Goal: Task Accomplishment & Management: Manage account settings

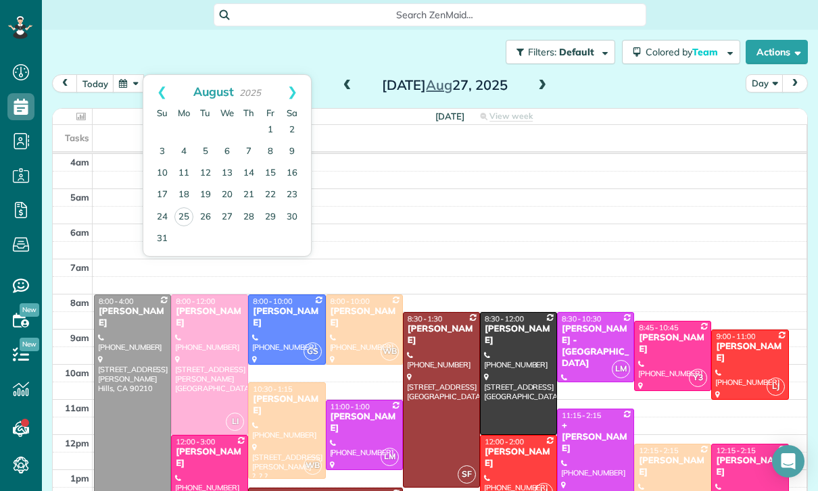
scroll to position [106, 0]
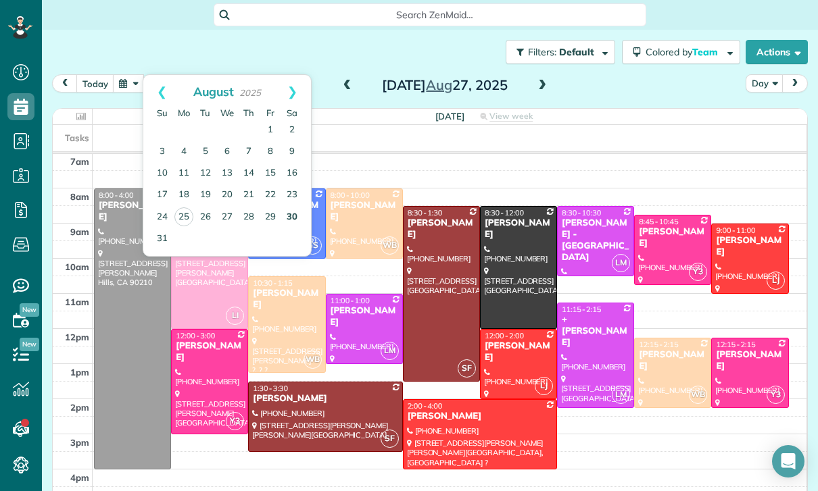
click at [295, 212] on link "30" at bounding box center [292, 218] width 22 height 22
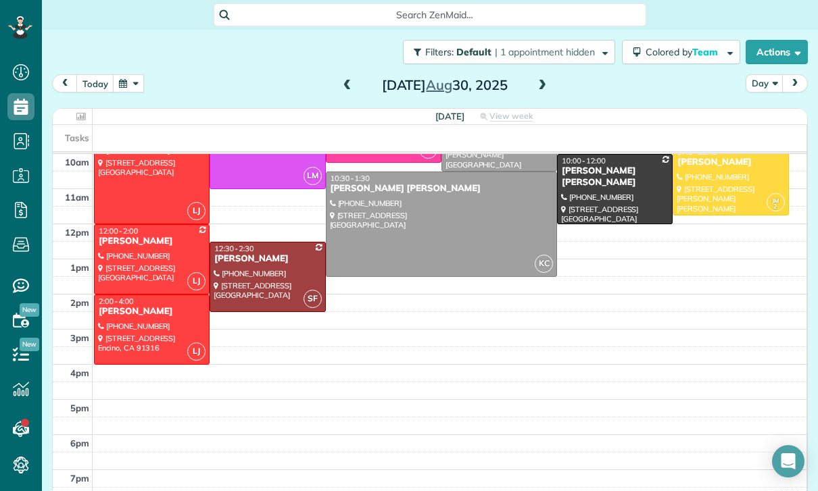
scroll to position [209, 0]
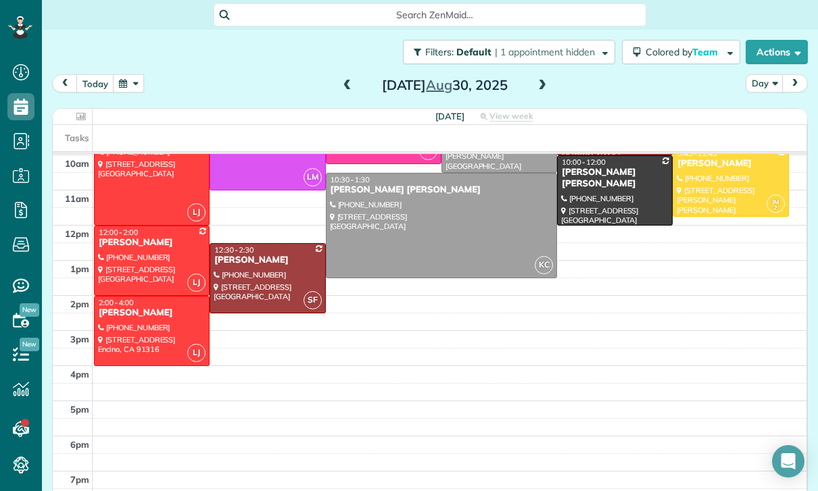
click at [134, 80] on button "button" at bounding box center [128, 83] width 31 height 18
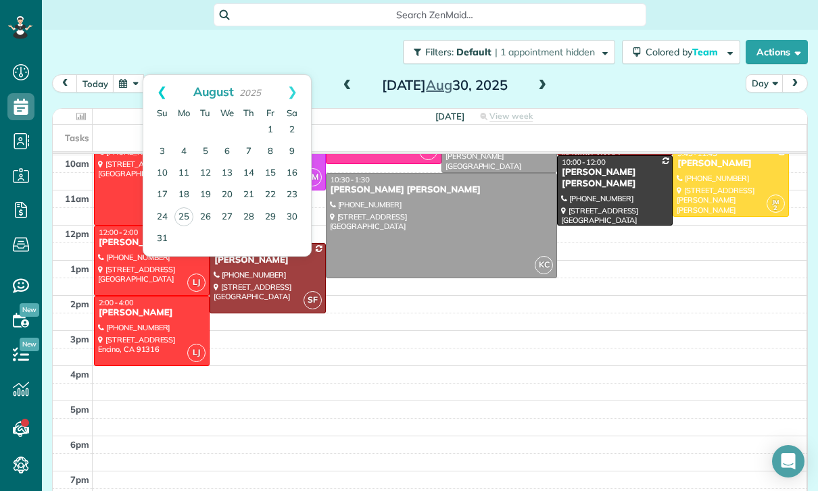
click at [151, 91] on link "Prev" at bounding box center [161, 92] width 37 height 34
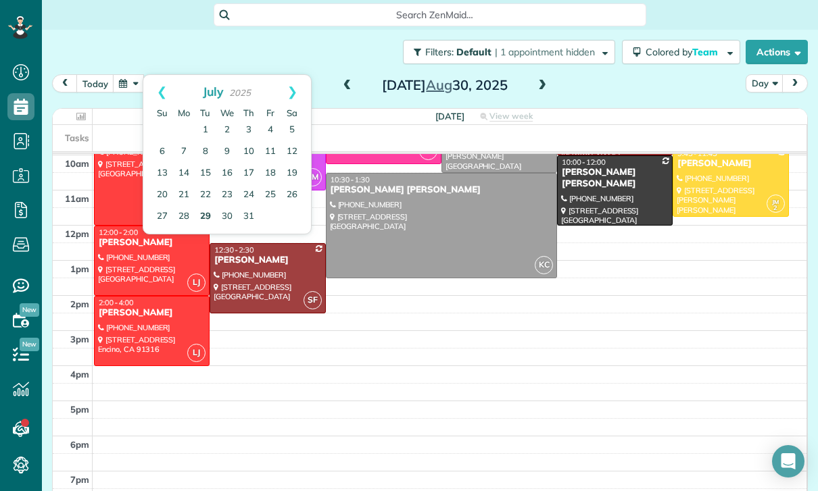
click at [195, 222] on link "29" at bounding box center [206, 217] width 22 height 22
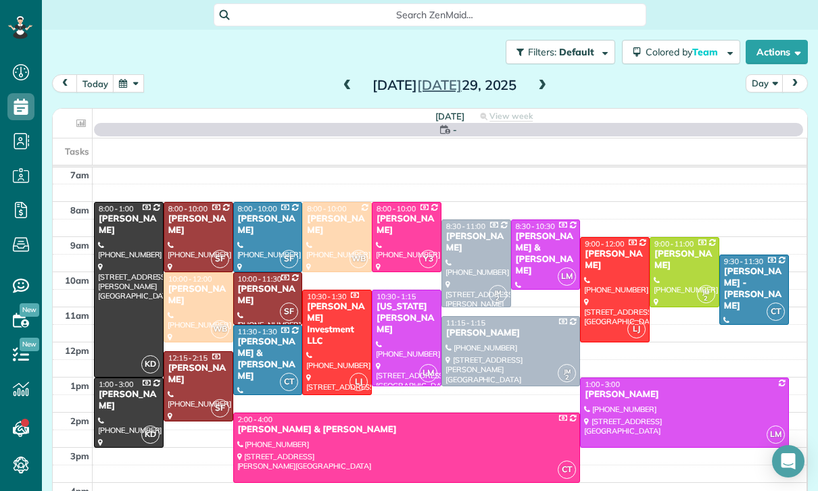
scroll to position [106, 0]
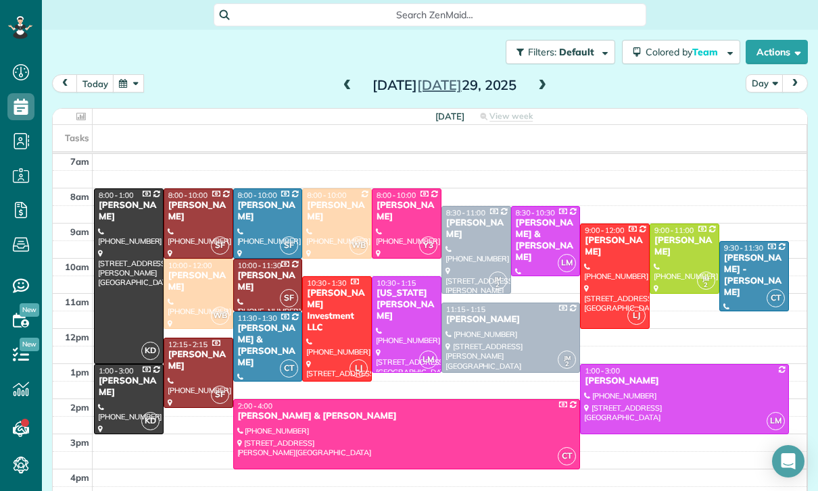
click at [133, 83] on button "button" at bounding box center [128, 83] width 31 height 18
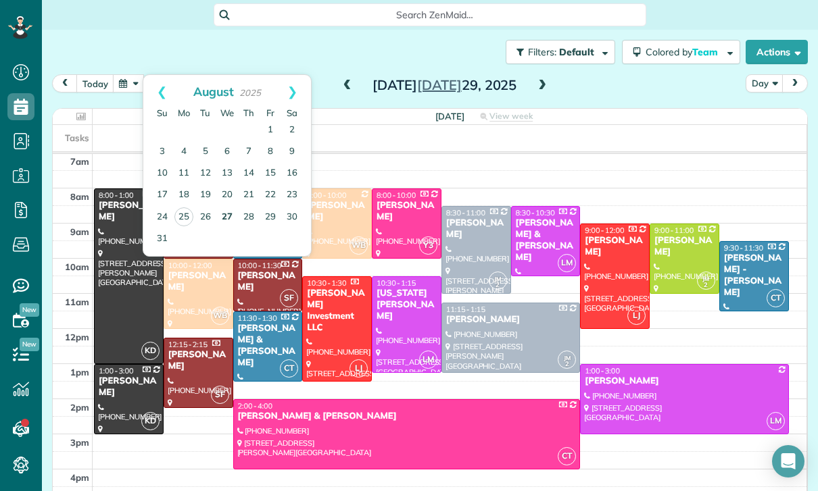
click at [222, 218] on link "27" at bounding box center [227, 218] width 22 height 22
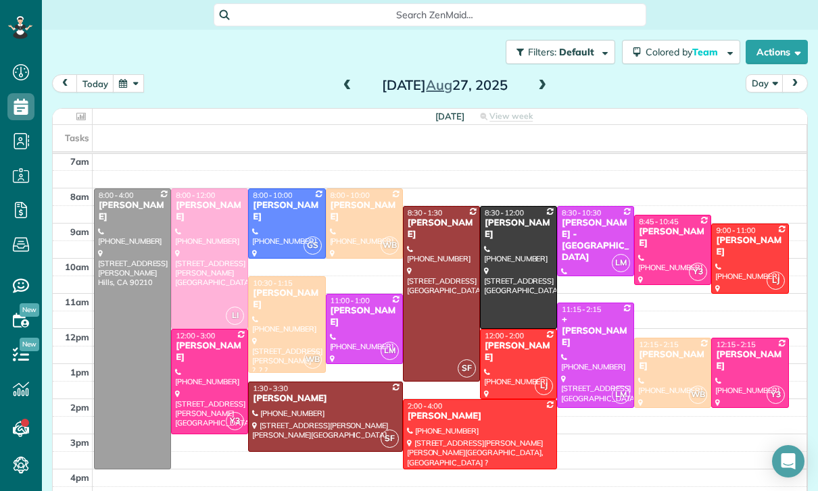
click at [538, 78] on span at bounding box center [541, 86] width 15 height 20
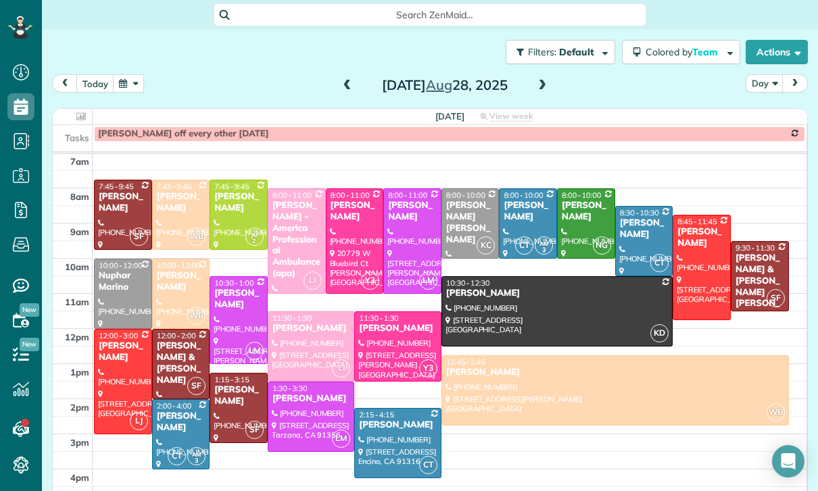
scroll to position [105, 0]
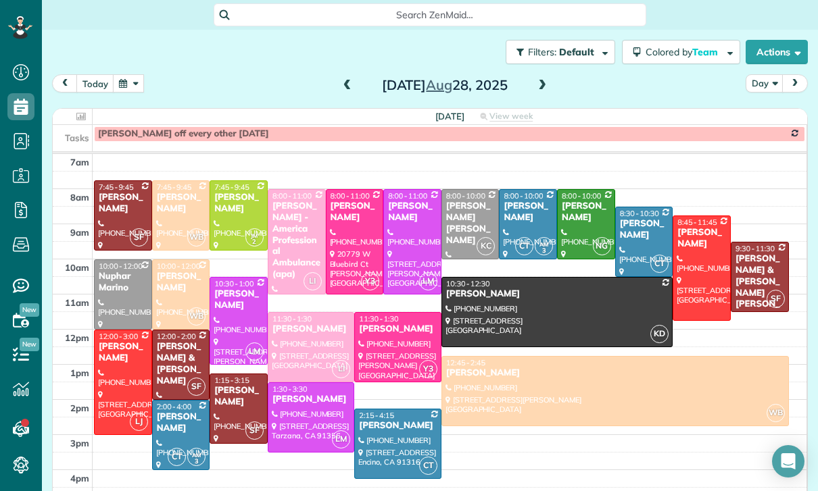
click at [596, 224] on div at bounding box center [585, 224] width 57 height 69
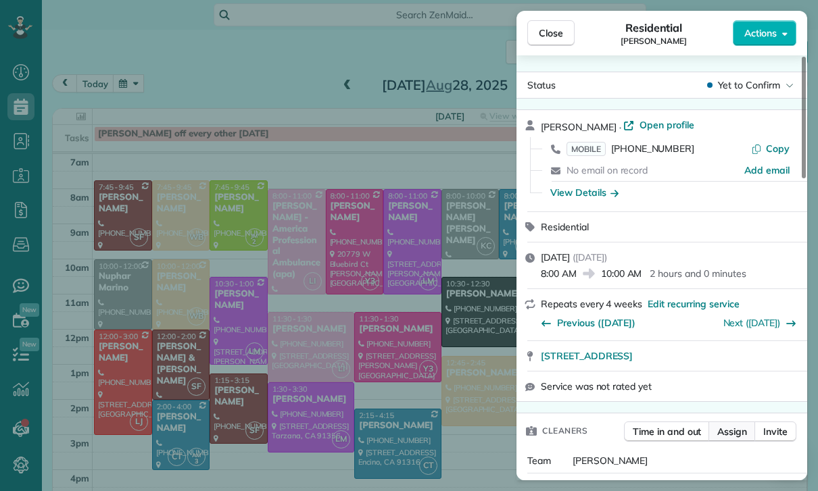
click at [739, 438] on button "Assign" at bounding box center [731, 432] width 47 height 20
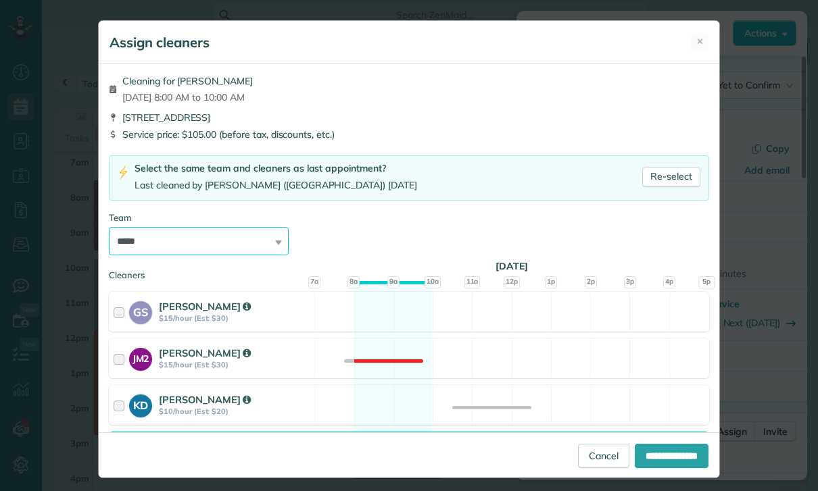
click at [258, 241] on select "**********" at bounding box center [199, 241] width 180 height 28
select select "***"
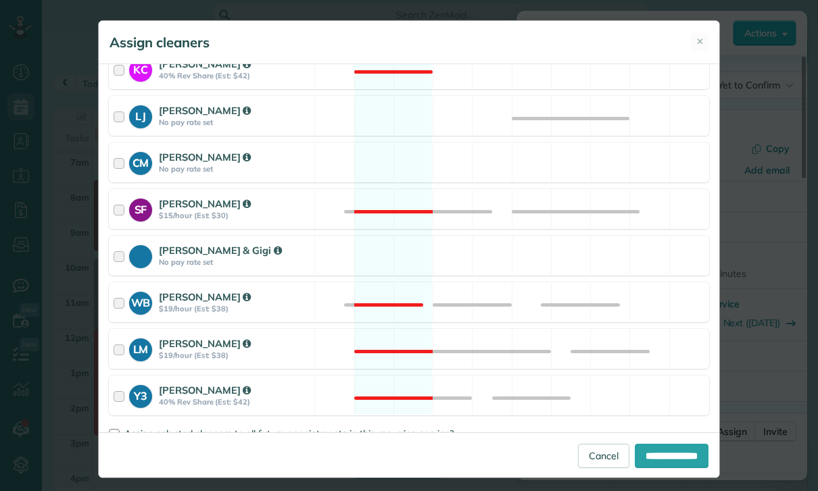
scroll to position [522, 0]
click at [176, 437] on span "Assign selected cleaners to all future appointments in this recurring service?" at bounding box center [288, 434] width 329 height 12
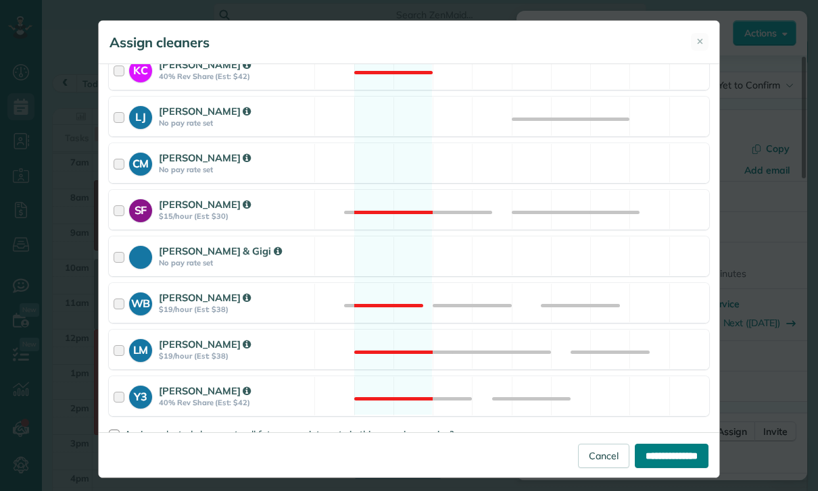
click at [669, 468] on input "**********" at bounding box center [671, 456] width 74 height 24
type input "**********"
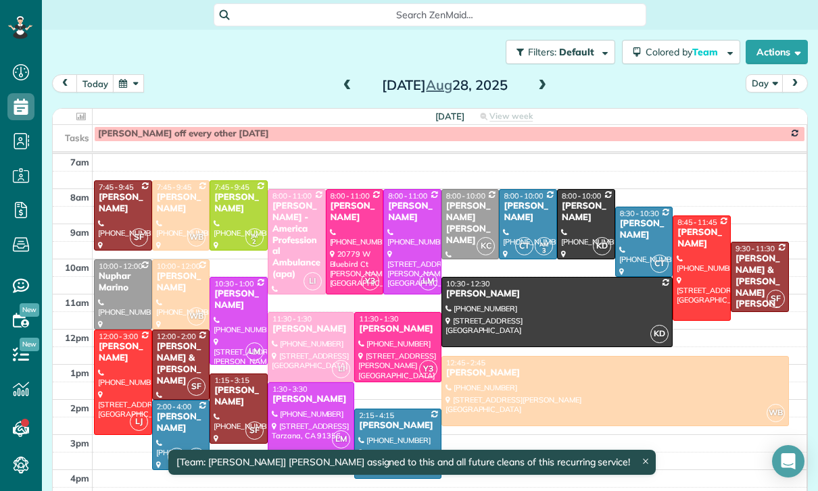
scroll to position [105, 0]
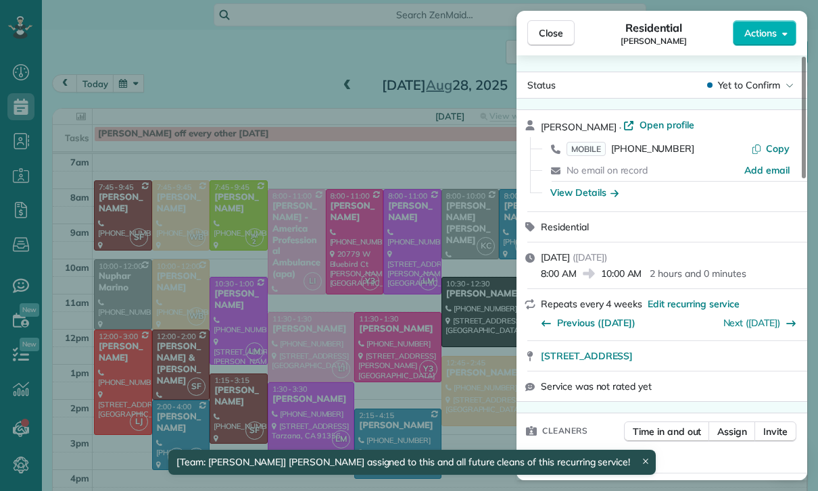
click at [234, 203] on div "Close Residential Kiwon Yoo Actions Status Yet to Confirm Kiwon Yoo · Open prof…" at bounding box center [409, 245] width 818 height 491
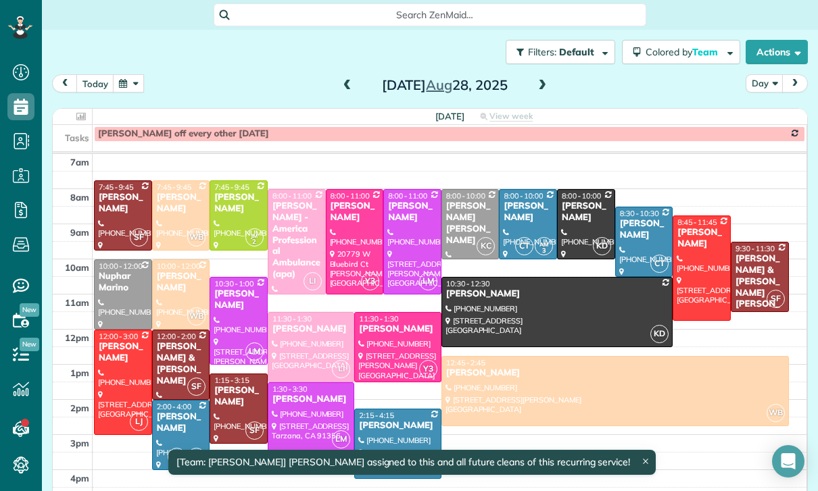
click at [224, 207] on div "Kelly Luciani" at bounding box center [239, 203] width 50 height 23
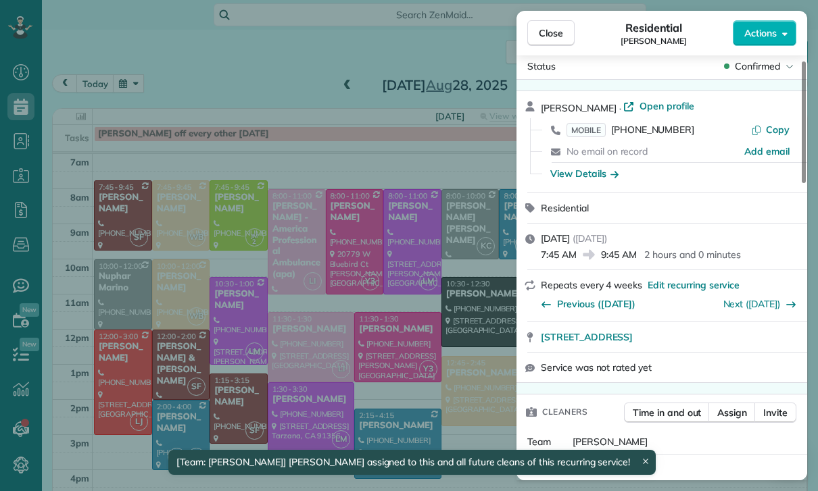
scroll to position [20, 0]
click at [734, 416] on span "Assign" at bounding box center [732, 412] width 30 height 14
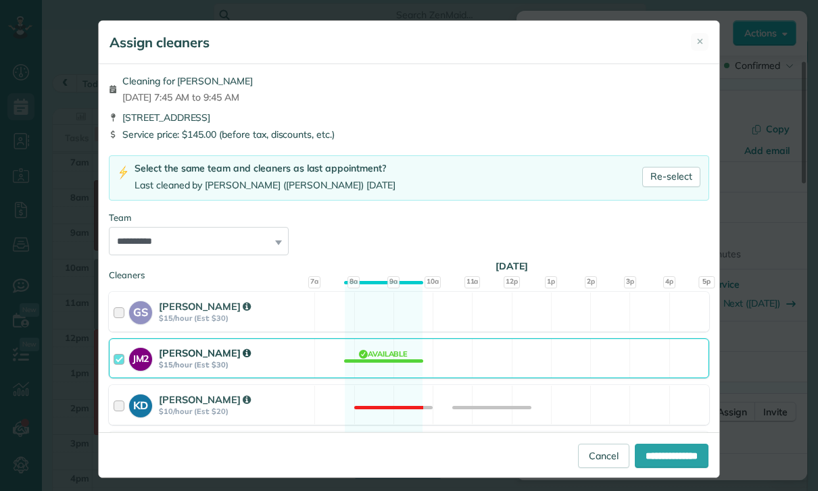
click at [230, 228] on select "**********" at bounding box center [199, 241] width 180 height 28
select select "*****"
click at [662, 468] on input "**********" at bounding box center [671, 456] width 74 height 24
type input "**********"
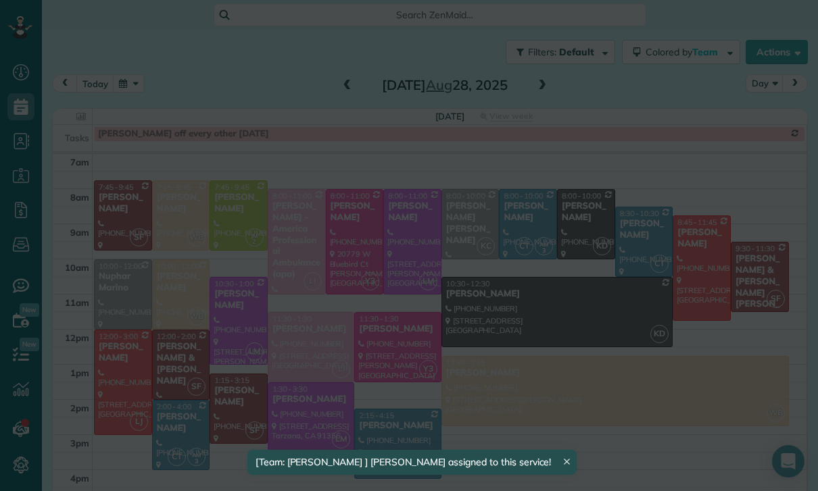
scroll to position [105, 0]
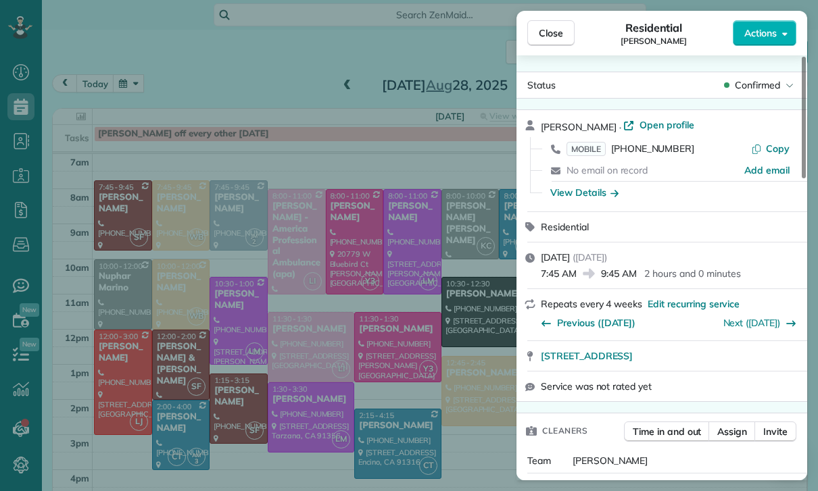
click at [412, 322] on div "Close Residential Kelly Luciani Actions Status Confirmed Kelly Luciani · Open p…" at bounding box center [409, 245] width 818 height 491
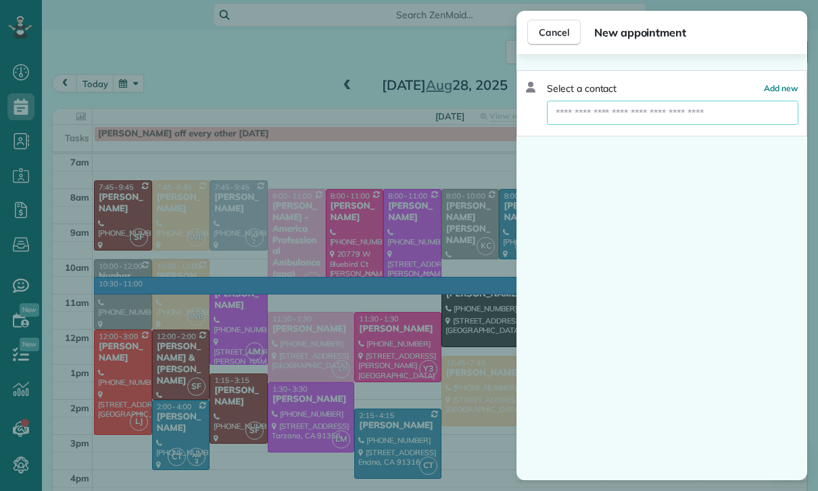
click at [699, 120] on input "text" at bounding box center [672, 113] width 251 height 24
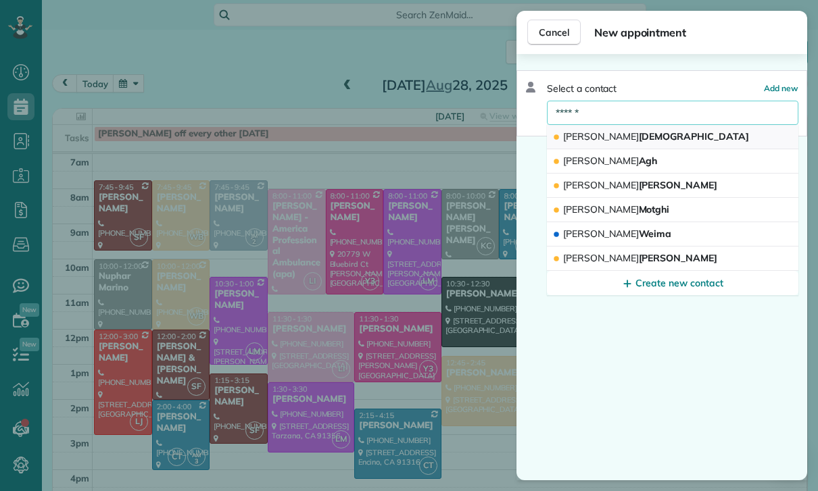
type input "******"
click at [697, 136] on button "Sherry Temple" at bounding box center [672, 137] width 251 height 24
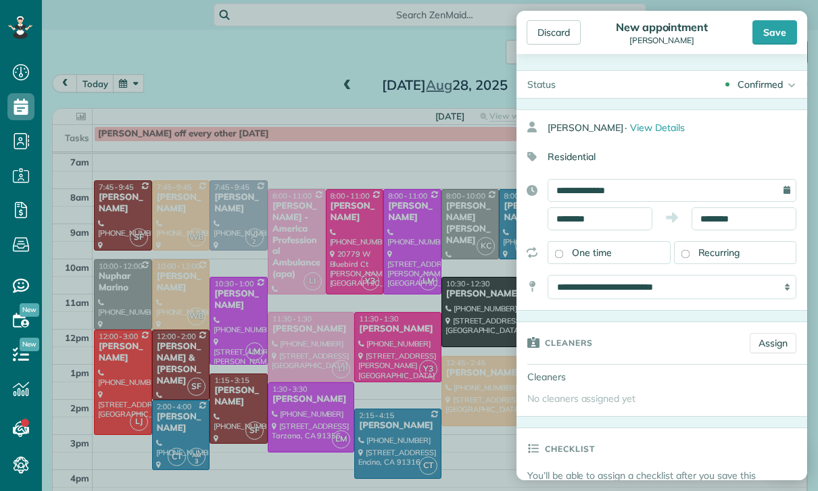
scroll to position [105, 0]
click at [779, 339] on link "Assign" at bounding box center [772, 343] width 47 height 20
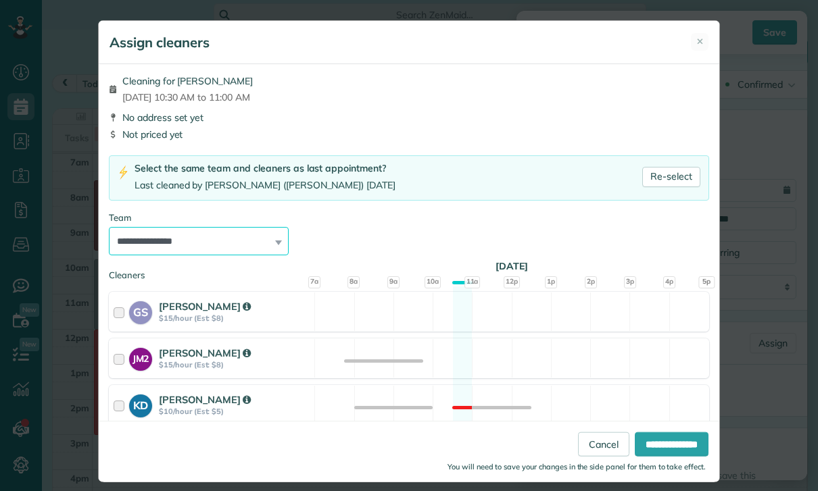
click at [244, 232] on select "**********" at bounding box center [199, 241] width 180 height 28
select select "*****"
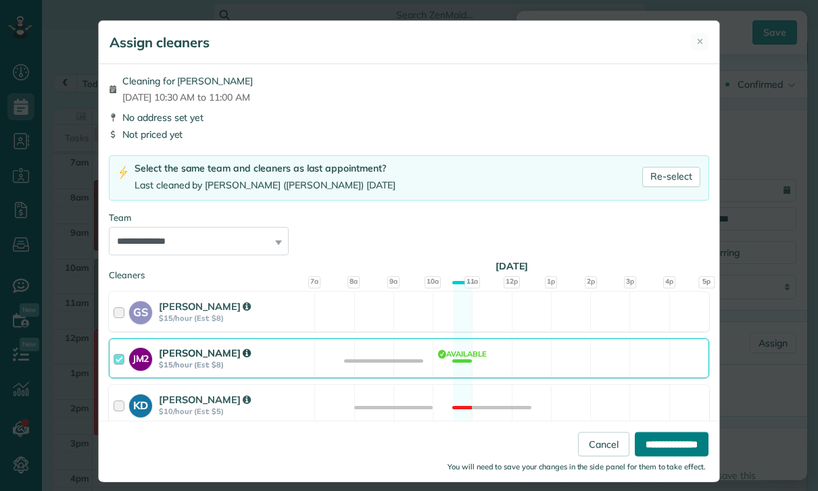
click at [682, 457] on input "**********" at bounding box center [671, 444] width 74 height 24
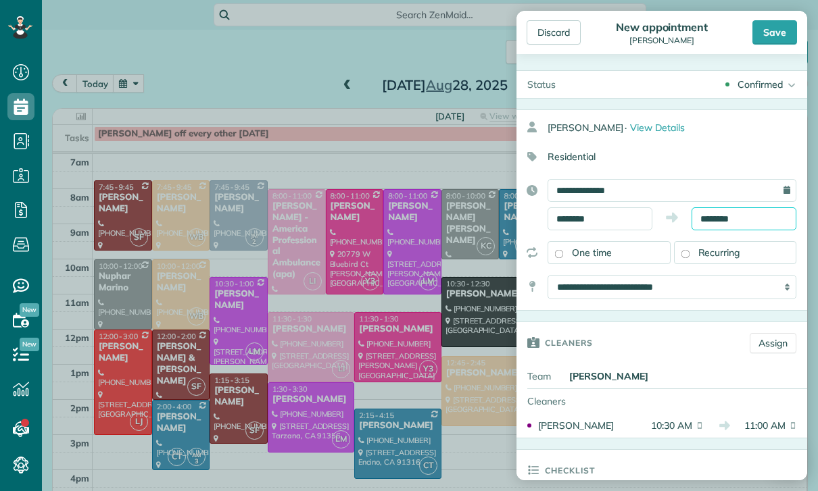
click at [747, 226] on body "Dashboard Scheduling Calendar View List View Dispatch View - Weekly scheduling …" at bounding box center [409, 245] width 818 height 491
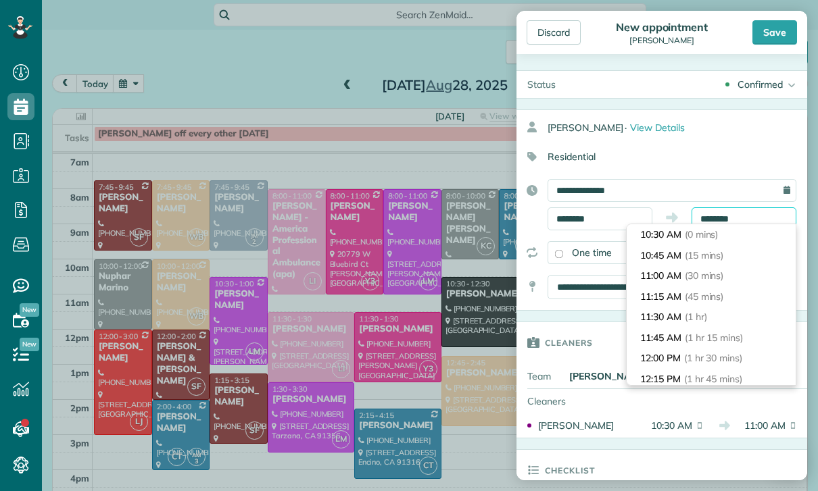
scroll to position [20, 0]
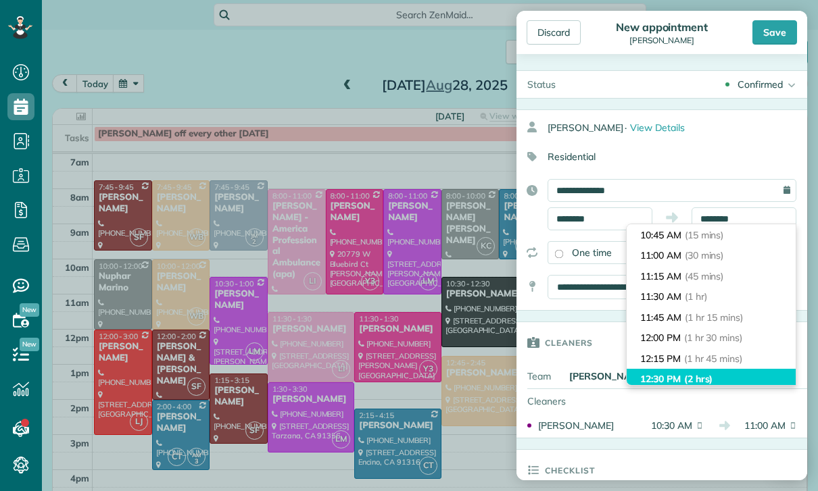
click at [711, 373] on span "(2 hrs)" at bounding box center [698, 379] width 29 height 12
type input "********"
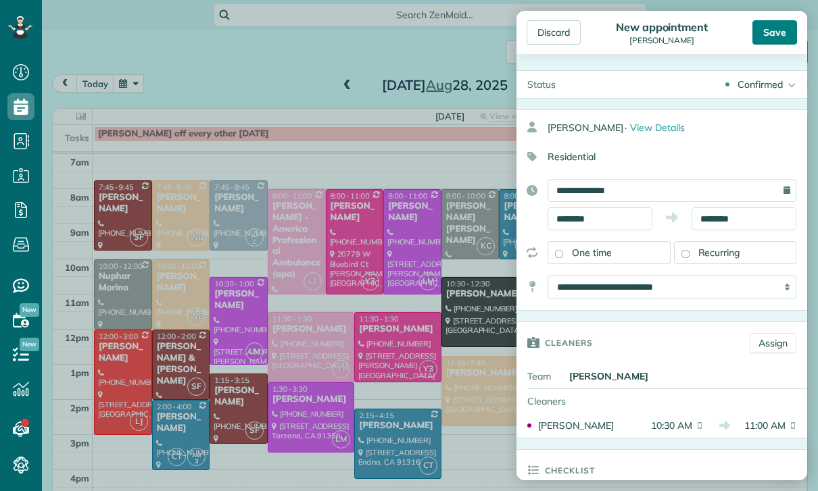
click at [779, 20] on div "Save" at bounding box center [774, 32] width 45 height 24
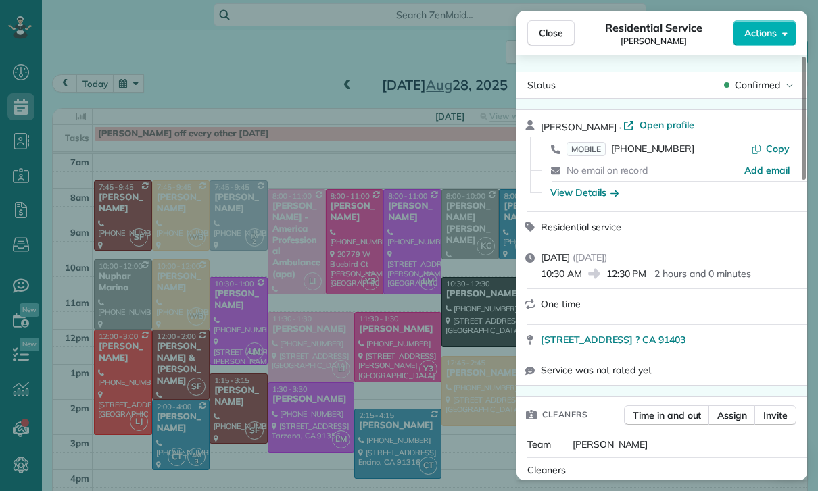
scroll to position [105, 0]
click at [303, 108] on div "Close Residential Service Sherry Temple Actions Status Confirmed Sherry Temple …" at bounding box center [409, 245] width 818 height 491
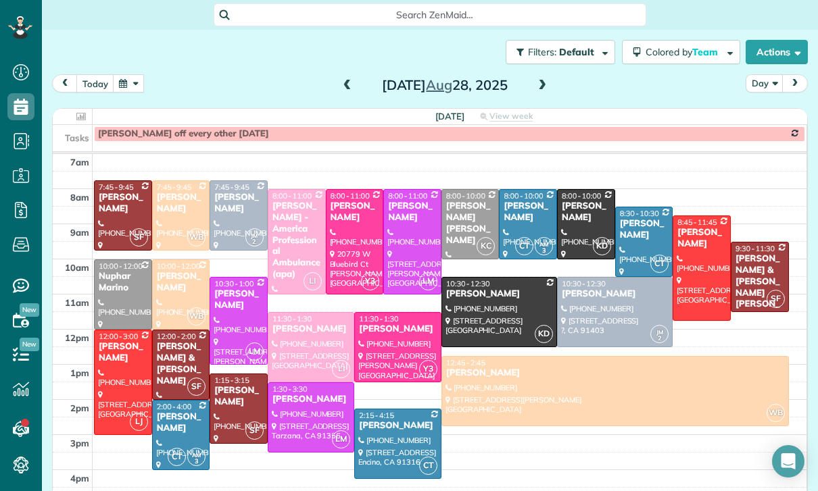
click at [547, 84] on span at bounding box center [541, 86] width 15 height 12
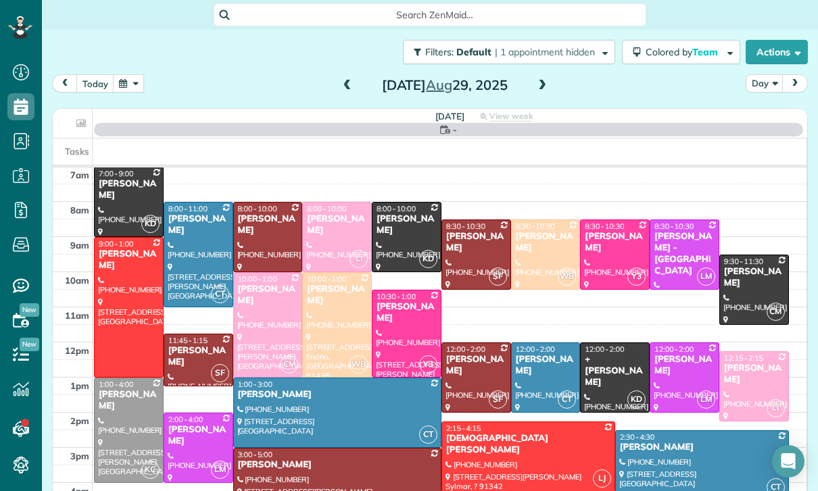
scroll to position [106, 0]
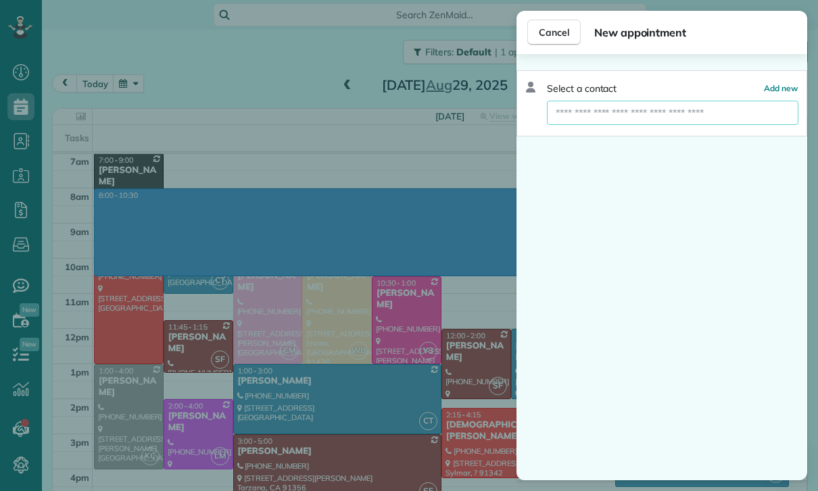
click at [691, 121] on input "text" at bounding box center [672, 113] width 251 height 24
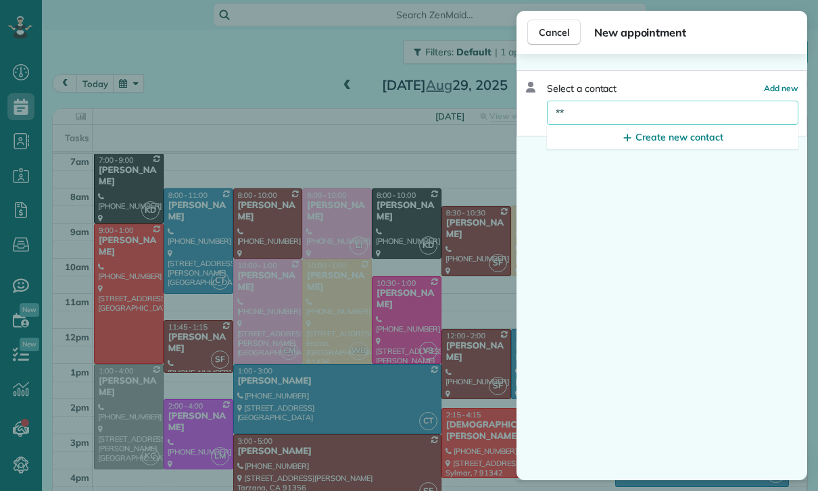
type input "*"
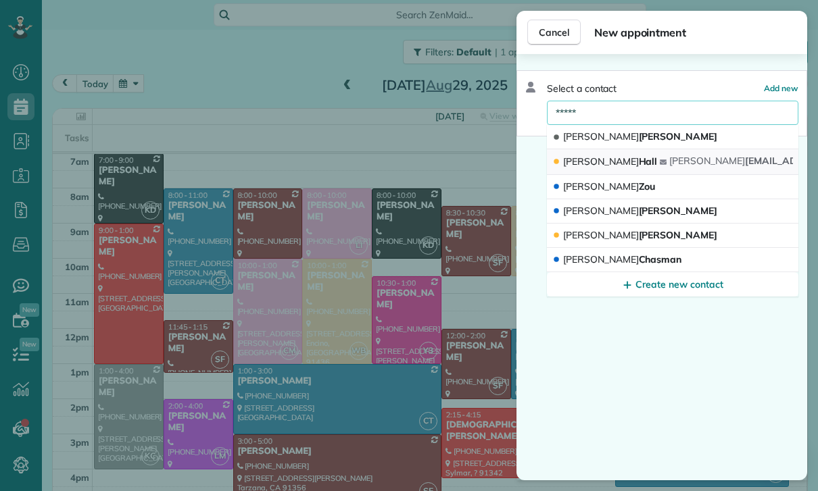
type input "*****"
click at [672, 161] on button "Sally Hall sally c21@aol.com" at bounding box center [672, 162] width 251 height 26
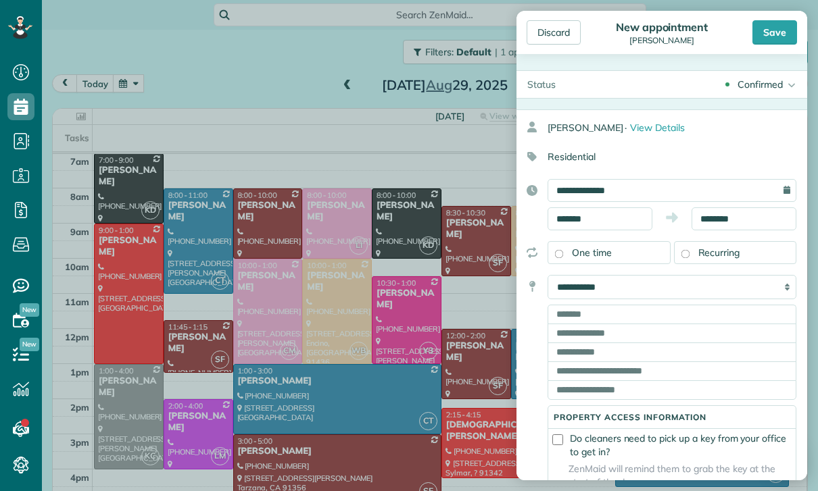
click at [747, 290] on select "**********" at bounding box center [671, 287] width 249 height 24
select select "******"
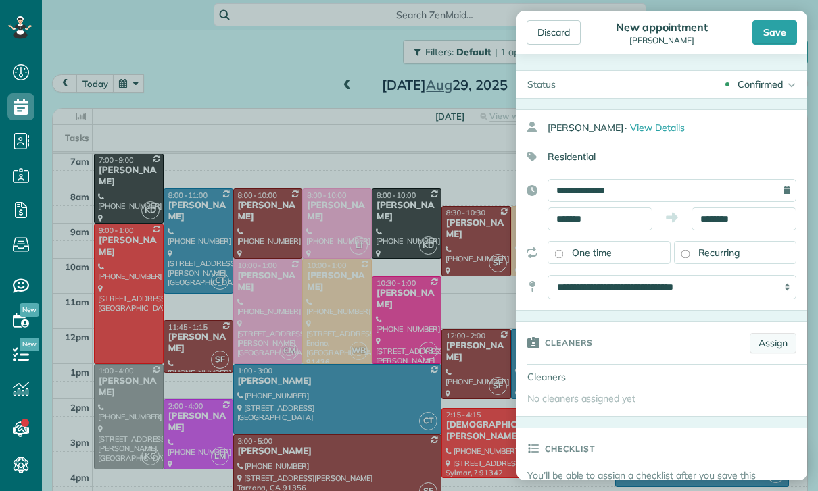
click at [779, 339] on link "Assign" at bounding box center [772, 343] width 47 height 20
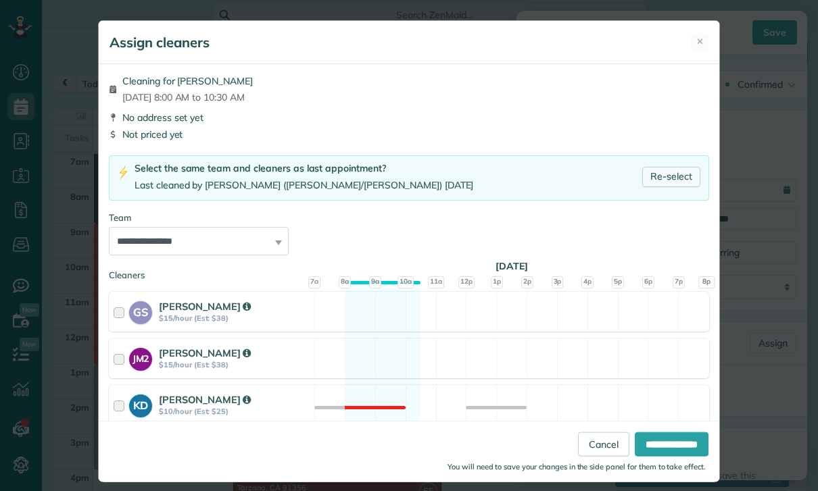
click at [678, 174] on link "Re-select" at bounding box center [671, 177] width 58 height 20
select select "**"
click at [668, 457] on input "**********" at bounding box center [671, 444] width 74 height 24
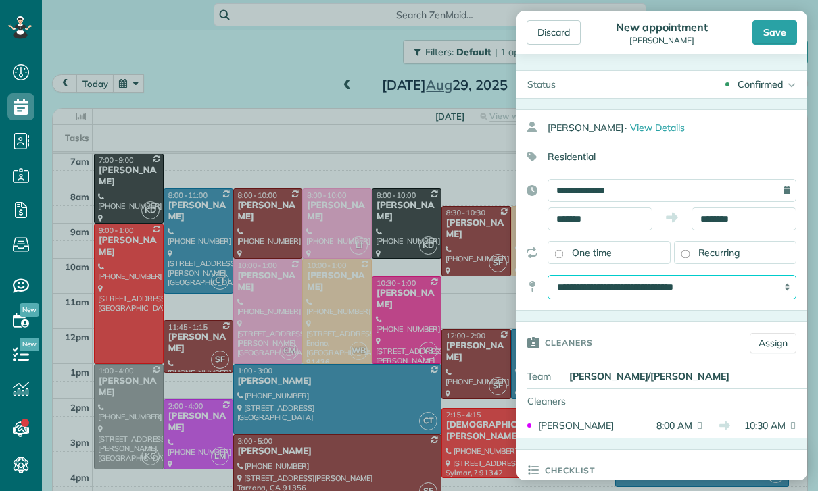
click at [737, 287] on select "**********" at bounding box center [671, 287] width 249 height 24
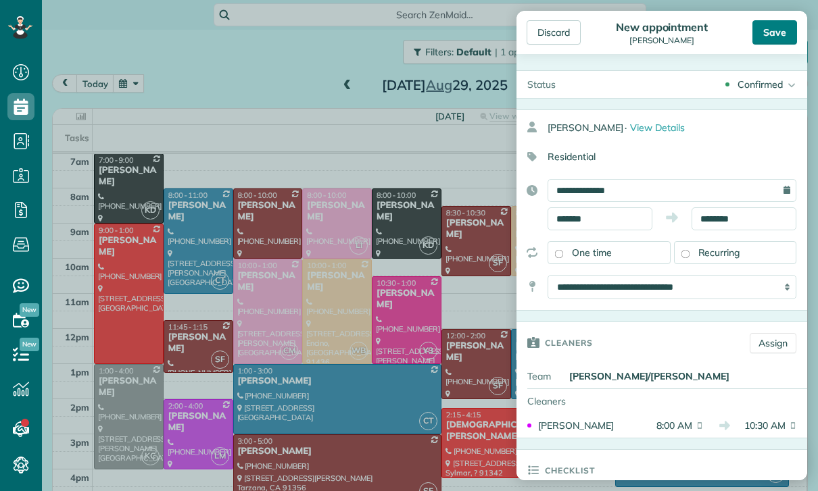
click at [774, 32] on div "Save" at bounding box center [774, 32] width 45 height 24
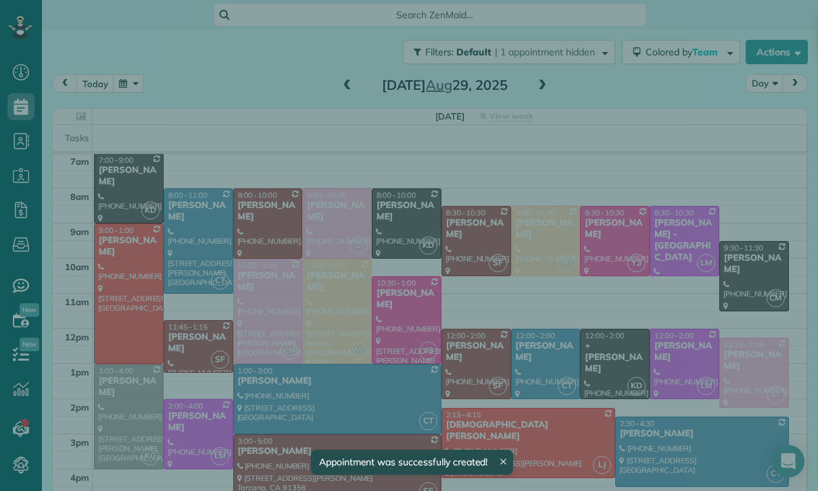
scroll to position [106, 0]
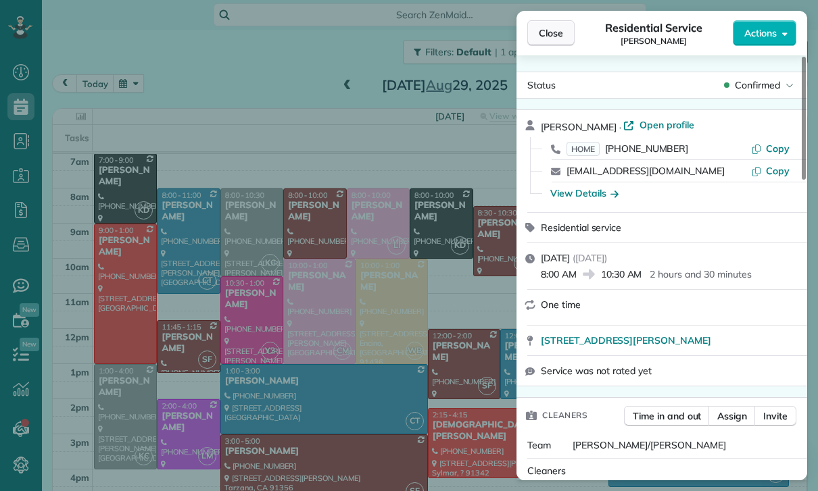
click at [566, 41] on button "Close" at bounding box center [550, 33] width 47 height 26
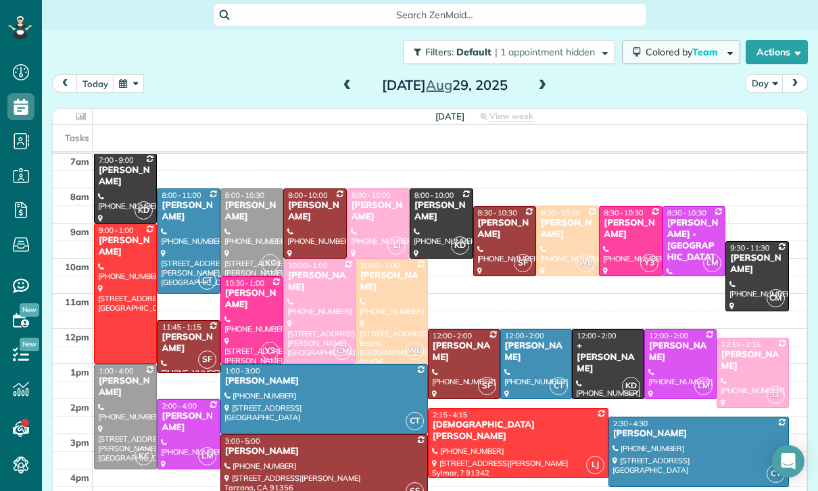
click at [716, 49] on span "Team" at bounding box center [706, 52] width 28 height 12
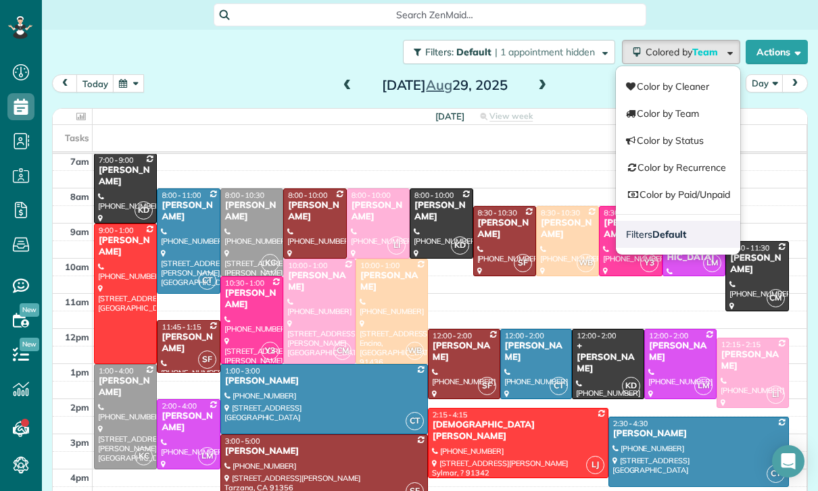
click at [674, 234] on strong "Default" at bounding box center [669, 234] width 34 height 12
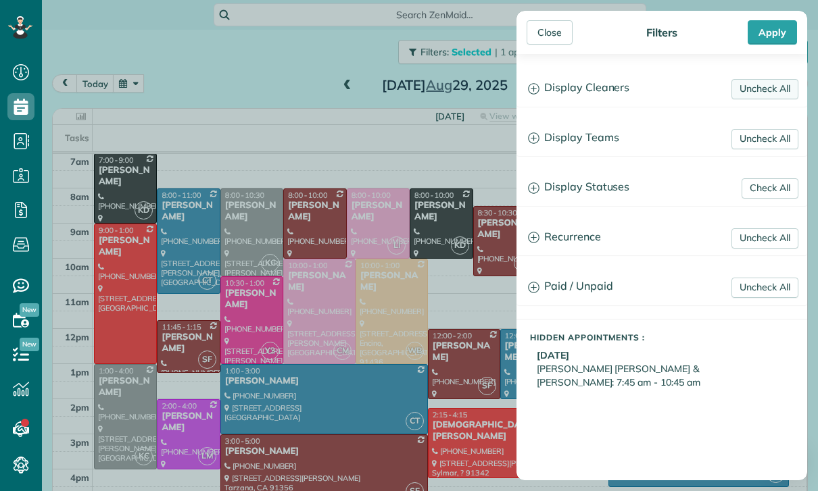
click at [765, 95] on link "Uncheck All" at bounding box center [764, 89] width 67 height 20
click at [753, 139] on link "Uncheck All" at bounding box center [764, 139] width 67 height 20
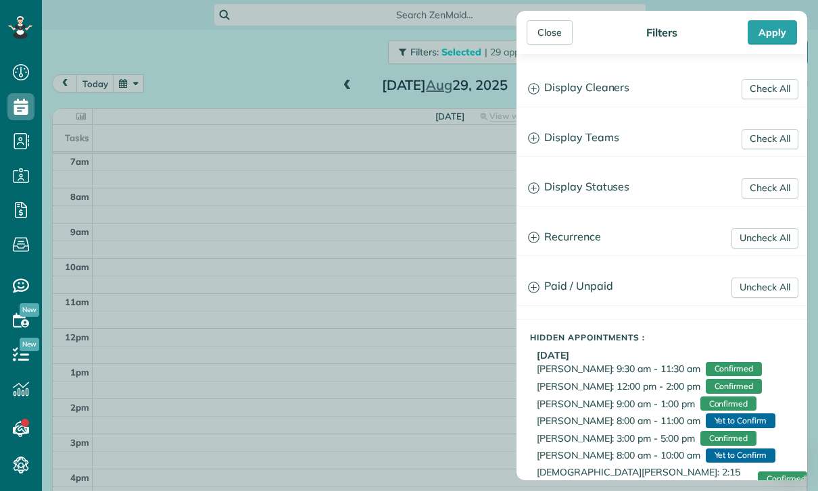
click at [587, 142] on h3 "Display Teams" at bounding box center [661, 138] width 289 height 34
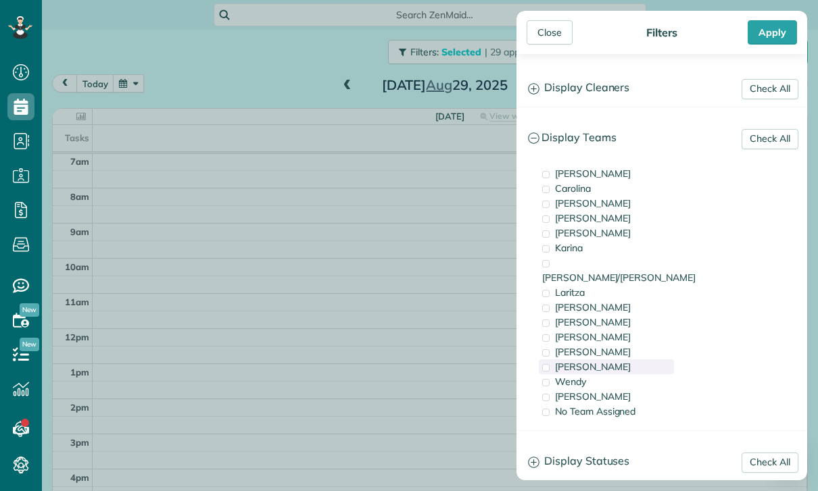
click at [593, 359] on div "[PERSON_NAME]" at bounding box center [606, 366] width 135 height 15
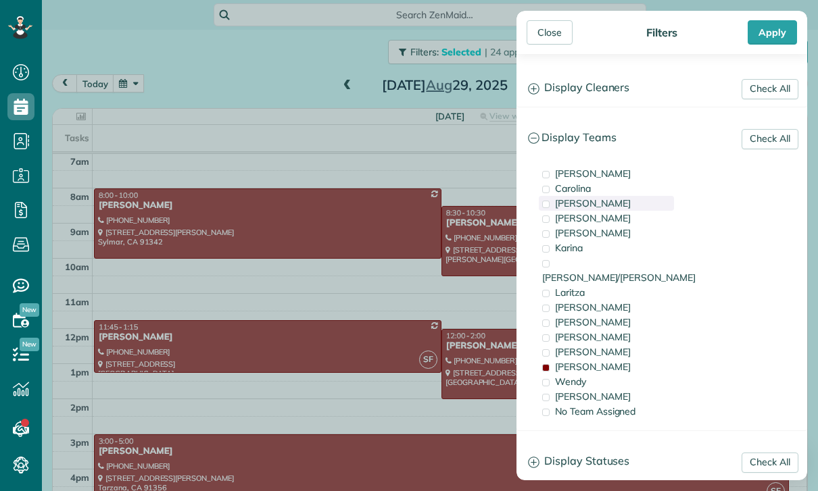
click at [608, 203] on div "Gilma" at bounding box center [606, 203] width 135 height 15
click at [595, 199] on div "Gilma" at bounding box center [606, 203] width 135 height 15
click at [607, 172] on div "[PERSON_NAME]" at bounding box center [606, 173] width 135 height 15
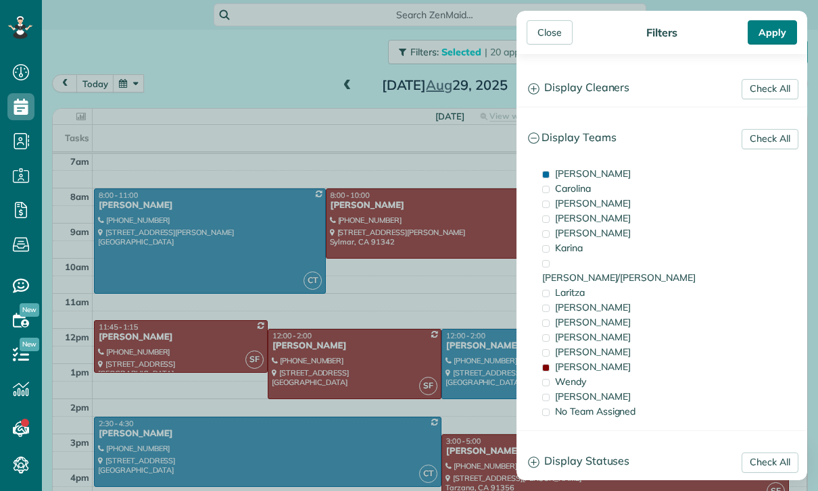
click at [779, 41] on div "Apply" at bounding box center [771, 32] width 49 height 24
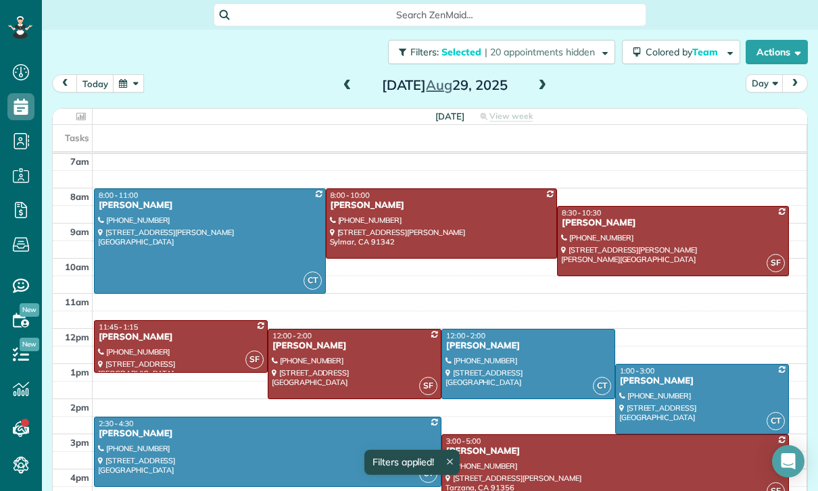
click at [751, 84] on button "Day" at bounding box center [764, 83] width 38 height 18
click at [781, 142] on link "Week" at bounding box center [799, 141] width 107 height 27
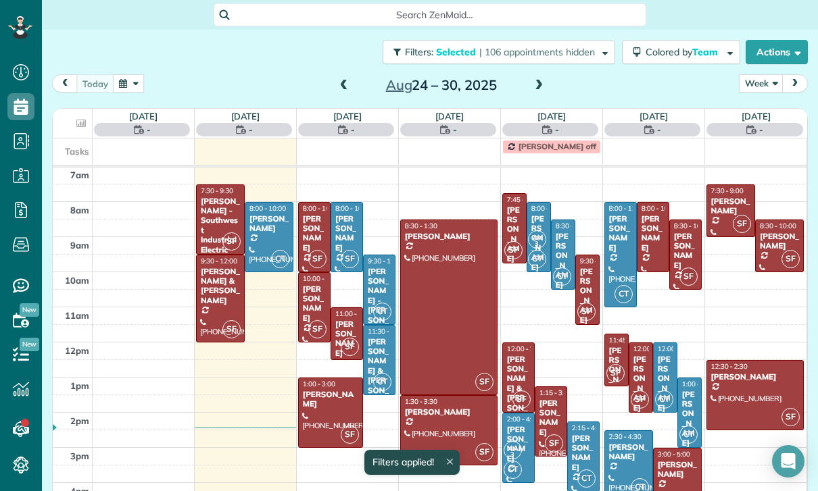
scroll to position [106, 0]
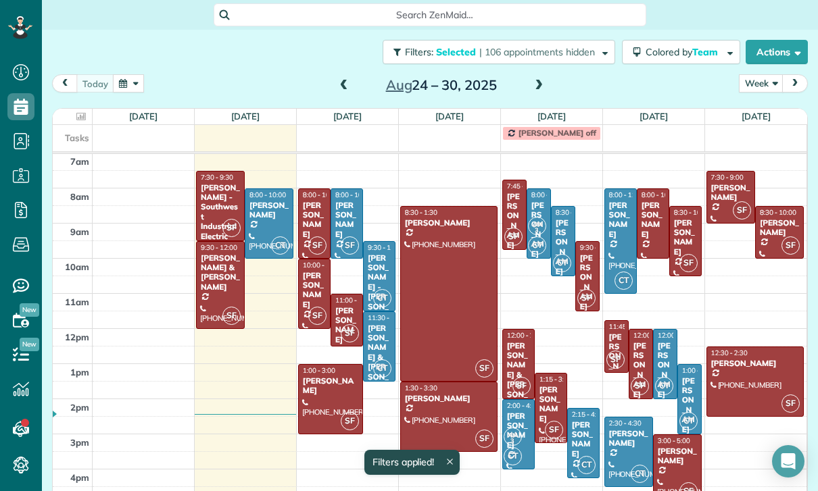
click at [338, 86] on span at bounding box center [343, 86] width 15 height 12
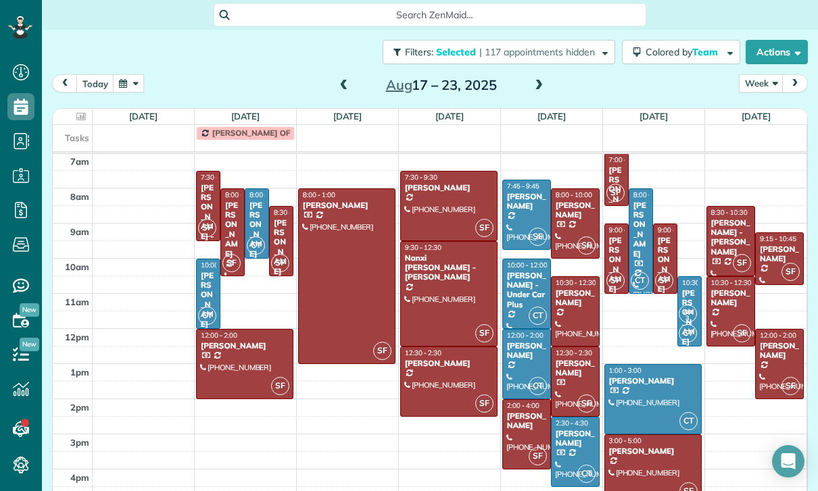
click at [347, 87] on span at bounding box center [343, 86] width 15 height 12
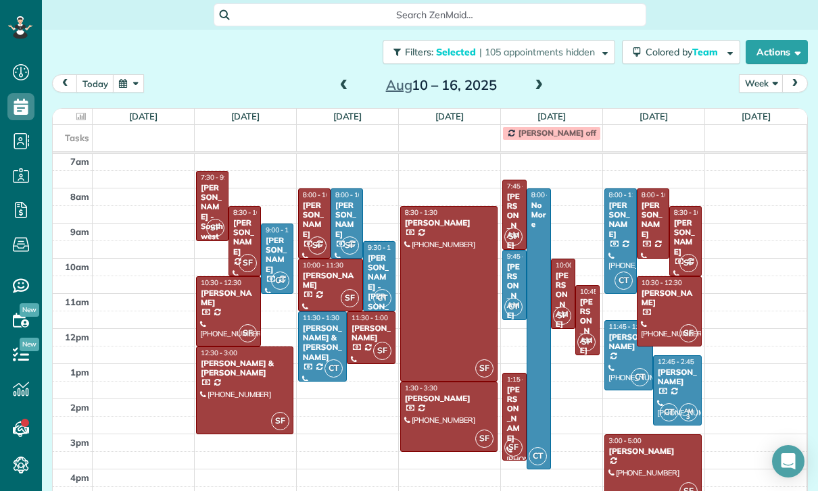
click at [349, 88] on span at bounding box center [343, 86] width 15 height 12
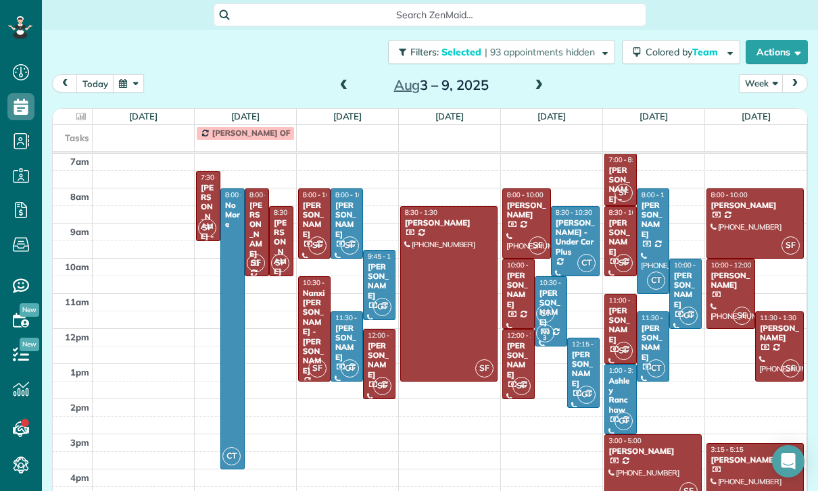
click at [728, 224] on div at bounding box center [755, 223] width 97 height 69
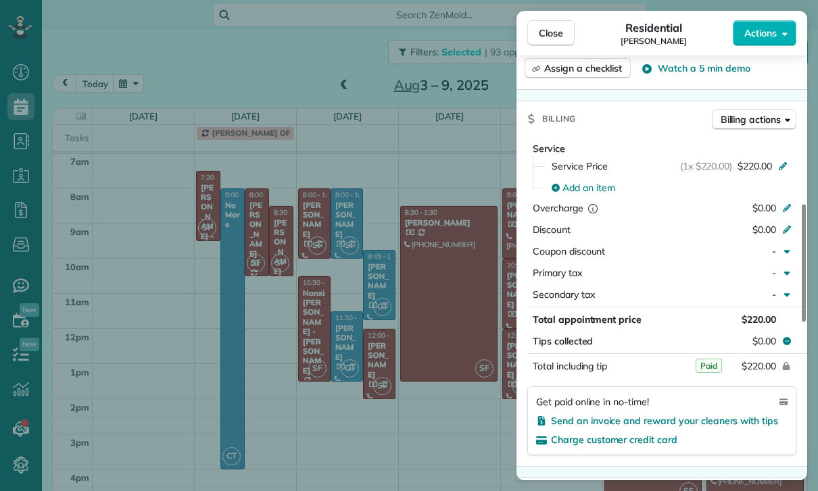
scroll to position [612, 0]
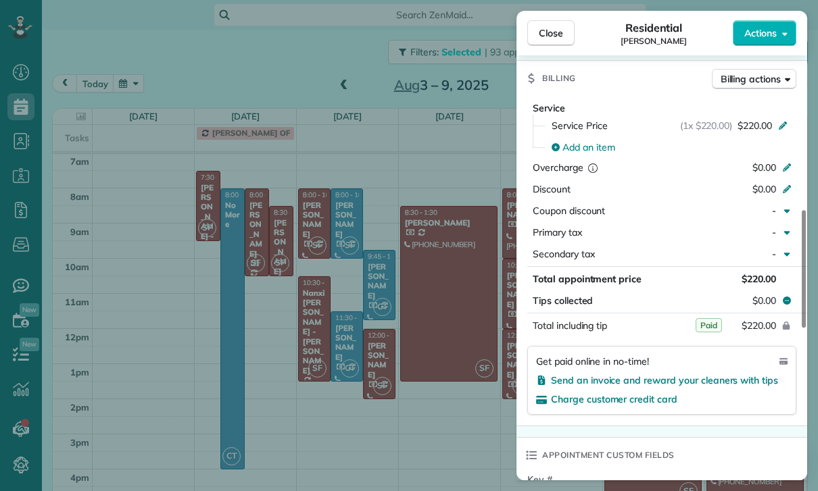
click at [426, 418] on div "Close Residential Kate Revill Actions Status Confirmed Kate Revill · Open profi…" at bounding box center [409, 245] width 818 height 491
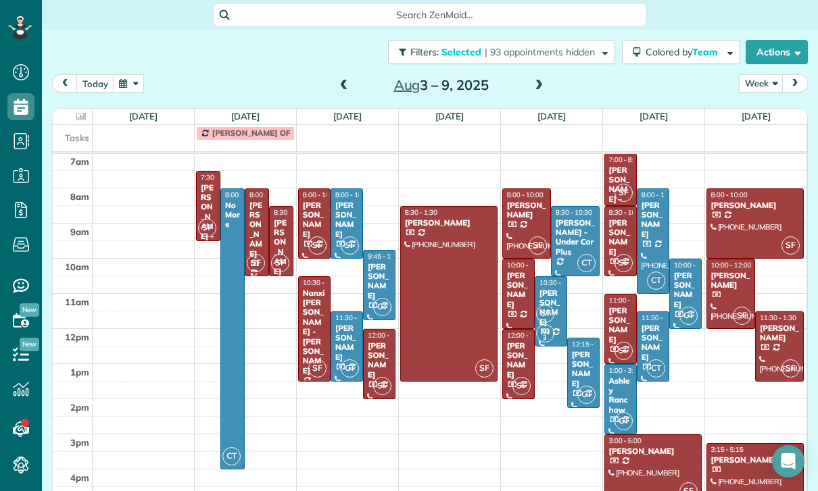
click at [655, 347] on div "George Azpilcueta" at bounding box center [653, 343] width 24 height 39
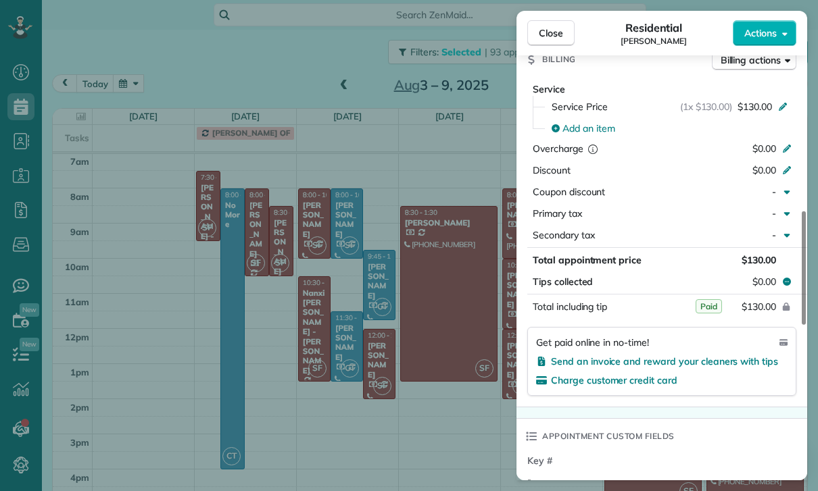
scroll to position [639, 0]
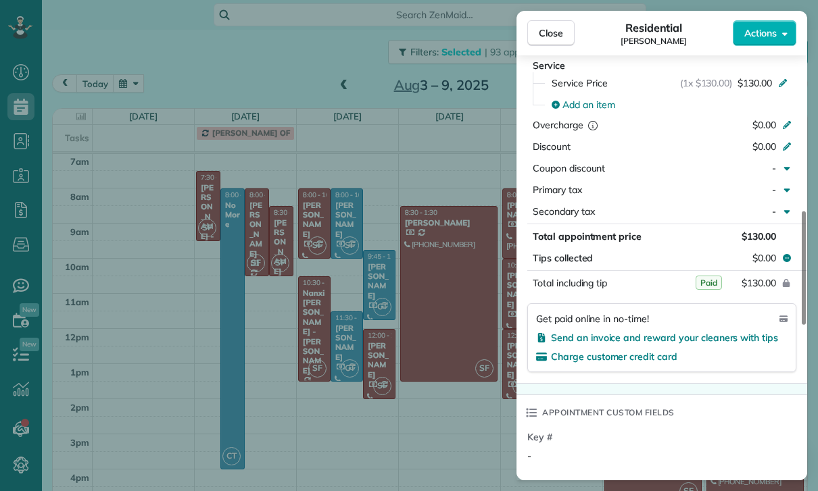
click at [420, 372] on div "Close Residential George Azpilcueta Actions Status Confirmed George Azpilcueta …" at bounding box center [409, 245] width 818 height 491
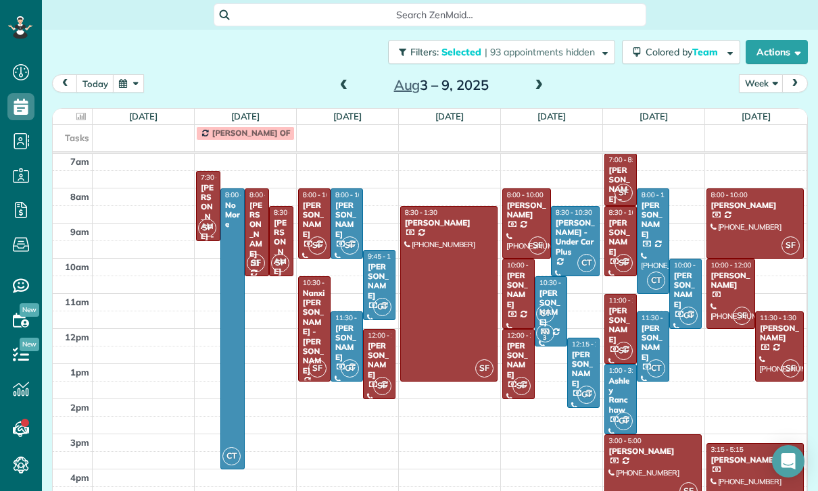
click at [620, 395] on div "Ashley Ranchaw" at bounding box center [620, 395] width 24 height 39
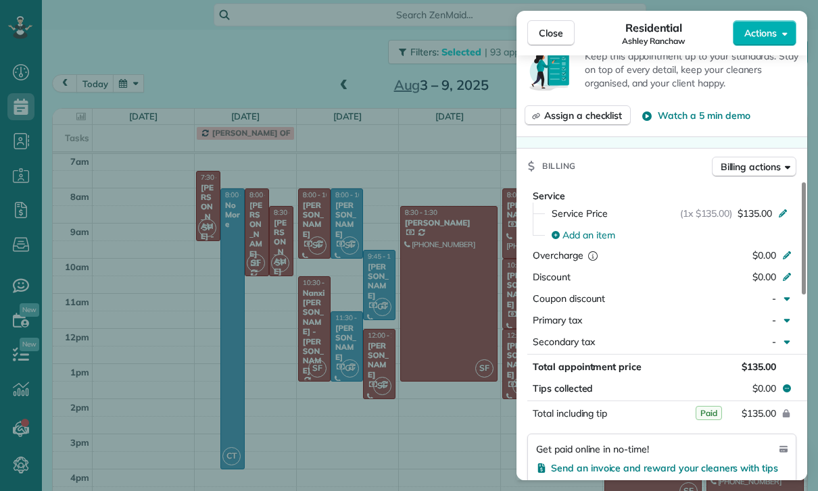
scroll to position [639, 0]
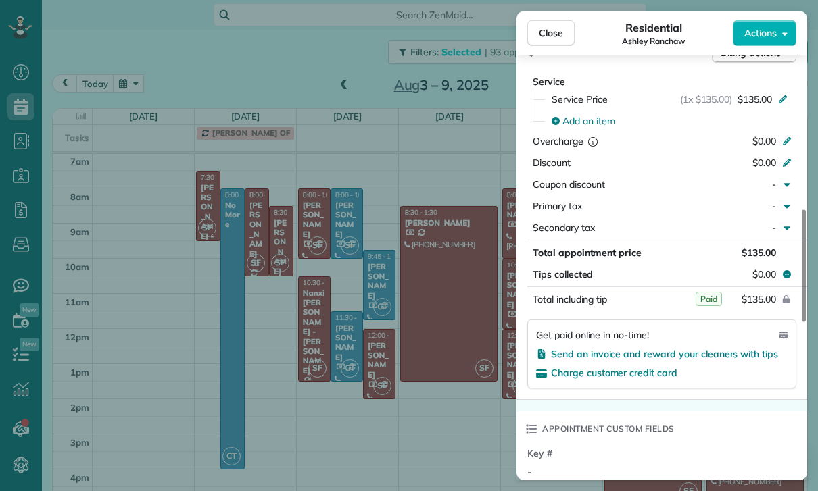
click at [374, 344] on div "Close Residential Ashley Ranchaw Actions Status Yet to Confirm Ashley Ranchaw ·…" at bounding box center [409, 245] width 818 height 491
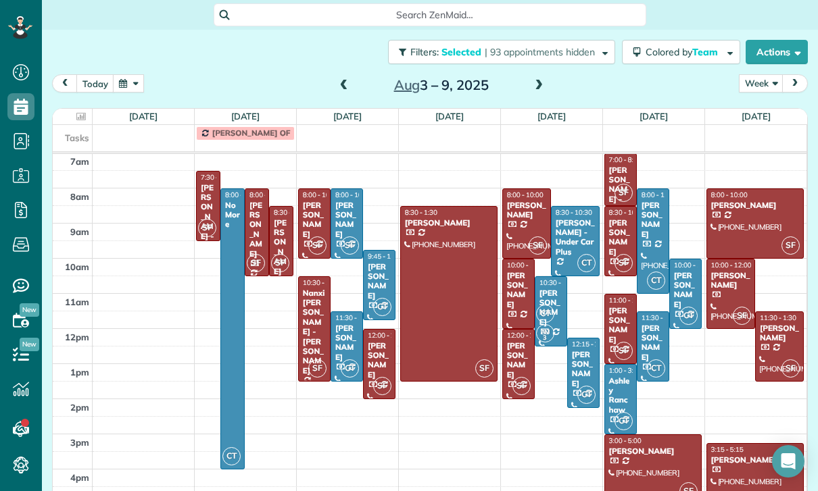
click at [347, 84] on span at bounding box center [343, 86] width 15 height 12
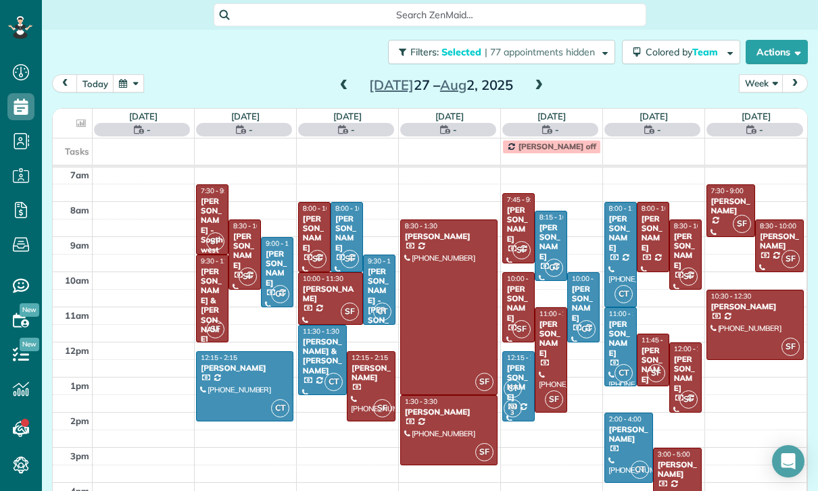
scroll to position [106, 0]
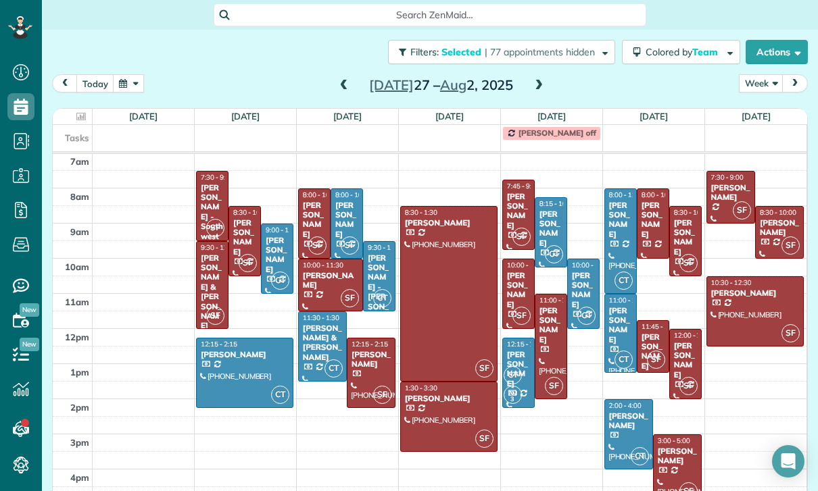
click at [691, 366] on div at bounding box center [685, 364] width 31 height 69
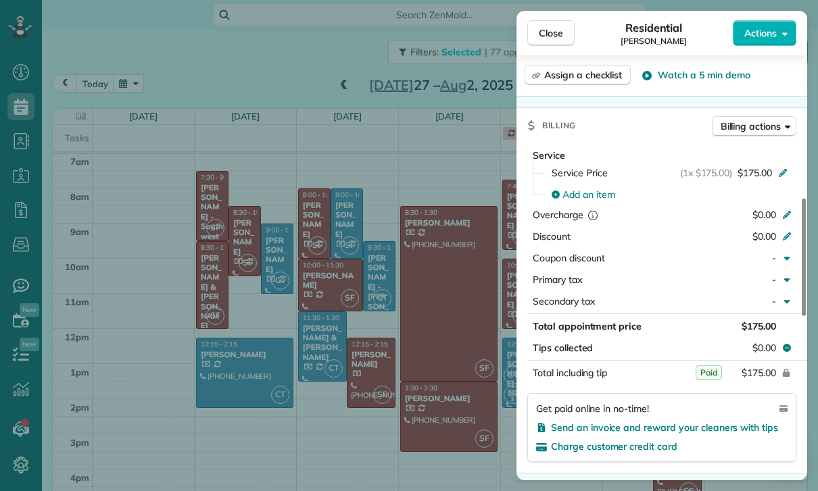
scroll to position [595, 0]
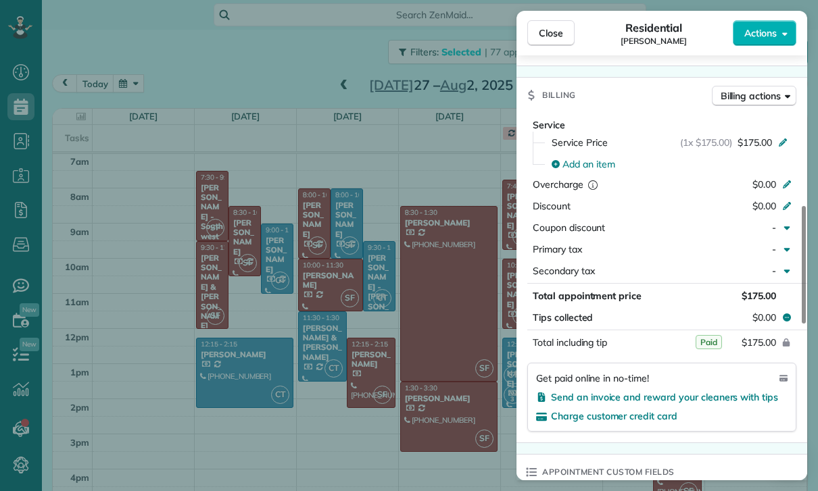
click at [409, 330] on div "Close Residential Lisa Malm Actions Status Confirmed Lisa Malm · Open profile H…" at bounding box center [409, 245] width 818 height 491
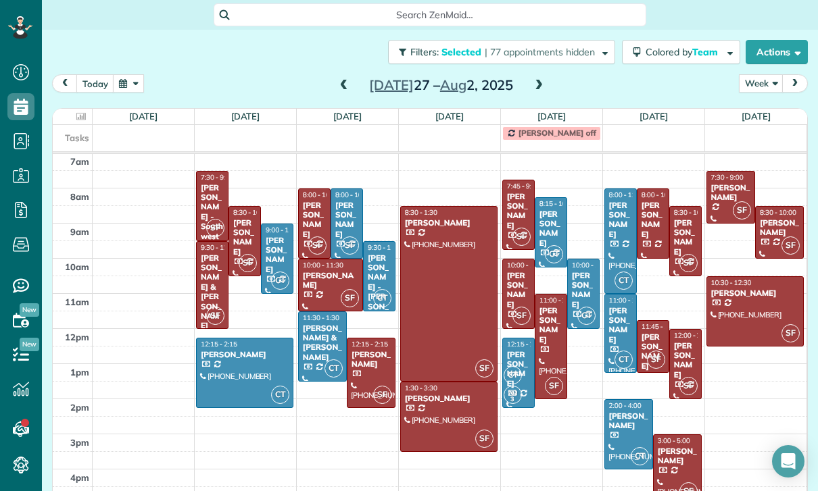
click at [543, 86] on span at bounding box center [538, 86] width 15 height 12
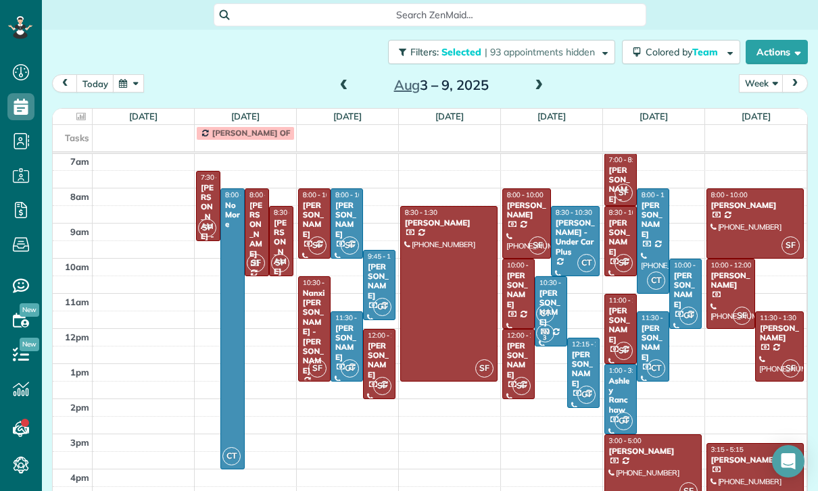
click at [536, 91] on span at bounding box center [538, 86] width 15 height 12
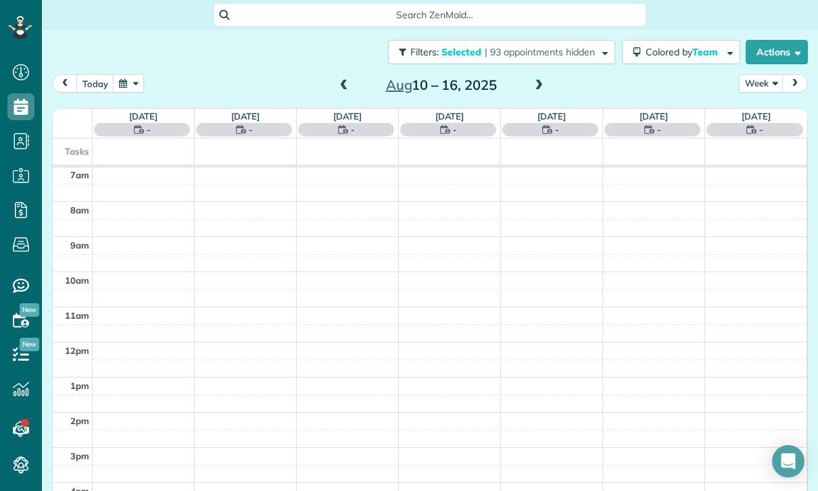
scroll to position [106, 0]
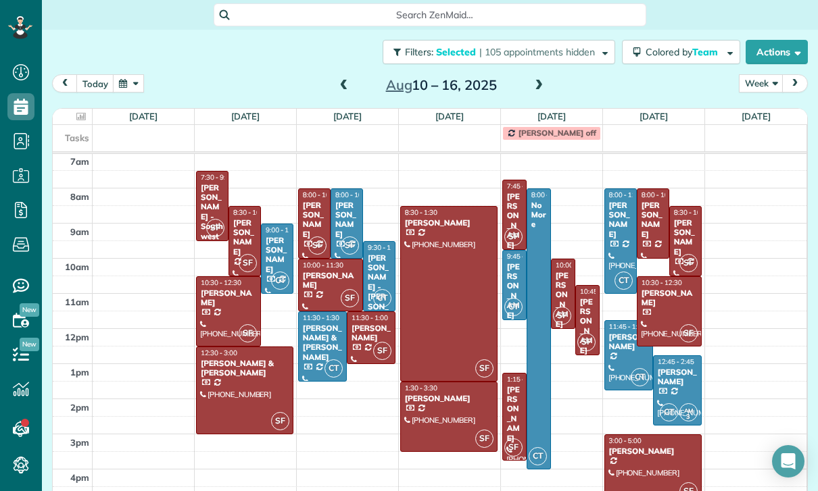
click at [222, 215] on div "[PERSON_NAME] - Southwest Industrial Electric" at bounding box center [212, 231] width 24 height 97
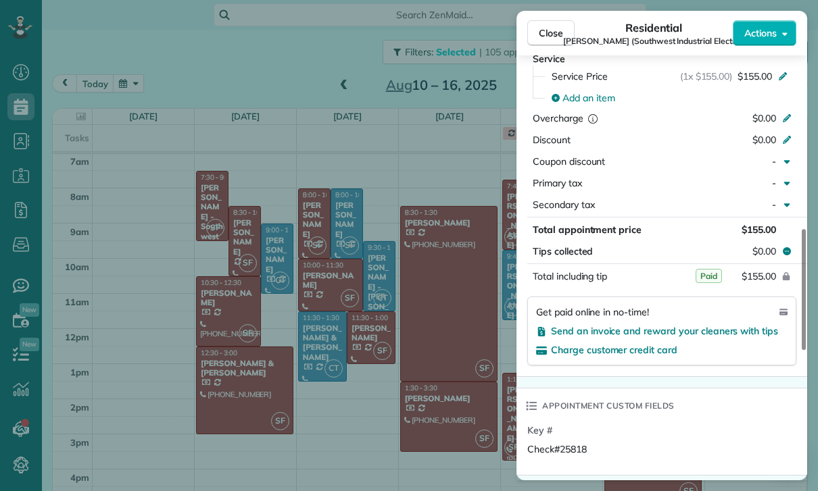
scroll to position [701, 0]
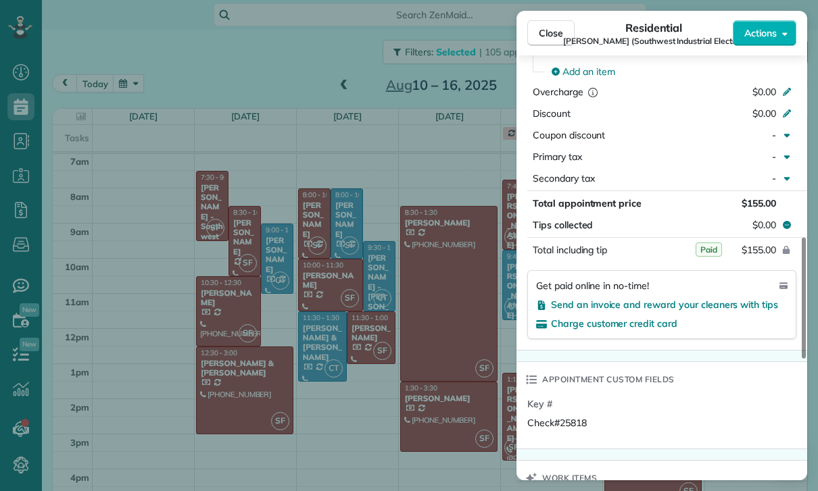
click at [366, 310] on div "Close Residential Laura Malm (Southwest Industrial Electric) Actions Status Con…" at bounding box center [409, 245] width 818 height 491
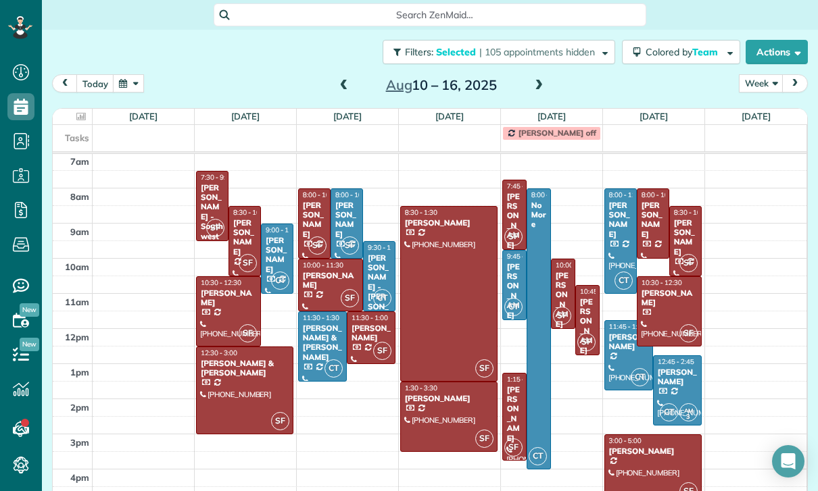
click at [249, 244] on div "[PERSON_NAME]" at bounding box center [244, 237] width 24 height 39
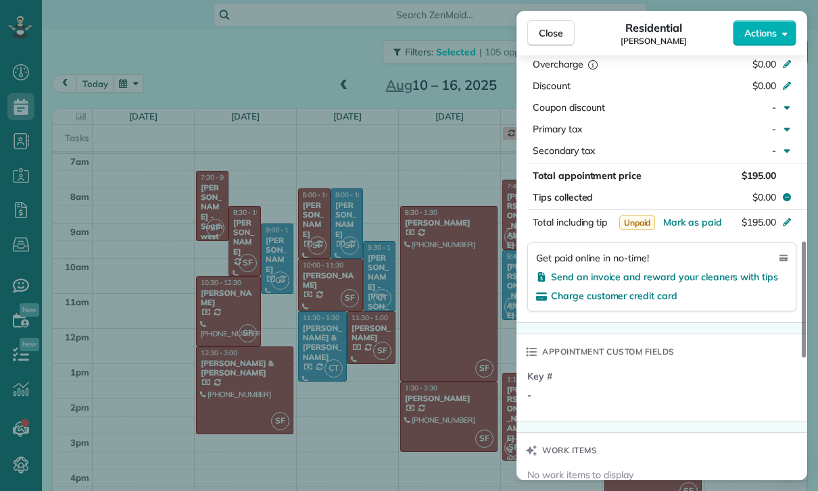
scroll to position [745, 0]
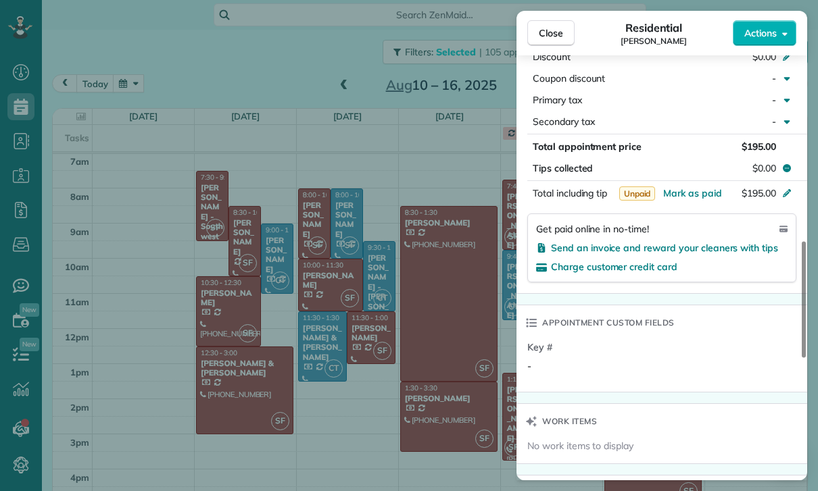
click at [399, 355] on div "Close Residential Kitty Dustin Actions Status Yet to Confirm Kitty Dustin · Ope…" at bounding box center [409, 245] width 818 height 491
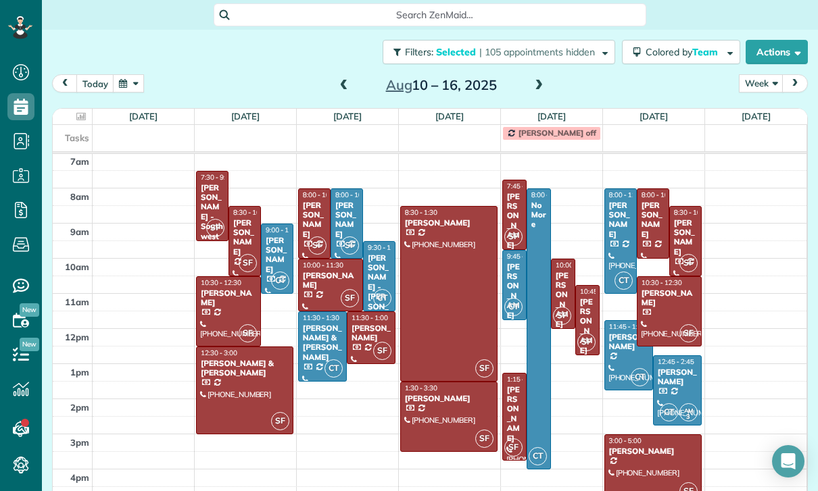
click at [218, 303] on div at bounding box center [229, 311] width 64 height 69
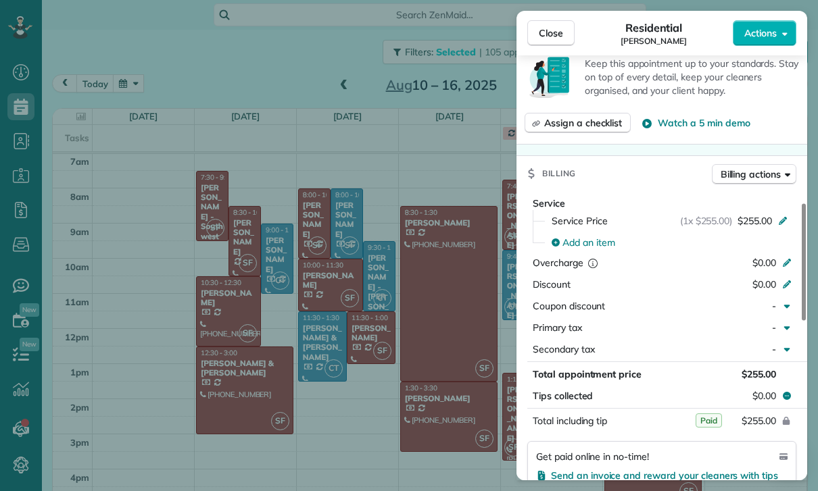
scroll to position [636, 0]
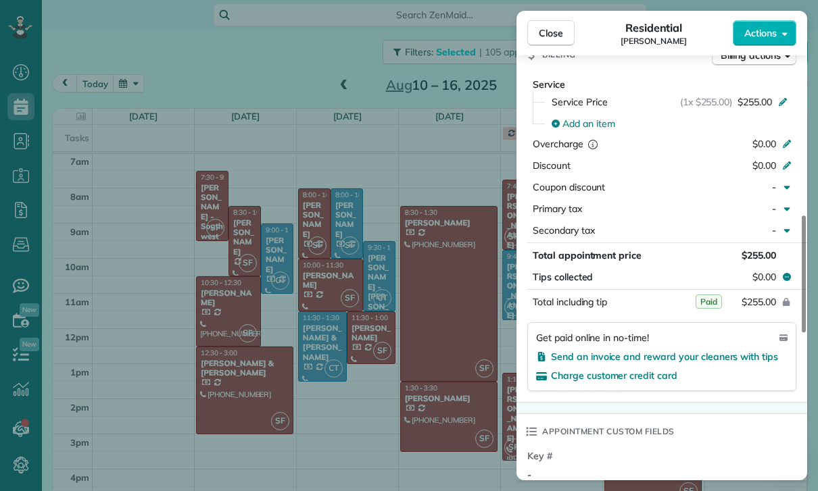
click at [405, 410] on div "Close Residential Jennifer Chun Actions Status Yet to Confirm Jennifer Chun · O…" at bounding box center [409, 245] width 818 height 491
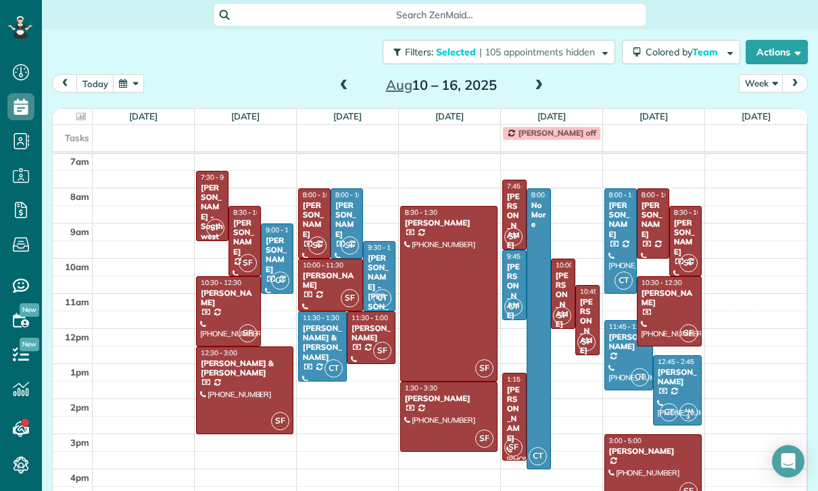
click at [245, 385] on div at bounding box center [245, 390] width 96 height 86
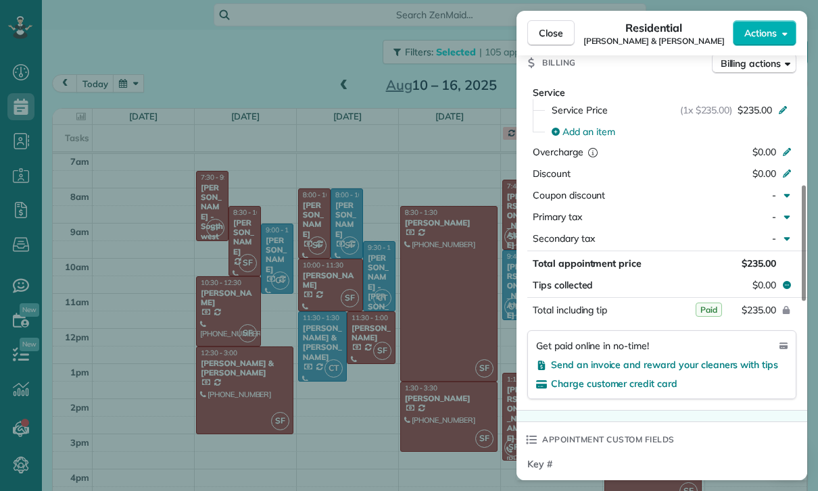
scroll to position [661, 0]
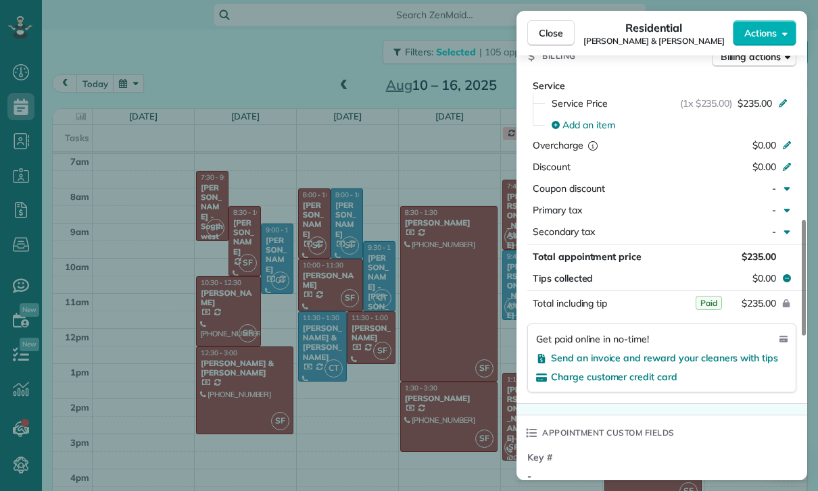
click at [339, 337] on div "Close Residential Gino & Nicole Marliani Actions Status Confirmed Gino & Nicole…" at bounding box center [409, 245] width 818 height 491
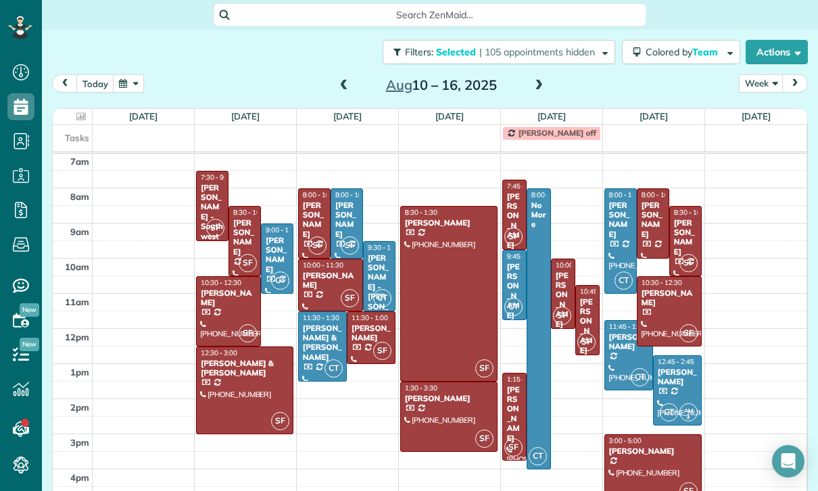
click at [310, 224] on div "[PERSON_NAME]" at bounding box center [314, 220] width 24 height 39
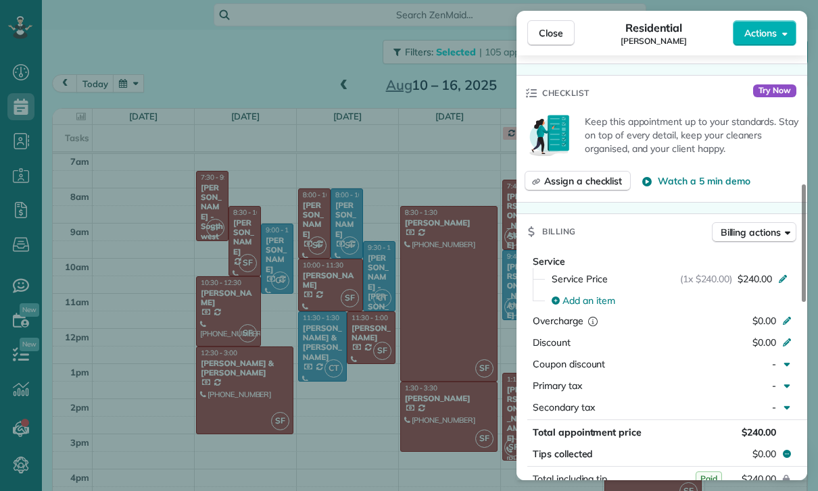
scroll to position [597, 0]
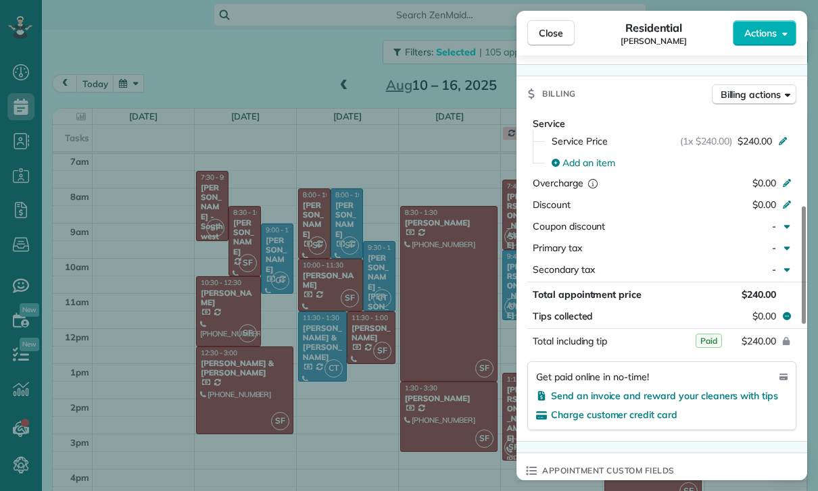
click at [432, 393] on div "Close Residential BJ Carretta Actions Status Confirmed BJ Carretta · Open profi…" at bounding box center [409, 245] width 818 height 491
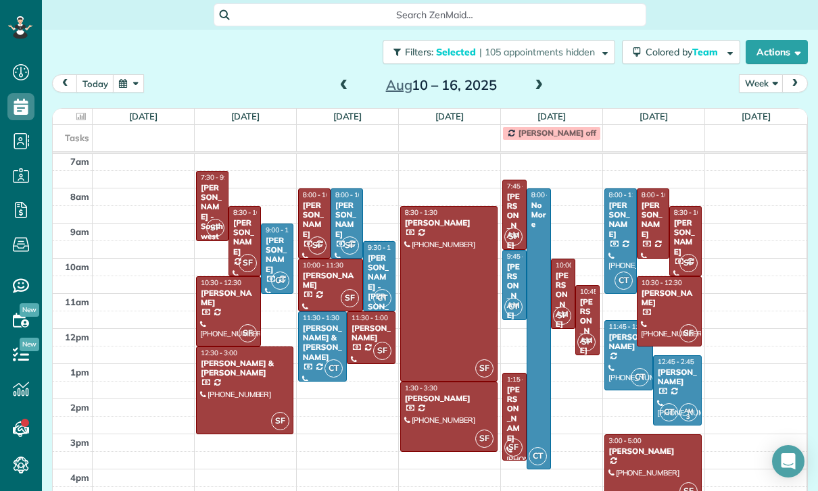
click at [309, 281] on div "[PERSON_NAME]" at bounding box center [330, 281] width 57 height 20
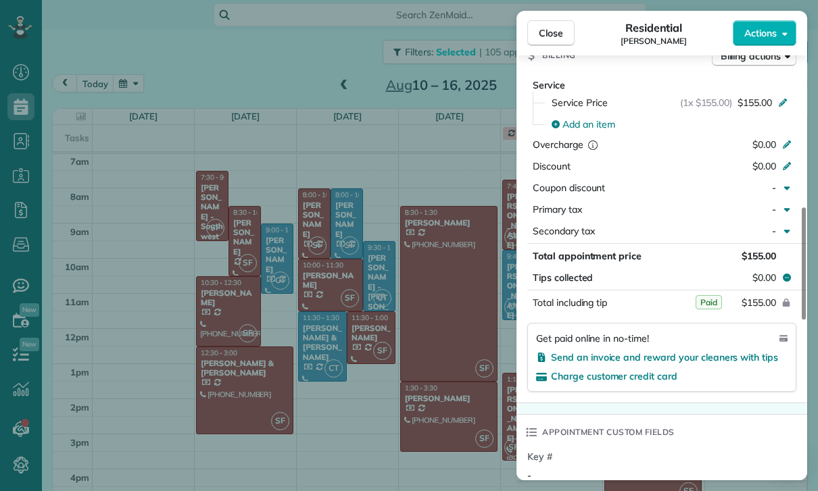
scroll to position [671, 0]
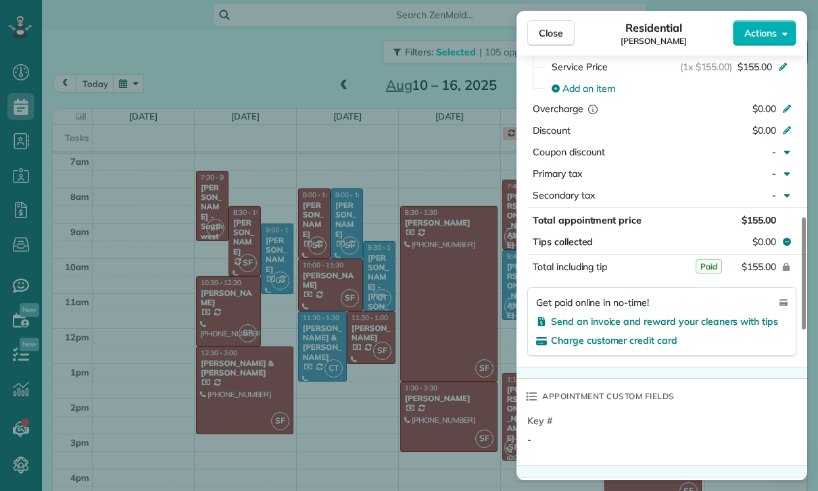
click at [431, 391] on div "Close Residential Ruslan Magidov Actions Status Yet to Confirm Ruslan Magidov ·…" at bounding box center [409, 245] width 818 height 491
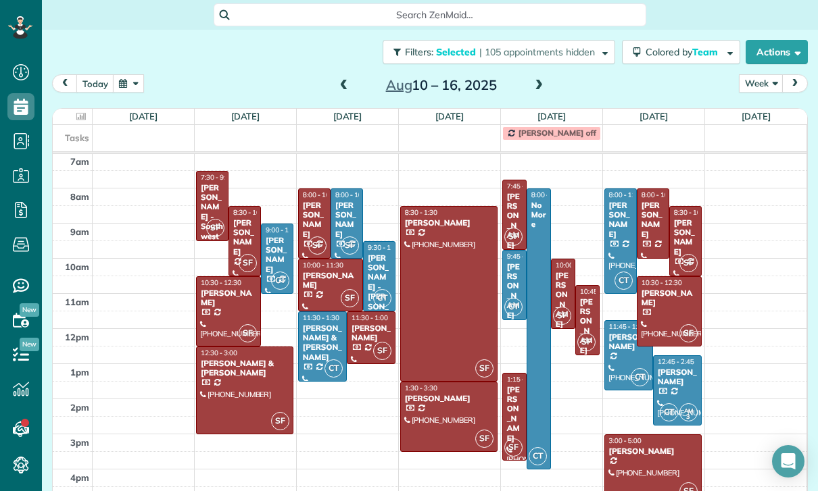
click at [362, 343] on div "Judy tarantino" at bounding box center [371, 334] width 41 height 20
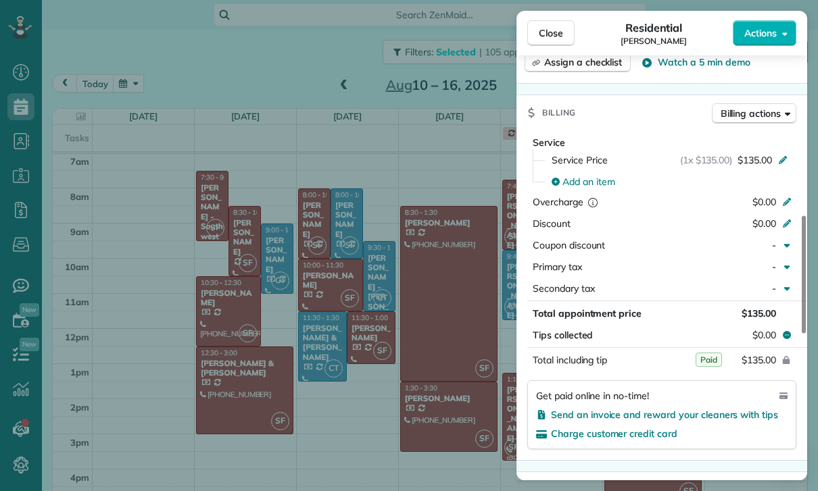
scroll to position [651, 0]
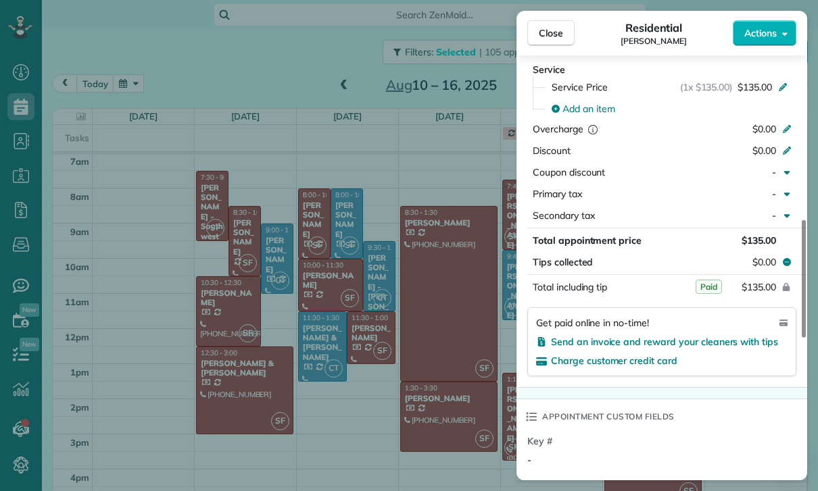
click at [432, 377] on div "Close Residential Judy tarantino Actions Status Yet to Confirm Judy tarantino ·…" at bounding box center [409, 245] width 818 height 491
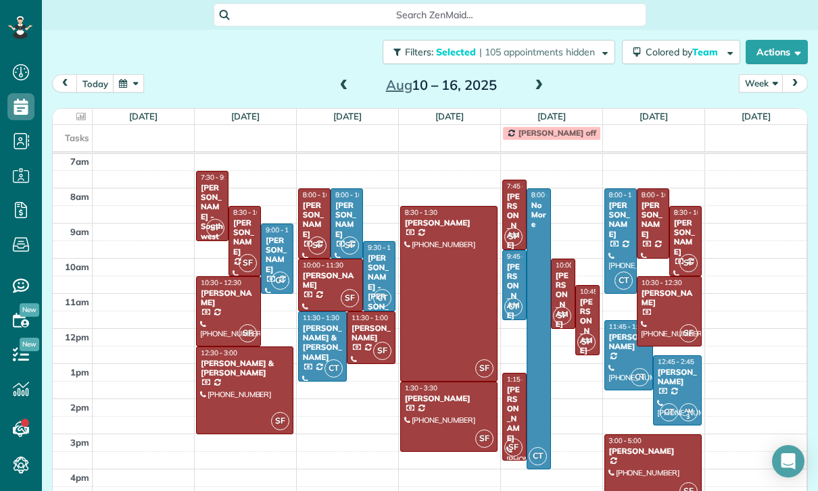
click at [445, 303] on div at bounding box center [449, 294] width 96 height 174
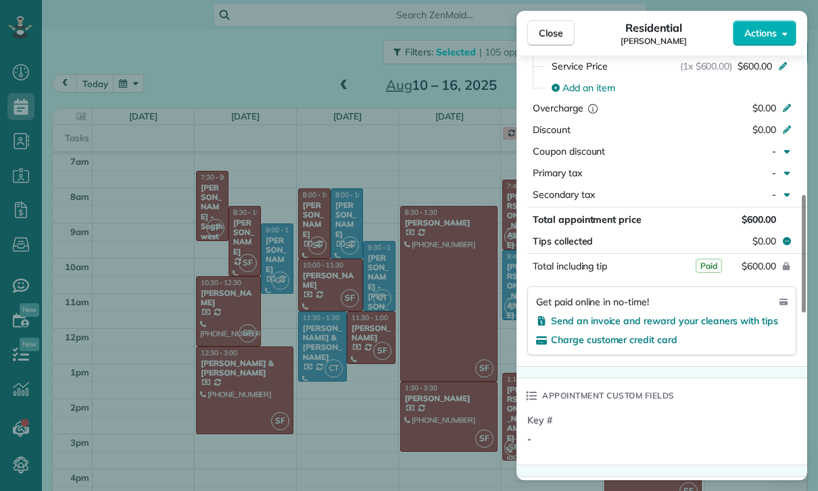
scroll to position [672, 0]
click at [459, 400] on div "Close Residential Stephanie Frank Actions Status Confirmed Stephanie Frank · Op…" at bounding box center [409, 245] width 818 height 491
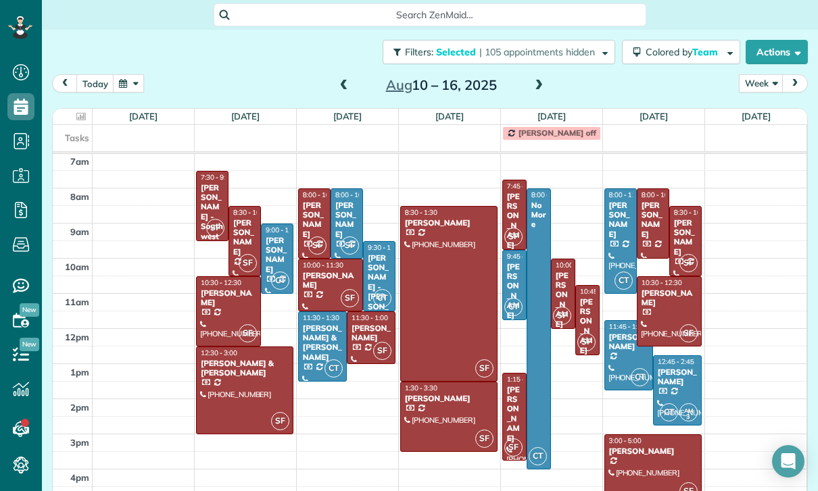
click at [432, 419] on div at bounding box center [449, 416] width 96 height 69
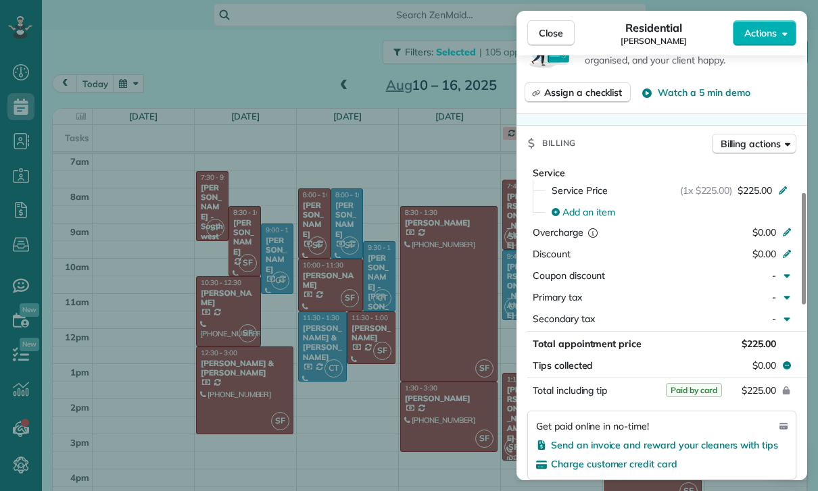
scroll to position [574, 0]
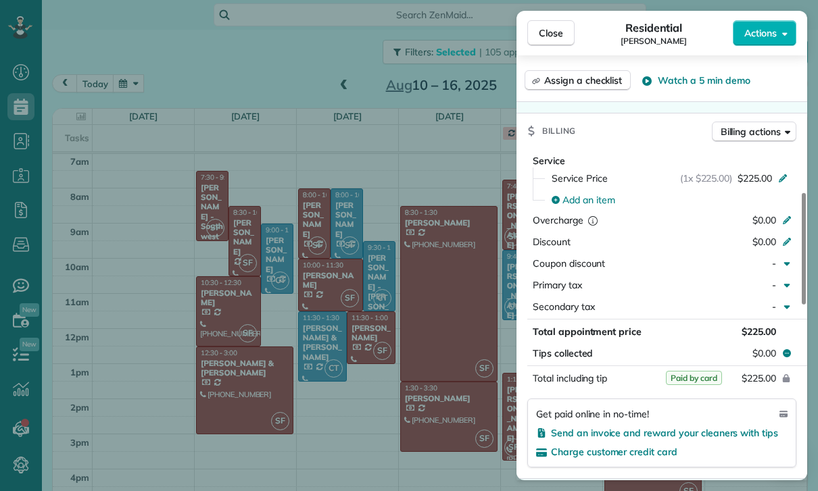
click at [449, 414] on div "Close Residential Joy McMaster Actions Status Yet to Confirm Joy McMaster · Ope…" at bounding box center [409, 245] width 818 height 491
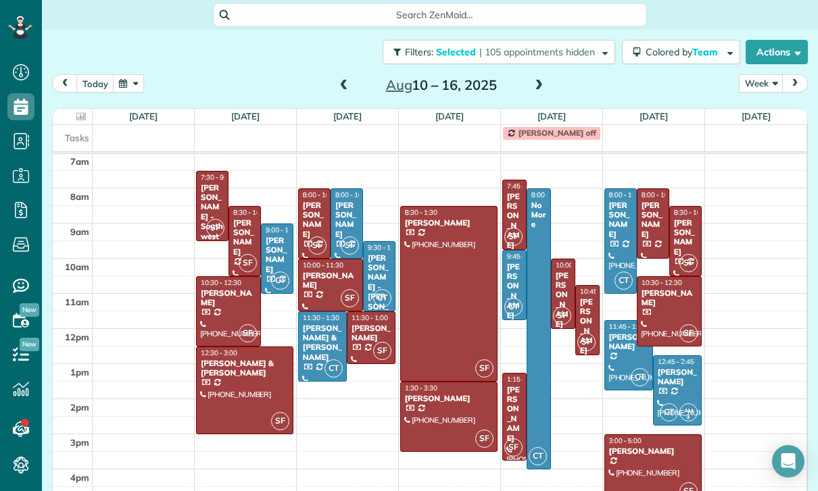
click at [514, 214] on div "[PERSON_NAME]" at bounding box center [514, 221] width 16 height 58
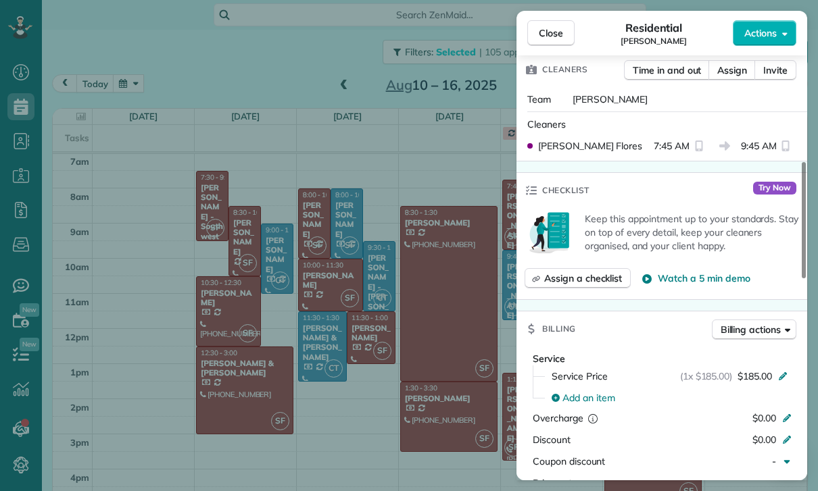
scroll to position [536, 0]
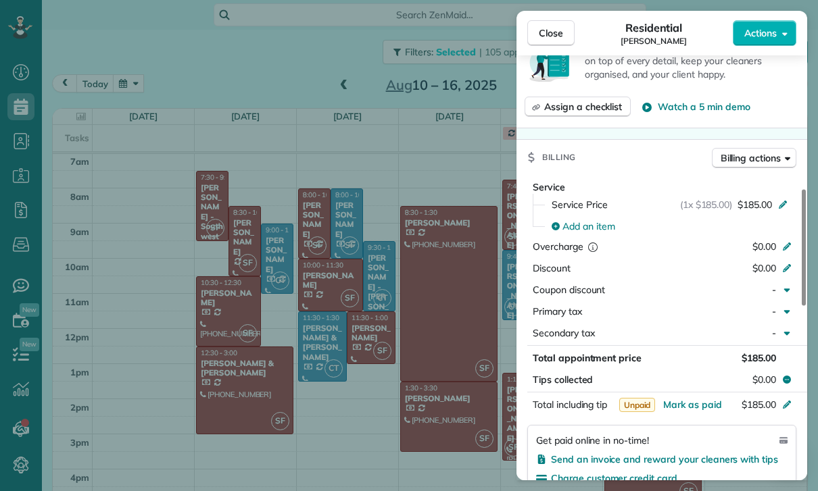
click at [472, 442] on div "Close Residential Sam Wollman Actions Status Yet to Confirm Sam Wollman · Open …" at bounding box center [409, 245] width 818 height 491
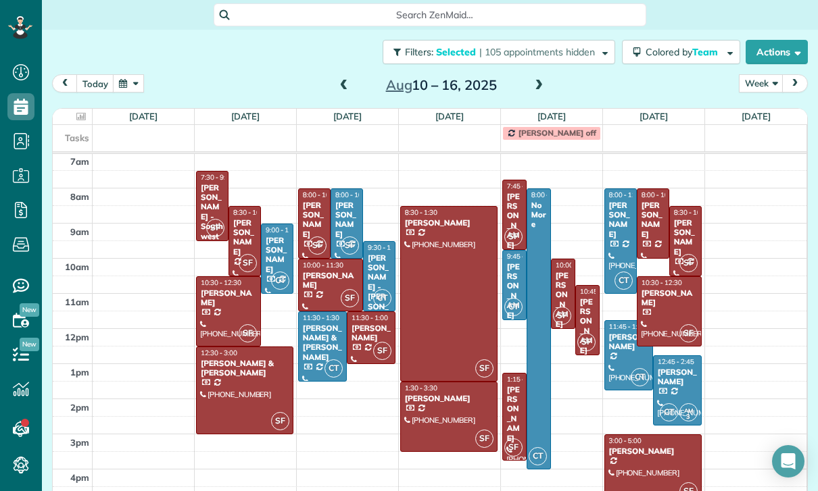
click at [564, 289] on div "[PERSON_NAME]" at bounding box center [563, 300] width 16 height 58
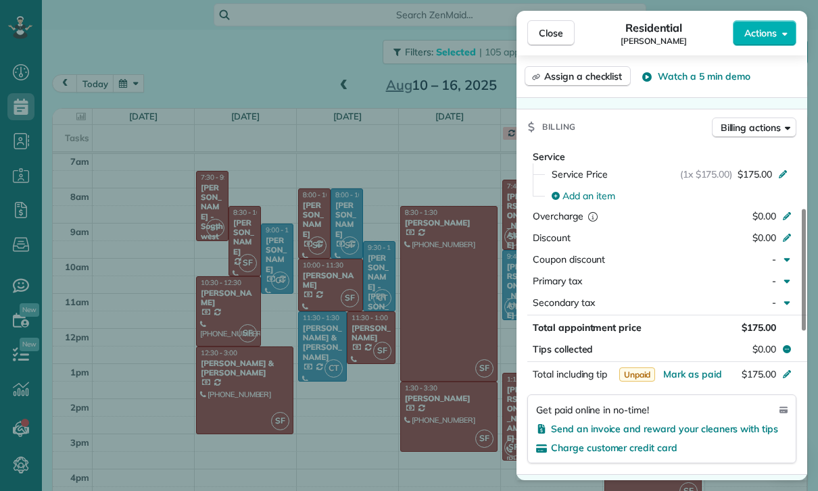
scroll to position [599, 0]
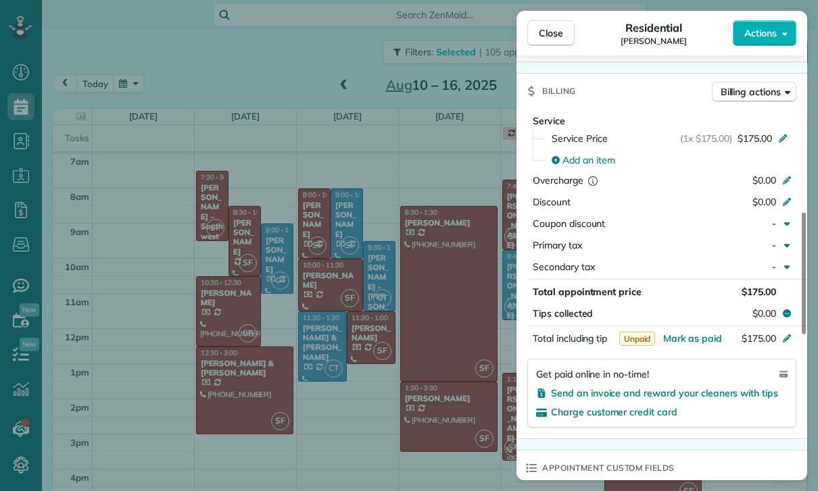
click at [428, 406] on div "Close Residential Lisa Malm Actions Status Confirmed Lisa Malm · Open profile H…" at bounding box center [409, 245] width 818 height 491
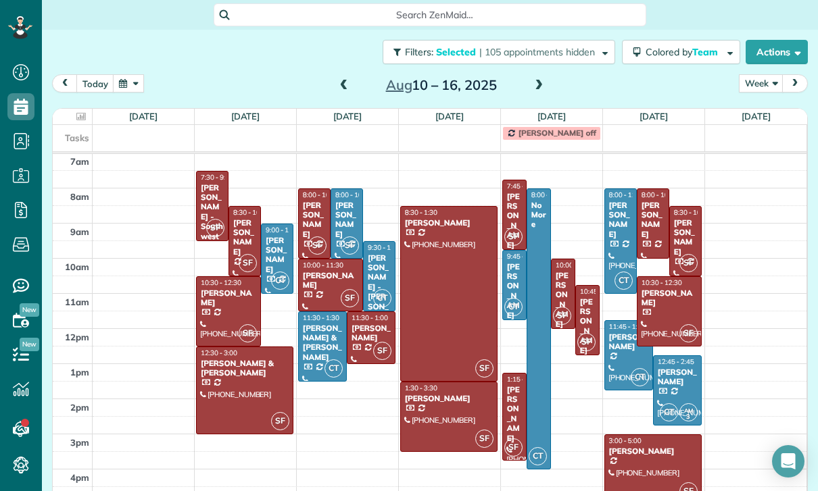
click at [513, 424] on div at bounding box center [514, 417] width 23 height 86
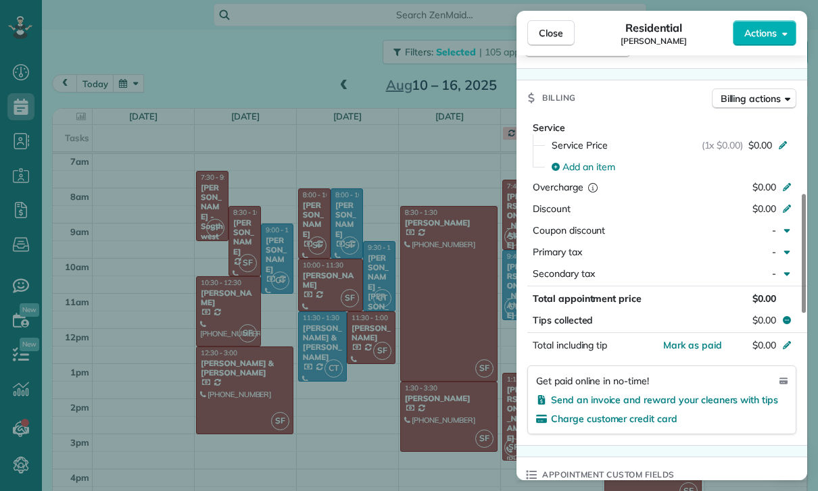
scroll to position [584, 0]
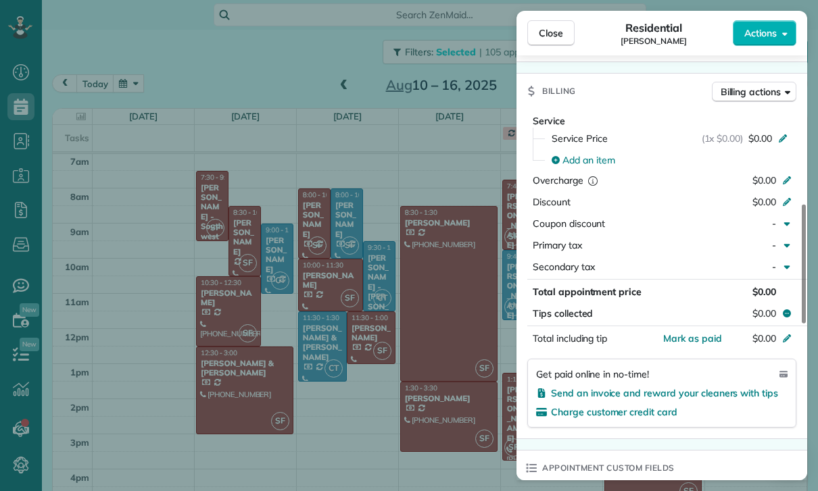
click at [460, 343] on div "Close Residential Tanzy Bell Actions Status Confirmed Tanzy Bell · Open profile…" at bounding box center [409, 245] width 818 height 491
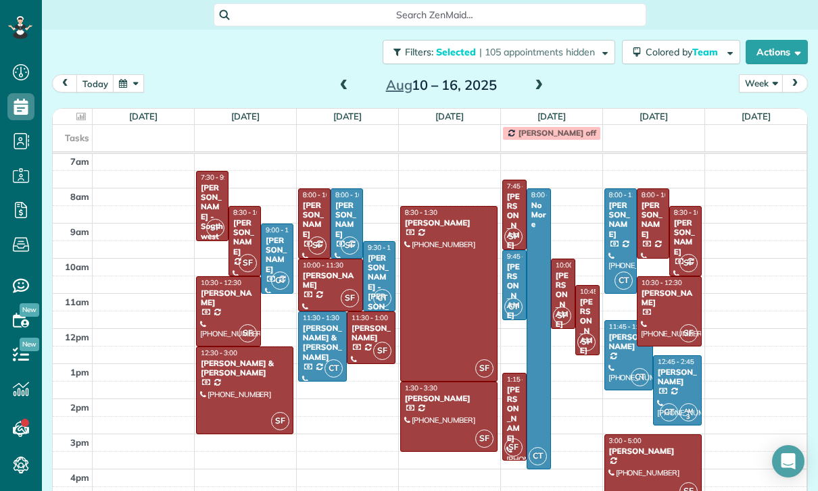
click at [648, 224] on div "[PERSON_NAME]" at bounding box center [653, 220] width 24 height 39
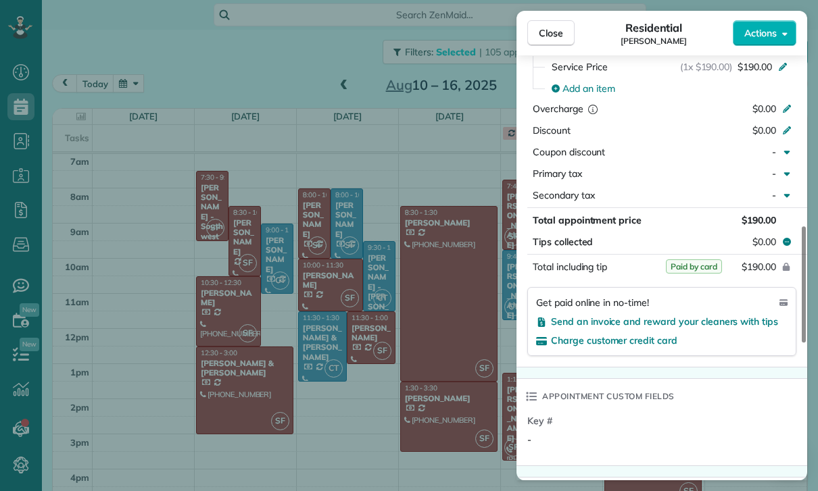
scroll to position [683, 0]
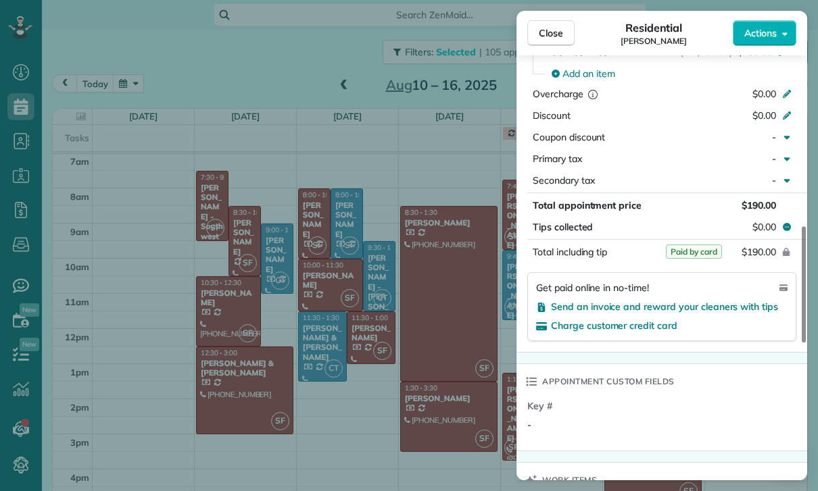
click at [445, 379] on div "Close Residential Mariana Luna Actions Status Yet to Confirm Mariana Luna · Ope…" at bounding box center [409, 245] width 818 height 491
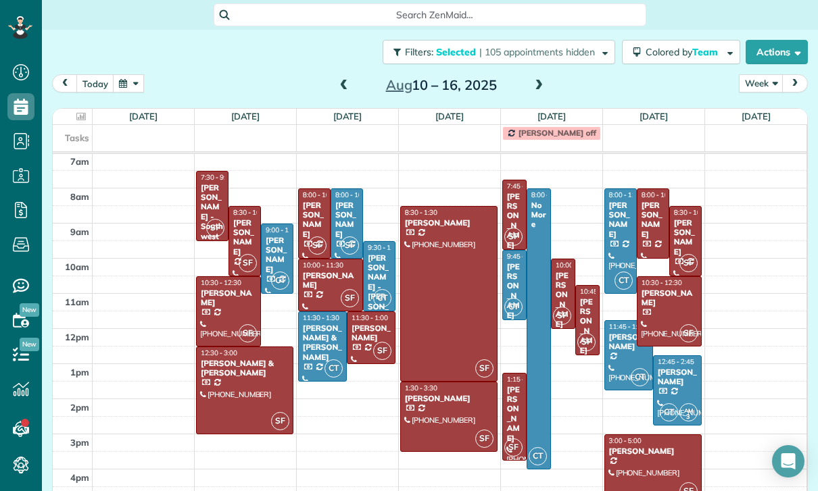
click at [682, 247] on div "[PERSON_NAME]" at bounding box center [685, 237] width 24 height 39
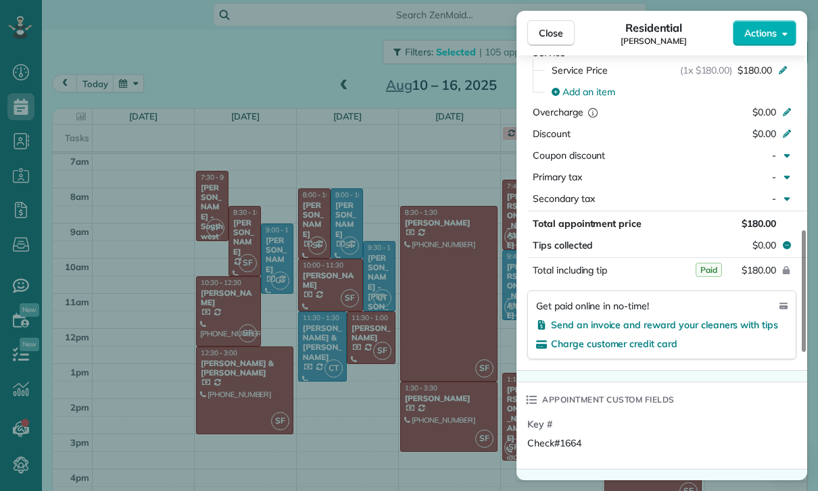
scroll to position [668, 0]
click at [438, 380] on div "Close Residential John Muggridge Actions Status Confirmed John Muggridge · Open…" at bounding box center [409, 245] width 818 height 491
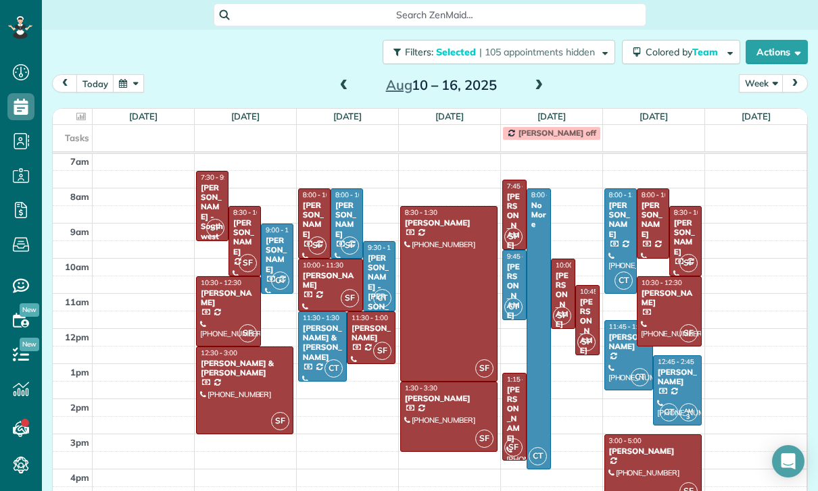
click at [672, 310] on div at bounding box center [669, 311] width 64 height 69
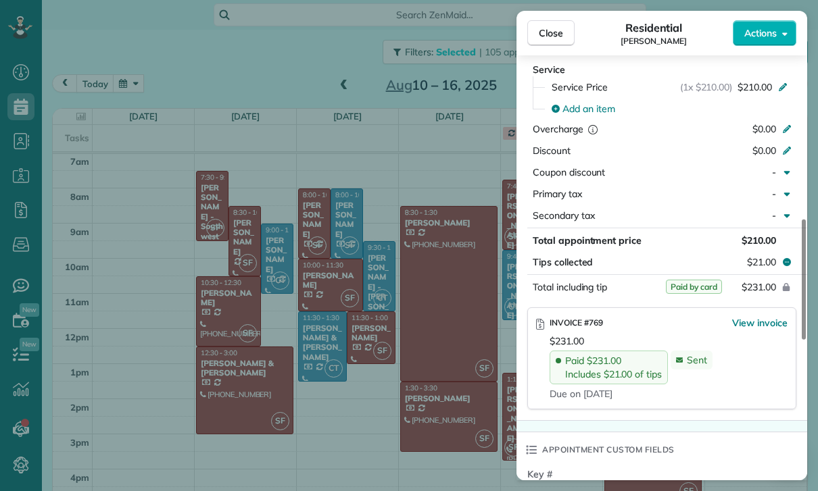
scroll to position [641, 0]
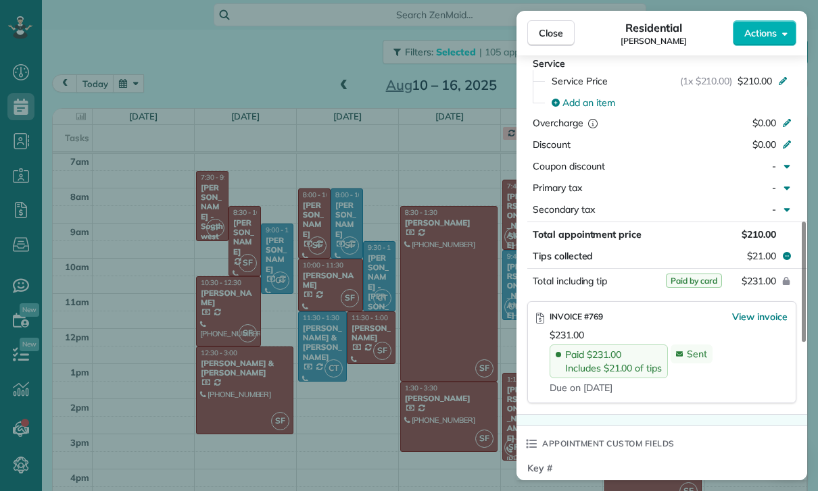
click at [438, 364] on div "Close Residential Katie Lupton Actions Status Confirmed Katie Lupton · Open pro…" at bounding box center [409, 245] width 818 height 491
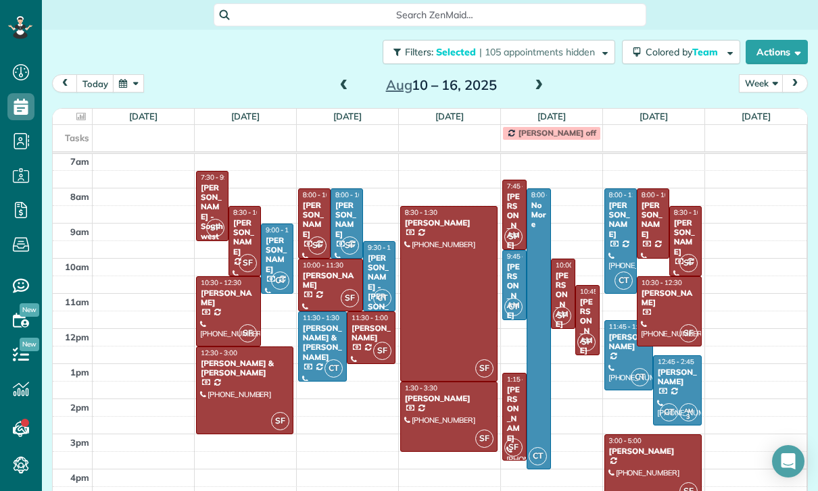
click at [634, 465] on div at bounding box center [653, 469] width 96 height 69
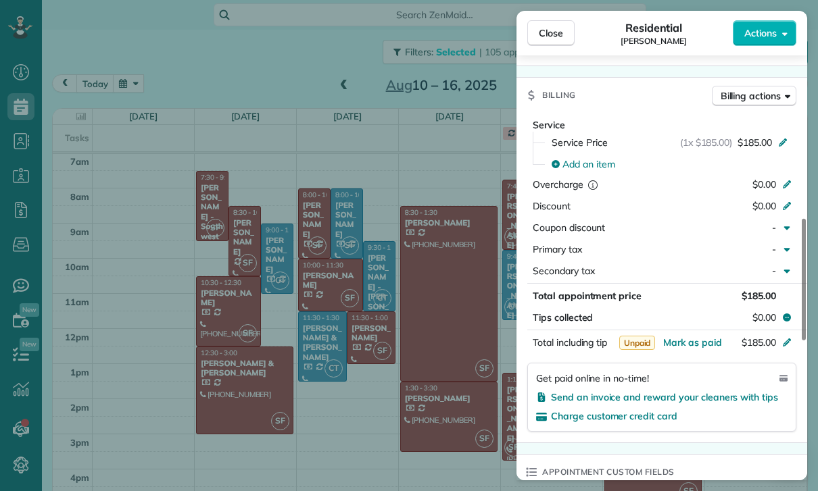
scroll to position [622, 0]
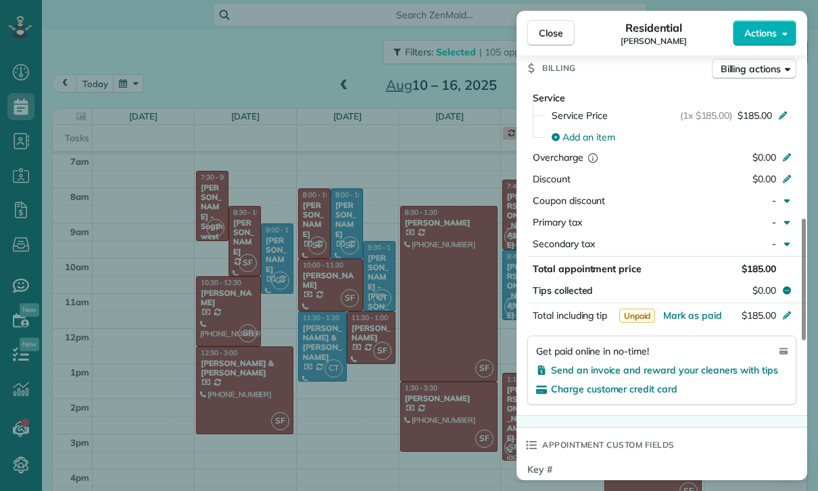
click at [414, 373] on div "Close Residential Yvette Barlowe Actions Status Confirmed Yvette Barlowe · Open…" at bounding box center [409, 245] width 818 height 491
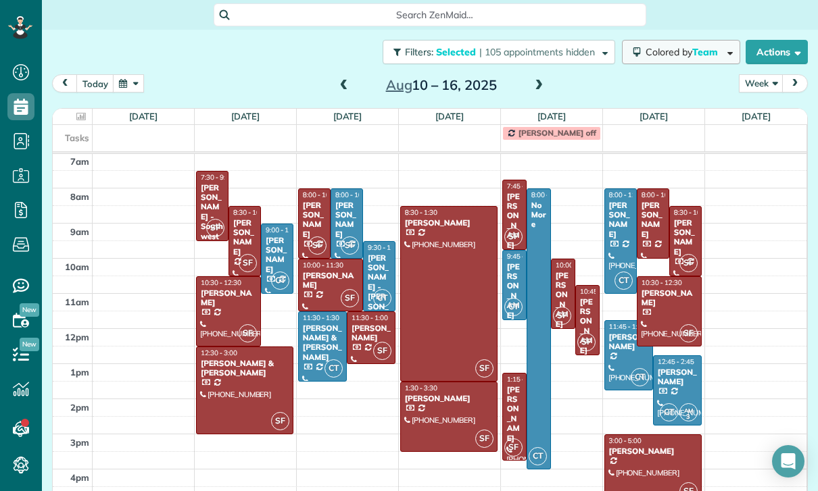
click at [716, 49] on span "Team" at bounding box center [706, 52] width 28 height 12
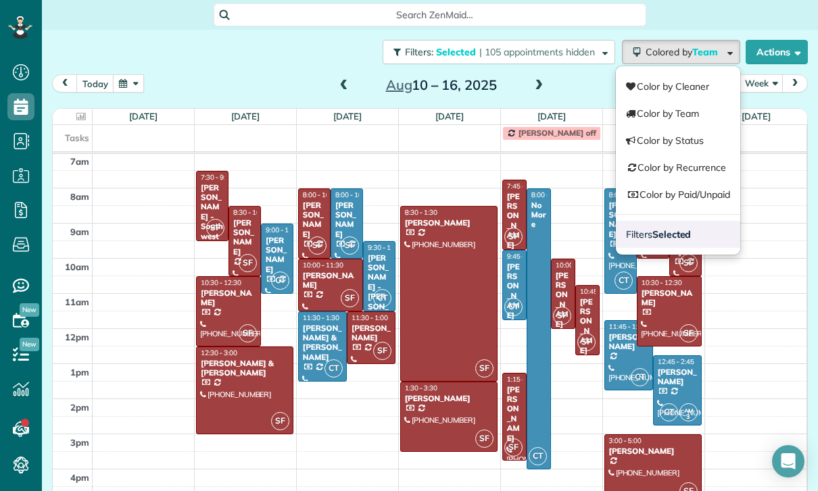
click at [680, 239] on strong "Selected" at bounding box center [671, 234] width 39 height 12
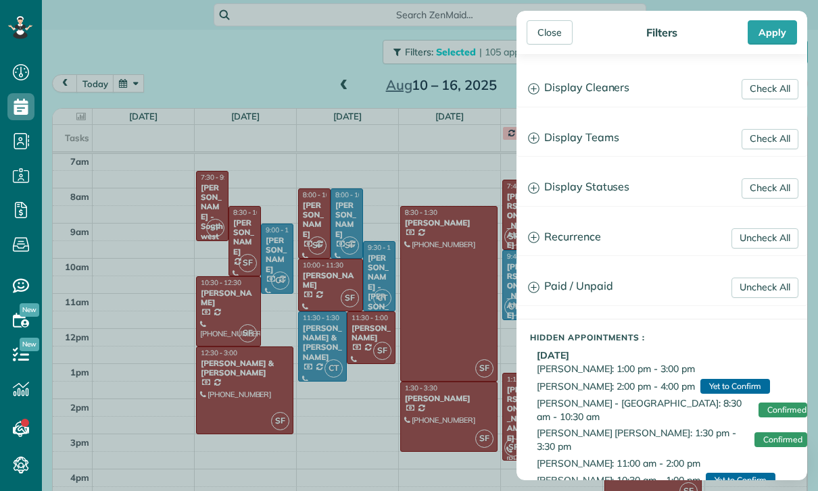
click at [607, 143] on h3 "Display Teams" at bounding box center [661, 138] width 289 height 34
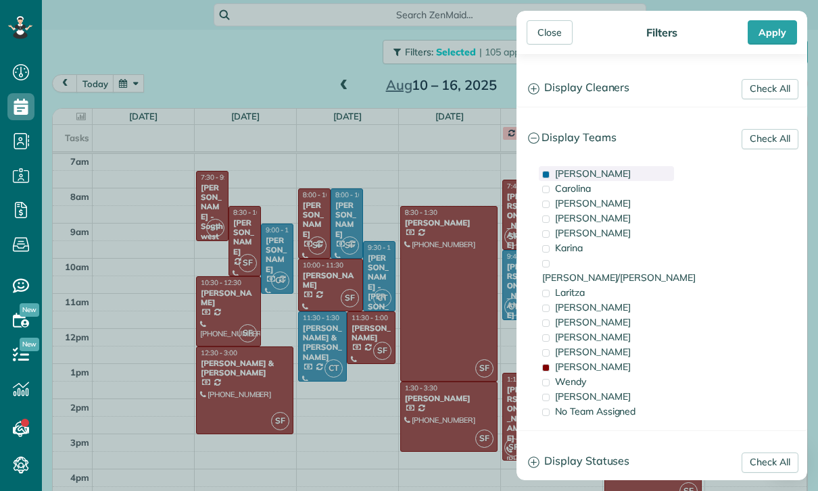
click at [595, 175] on div "[PERSON_NAME]" at bounding box center [606, 173] width 135 height 15
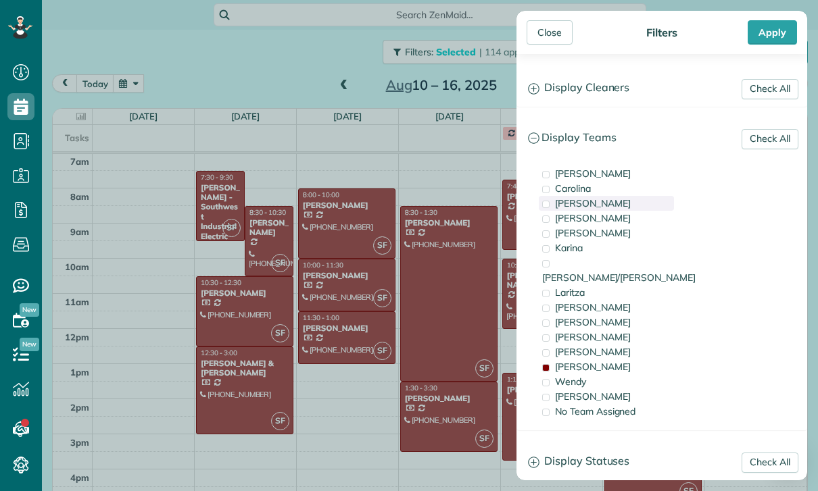
click at [583, 208] on div "Gilma" at bounding box center [606, 203] width 135 height 15
click at [772, 41] on div "Apply" at bounding box center [771, 32] width 49 height 24
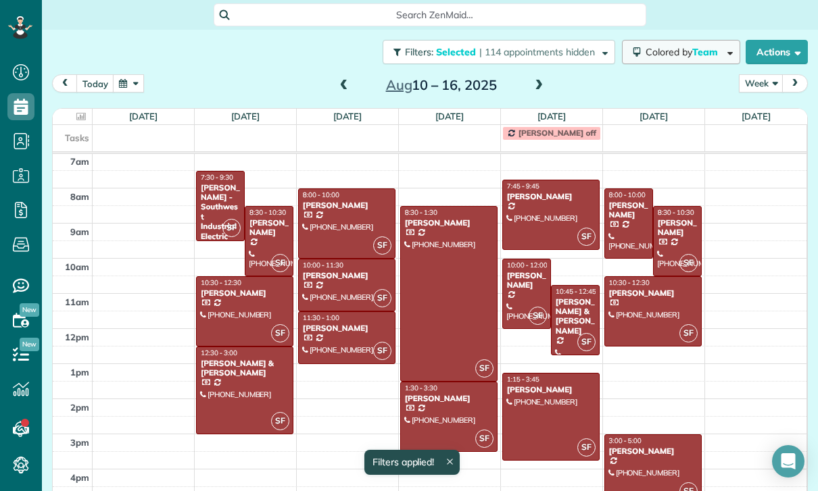
click at [709, 57] on span "Team" at bounding box center [706, 52] width 28 height 12
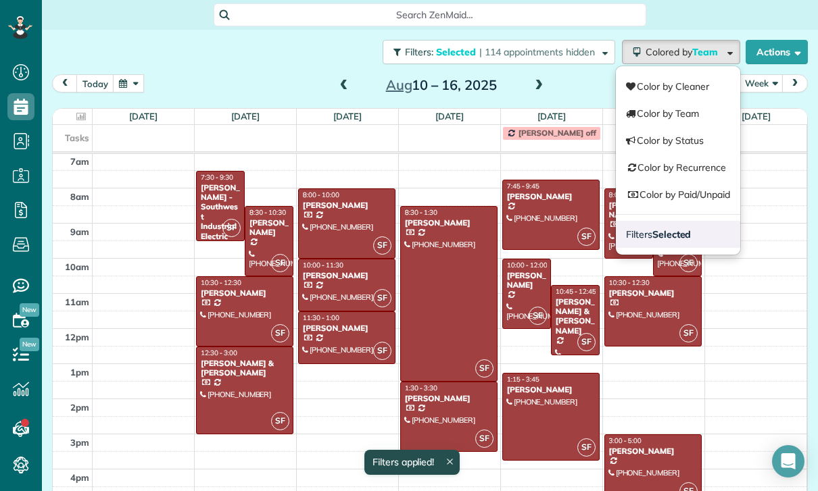
click at [683, 228] on strong "Selected" at bounding box center [671, 234] width 39 height 12
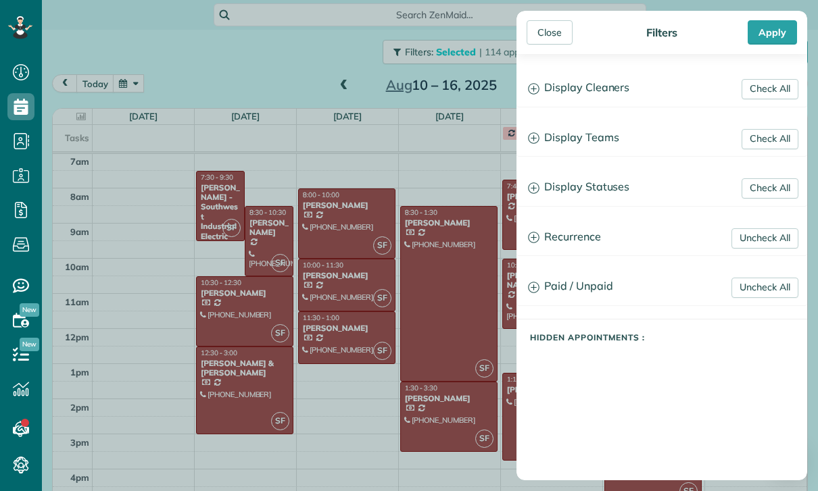
click at [601, 194] on h3 "Display Statuses" at bounding box center [661, 187] width 289 height 34
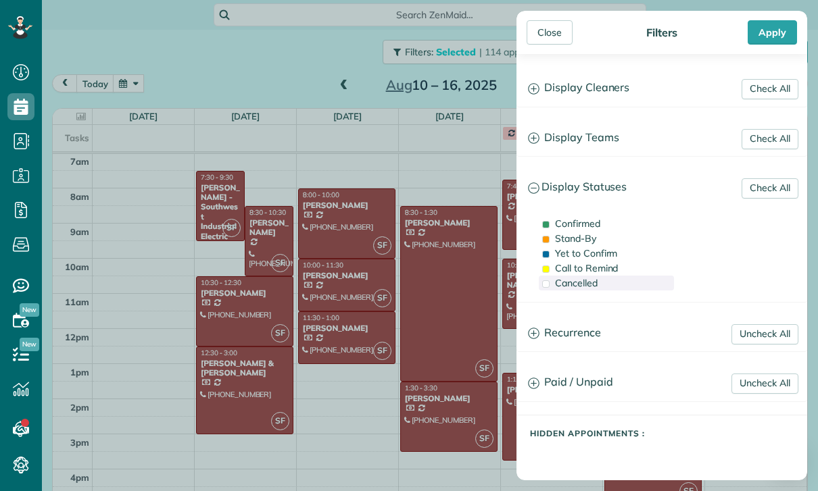
click at [582, 286] on span "Cancelled" at bounding box center [576, 283] width 43 height 12
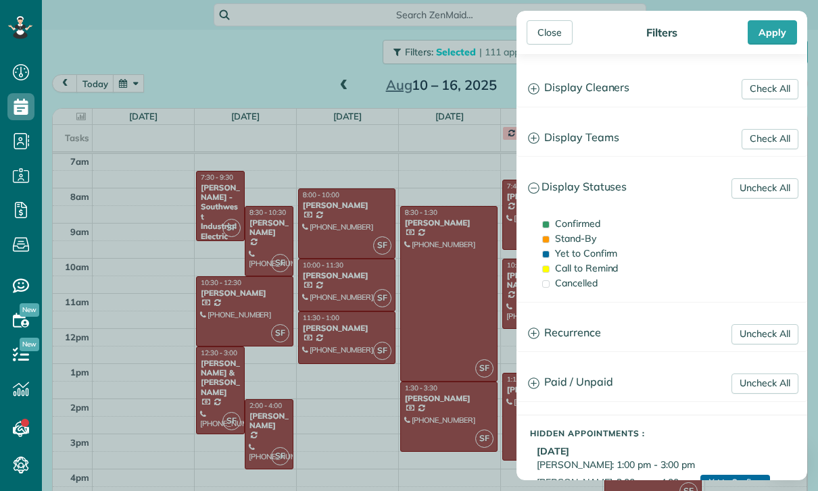
click at [607, 139] on h3 "Display Teams" at bounding box center [661, 138] width 289 height 34
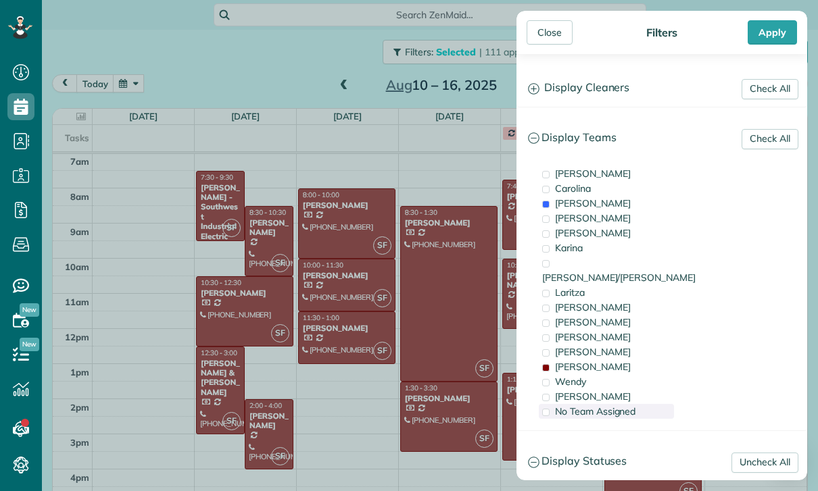
click at [605, 405] on span "No Team Assigned" at bounding box center [595, 411] width 80 height 12
click at [778, 26] on div "Apply" at bounding box center [771, 32] width 49 height 24
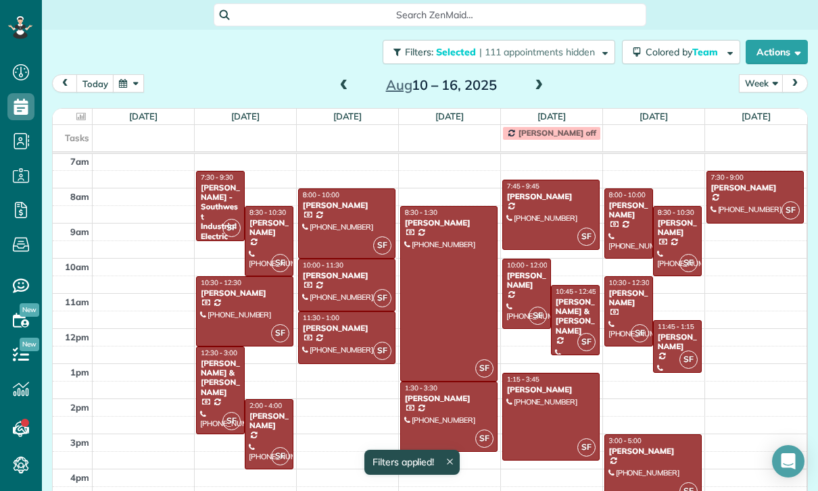
click at [275, 432] on div at bounding box center [268, 434] width 47 height 69
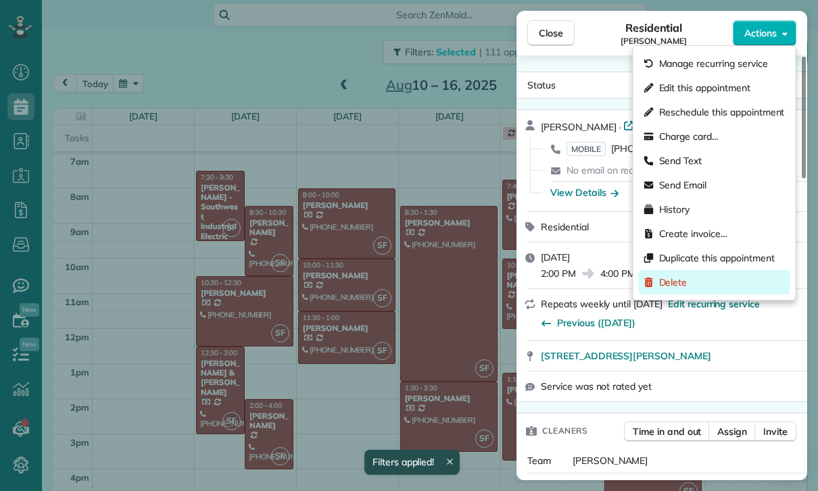
click at [676, 289] on div "Delete" at bounding box center [714, 282] width 151 height 24
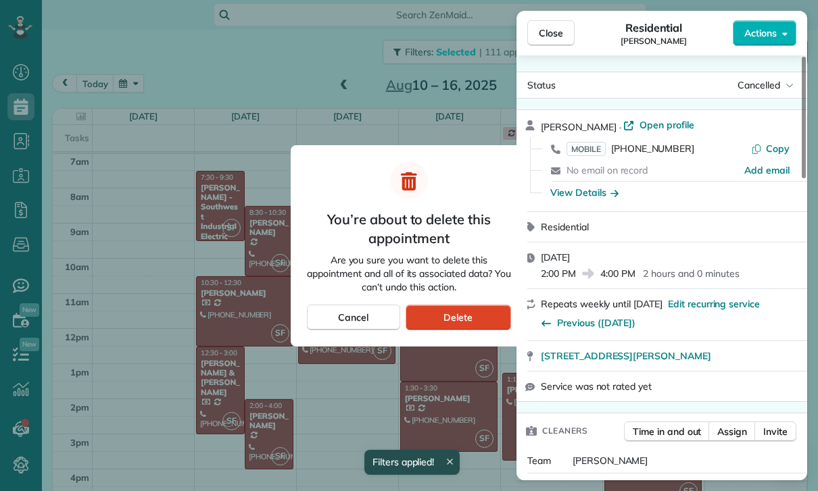
click at [475, 322] on div "Delete" at bounding box center [457, 318] width 105 height 26
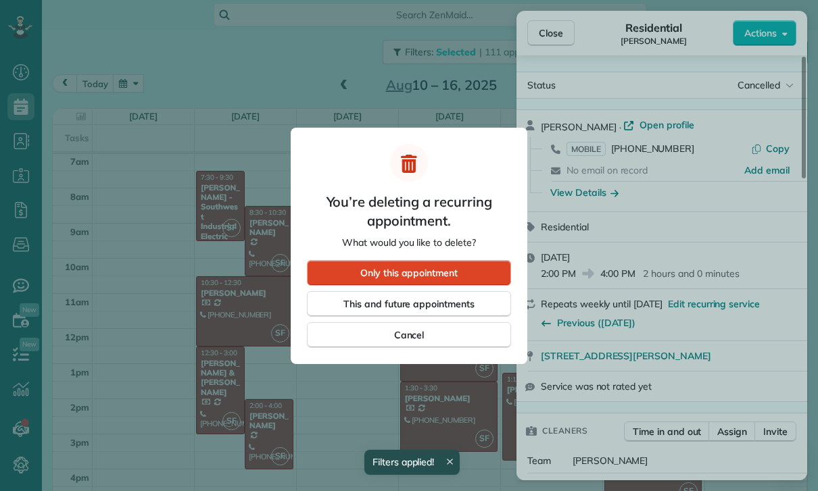
click at [445, 270] on span "Only this appointment" at bounding box center [408, 273] width 97 height 14
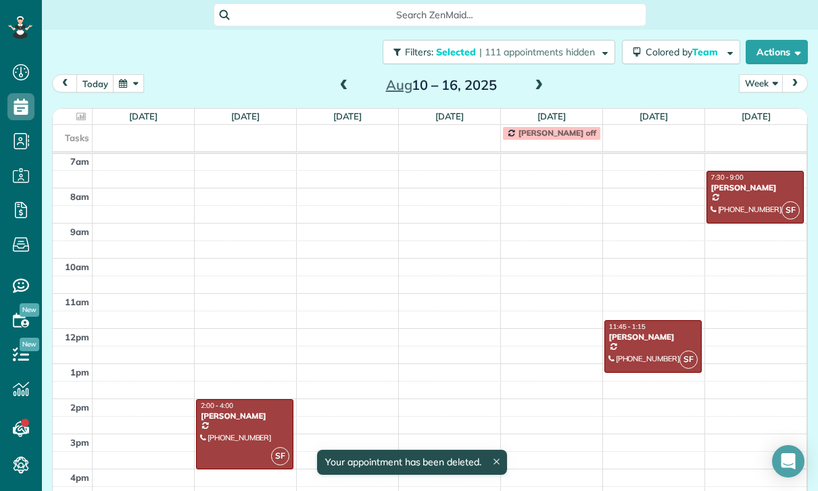
scroll to position [106, 0]
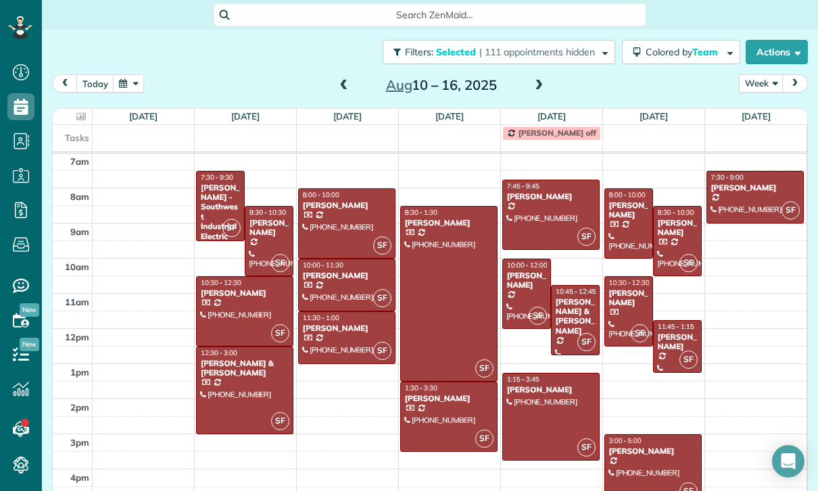
click at [674, 357] on div at bounding box center [676, 346] width 47 height 51
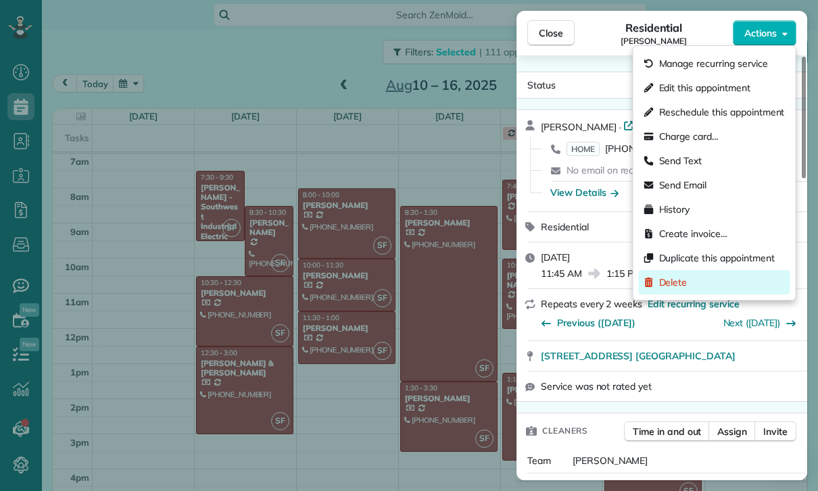
click at [677, 289] on span "Delete" at bounding box center [673, 283] width 28 height 14
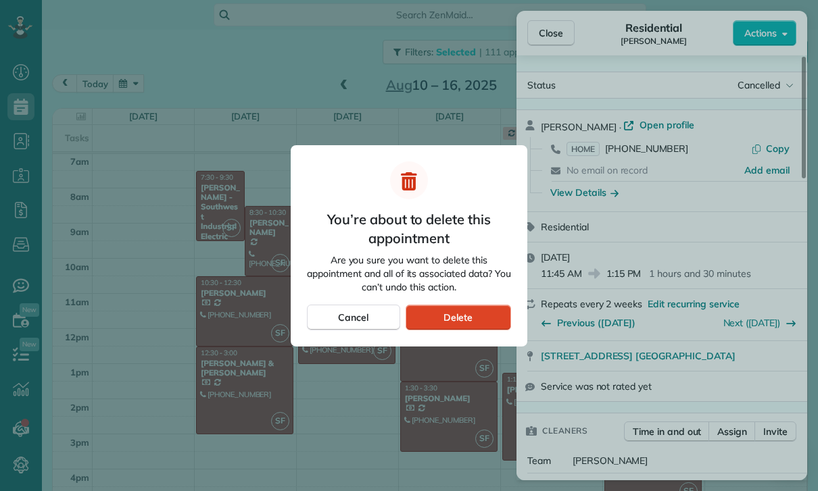
click at [480, 318] on div "Delete" at bounding box center [457, 318] width 105 height 26
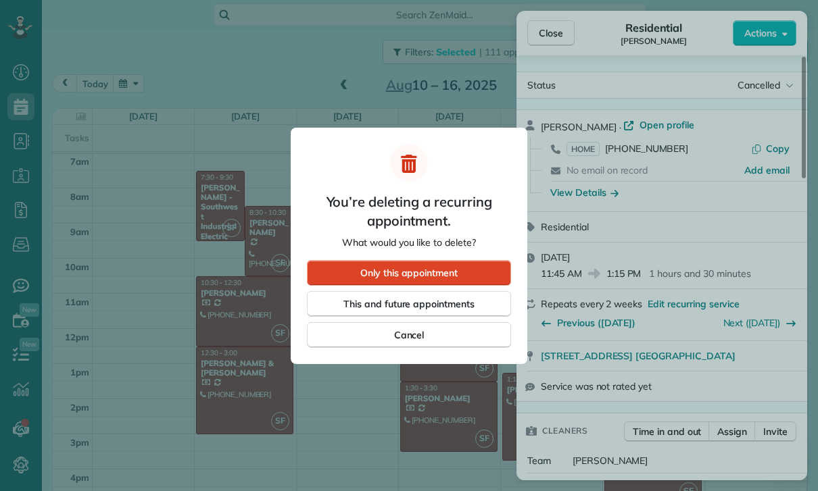
click at [470, 263] on div "Only this appointment" at bounding box center [409, 273] width 204 height 26
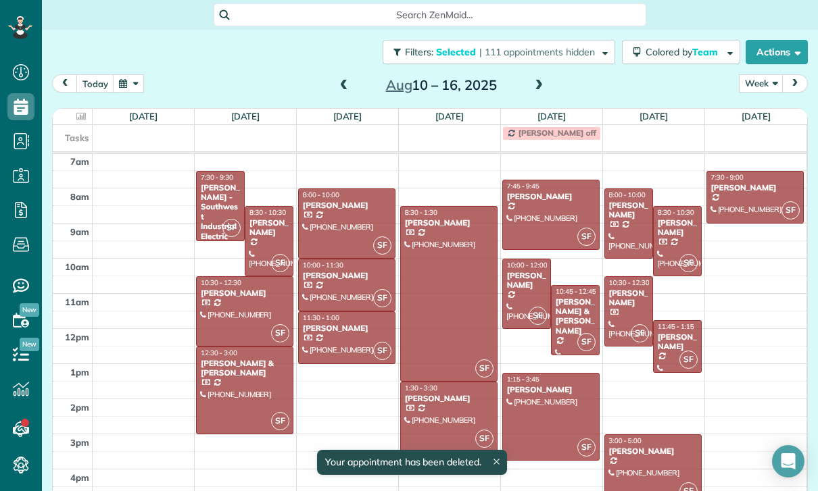
scroll to position [106, 0]
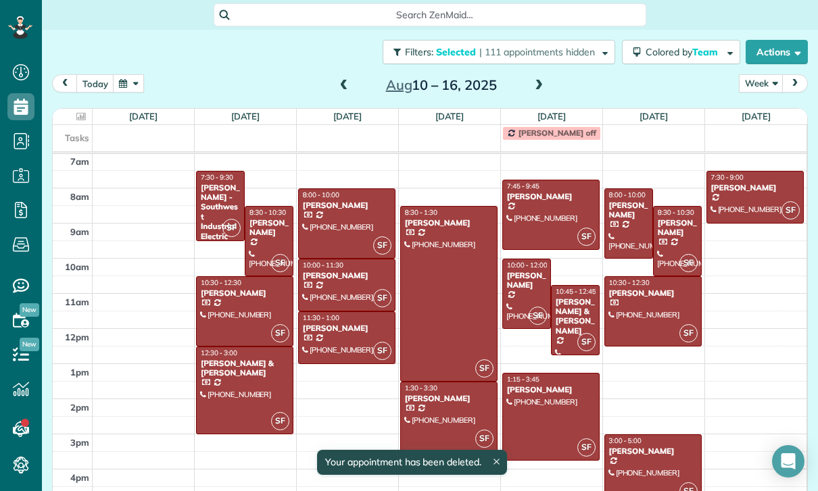
click at [754, 193] on div "[PERSON_NAME]" at bounding box center [755, 187] width 90 height 9
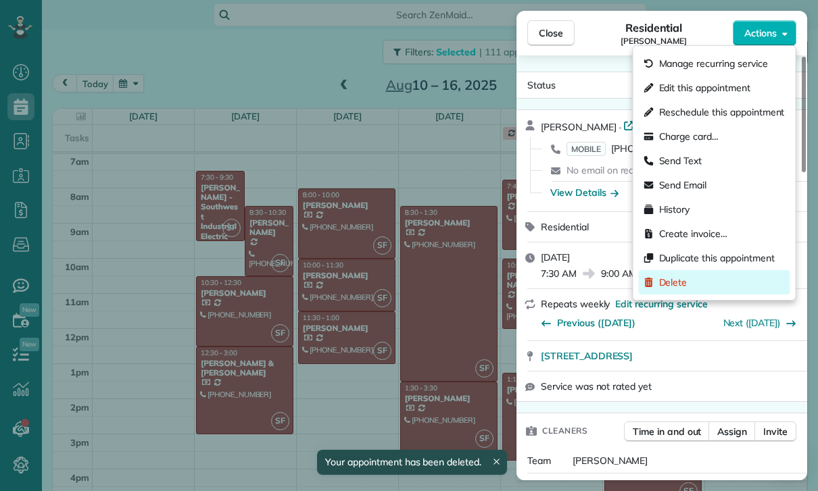
click at [674, 280] on span "Delete" at bounding box center [673, 283] width 28 height 14
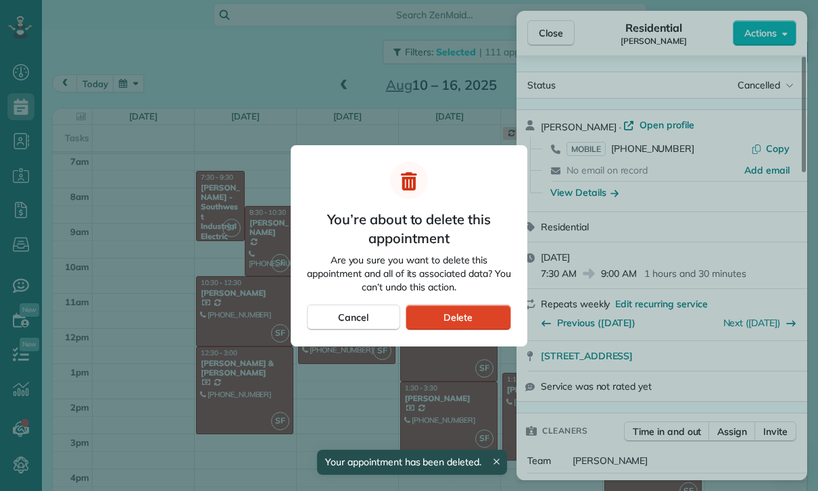
click at [484, 320] on div "Delete" at bounding box center [457, 318] width 105 height 26
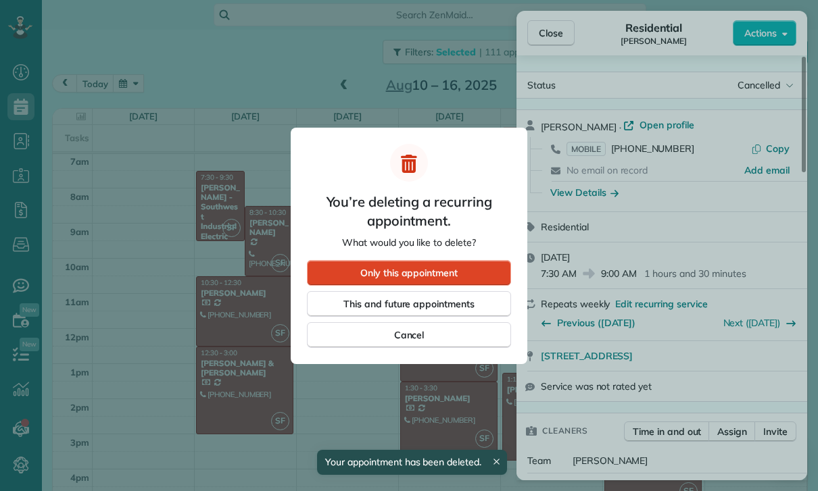
click at [466, 269] on div "Only this appointment" at bounding box center [409, 273] width 204 height 26
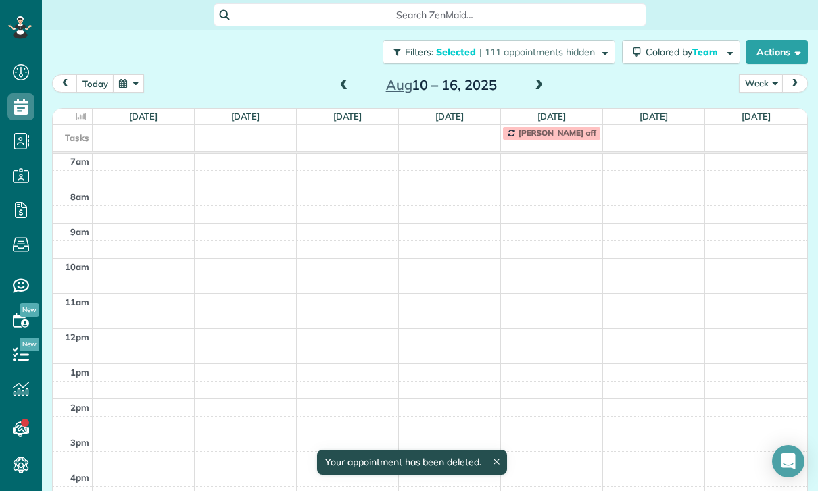
scroll to position [106, 0]
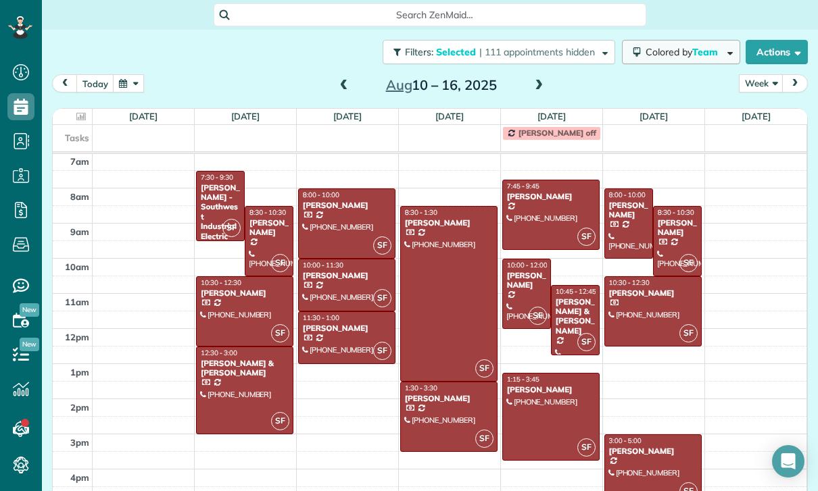
click at [676, 56] on span "Colored by Team" at bounding box center [683, 52] width 77 height 12
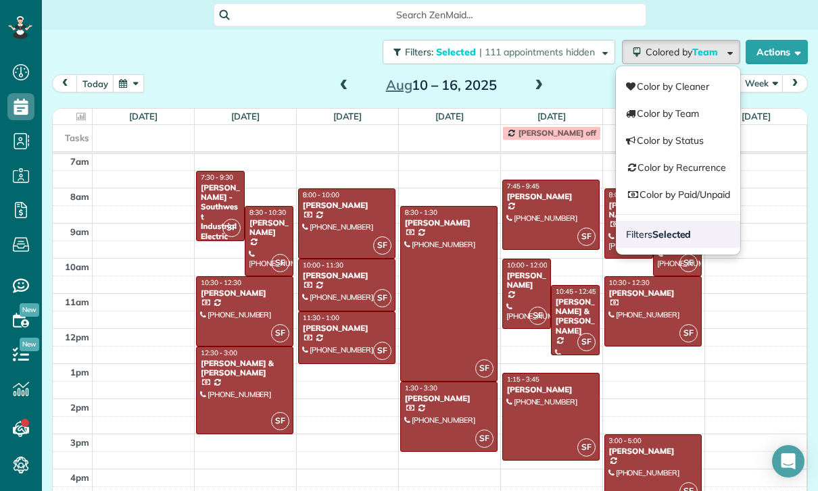
click at [664, 241] on link "Filters Selected" at bounding box center [678, 234] width 124 height 27
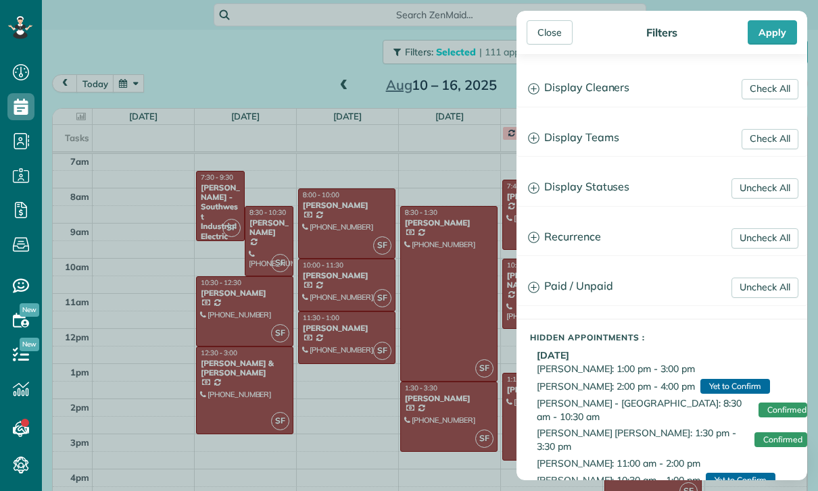
click at [599, 141] on h3 "Display Teams" at bounding box center [661, 138] width 289 height 34
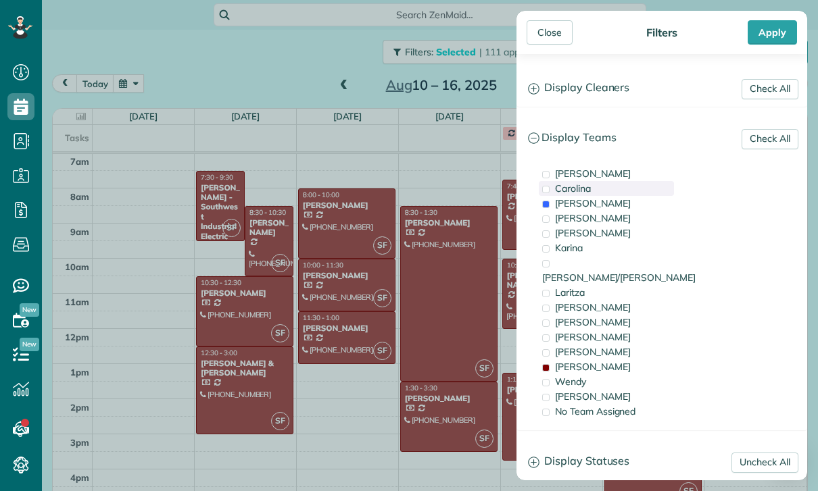
click at [584, 195] on span "Carolina" at bounding box center [573, 188] width 36 height 12
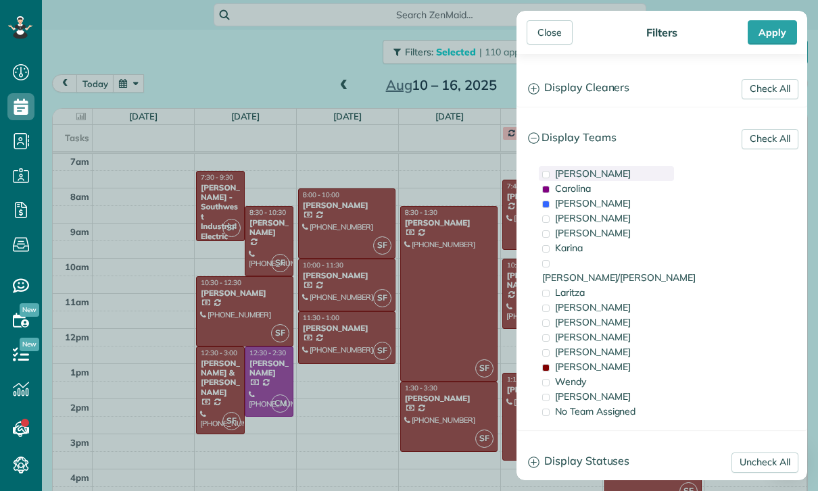
click at [587, 179] on div "[PERSON_NAME]" at bounding box center [606, 173] width 135 height 15
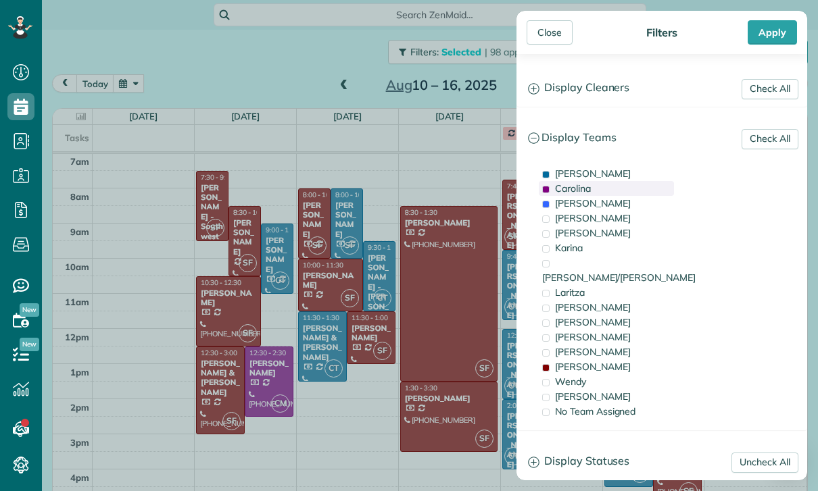
click at [583, 189] on span "Carolina" at bounding box center [573, 188] width 36 height 12
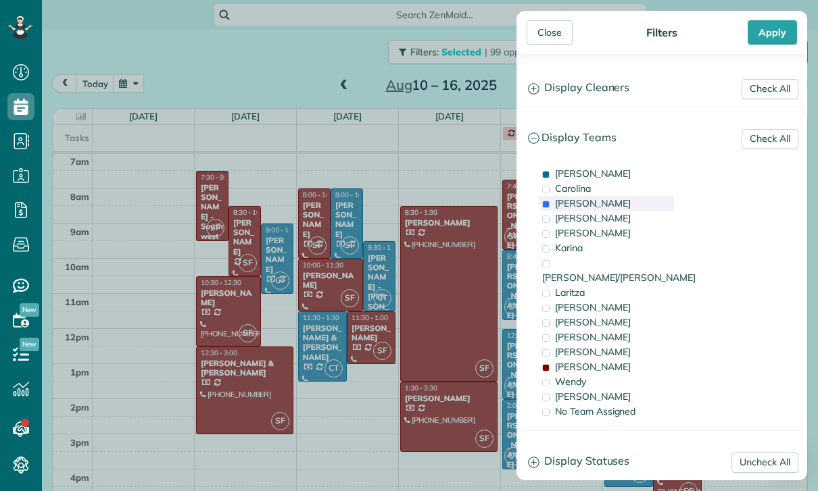
click at [588, 205] on div "Gilma" at bounding box center [606, 203] width 135 height 15
click at [584, 243] on div "Karina" at bounding box center [606, 248] width 135 height 15
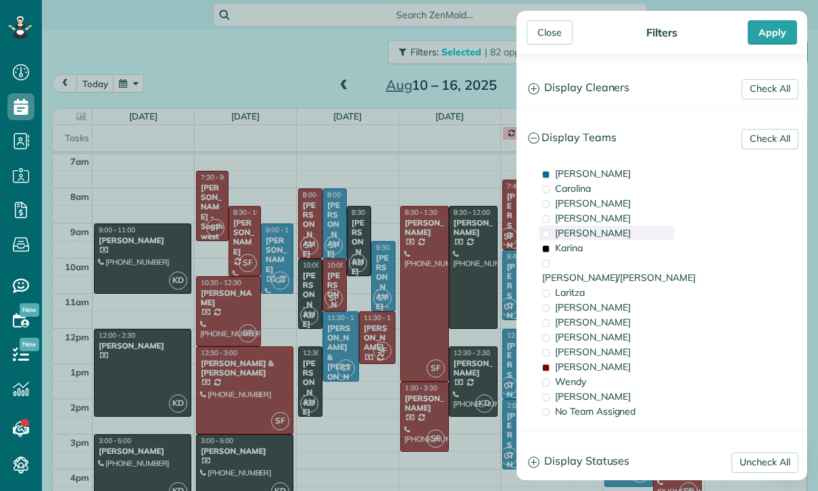
click at [594, 233] on div "Johana" at bounding box center [606, 233] width 135 height 15
click at [580, 251] on span "Karina" at bounding box center [569, 248] width 28 height 12
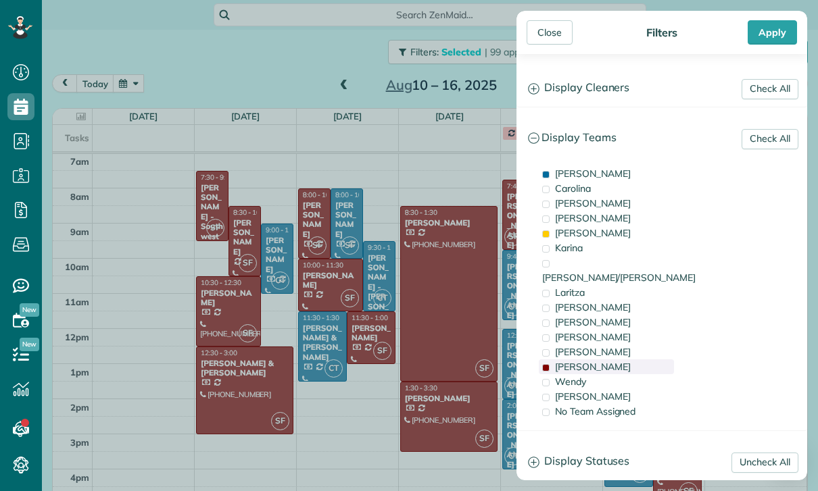
click at [591, 359] on div "[PERSON_NAME]" at bounding box center [606, 366] width 135 height 15
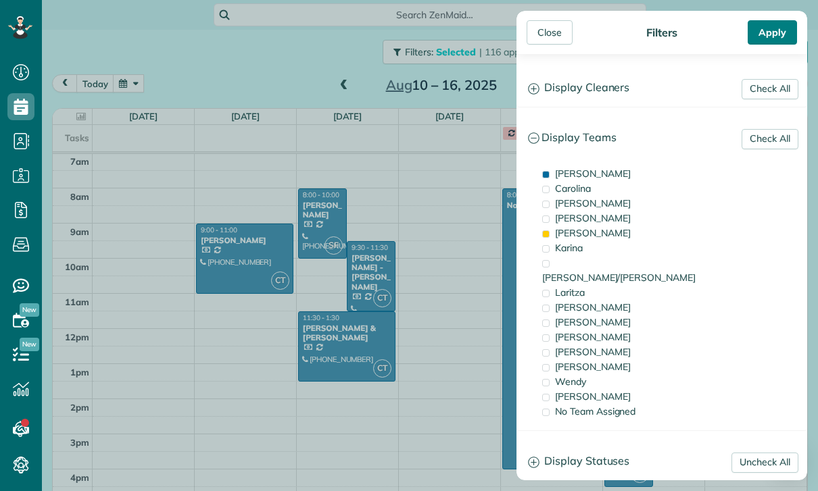
click at [770, 35] on div "Apply" at bounding box center [771, 32] width 49 height 24
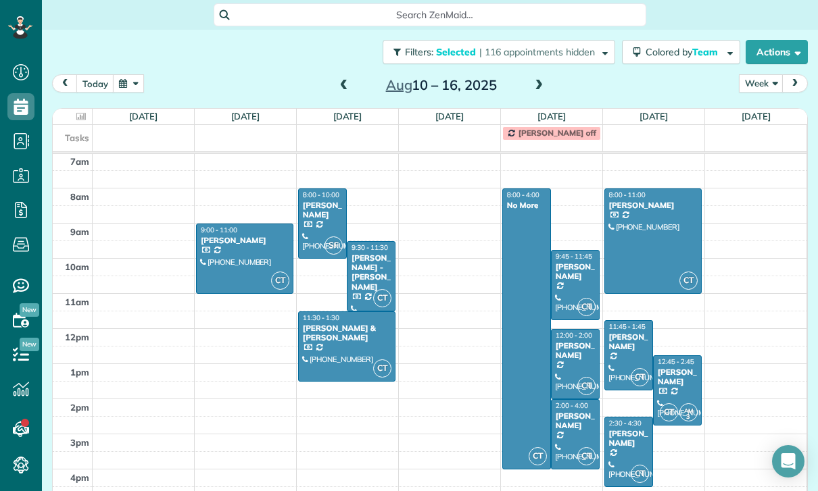
click at [242, 253] on div at bounding box center [245, 258] width 96 height 69
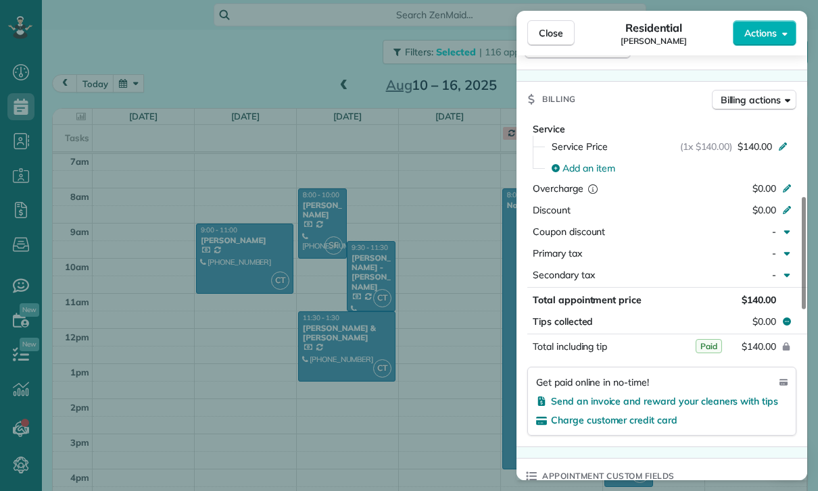
scroll to position [670, 0]
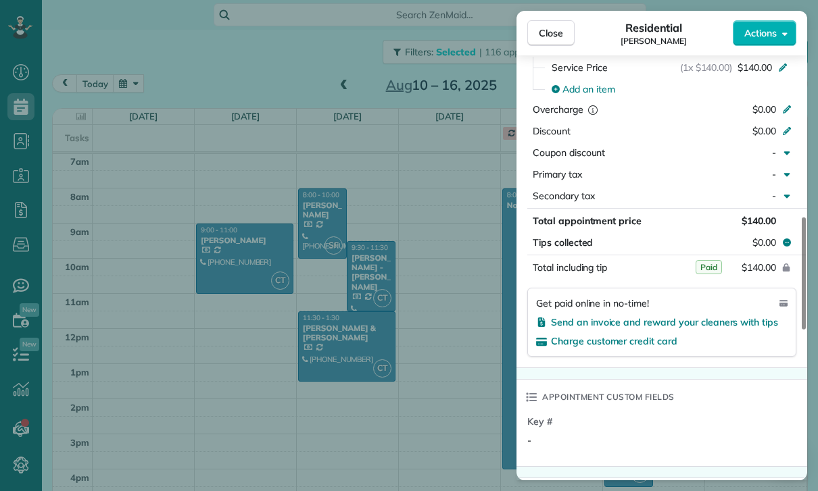
click at [397, 398] on div "Close Residential Ariel Bahner Actions Status Yet to Confirm Ariel Bahner · Ope…" at bounding box center [409, 245] width 818 height 491
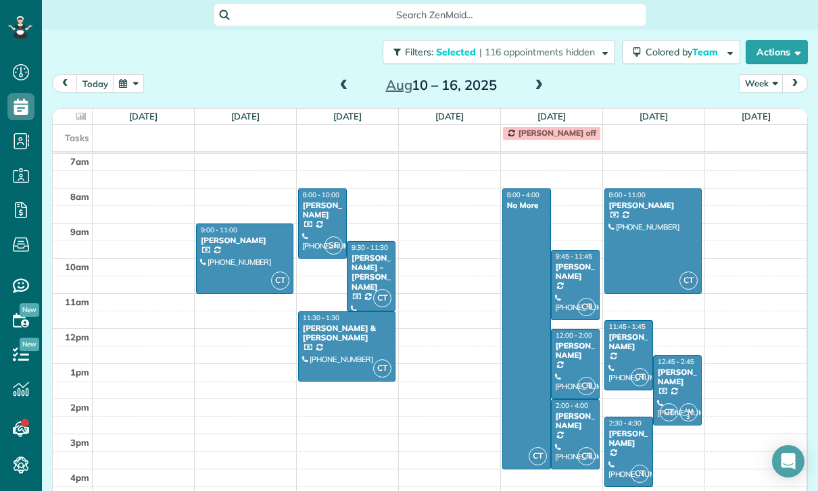
click at [320, 222] on div at bounding box center [322, 223] width 47 height 69
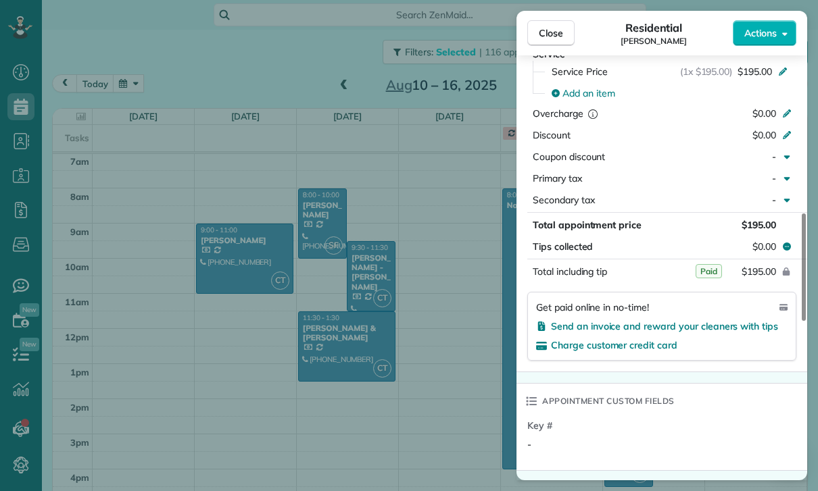
scroll to position [684, 0]
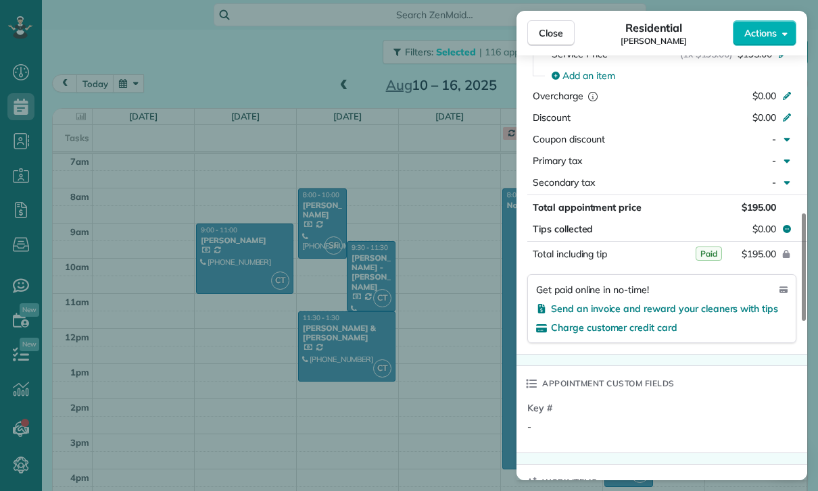
click at [407, 361] on div "Close Residential Sarah Sonnier Actions Status Confirmed Sarah Sonnier · Open p…" at bounding box center [409, 245] width 818 height 491
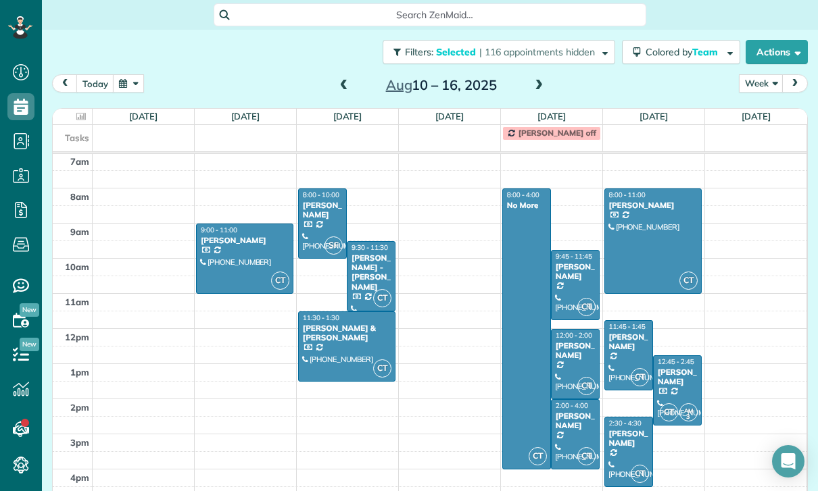
click at [372, 278] on div "[PERSON_NAME] - [PERSON_NAME]" at bounding box center [371, 272] width 41 height 39
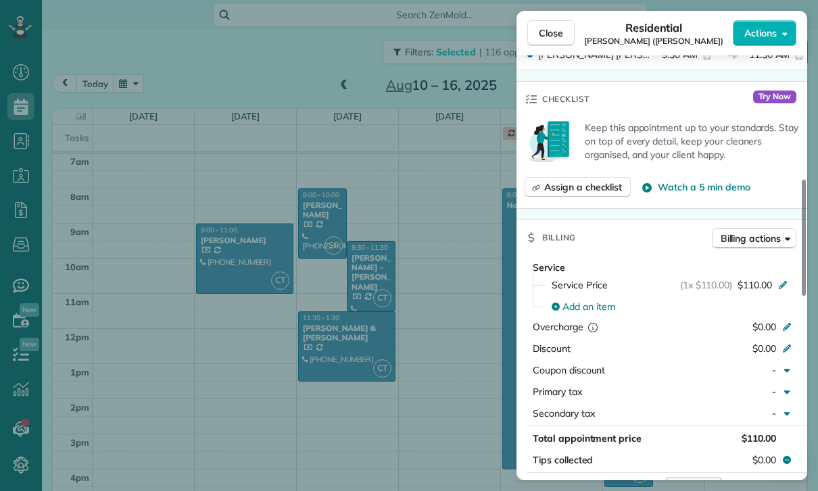
scroll to position [597, 0]
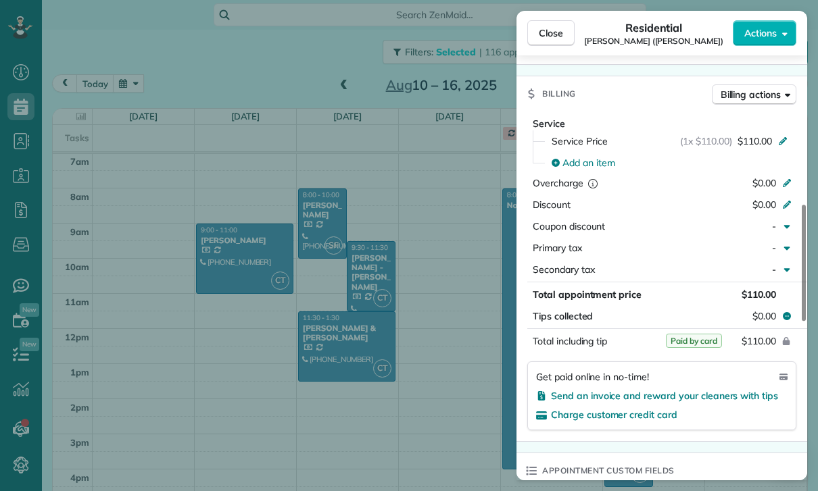
click at [424, 394] on div "Close Residential Jack Palaski (John W. Palaski) Actions Status Yet to Confirm …" at bounding box center [409, 245] width 818 height 491
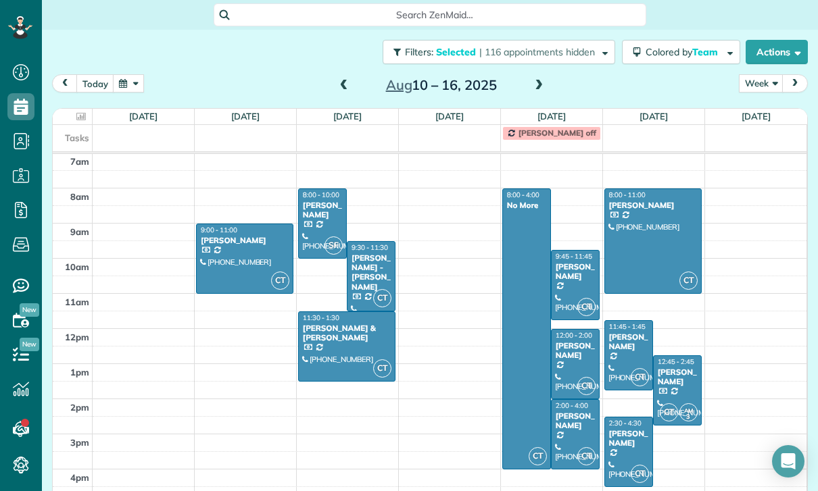
click at [328, 343] on div at bounding box center [347, 346] width 96 height 69
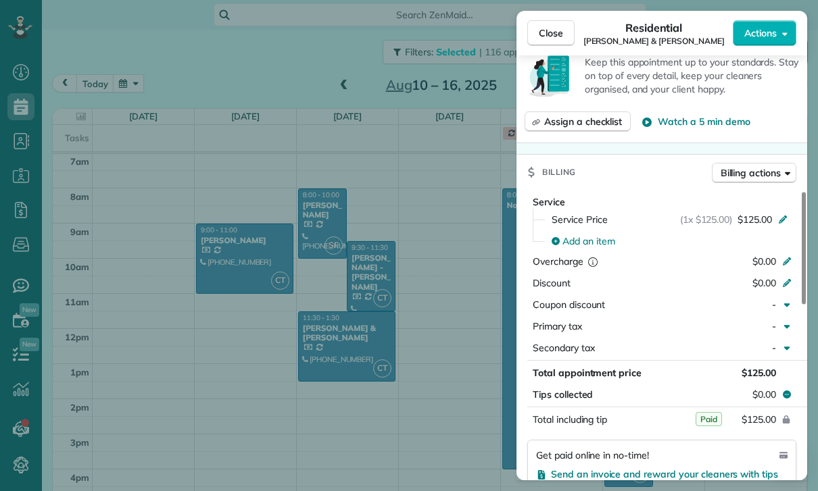
scroll to position [570, 0]
click at [459, 391] on div "Close Residential Norine & Craig Xavier Actions Status Yet to Confirm Norine & …" at bounding box center [409, 245] width 818 height 491
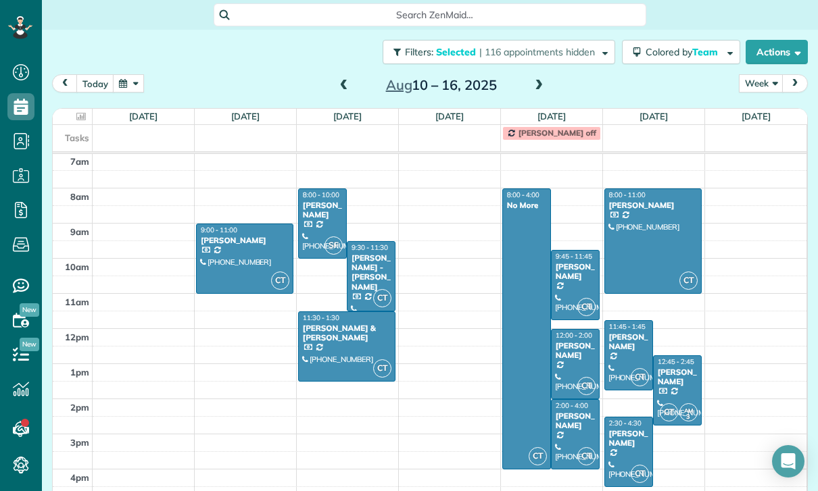
click at [575, 262] on div "[PERSON_NAME]" at bounding box center [575, 272] width 41 height 20
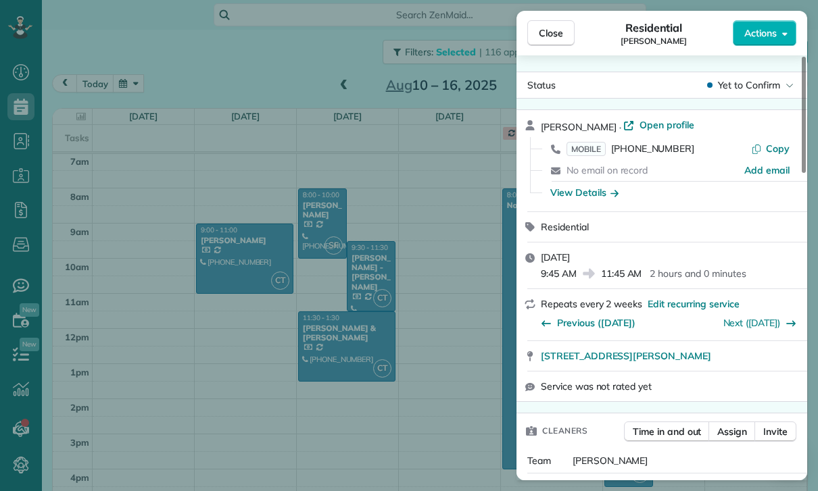
click at [461, 328] on div "Close Residential Robyn VonArx Actions Status Yet to Confirm Robyn VonArx · Ope…" at bounding box center [409, 245] width 818 height 491
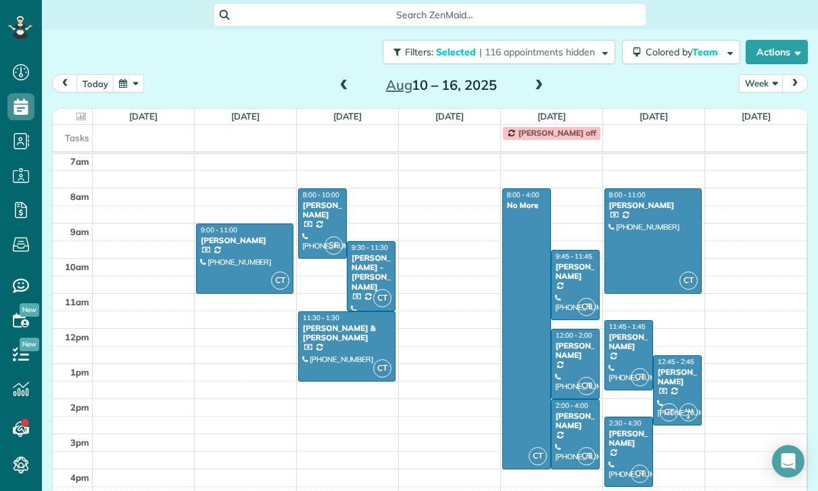
click at [574, 343] on div "George Azpilcueta" at bounding box center [575, 351] width 41 height 20
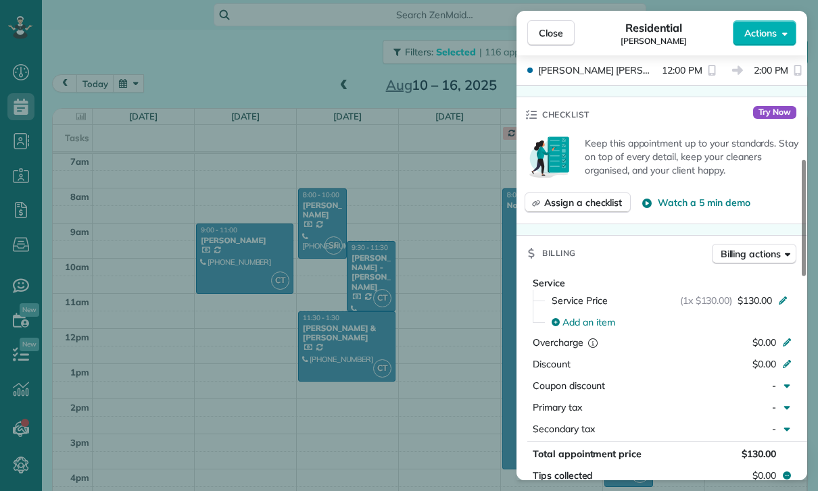
scroll to position [471, 0]
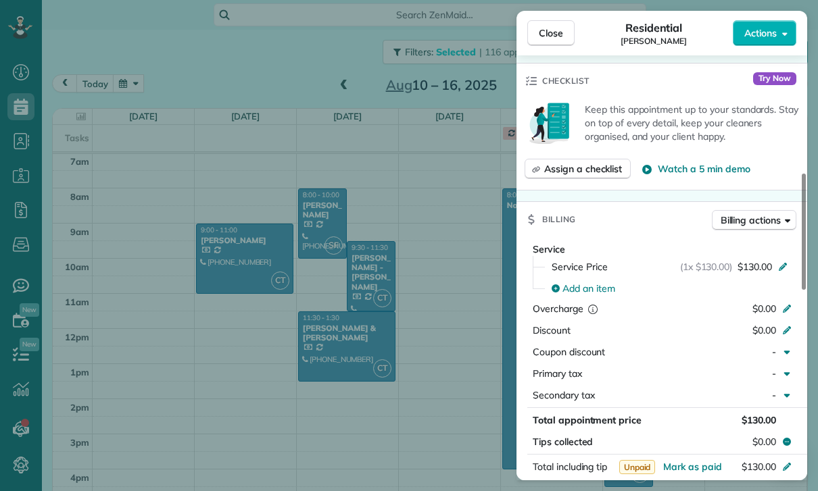
click at [428, 382] on div "Close Residential George Azpilcueta Actions Status Cancelled George Azpilcueta …" at bounding box center [409, 245] width 818 height 491
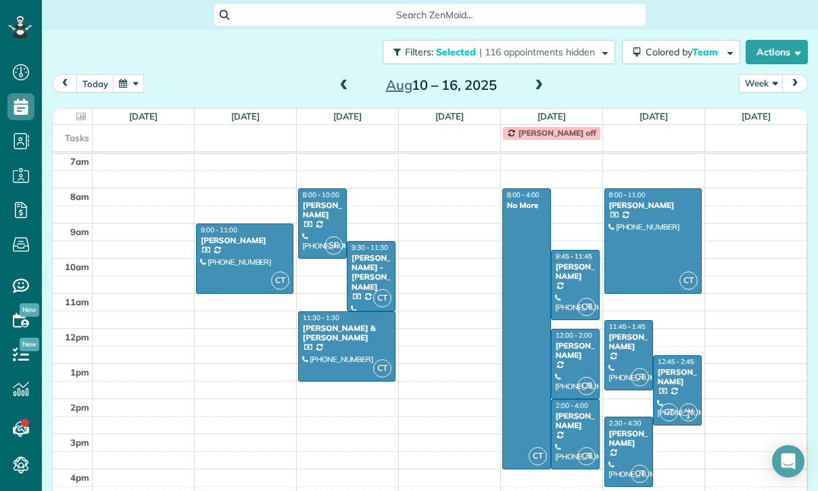
click at [651, 228] on div at bounding box center [653, 241] width 96 height 104
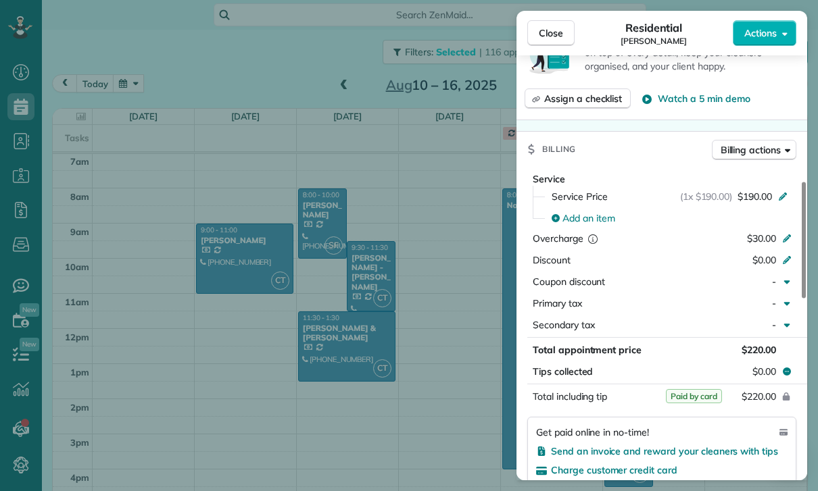
scroll to position [593, 0]
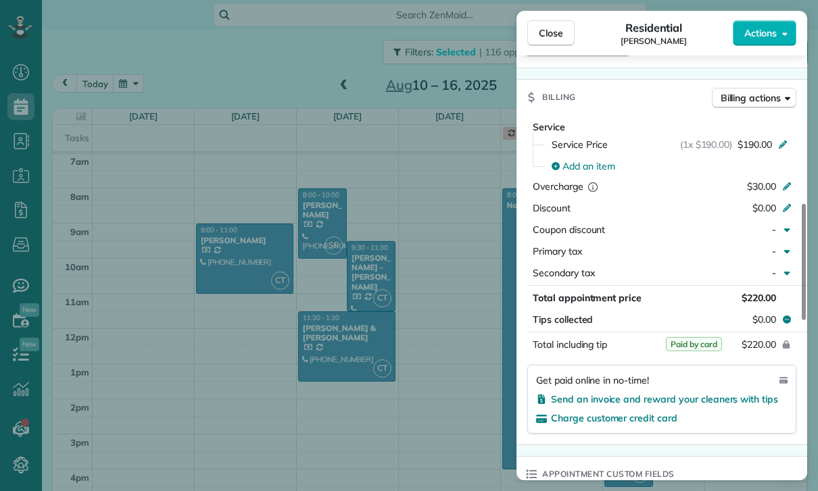
click at [424, 403] on div "Close Residential Michelle Steinbeck Actions Status Yet to Confirm Michelle Ste…" at bounding box center [409, 245] width 818 height 491
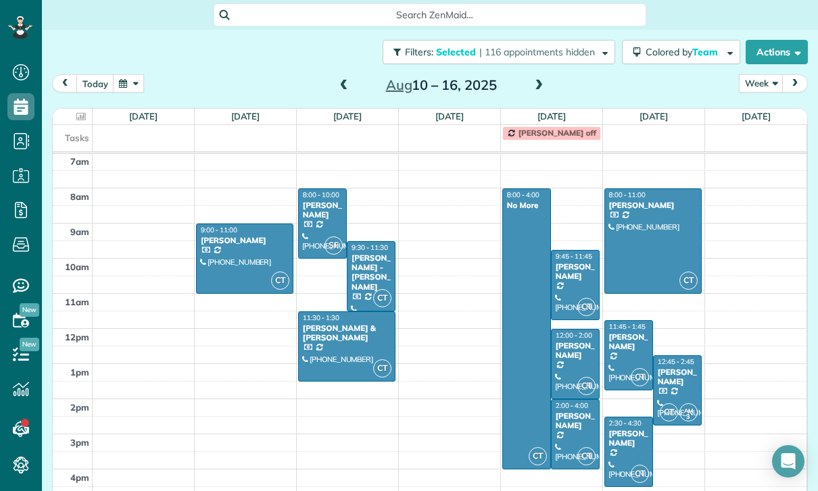
click at [677, 368] on div "[PERSON_NAME]" at bounding box center [677, 378] width 41 height 20
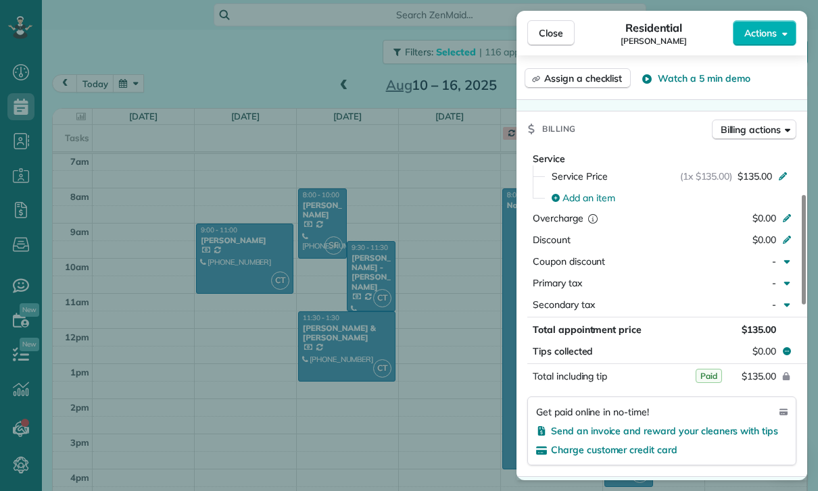
scroll to position [653, 0]
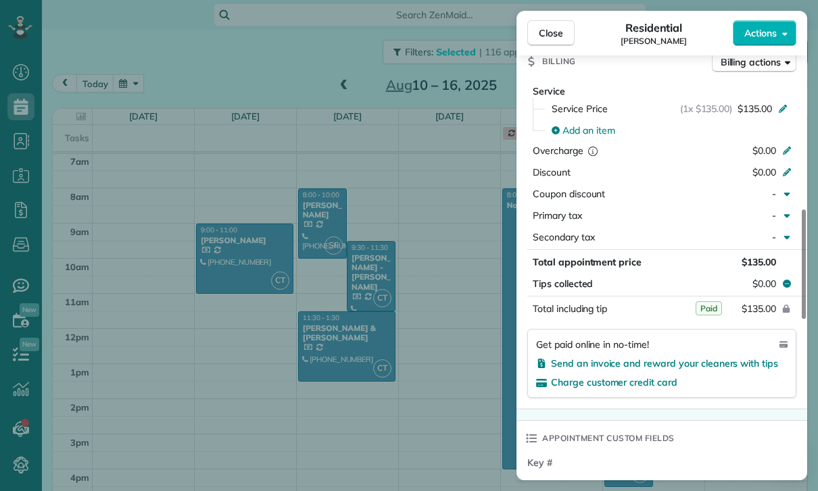
click at [462, 366] on div "Close Residential Jessica Barcellano Actions Status Yet to Confirm Jessica Barc…" at bounding box center [409, 245] width 818 height 491
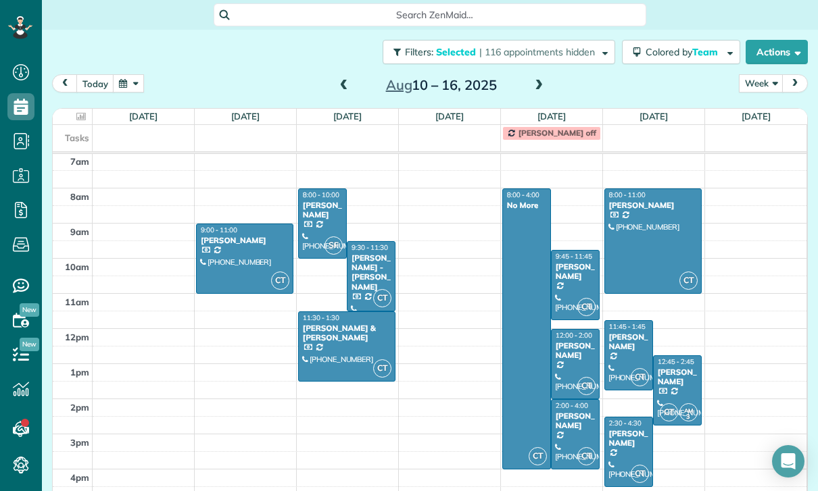
click at [624, 332] on div "[PERSON_NAME]" at bounding box center [628, 342] width 41 height 20
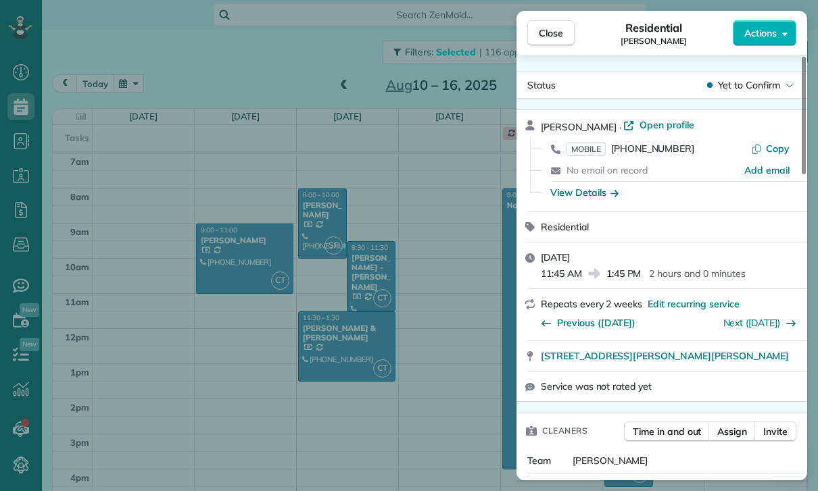
click at [483, 394] on div "Close Residential Sonali Mehta Actions Status Yet to Confirm Sonali Mehta · Ope…" at bounding box center [409, 245] width 818 height 491
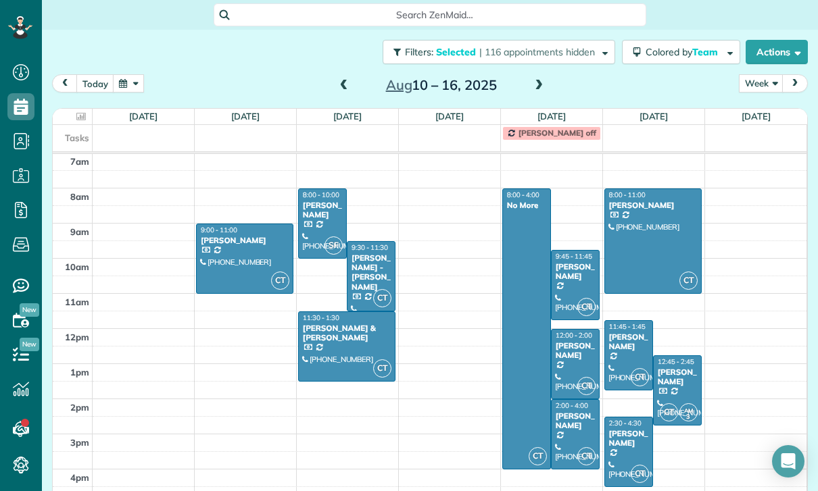
click at [589, 262] on div "[PERSON_NAME]" at bounding box center [575, 272] width 41 height 20
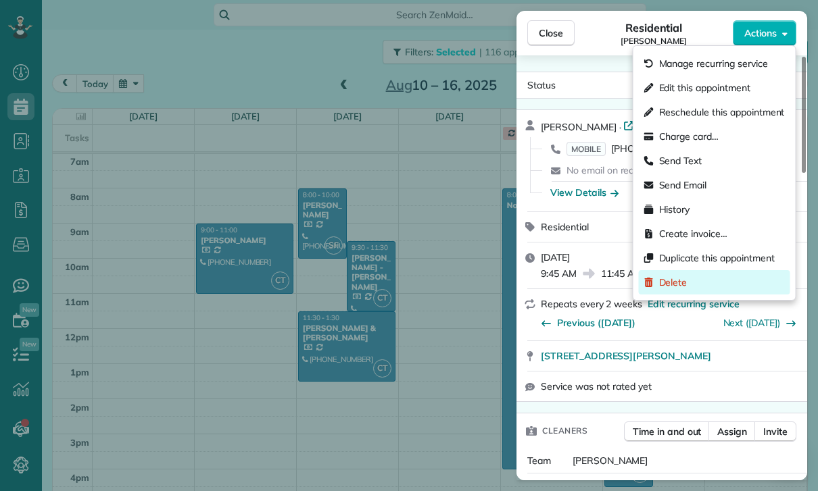
click at [685, 286] on span "Delete" at bounding box center [673, 283] width 28 height 14
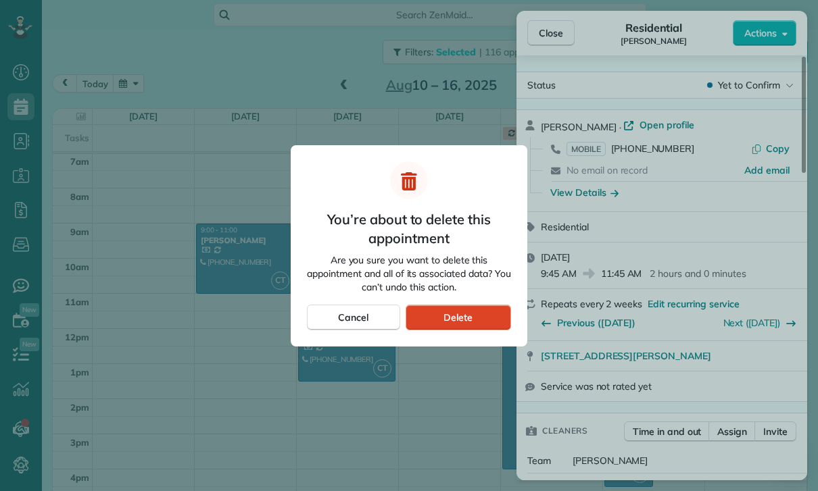
click at [474, 311] on div "Delete" at bounding box center [457, 318] width 105 height 26
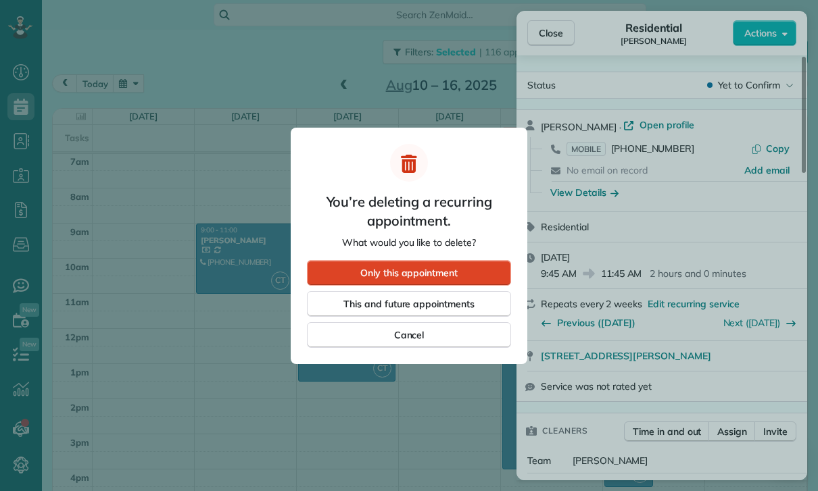
click at [464, 265] on div "Only this appointment" at bounding box center [409, 273] width 204 height 26
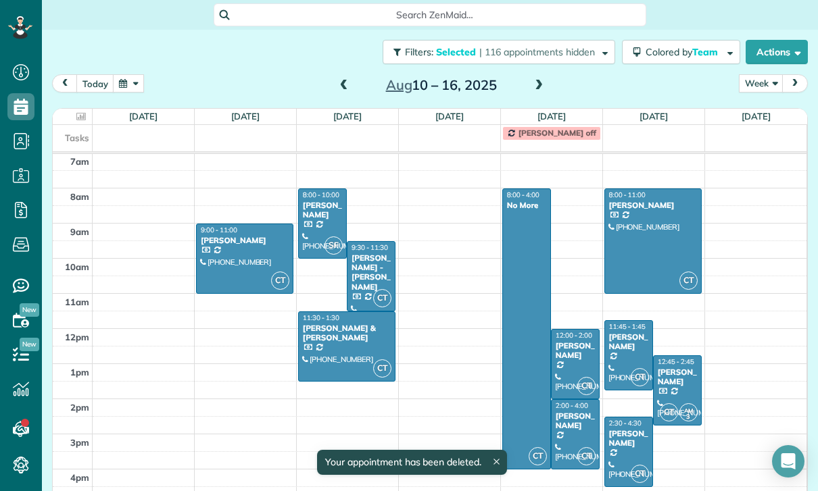
scroll to position [106, 0]
click at [571, 341] on div "George Azpilcueta" at bounding box center [575, 351] width 41 height 20
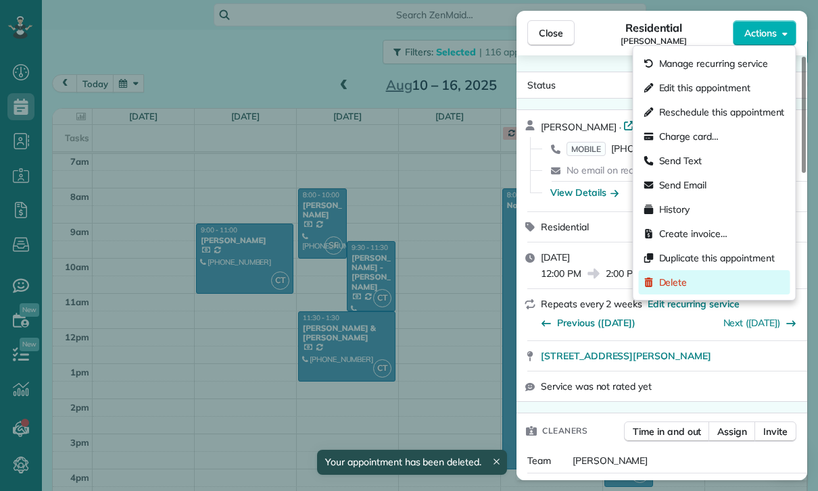
click at [674, 288] on span "Delete" at bounding box center [673, 283] width 28 height 14
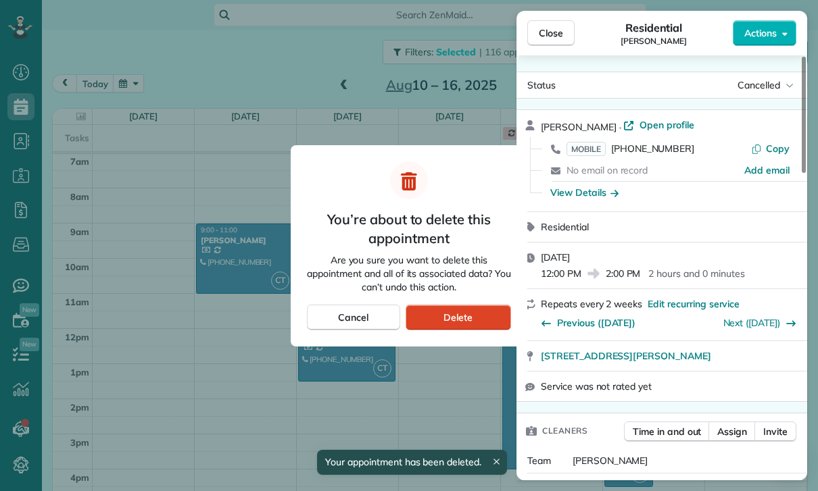
click at [486, 317] on div "Delete" at bounding box center [457, 318] width 105 height 26
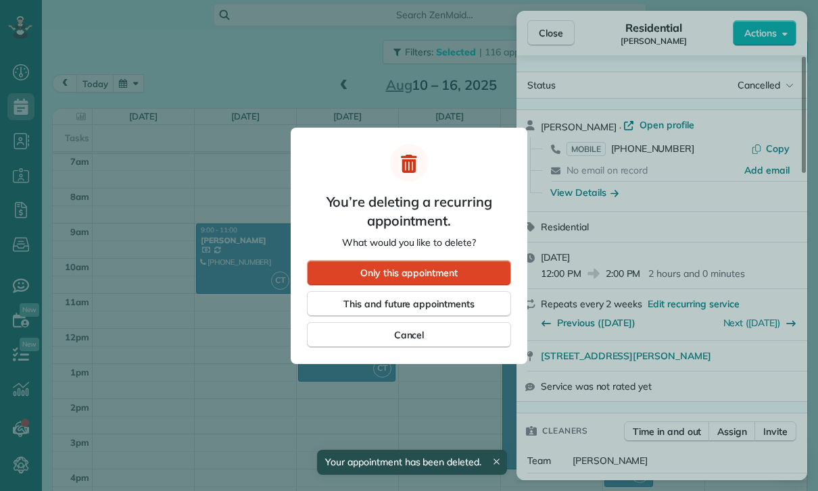
click at [474, 269] on div "Only this appointment" at bounding box center [409, 273] width 204 height 26
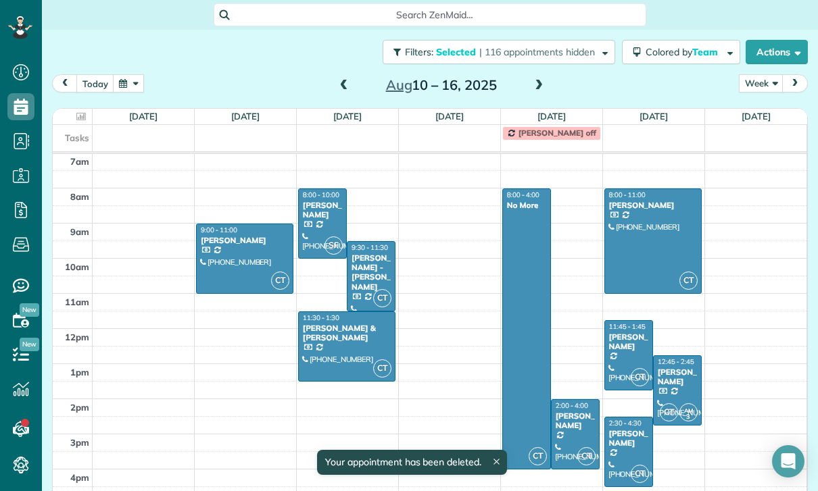
scroll to position [106, 0]
click at [583, 411] on div "[PERSON_NAME]" at bounding box center [575, 421] width 41 height 20
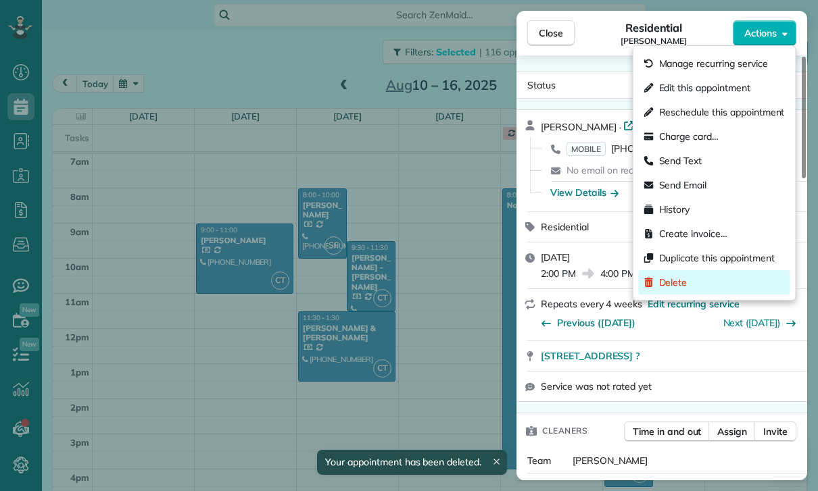
click at [678, 289] on span "Delete" at bounding box center [673, 283] width 28 height 14
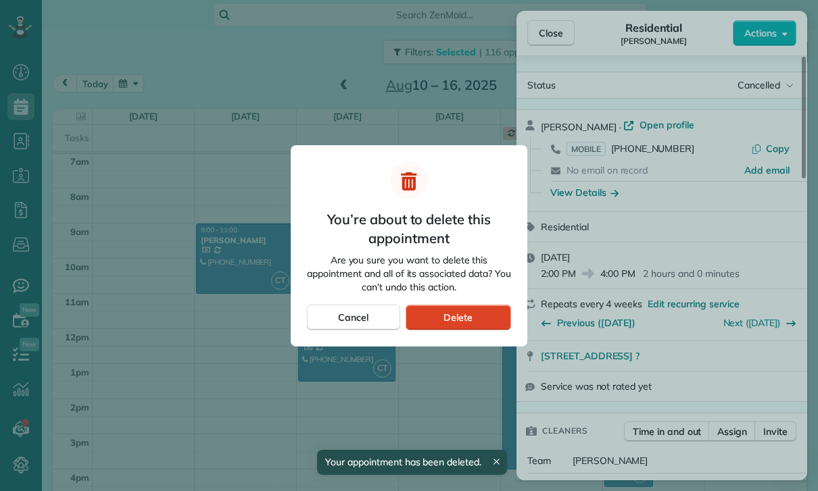
click at [476, 314] on div "Delete" at bounding box center [457, 318] width 105 height 26
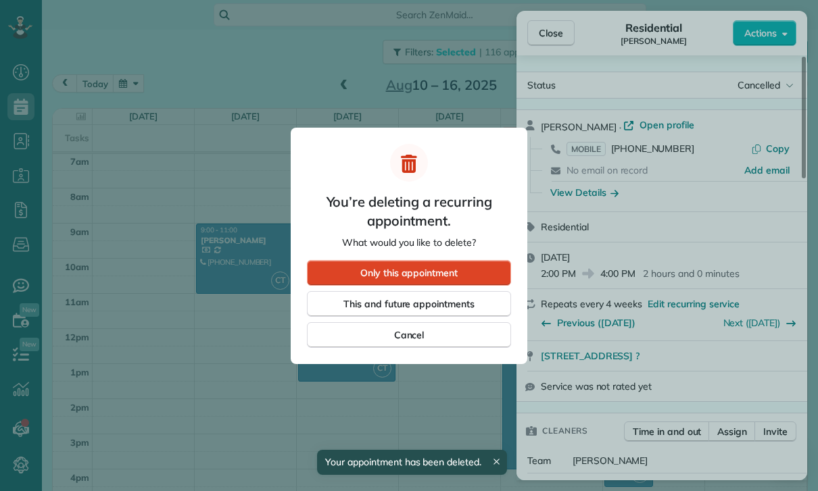
click at [478, 273] on div "Only this appointment" at bounding box center [409, 273] width 204 height 26
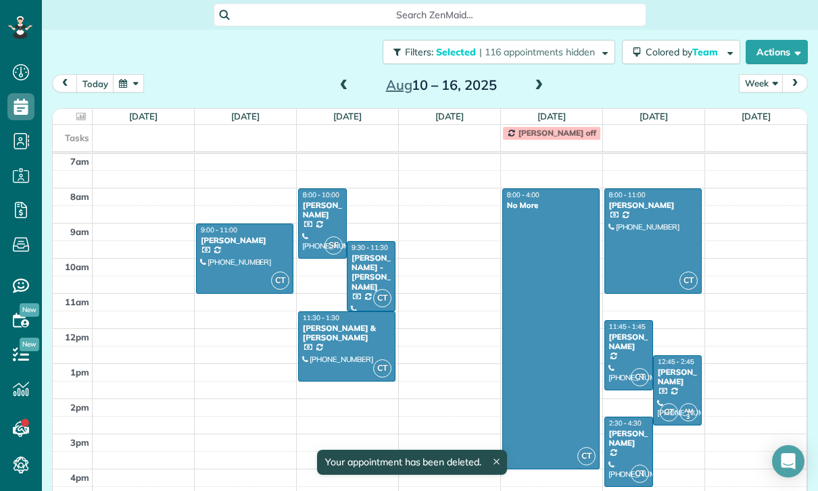
scroll to position [106, 0]
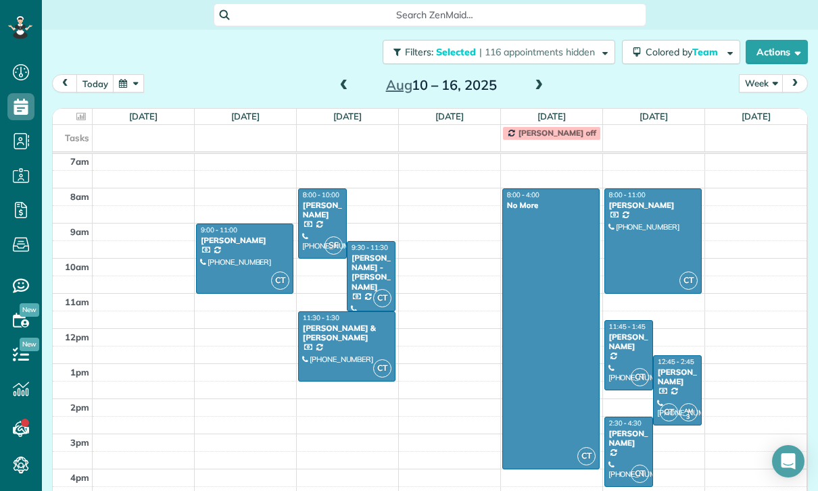
click at [624, 332] on div "[PERSON_NAME]" at bounding box center [628, 342] width 41 height 20
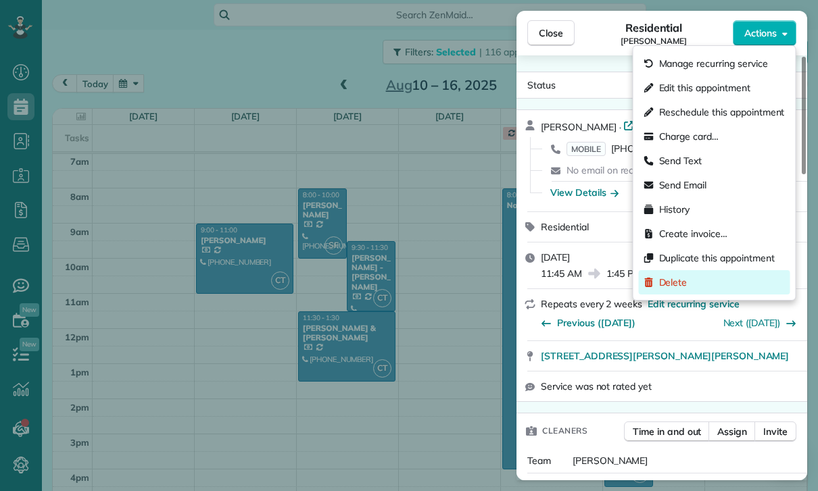
click at [682, 284] on span "Delete" at bounding box center [673, 283] width 28 height 14
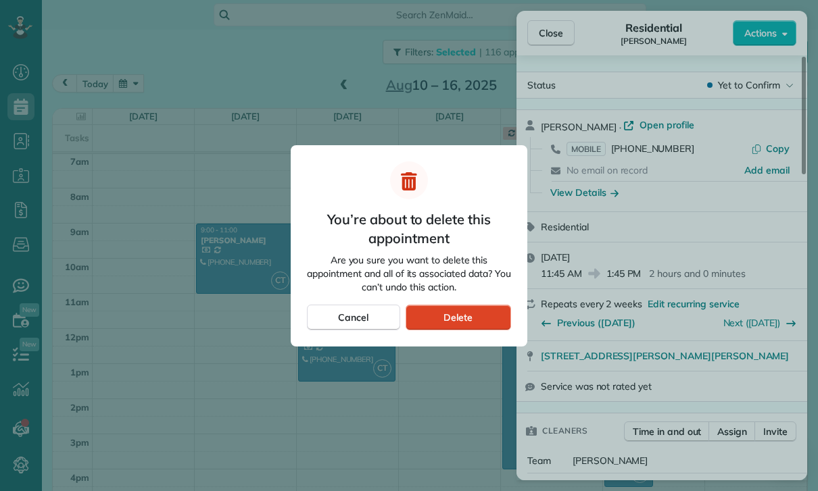
click at [476, 326] on div "Delete" at bounding box center [457, 318] width 105 height 26
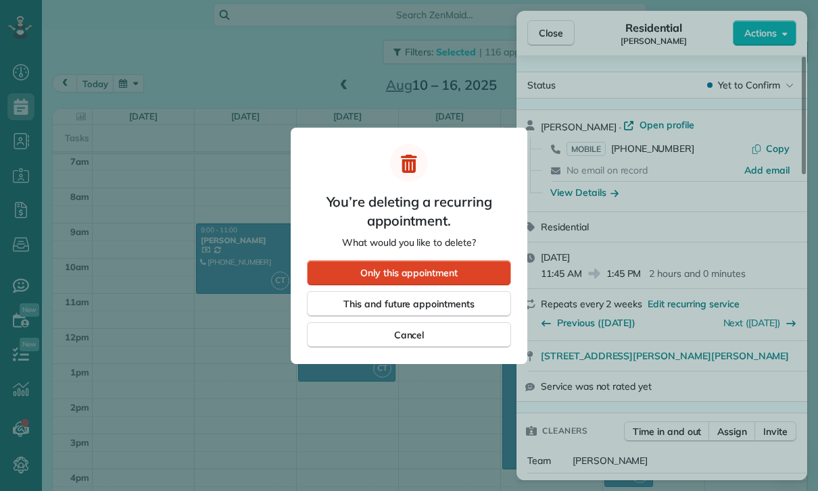
click at [486, 274] on div "Only this appointment" at bounding box center [409, 273] width 204 height 26
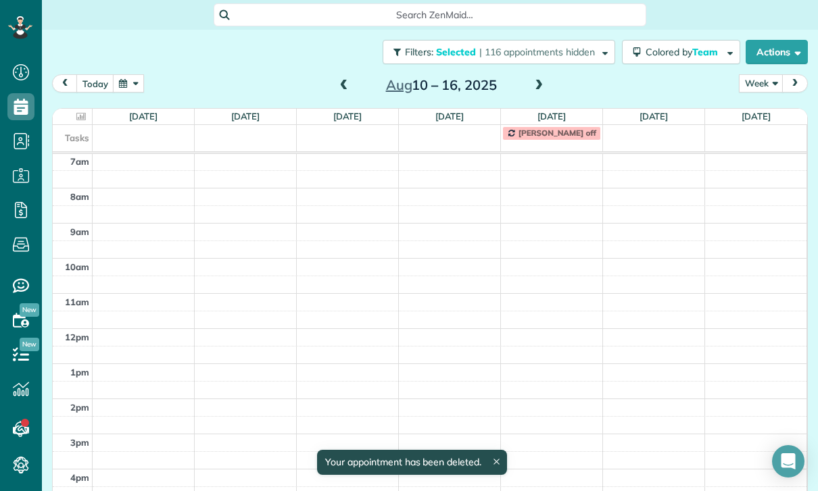
scroll to position [106, 0]
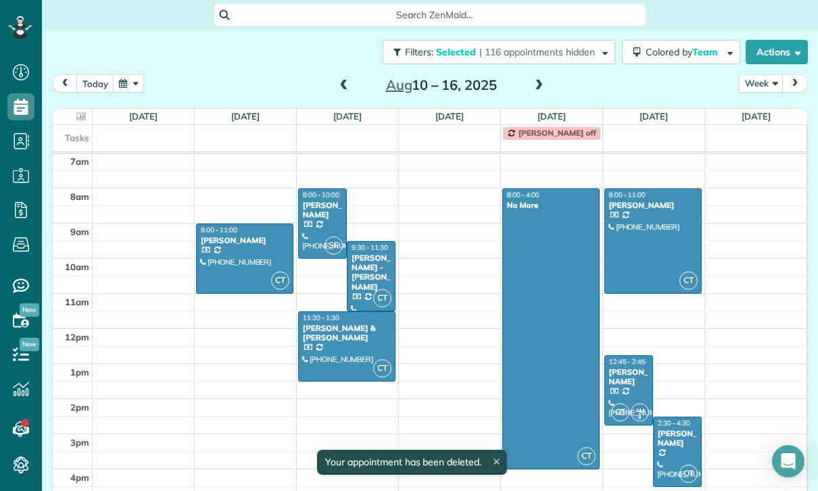
click at [678, 429] on div "[PERSON_NAME]" at bounding box center [677, 439] width 41 height 20
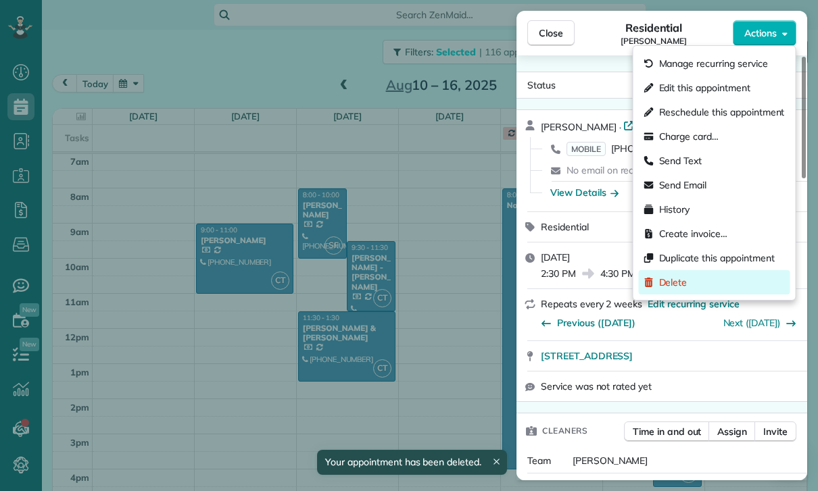
click at [673, 292] on div "Delete" at bounding box center [714, 282] width 151 height 24
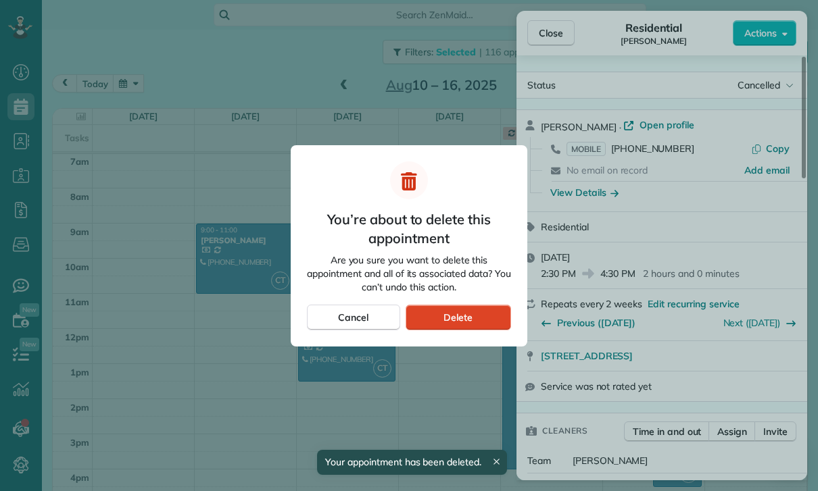
click at [483, 314] on div "Delete" at bounding box center [457, 318] width 105 height 26
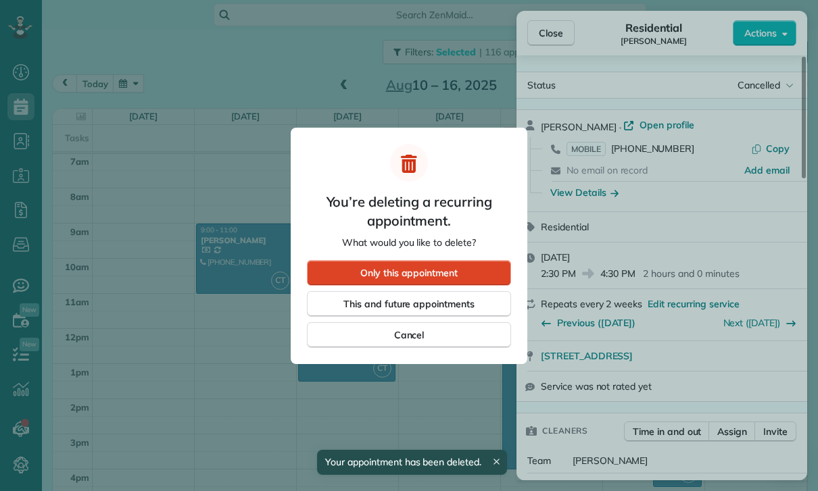
click at [473, 272] on div "Only this appointment" at bounding box center [409, 273] width 204 height 26
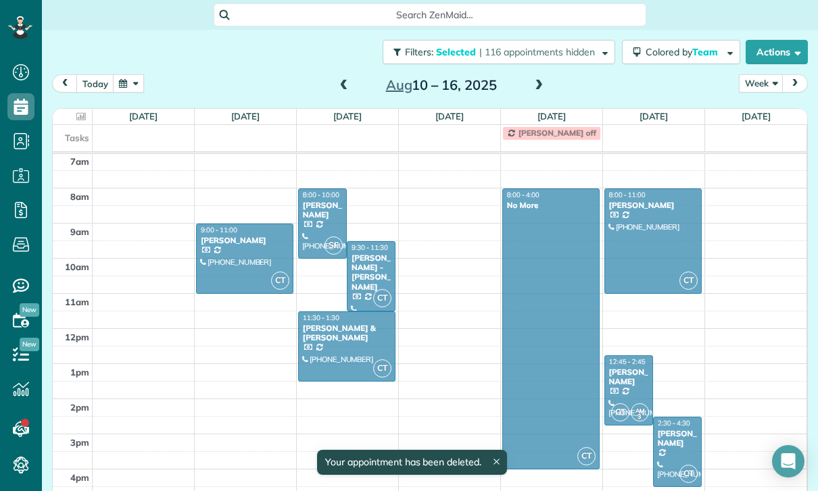
scroll to position [106, 0]
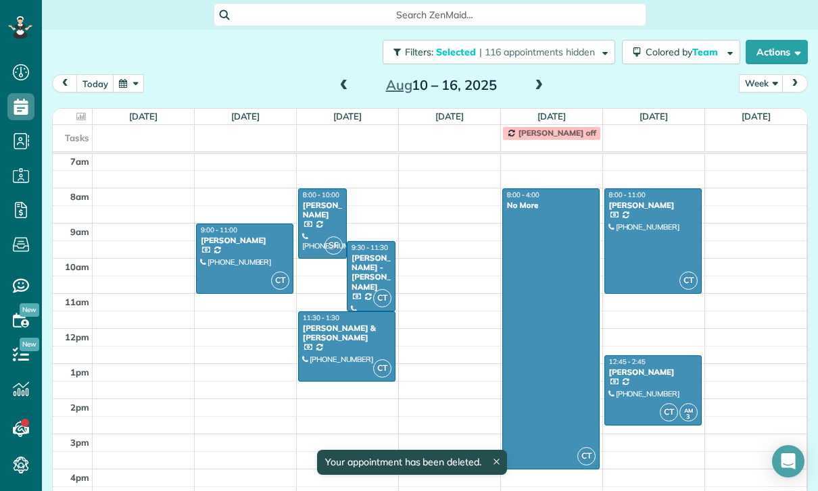
click at [639, 364] on div at bounding box center [653, 390] width 96 height 69
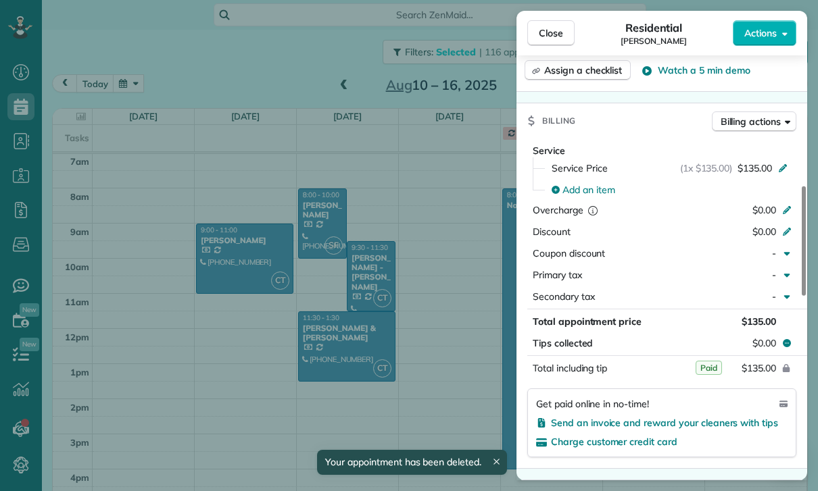
scroll to position [683, 0]
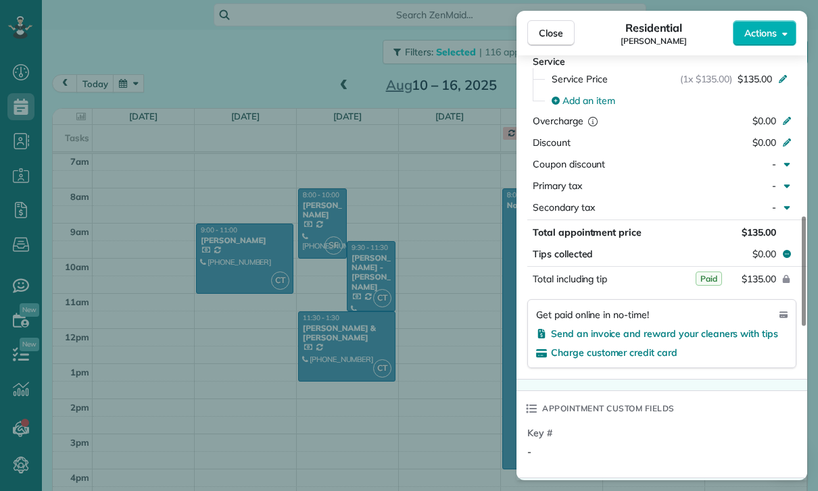
click at [439, 326] on div "Close Residential Jessica Barcellano Actions Status Yet to Confirm Jessica Barc…" at bounding box center [409, 245] width 818 height 491
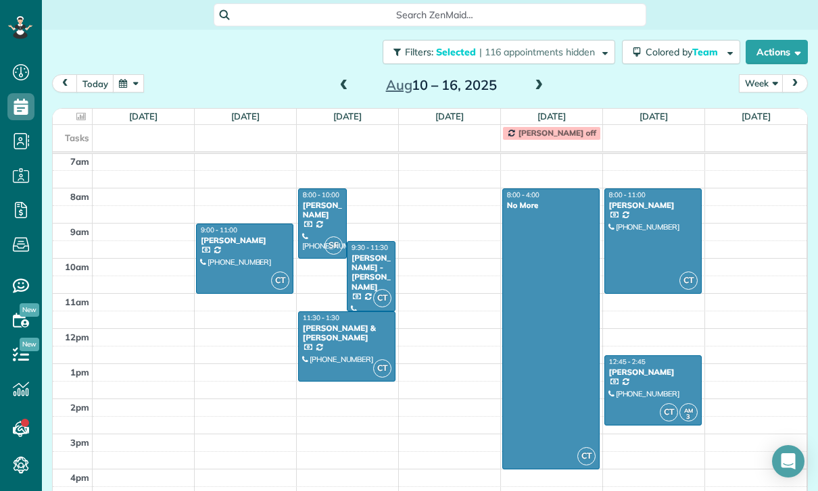
click at [539, 80] on span at bounding box center [538, 86] width 15 height 12
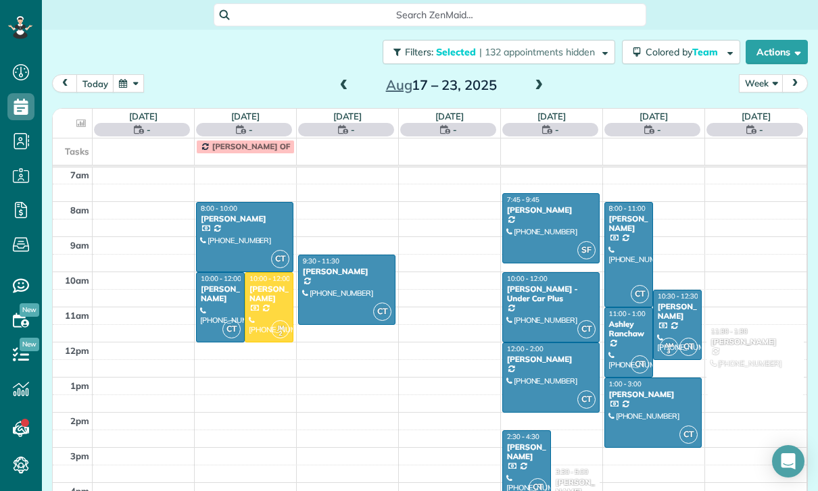
scroll to position [106, 0]
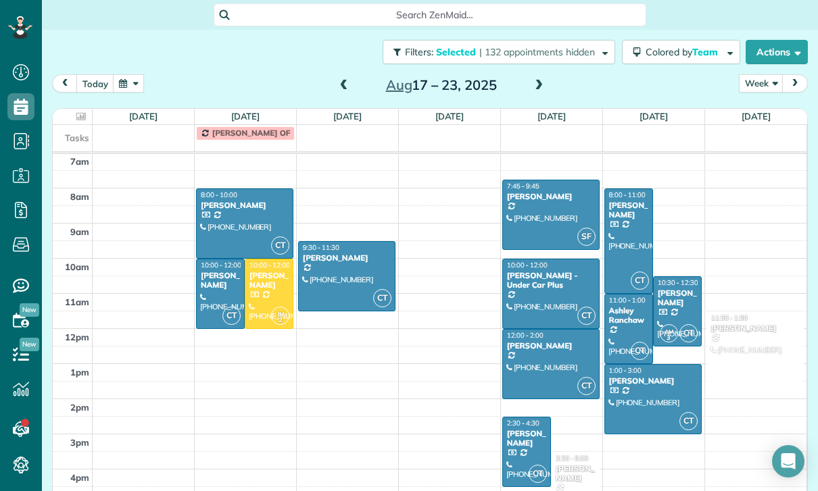
click at [228, 201] on div at bounding box center [245, 223] width 96 height 69
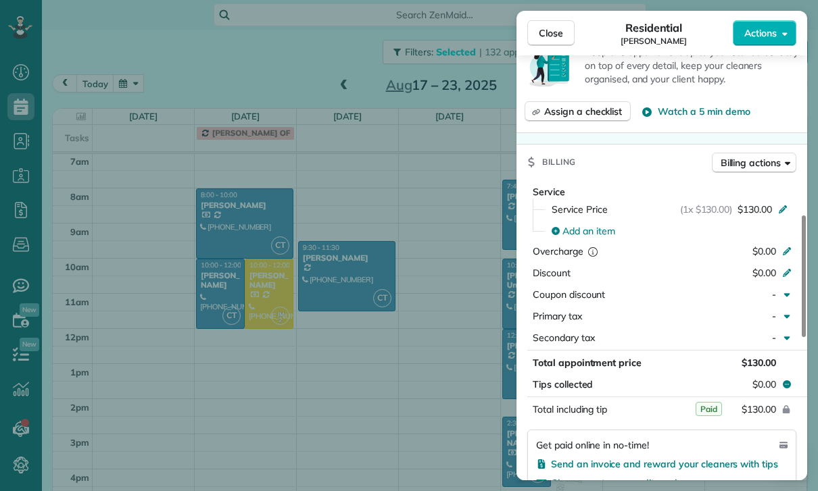
scroll to position [722, 0]
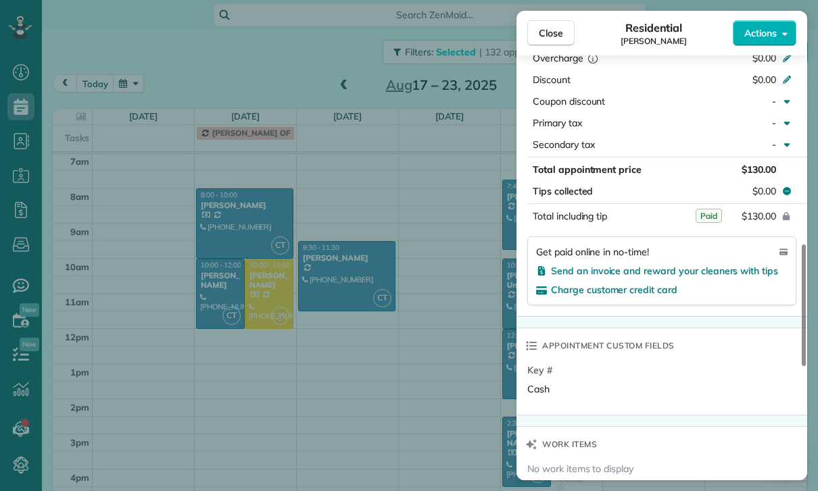
click at [425, 370] on div "Close Residential Amy Graham Actions Status Confirmed Amy Graham · Open profile…" at bounding box center [409, 245] width 818 height 491
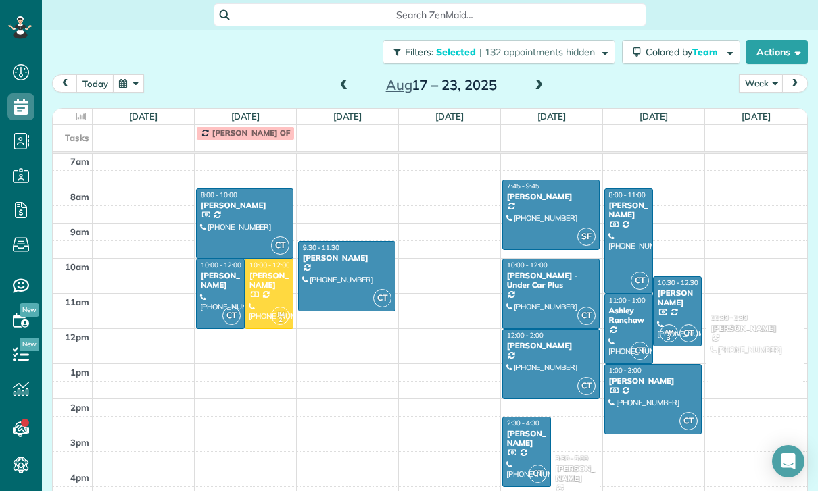
click at [222, 271] on div "Dianna Brugge" at bounding box center [220, 281] width 41 height 20
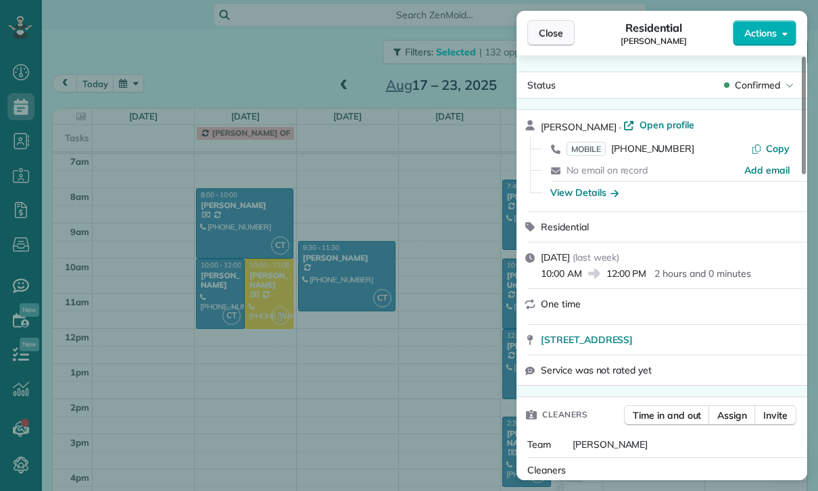
click at [538, 29] on button "Close" at bounding box center [550, 33] width 47 height 26
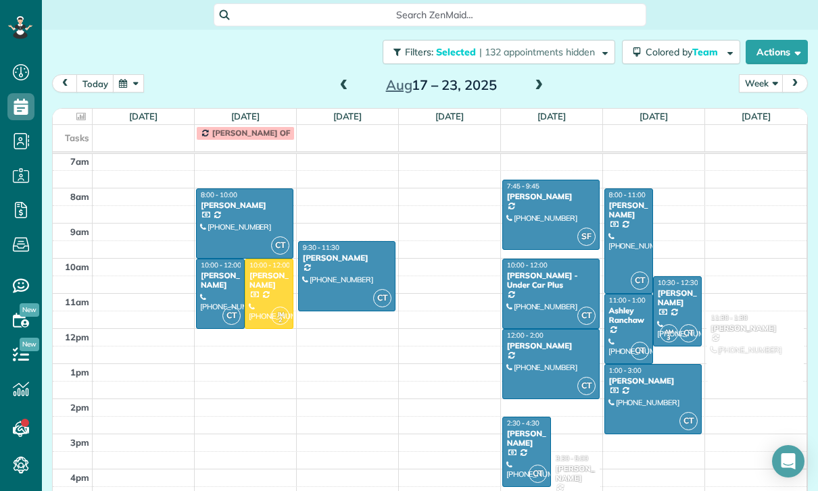
click at [343, 249] on div at bounding box center [347, 276] width 96 height 69
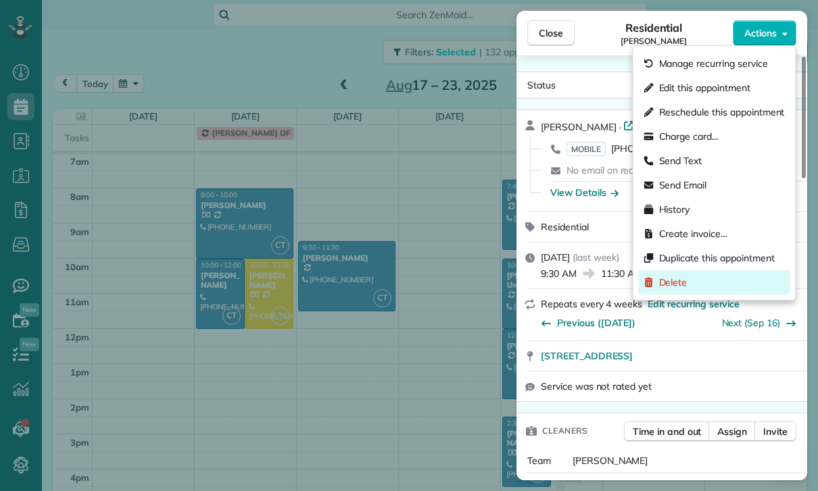
click at [689, 282] on div "Delete" at bounding box center [714, 282] width 151 height 24
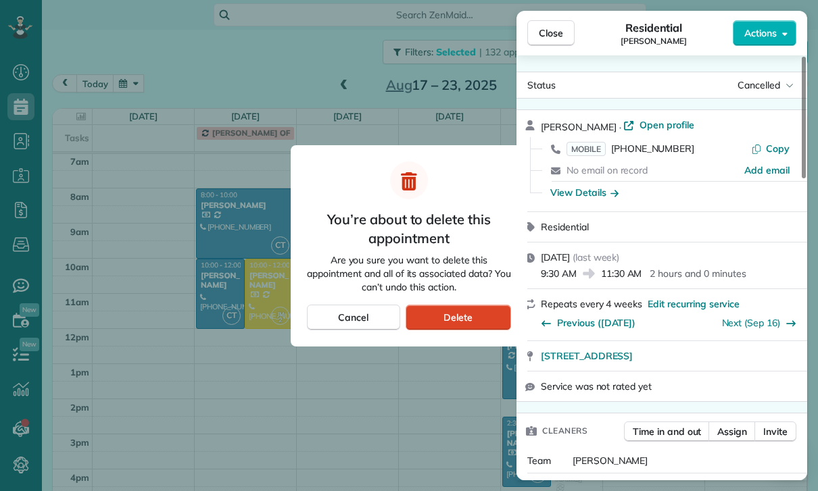
click at [474, 318] on div "Delete" at bounding box center [457, 318] width 105 height 26
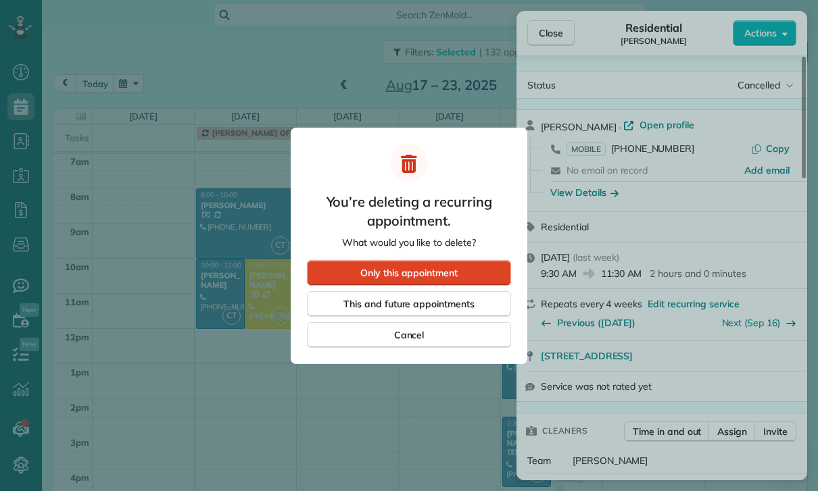
click at [468, 266] on div "Only this appointment" at bounding box center [409, 273] width 204 height 26
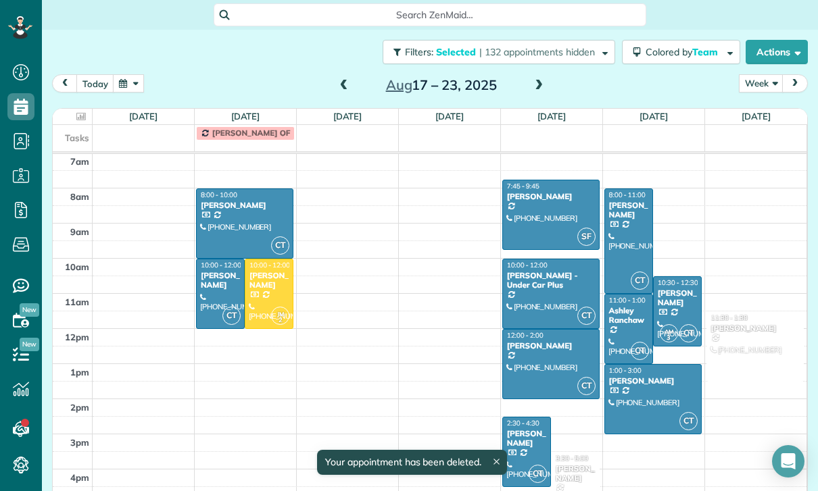
scroll to position [106, 0]
click at [558, 186] on div at bounding box center [551, 214] width 96 height 69
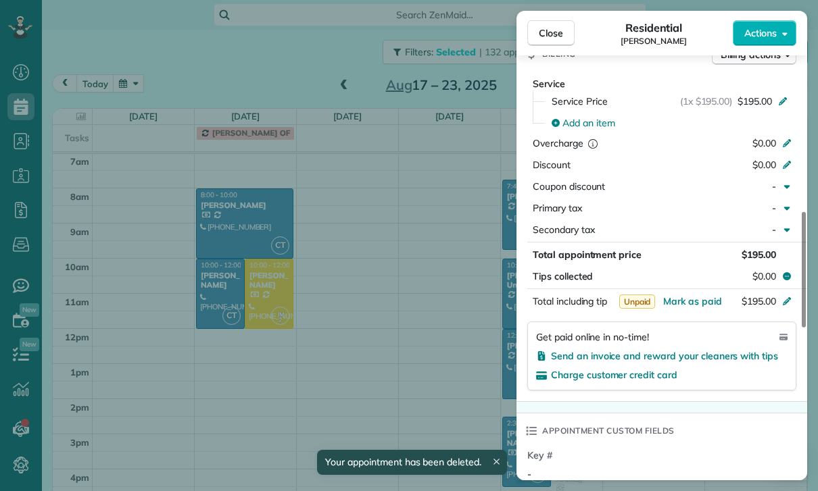
scroll to position [692, 0]
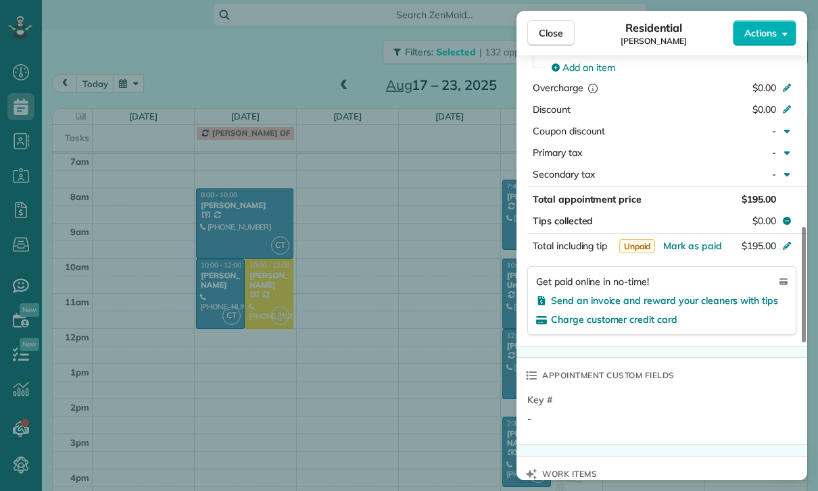
click at [434, 354] on div "Close Residential Sarah Sonnier Actions Status Yet to Confirm Sarah Sonnier · O…" at bounding box center [409, 245] width 818 height 491
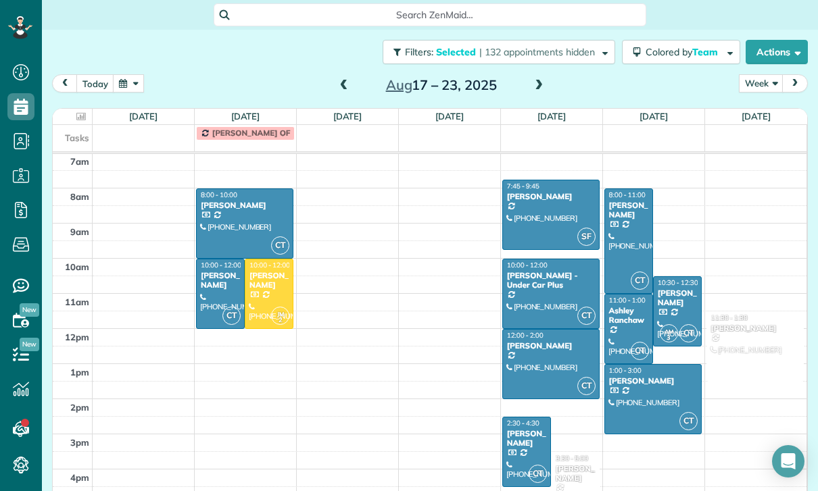
click at [534, 339] on div at bounding box center [551, 364] width 96 height 69
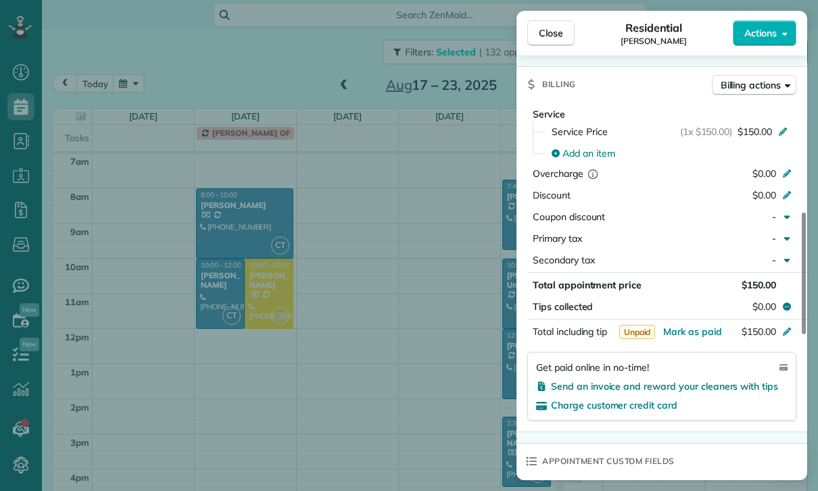
scroll to position [670, 0]
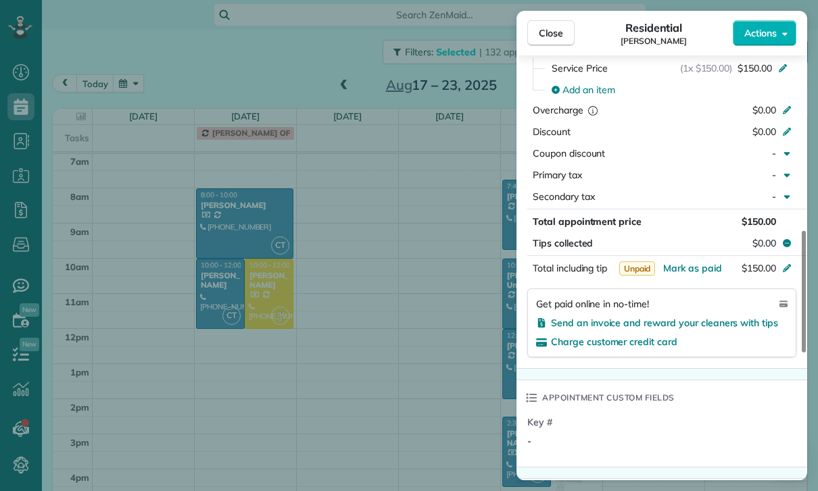
click at [434, 382] on div "Close Residential Aparna Ramaswamy Actions Status Confirmed Aparna Ramaswamy · …" at bounding box center [409, 245] width 818 height 491
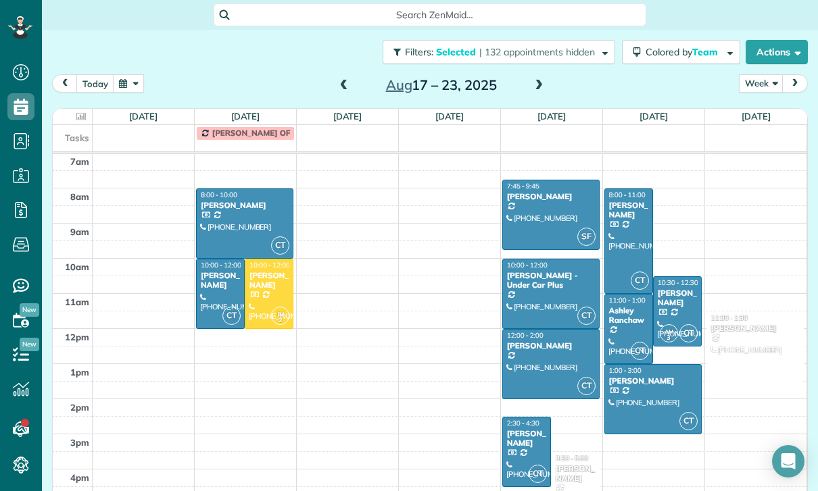
click at [525, 432] on div at bounding box center [526, 452] width 47 height 69
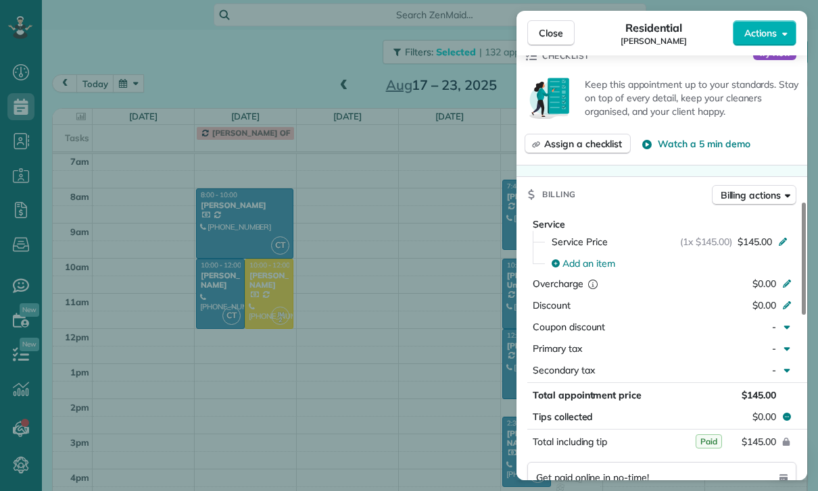
scroll to position [729, 0]
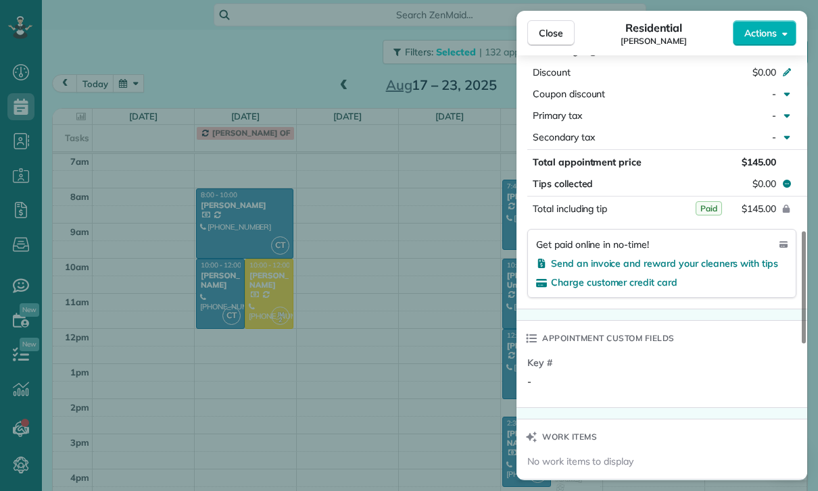
click at [401, 371] on div "Close Residential Danielle Ondarza Actions Status Yet to Confirm Danielle Ondar…" at bounding box center [409, 245] width 818 height 491
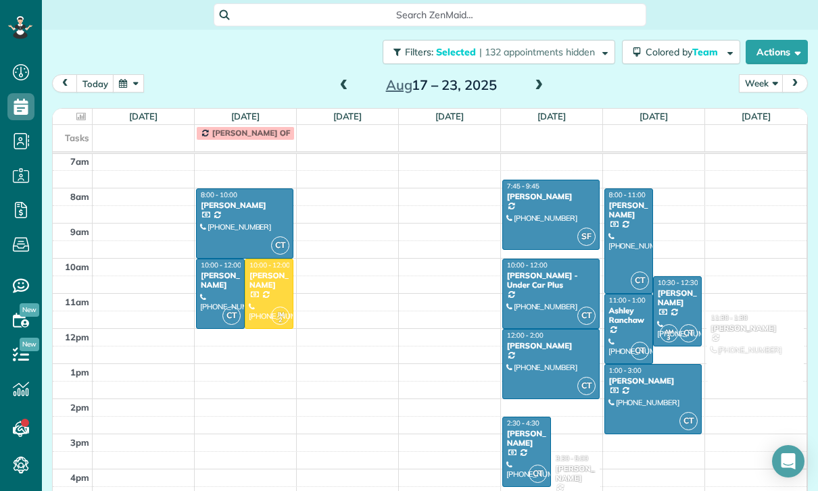
click at [613, 217] on div at bounding box center [628, 241] width 47 height 104
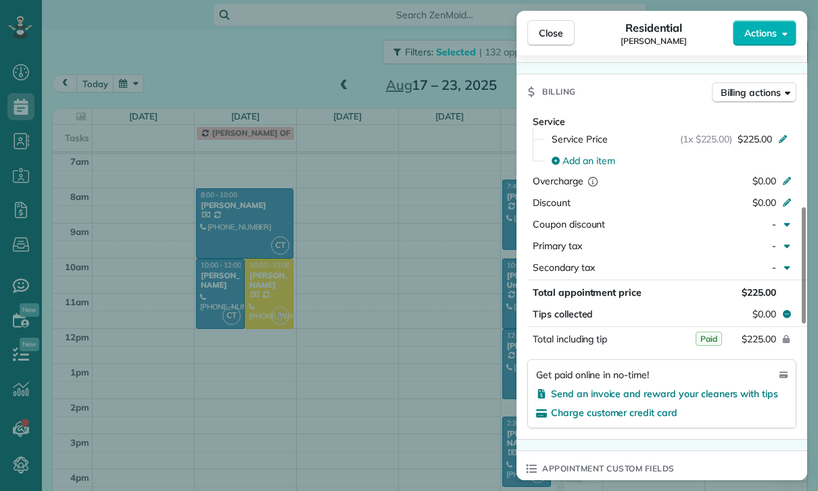
scroll to position [642, 0]
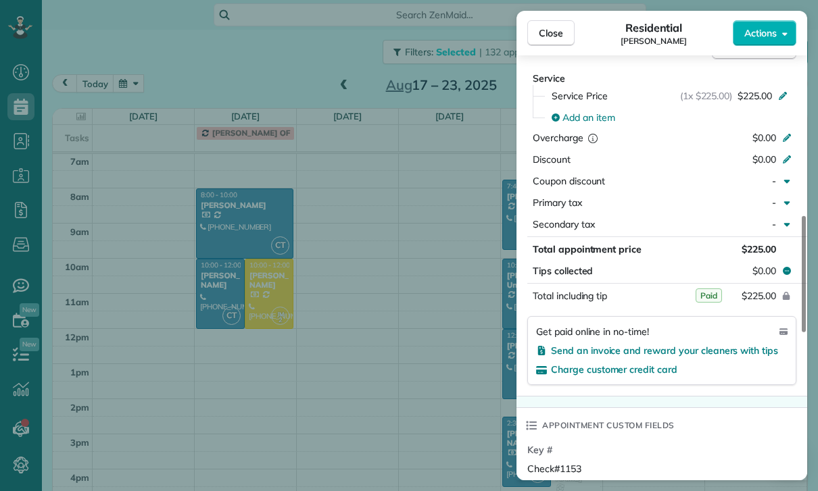
click at [413, 393] on div "Close Residential Debra Emmons Actions Status Yet to Confirm Debra Emmons · Ope…" at bounding box center [409, 245] width 818 height 491
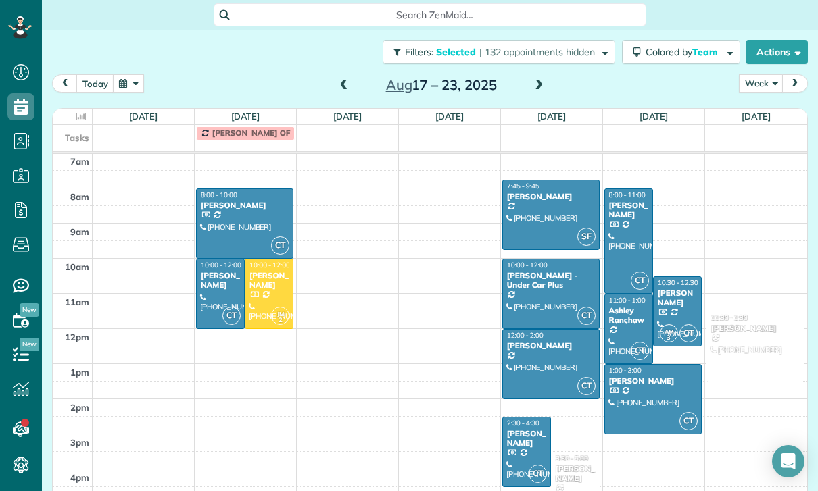
click at [628, 306] on div at bounding box center [628, 329] width 47 height 69
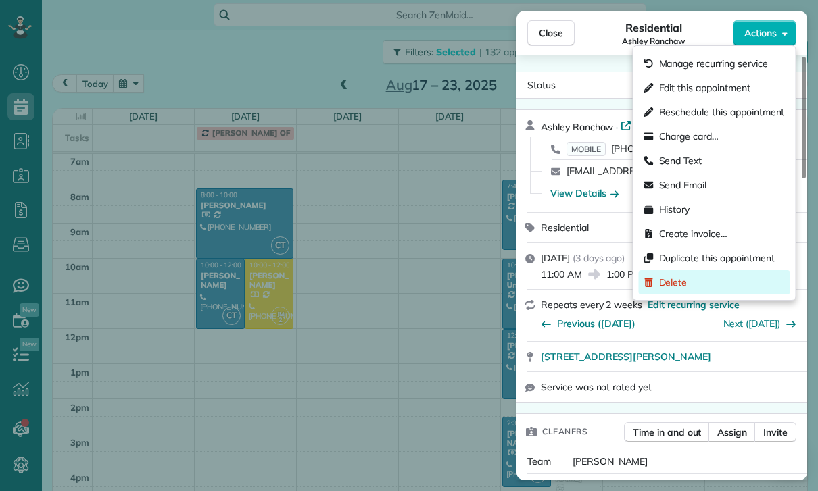
click at [675, 291] on div "Delete" at bounding box center [714, 282] width 151 height 24
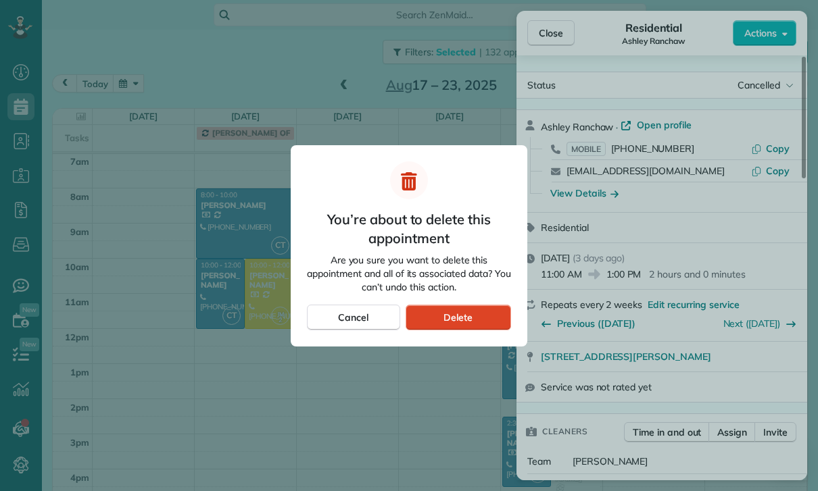
click at [469, 315] on span "Delete" at bounding box center [457, 318] width 29 height 14
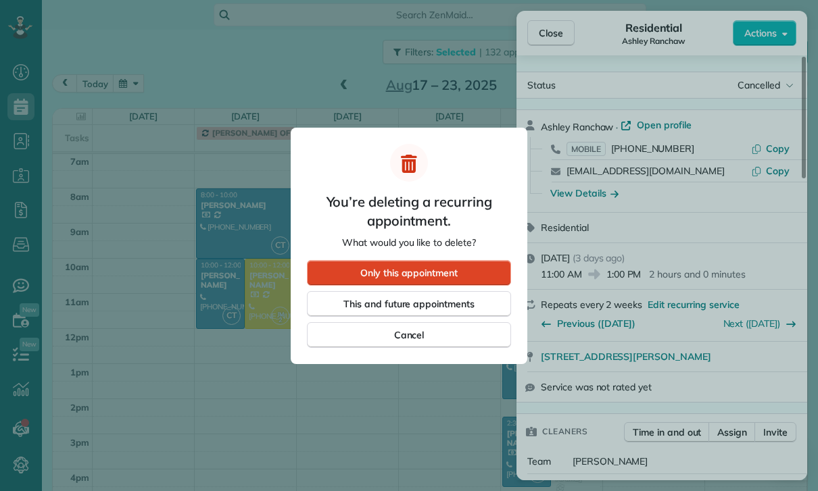
click at [470, 276] on div "Only this appointment" at bounding box center [409, 273] width 204 height 26
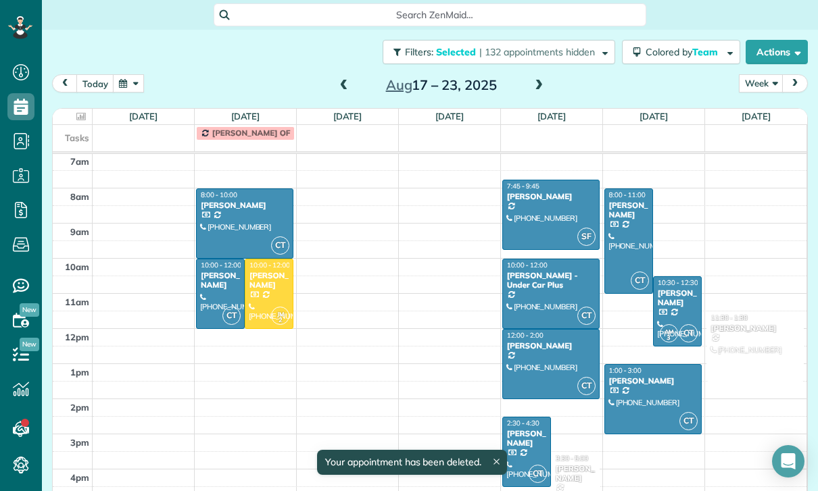
scroll to position [106, 0]
click at [674, 287] on div at bounding box center [676, 311] width 47 height 69
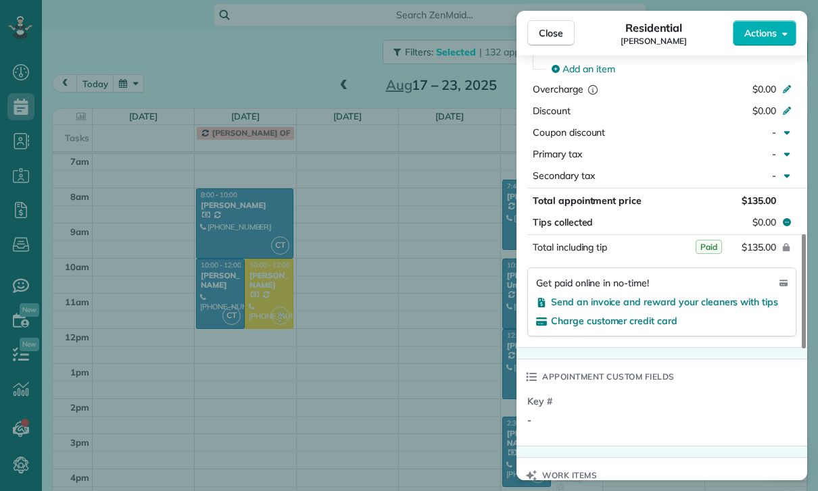
scroll to position [771, 0]
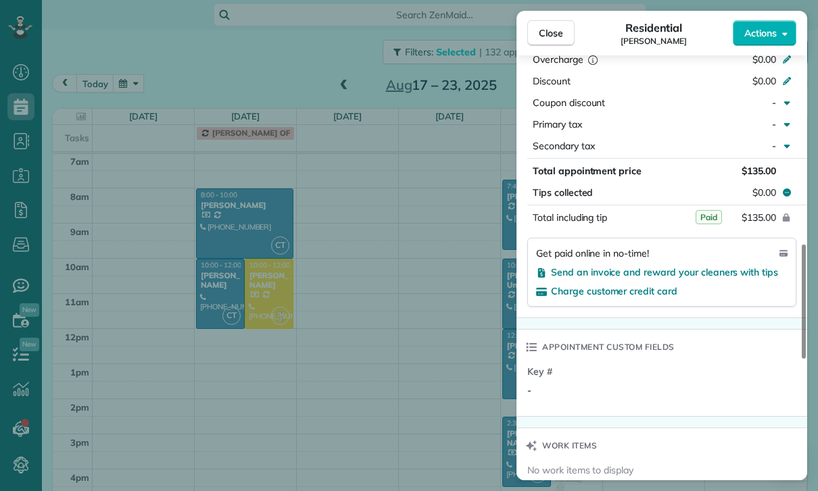
click at [438, 371] on div "Close Residential Sandra Tignor Actions Status Confirmed Sandra Tignor · Open p…" at bounding box center [409, 245] width 818 height 491
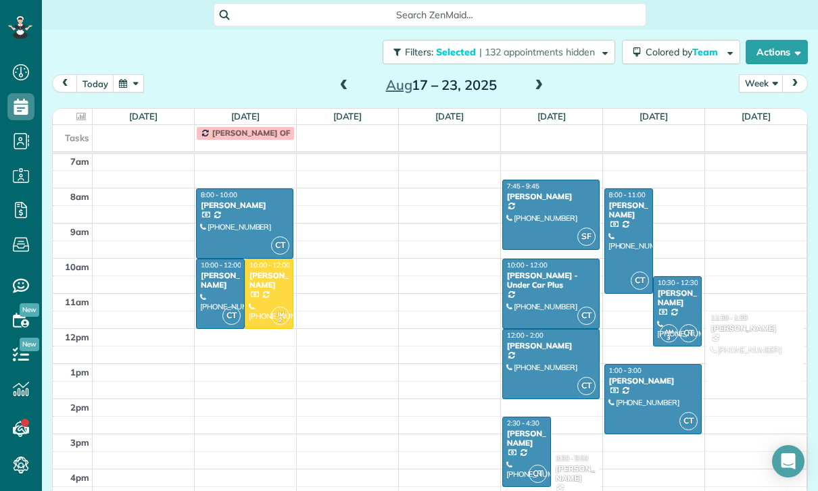
click at [640, 370] on div at bounding box center [653, 399] width 96 height 69
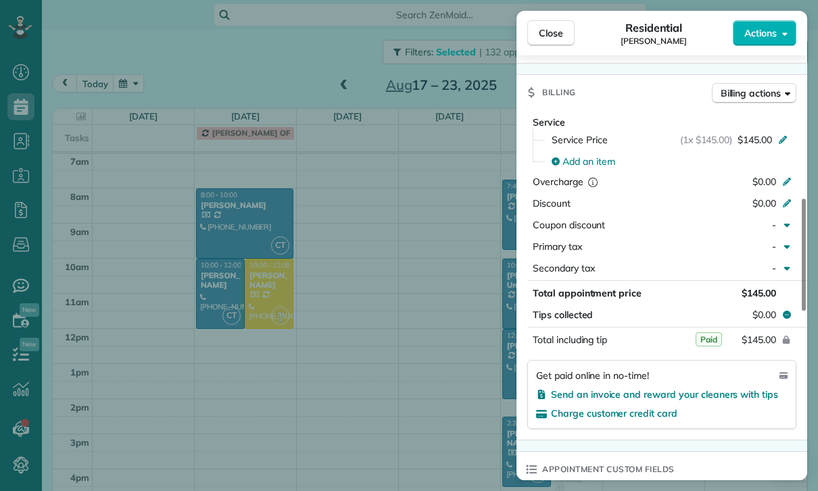
scroll to position [637, 0]
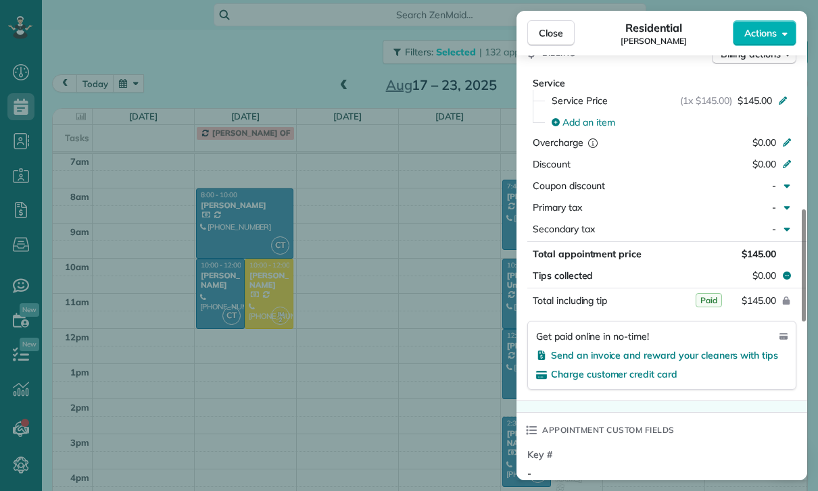
click at [439, 374] on div "Close Residential James Israel Actions Status Yet to Confirm James Israel · Ope…" at bounding box center [409, 245] width 818 height 491
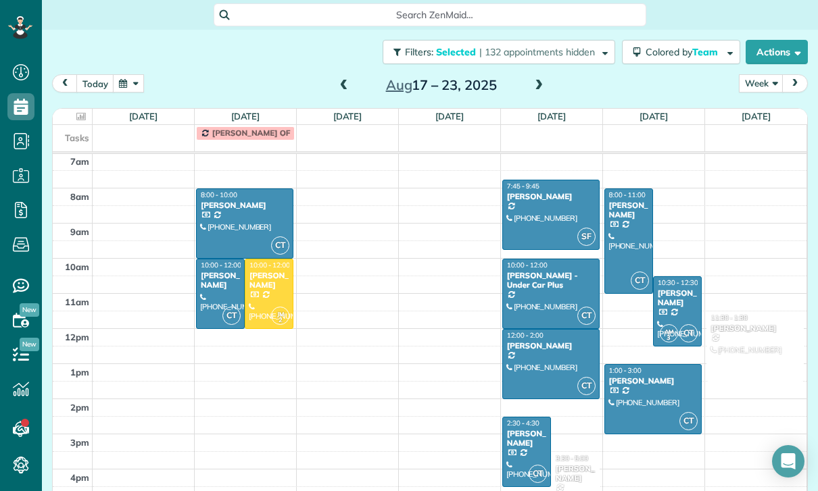
click at [266, 271] on div at bounding box center [268, 293] width 47 height 69
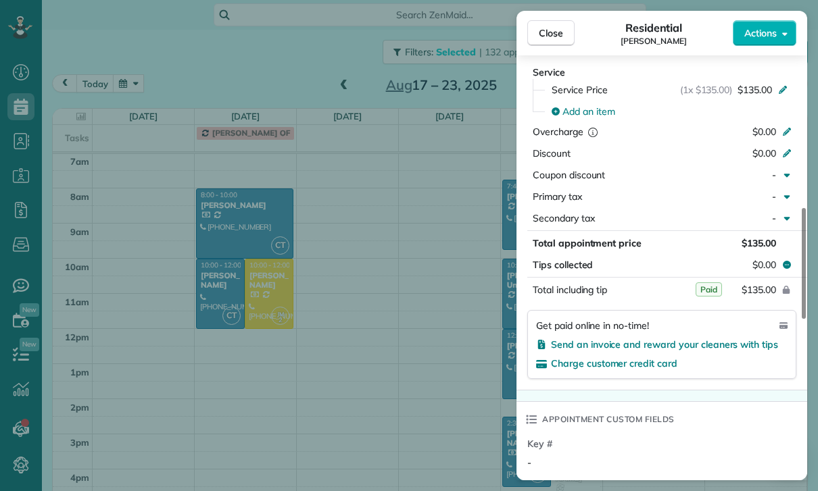
scroll to position [749, 0]
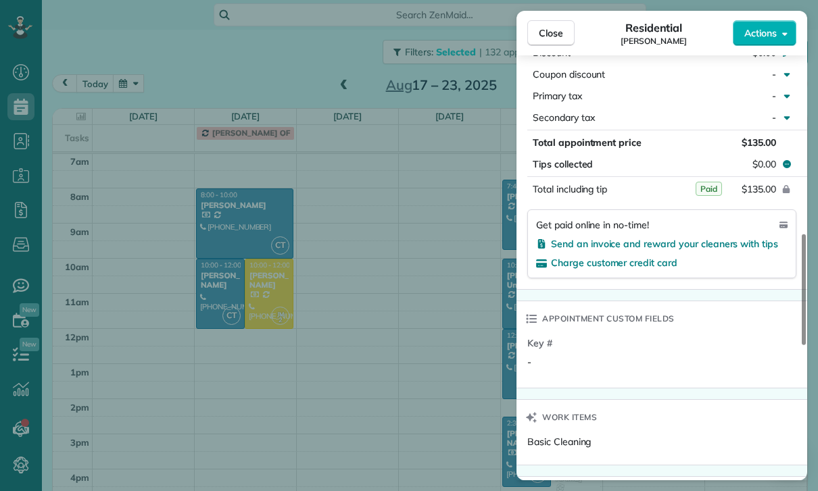
click at [440, 407] on div "Close Residential Scott Kaufman Actions Status Yet to Confirm Scott Kaufman · O…" at bounding box center [409, 245] width 818 height 491
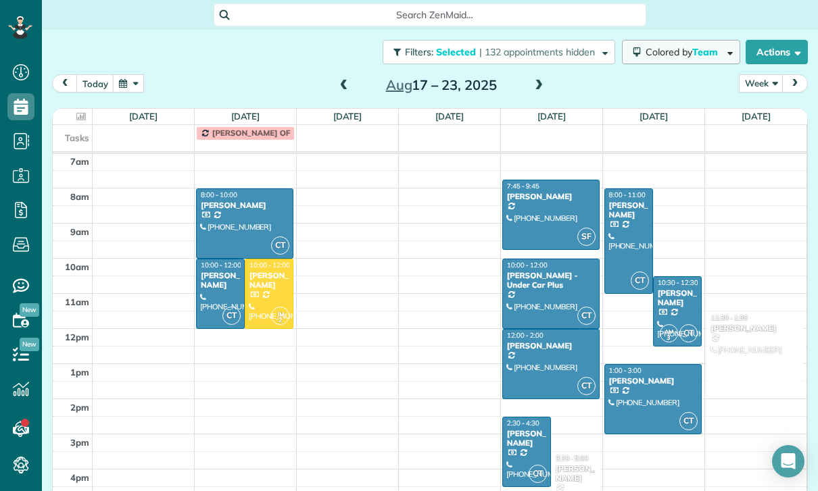
click at [688, 46] on span "Colored by Team" at bounding box center [683, 52] width 77 height 12
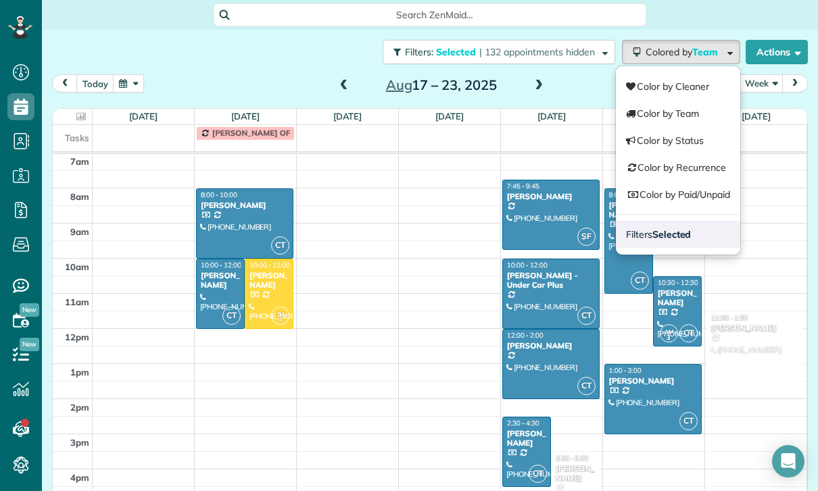
click at [680, 221] on link "Filters Selected" at bounding box center [678, 234] width 124 height 27
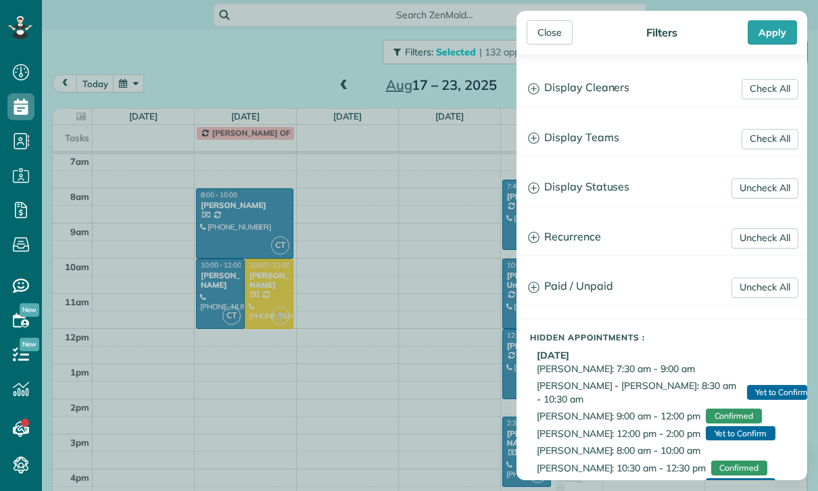
click at [610, 140] on h3 "Display Teams" at bounding box center [661, 138] width 289 height 34
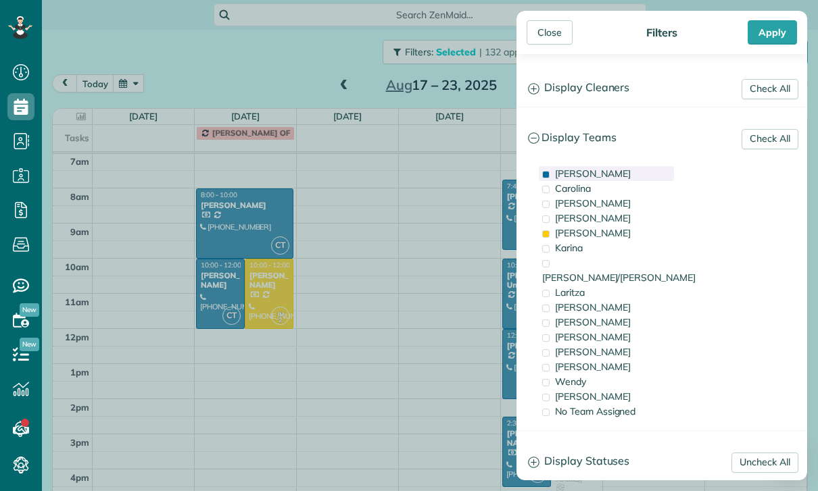
click at [581, 173] on span "[PERSON_NAME]" at bounding box center [593, 174] width 76 height 12
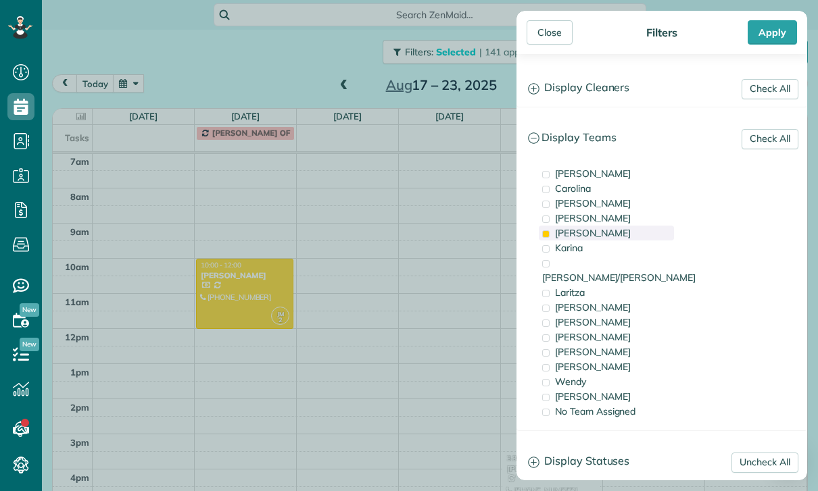
click at [580, 230] on span "Johana" at bounding box center [593, 233] width 76 height 12
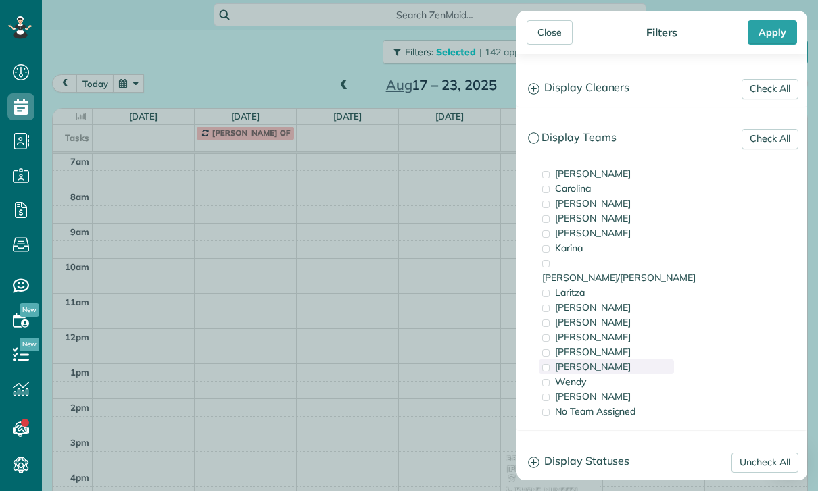
click at [593, 359] on div "[PERSON_NAME]" at bounding box center [606, 366] width 135 height 15
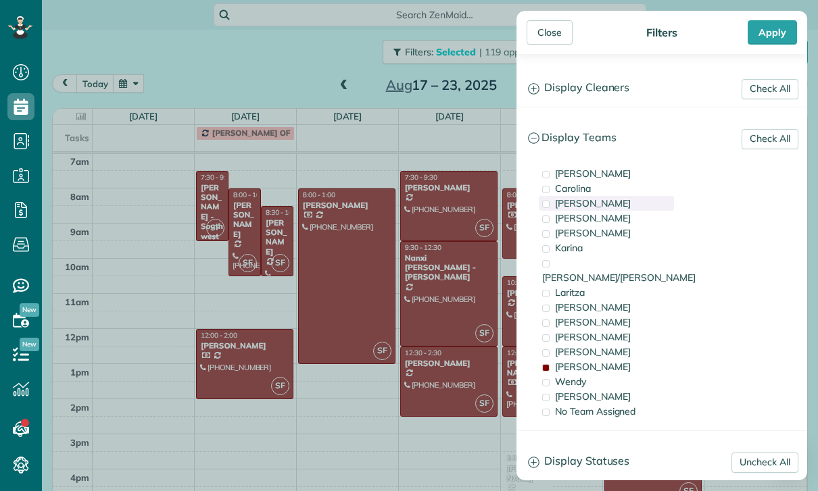
click at [593, 207] on div "Gilma" at bounding box center [606, 203] width 135 height 15
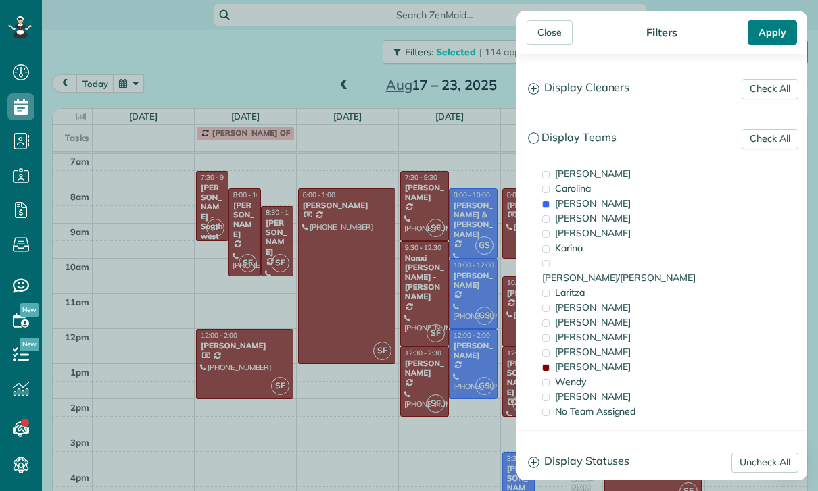
click at [784, 31] on div "Apply" at bounding box center [771, 32] width 49 height 24
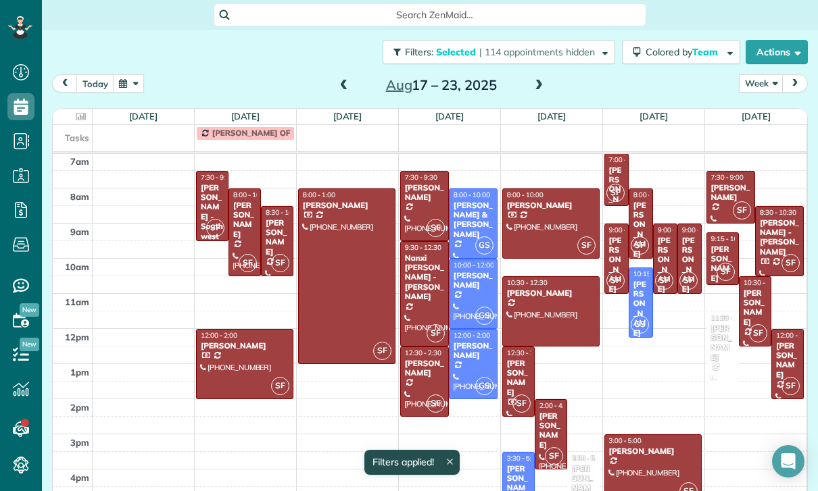
click at [469, 201] on div "[PERSON_NAME] & [PERSON_NAME]" at bounding box center [473, 220] width 41 height 39
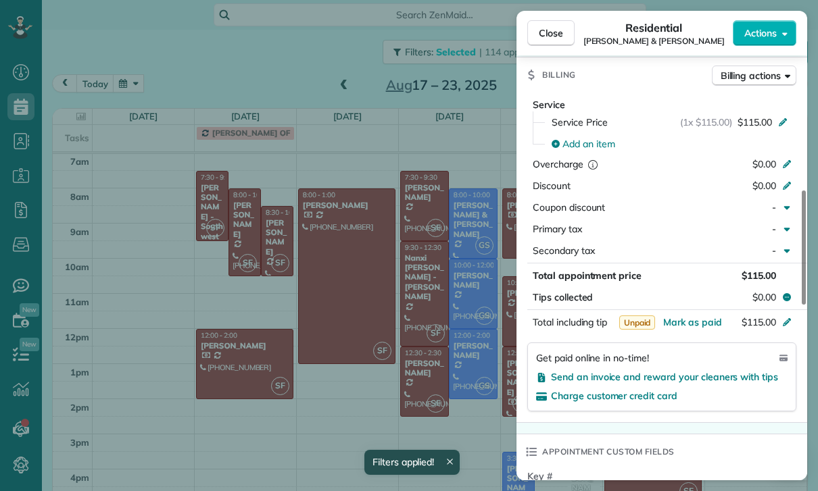
scroll to position [691, 0]
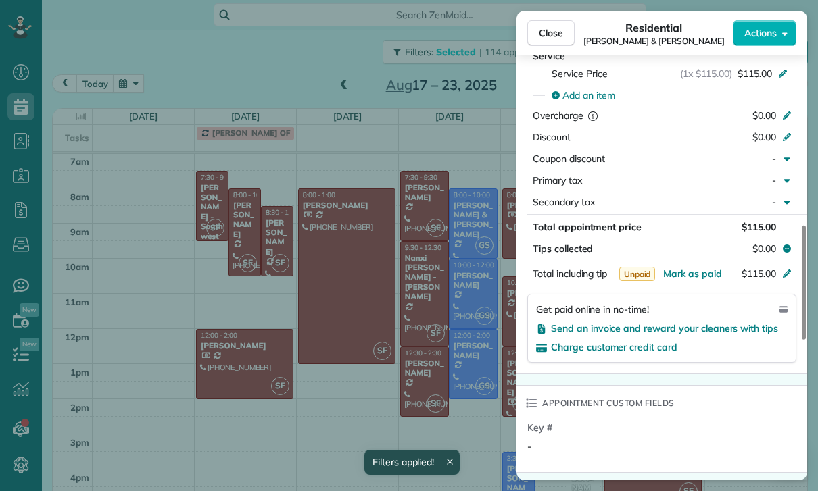
click at [434, 399] on div "Close Residential Bob & Kim Franks Actions Status Yet to Confirm Bob & Kim Fran…" at bounding box center [409, 245] width 818 height 491
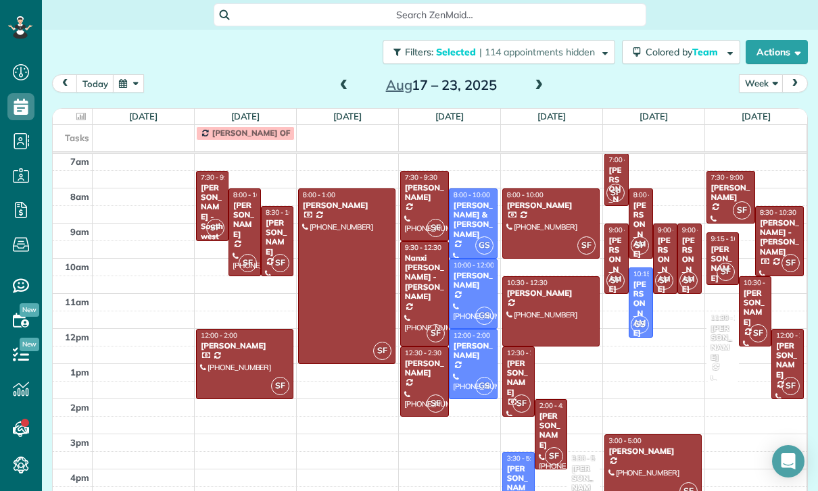
click at [208, 185] on div "[PERSON_NAME] - Southwest Industrial Electric" at bounding box center [212, 231] width 24 height 97
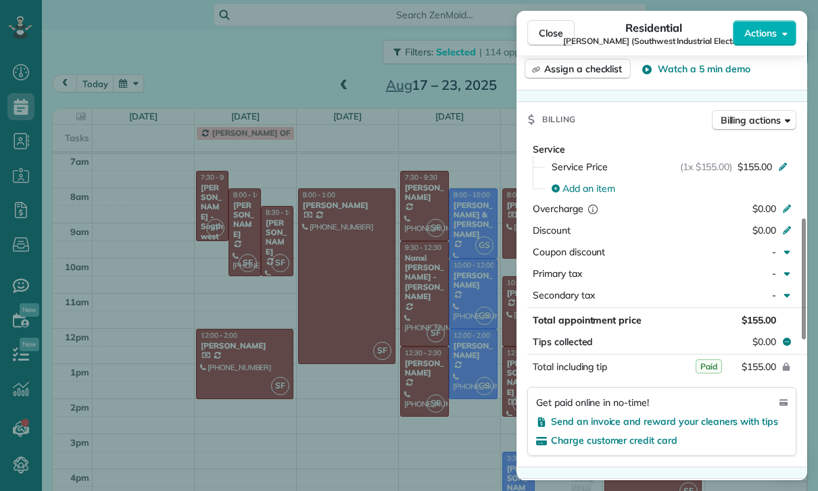
scroll to position [651, 0]
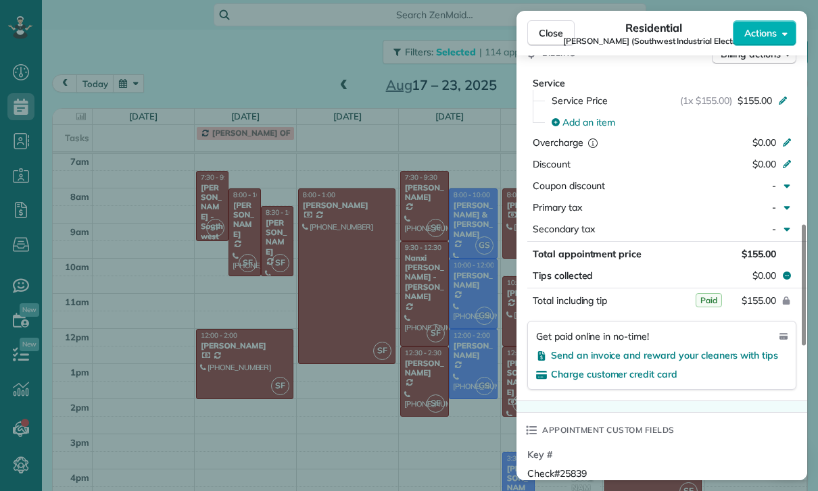
click at [371, 365] on div "Close Residential Laura Malm (Southwest Industrial Electric) Actions Status Con…" at bounding box center [409, 245] width 818 height 491
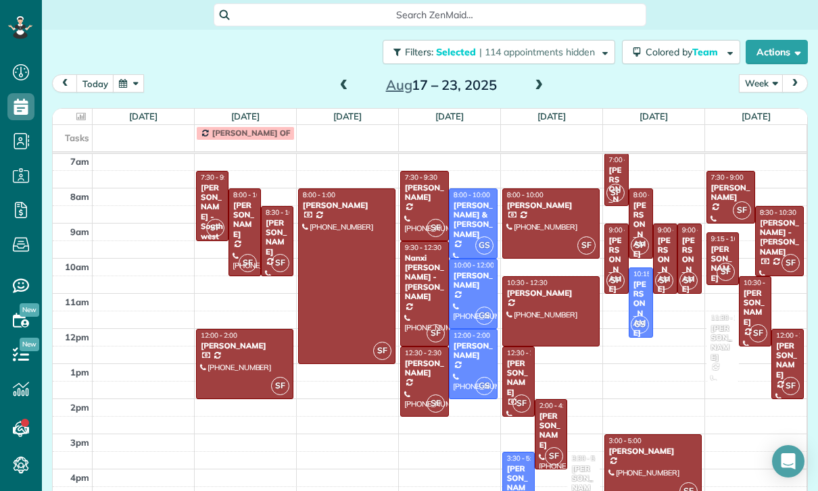
click at [238, 207] on div "[PERSON_NAME]" at bounding box center [244, 220] width 24 height 39
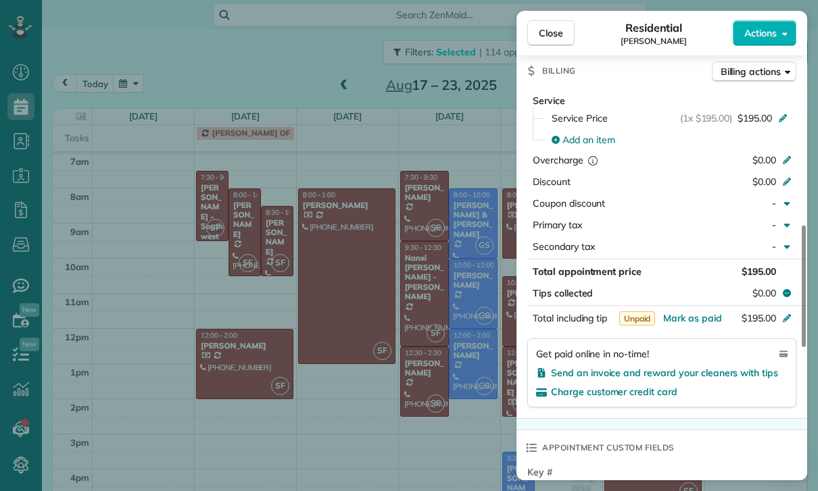
scroll to position [693, 0]
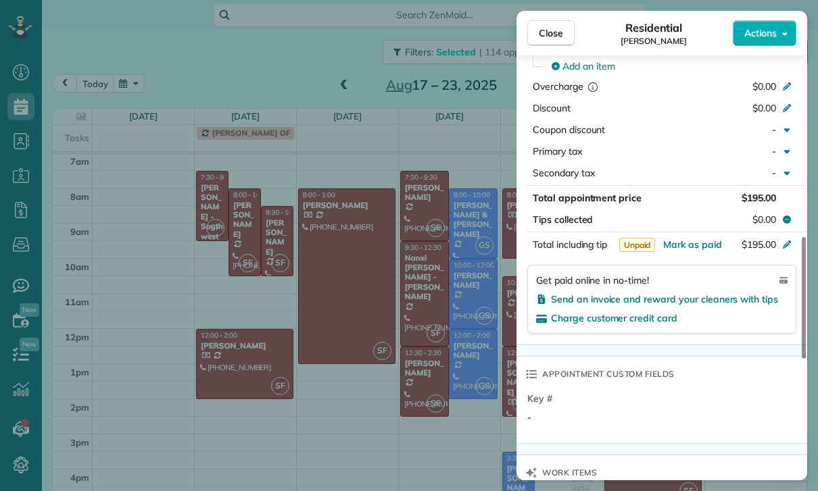
click at [430, 408] on div "Close Residential Kendal Horowitz Actions Status Confirmed Kendal Horowitz · Op…" at bounding box center [409, 245] width 818 height 491
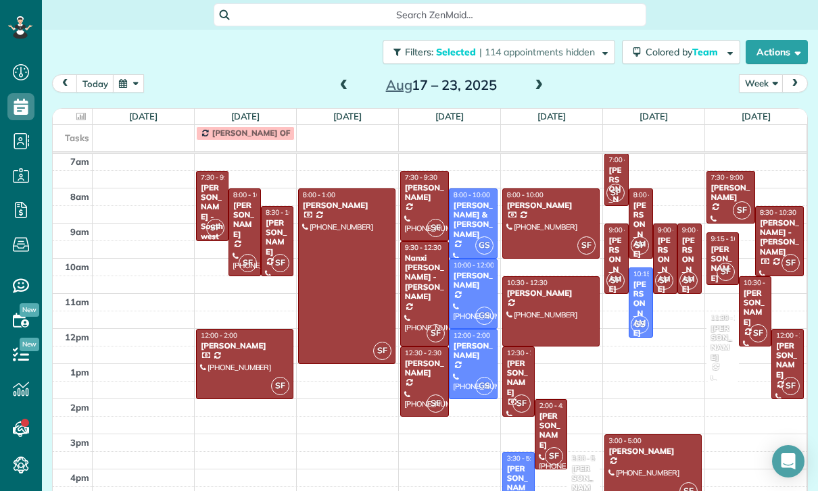
click at [275, 220] on div "[PERSON_NAME]" at bounding box center [277, 237] width 24 height 39
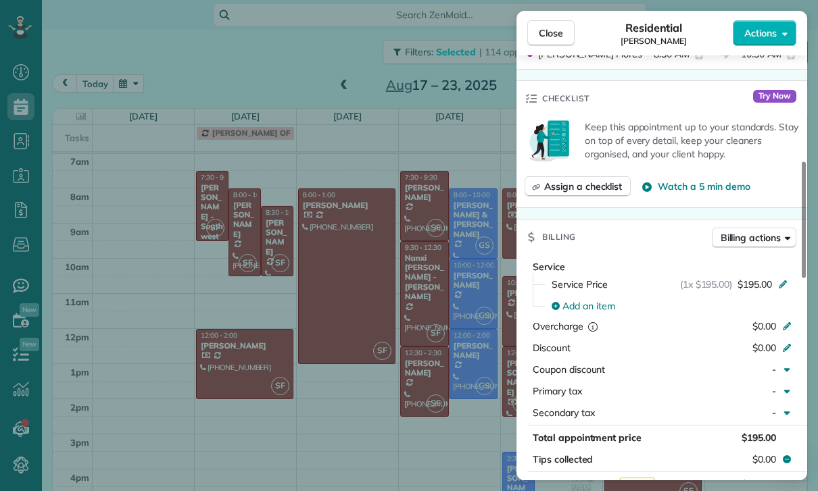
scroll to position [588, 0]
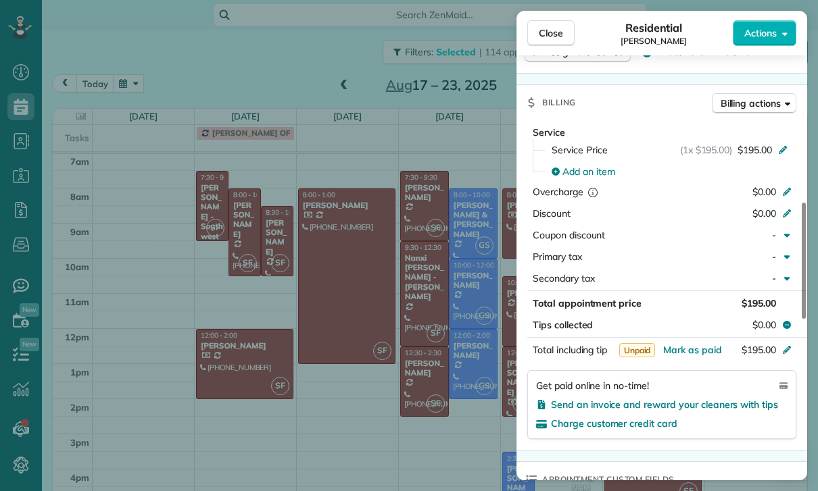
click at [433, 406] on div "Close Residential Kitty Dustin Actions Status Yet to Confirm Kitty Dustin · Ope…" at bounding box center [409, 245] width 818 height 491
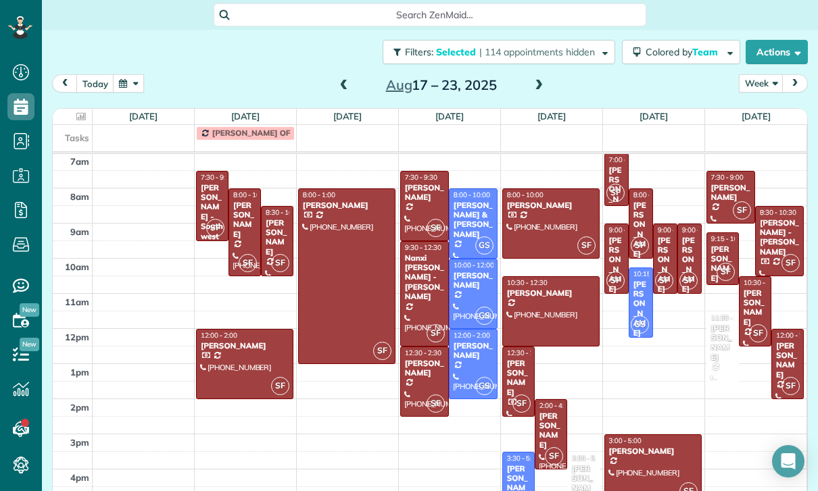
click at [241, 334] on div at bounding box center [245, 364] width 96 height 69
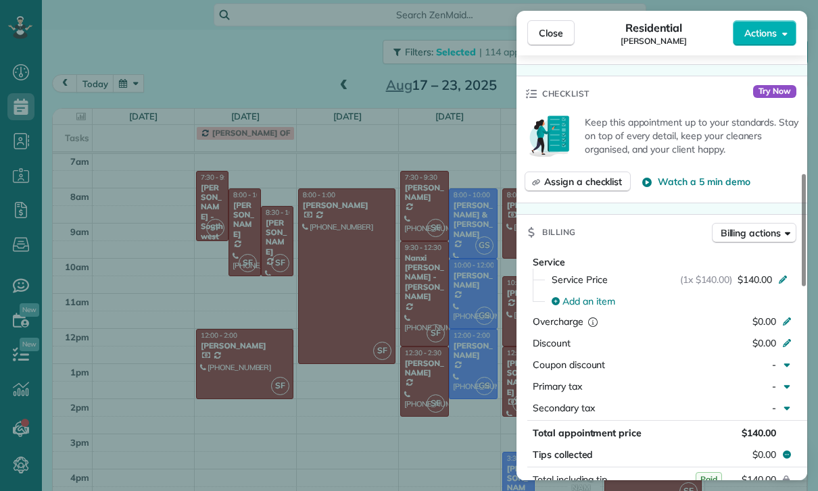
scroll to position [652, 0]
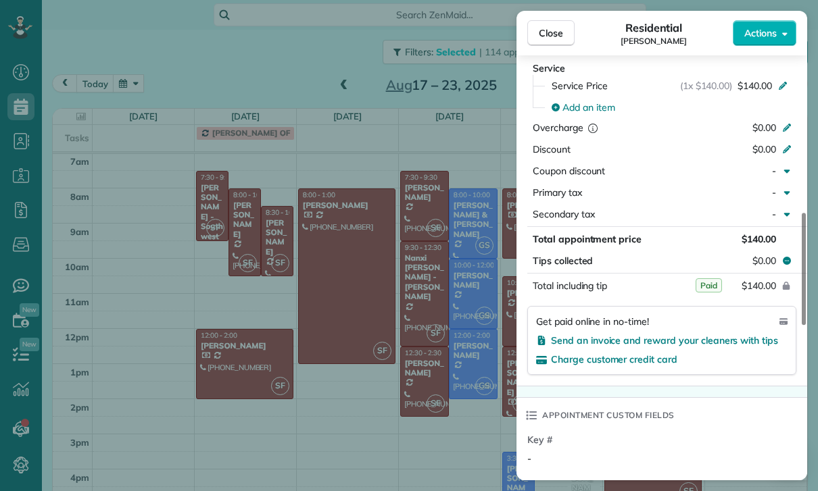
click at [409, 323] on div "Close Residential Stella Samuel Actions Status Yet to Confirm Stella Samuel · O…" at bounding box center [409, 245] width 818 height 491
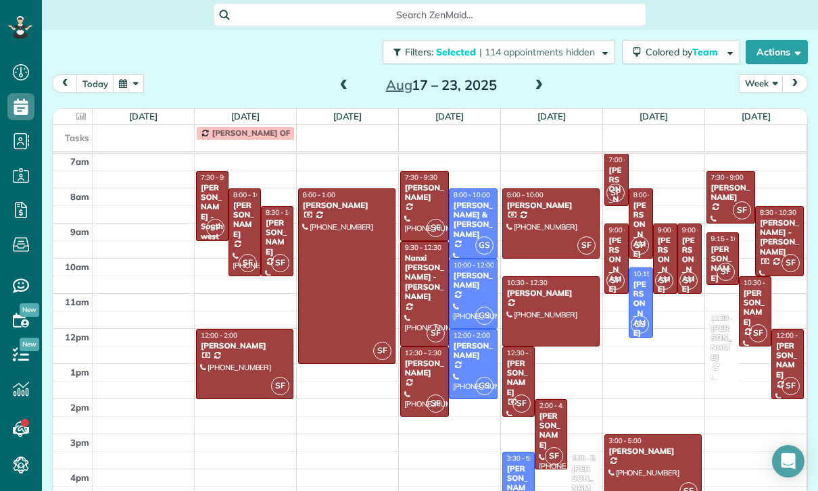
click at [341, 80] on span at bounding box center [343, 86] width 15 height 12
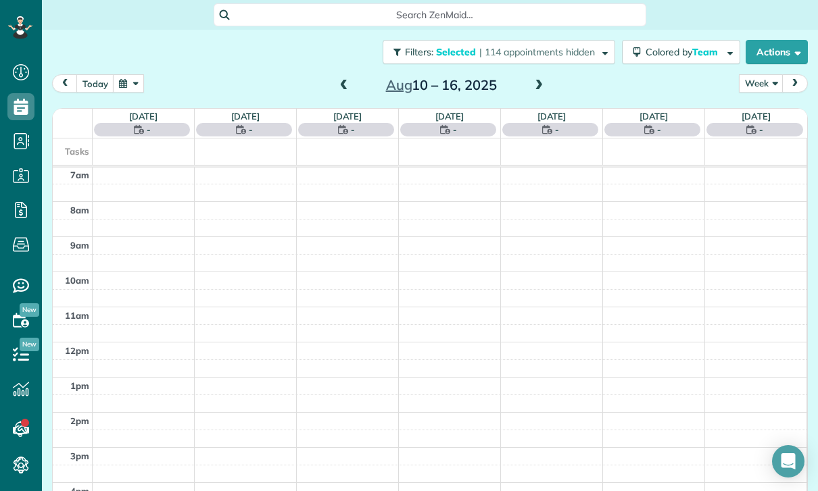
scroll to position [106, 0]
click at [349, 80] on span at bounding box center [343, 86] width 15 height 12
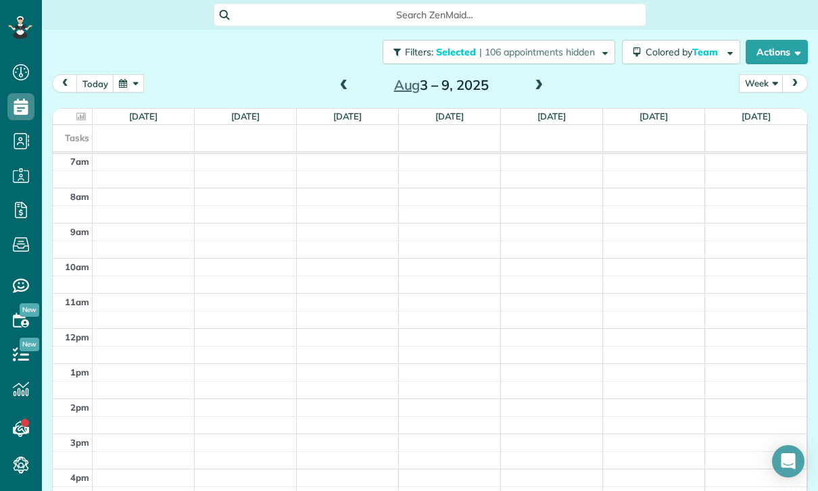
click at [90, 74] on button "today" at bounding box center [95, 83] width 38 height 18
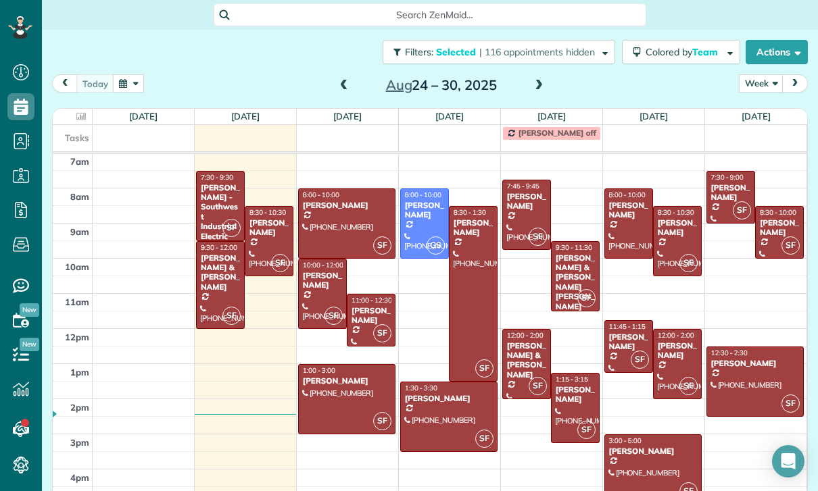
click at [128, 74] on button "button" at bounding box center [128, 83] width 31 height 18
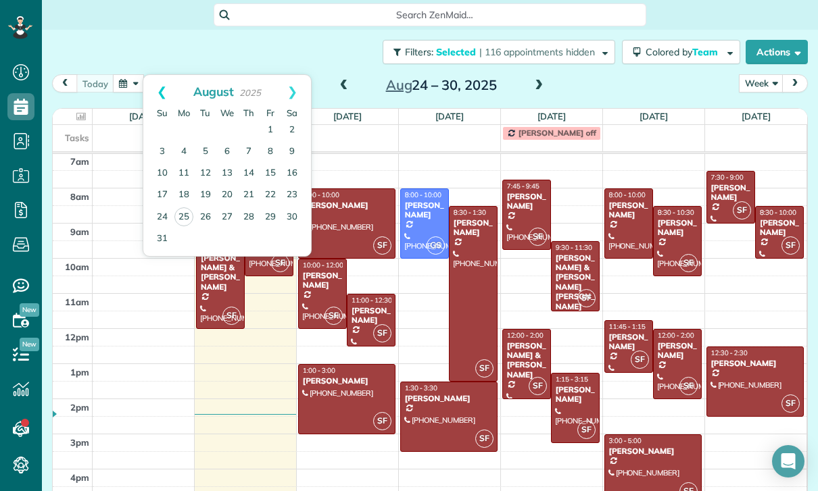
click at [155, 78] on link "Prev" at bounding box center [161, 92] width 37 height 34
click at [176, 206] on link "28" at bounding box center [184, 217] width 22 height 22
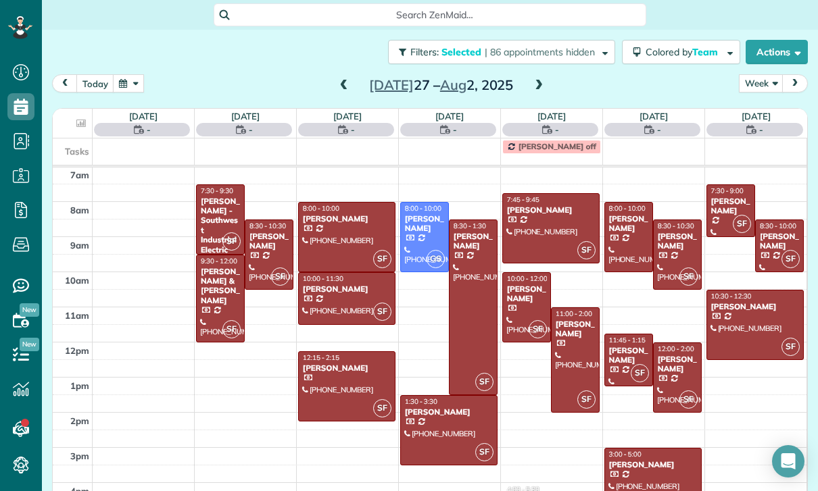
click at [267, 232] on div at bounding box center [268, 254] width 47 height 69
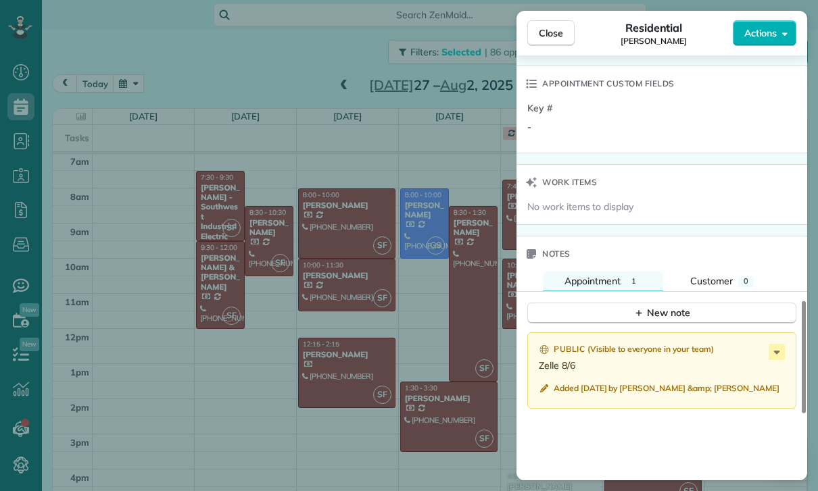
scroll to position [1024, 0]
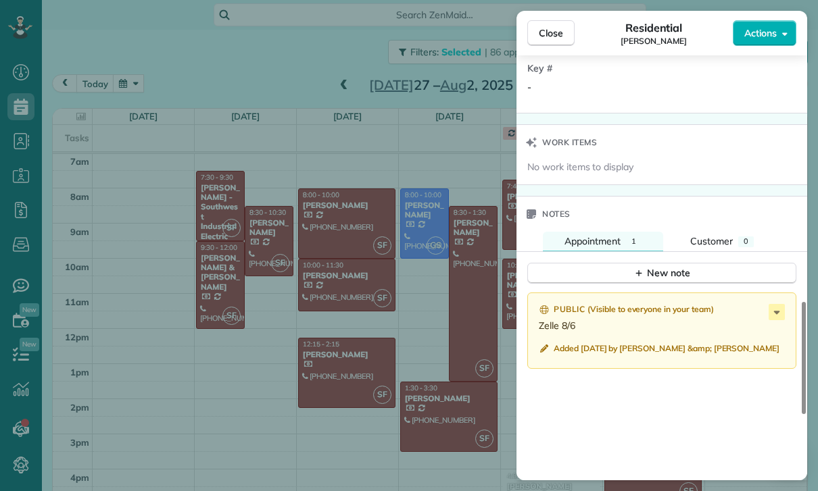
click at [450, 394] on div "Close Residential Kitty Dustin Actions Status Yet to Confirm Kitty Dustin · Ope…" at bounding box center [409, 245] width 818 height 491
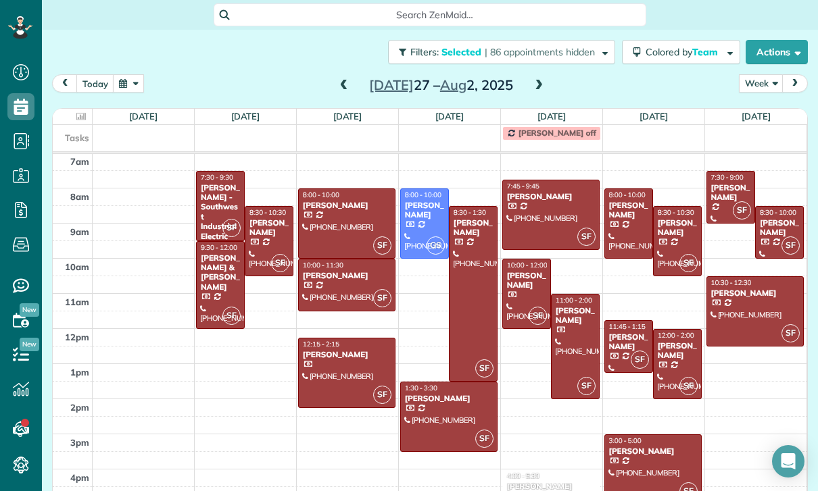
click at [544, 80] on span at bounding box center [538, 86] width 15 height 12
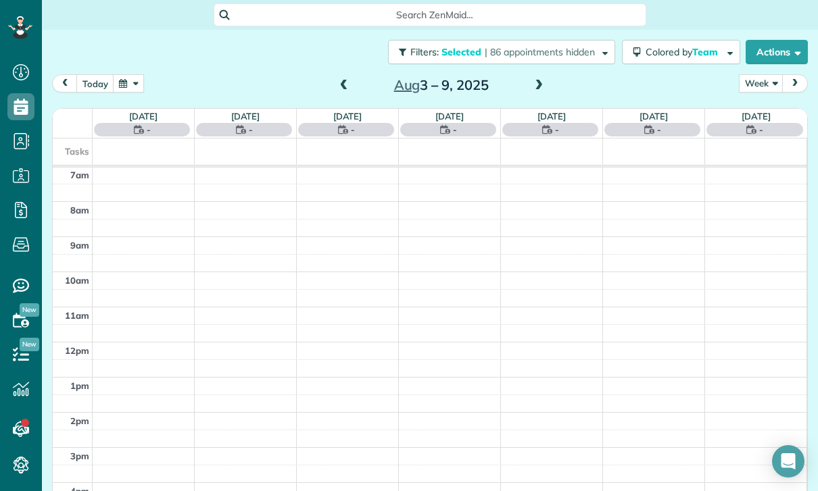
scroll to position [106, 0]
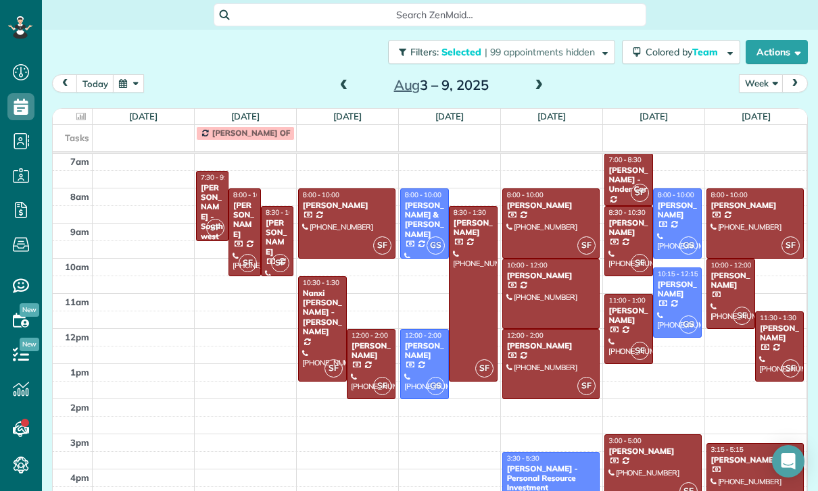
click at [270, 228] on div at bounding box center [276, 241] width 31 height 69
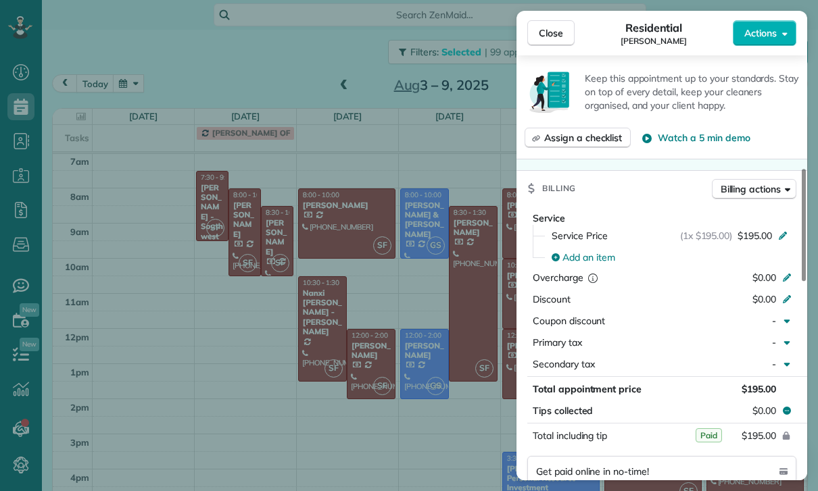
scroll to position [603, 0]
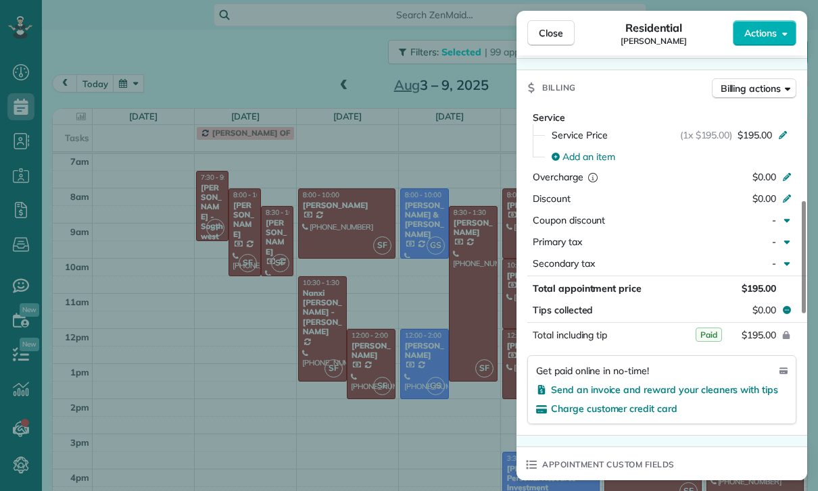
click at [437, 405] on div "Close Residential Kitty Dustin Actions Status Yet to Confirm Kitty Dustin · Ope…" at bounding box center [409, 245] width 818 height 491
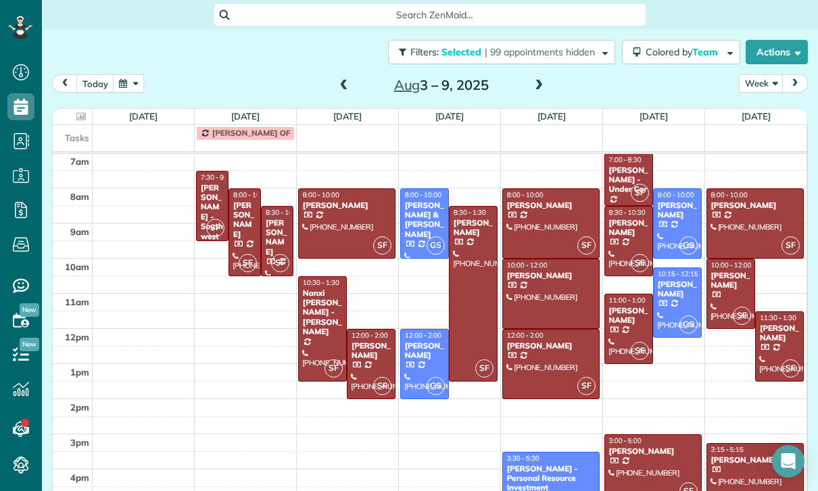
click at [555, 74] on div "today Week Day Week Month Aug 3 – 9, 2025" at bounding box center [429, 86] width 755 height 25
click at [542, 80] on span at bounding box center [538, 86] width 15 height 12
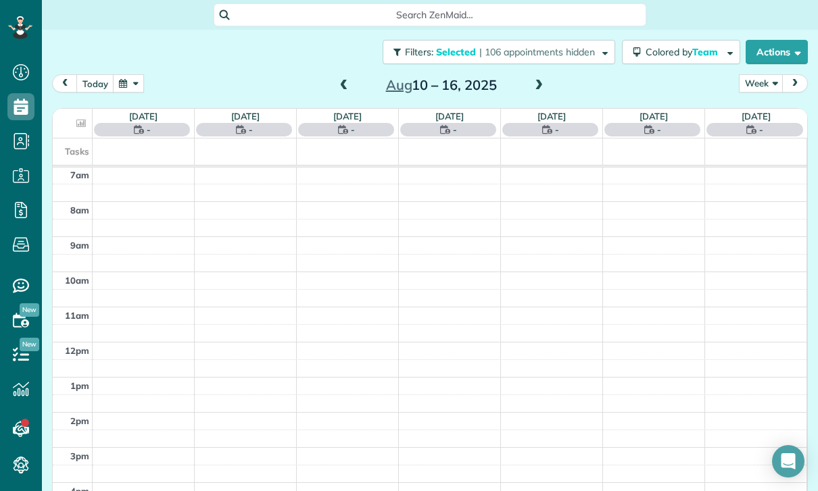
scroll to position [106, 0]
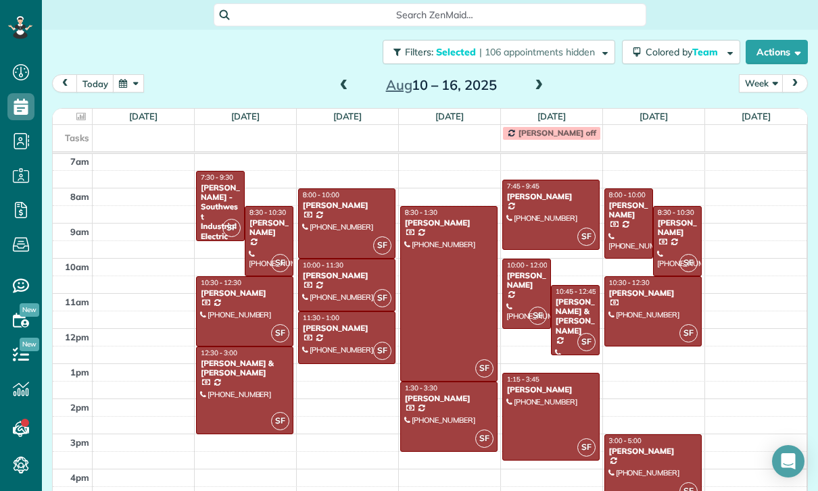
click at [543, 76] on span at bounding box center [538, 86] width 15 height 20
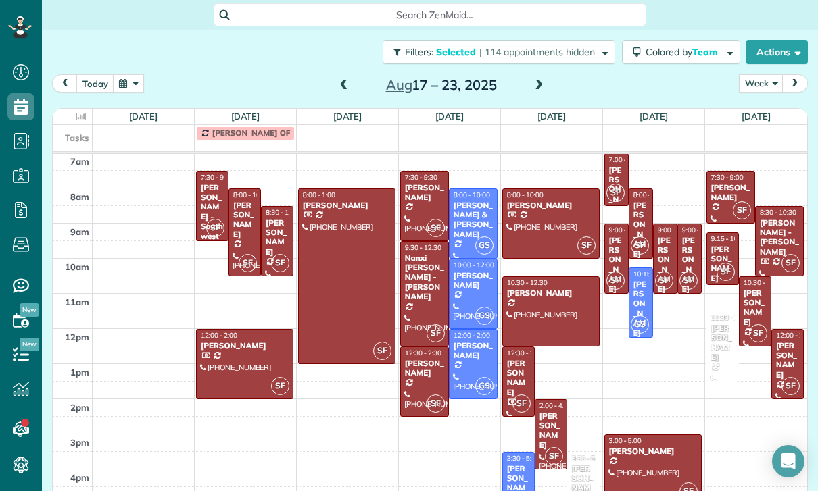
click at [536, 80] on span at bounding box center [538, 86] width 15 height 12
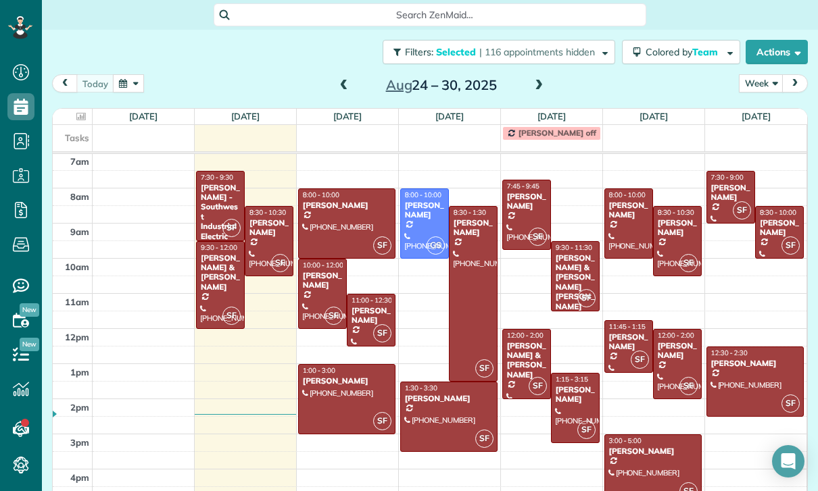
click at [343, 80] on span at bounding box center [343, 86] width 15 height 12
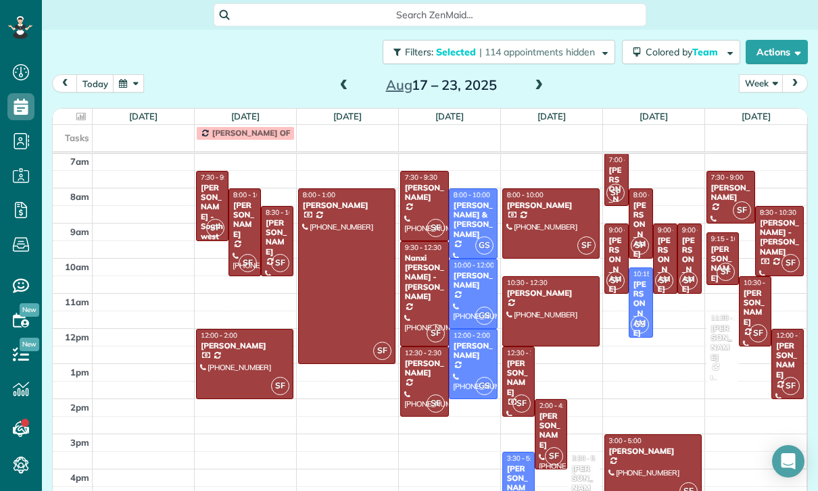
click at [239, 330] on div at bounding box center [245, 364] width 96 height 69
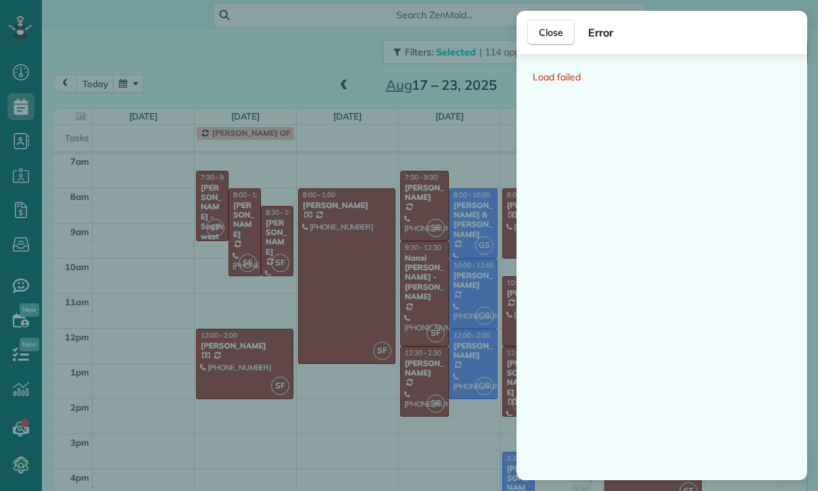
click at [393, 367] on div "Close Error Load failed" at bounding box center [409, 245] width 818 height 491
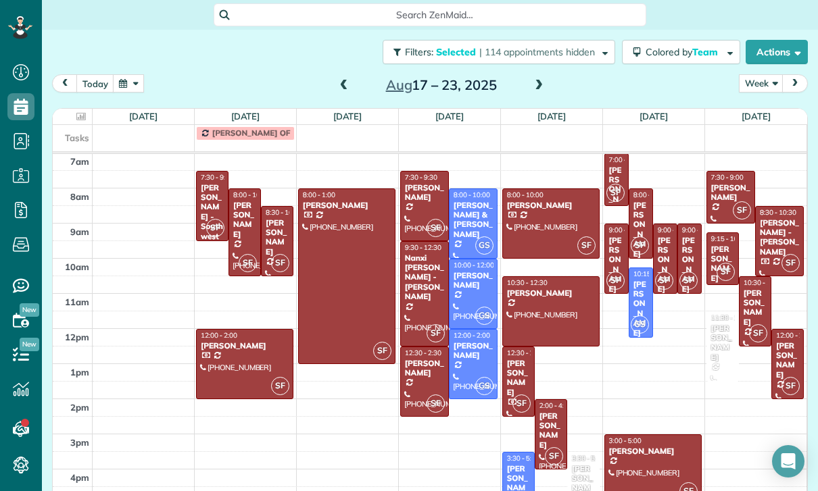
click at [225, 344] on div at bounding box center [245, 364] width 96 height 69
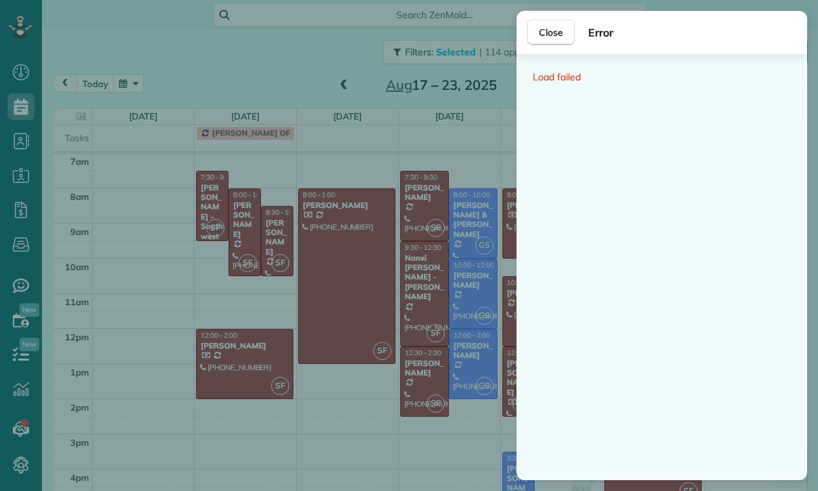
click at [338, 248] on div "Close Error Load failed" at bounding box center [409, 245] width 818 height 491
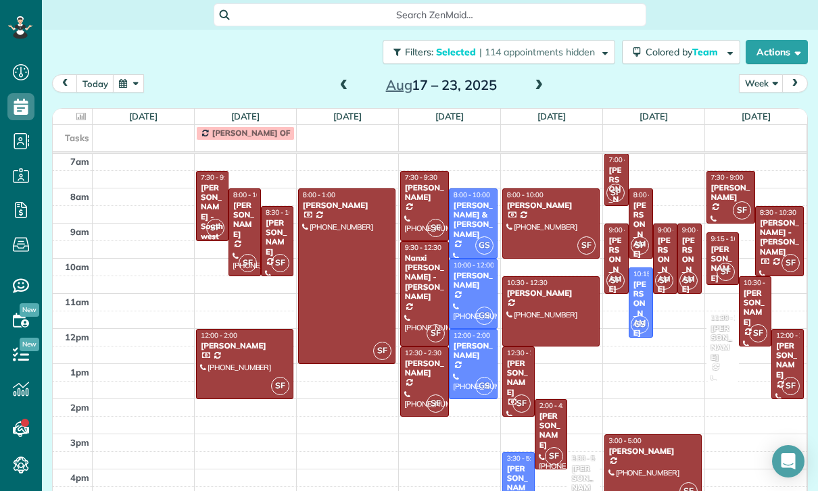
click at [343, 274] on div at bounding box center [347, 276] width 96 height 174
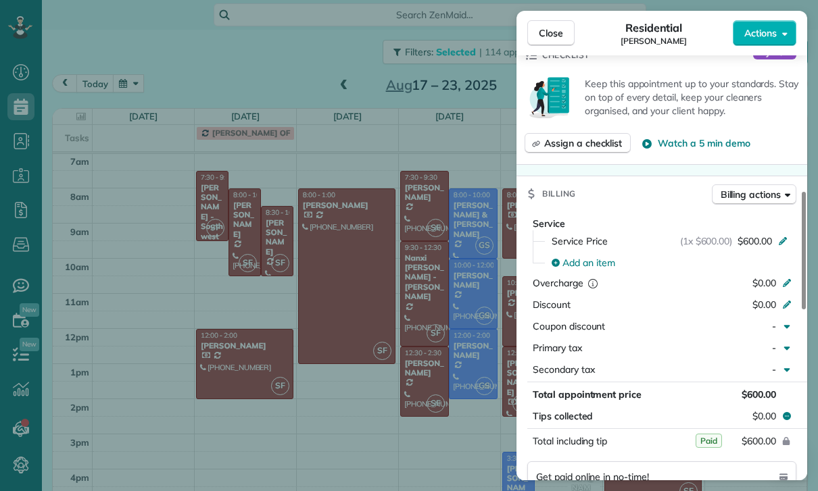
scroll to position [589, 0]
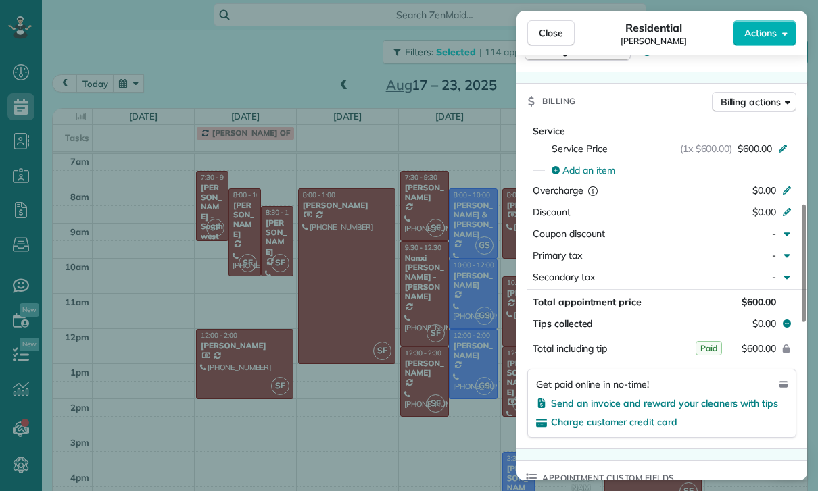
click at [241, 341] on div "Close Residential Stephanie Frank Actions Status Confirmed Stephanie Frank · Op…" at bounding box center [409, 245] width 818 height 491
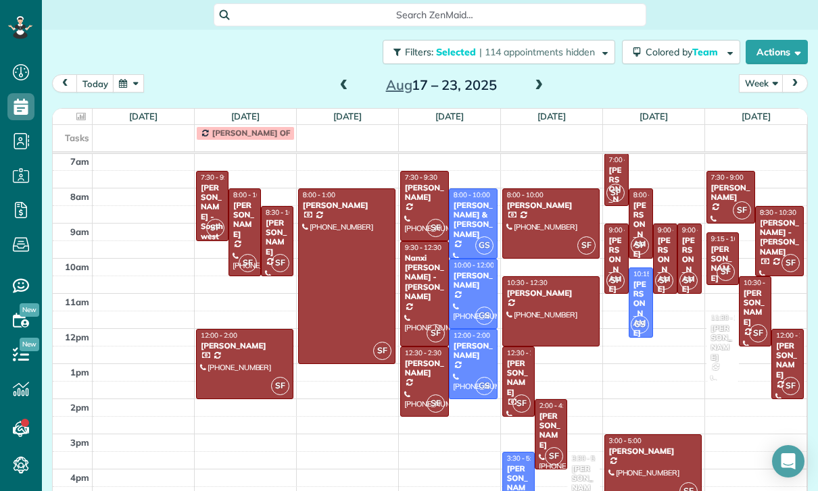
click at [237, 336] on div at bounding box center [245, 364] width 96 height 69
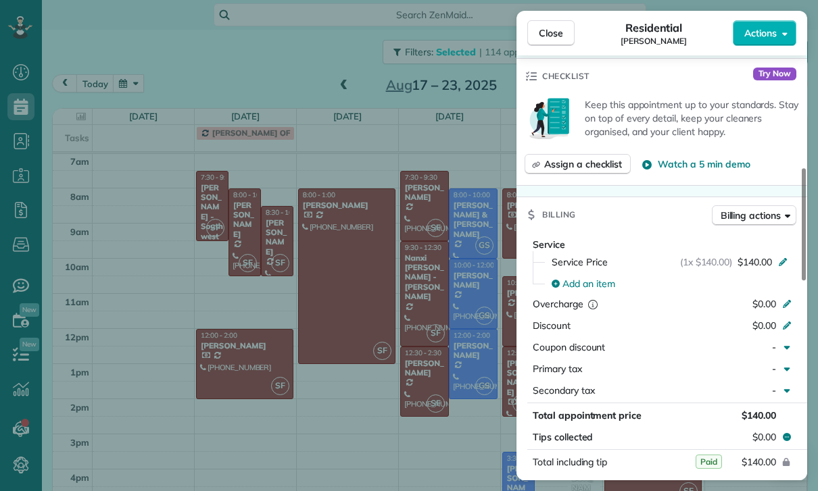
scroll to position [657, 0]
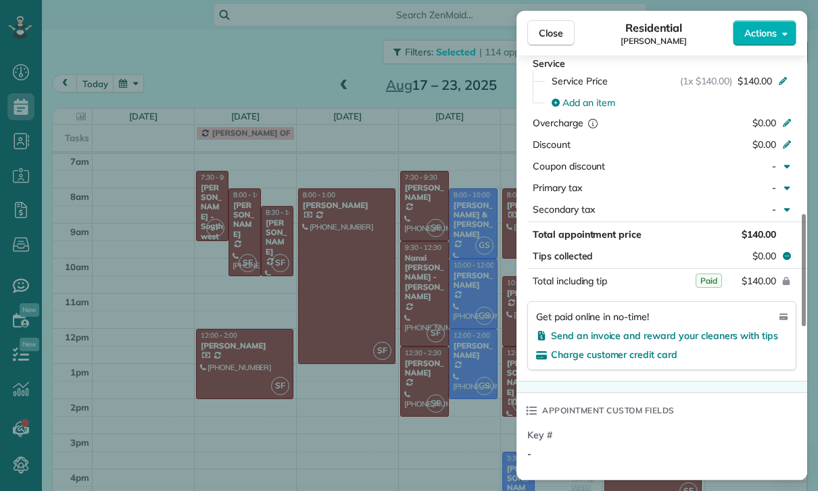
click at [410, 409] on div "Close Residential Stella Samuel Actions Status Yet to Confirm Stella Samuel · O…" at bounding box center [409, 245] width 818 height 491
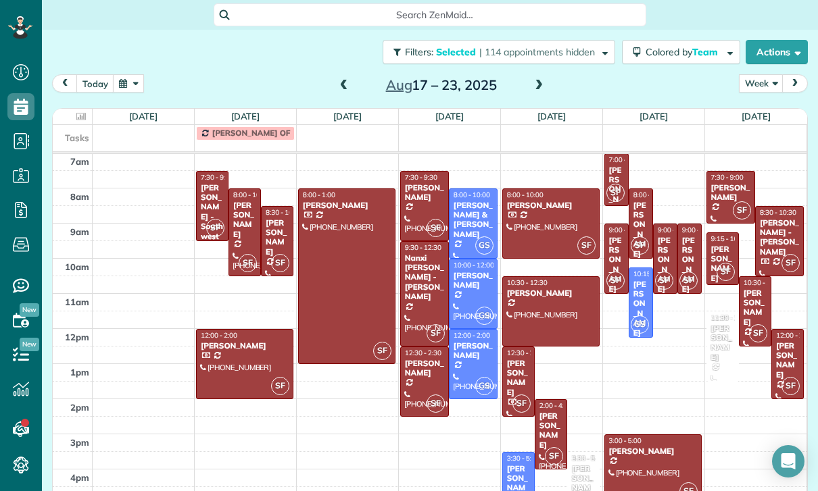
click at [414, 183] on div "[PERSON_NAME]" at bounding box center [424, 193] width 41 height 20
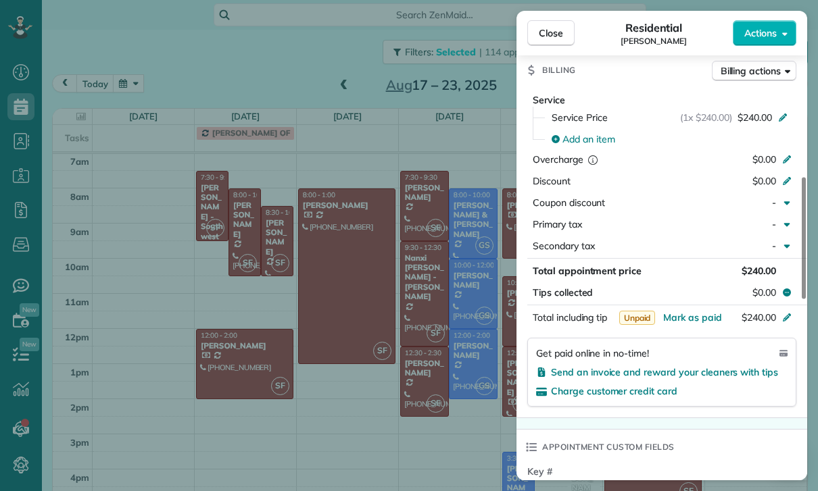
scroll to position [634, 0]
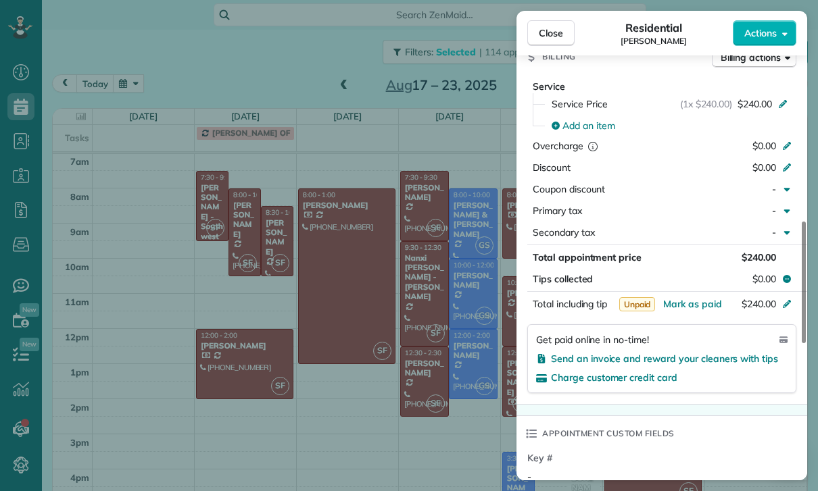
click at [410, 417] on div "Close Residential BJ Carretta Actions Status Confirmed BJ Carretta · Open profi…" at bounding box center [409, 245] width 818 height 491
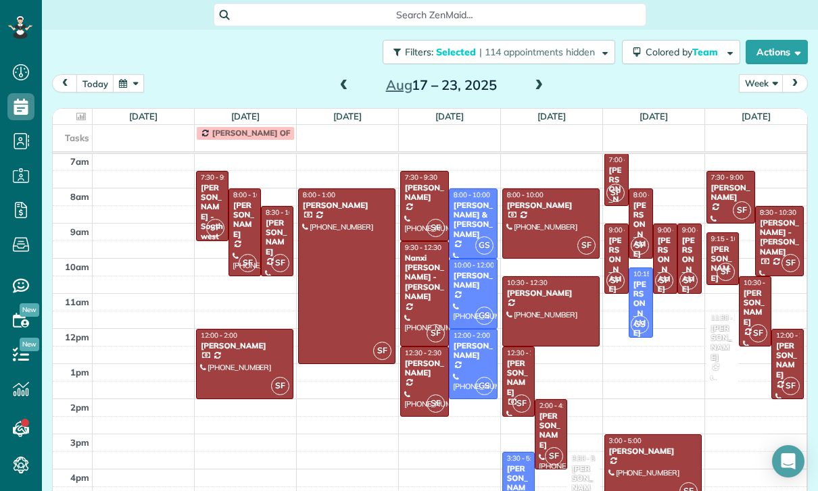
click at [341, 80] on span at bounding box center [343, 86] width 15 height 12
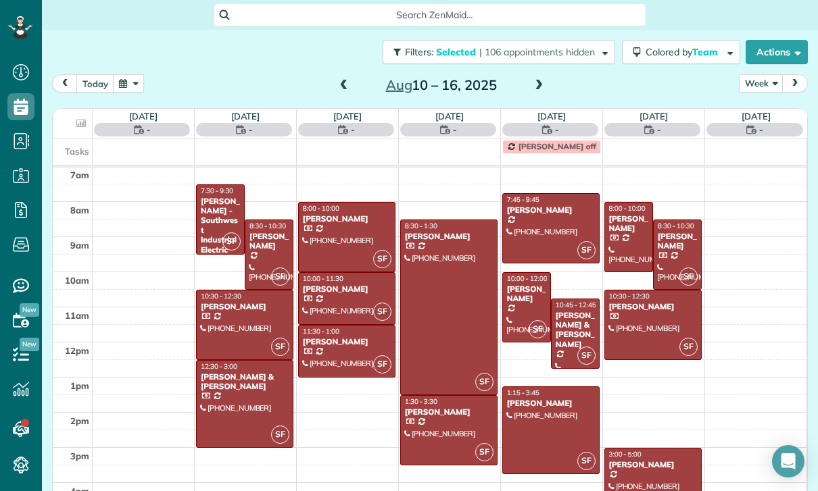
scroll to position [106, 0]
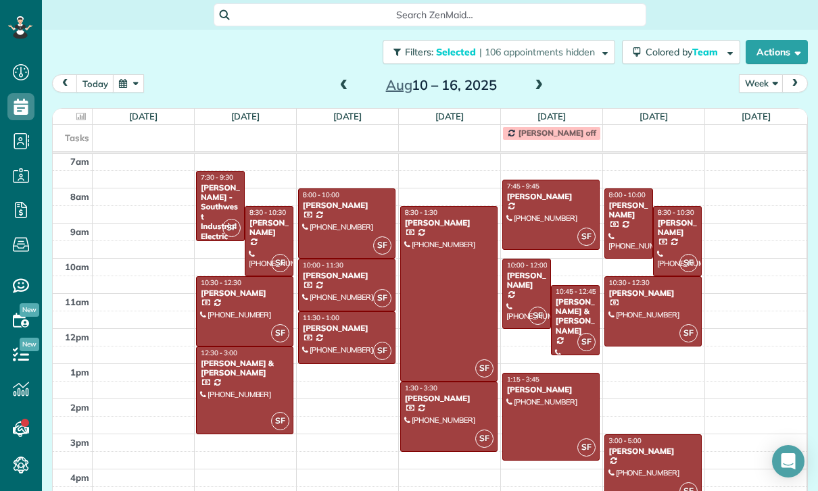
click at [534, 80] on span at bounding box center [538, 86] width 15 height 12
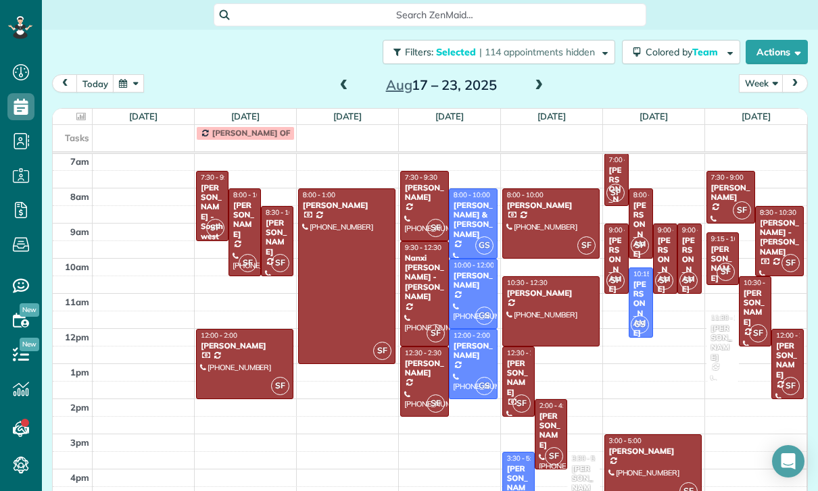
click at [432, 183] on div "[PERSON_NAME]" at bounding box center [424, 193] width 41 height 20
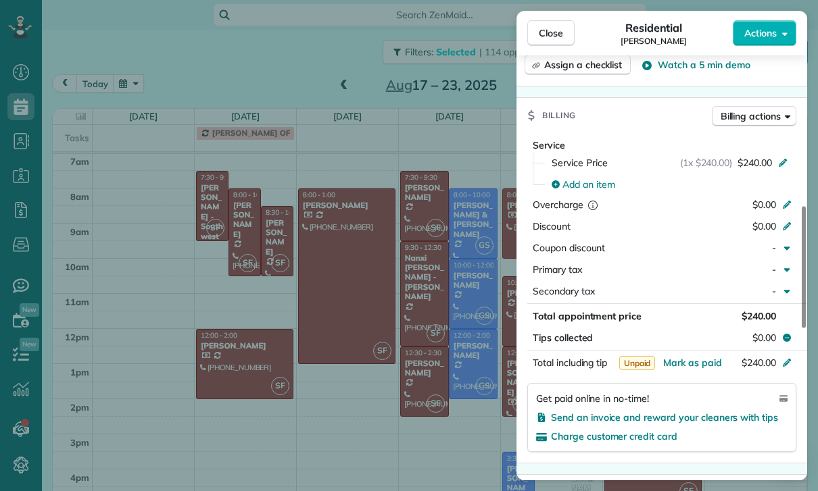
scroll to position [14, 0]
click at [403, 378] on div "Close Residential BJ Carretta Actions Status Confirmed BJ Carretta · Open profi…" at bounding box center [409, 245] width 818 height 491
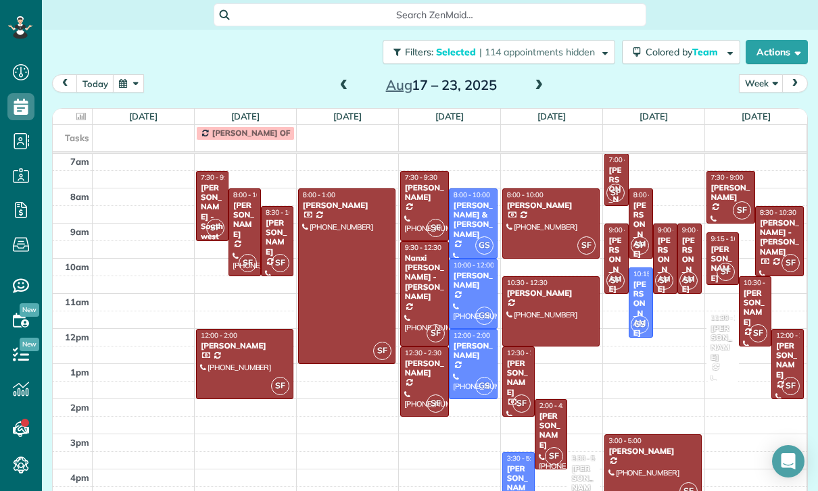
click at [418, 266] on div "Nanxi [PERSON_NAME] - [PERSON_NAME]" at bounding box center [424, 277] width 41 height 49
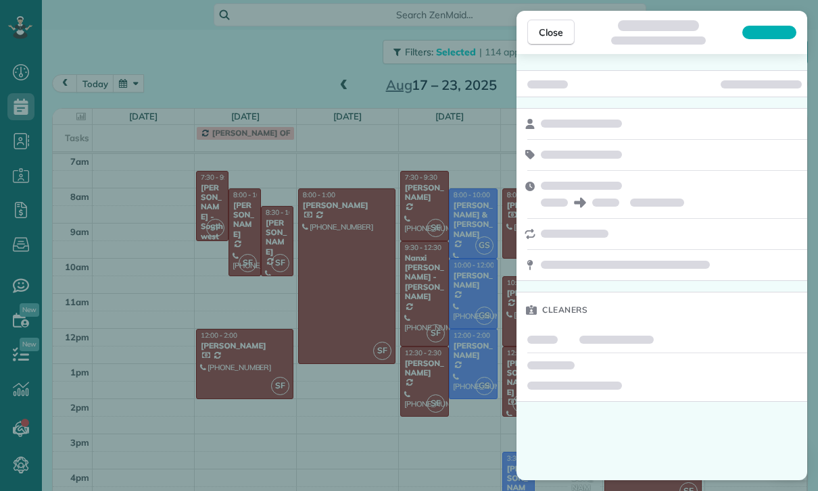
click at [409, 380] on div "Close Cleaners" at bounding box center [409, 245] width 818 height 491
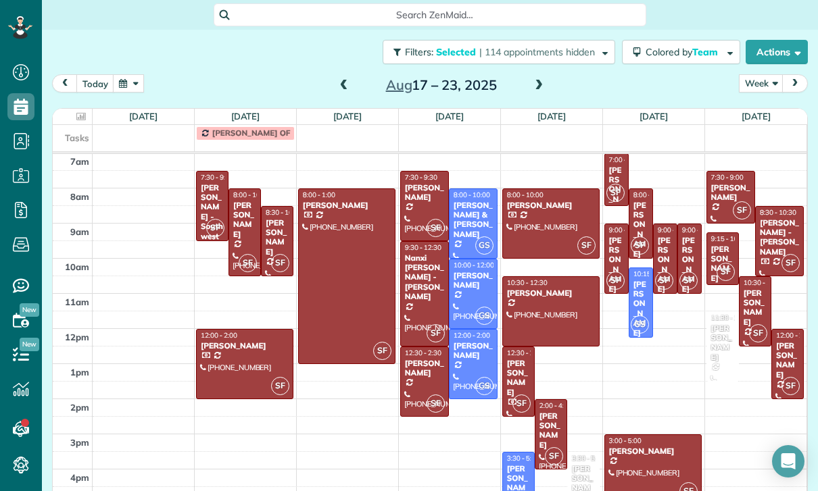
click at [420, 368] on div at bounding box center [424, 381] width 47 height 69
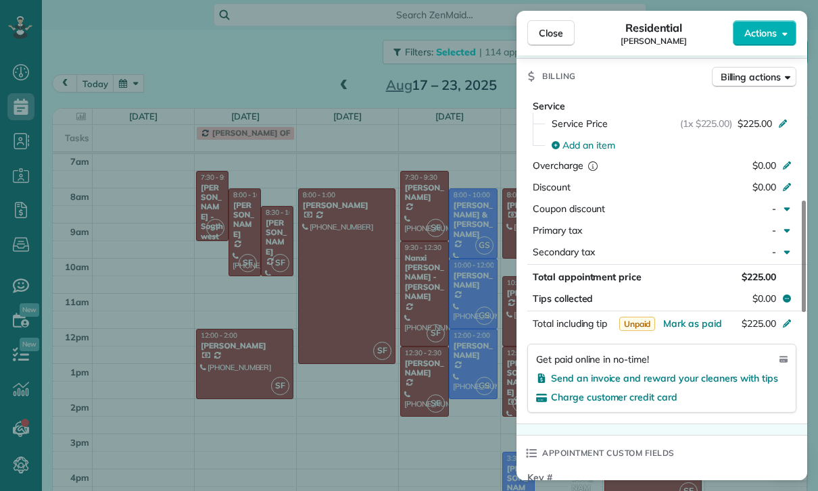
scroll to position [628, 0]
click at [446, 385] on div "Close Residential Joy McMaster Actions Status Yet to Confirm Joy McMaster · Ope…" at bounding box center [409, 245] width 818 height 491
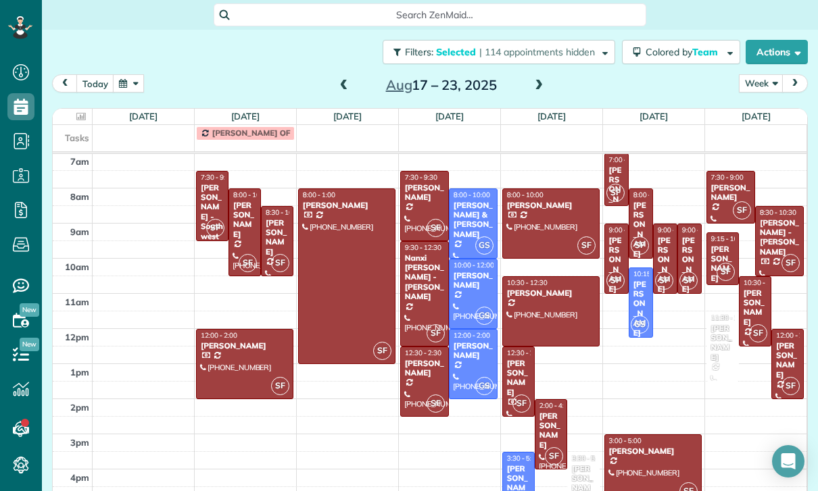
click at [546, 202] on div at bounding box center [551, 223] width 96 height 69
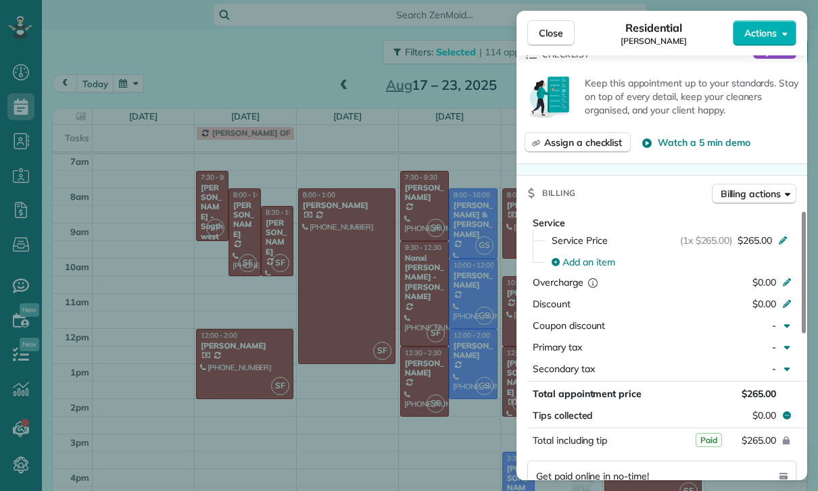
scroll to position [604, 0]
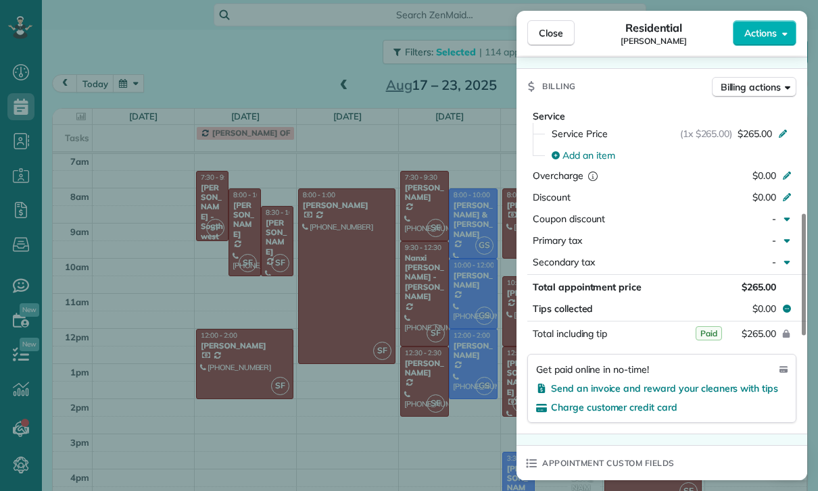
click at [462, 395] on div "Close Residential Gabrielle Davis Actions Status Yet to Confirm Gabrielle Davis…" at bounding box center [409, 245] width 818 height 491
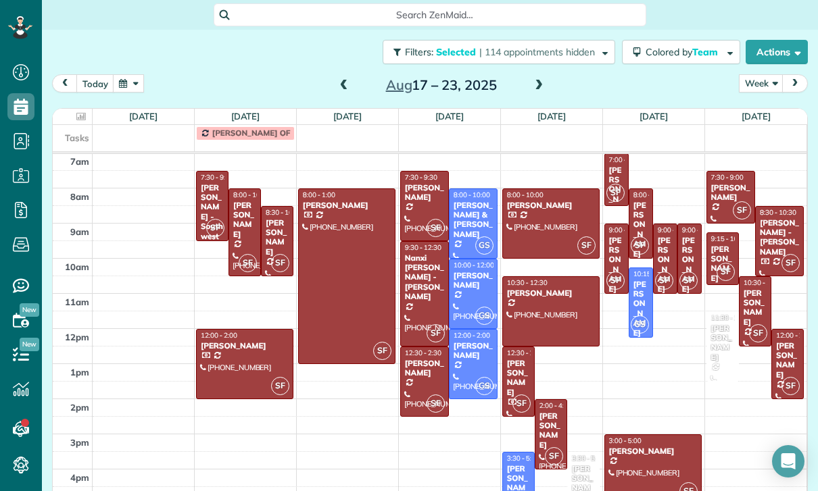
click at [546, 289] on div "[PERSON_NAME]" at bounding box center [550, 293] width 89 height 9
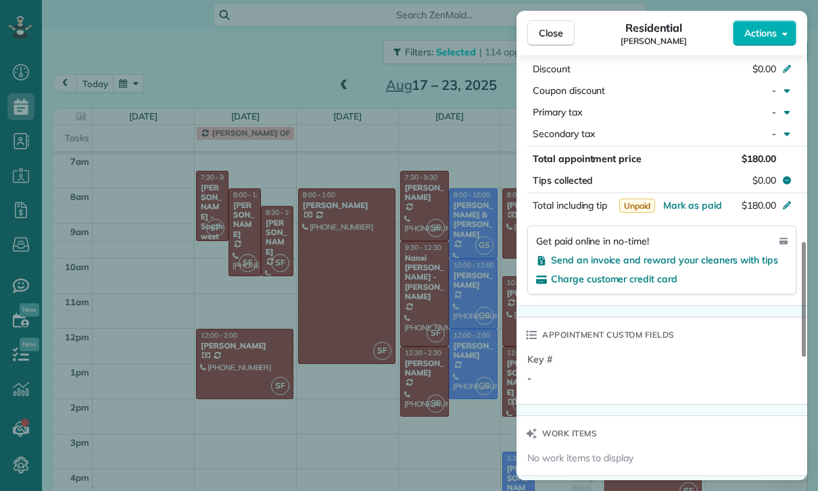
scroll to position [757, 0]
click at [424, 386] on div "Close Residential Celia Kwan Actions Status Yet to Confirm Celia Kwan · Open pr…" at bounding box center [409, 245] width 818 height 491
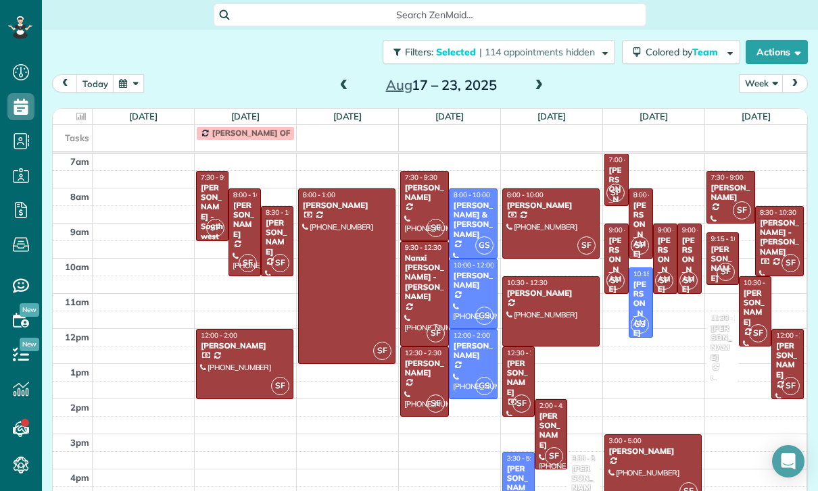
click at [521, 372] on div "[PERSON_NAME]" at bounding box center [518, 378] width 24 height 39
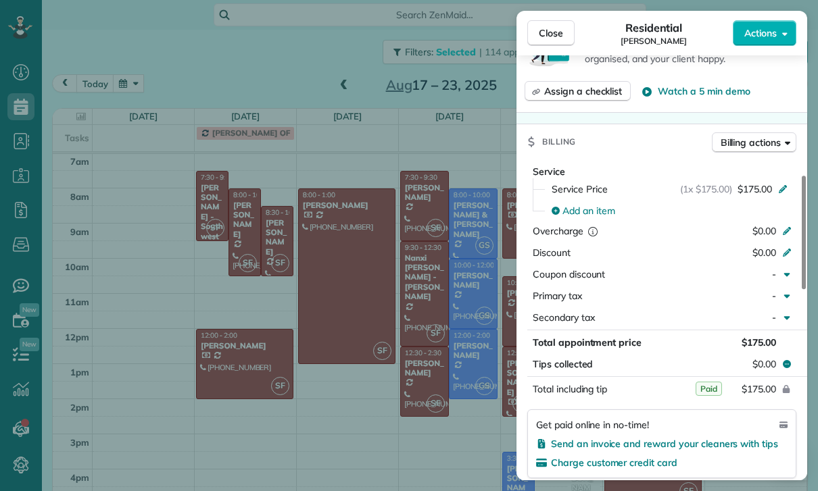
scroll to position [574, 0]
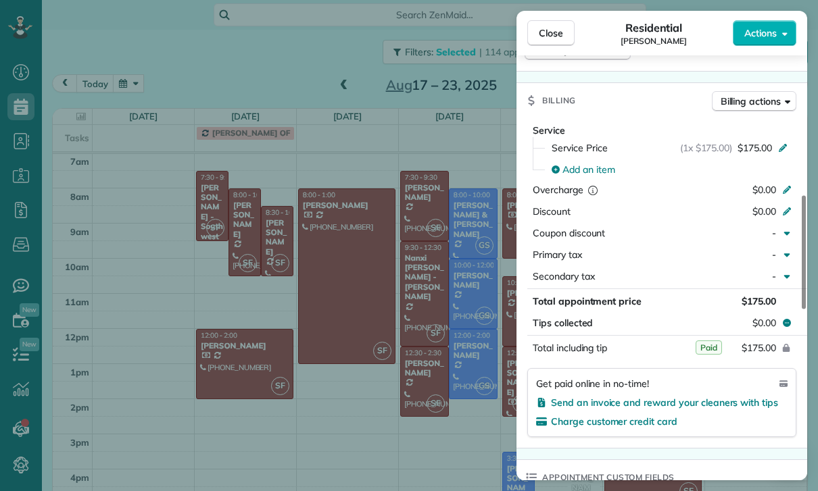
click at [447, 401] on div "Close Residential Mary Grigorian Actions Status Confirmed Mary Grigorian · Open…" at bounding box center [409, 245] width 818 height 491
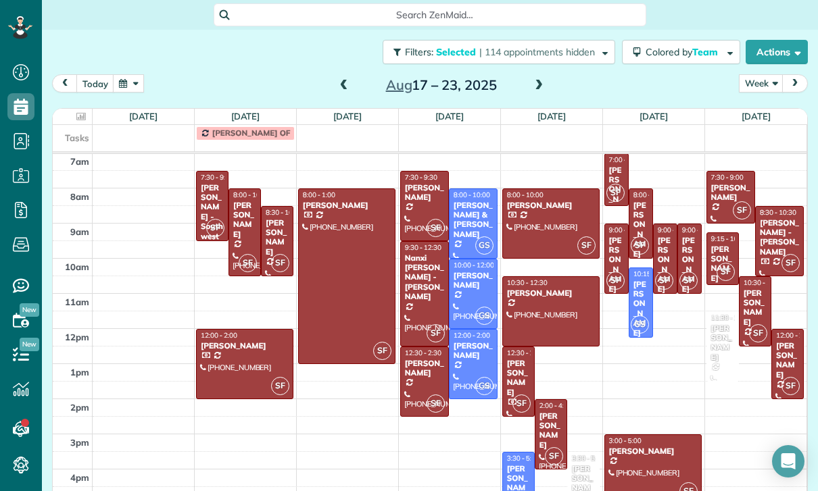
click at [557, 420] on div "[PERSON_NAME]" at bounding box center [551, 430] width 24 height 39
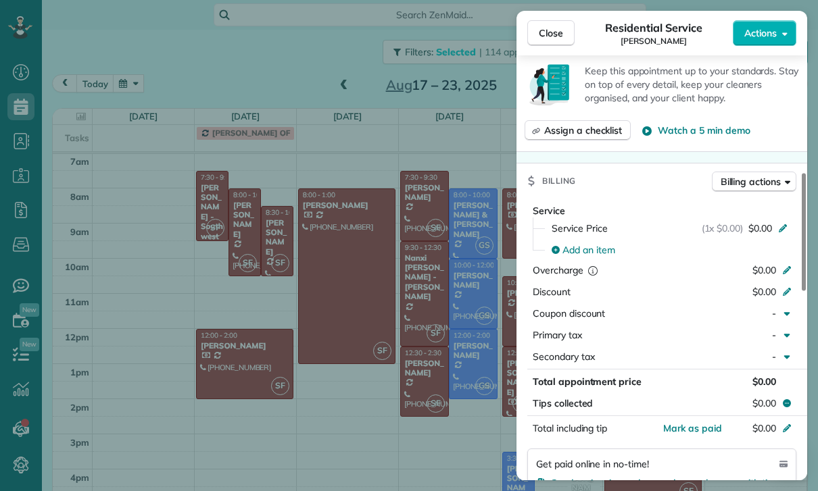
scroll to position [543, 0]
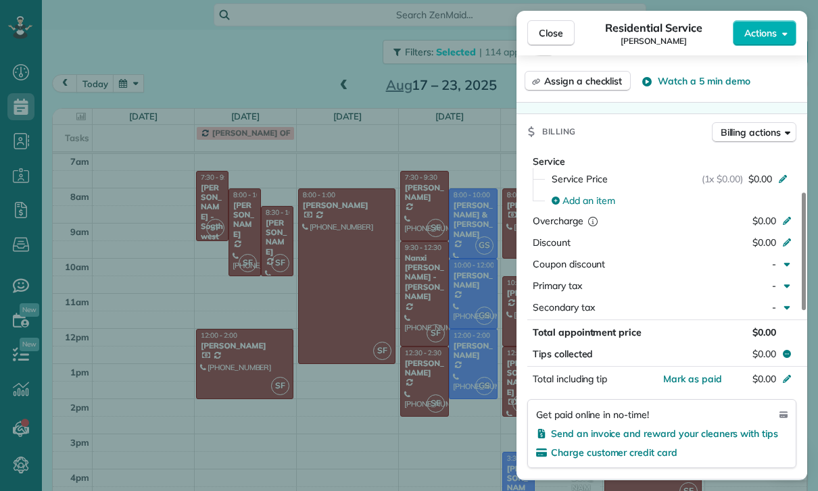
click at [365, 374] on div "Close Residential Service Jennifer Higgs Actions Status Confirmed Jennifer Higg…" at bounding box center [409, 245] width 818 height 491
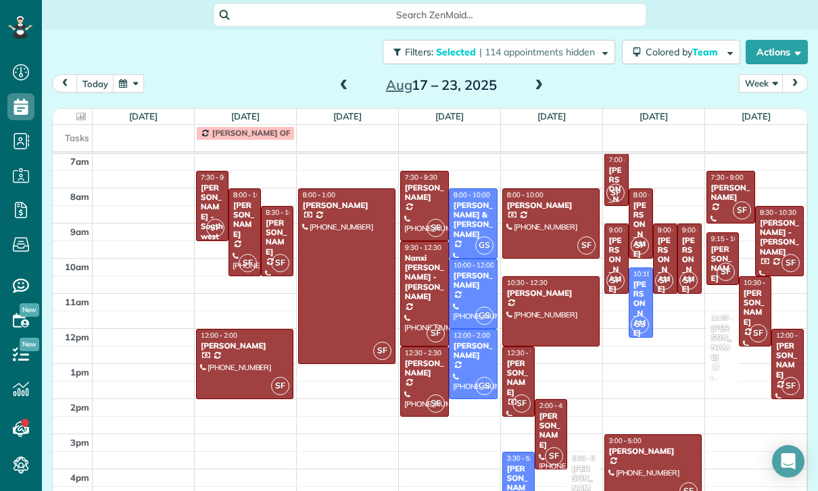
click at [648, 210] on div "Cathy Shapiro" at bounding box center [640, 230] width 16 height 58
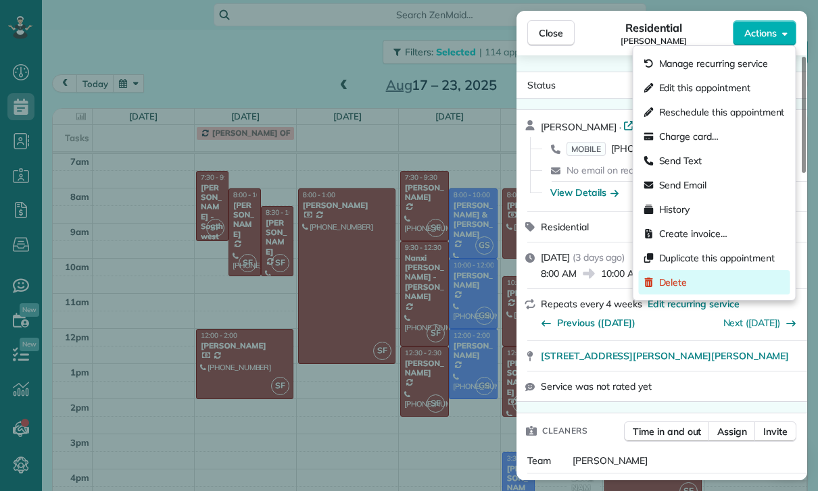
click at [667, 289] on div "Delete" at bounding box center [714, 282] width 151 height 24
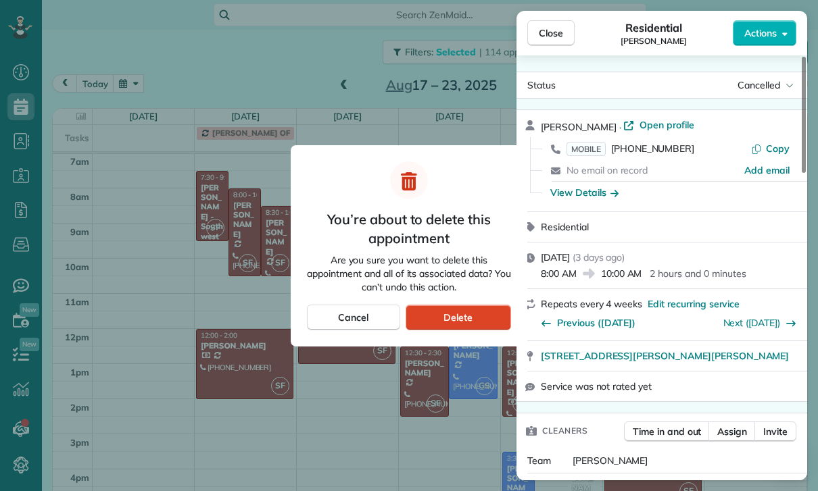
click at [485, 318] on div "Delete" at bounding box center [457, 318] width 105 height 26
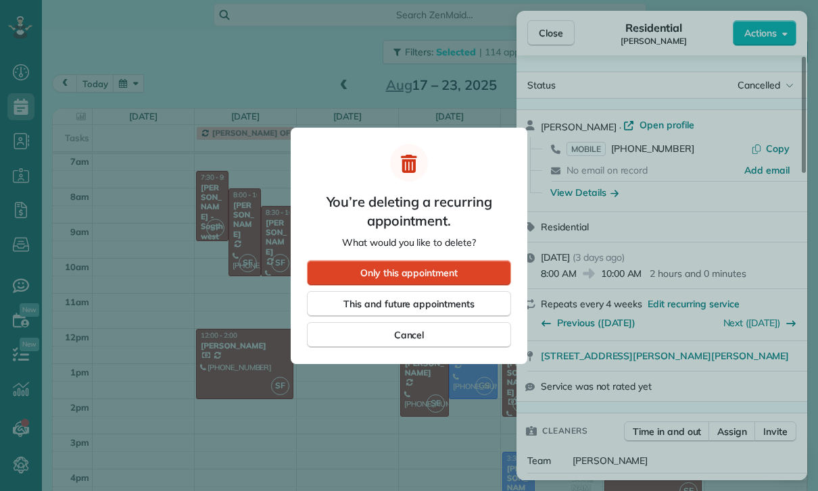
click at [461, 272] on div "Only this appointment" at bounding box center [409, 273] width 204 height 26
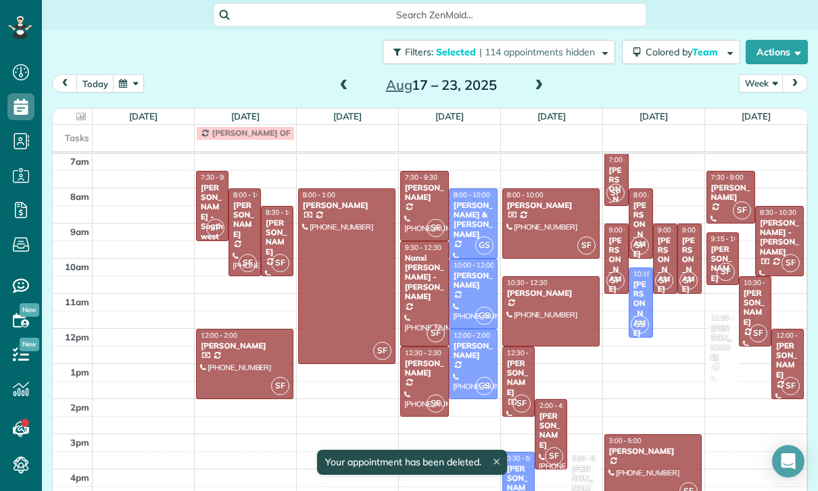
scroll to position [106, 0]
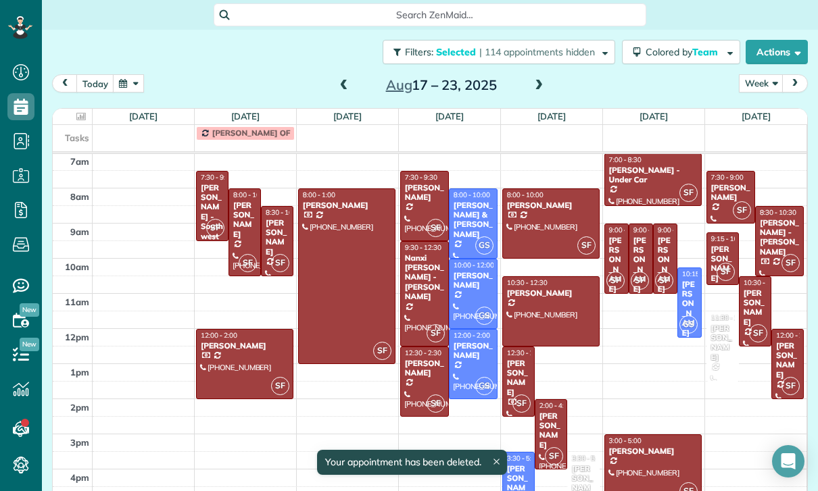
click at [672, 249] on div "Tony & Jess Trudeau" at bounding box center [665, 299] width 16 height 126
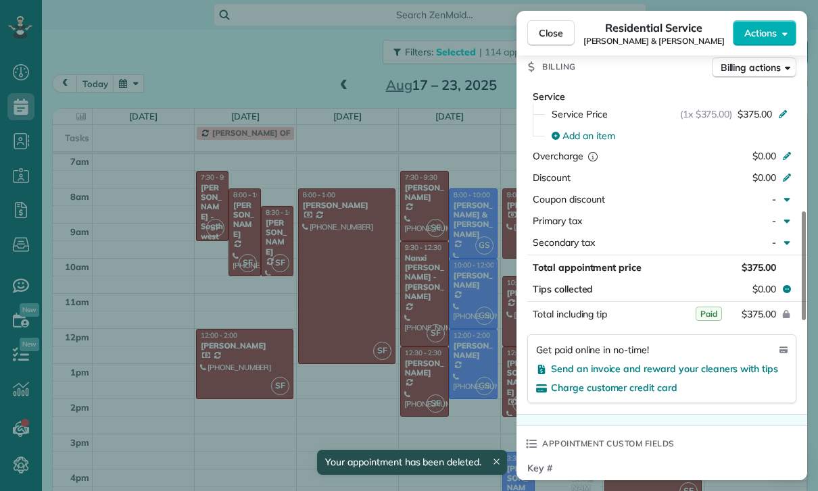
scroll to position [666, 0]
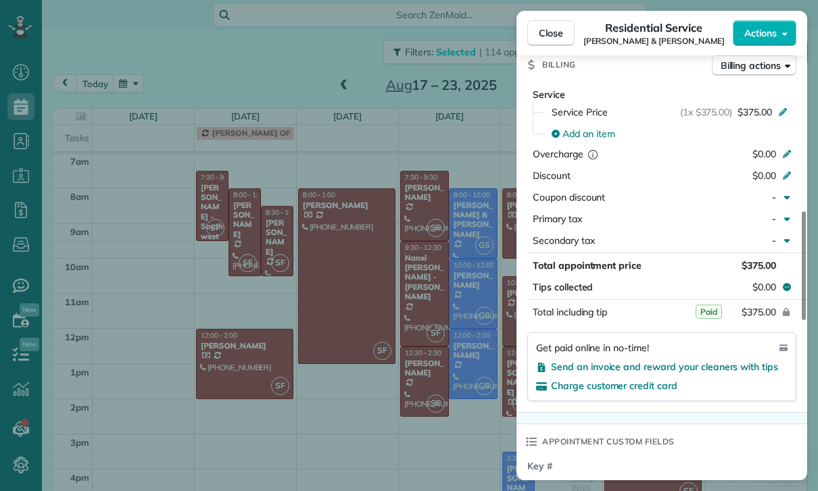
click at [435, 353] on div "Close Residential Service Tony & Jess Trudeau Actions Status Confirmed Tony & J…" at bounding box center [409, 245] width 818 height 491
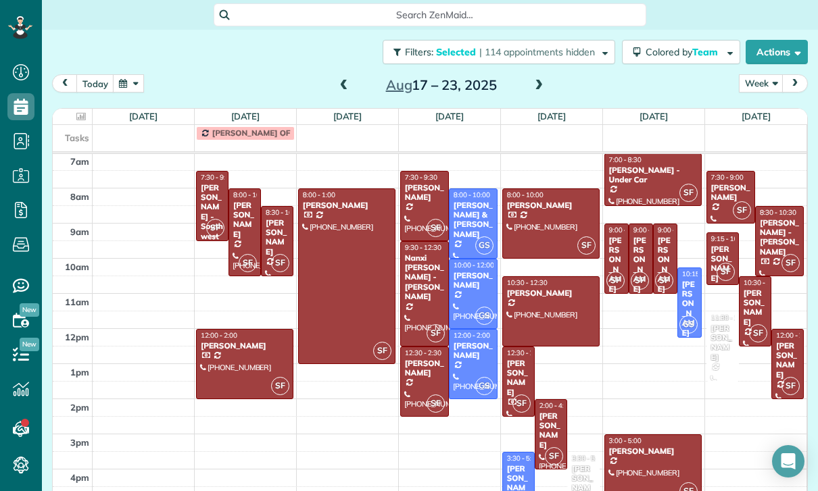
click at [640, 243] on div "Tony & Jess Trudeau" at bounding box center [640, 299] width 16 height 126
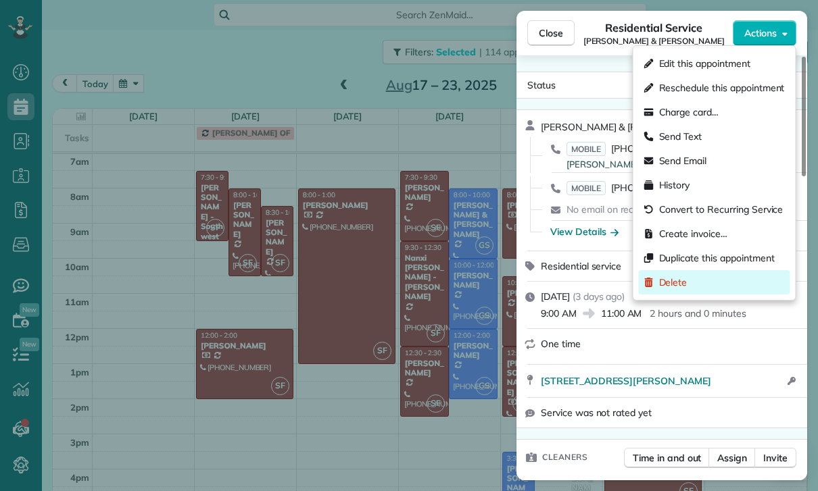
click at [666, 281] on span "Delete" at bounding box center [673, 283] width 28 height 14
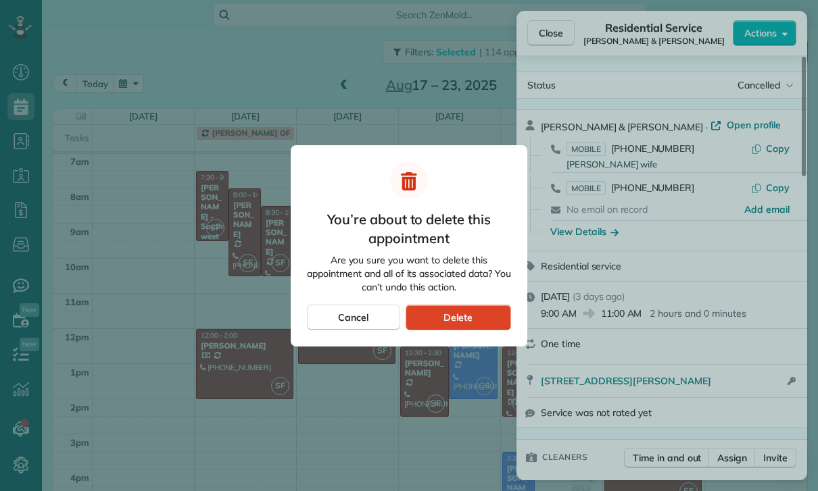
click at [461, 319] on span "Delete" at bounding box center [457, 318] width 29 height 14
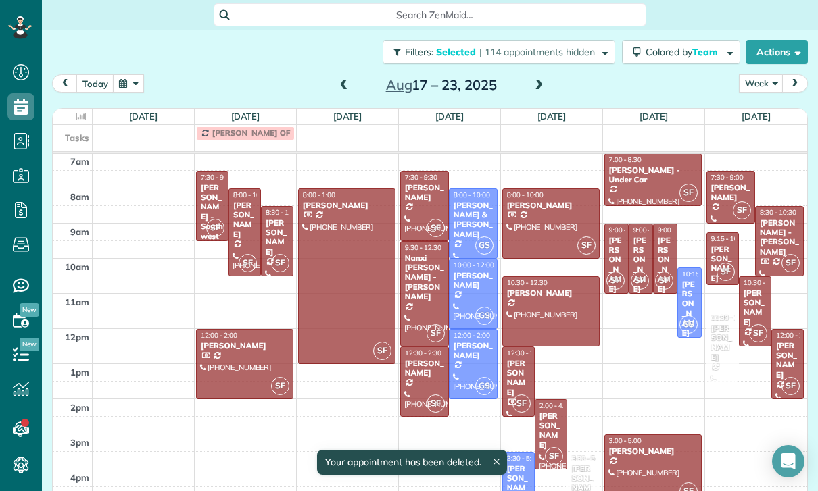
scroll to position [106, 0]
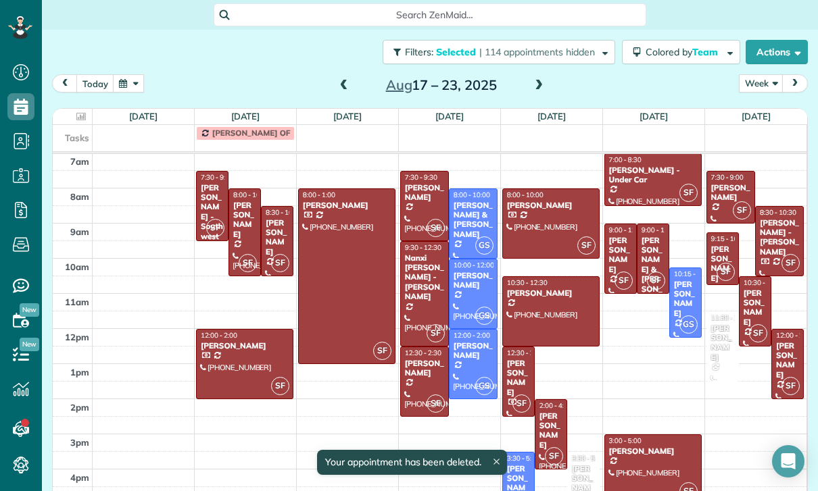
click at [620, 241] on div "Kate Revill" at bounding box center [620, 255] width 24 height 39
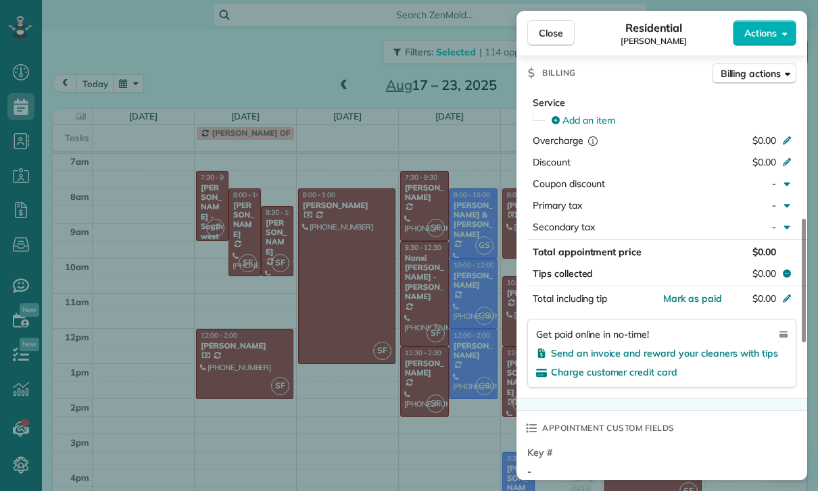
scroll to position [647, 0]
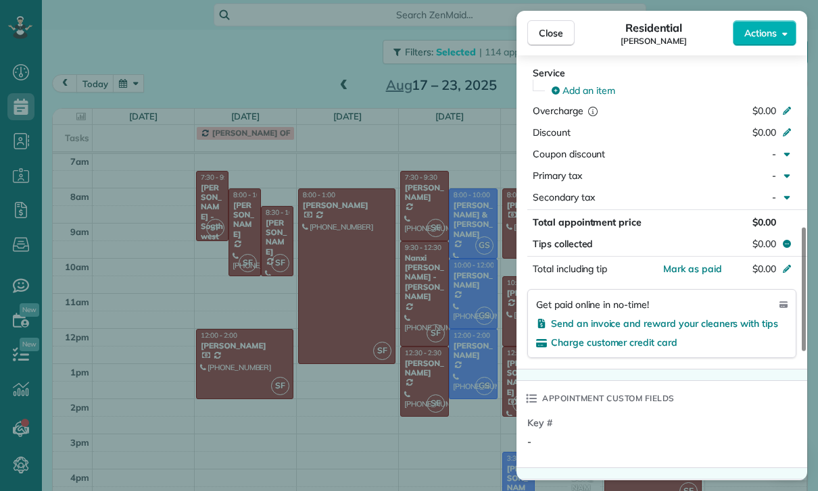
click at [433, 391] on div "Close Residential Kate Revill Actions Status Confirmed Kate Revill · Open profi…" at bounding box center [409, 245] width 818 height 491
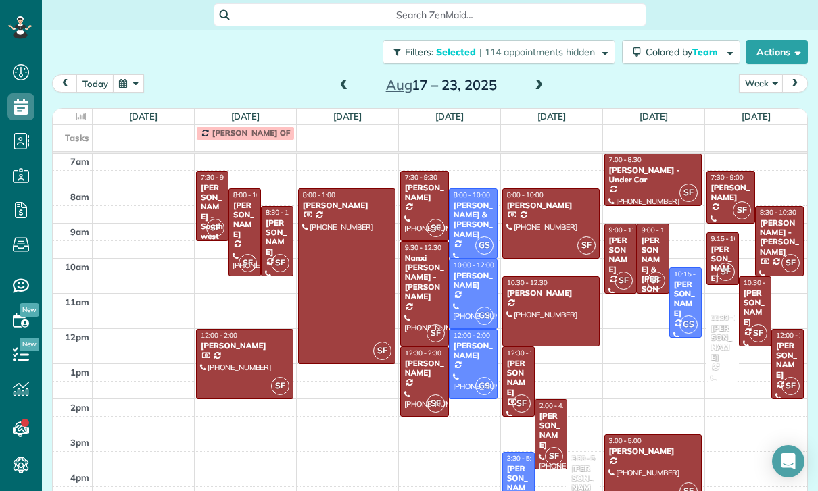
click at [669, 453] on div at bounding box center [653, 469] width 96 height 69
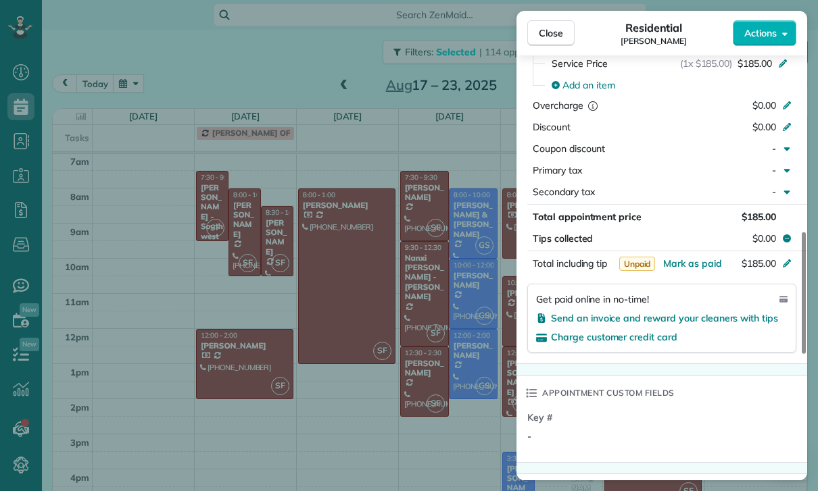
scroll to position [674, 0]
click at [452, 351] on div "Close Residential Yvette Barlowe Actions Status Confirmed Yvette Barlowe · Open…" at bounding box center [409, 245] width 818 height 491
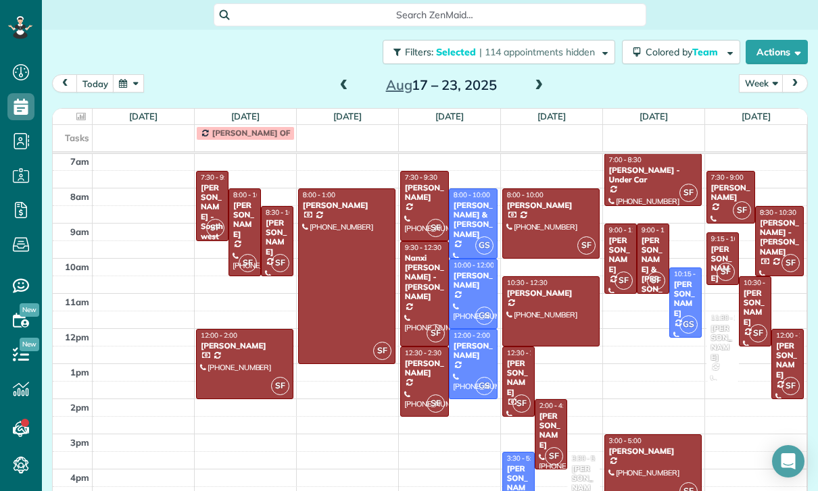
click at [724, 183] on div "[PERSON_NAME]" at bounding box center [730, 193] width 41 height 20
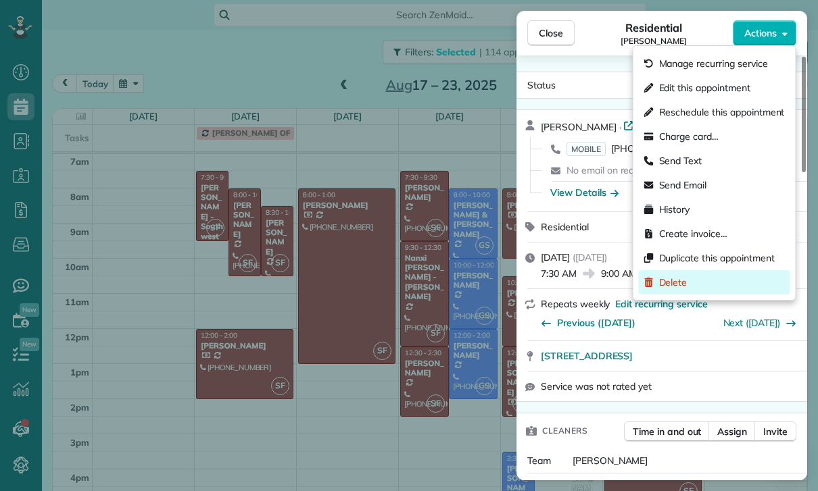
click at [681, 278] on span "Delete" at bounding box center [673, 283] width 28 height 14
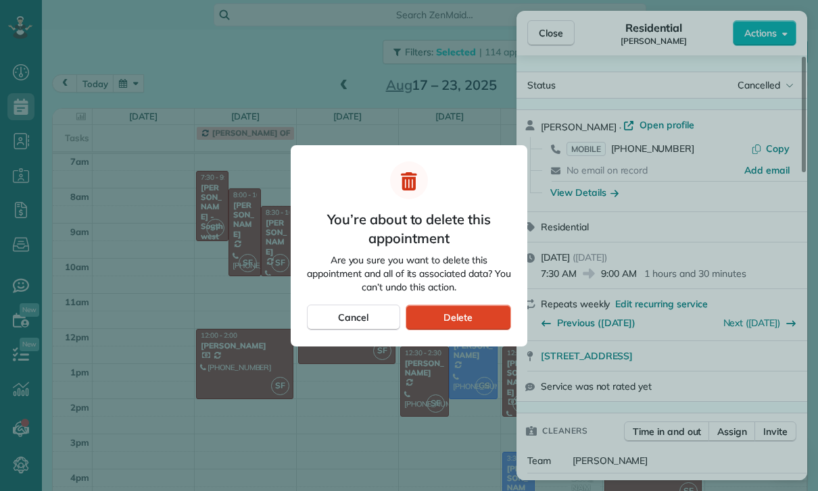
click at [486, 309] on div "Delete" at bounding box center [457, 318] width 105 height 26
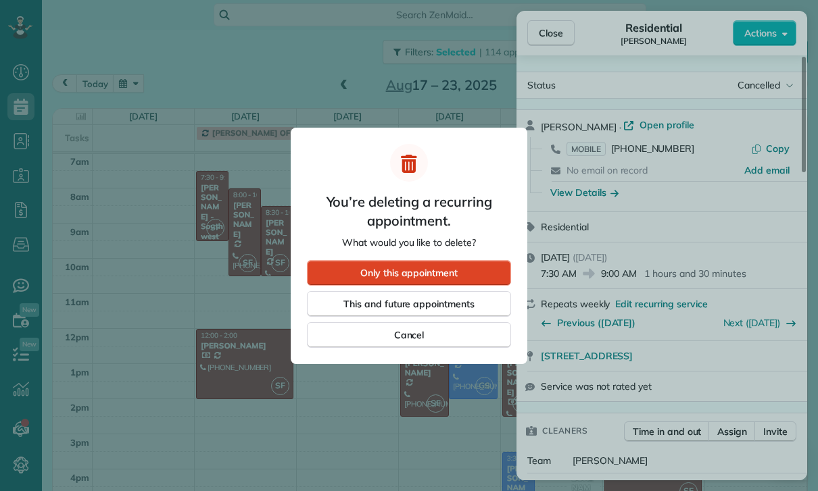
click at [494, 264] on div "Only this appointment" at bounding box center [409, 273] width 204 height 26
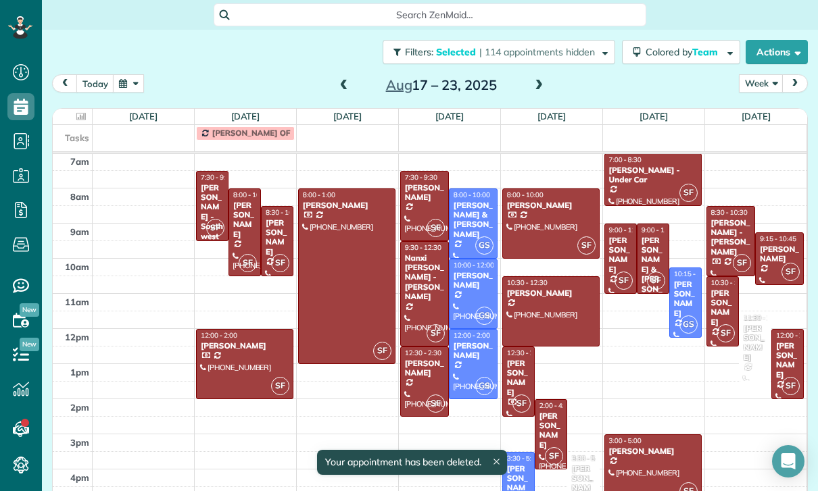
scroll to position [106, 0]
click at [741, 226] on div "[PERSON_NAME] - [PERSON_NAME]" at bounding box center [730, 237] width 41 height 39
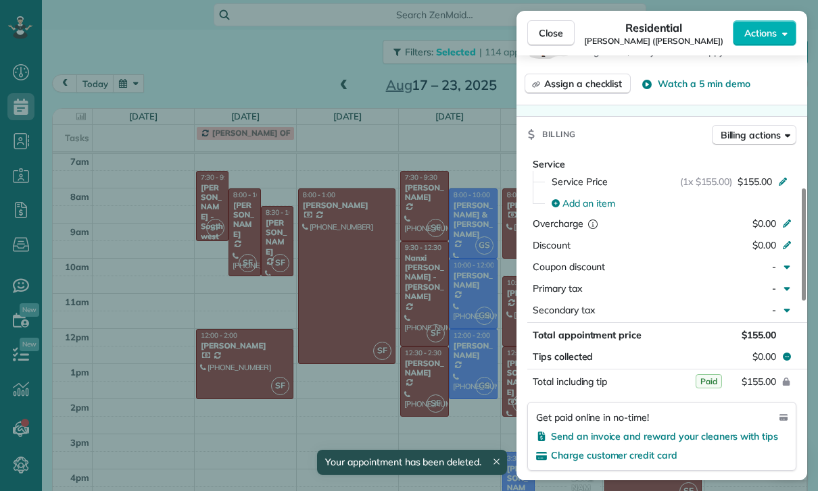
scroll to position [602, 0]
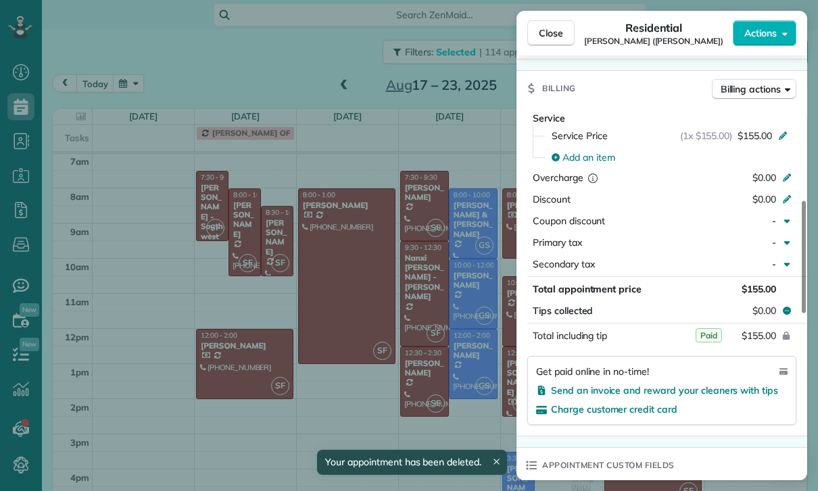
click at [447, 381] on div "Close Residential Evelyn Galstian (Mario J. Vindeni) Actions Status Yet to Conf…" at bounding box center [409, 245] width 818 height 491
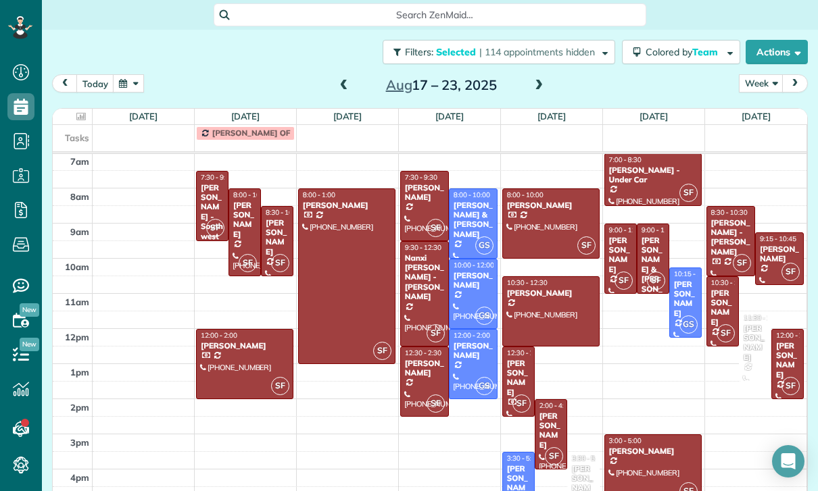
click at [782, 245] on div "[PERSON_NAME]" at bounding box center [779, 255] width 41 height 20
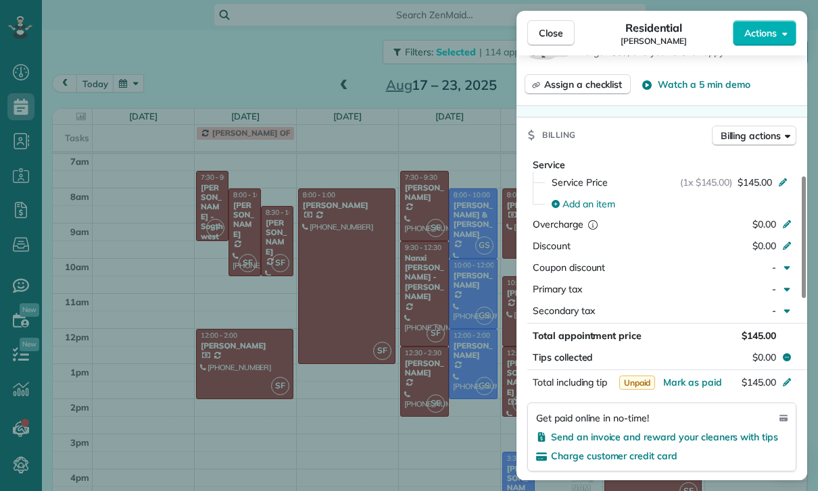
scroll to position [591, 0]
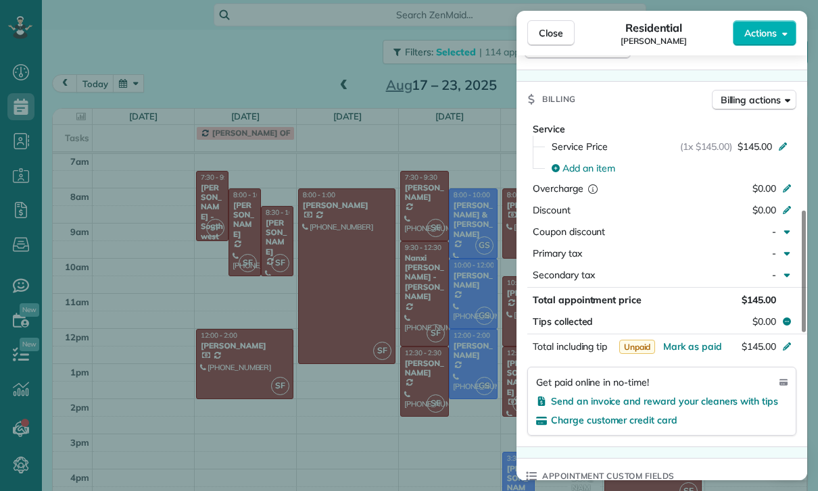
click at [439, 368] on div "Close Residential Tess Vinnedge Actions Status Confirmed Tess Vinnedge · Open p…" at bounding box center [409, 245] width 818 height 491
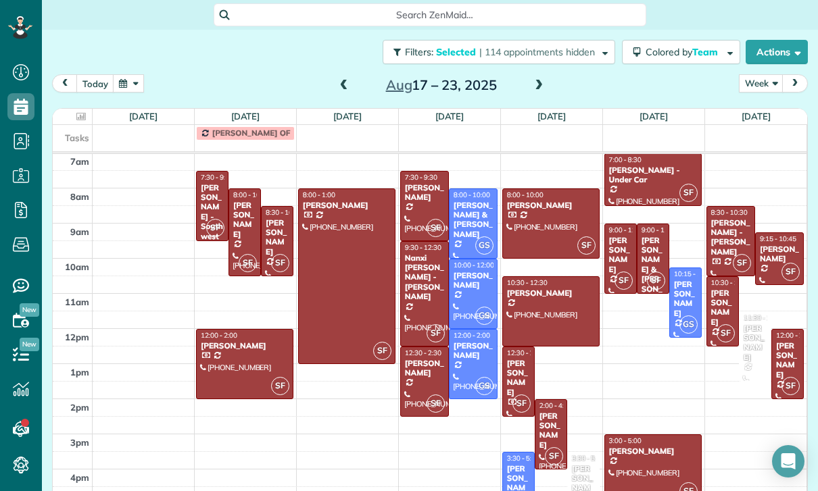
click at [724, 299] on div "[PERSON_NAME]" at bounding box center [722, 308] width 24 height 39
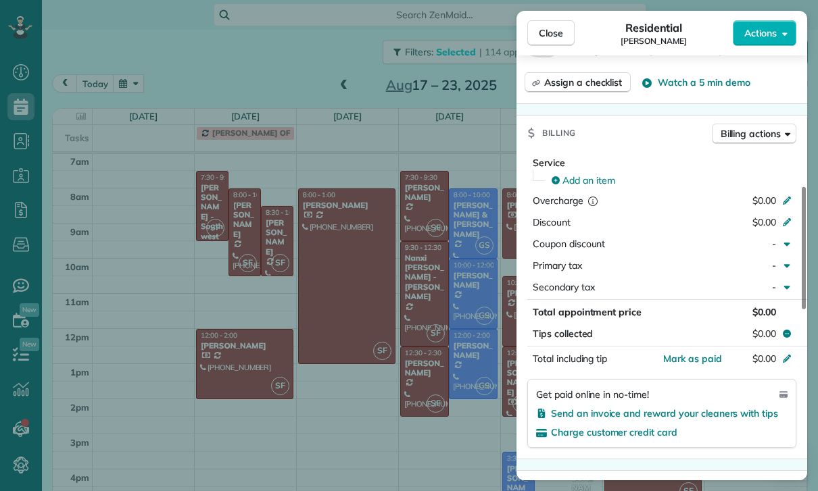
scroll to position [566, 0]
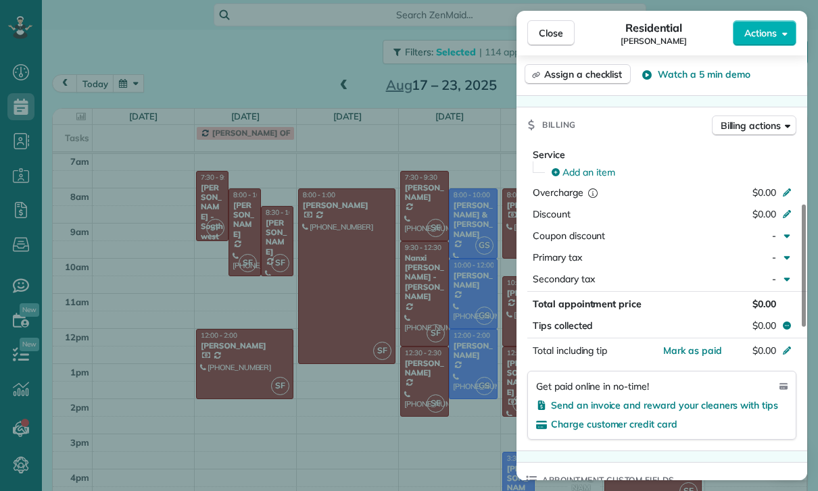
click at [421, 411] on div "Close Residential Sam Wollman Actions Status Confirmed Sam Wollman · Open profi…" at bounding box center [409, 245] width 818 height 491
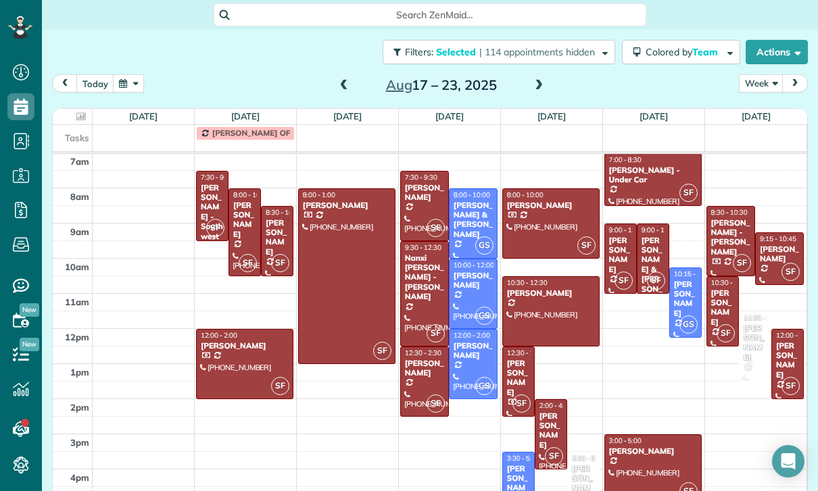
click at [786, 360] on div at bounding box center [787, 364] width 31 height 69
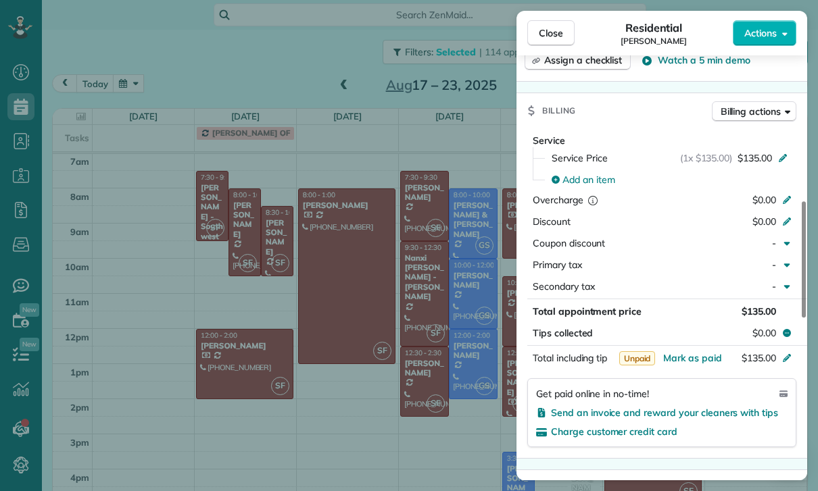
scroll to position [605, 0]
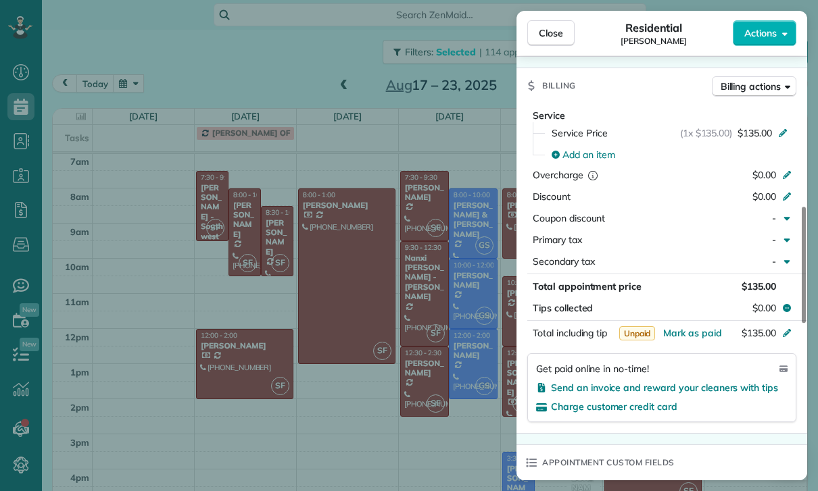
click at [438, 382] on div "Close Residential Lori Vincent Actions Status Yet to Confirm Lori Vincent · Ope…" at bounding box center [409, 245] width 818 height 491
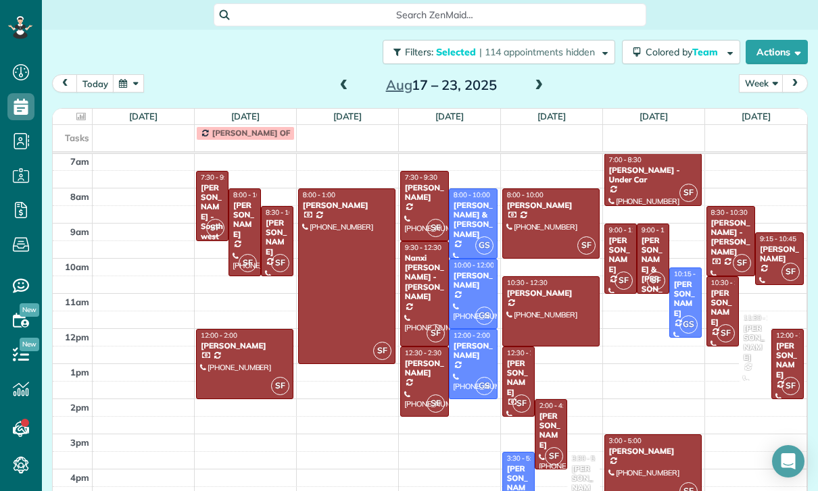
click at [336, 76] on span at bounding box center [343, 86] width 15 height 20
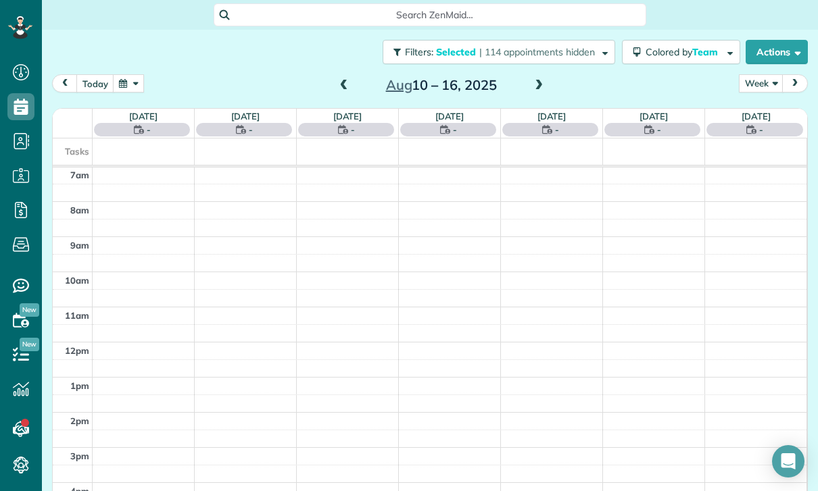
scroll to position [106, 0]
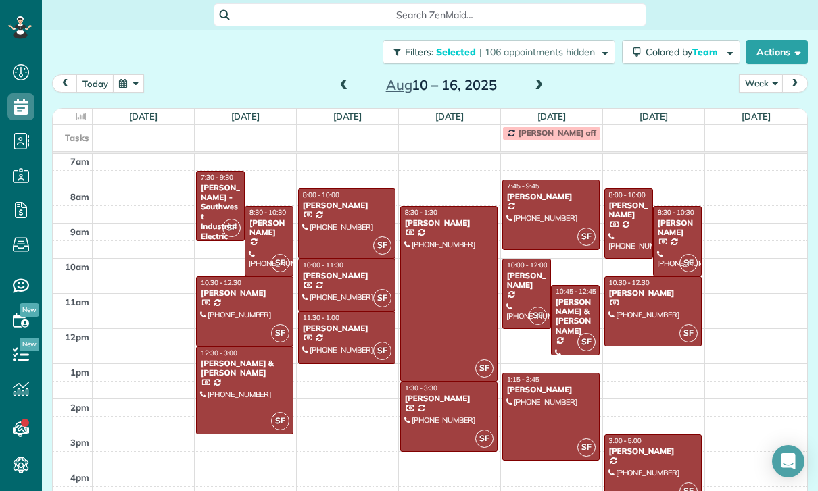
click at [536, 80] on span at bounding box center [538, 86] width 15 height 12
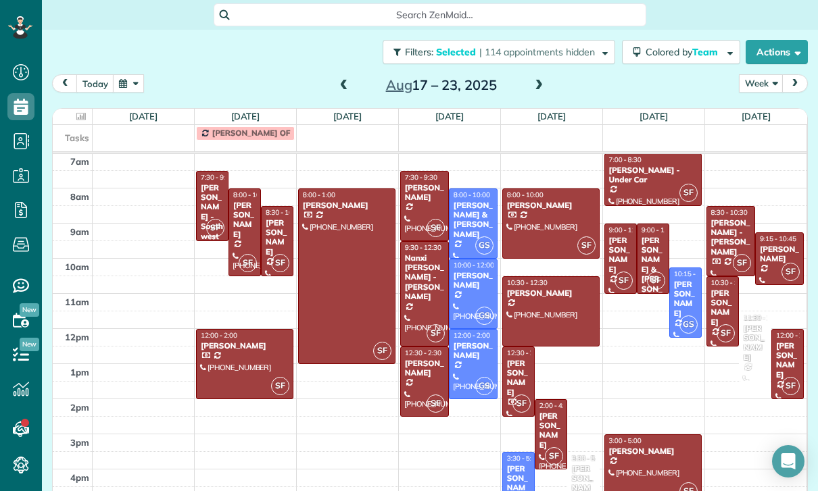
click at [546, 293] on div at bounding box center [551, 311] width 96 height 69
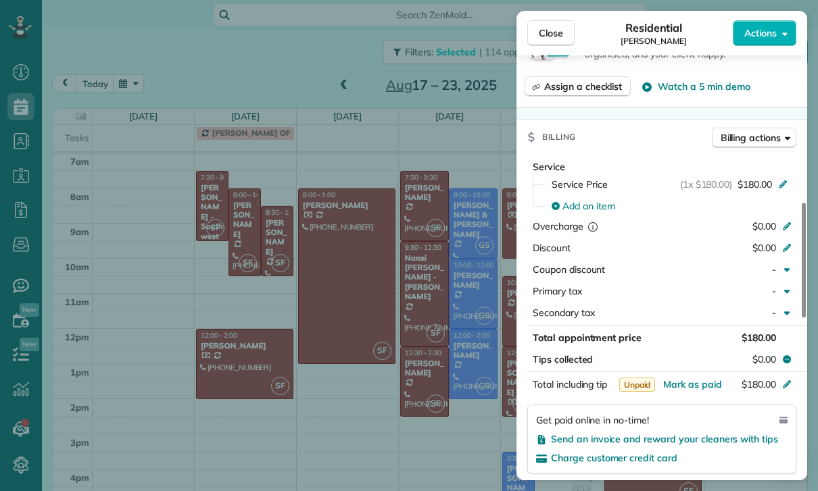
scroll to position [575, 0]
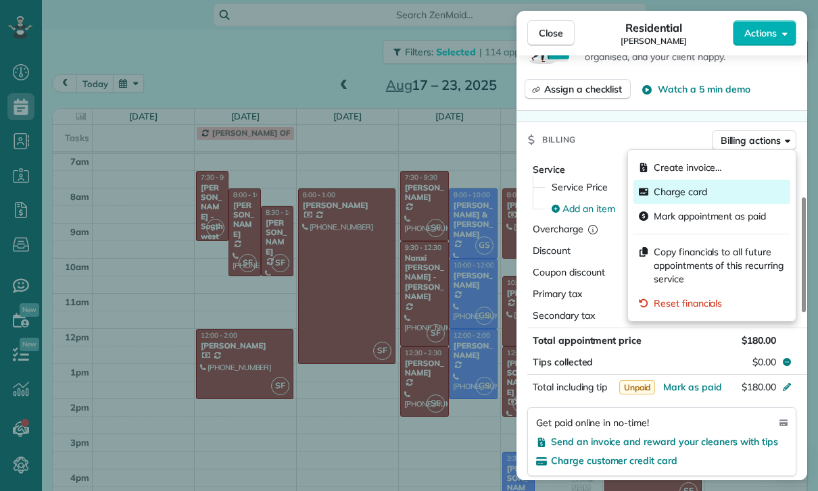
click at [692, 192] on span "Charge card" at bounding box center [679, 192] width 53 height 14
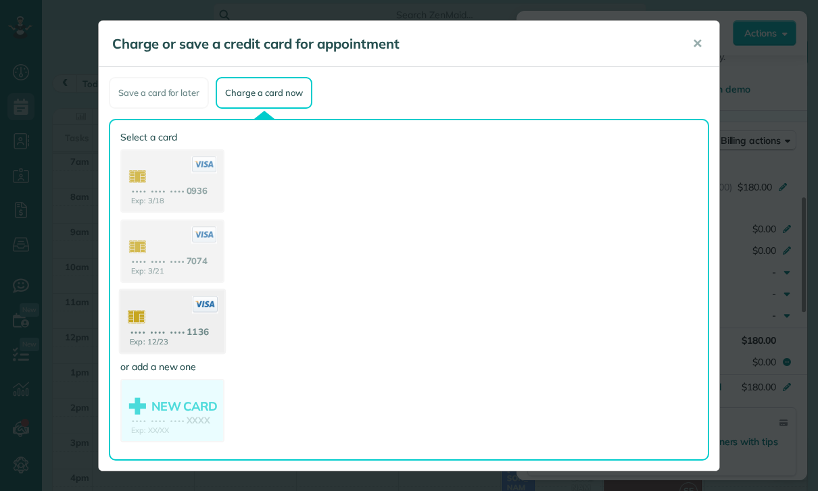
click at [172, 318] on use at bounding box center [172, 324] width 104 height 66
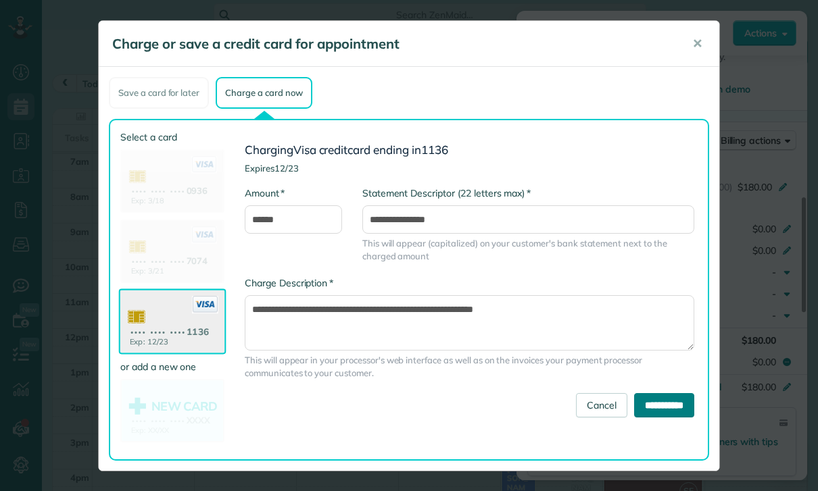
click at [666, 393] on input "**********" at bounding box center [664, 405] width 60 height 24
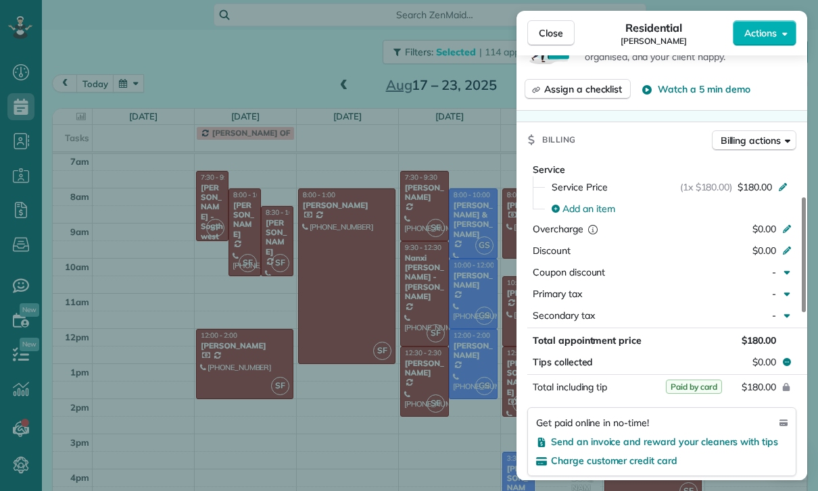
click at [420, 372] on div "Close Residential Celia Kwan Actions Status Yet to Confirm Celia Kwan · Open pr…" at bounding box center [409, 245] width 818 height 491
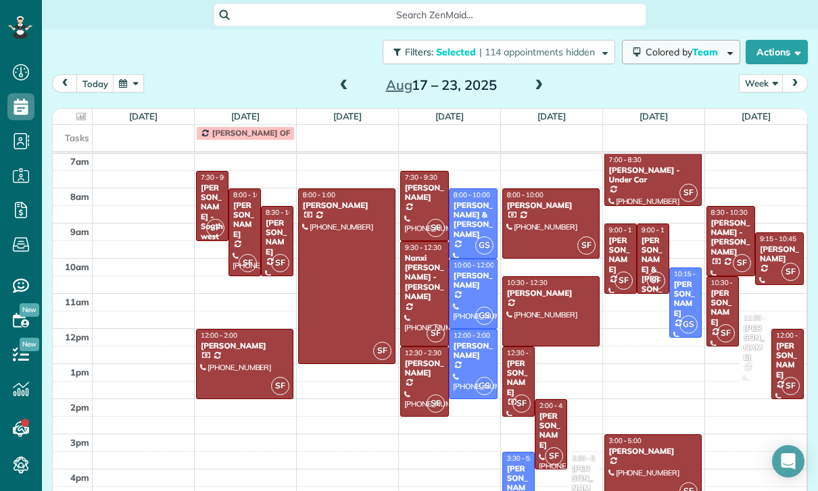
click at [710, 46] on span "Team" at bounding box center [706, 52] width 28 height 12
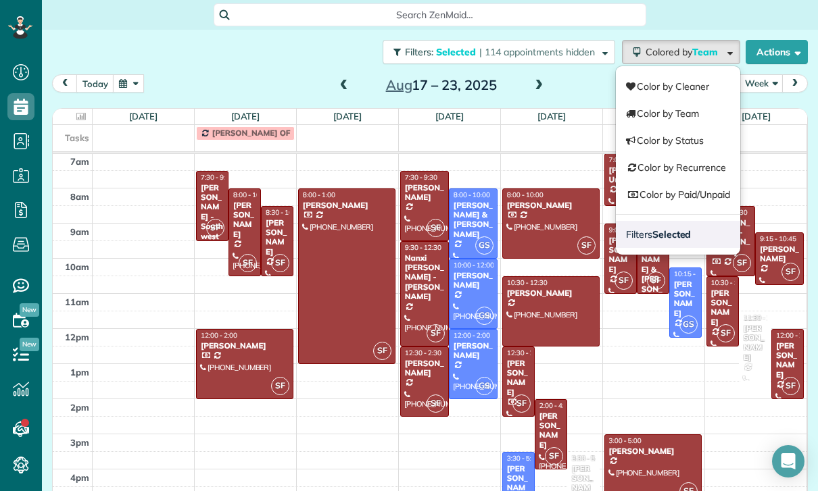
click at [667, 221] on link "Filters Selected" at bounding box center [678, 234] width 124 height 27
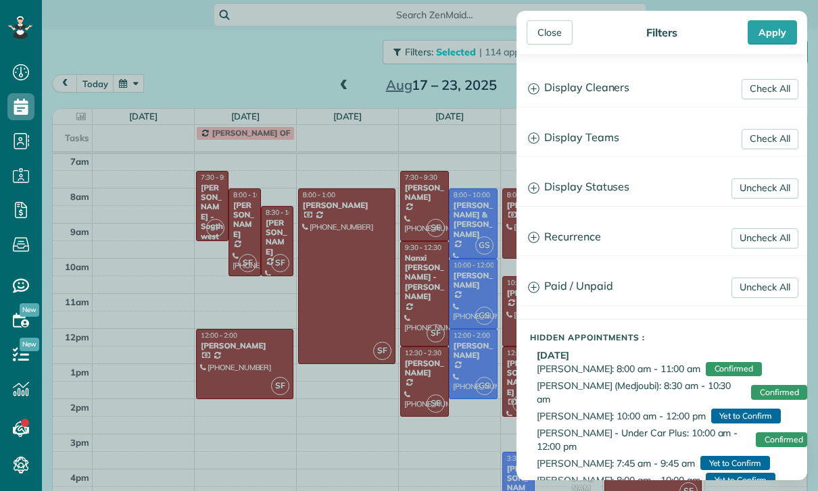
click at [615, 136] on h3 "Display Teams" at bounding box center [661, 138] width 289 height 34
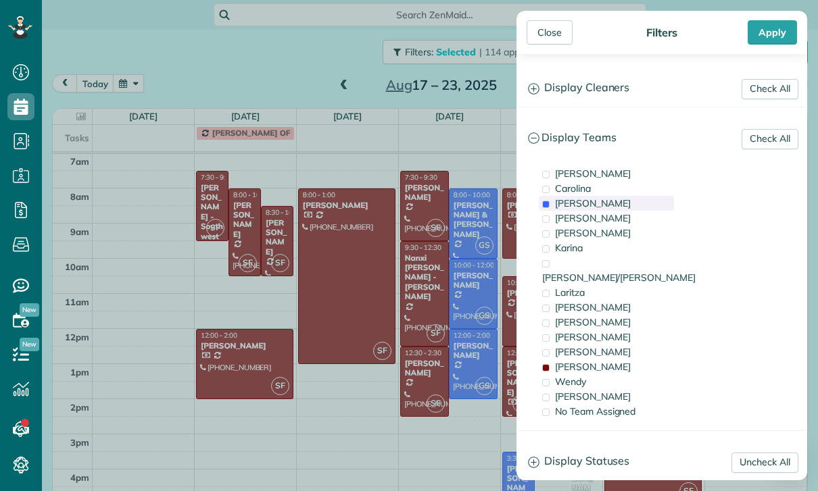
click at [583, 201] on div "Gilma" at bounding box center [606, 203] width 135 height 15
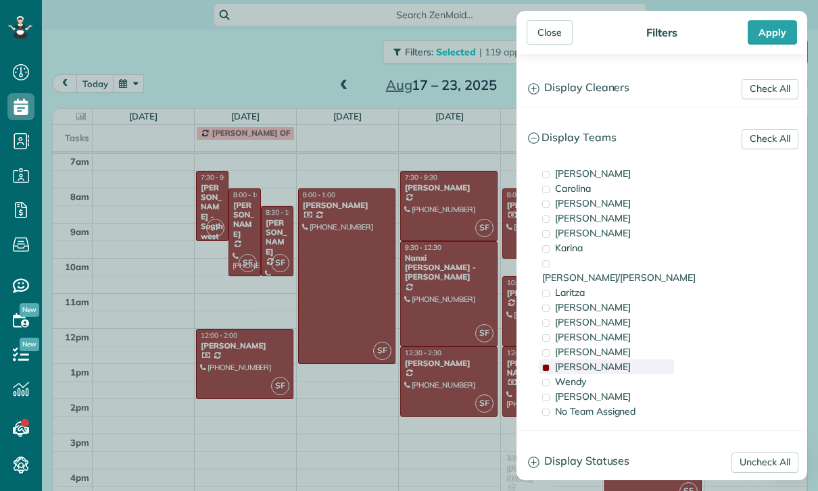
click at [580, 361] on span "[PERSON_NAME]" at bounding box center [593, 367] width 76 height 12
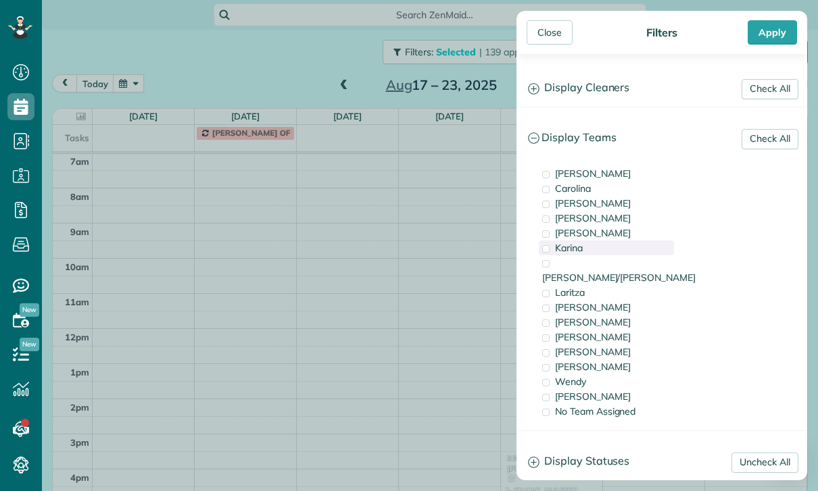
click at [593, 245] on div "Karina" at bounding box center [606, 248] width 135 height 15
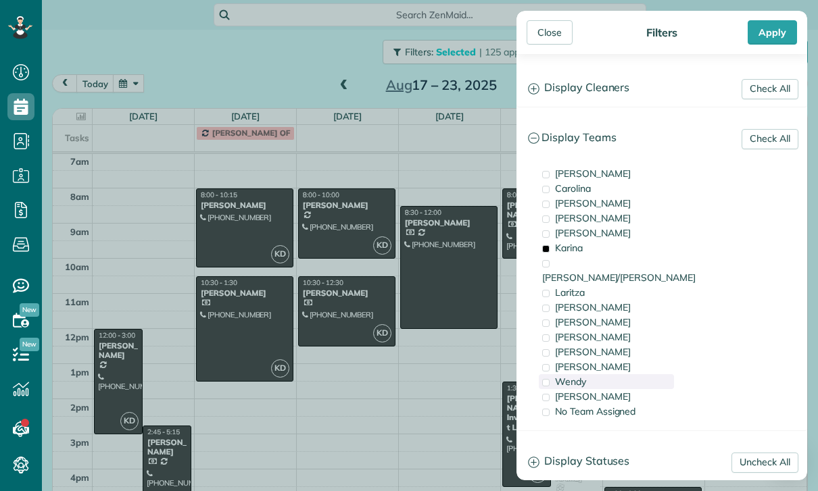
click at [593, 374] on div "Wendy" at bounding box center [606, 381] width 135 height 15
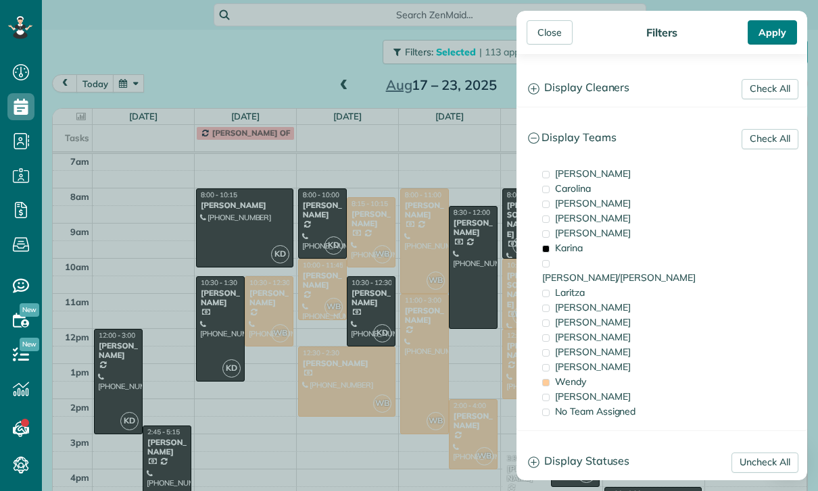
click at [789, 27] on div "Apply" at bounding box center [771, 32] width 49 height 24
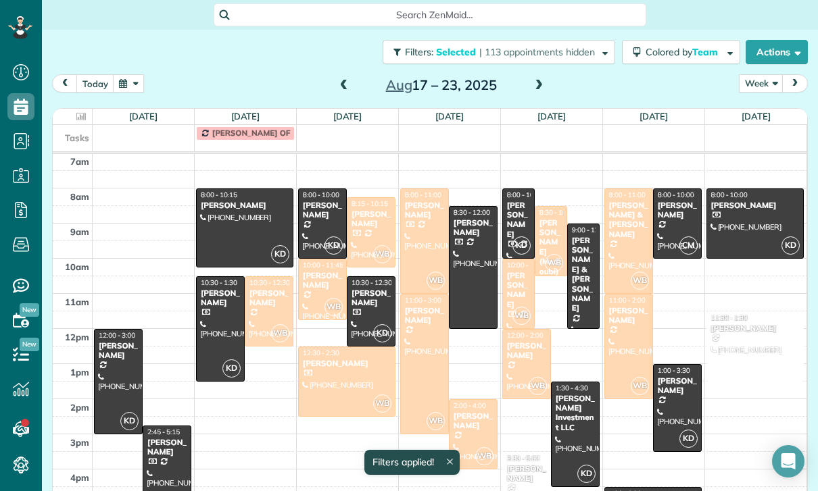
click at [343, 80] on span at bounding box center [343, 86] width 15 height 12
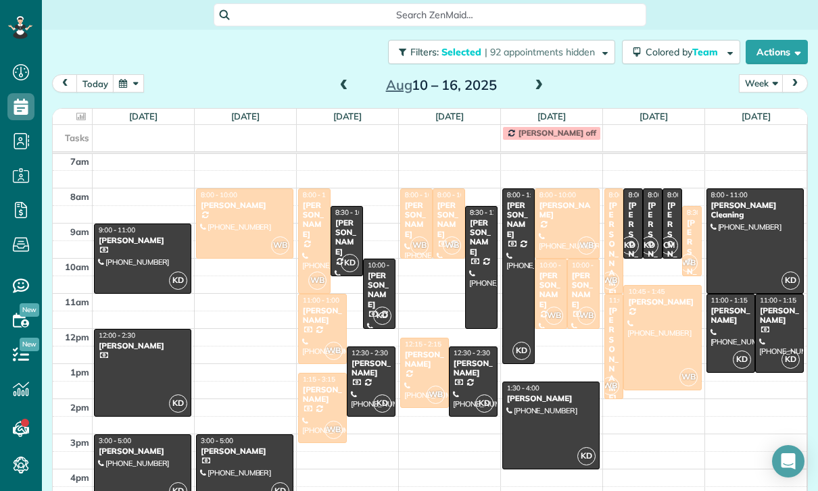
click at [333, 74] on div "Aug 10 – 16, 2025" at bounding box center [441, 85] width 216 height 22
click at [336, 80] on span at bounding box center [343, 86] width 15 height 12
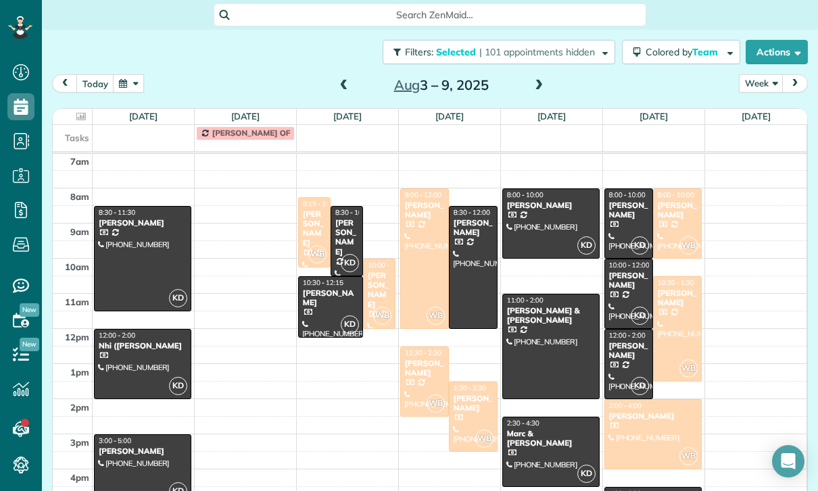
click at [556, 203] on div at bounding box center [551, 223] width 96 height 69
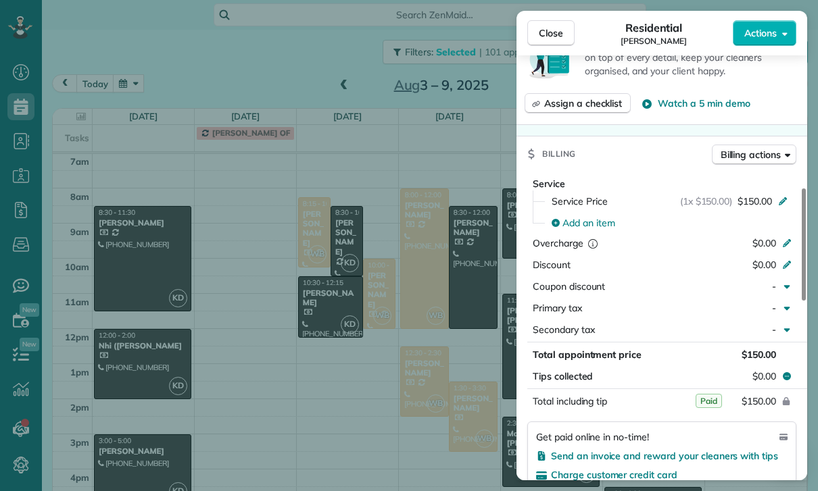
scroll to position [542, 0]
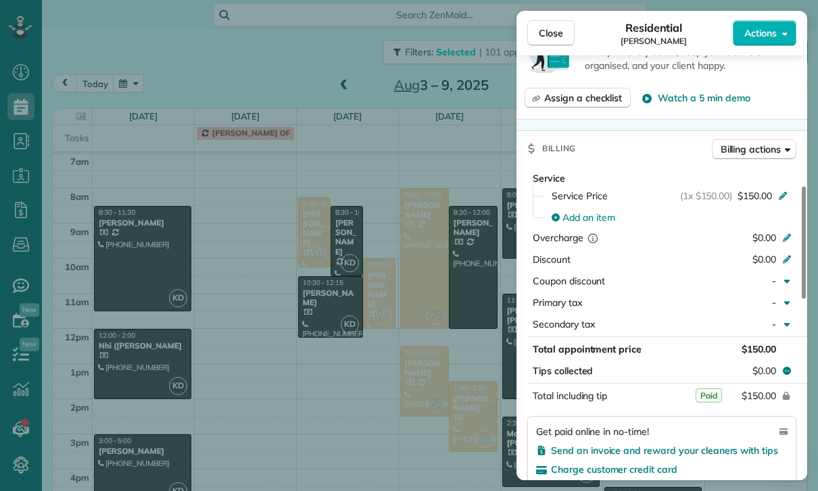
click at [453, 399] on div "Close Residential Doug Schreck Actions Status Yet to Confirm Doug Schreck · Ope…" at bounding box center [409, 245] width 818 height 491
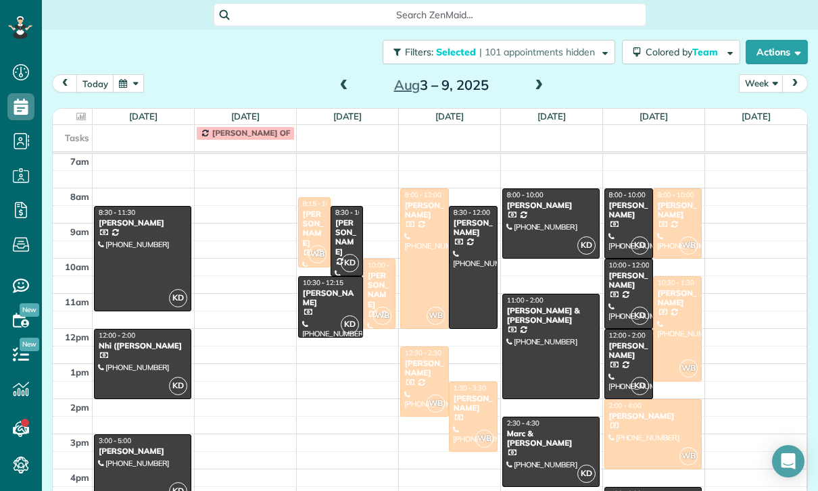
click at [553, 341] on div at bounding box center [551, 347] width 96 height 104
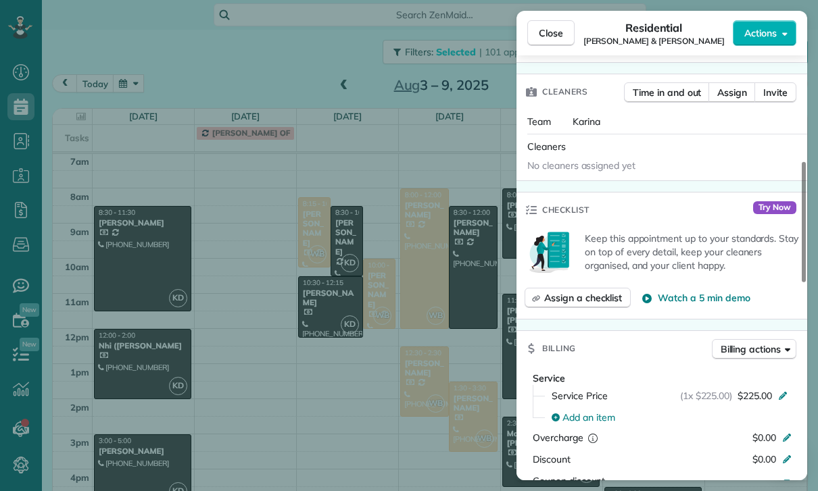
scroll to position [549, 0]
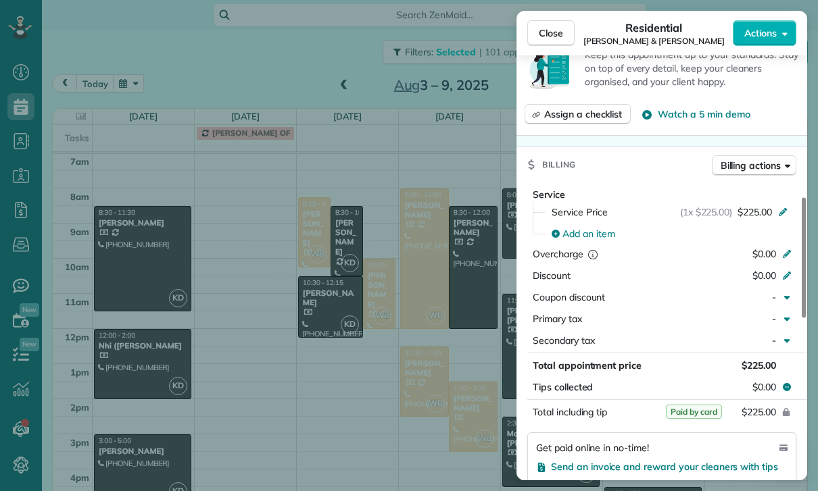
click at [443, 408] on div "Close Residential Doug & Susan Rogers Actions Status Confirmed Doug & Susan Rog…" at bounding box center [409, 245] width 818 height 491
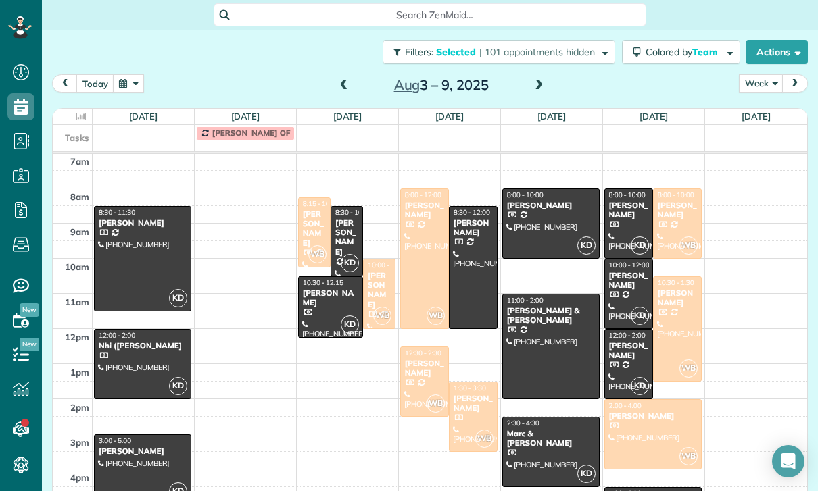
click at [124, 74] on button "button" at bounding box center [128, 83] width 31 height 18
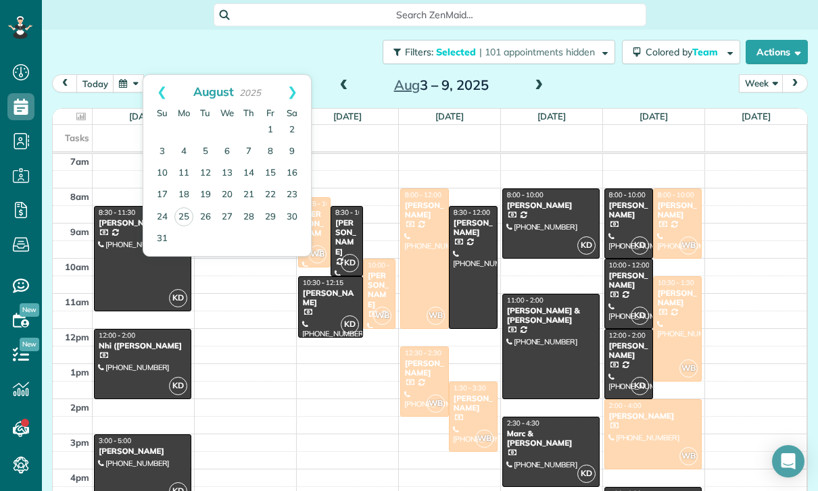
click at [591, 74] on div "today Week Day Week Month Aug 3 – 9, 2025" at bounding box center [429, 86] width 755 height 25
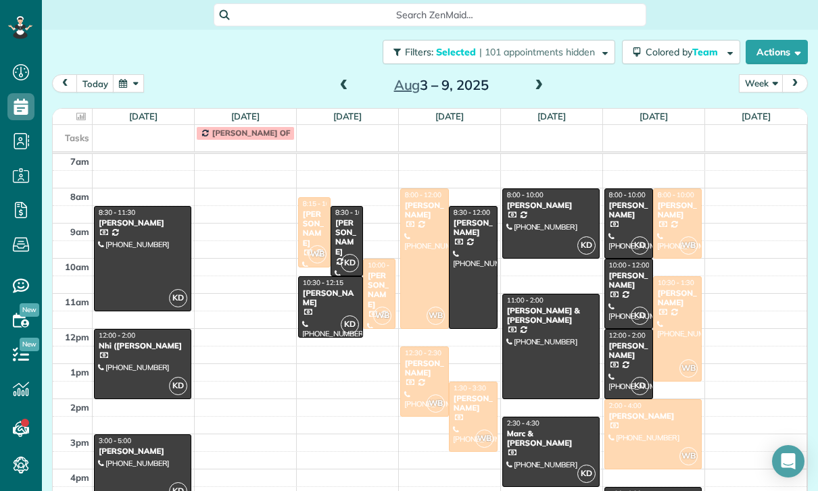
click at [309, 213] on div "Paul Wilamoski" at bounding box center [314, 228] width 24 height 39
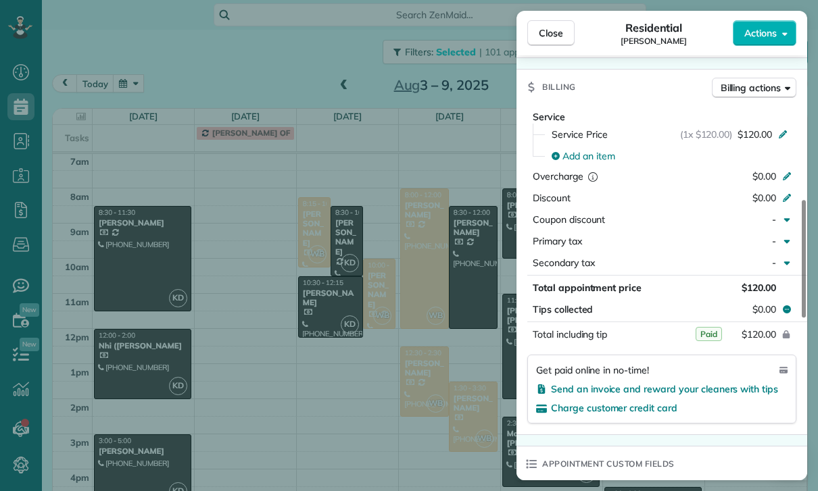
scroll to position [603, 0]
click at [359, 311] on div "Close Residential Paul Wilamoski Actions Status Confirmed Paul Wilamoski · Open…" at bounding box center [409, 245] width 818 height 491
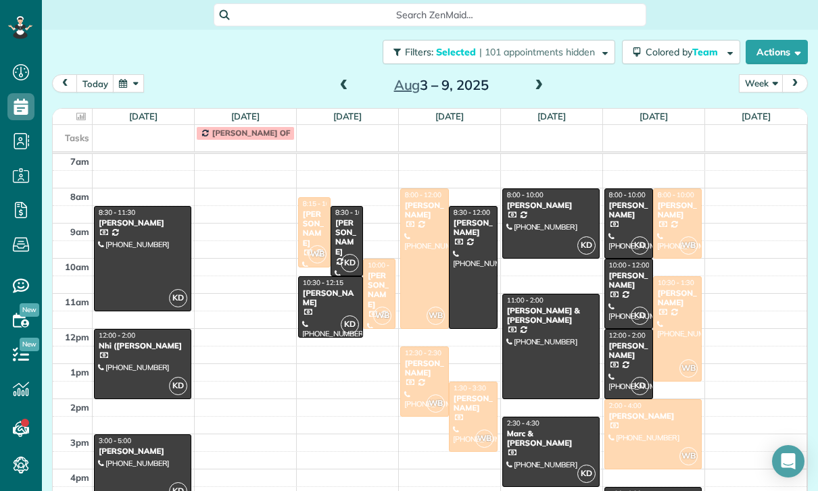
click at [349, 80] on span at bounding box center [343, 86] width 15 height 12
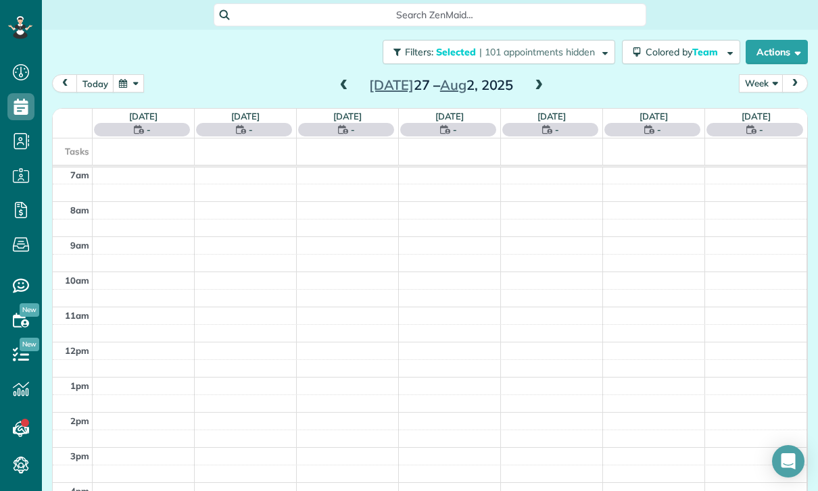
scroll to position [106, 0]
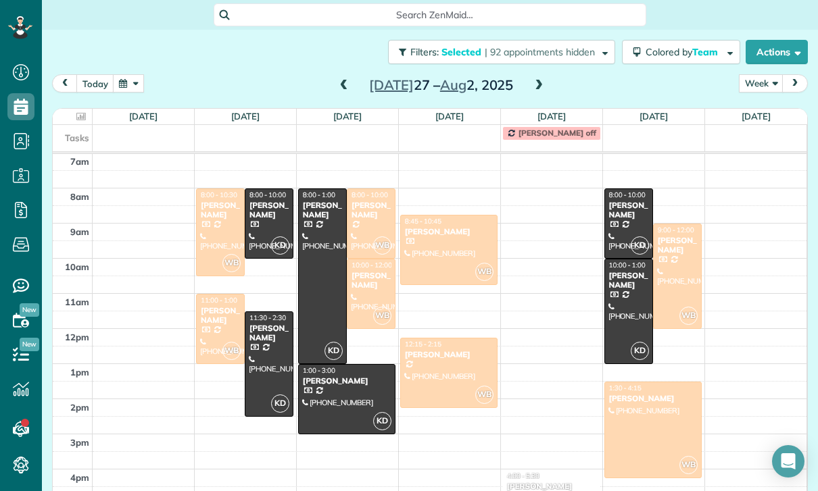
click at [367, 202] on div "[PERSON_NAME]" at bounding box center [371, 211] width 41 height 20
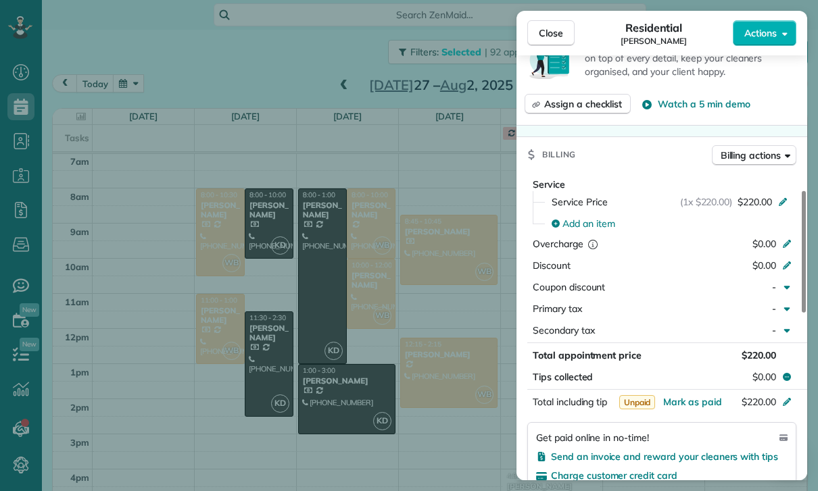
scroll to position [625, 0]
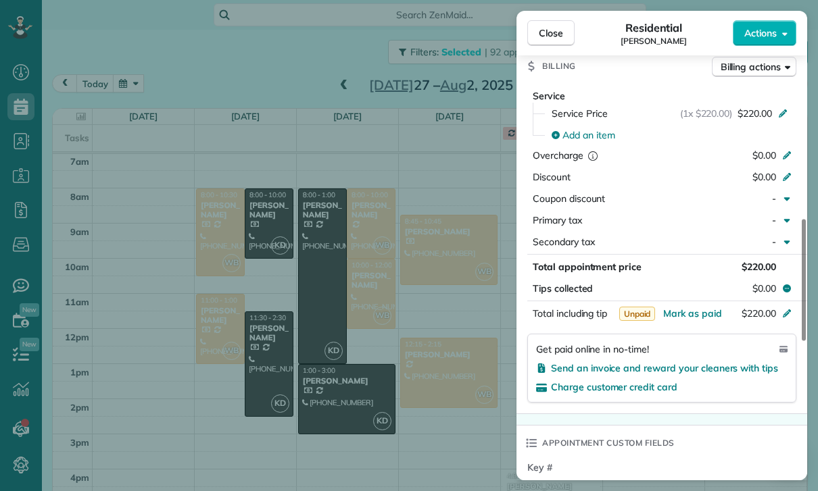
click at [407, 415] on div "Close Residential Alegra Levi Actions Status Confirmed Alegra Levi · Open profi…" at bounding box center [409, 245] width 818 height 491
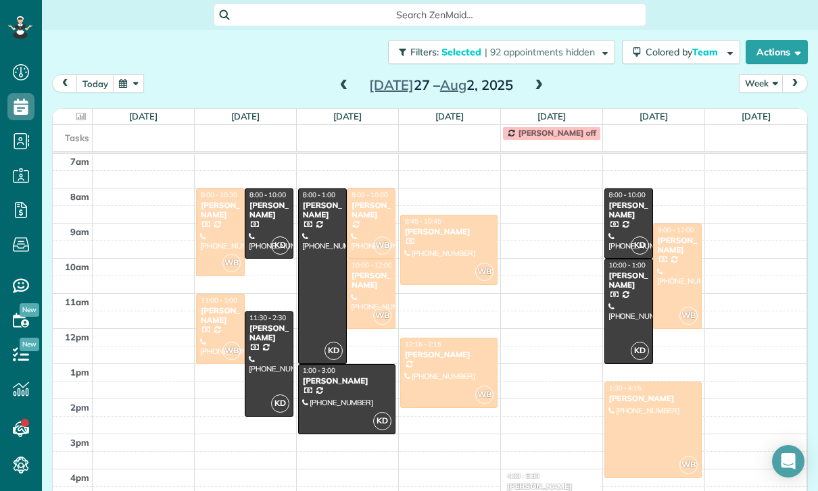
click at [654, 407] on div at bounding box center [653, 429] width 96 height 95
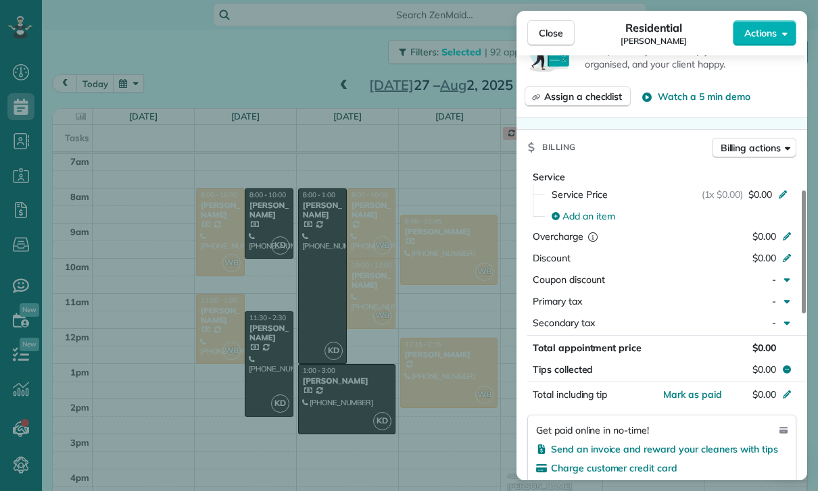
scroll to position [611, 0]
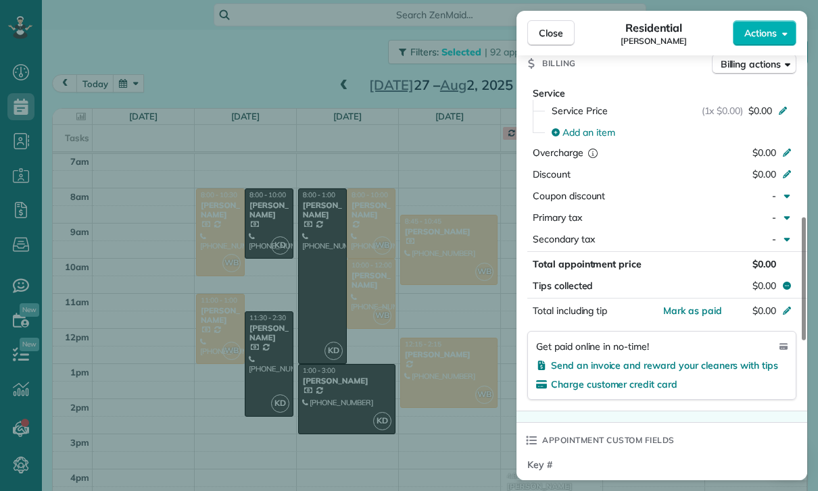
click at [439, 374] on div "Close Residential Danielle Josephs Actions Status Confirmed Danielle Josephs · …" at bounding box center [409, 245] width 818 height 491
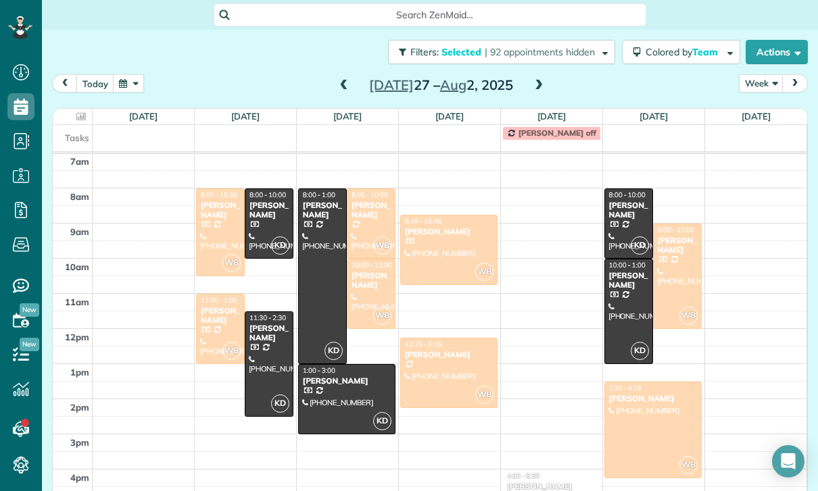
click at [370, 210] on div at bounding box center [370, 223] width 47 height 69
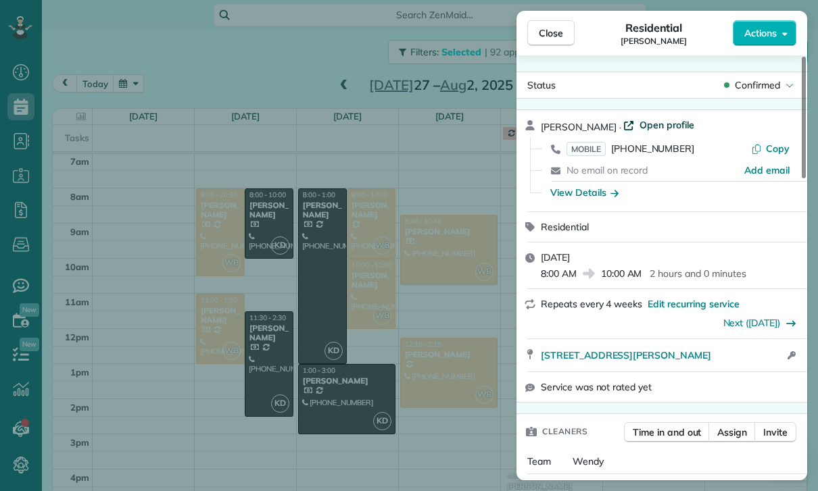
click at [641, 122] on span "Open profile" at bounding box center [666, 125] width 55 height 14
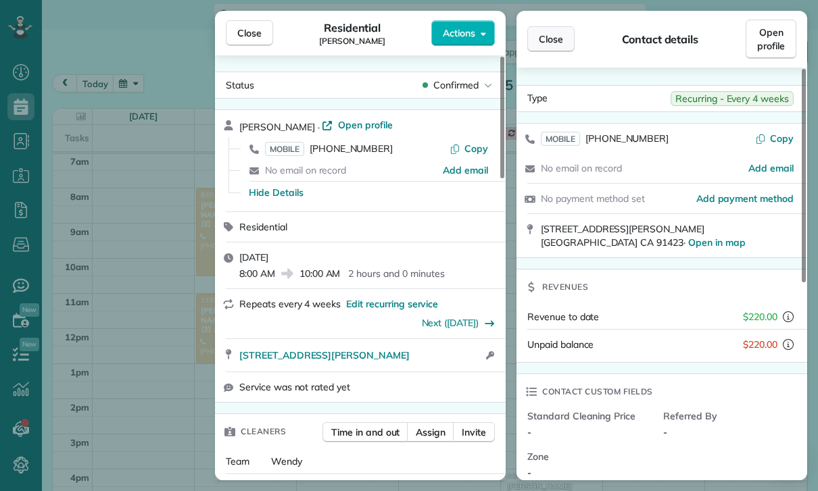
click at [554, 41] on span "Close" at bounding box center [551, 39] width 24 height 14
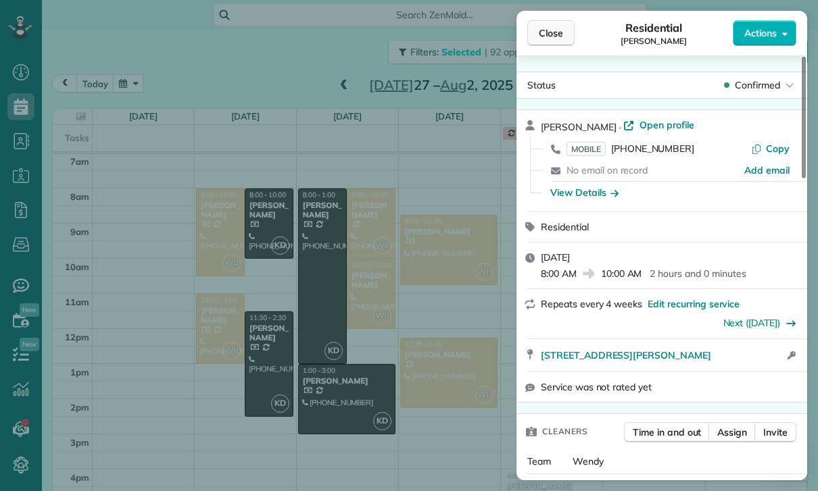
click at [551, 37] on span "Close" at bounding box center [551, 33] width 24 height 14
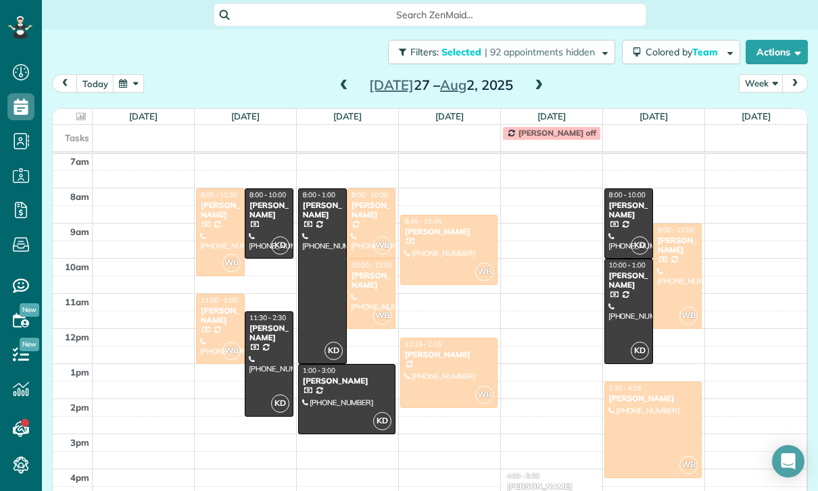
click at [338, 80] on span at bounding box center [343, 86] width 15 height 12
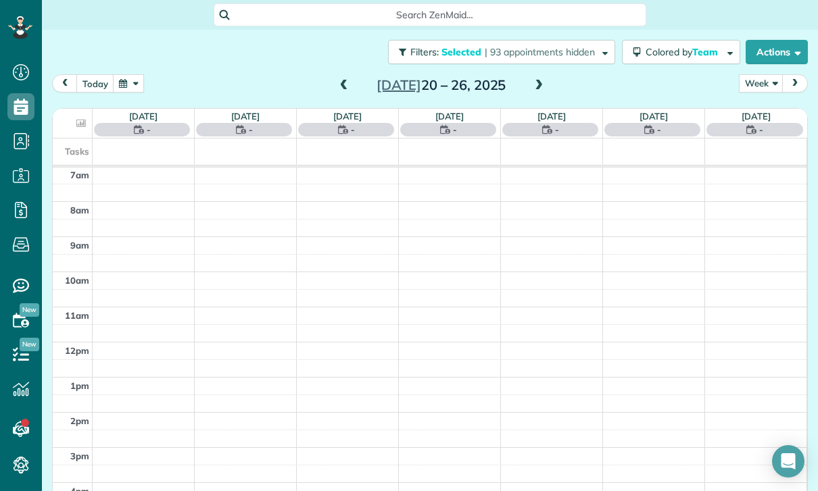
scroll to position [106, 0]
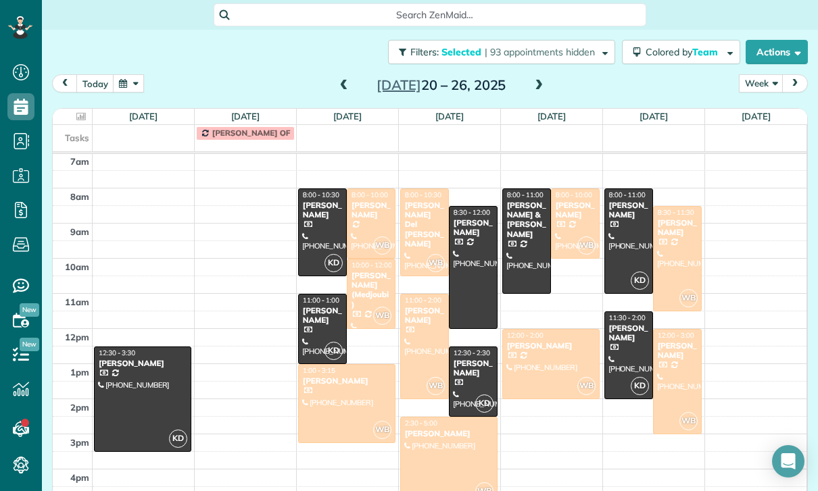
click at [374, 191] on div "8:00 - 10:00 Paul Wilamoski" at bounding box center [371, 206] width 41 height 30
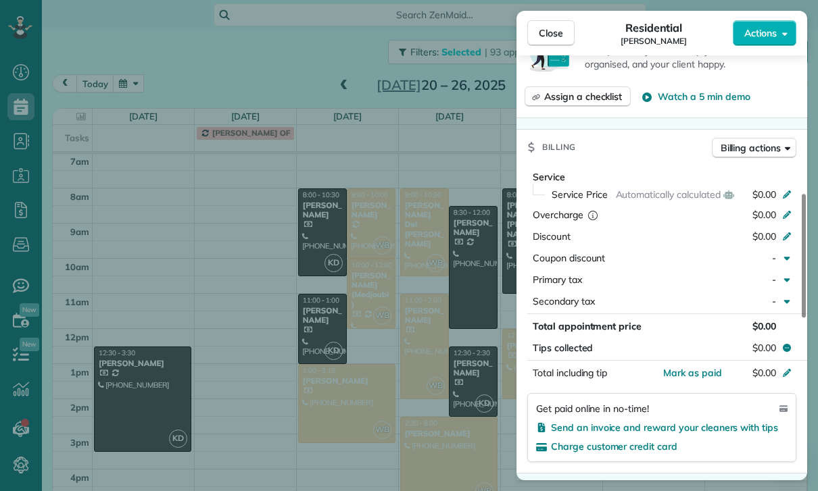
scroll to position [564, 0]
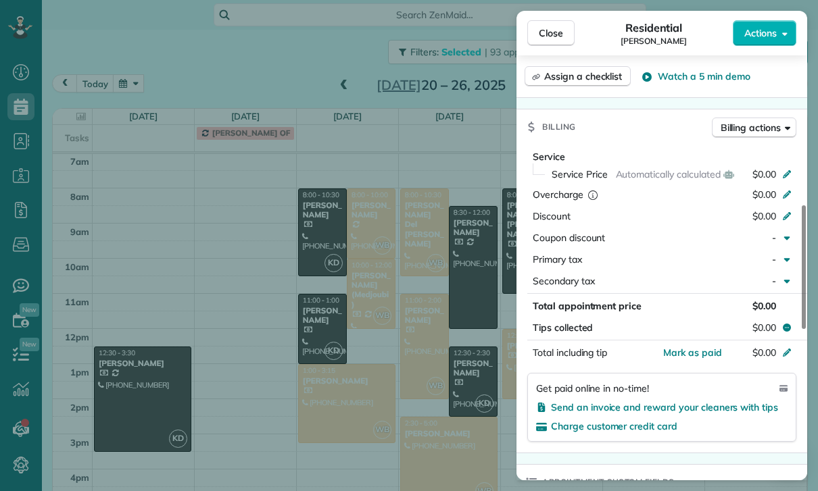
click at [444, 395] on div "Close Residential Paul Wilamoski Actions Status Confirmed Paul Wilamoski · Open…" at bounding box center [409, 245] width 818 height 491
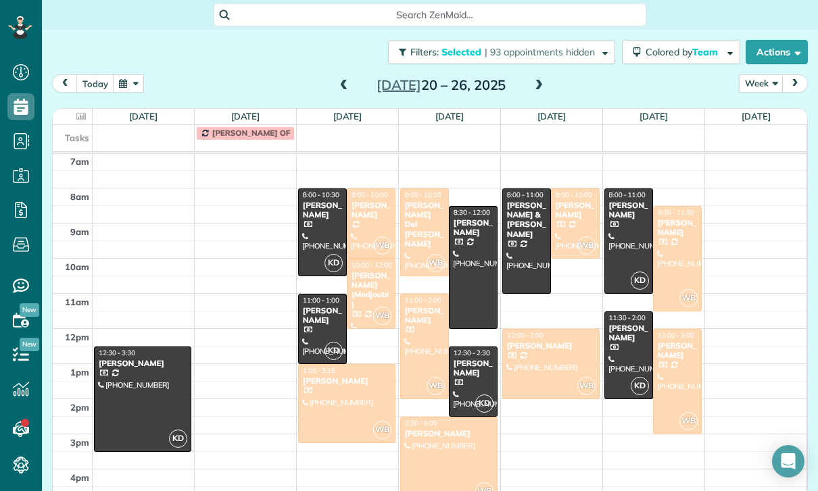
click at [675, 241] on div at bounding box center [676, 259] width 47 height 104
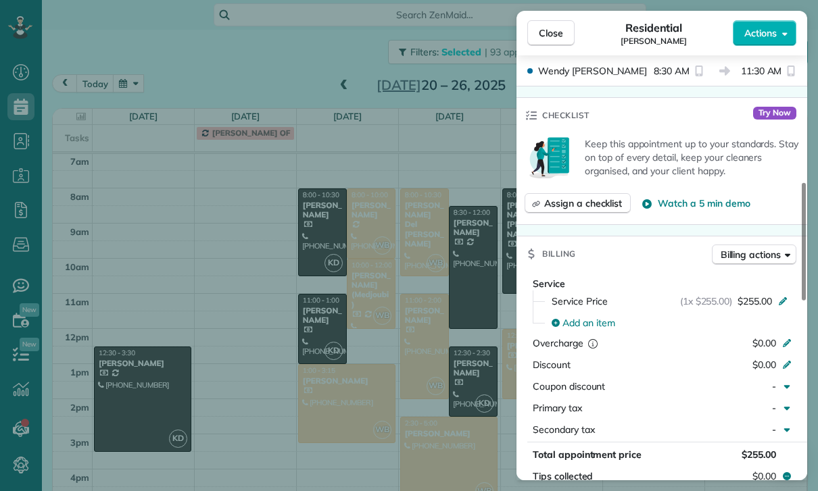
scroll to position [548, 0]
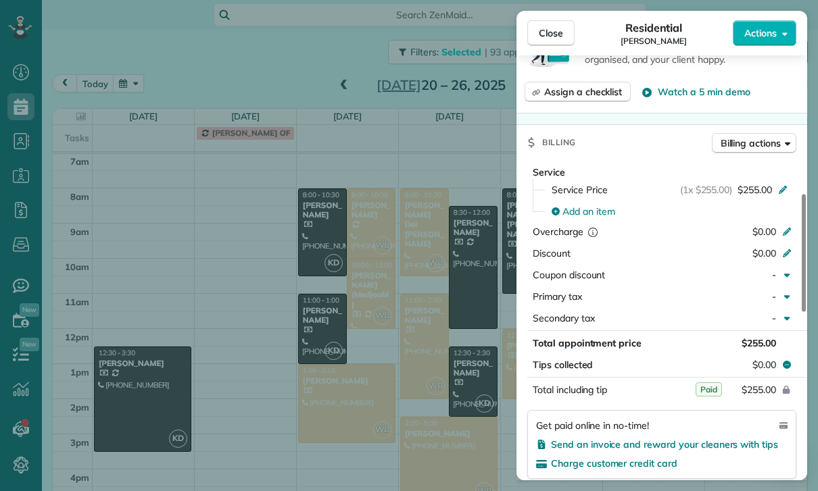
click at [451, 365] on div "Close Residential Jill Imani Actions Status Confirmed Jill Imani · Open profile…" at bounding box center [409, 245] width 818 height 491
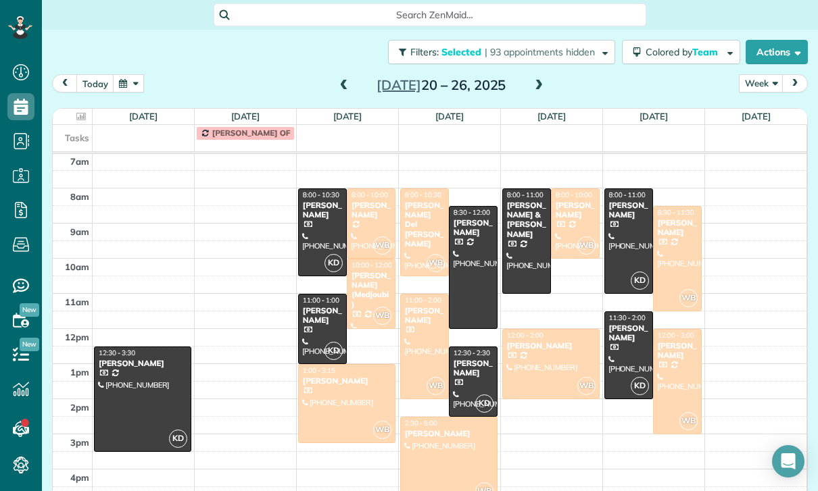
click at [446, 459] on div at bounding box center [449, 461] width 96 height 86
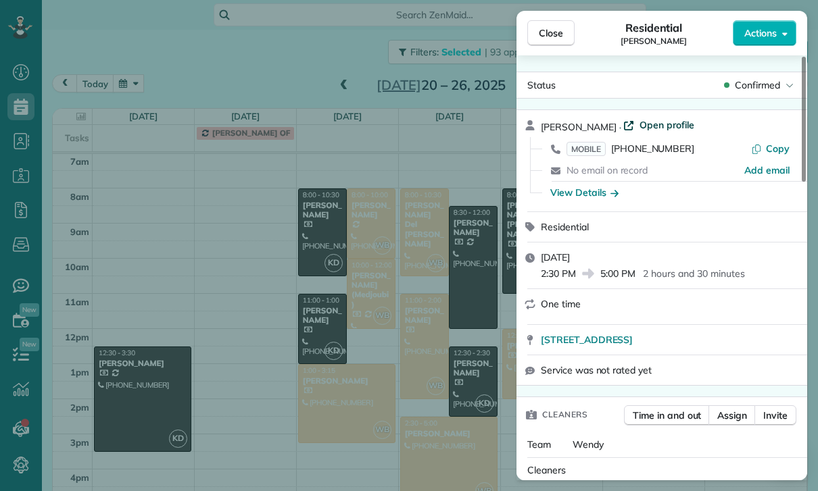
click at [639, 122] on span "Open profile" at bounding box center [666, 125] width 55 height 14
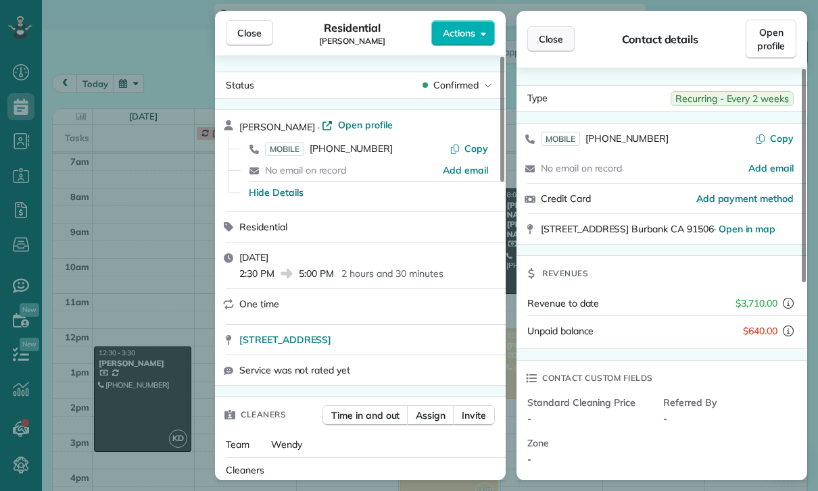
click at [561, 36] on span "Close" at bounding box center [551, 39] width 24 height 14
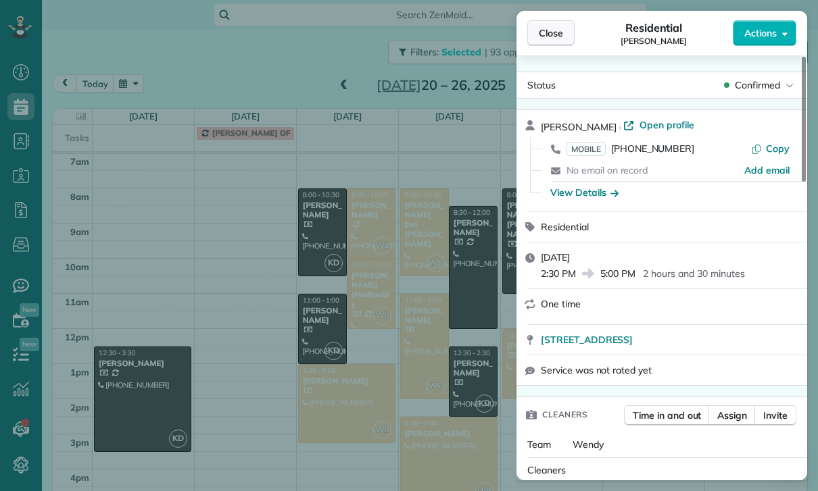
click at [539, 44] on button "Close" at bounding box center [550, 33] width 47 height 26
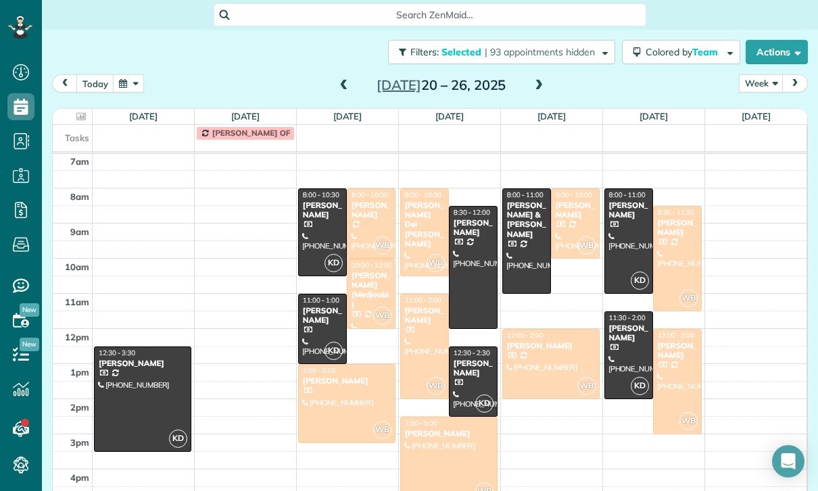
click at [121, 74] on button "button" at bounding box center [128, 83] width 31 height 18
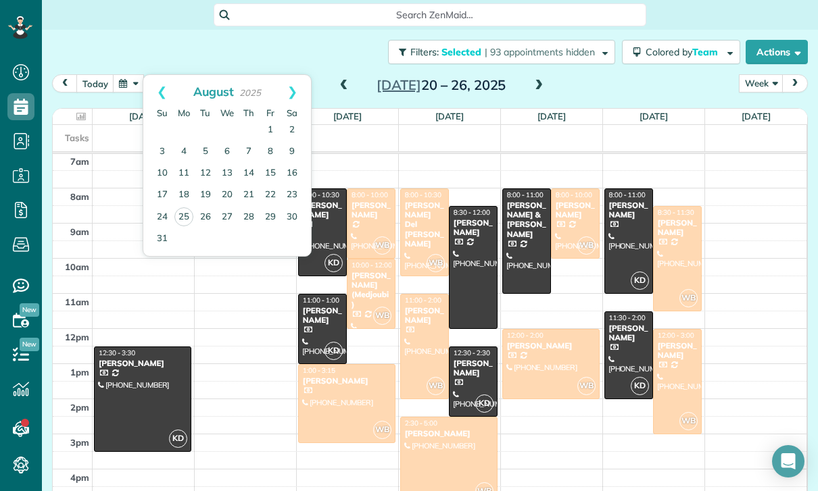
click at [614, 79] on div "today Week Day Week Month Jul 20 – 26, 2025" at bounding box center [429, 86] width 755 height 25
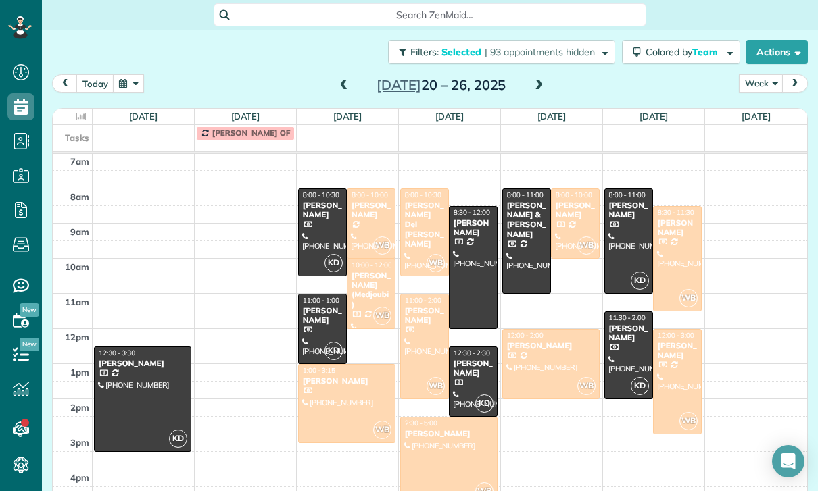
click at [368, 202] on div "Paul Wilamoski" at bounding box center [371, 211] width 41 height 20
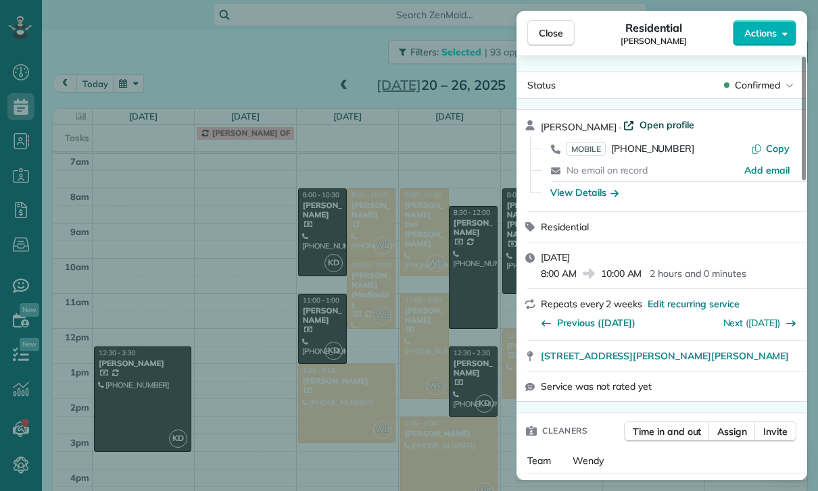
click at [667, 128] on span "Open profile" at bounding box center [666, 125] width 55 height 14
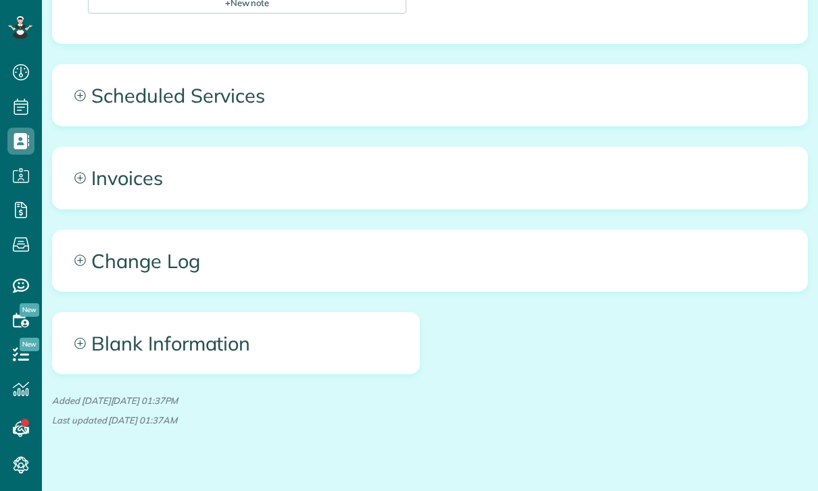
scroll to position [495, 0]
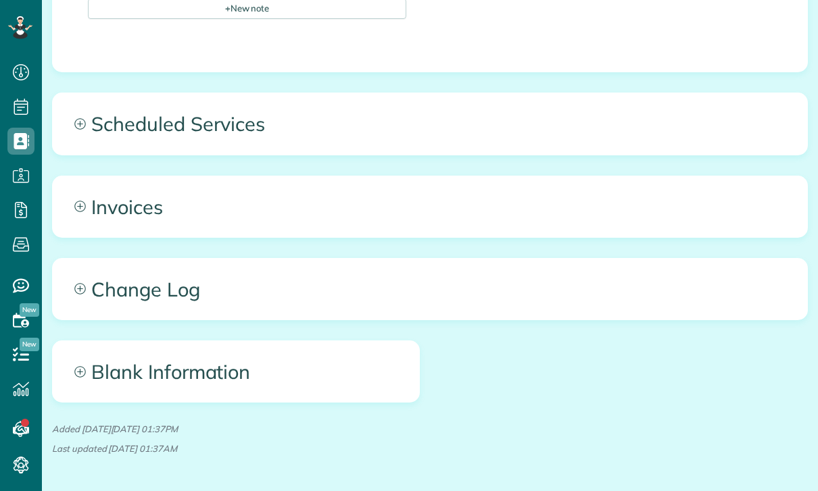
click at [173, 137] on span "Scheduled Services" at bounding box center [430, 123] width 754 height 61
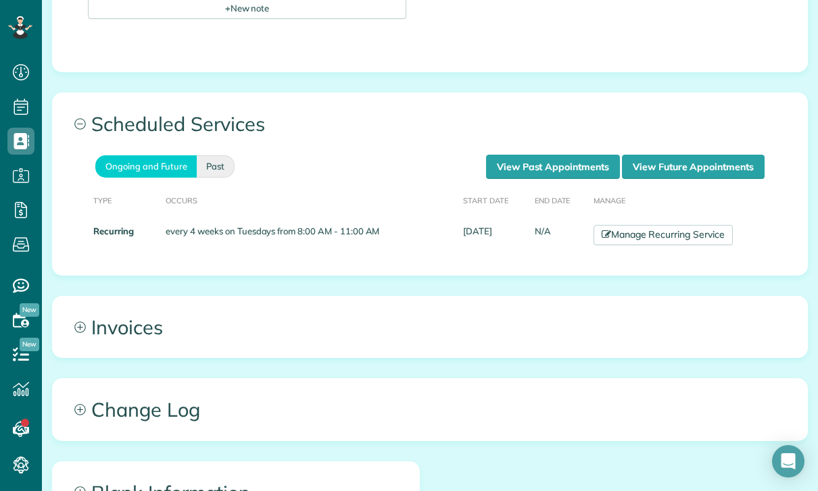
click at [220, 168] on link "Past" at bounding box center [216, 166] width 38 height 22
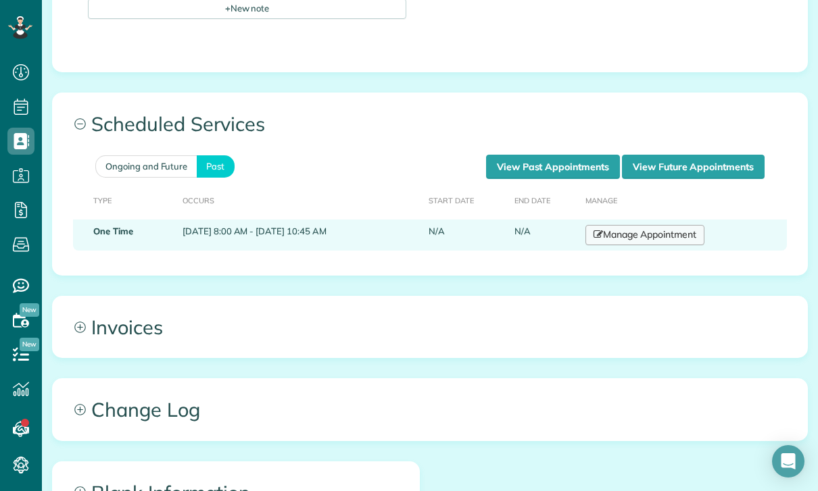
click at [664, 237] on link "Manage Appointment" at bounding box center [644, 235] width 119 height 20
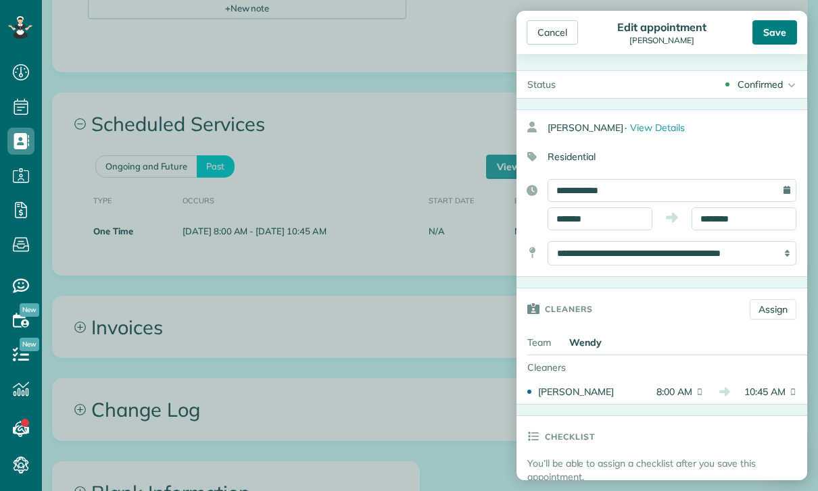
click at [772, 33] on div "Save" at bounding box center [774, 32] width 45 height 24
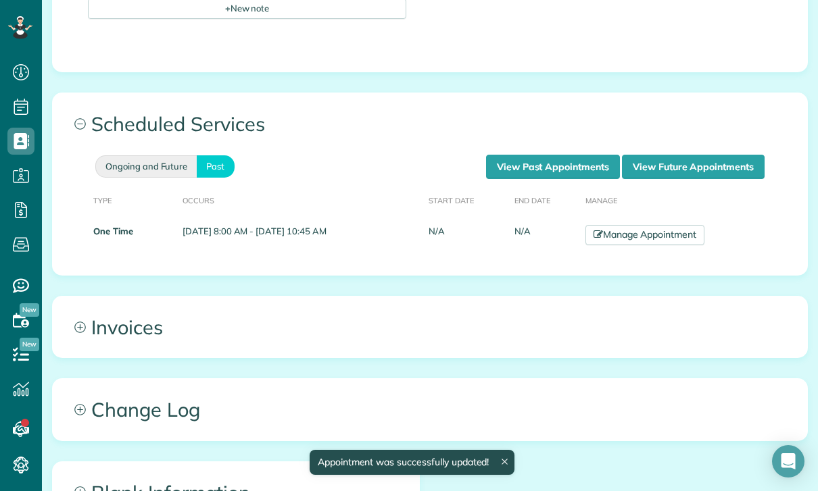
click at [159, 175] on link "Ongoing and Future" at bounding box center [145, 166] width 101 height 22
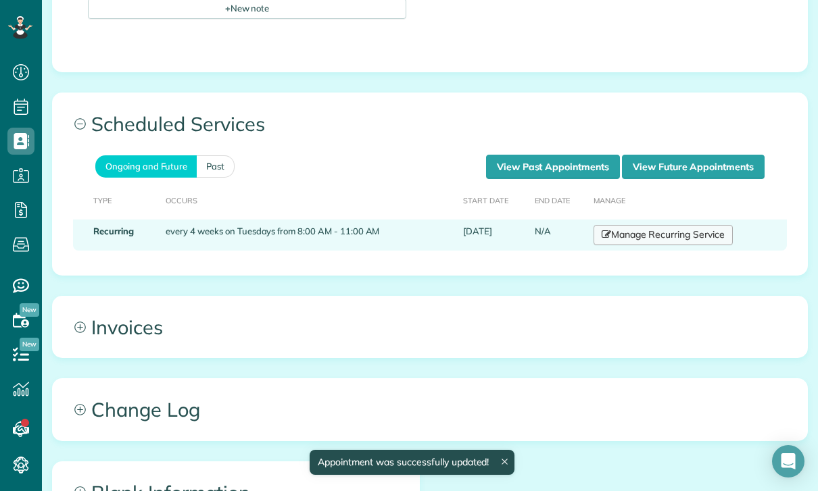
click at [681, 237] on link "Manage Recurring Service" at bounding box center [662, 235] width 139 height 20
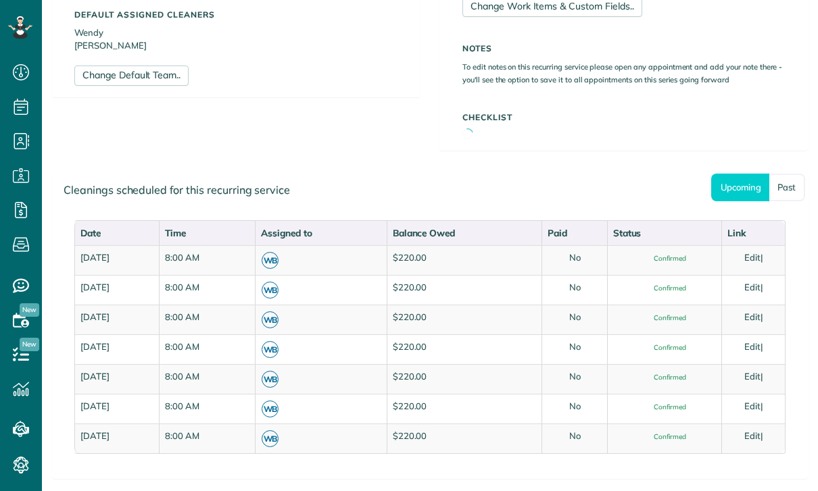
scroll to position [6, 6]
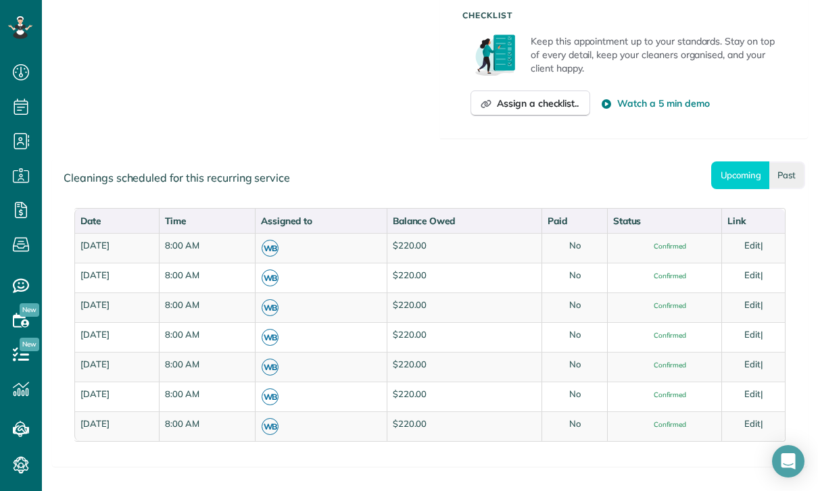
click at [785, 181] on link "Past" at bounding box center [787, 175] width 36 height 28
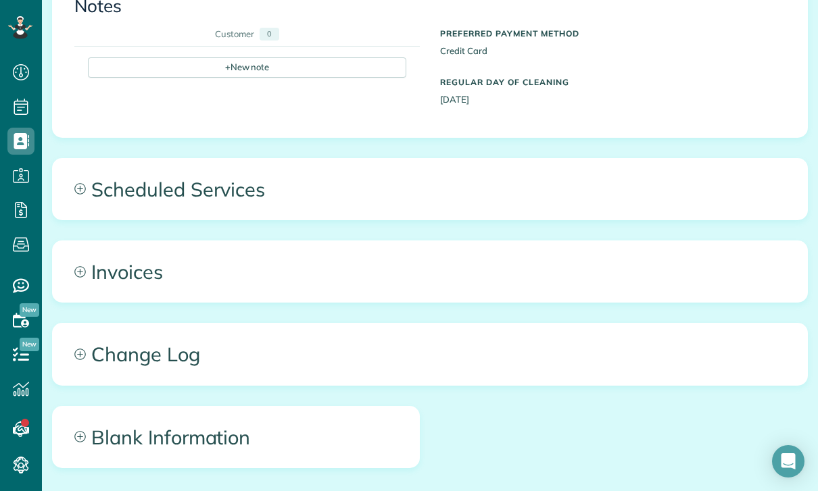
scroll to position [504, 0]
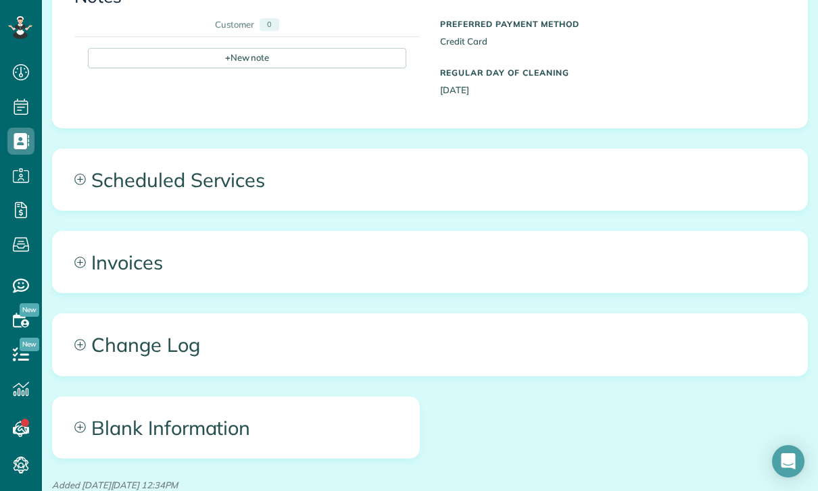
click at [232, 176] on span "Scheduled Services" at bounding box center [430, 179] width 754 height 61
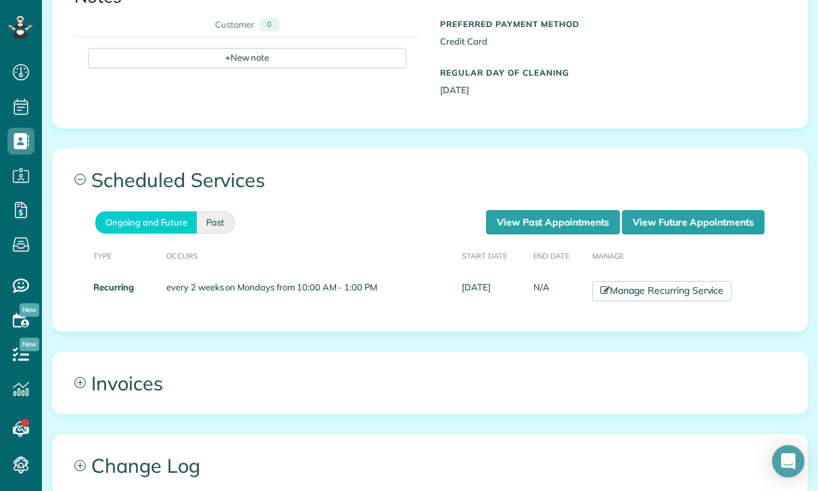
click at [224, 218] on link "Past" at bounding box center [216, 222] width 38 height 22
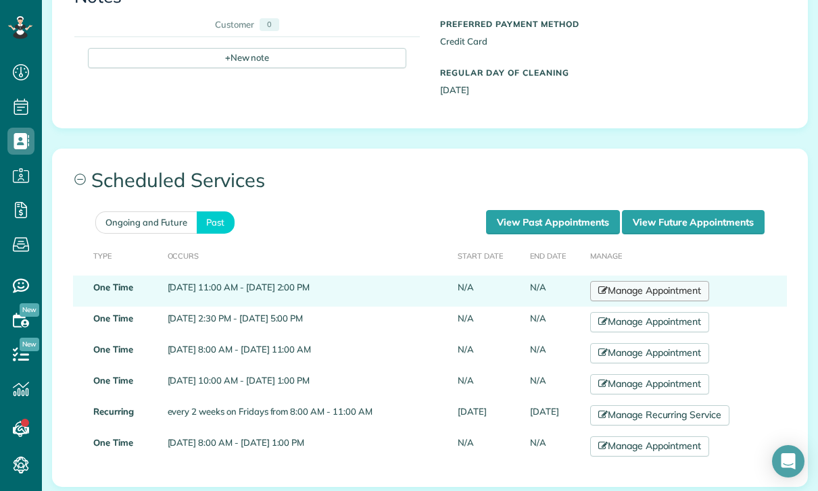
click at [657, 286] on link "Manage Appointment" at bounding box center [649, 291] width 119 height 20
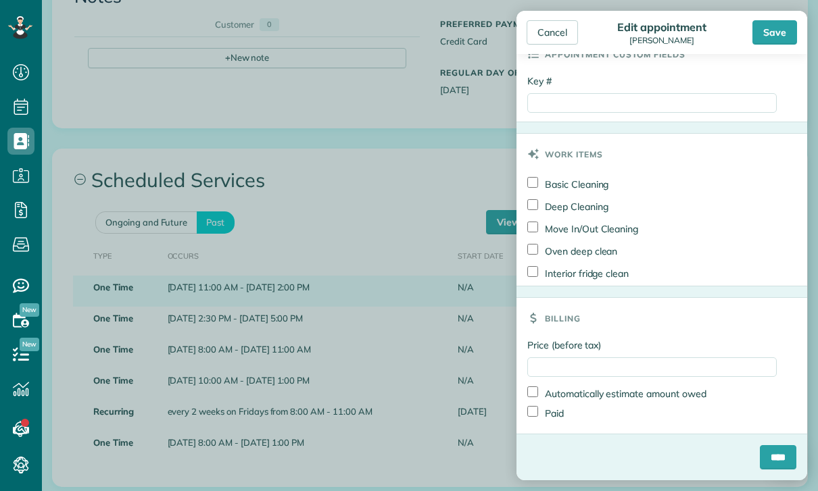
scroll to position [645, 0]
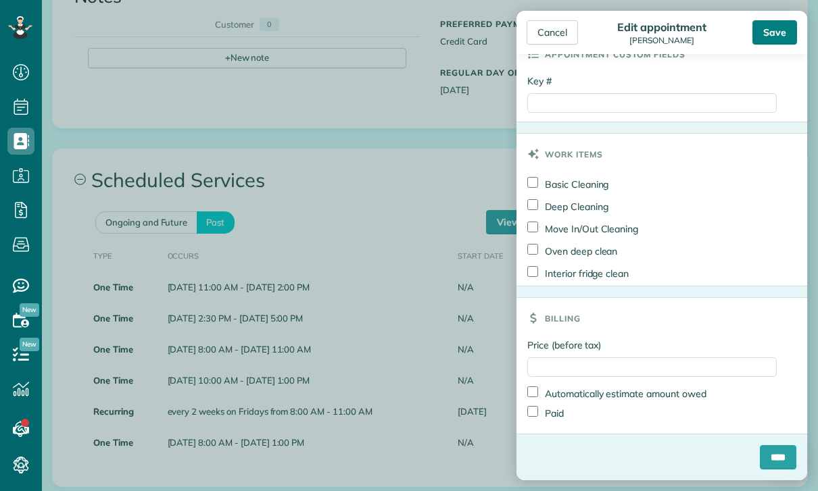
click at [777, 22] on div "Save" at bounding box center [774, 32] width 45 height 24
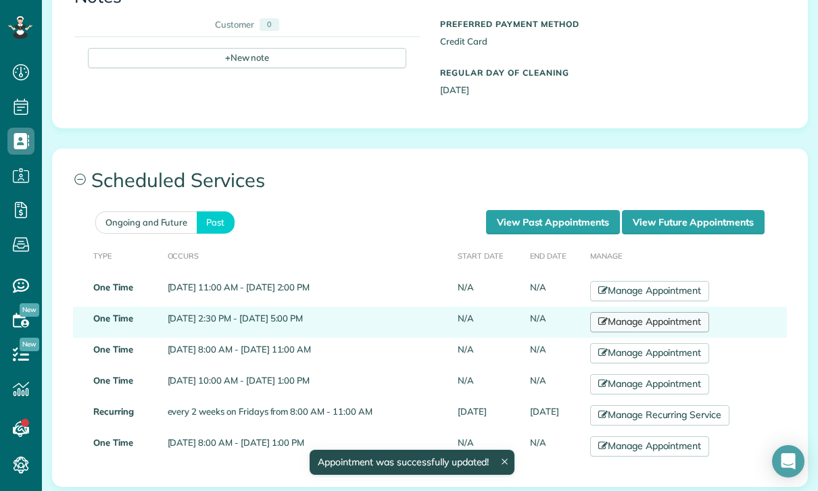
click at [664, 320] on link "Manage Appointment" at bounding box center [649, 322] width 119 height 20
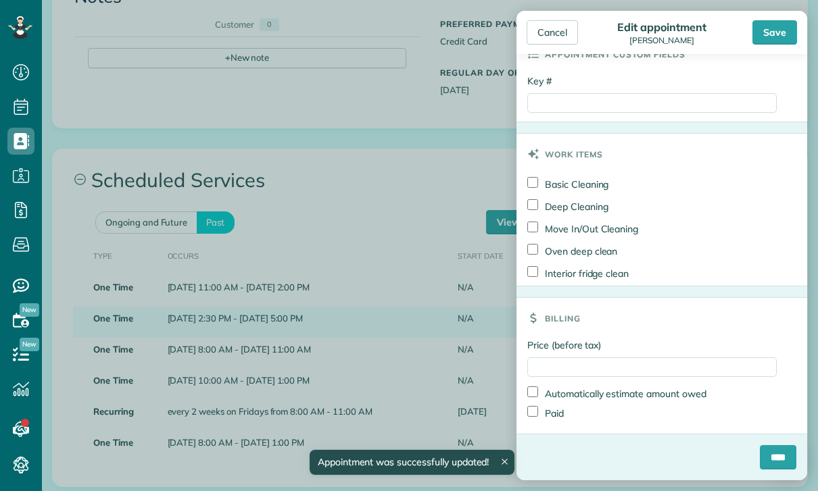
scroll to position [600, 0]
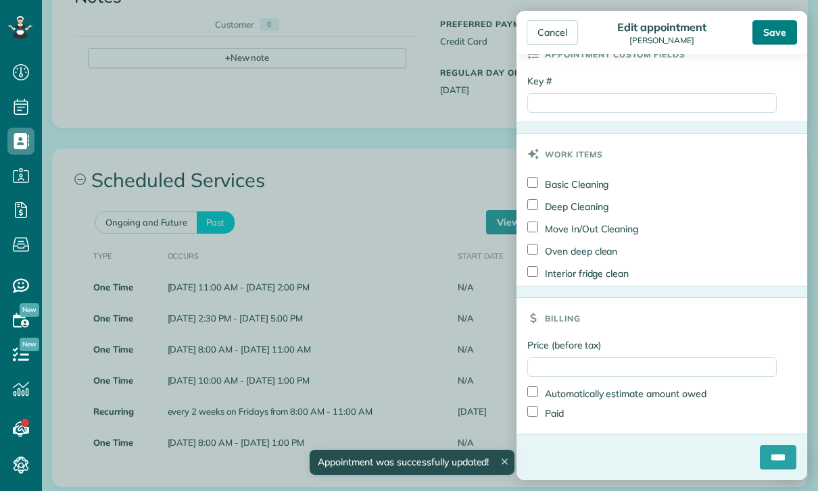
click at [777, 36] on div "Save" at bounding box center [774, 32] width 45 height 24
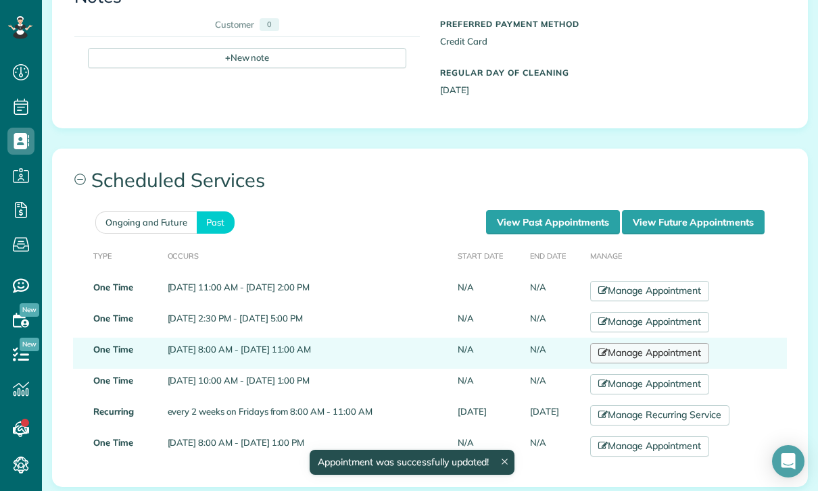
click at [662, 356] on link "Manage Appointment" at bounding box center [649, 353] width 119 height 20
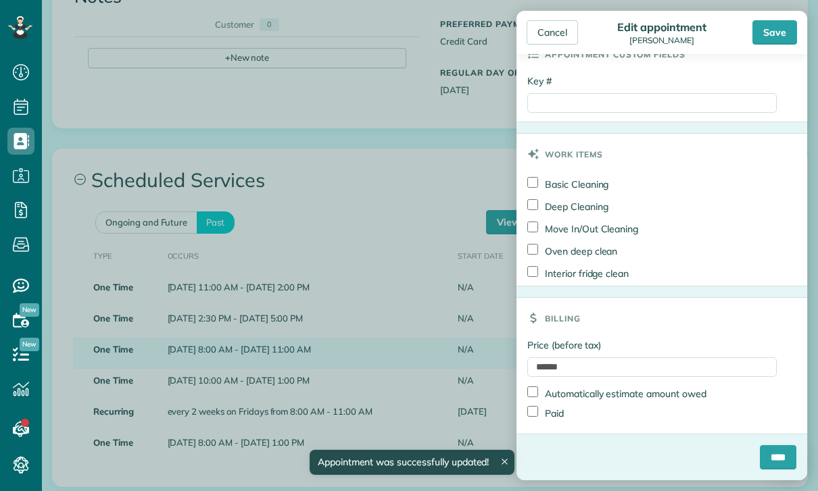
scroll to position [645, 0]
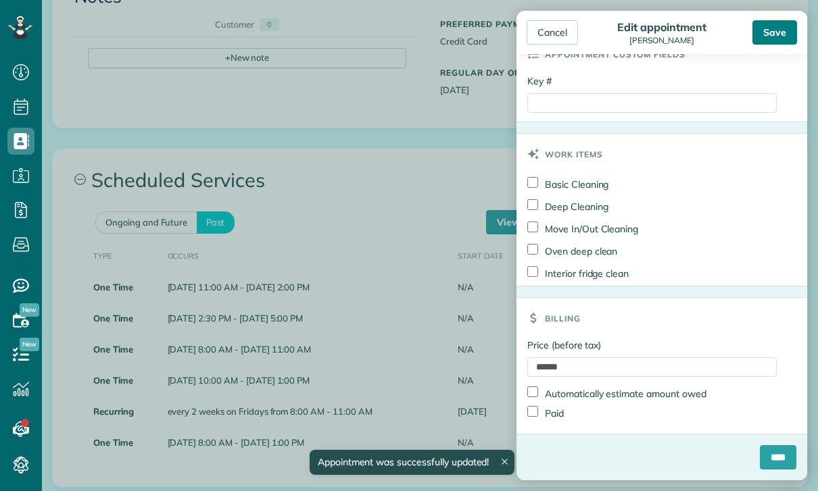
click at [775, 34] on div "Save" at bounding box center [774, 32] width 45 height 24
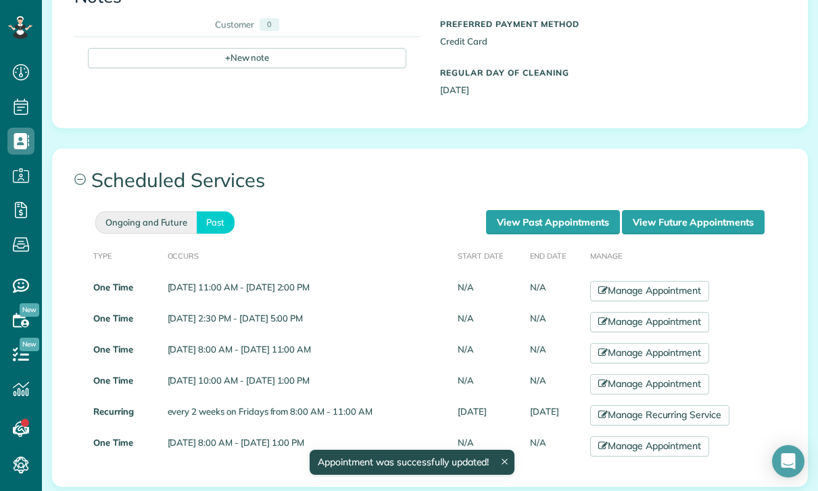
click at [155, 216] on link "Ongoing and Future" at bounding box center [145, 222] width 101 height 22
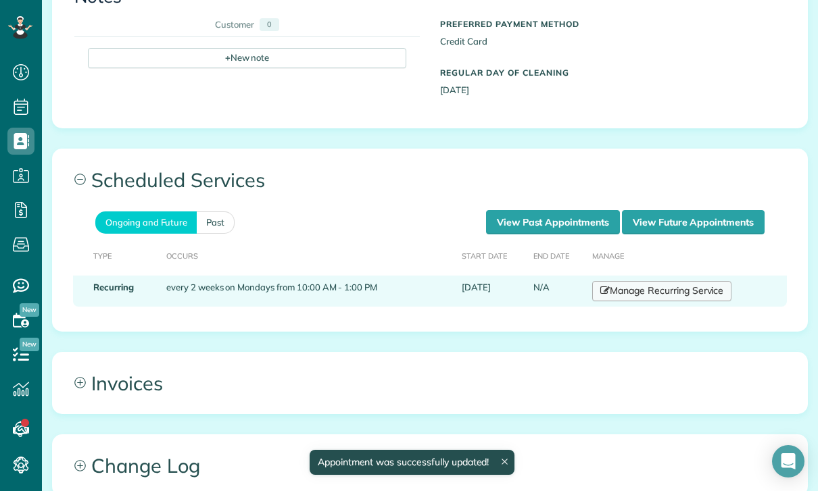
click at [636, 296] on link "Manage Recurring Service" at bounding box center [661, 291] width 139 height 20
click at [654, 286] on link "Manage Recurring Service" at bounding box center [661, 291] width 139 height 20
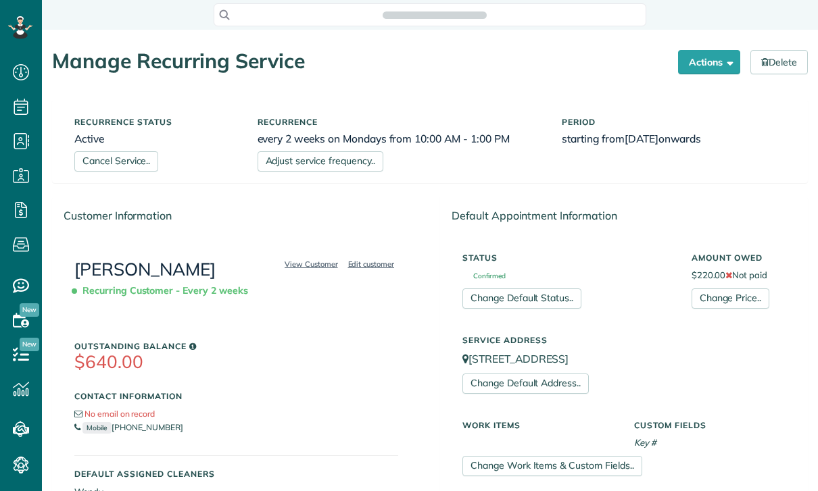
scroll to position [6, 6]
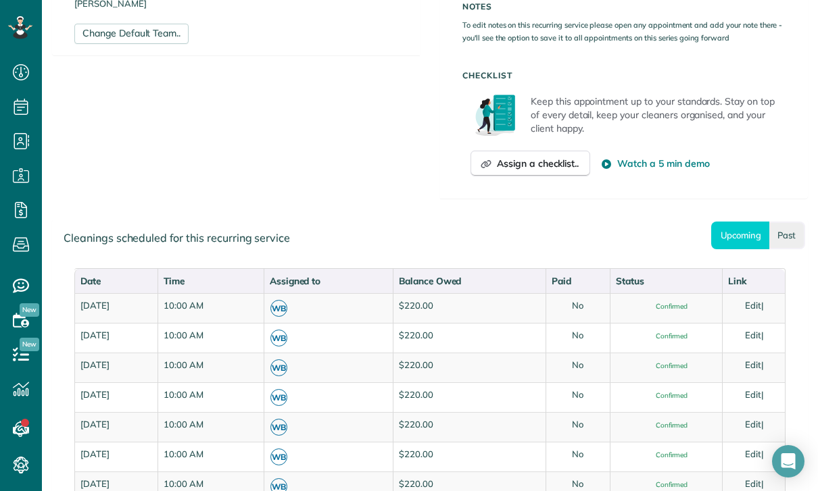
click at [781, 232] on link "Past" at bounding box center [787, 236] width 36 height 28
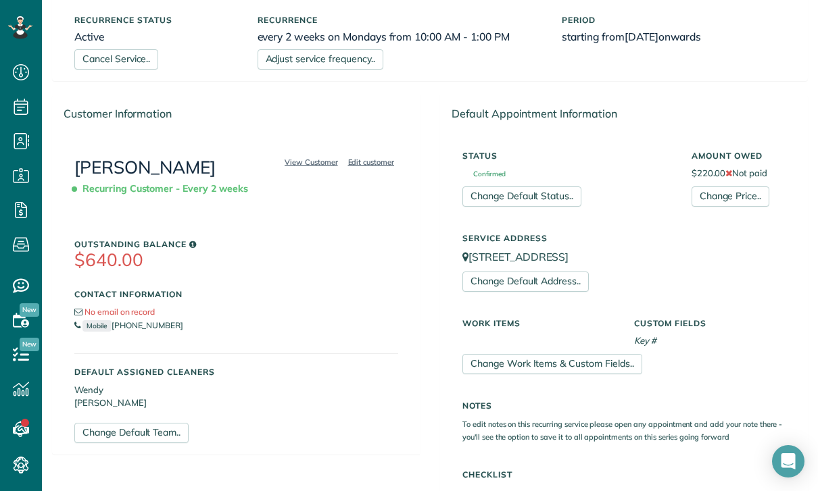
scroll to position [52, 0]
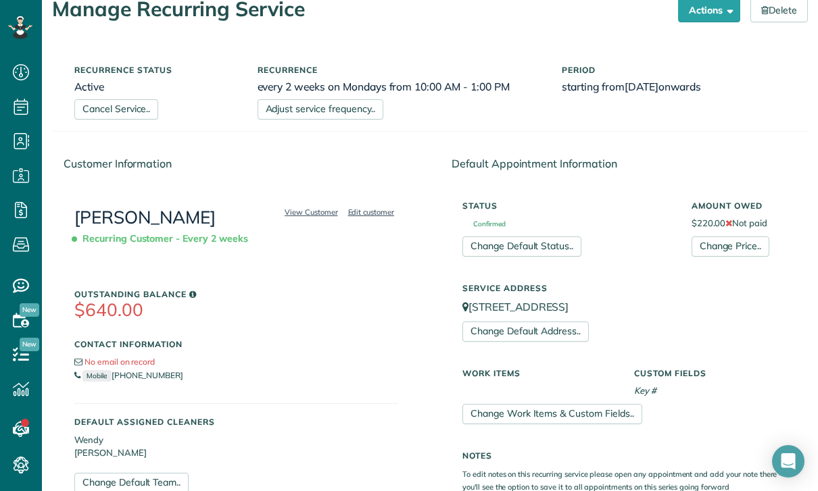
click at [122, 206] on link "[PERSON_NAME]" at bounding box center [144, 217] width 141 height 22
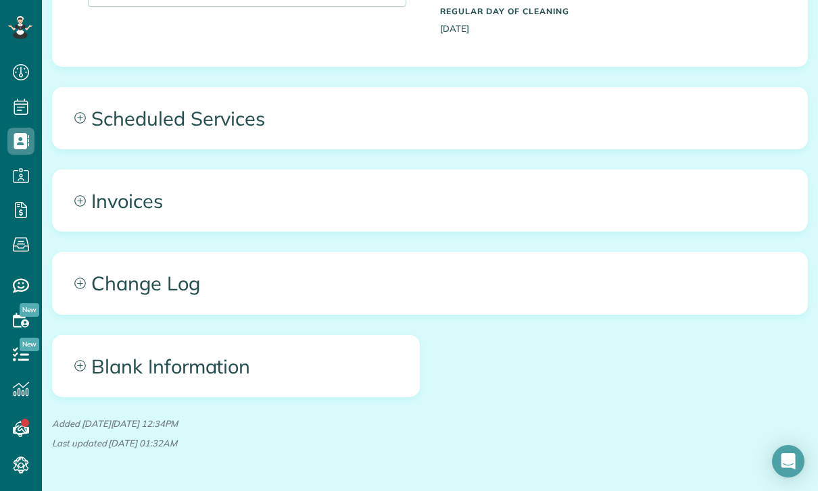
scroll to position [565, 0]
click at [193, 114] on span "Scheduled Services" at bounding box center [430, 119] width 754 height 61
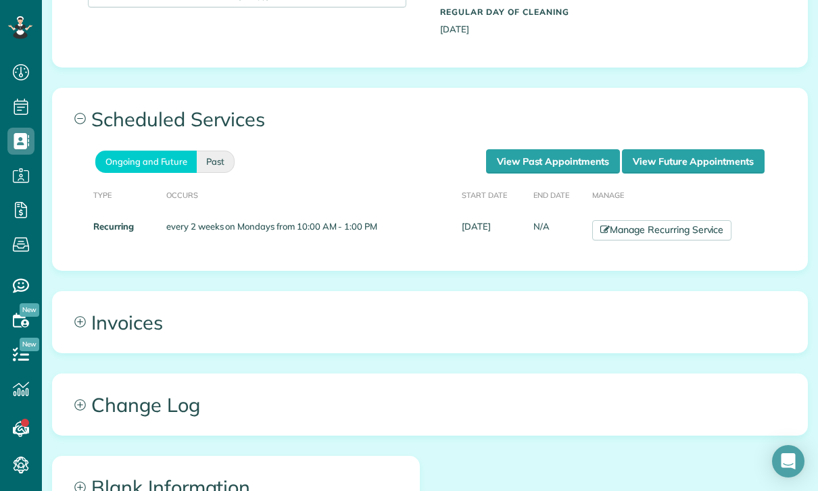
click at [226, 154] on link "Past" at bounding box center [216, 162] width 38 height 22
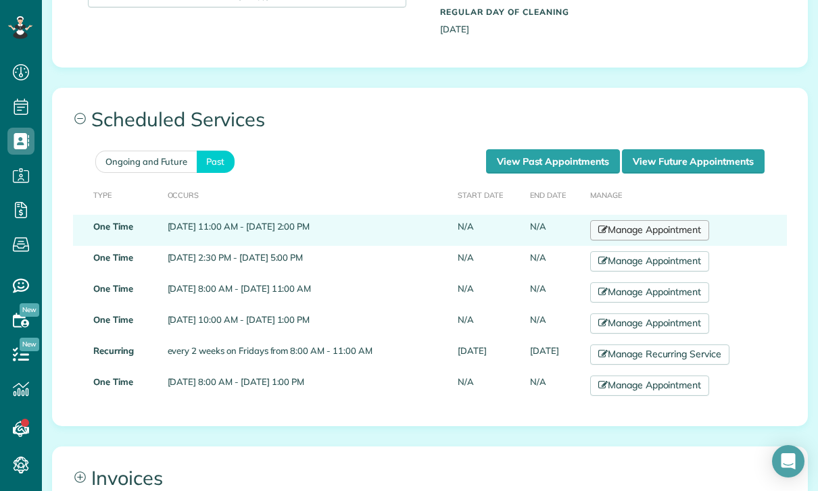
click at [657, 228] on link "Manage Appointment" at bounding box center [649, 230] width 119 height 20
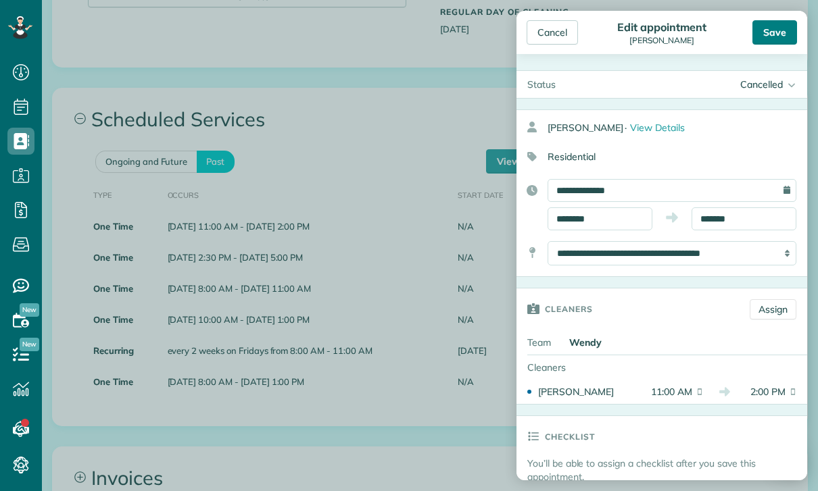
click at [776, 27] on div "Save" at bounding box center [774, 32] width 45 height 24
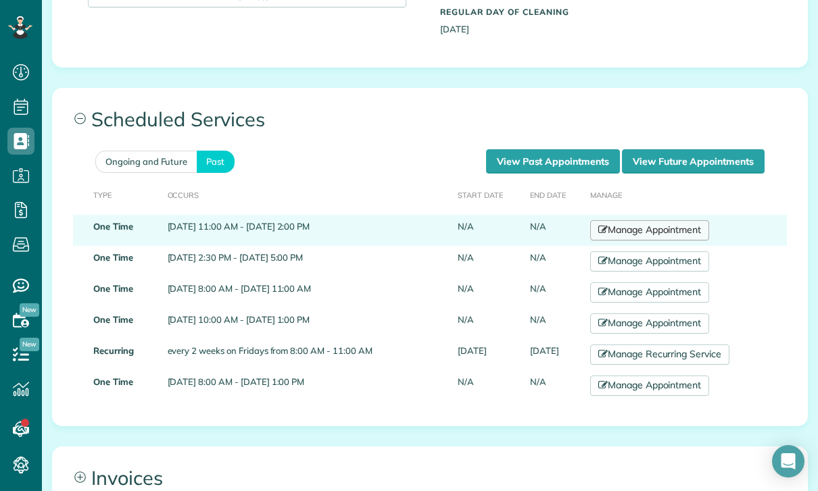
click at [653, 223] on link "Manage Appointment" at bounding box center [649, 230] width 119 height 20
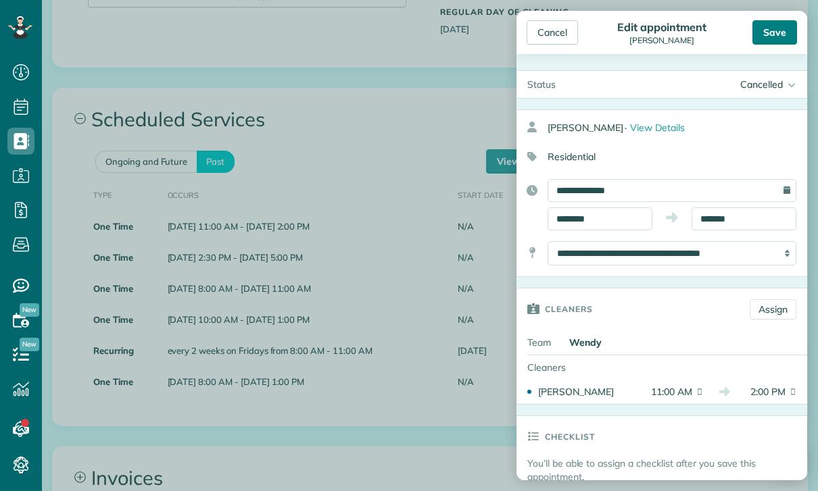
click at [786, 35] on div "Save" at bounding box center [774, 32] width 45 height 24
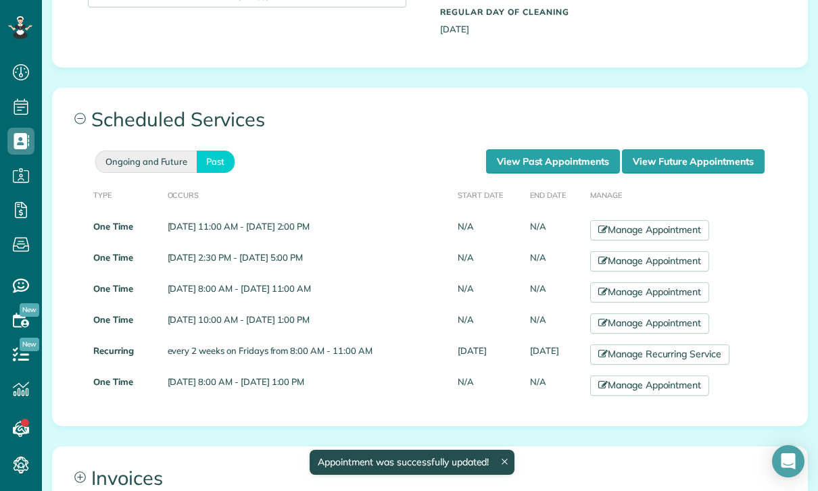
click at [153, 161] on link "Ongoing and Future" at bounding box center [145, 162] width 101 height 22
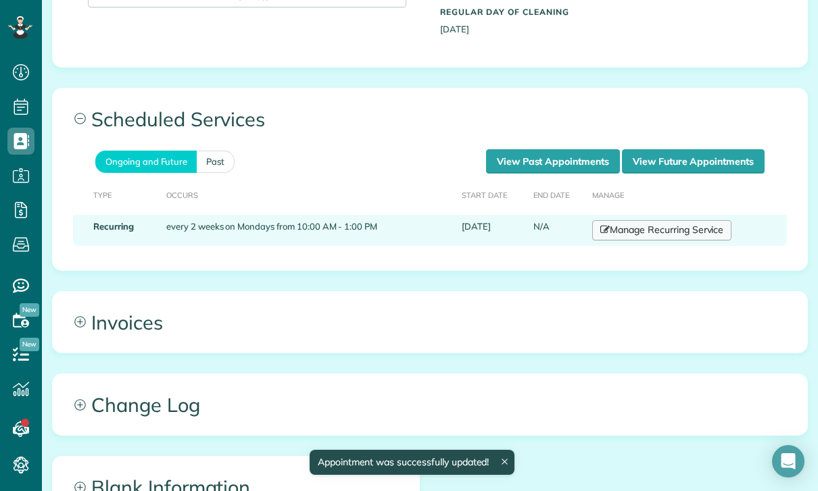
click at [649, 230] on link "Manage Recurring Service" at bounding box center [661, 230] width 139 height 20
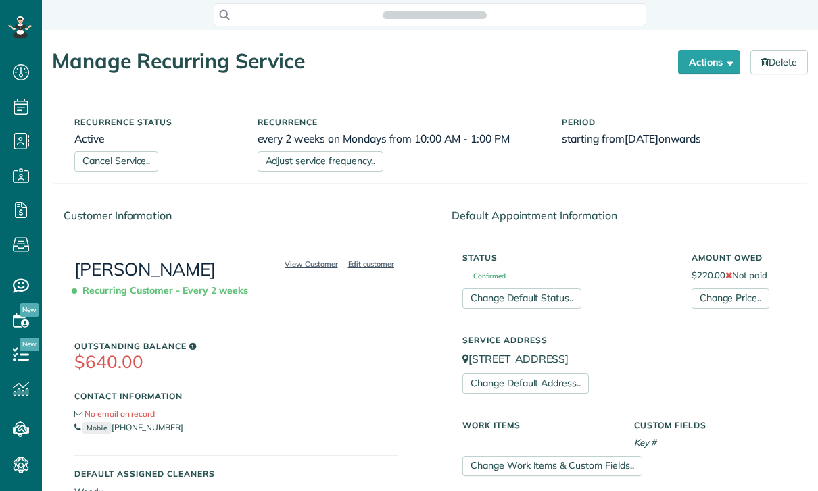
scroll to position [366, 0]
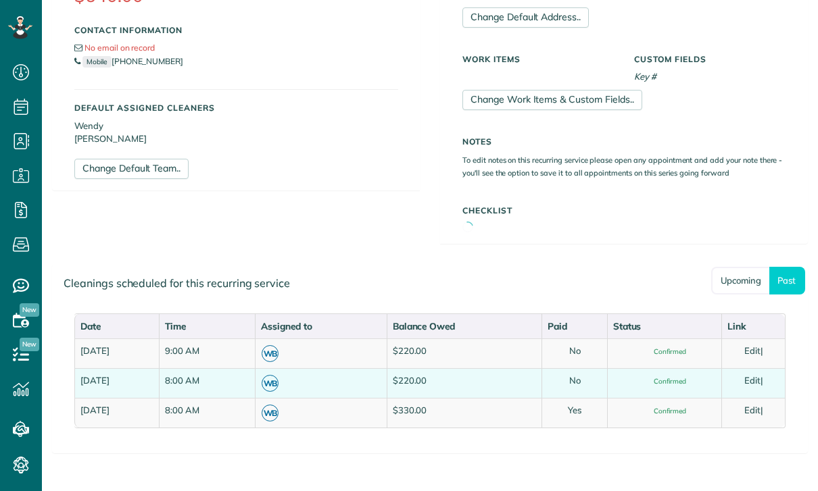
click at [755, 378] on link "Edit" at bounding box center [752, 380] width 16 height 11
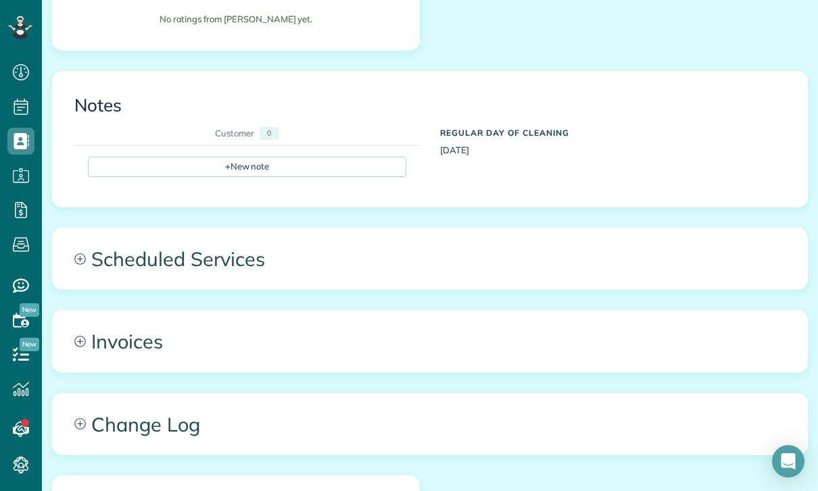
scroll to position [425, 0]
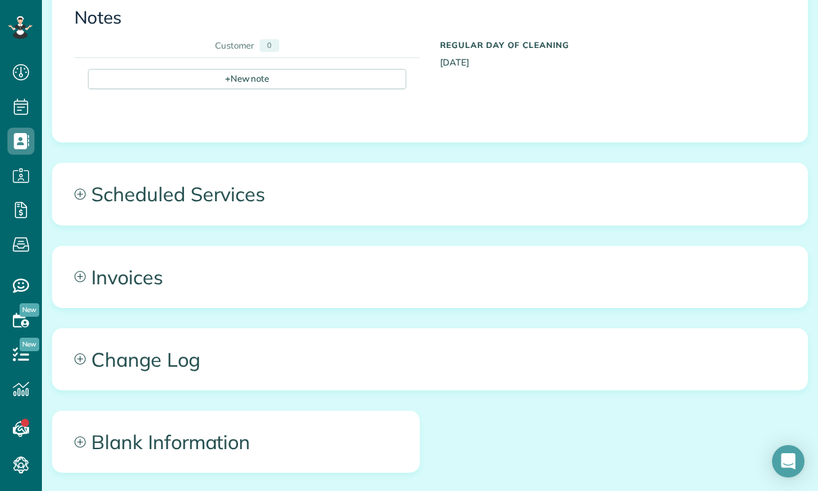
click at [220, 196] on span "Scheduled Services" at bounding box center [430, 194] width 754 height 61
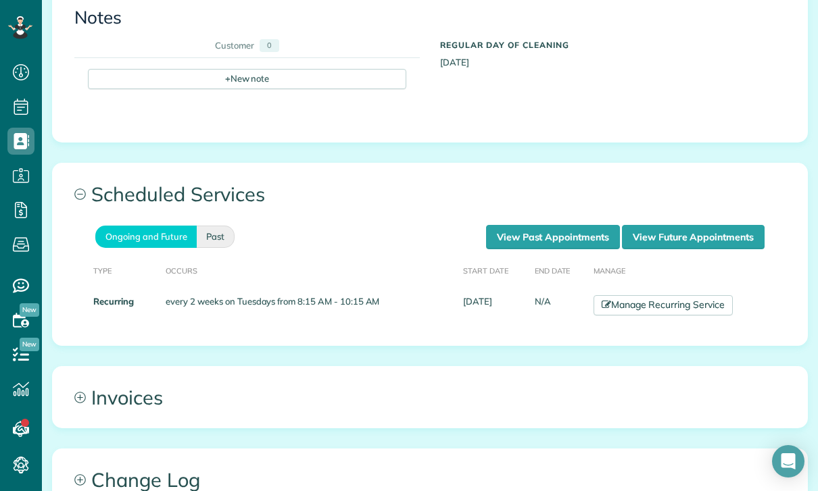
click at [220, 231] on link "Past" at bounding box center [216, 237] width 38 height 22
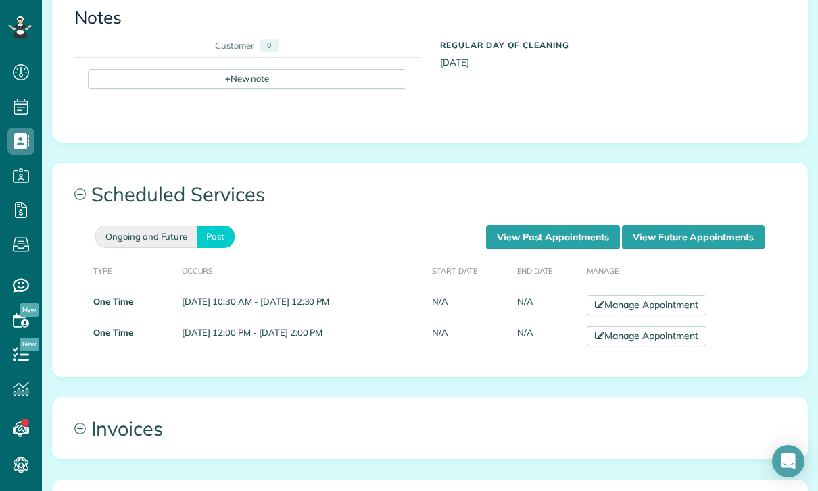
click at [172, 231] on link "Ongoing and Future" at bounding box center [145, 237] width 101 height 22
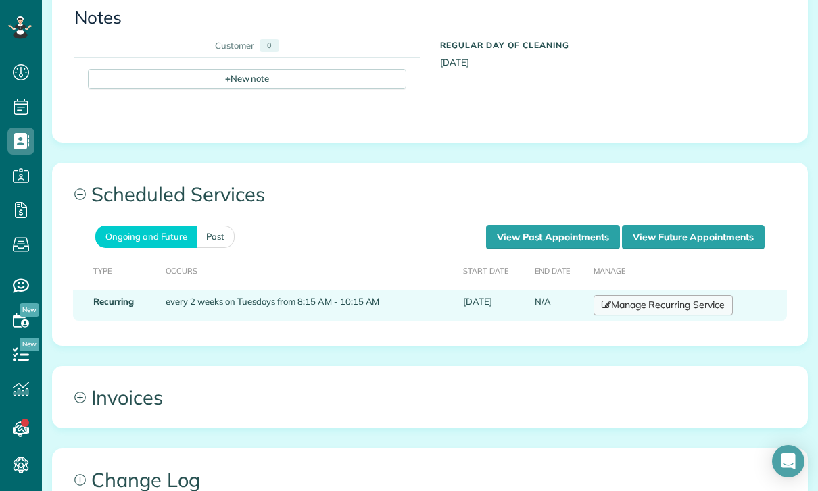
click at [664, 301] on link "Manage Recurring Service" at bounding box center [662, 305] width 139 height 20
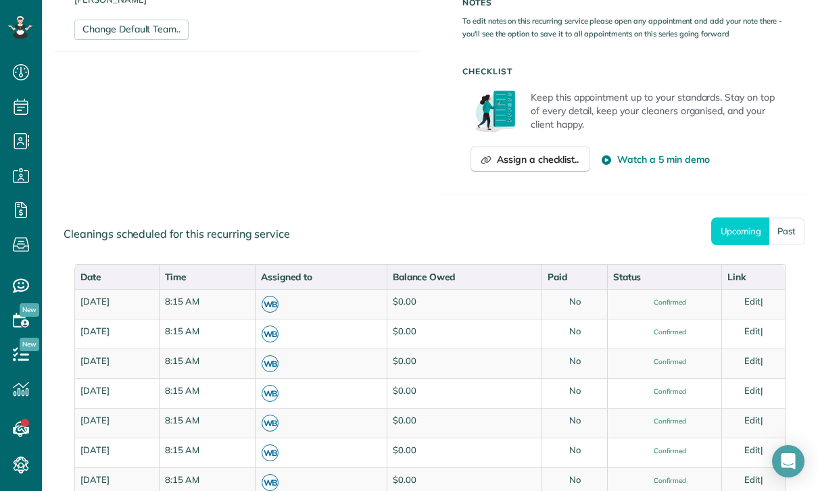
scroll to position [559, 0]
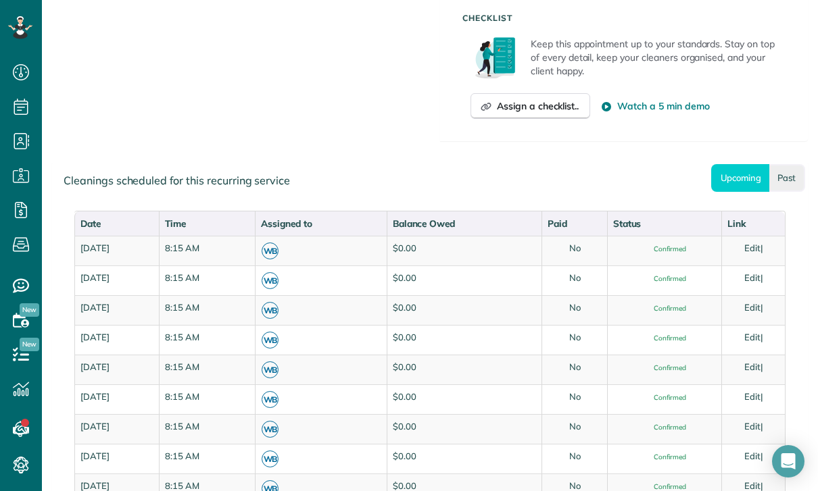
click at [786, 178] on link "Past" at bounding box center [787, 178] width 36 height 28
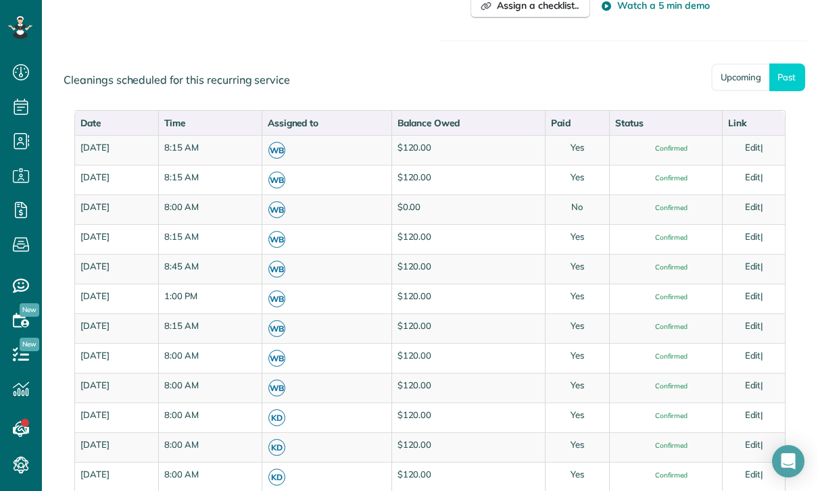
scroll to position [661, 0]
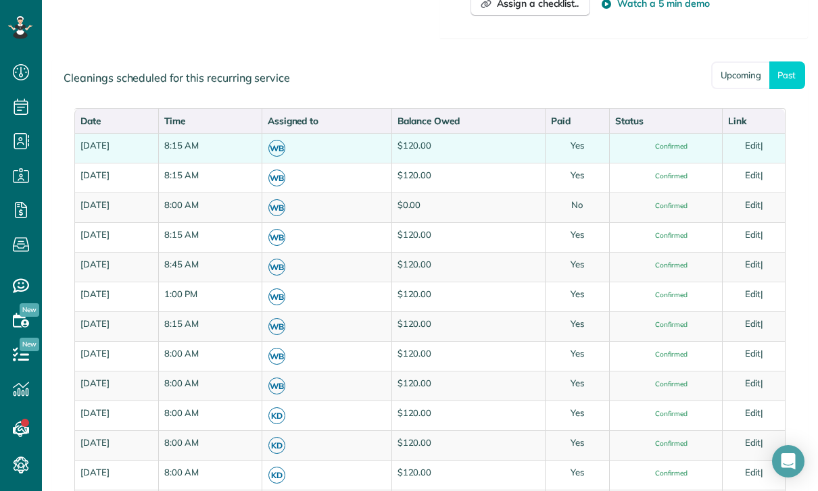
click at [751, 140] on link "Edit" at bounding box center [753, 145] width 16 height 11
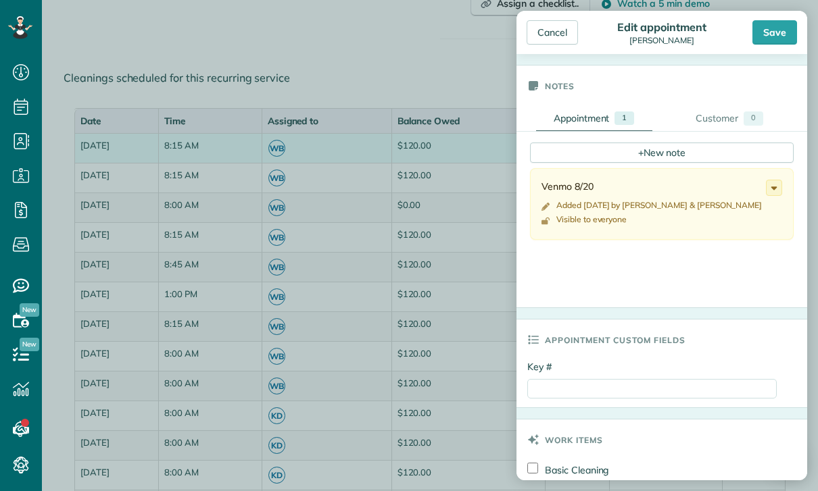
scroll to position [437, 0]
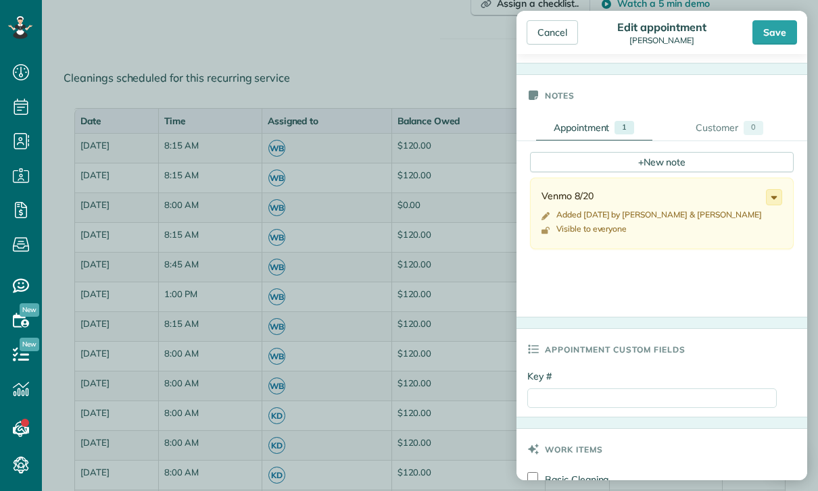
click at [778, 199] on icon at bounding box center [773, 197] width 15 height 15
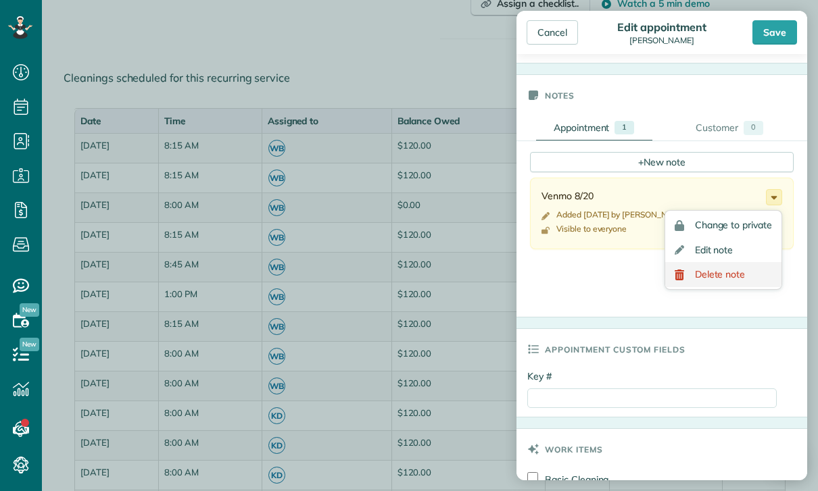
click at [722, 282] on link "Delete note" at bounding box center [723, 274] width 116 height 25
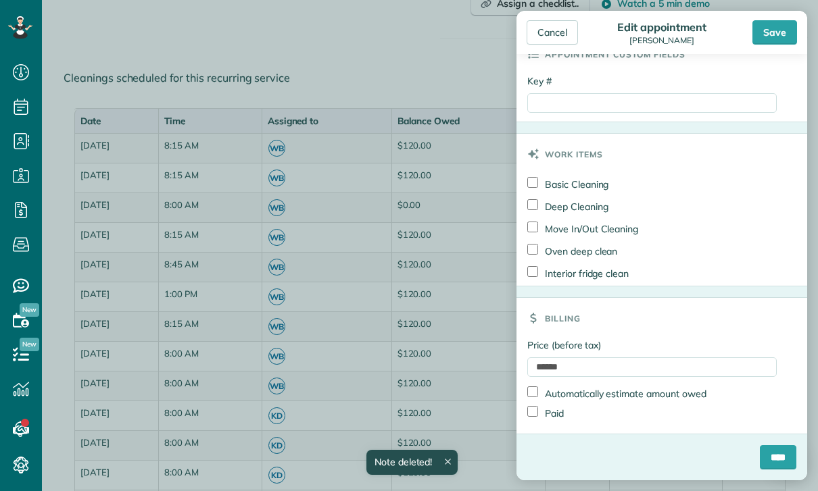
scroll to position [645, 0]
click at [547, 418] on label "Paid" at bounding box center [545, 413] width 36 height 14
click at [774, 451] on input "****" at bounding box center [777, 457] width 36 height 24
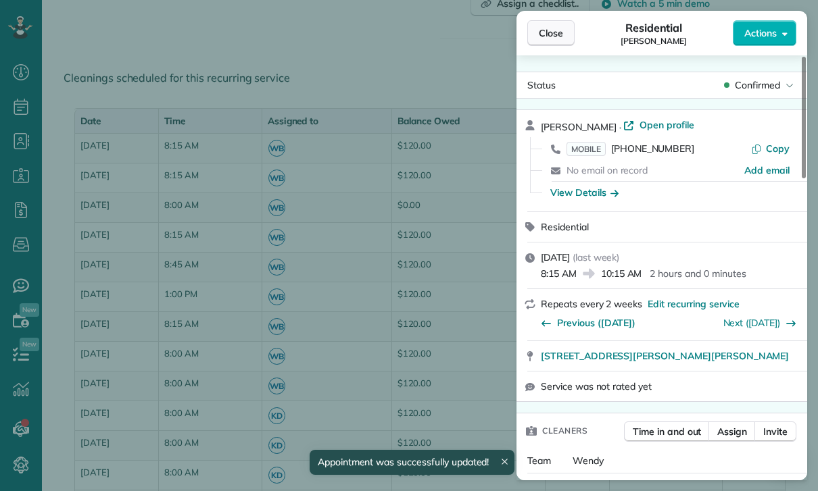
click at [551, 33] on span "Close" at bounding box center [551, 33] width 24 height 14
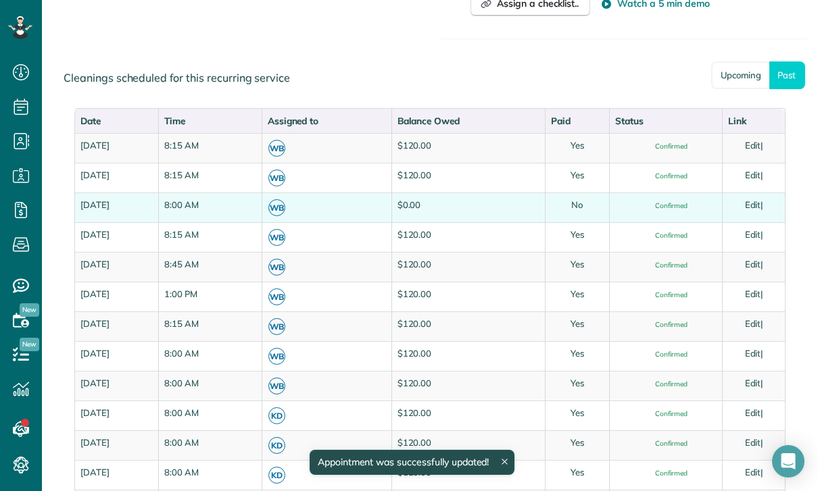
click at [760, 205] on link "Edit" at bounding box center [753, 204] width 16 height 11
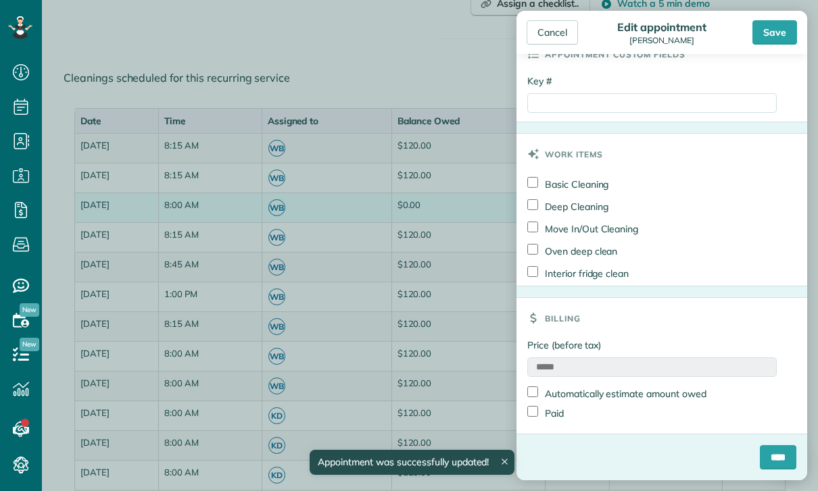
scroll to position [645, 0]
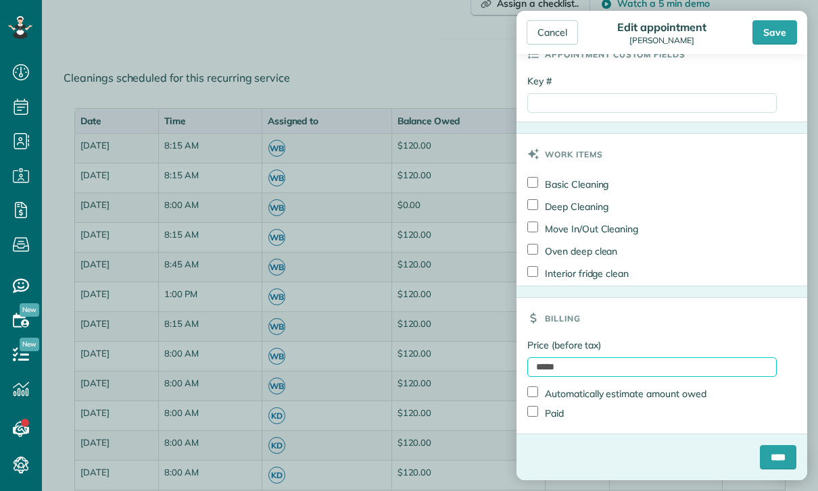
click at [584, 374] on input "*****" at bounding box center [651, 367] width 249 height 20
type input "****"
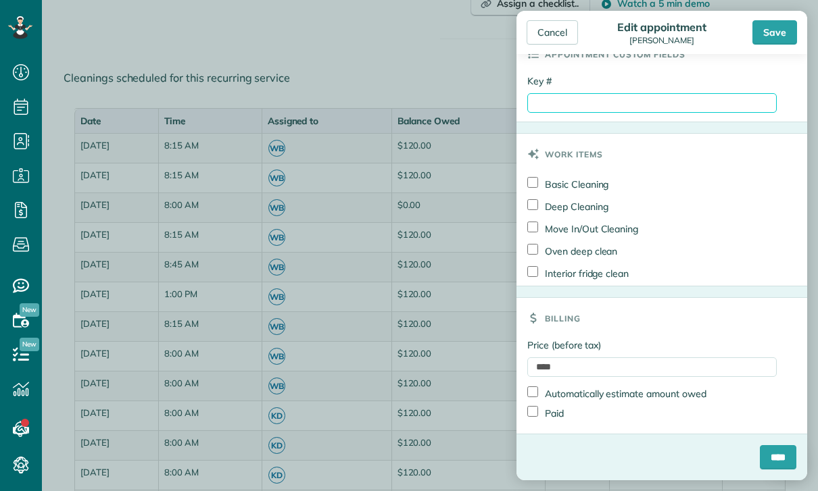
click at [601, 102] on input "Key #" at bounding box center [651, 103] width 249 height 20
type input "**********"
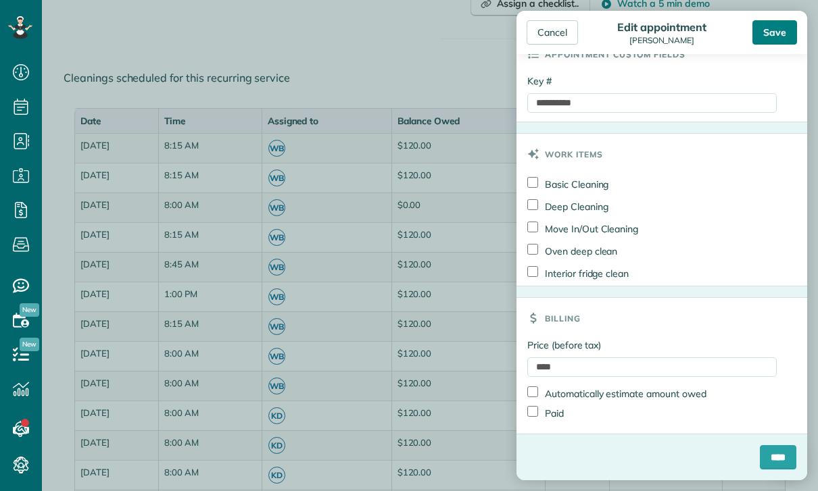
click at [780, 26] on div "Save" at bounding box center [774, 32] width 45 height 24
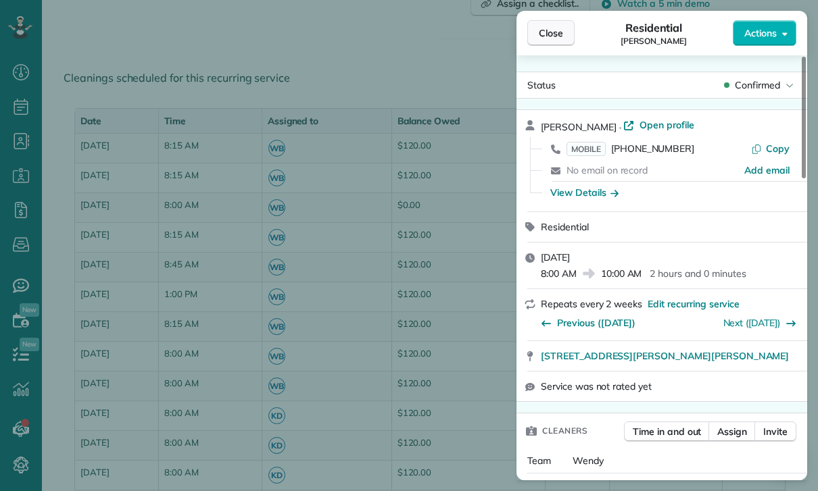
click at [548, 27] on span "Close" at bounding box center [551, 33] width 24 height 14
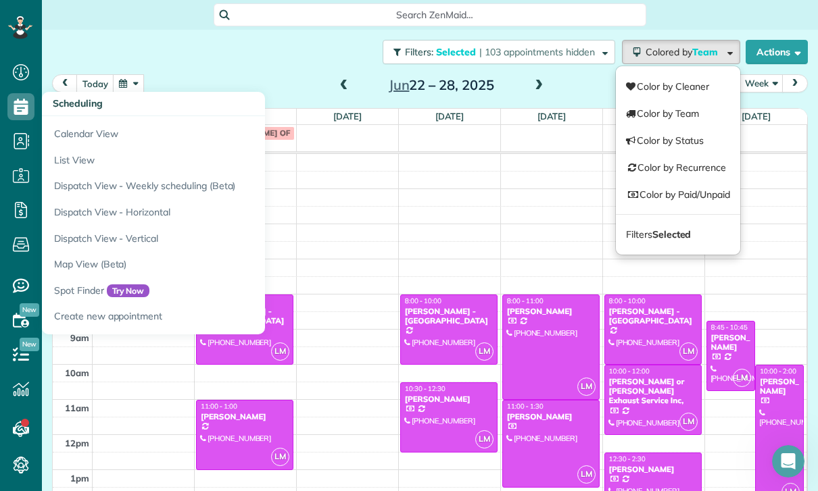
scroll to position [106, 0]
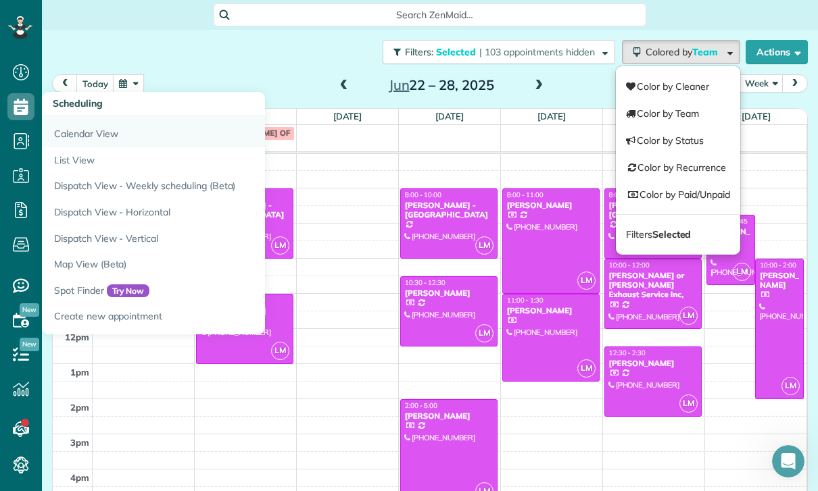
click at [86, 116] on link "Calendar View" at bounding box center [211, 131] width 338 height 31
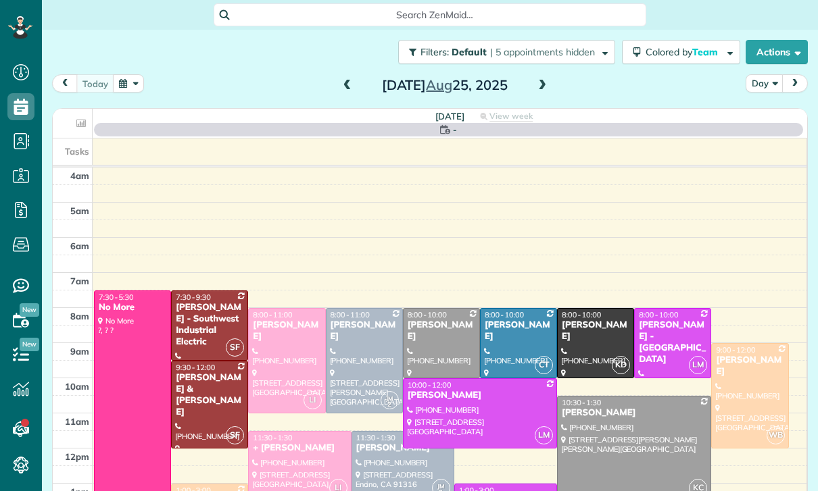
scroll to position [106, 0]
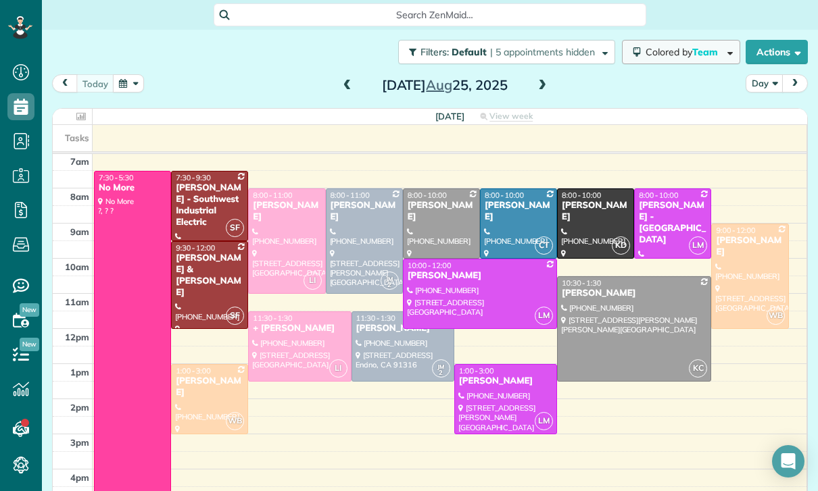
click at [677, 51] on span "Colored by Team" at bounding box center [683, 52] width 77 height 12
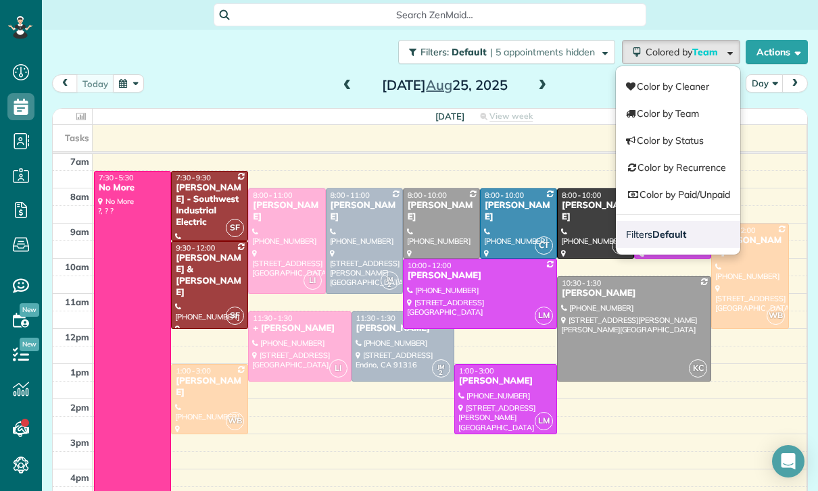
click at [658, 241] on link "Filters Default" at bounding box center [678, 234] width 124 height 27
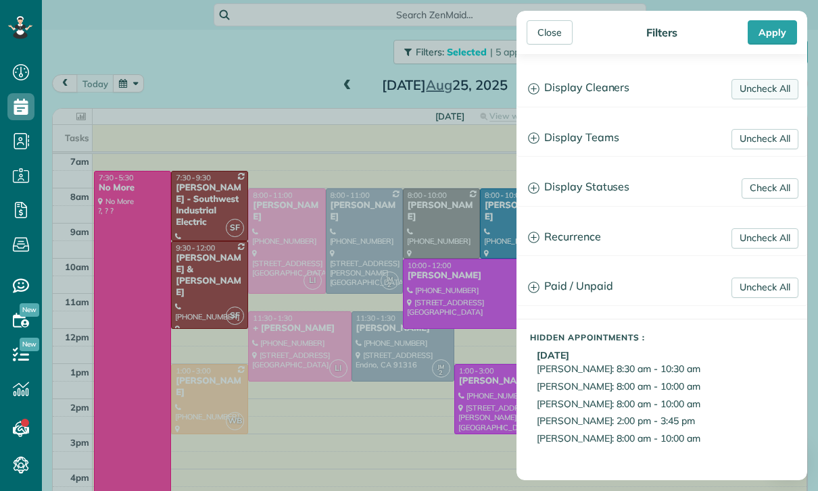
click at [772, 82] on link "Uncheck All" at bounding box center [764, 89] width 67 height 20
click at [771, 143] on link "Uncheck All" at bounding box center [764, 139] width 67 height 20
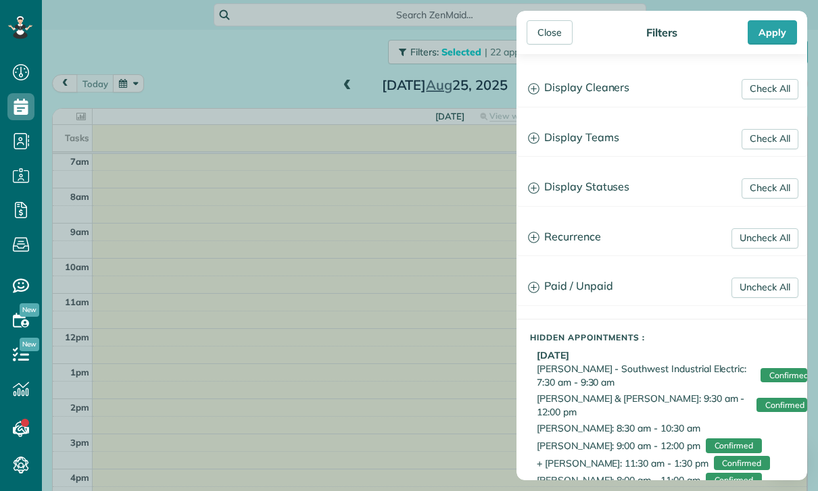
click at [590, 143] on h3 "Display Teams" at bounding box center [661, 138] width 289 height 34
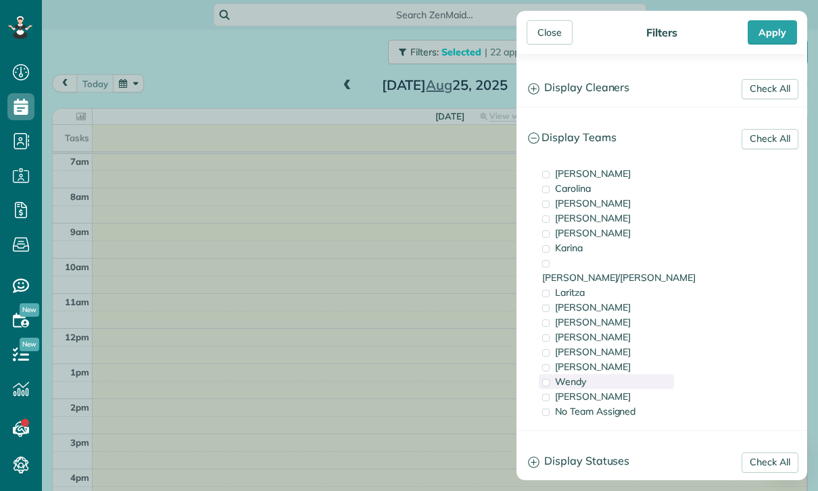
click at [589, 374] on div "Wendy" at bounding box center [606, 381] width 135 height 15
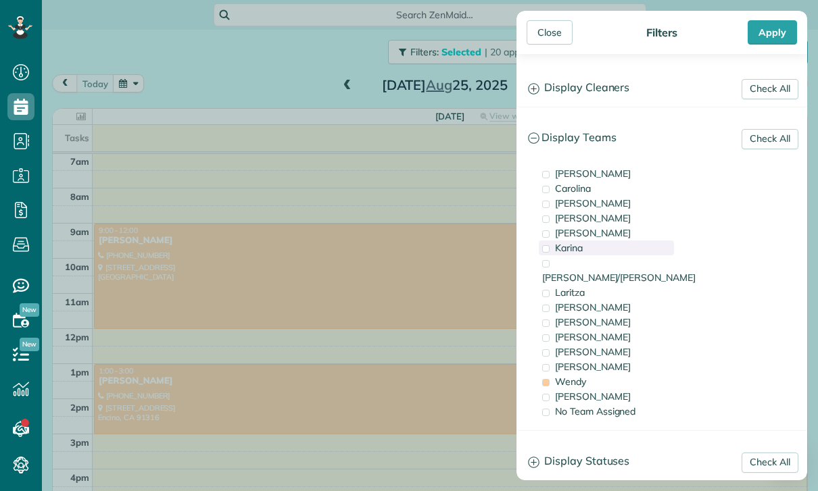
click at [582, 251] on span "Karina" at bounding box center [569, 248] width 28 height 12
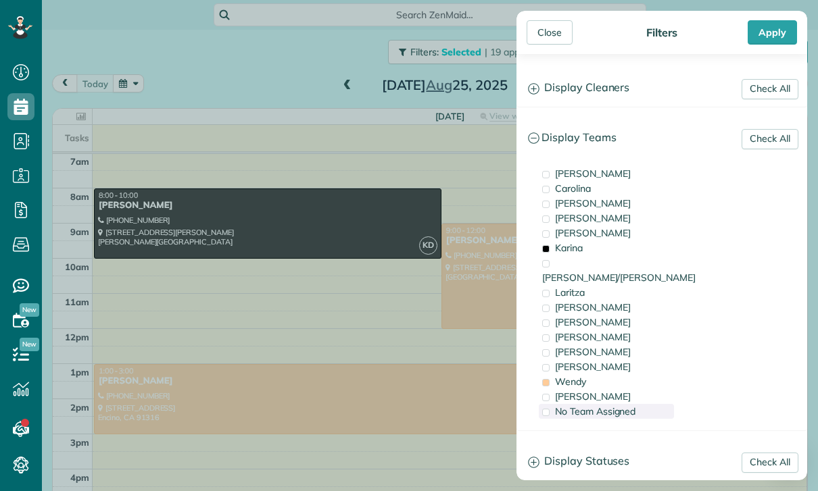
click at [599, 405] on span "No Team Assigned" at bounding box center [595, 411] width 80 height 12
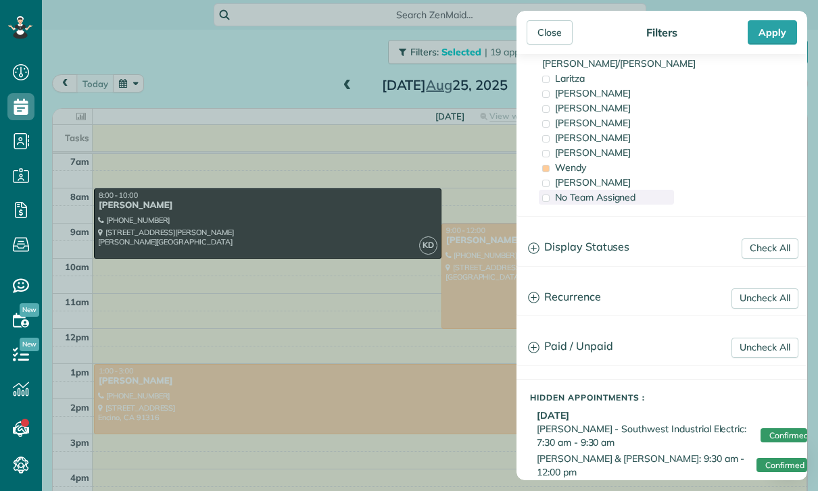
scroll to position [223, 0]
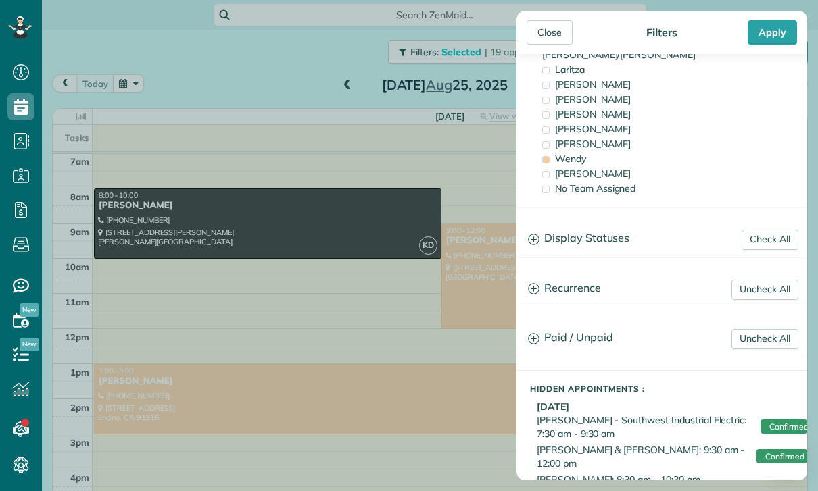
click at [616, 231] on h3 "Display Statuses" at bounding box center [661, 239] width 289 height 34
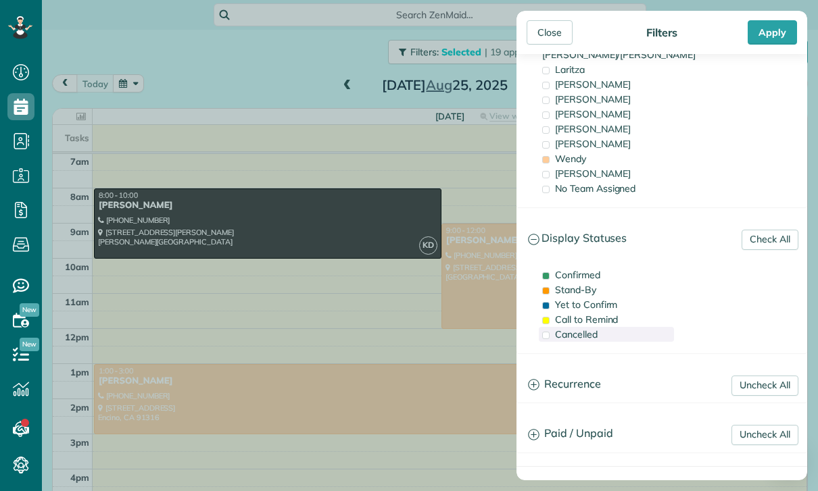
click at [578, 328] on span "Cancelled" at bounding box center [576, 334] width 43 height 12
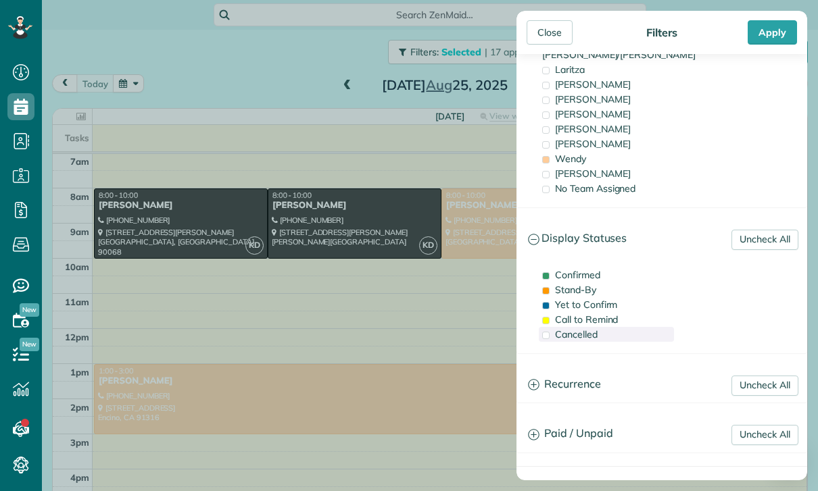
scroll to position [106, 0]
click at [776, 34] on div "Apply" at bounding box center [771, 32] width 49 height 24
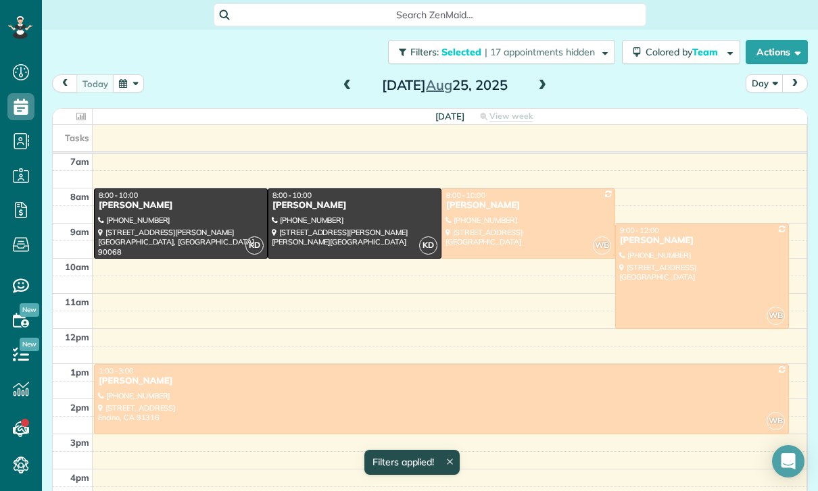
click at [762, 82] on button "Day" at bounding box center [764, 83] width 38 height 18
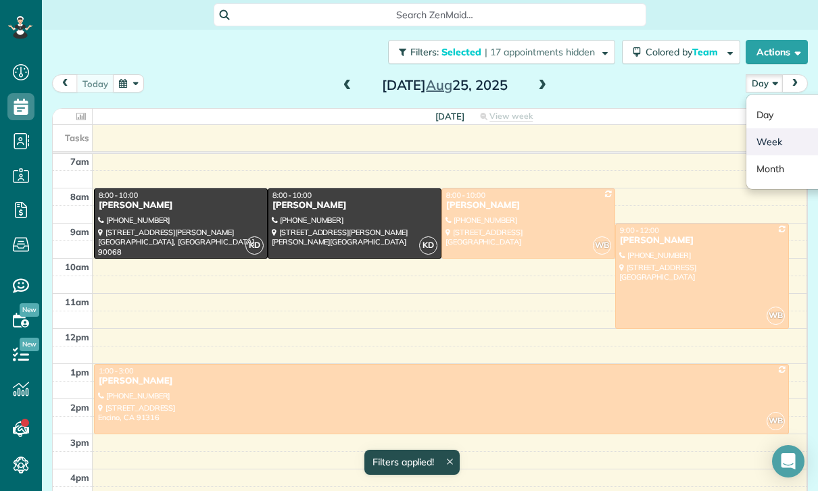
click at [776, 147] on link "Week" at bounding box center [799, 141] width 107 height 27
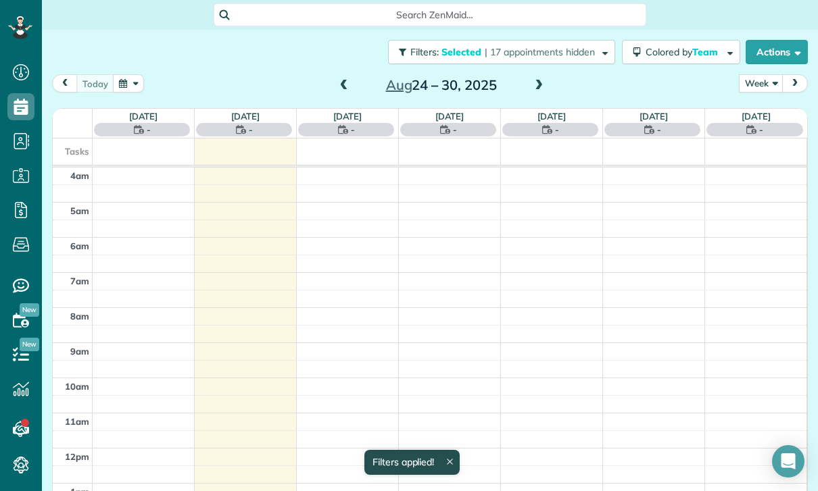
scroll to position [106, 0]
click at [130, 76] on button "button" at bounding box center [128, 83] width 31 height 18
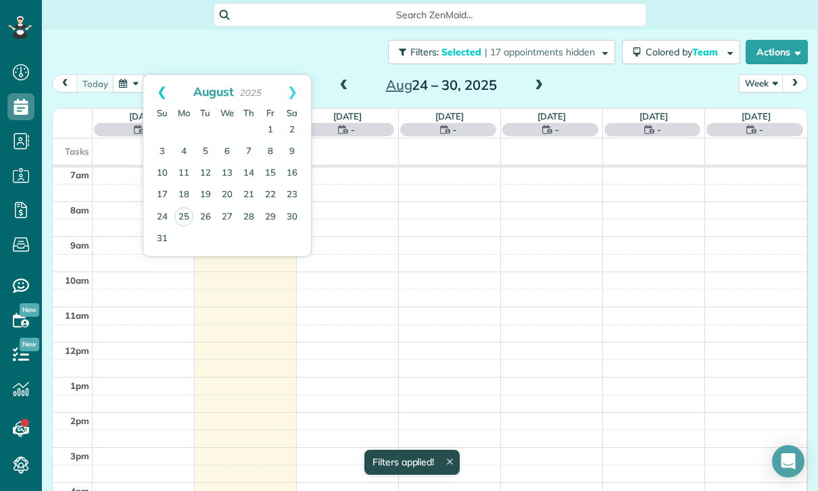
click at [160, 83] on link "Prev" at bounding box center [161, 92] width 37 height 34
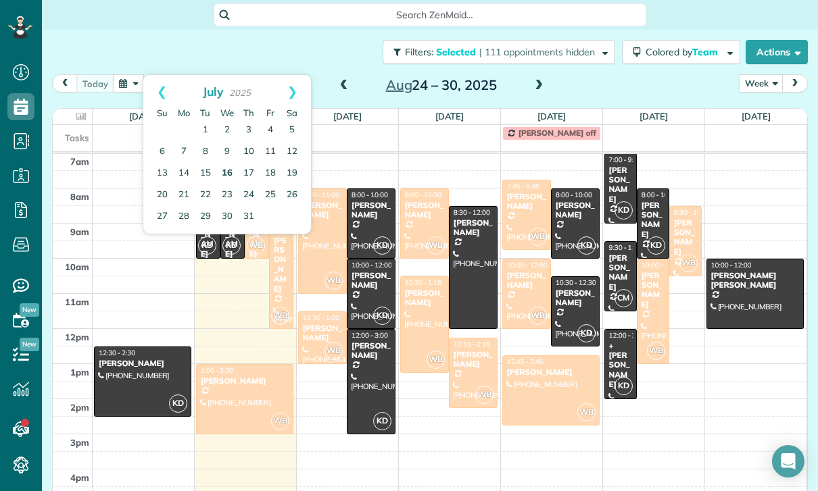
click at [231, 172] on link "16" at bounding box center [227, 174] width 22 height 22
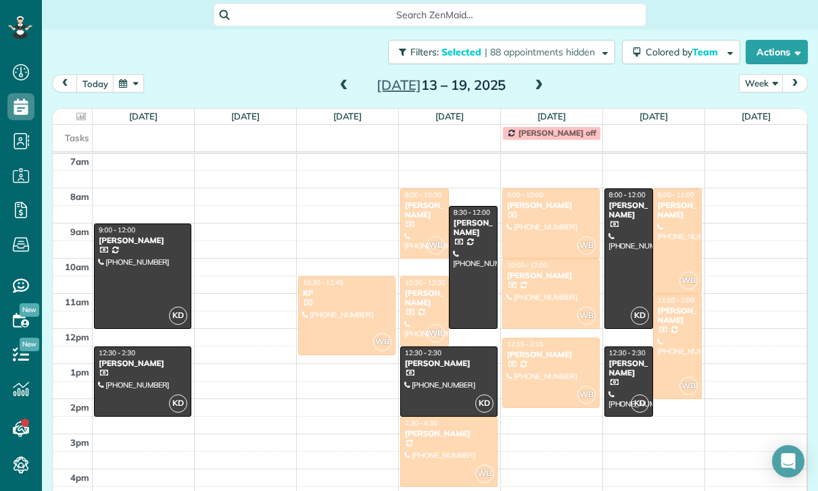
click at [682, 231] on div at bounding box center [676, 241] width 47 height 104
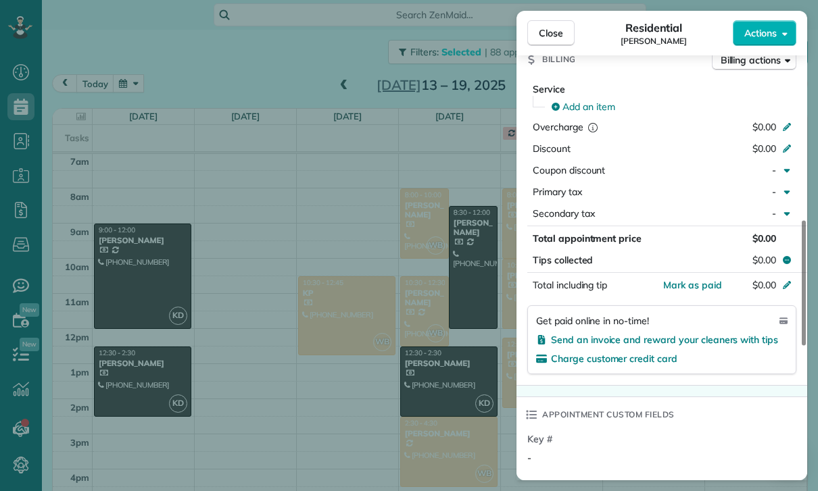
scroll to position [106, 0]
click at [249, 35] on div "Close Residential Jill Chapman Actions Status Confirmed Jill Chapman · Open pro…" at bounding box center [409, 245] width 818 height 491
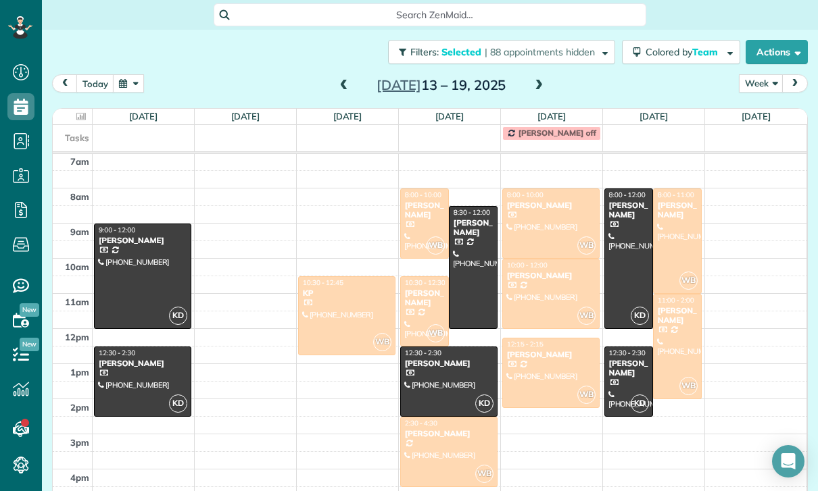
click at [339, 80] on span at bounding box center [343, 86] width 15 height 12
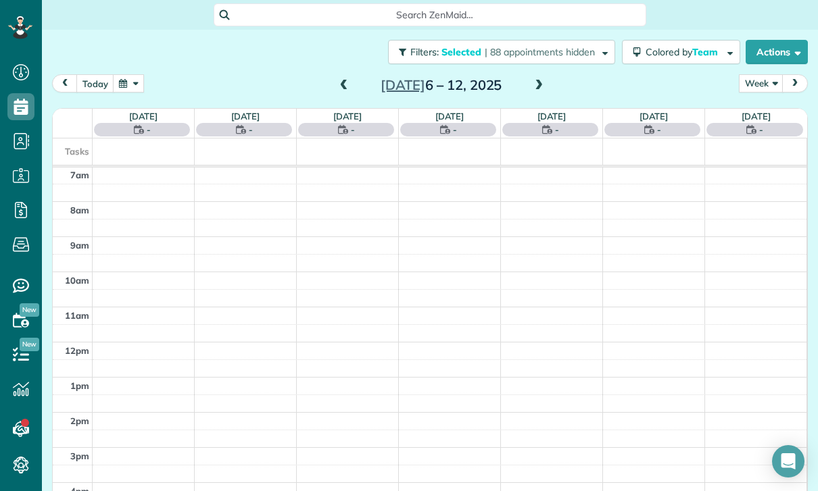
scroll to position [106, 0]
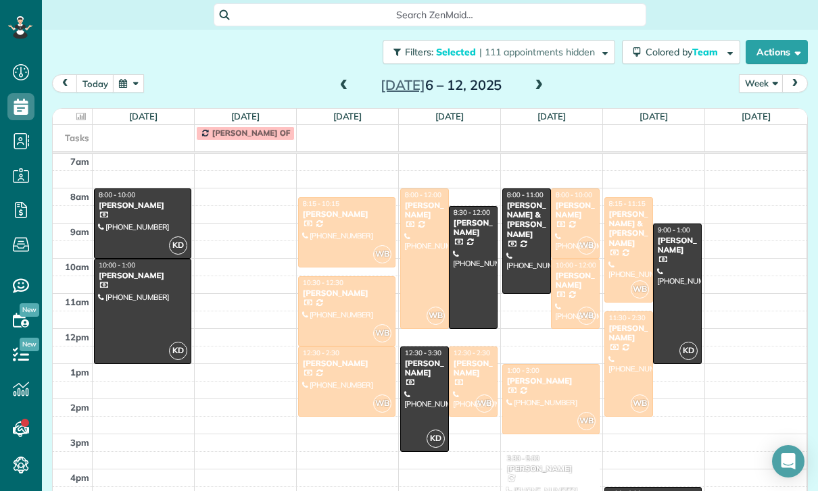
click at [628, 212] on div at bounding box center [628, 250] width 47 height 104
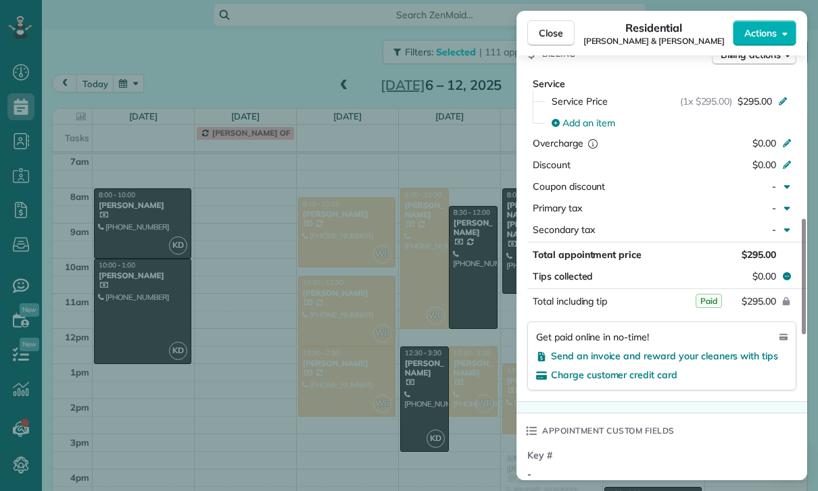
scroll to position [668, 0]
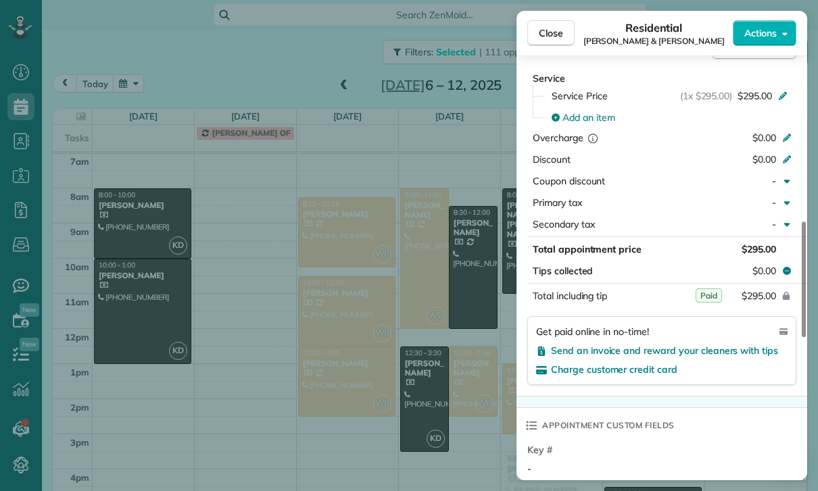
click at [445, 432] on div "Close Residential Richard & Dominique Collinge Actions Status Confirmed Richard…" at bounding box center [409, 245] width 818 height 491
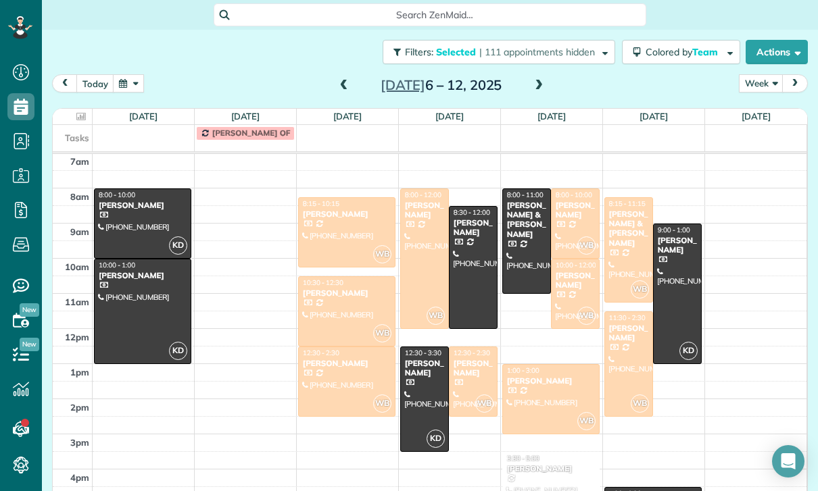
click at [476, 359] on div "Christopher Mahsaradjian" at bounding box center [473, 369] width 41 height 20
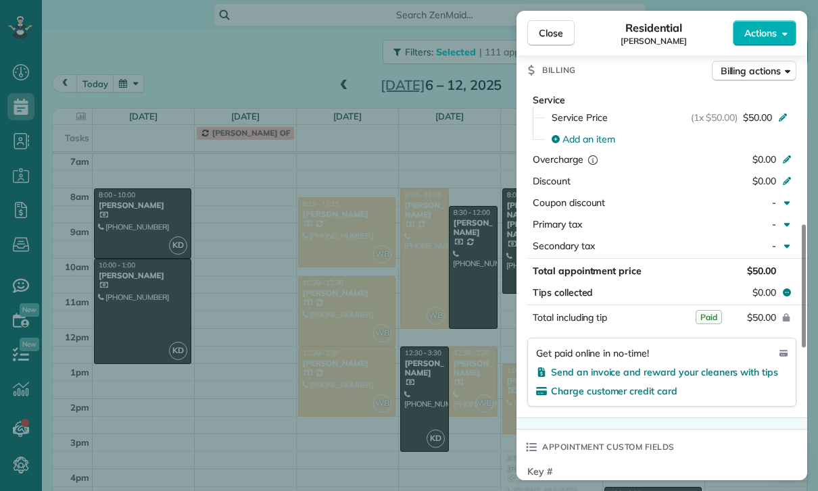
scroll to position [639, 0]
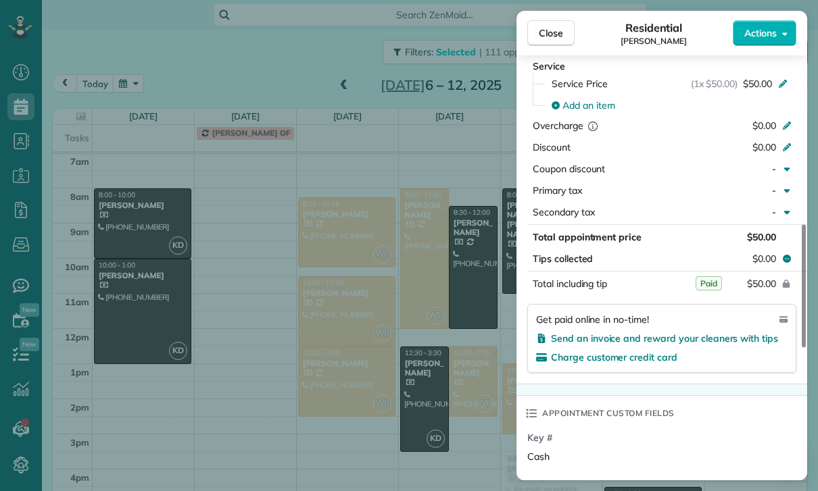
click at [437, 416] on div "Close Residential Christopher Mahsaradjian Actions Status Confirmed Christopher…" at bounding box center [409, 245] width 818 height 491
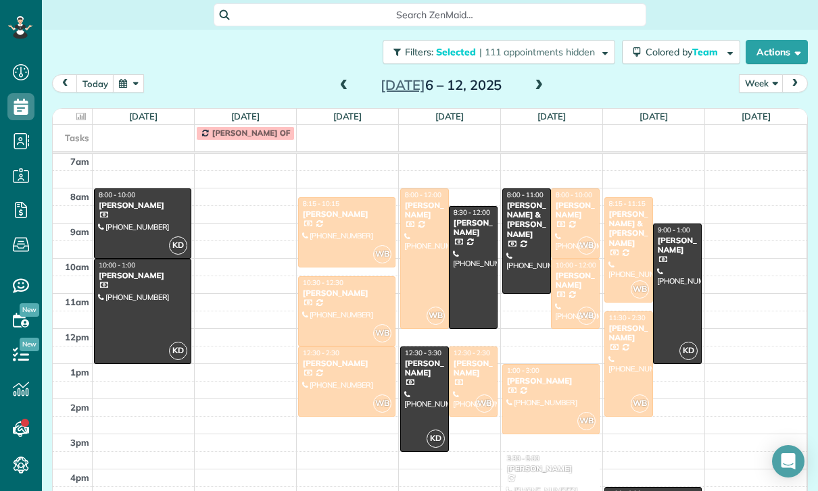
click at [136, 74] on button "button" at bounding box center [128, 83] width 31 height 18
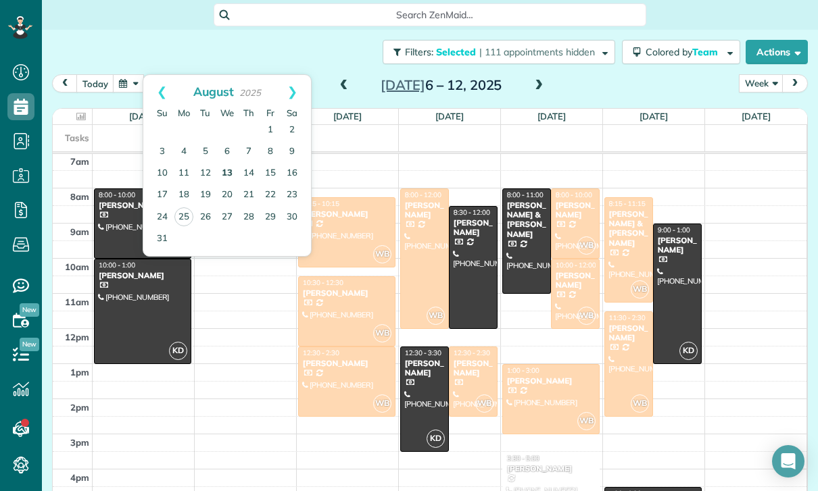
click at [232, 163] on link "13" at bounding box center [227, 174] width 22 height 22
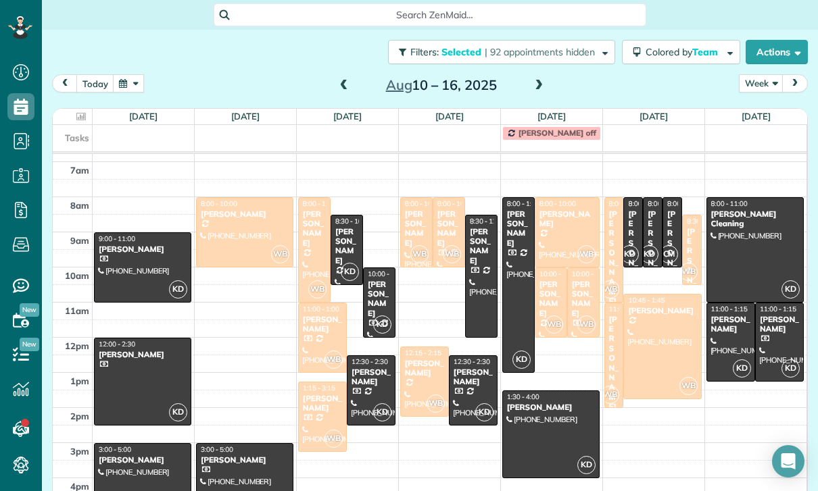
scroll to position [108, 0]
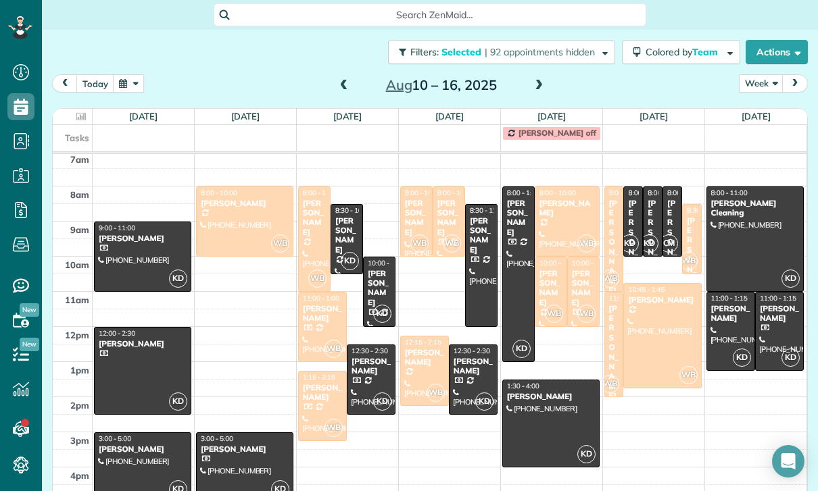
click at [239, 187] on div at bounding box center [245, 221] width 96 height 69
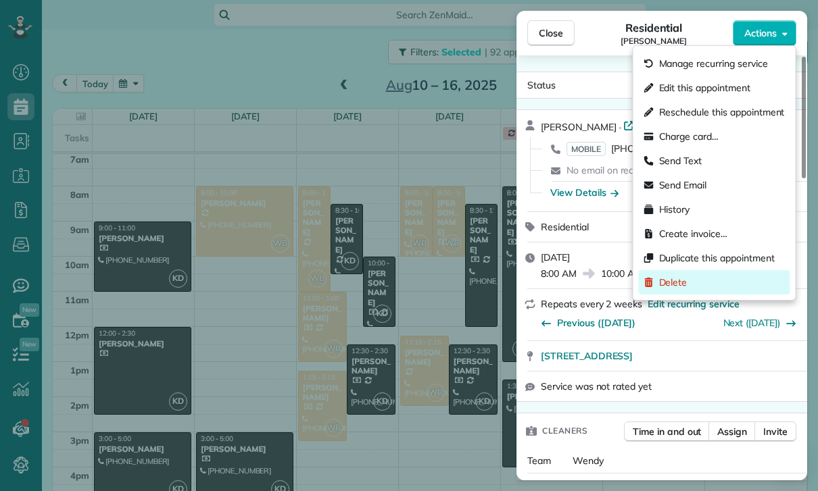
click at [674, 288] on span "Delete" at bounding box center [673, 283] width 28 height 14
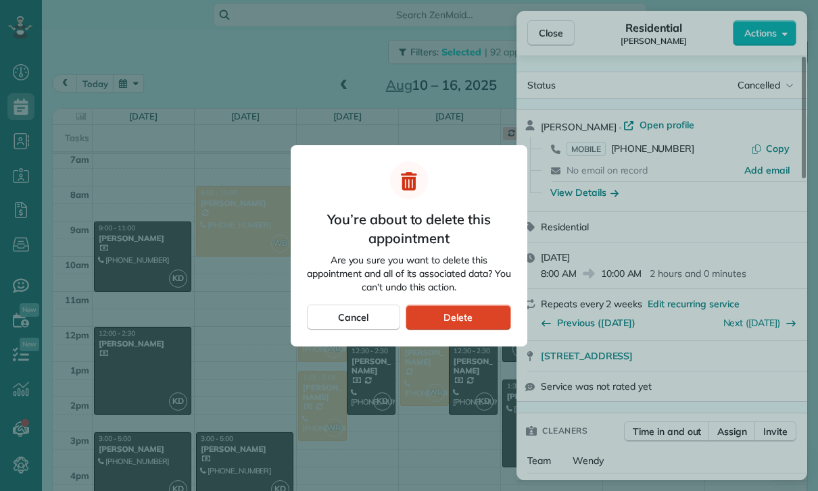
click at [480, 326] on div "Delete" at bounding box center [457, 318] width 105 height 26
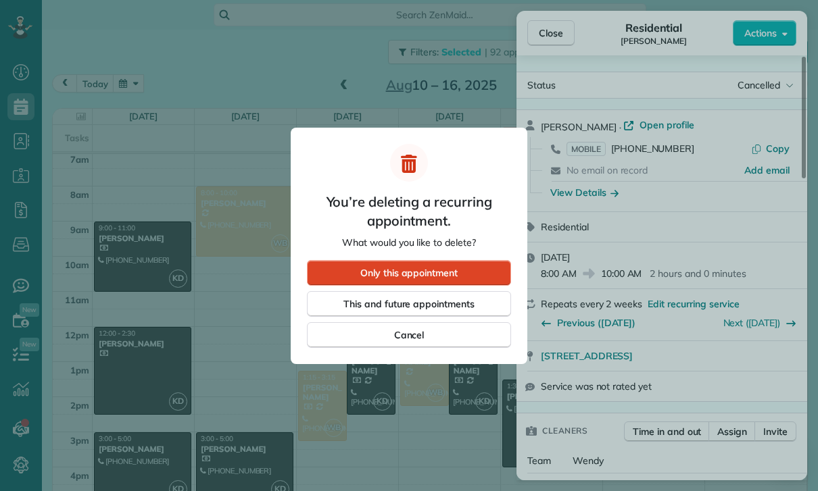
click at [448, 271] on span "Only this appointment" at bounding box center [408, 273] width 97 height 14
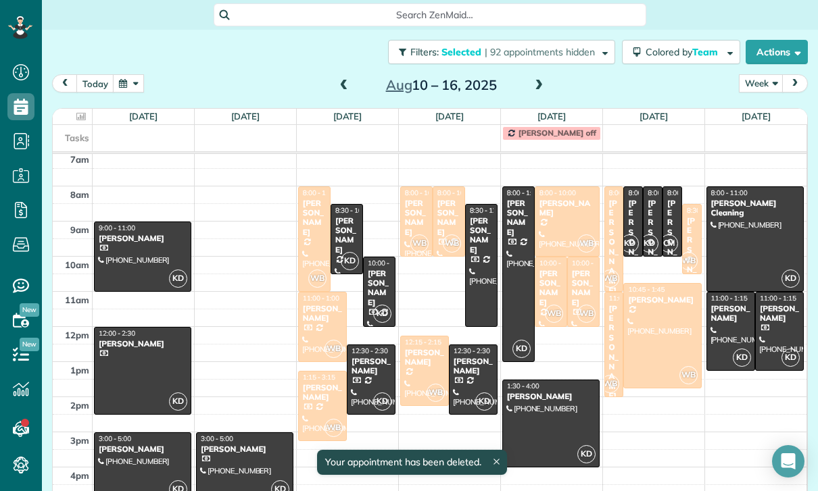
scroll to position [108, 0]
click at [312, 191] on div at bounding box center [314, 239] width 31 height 104
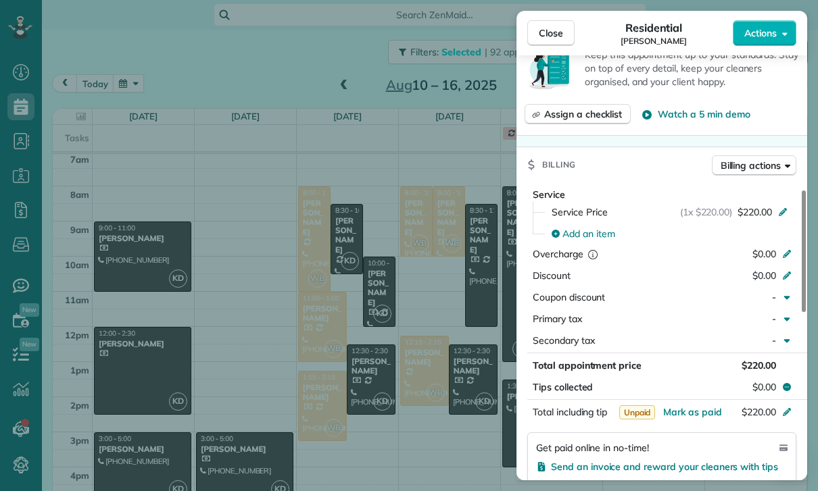
scroll to position [609, 0]
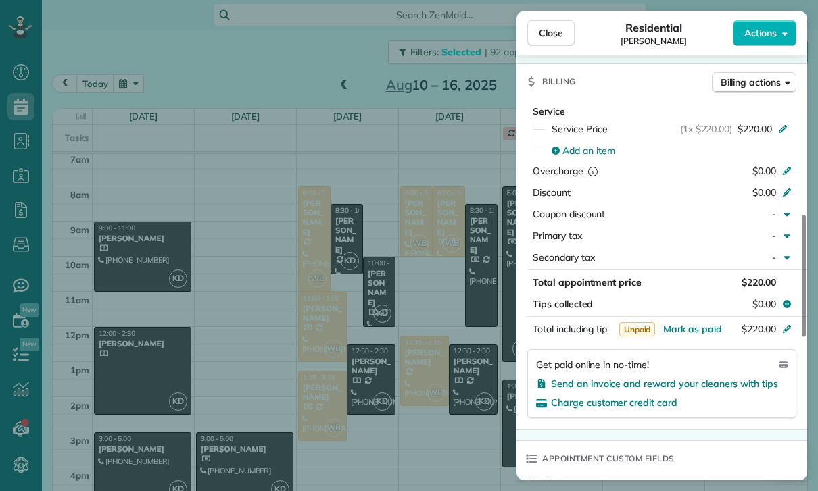
click at [446, 359] on div "Close Residential Diane Cripe Actions Status Confirmed Diane Cripe · Open profi…" at bounding box center [409, 245] width 818 height 491
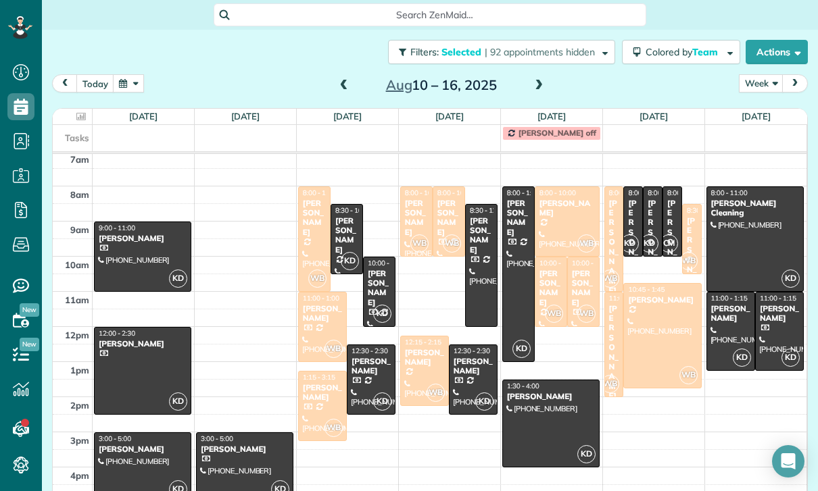
click at [316, 293] on div at bounding box center [322, 327] width 47 height 69
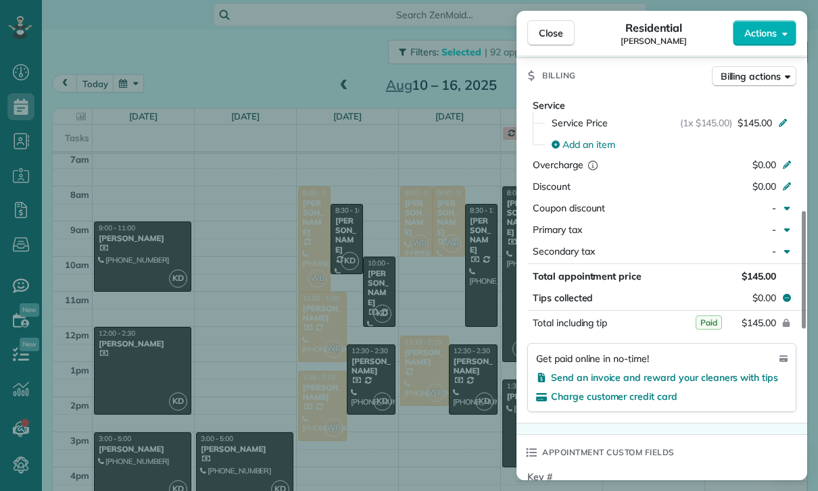
scroll to position [616, 0]
click at [403, 339] on div "Close Residential Masayuki Hattori Actions Status Confirmed Masayuki Hattori · …" at bounding box center [409, 245] width 818 height 491
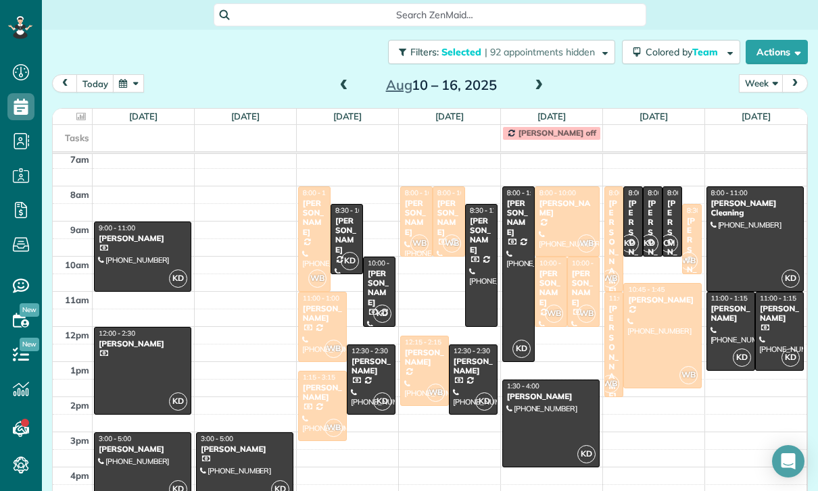
click at [311, 372] on div at bounding box center [322, 406] width 47 height 69
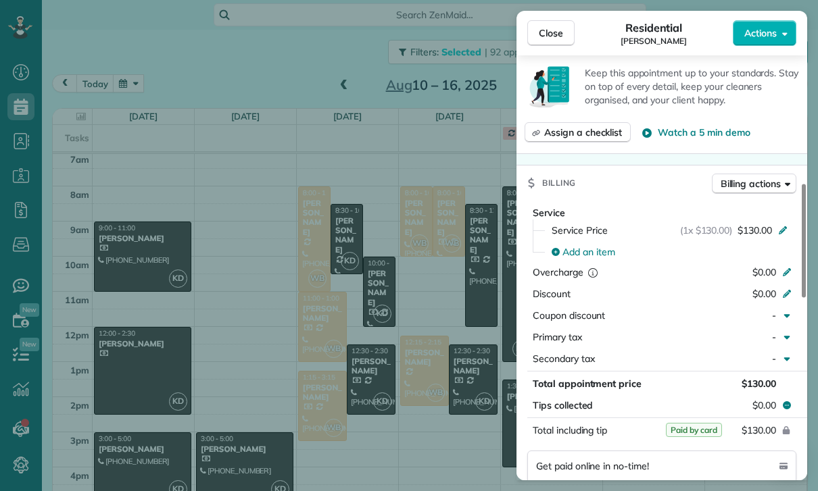
scroll to position [628, 0]
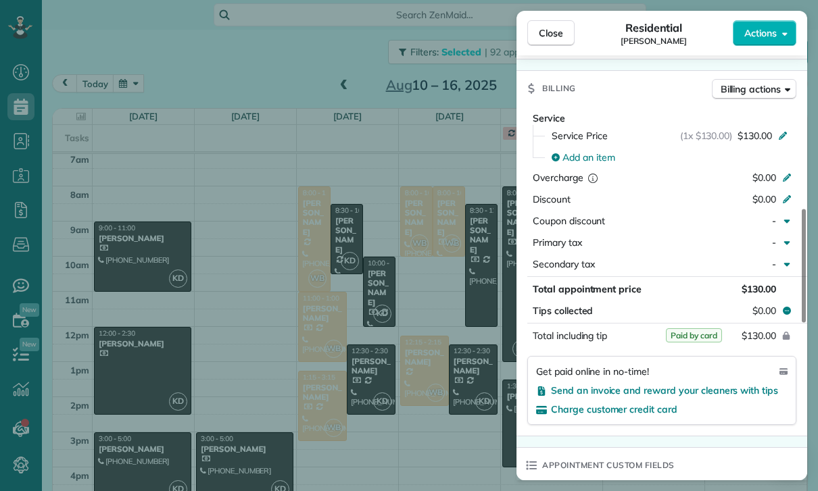
click at [435, 407] on div "Close Residential Cody Crutchley Actions Status Yet to Confirm Cody Crutchley ·…" at bounding box center [409, 245] width 818 height 491
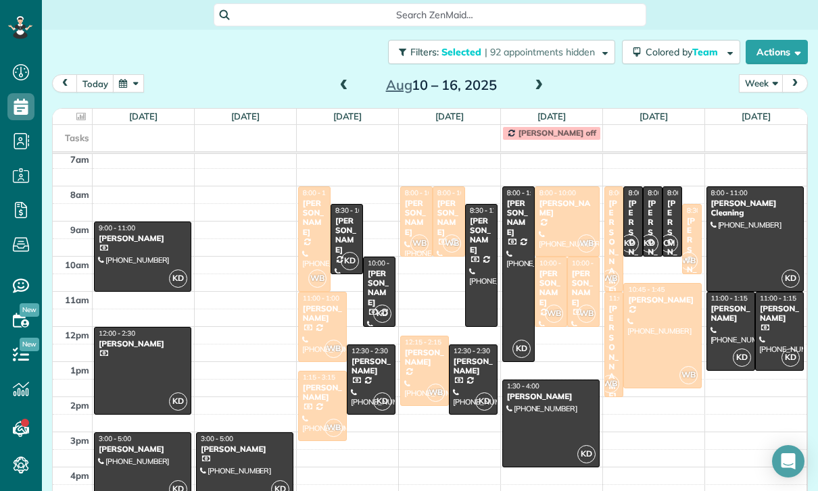
click at [410, 199] on div "[PERSON_NAME]" at bounding box center [416, 218] width 24 height 39
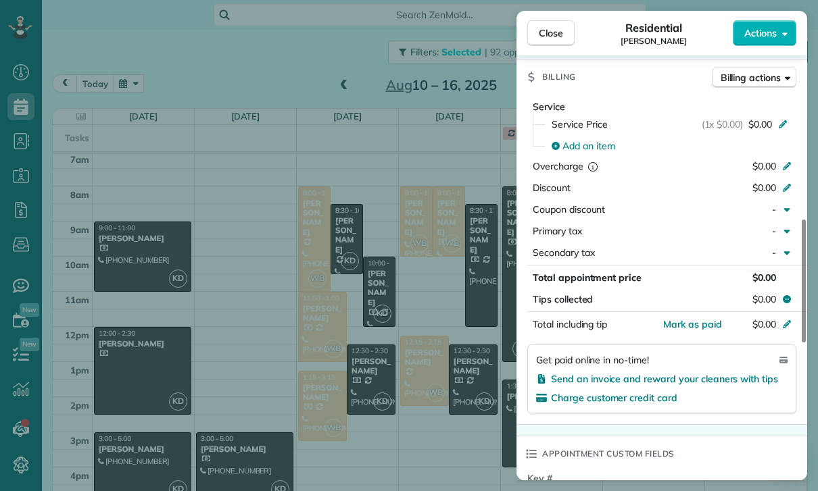
scroll to position [620, 0]
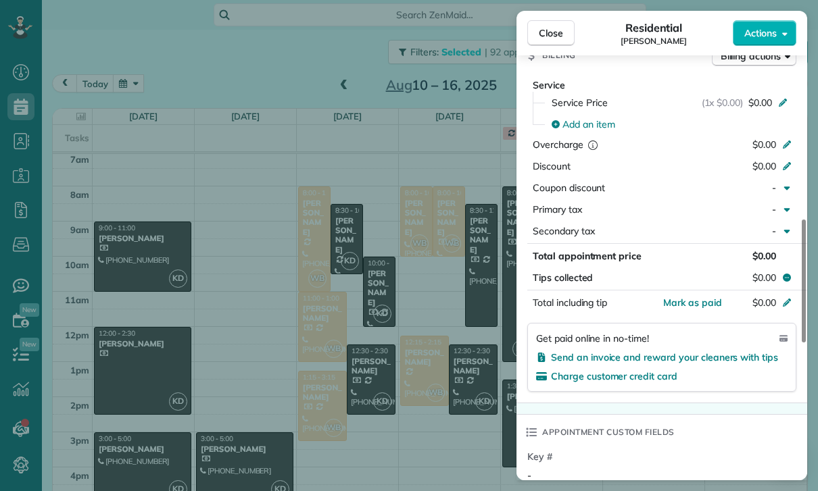
click at [768, 17] on div "Close Residential Christina Repola Actions" at bounding box center [661, 33] width 291 height 45
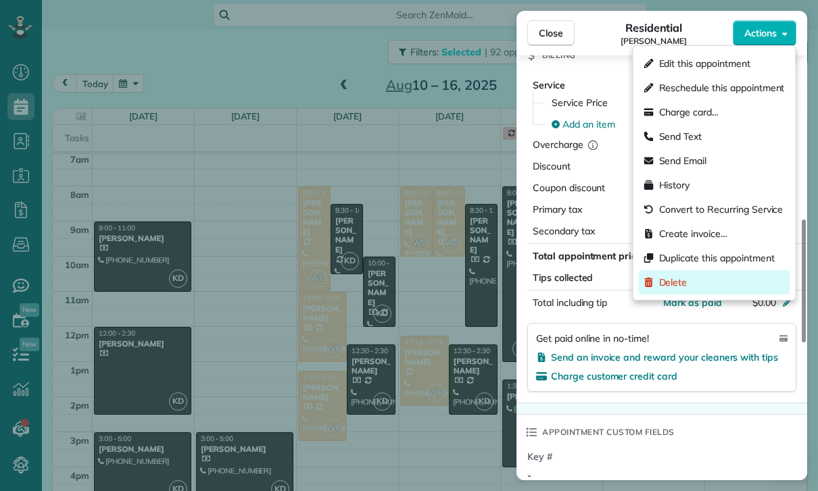
click at [682, 276] on span "Delete" at bounding box center [673, 283] width 28 height 14
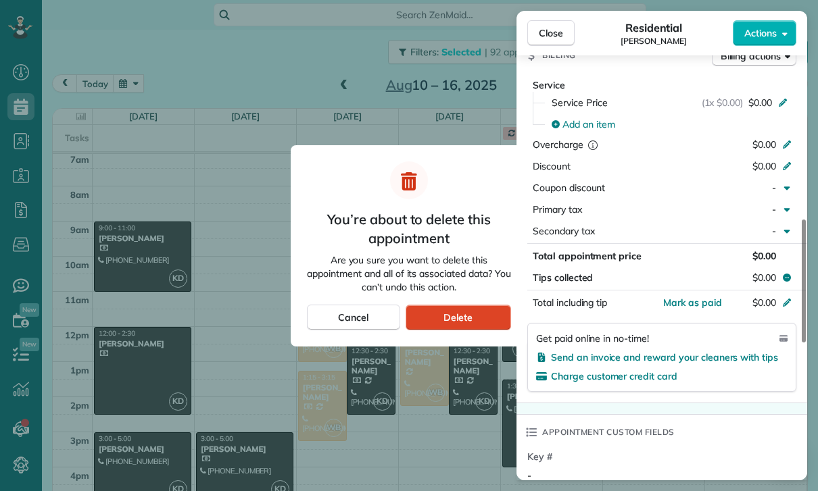
click at [479, 319] on div "Delete" at bounding box center [457, 318] width 105 height 26
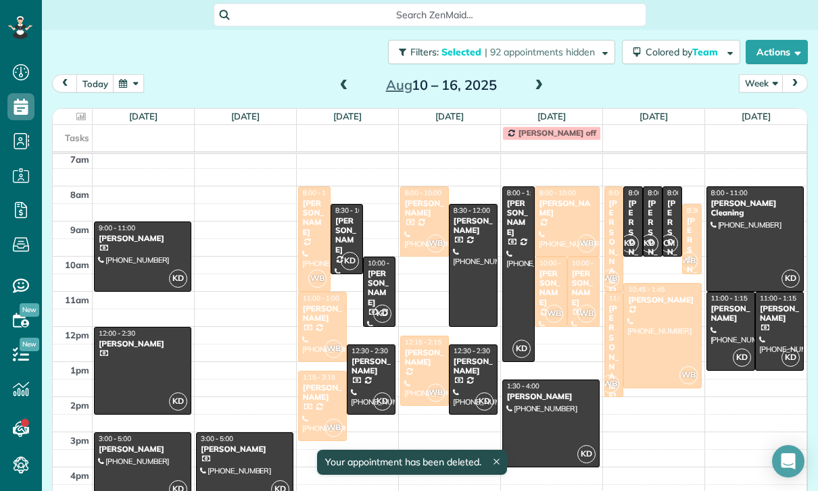
scroll to position [108, 0]
click at [419, 199] on div "[PERSON_NAME]" at bounding box center [424, 209] width 41 height 20
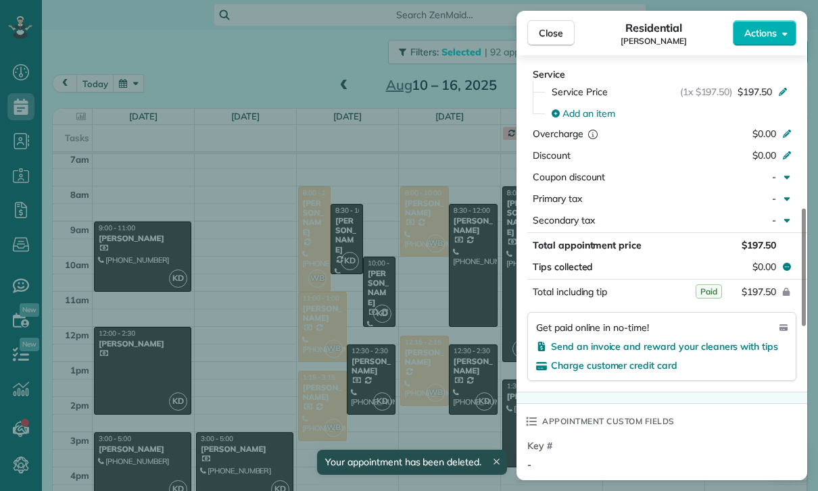
scroll to position [682, 0]
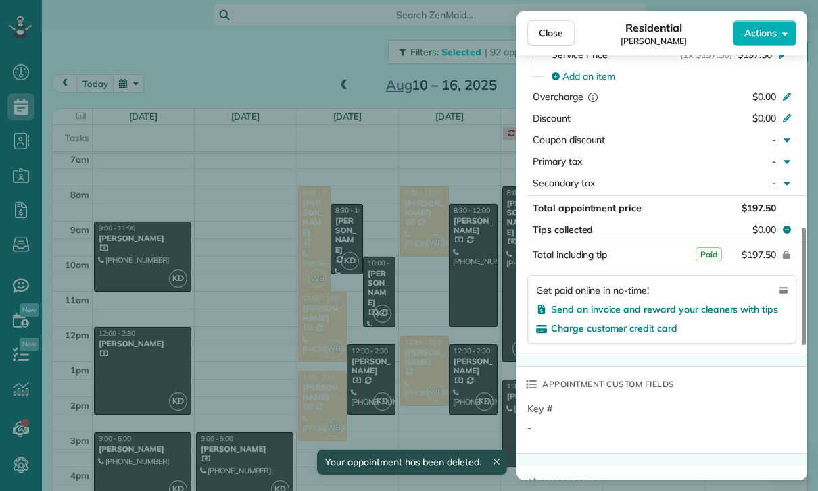
click at [451, 362] on div "Close Residential Christina Repola Actions Status Confirmed Christina Repola · …" at bounding box center [409, 245] width 818 height 491
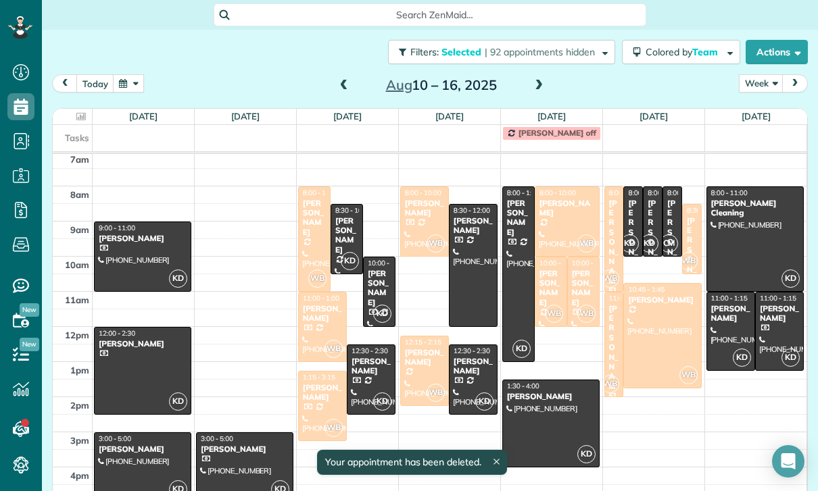
click at [422, 348] on div "[PERSON_NAME]" at bounding box center [424, 358] width 41 height 20
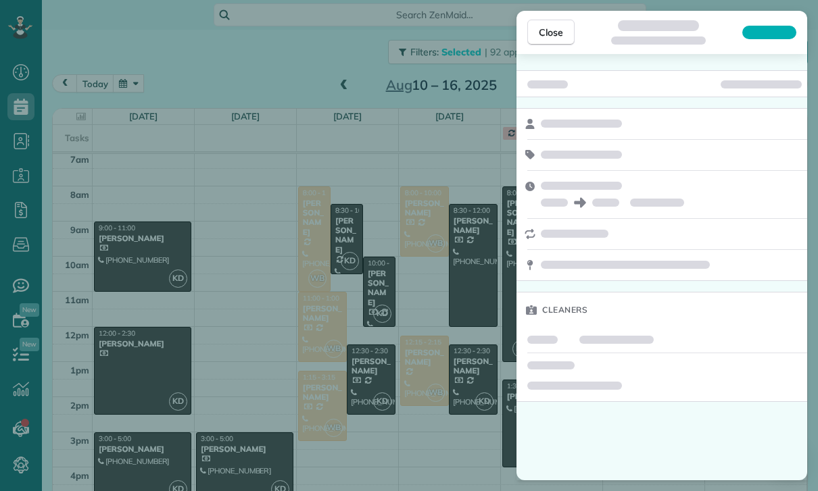
click at [388, 349] on div "Close Cleaners" at bounding box center [409, 245] width 818 height 491
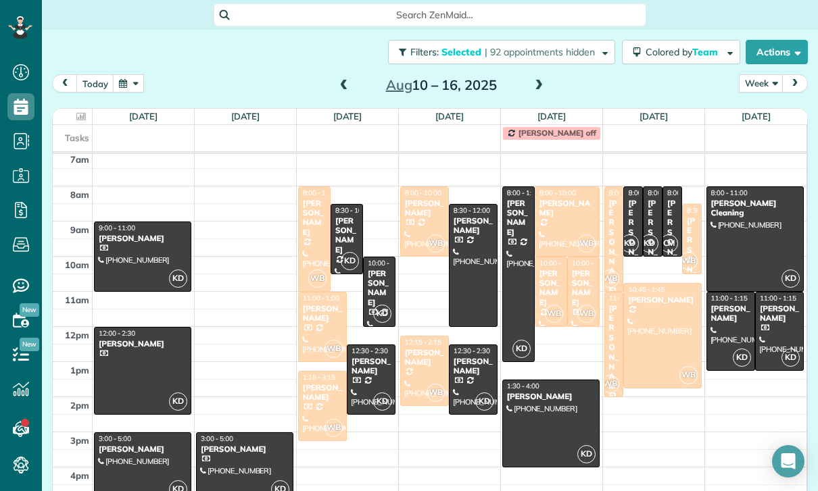
click at [566, 187] on div at bounding box center [567, 221] width 64 height 69
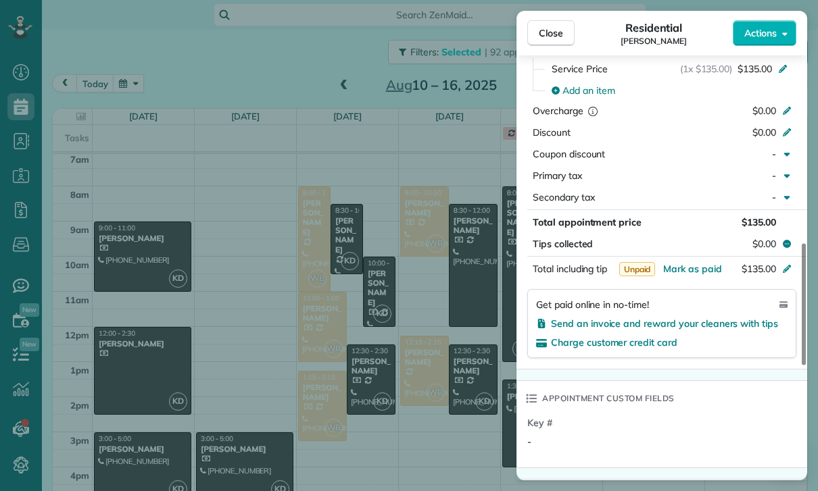
scroll to position [718, 0]
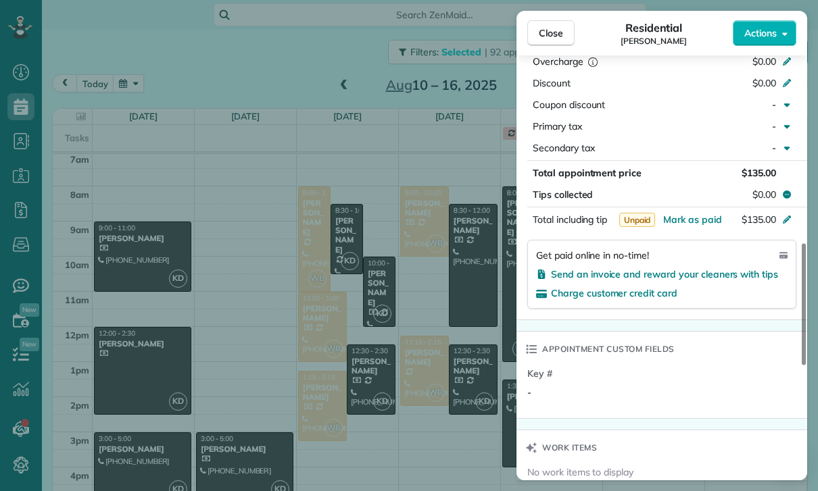
click at [430, 368] on div "Close Residential Sophie Brower Actions Status Confirmed Sophie Brower · Open p…" at bounding box center [409, 245] width 818 height 491
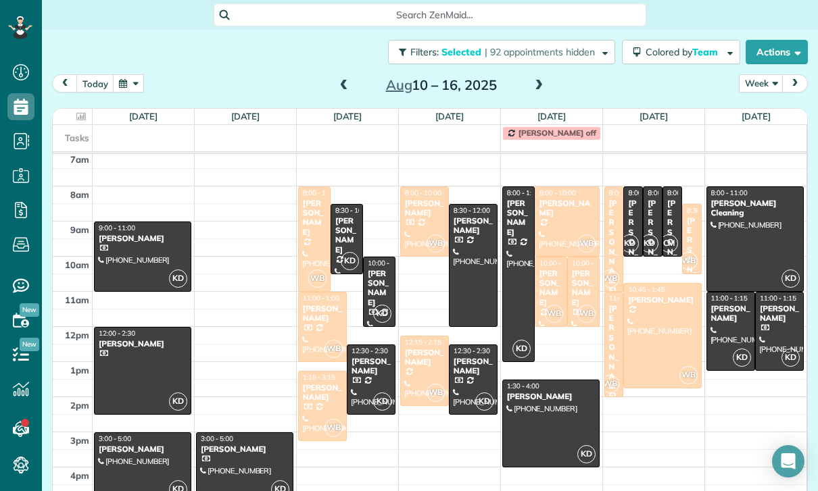
click at [580, 269] on div "Russell Hornsby" at bounding box center [583, 288] width 24 height 39
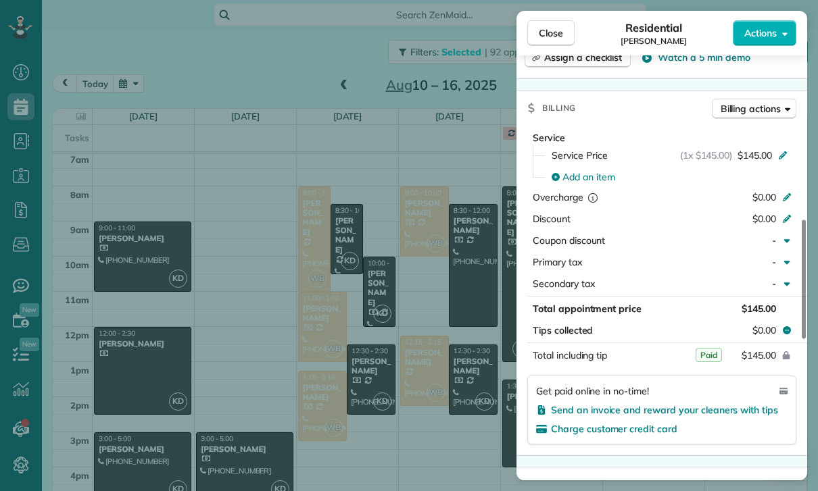
scroll to position [676, 0]
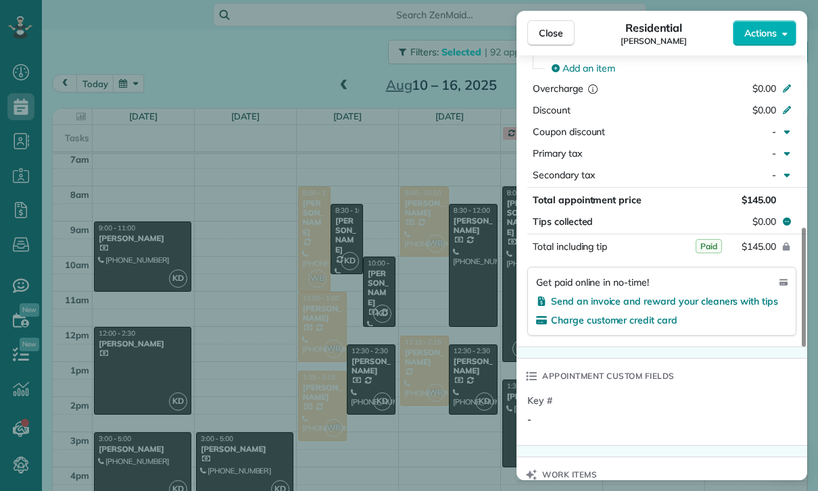
click at [438, 390] on div "Close Residential Russell Hornsby Actions Status Confirmed Russell Hornsby · Op…" at bounding box center [409, 245] width 818 height 491
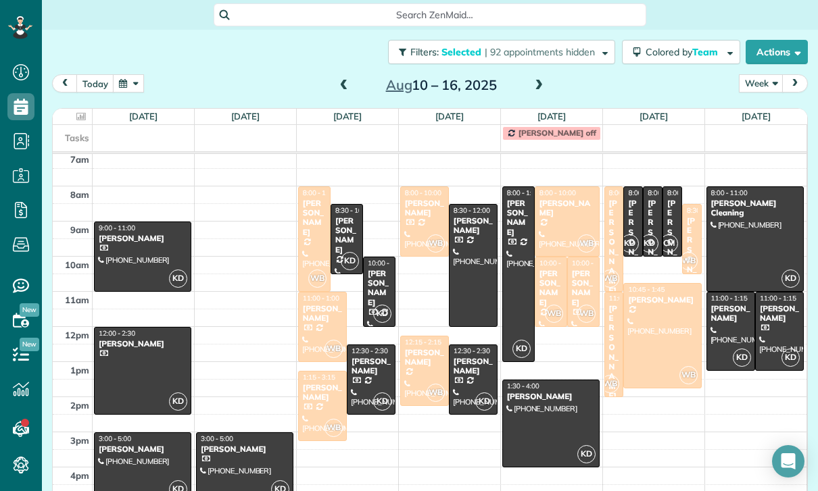
click at [552, 269] on div "[PERSON_NAME]" at bounding box center [551, 288] width 24 height 39
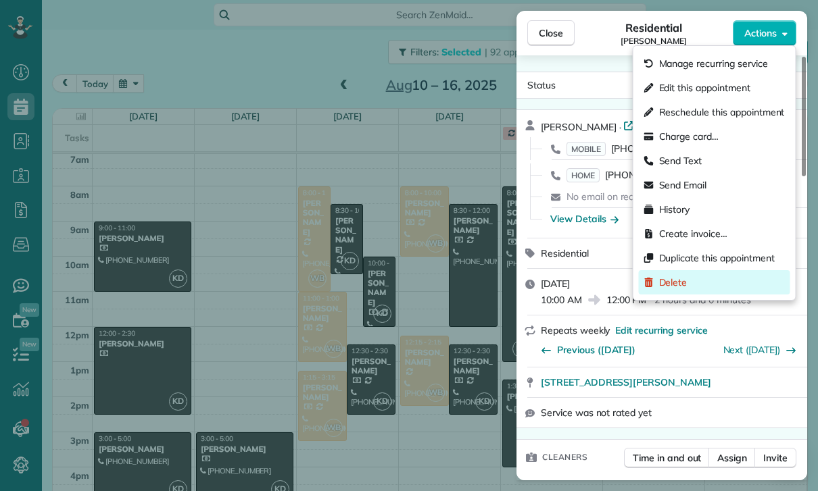
click at [693, 287] on div "Delete" at bounding box center [714, 282] width 151 height 24
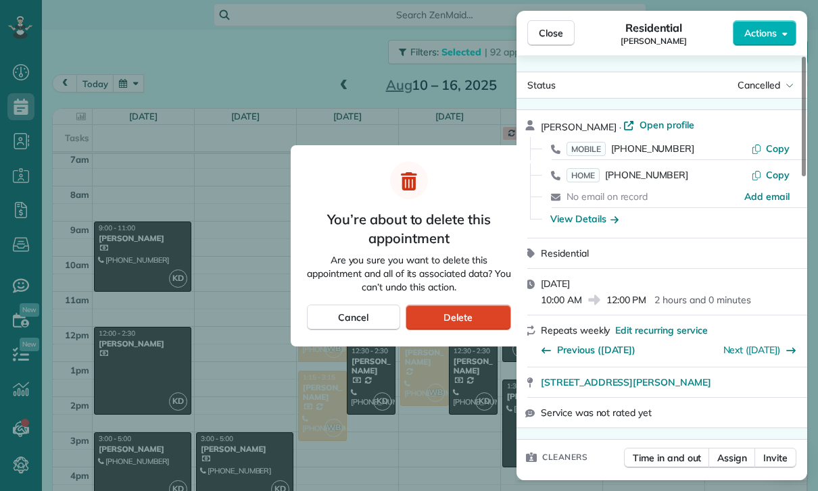
click at [466, 316] on span "Delete" at bounding box center [457, 318] width 29 height 14
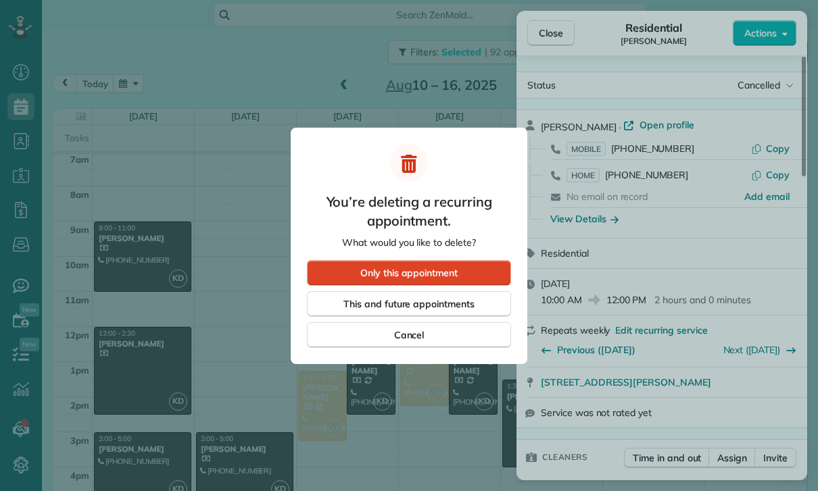
click at [467, 272] on div "Only this appointment" at bounding box center [409, 273] width 204 height 26
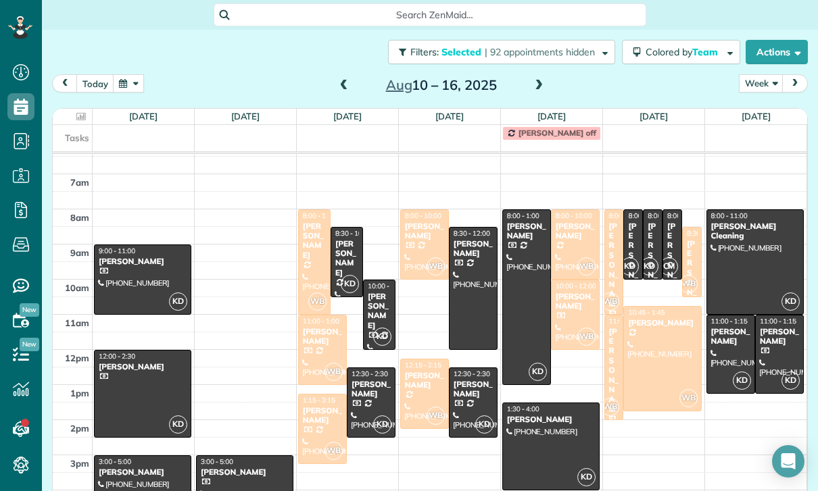
scroll to position [108, 0]
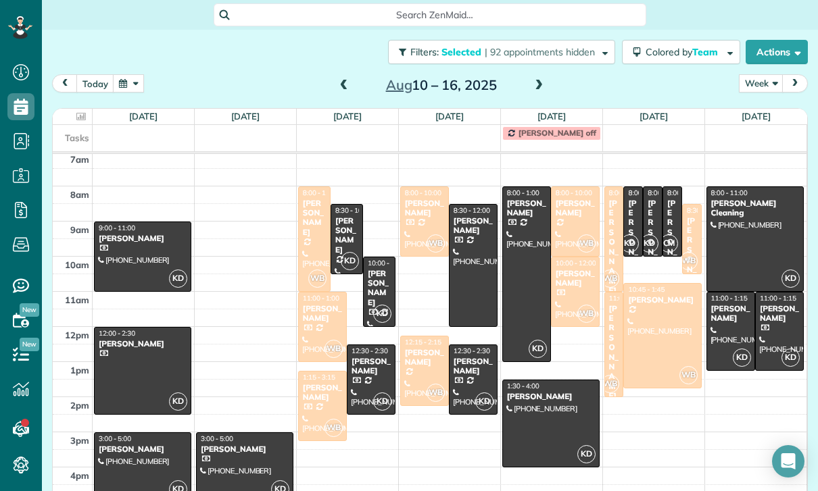
click at [695, 216] on div "[PERSON_NAME]" at bounding box center [691, 264] width 11 height 97
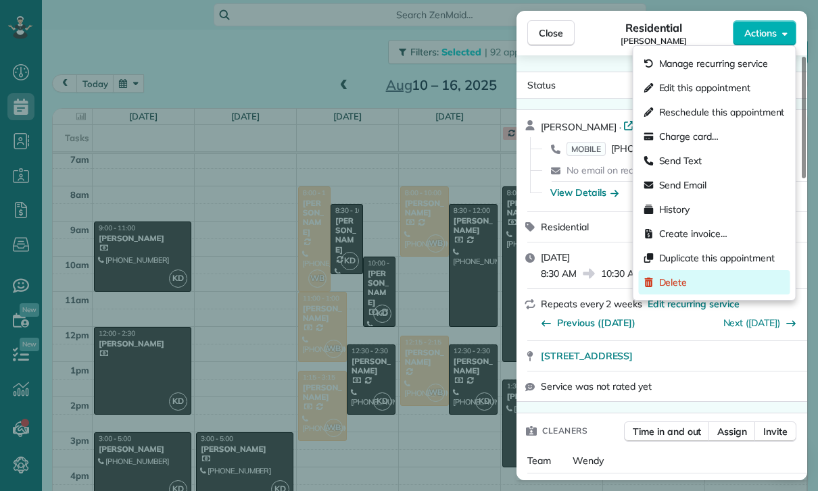
click at [686, 286] on span "Delete" at bounding box center [673, 283] width 28 height 14
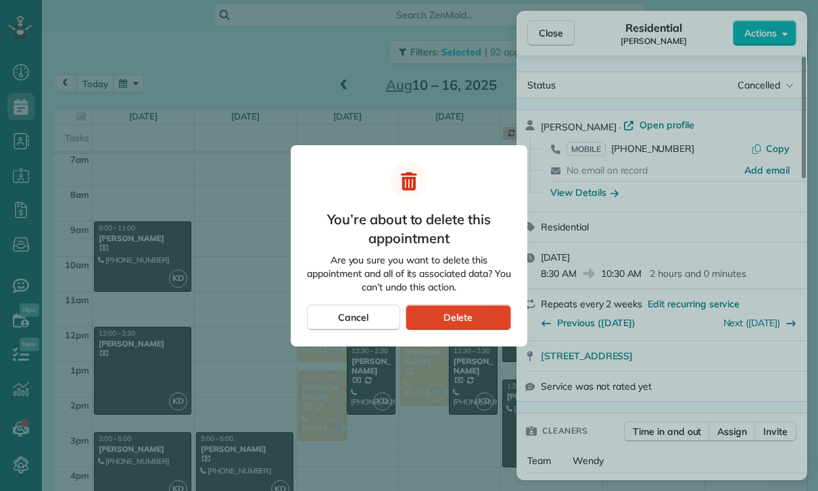
click at [480, 316] on div "Delete" at bounding box center [457, 318] width 105 height 26
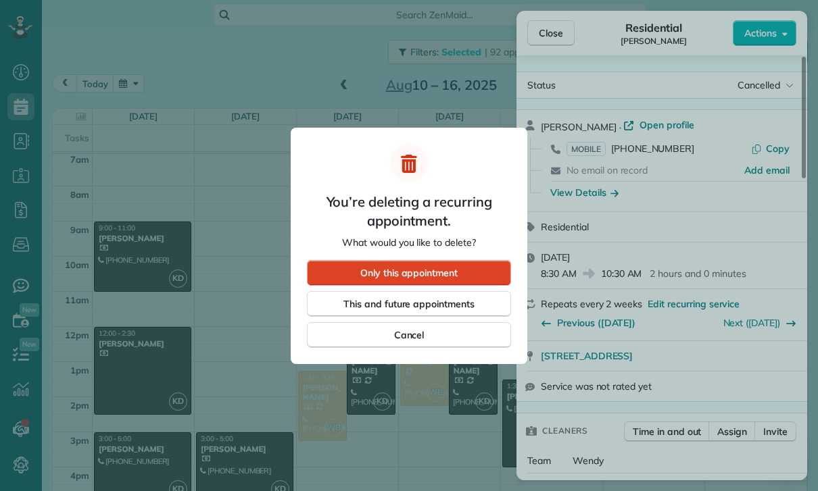
click at [465, 272] on div "Only this appointment" at bounding box center [409, 273] width 204 height 26
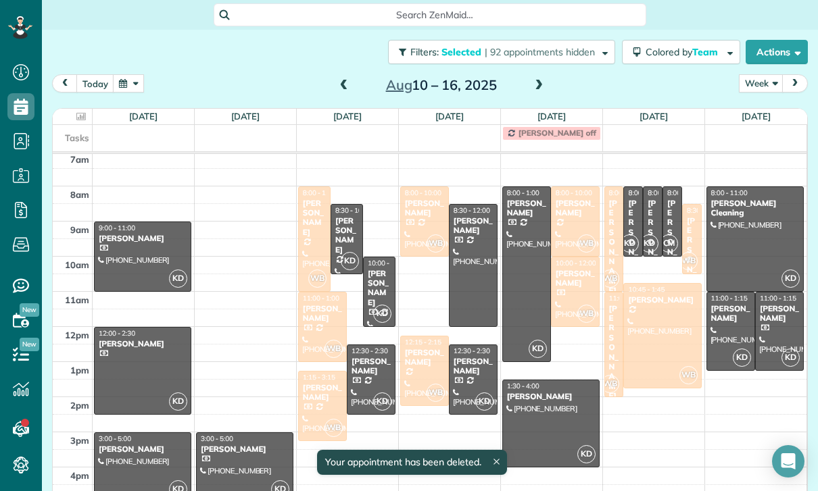
scroll to position [108, 0]
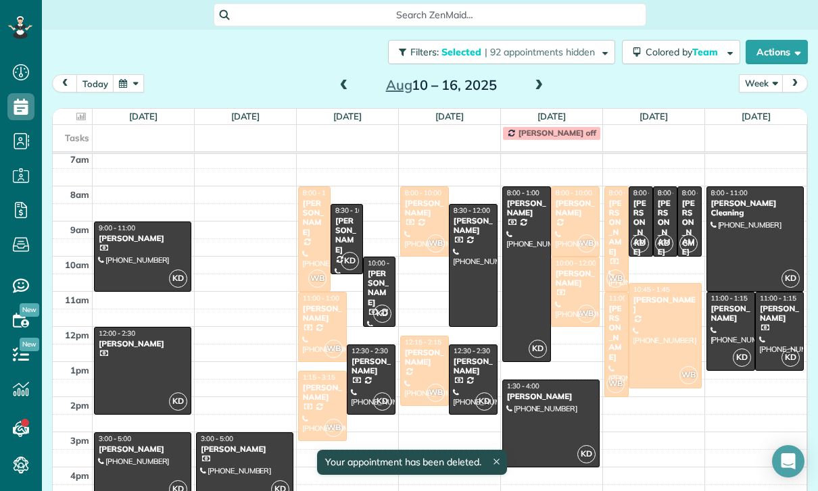
click at [662, 300] on div at bounding box center [665, 336] width 72 height 104
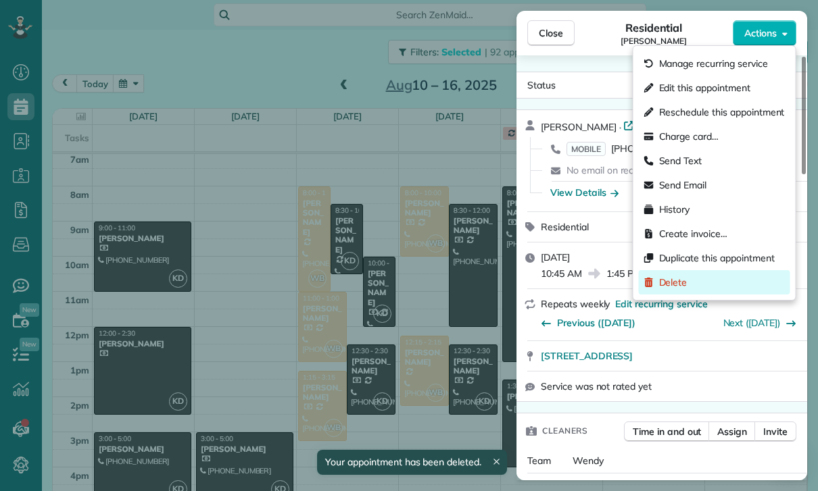
click at [690, 284] on div "Delete" at bounding box center [714, 282] width 151 height 24
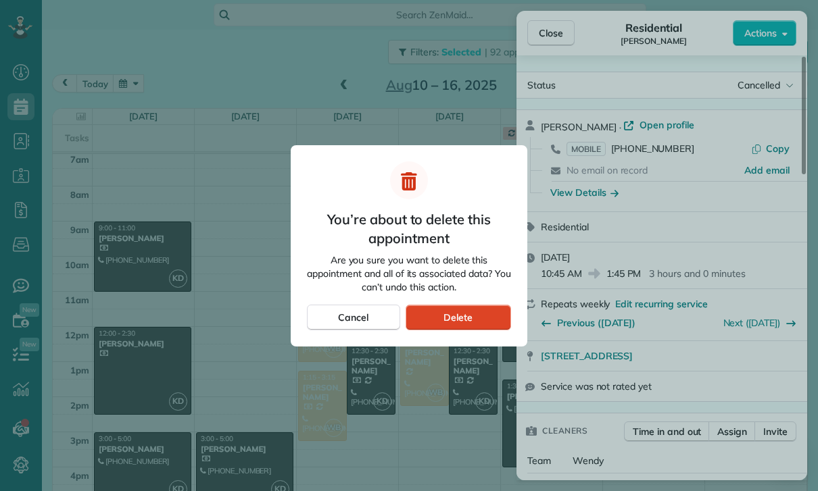
click at [470, 325] on div "Delete" at bounding box center [457, 318] width 105 height 26
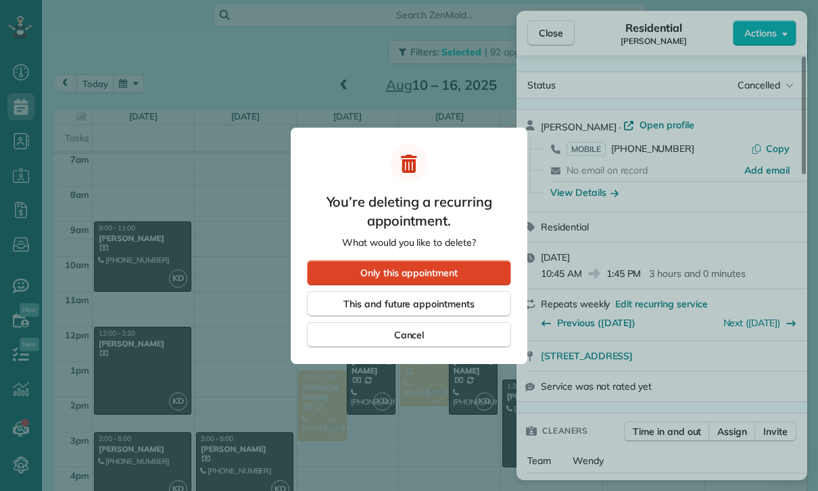
click at [465, 264] on div "Only this appointment" at bounding box center [409, 273] width 204 height 26
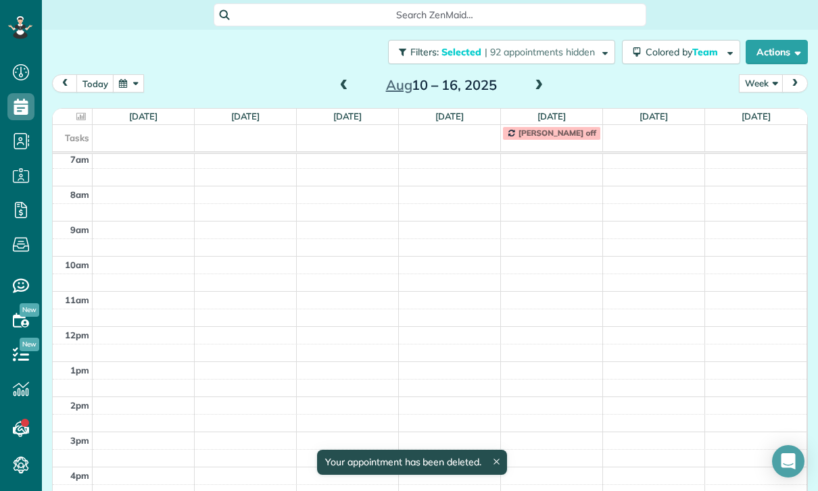
scroll to position [108, 0]
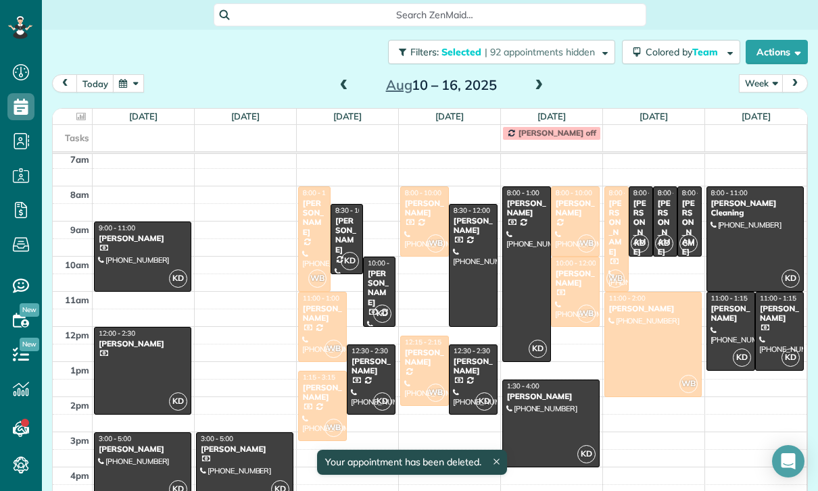
click at [647, 297] on div at bounding box center [653, 345] width 96 height 104
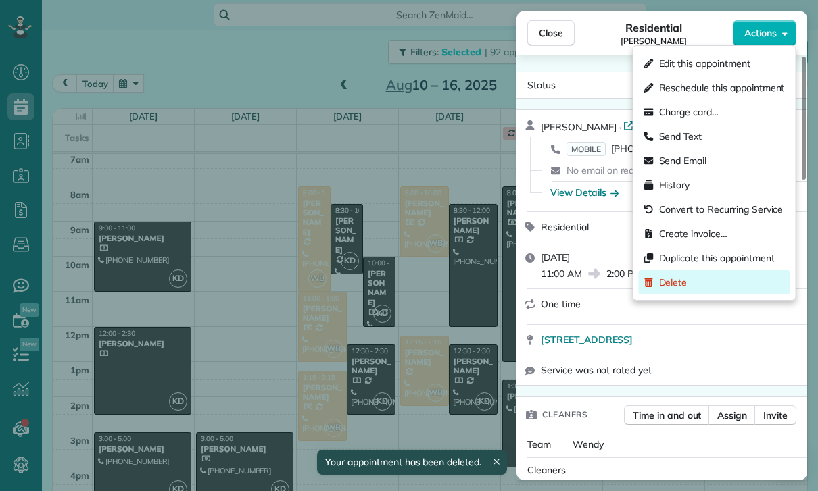
click at [668, 282] on span "Delete" at bounding box center [673, 283] width 28 height 14
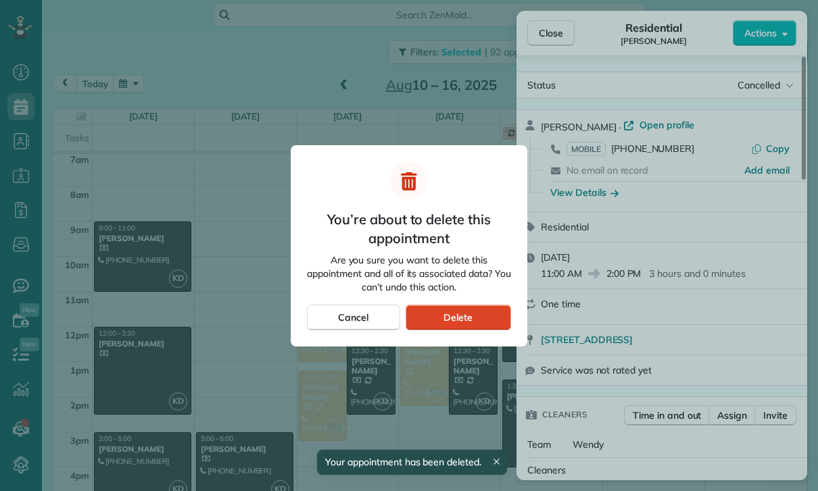
click at [468, 314] on span "Delete" at bounding box center [457, 318] width 29 height 14
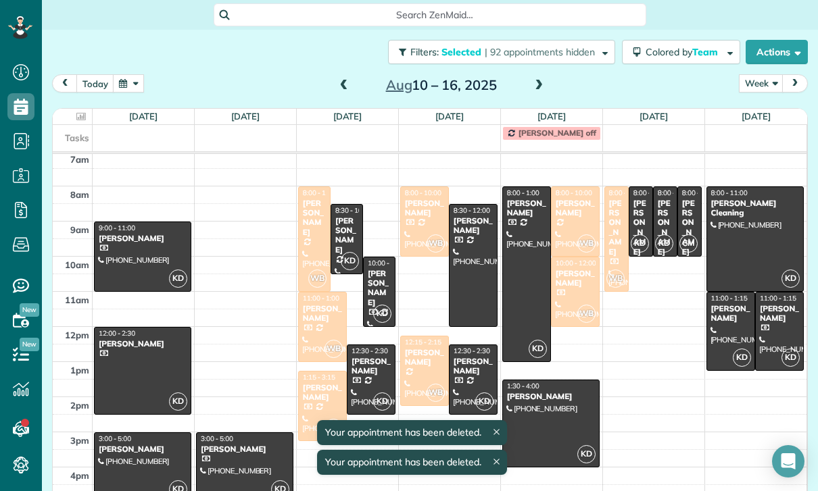
scroll to position [108, 0]
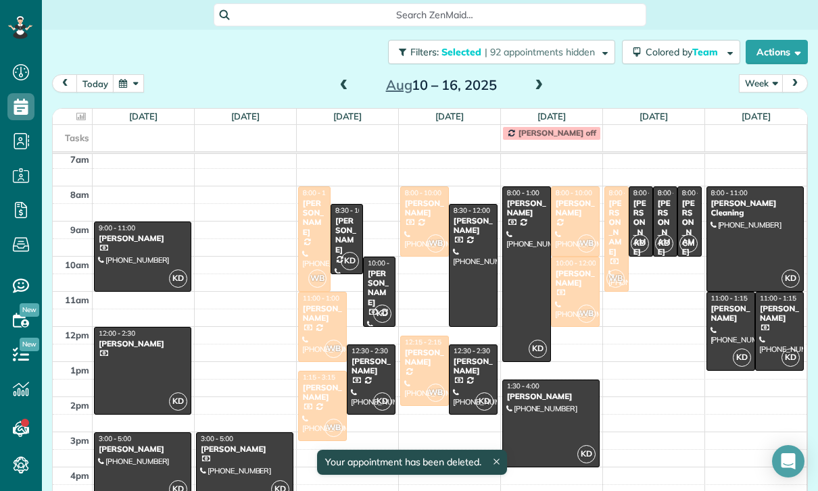
click at [621, 206] on div "Heather Alizadeh" at bounding box center [616, 228] width 16 height 58
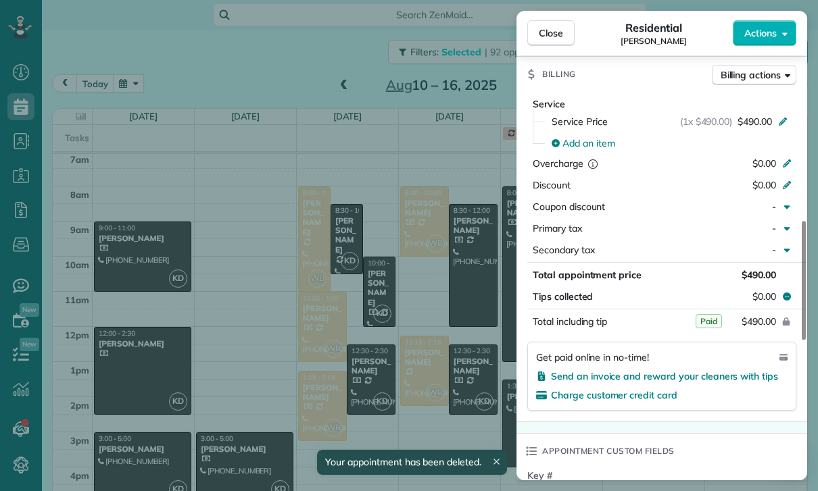
scroll to position [649, 0]
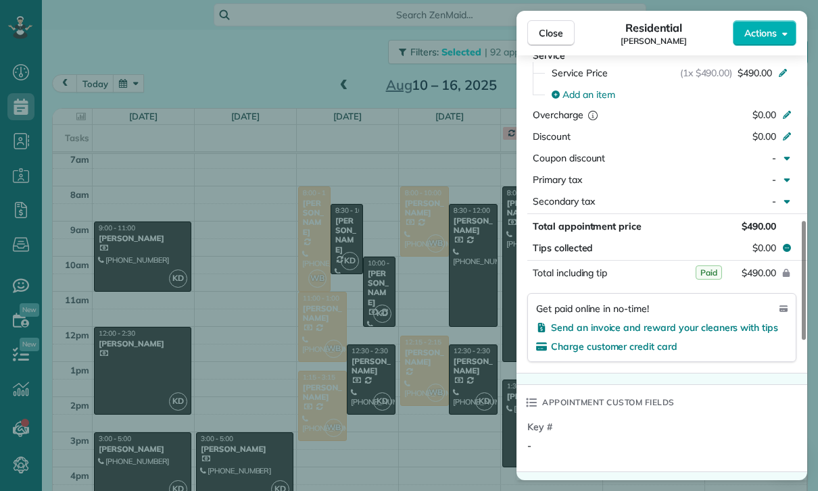
click at [441, 374] on div "Close Residential Heather Alizadeh Actions Status Confirmed Heather Alizadeh · …" at bounding box center [409, 245] width 818 height 491
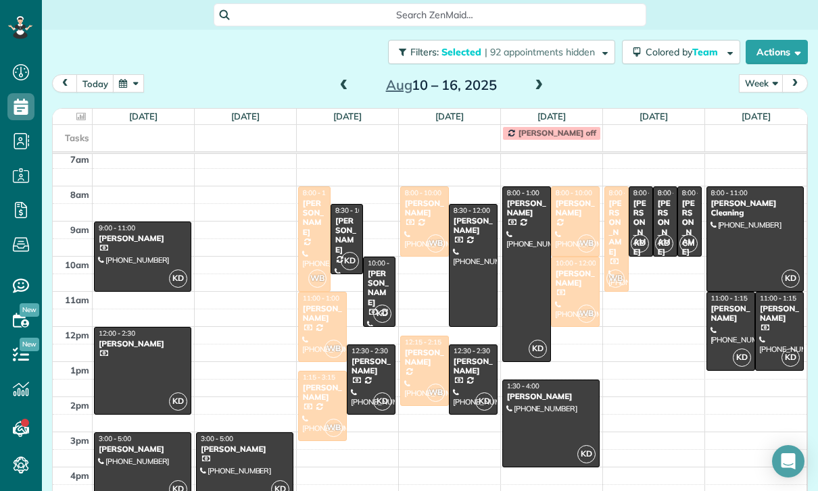
click at [539, 80] on span at bounding box center [538, 86] width 15 height 12
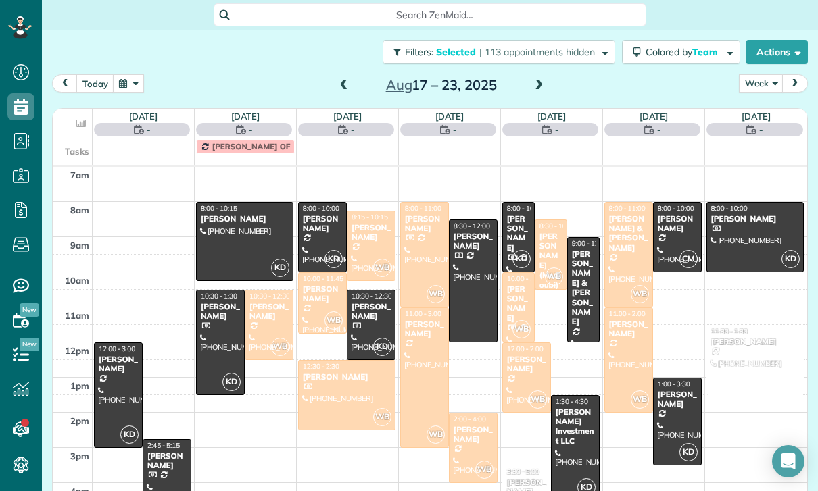
scroll to position [106, 0]
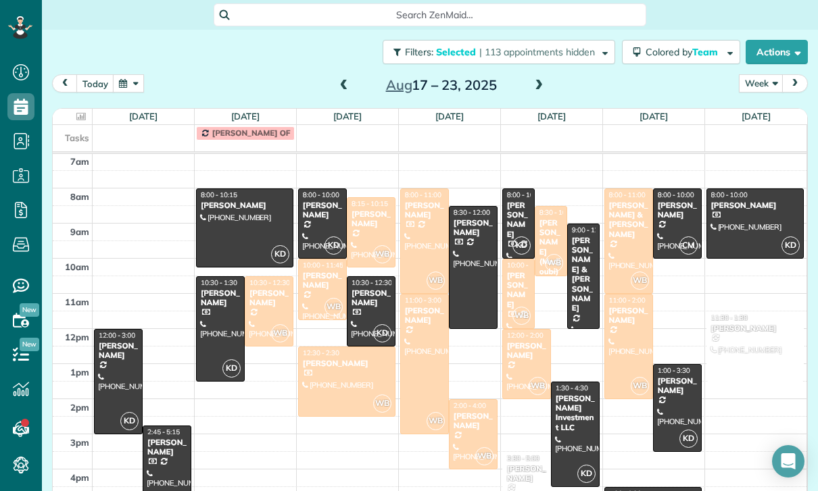
click at [368, 209] on div "Paul Wilamoski" at bounding box center [371, 219] width 41 height 20
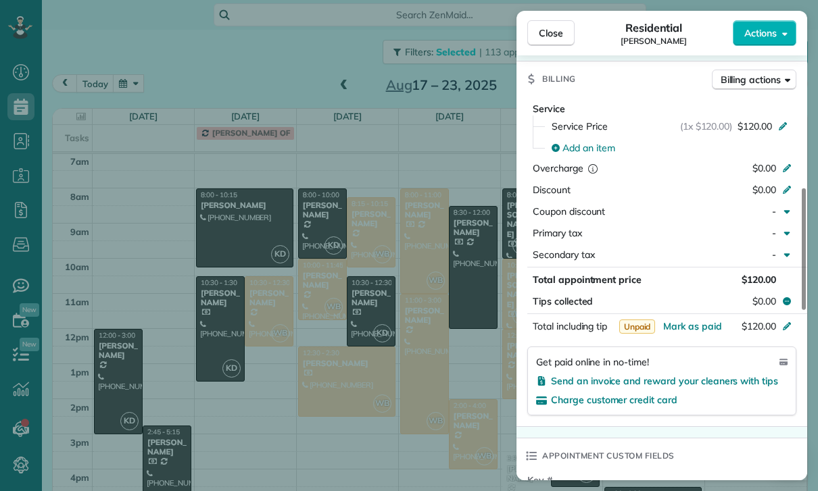
scroll to position [627, 0]
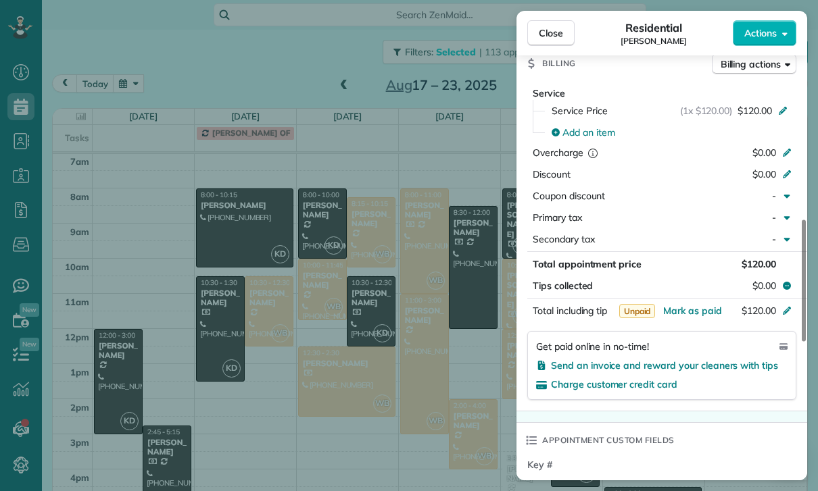
click at [433, 378] on div "Close Residential Paul Wilamoski Actions Status Confirmed Paul Wilamoski · Open…" at bounding box center [409, 245] width 818 height 491
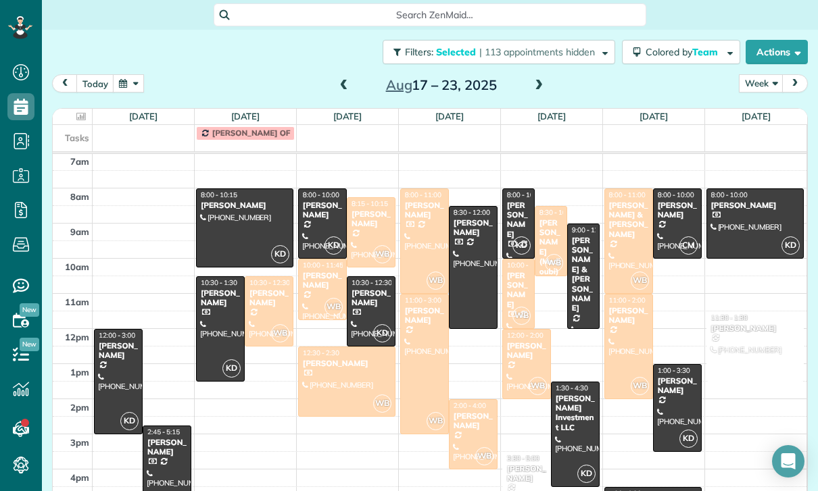
click at [268, 289] on div "[PERSON_NAME]" at bounding box center [269, 299] width 41 height 20
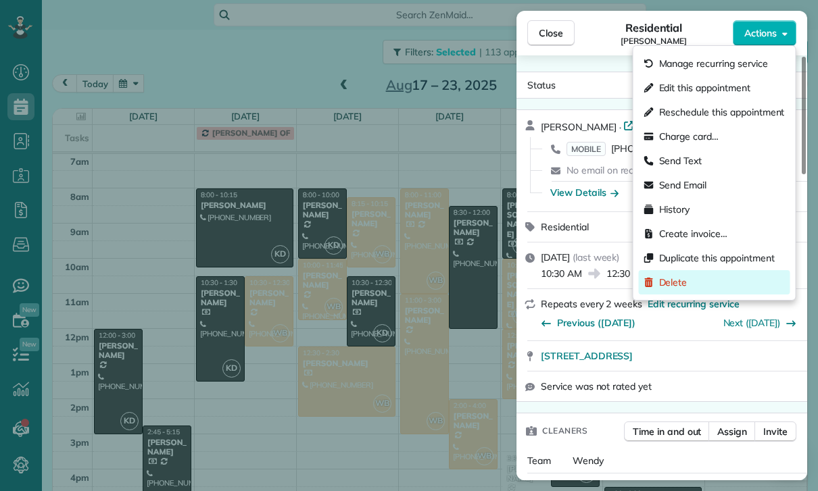
click at [677, 286] on span "Delete" at bounding box center [673, 283] width 28 height 14
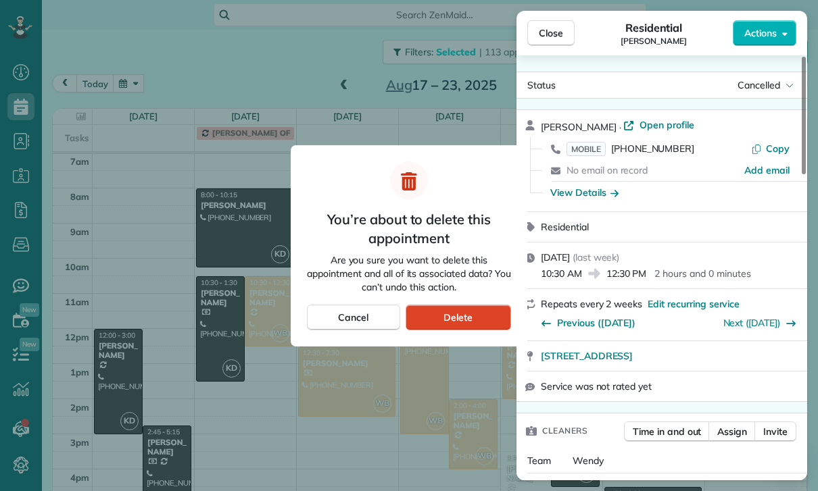
click at [475, 321] on div "Delete" at bounding box center [457, 318] width 105 height 26
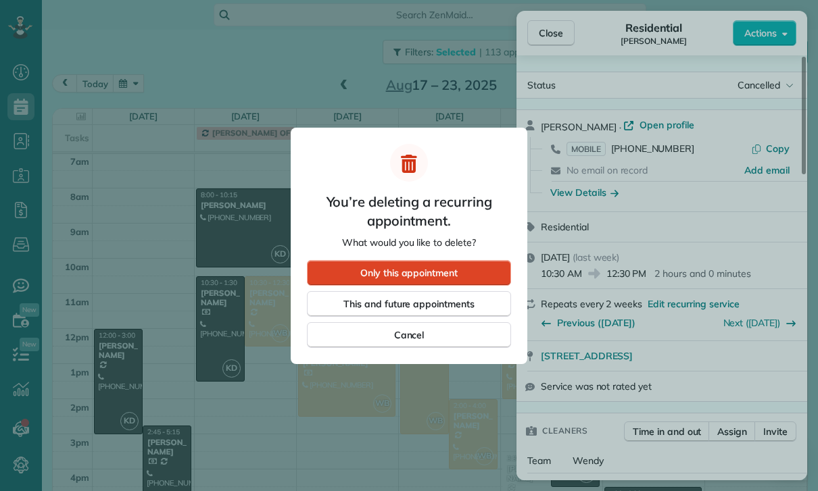
click at [463, 275] on div "Only this appointment" at bounding box center [409, 273] width 204 height 26
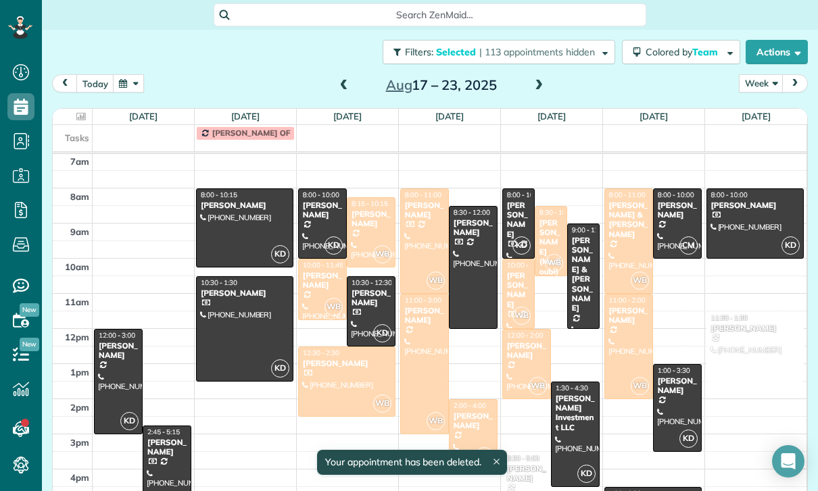
scroll to position [106, 0]
click at [311, 271] on div "Eddie Beetly" at bounding box center [322, 281] width 41 height 20
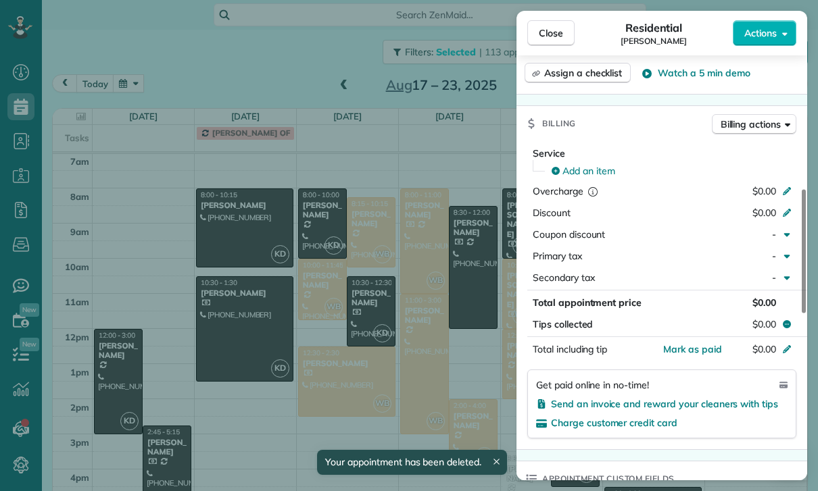
scroll to position [659, 0]
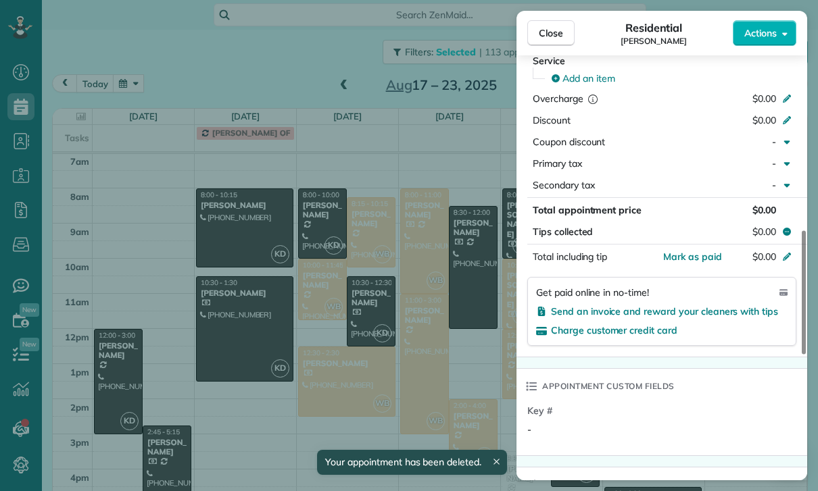
click at [417, 374] on div "Close Residential Eddie Beetly Actions Status Confirmed Eddie Beetly · Open pro…" at bounding box center [409, 245] width 818 height 491
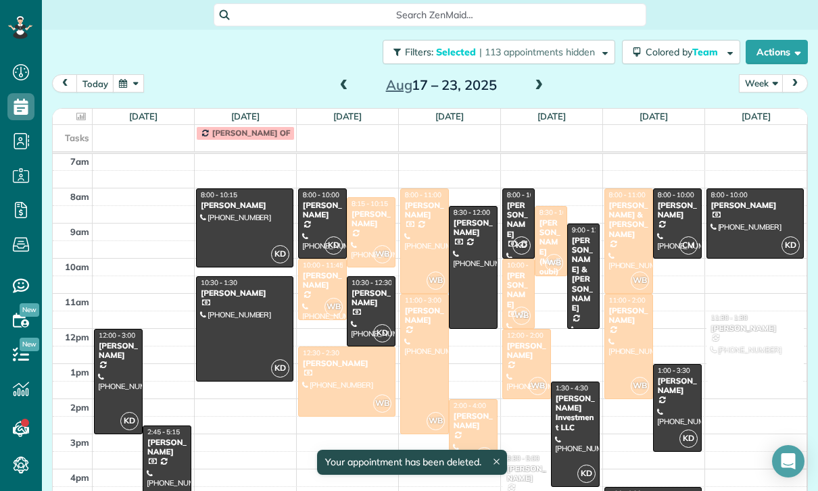
click at [340, 347] on div at bounding box center [347, 381] width 96 height 69
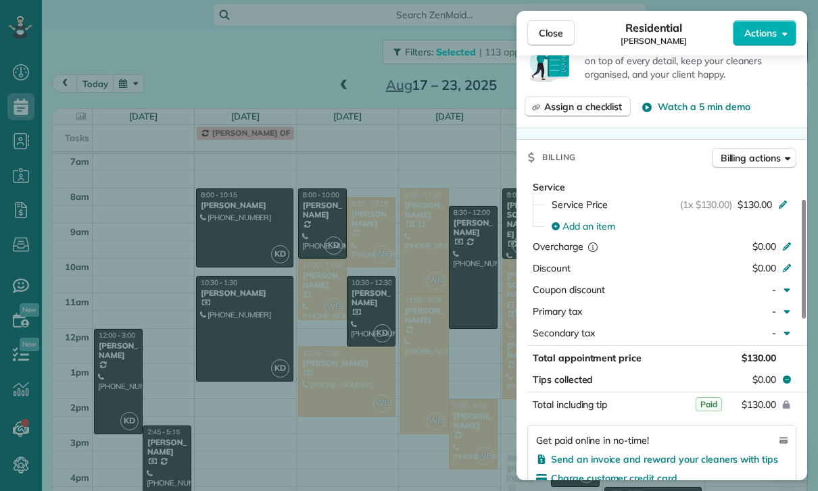
scroll to position [617, 0]
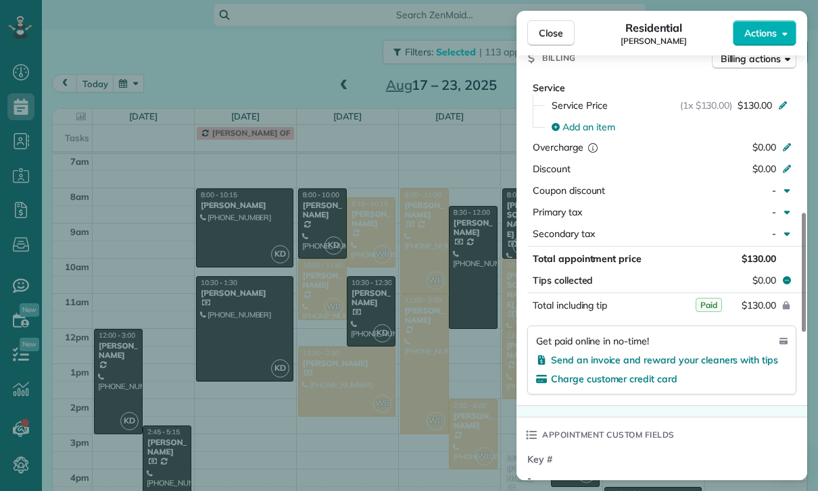
click at [355, 418] on div "Close Residential Kandice Smith Actions Status Confirmed Kandice Smith · Open p…" at bounding box center [409, 245] width 818 height 491
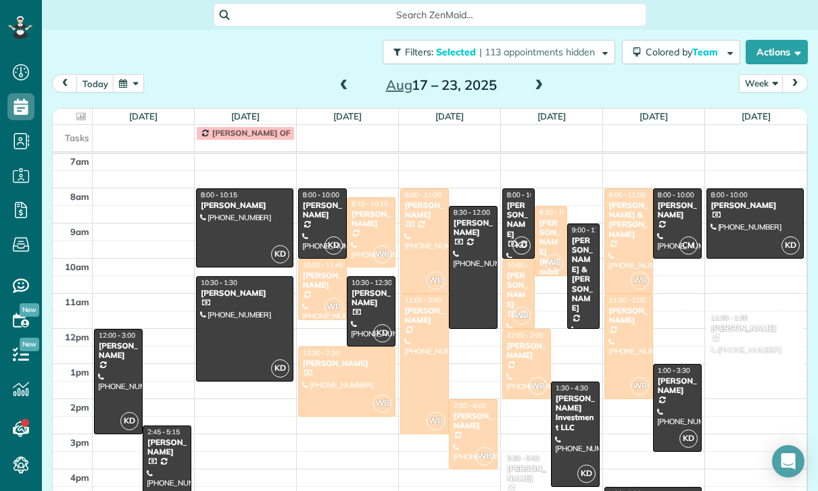
click at [424, 189] on div at bounding box center [424, 241] width 47 height 104
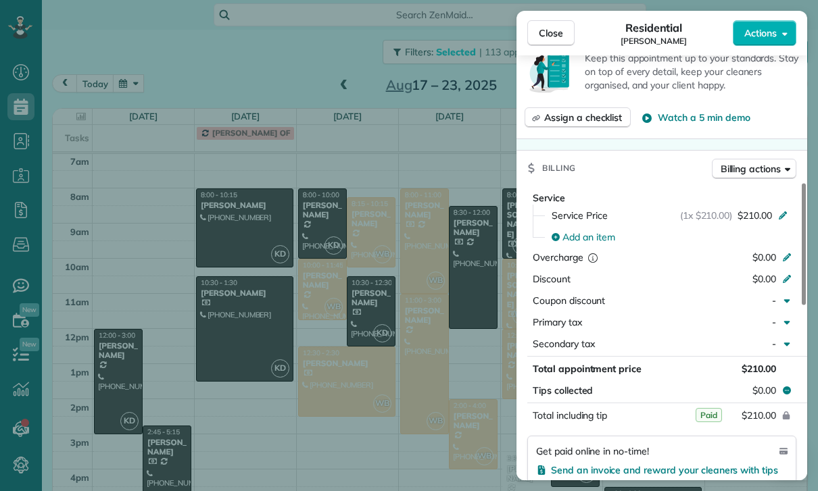
scroll to position [535, 0]
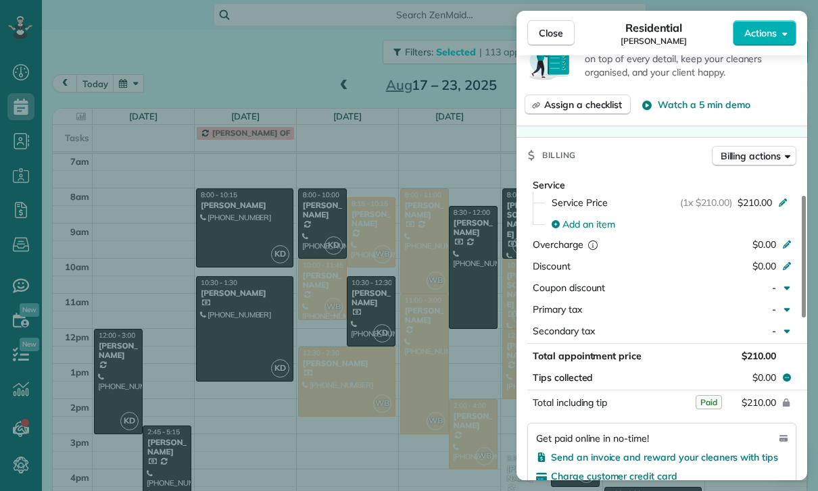
click at [438, 406] on div "Close Residential Hera Akay Actions Status Confirmed Hera Akay · Open profile M…" at bounding box center [409, 245] width 818 height 491
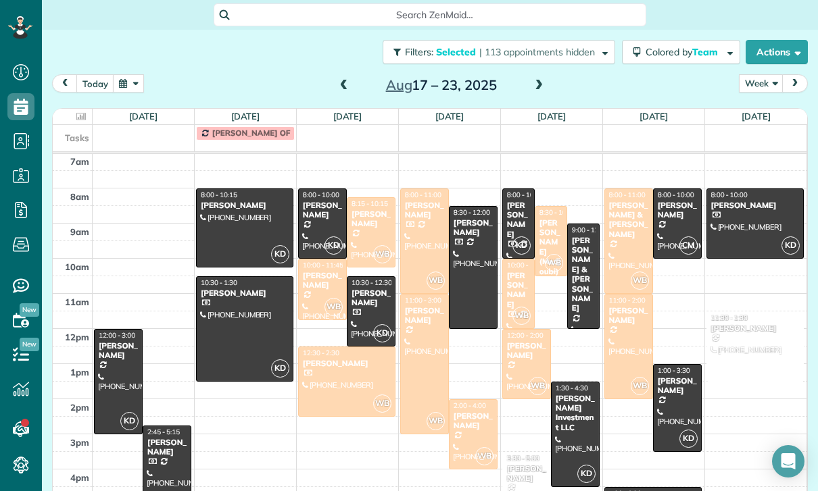
click at [428, 322] on div at bounding box center [424, 364] width 47 height 139
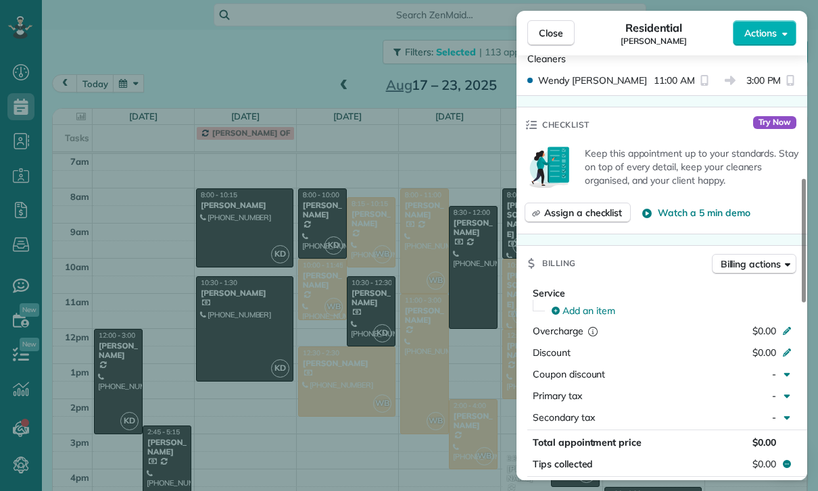
scroll to position [557, 0]
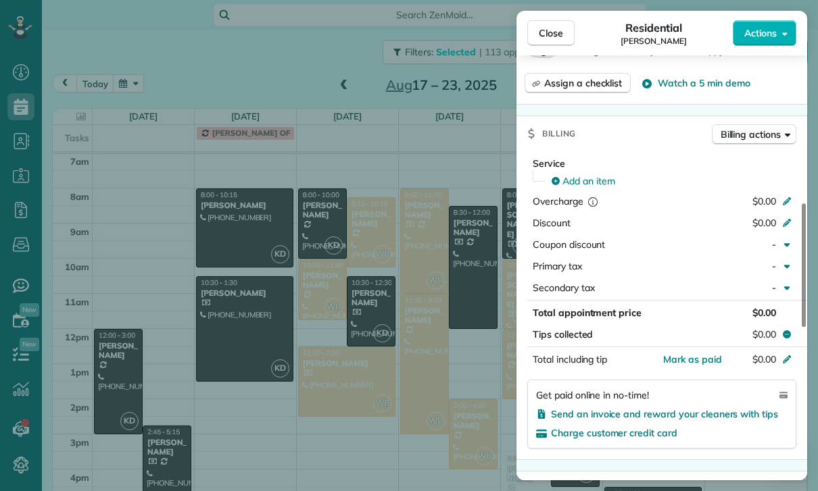
click at [455, 421] on div "Close Residential Kelsey Cross Actions Status Confirmed Kelsey Cross · Open pro…" at bounding box center [409, 245] width 818 height 491
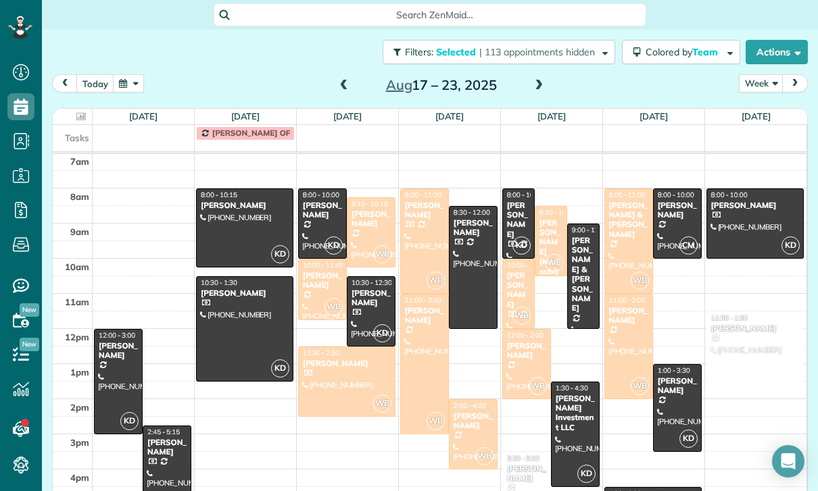
click at [470, 400] on div at bounding box center [472, 434] width 47 height 69
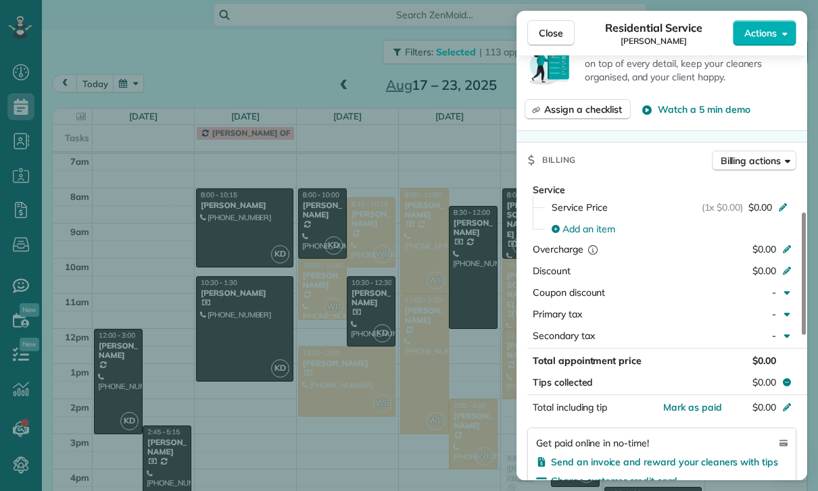
scroll to position [626, 0]
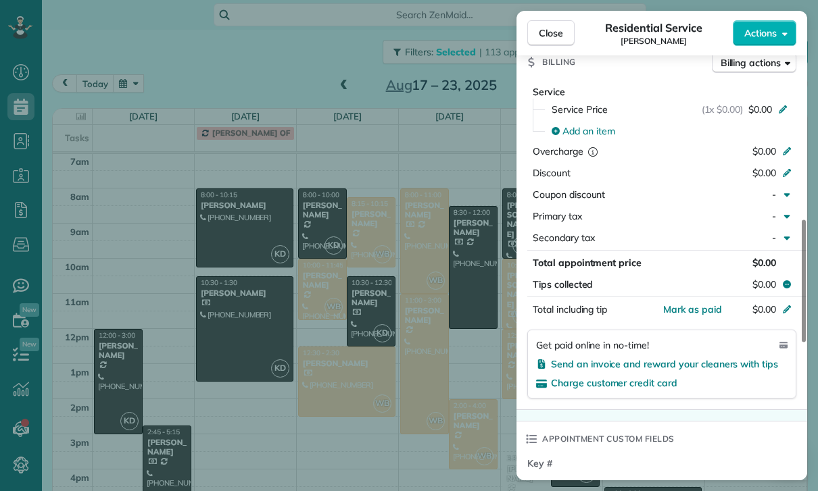
click at [453, 404] on div "Close Residential Service Kelsey Cross Actions Status Confirmed Kelsey Cross · …" at bounding box center [409, 245] width 818 height 491
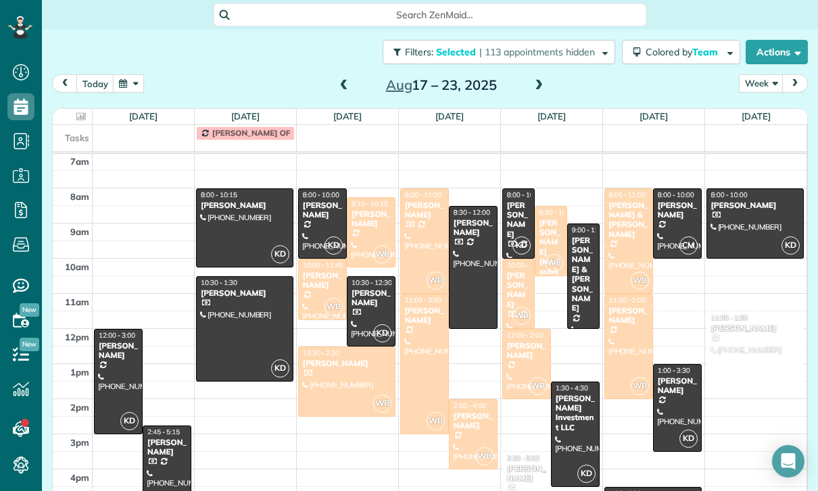
click at [555, 218] on div "[PERSON_NAME] (Medjoubi)" at bounding box center [551, 247] width 24 height 58
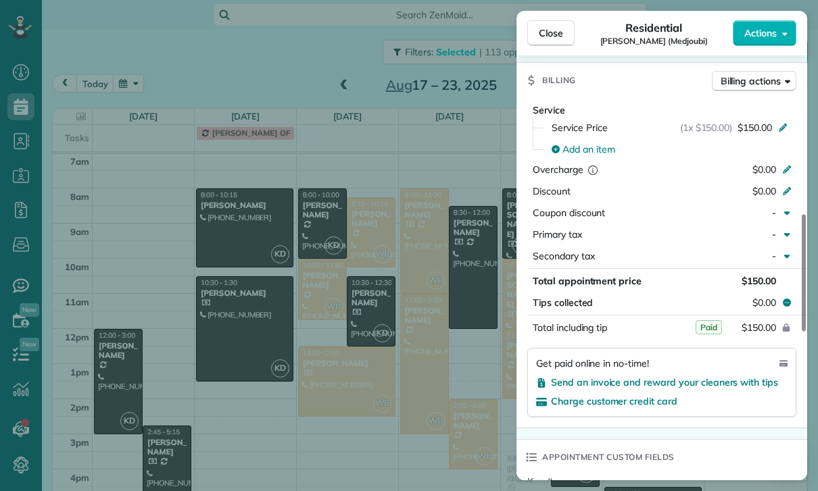
scroll to position [664, 0]
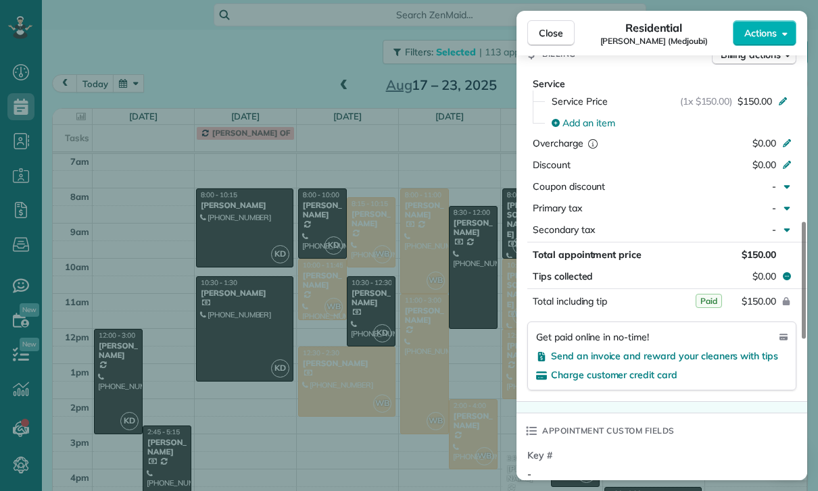
click at [467, 390] on div "Close Residential Diana Pilano (Medjoubi) Actions Status Confirmed Diana Pilano…" at bounding box center [409, 245] width 818 height 491
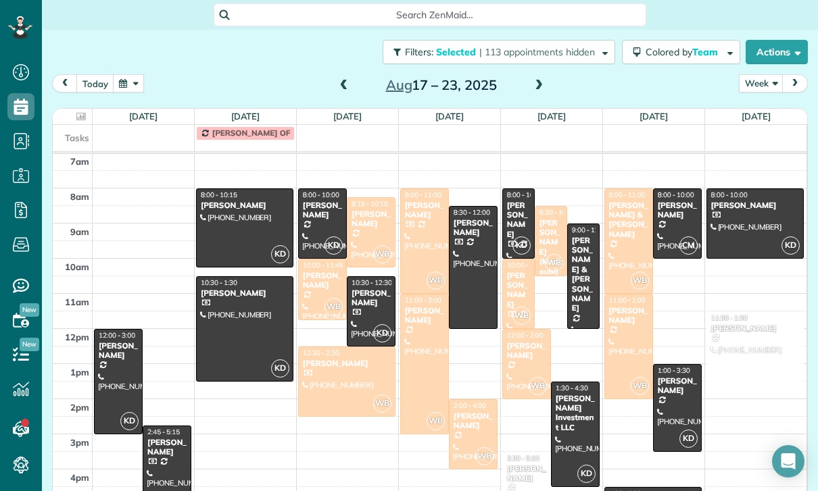
click at [530, 271] on div "[PERSON_NAME]" at bounding box center [518, 290] width 24 height 39
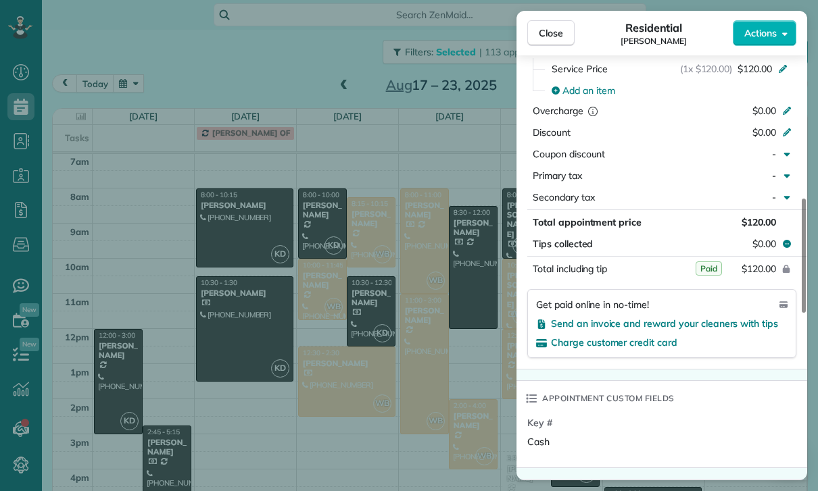
scroll to position [695, 0]
click at [441, 382] on div "Close Residential Jennifer Dennis Actions Status Yet to Confirm Jennifer Dennis…" at bounding box center [409, 245] width 818 height 491
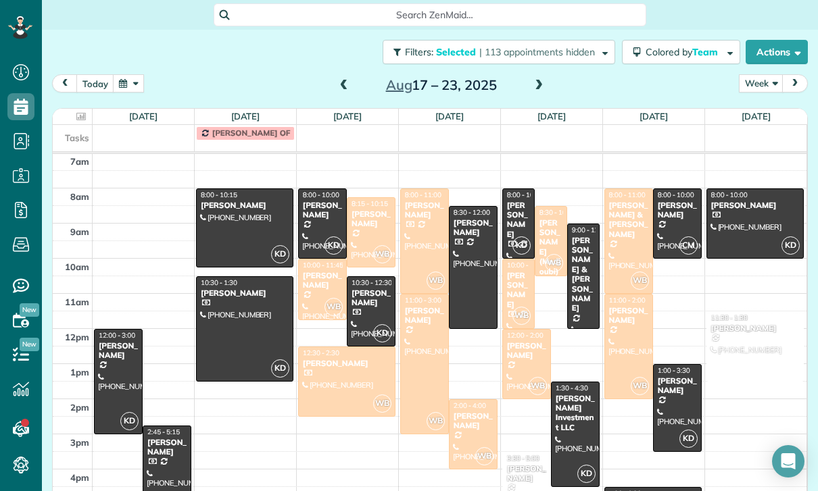
click at [524, 341] on div "[PERSON_NAME]" at bounding box center [526, 351] width 41 height 20
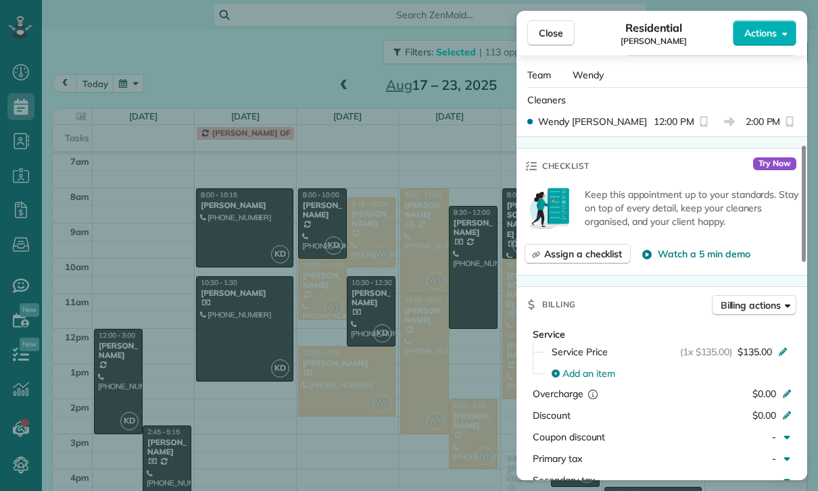
scroll to position [580, 0]
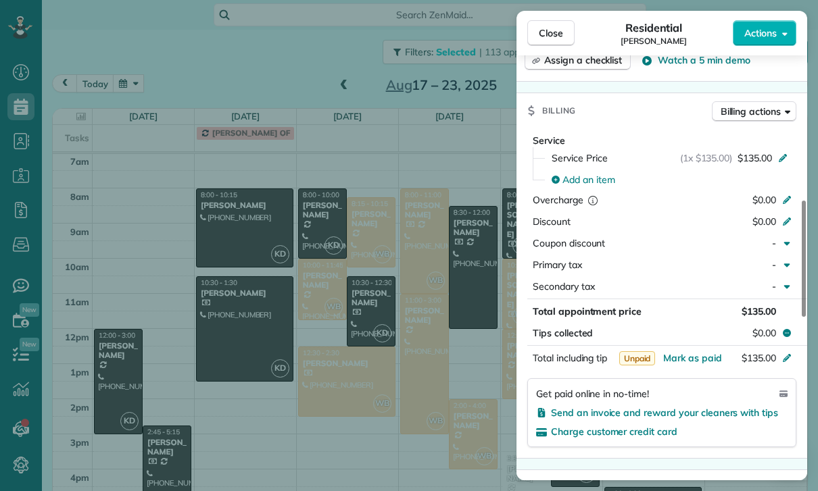
click at [458, 401] on div "Close Residential Leslee Brennan Actions Status Yet to Confirm Leslee Brennan ·…" at bounding box center [409, 245] width 818 height 491
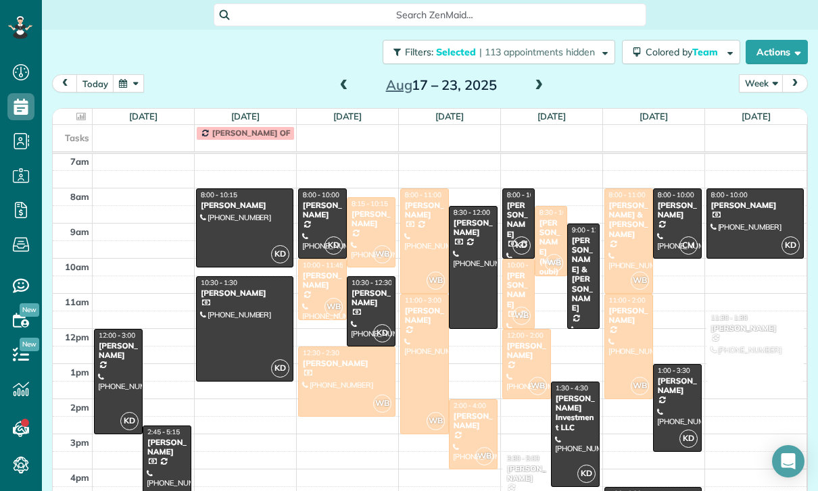
click at [626, 208] on div at bounding box center [628, 241] width 47 height 104
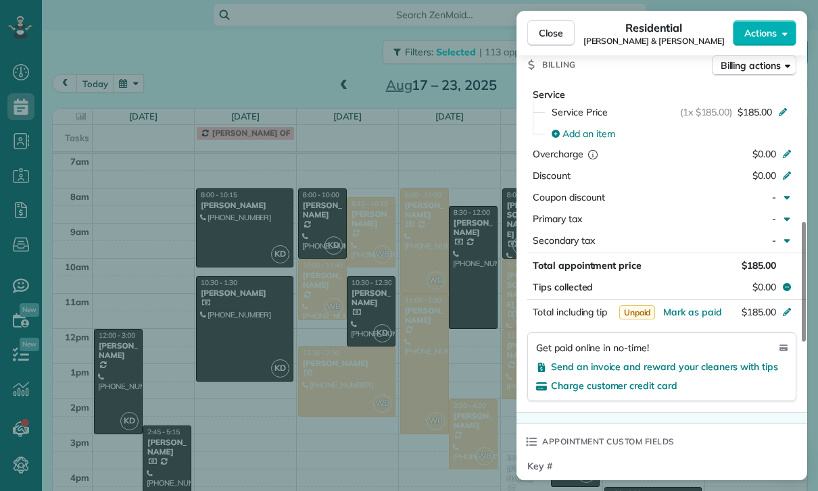
scroll to position [655, 0]
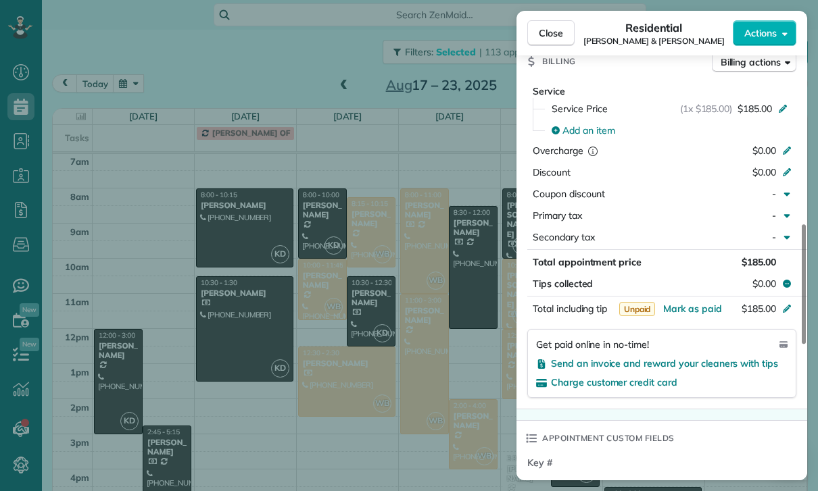
click at [449, 403] on div "Close Residential Richard & Dominique Collinge Actions Status Confirmed Richard…" at bounding box center [409, 245] width 818 height 491
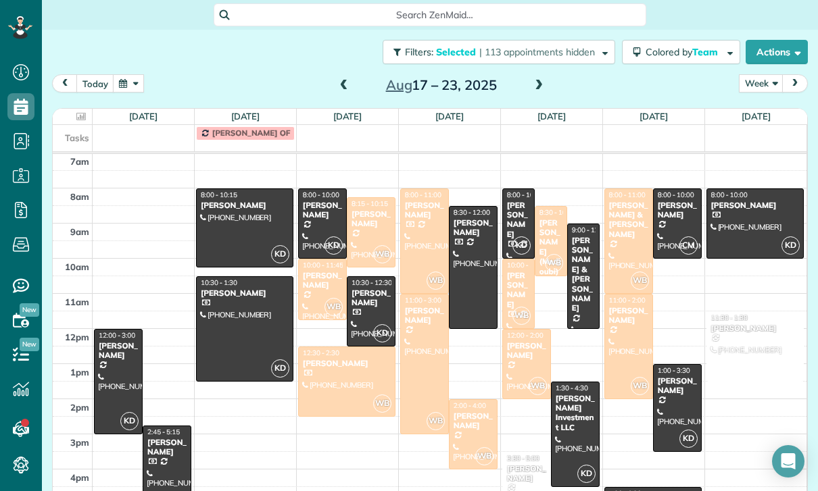
click at [628, 305] on div at bounding box center [628, 347] width 47 height 104
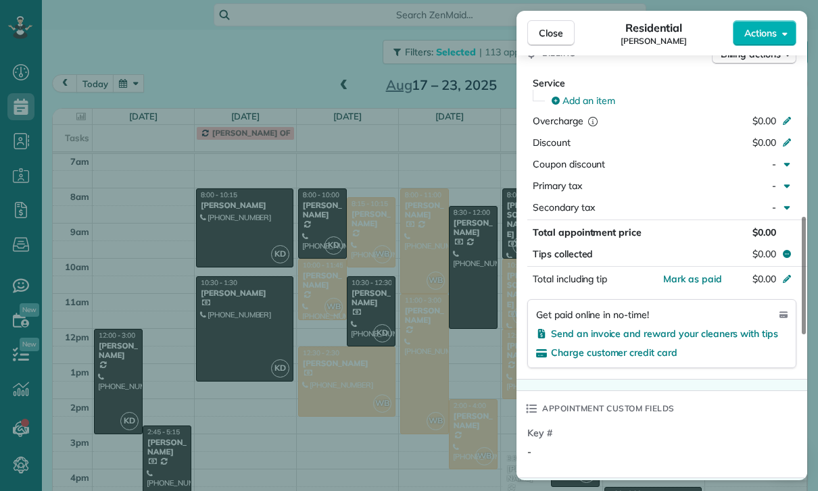
scroll to position [106, 0]
click at [422, 347] on div "Close Residential Erin Emmerson Actions Status Yet to Confirm Erin Emmerson · O…" at bounding box center [409, 245] width 818 height 491
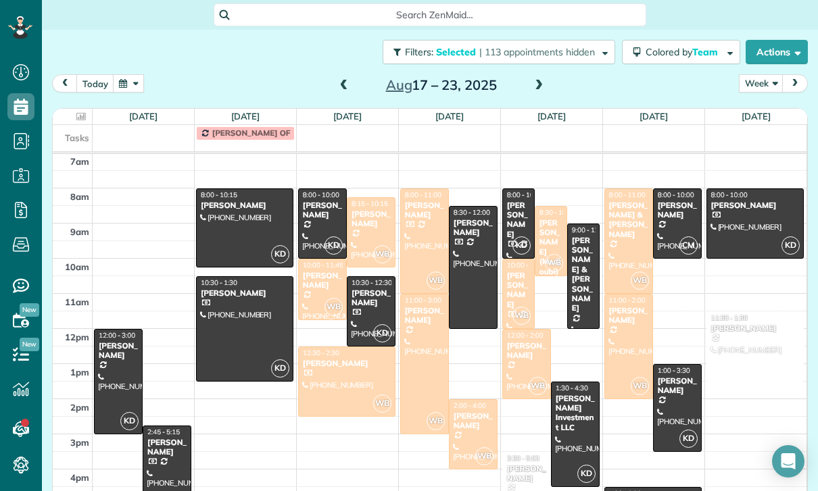
click at [421, 197] on div at bounding box center [424, 241] width 47 height 104
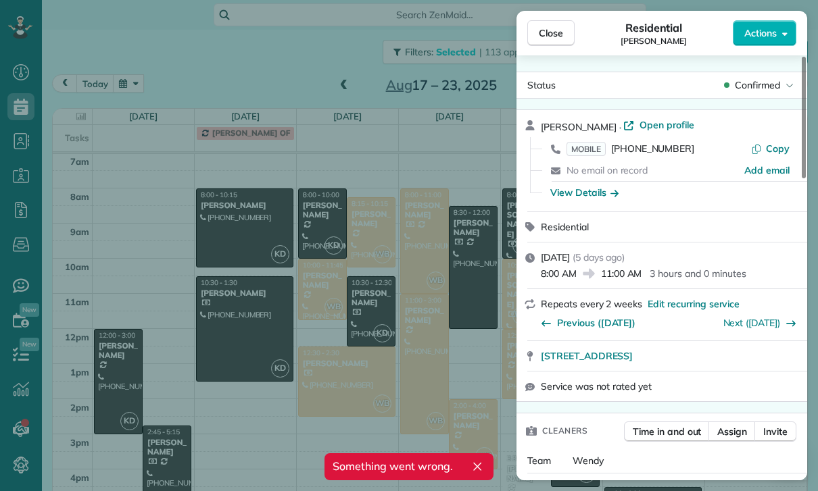
click at [414, 329] on div "Close Residential Hera Akay Actions Status Confirmed Hera Akay · Open profile M…" at bounding box center [409, 245] width 818 height 491
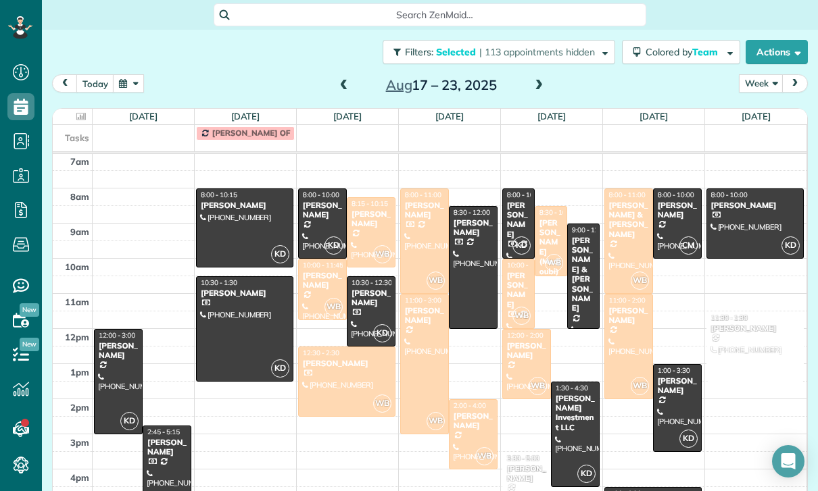
click at [426, 308] on div at bounding box center [424, 364] width 47 height 139
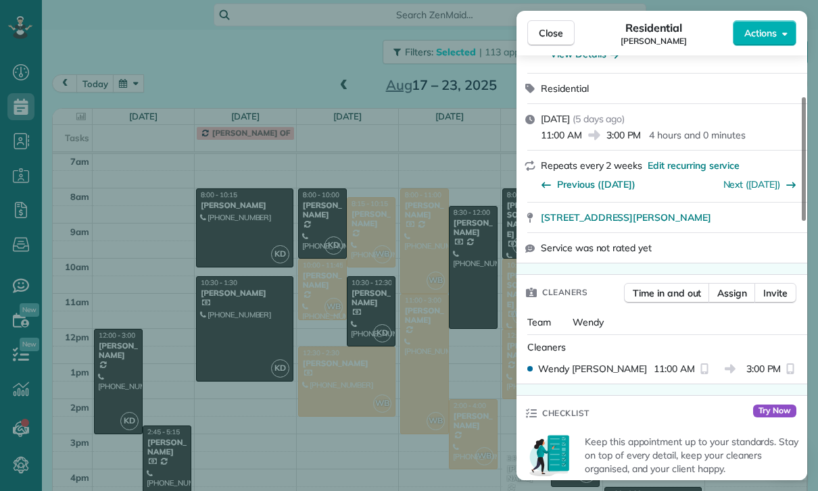
scroll to position [134, 0]
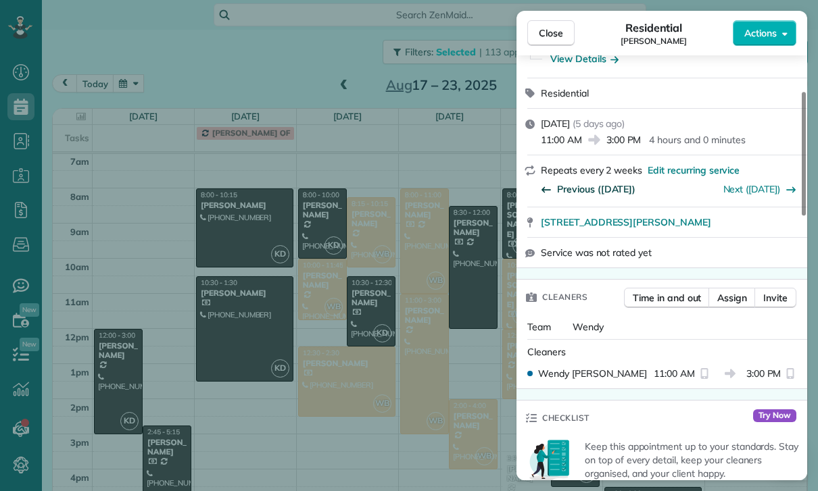
click at [601, 187] on span "Previous (Aug 06)" at bounding box center [596, 189] width 78 height 14
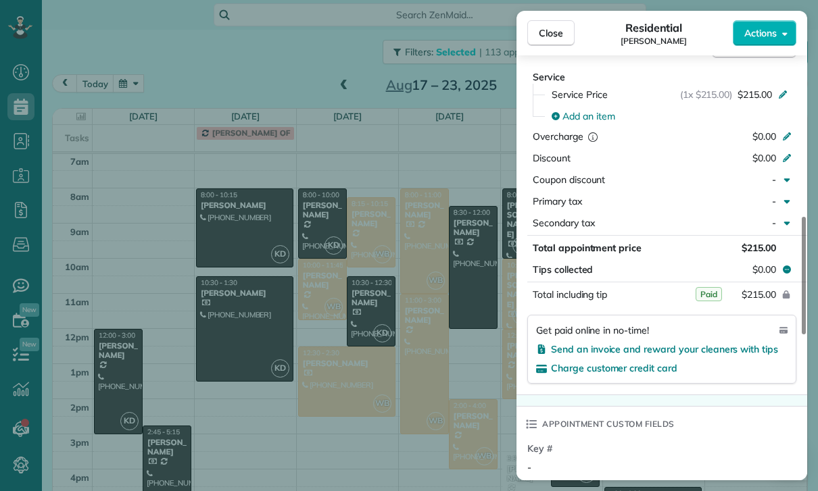
scroll to position [679, 0]
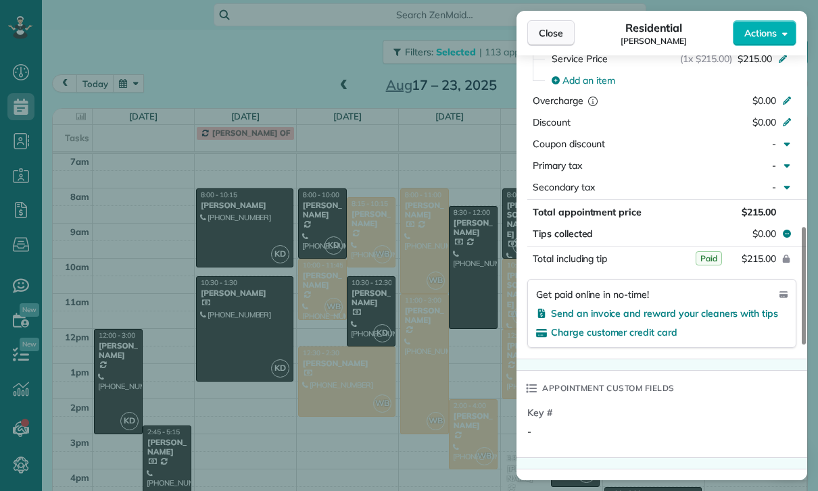
click at [558, 42] on button "Close" at bounding box center [550, 33] width 47 height 26
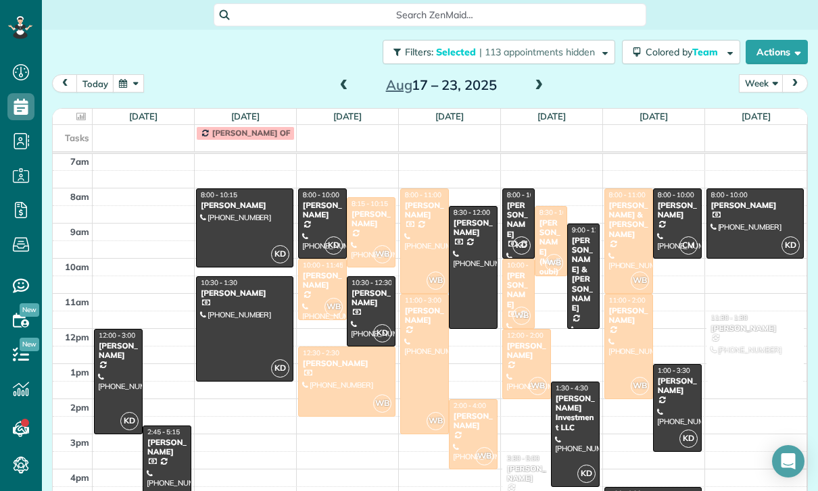
scroll to position [106, 0]
click at [336, 76] on span at bounding box center [343, 86] width 15 height 20
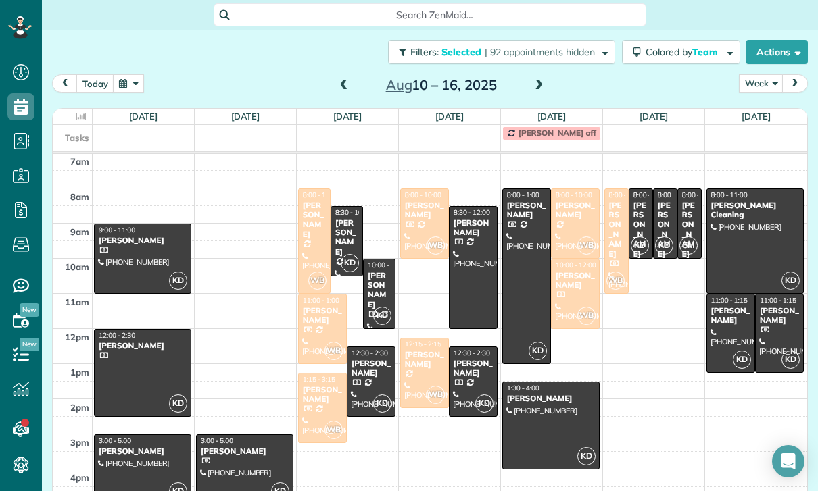
click at [234, 435] on div at bounding box center [245, 469] width 96 height 69
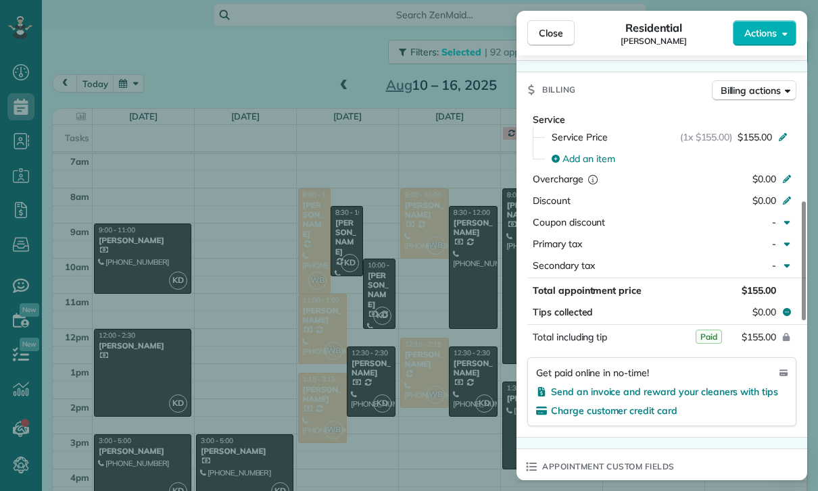
scroll to position [605, 0]
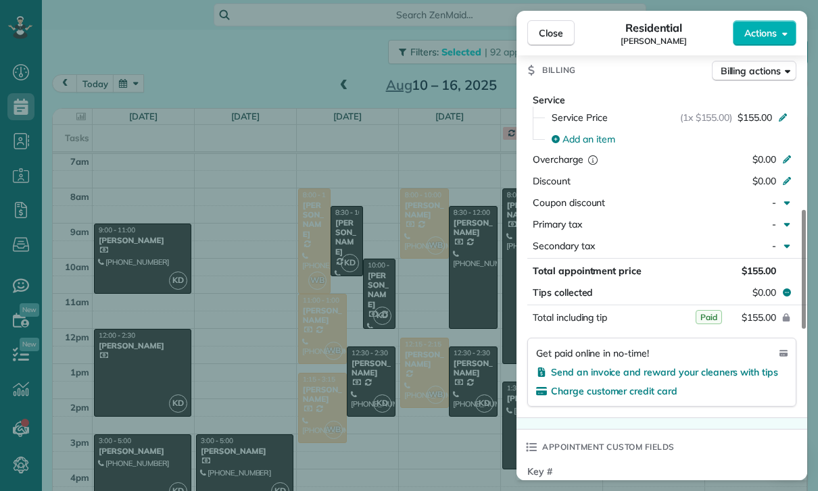
click at [386, 289] on div "Close Residential Cristobal Tapia Montt Actions Status Confirmed Cristobal Tapi…" at bounding box center [409, 245] width 818 height 491
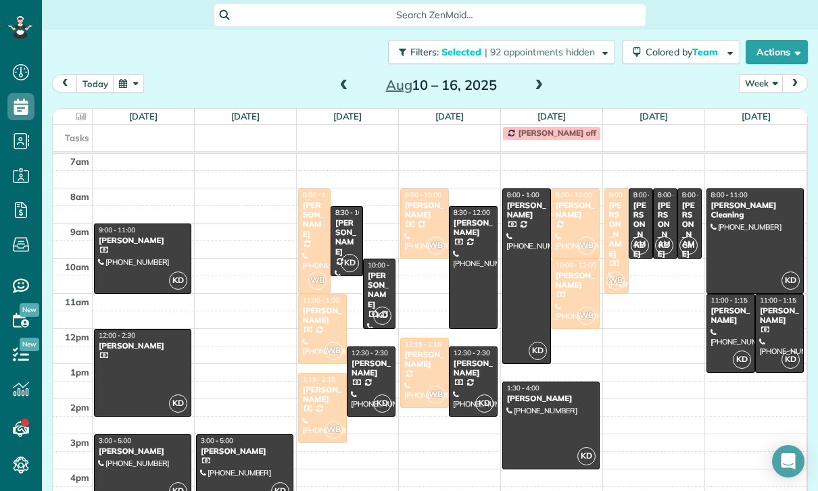
click at [352, 207] on div at bounding box center [346, 241] width 31 height 69
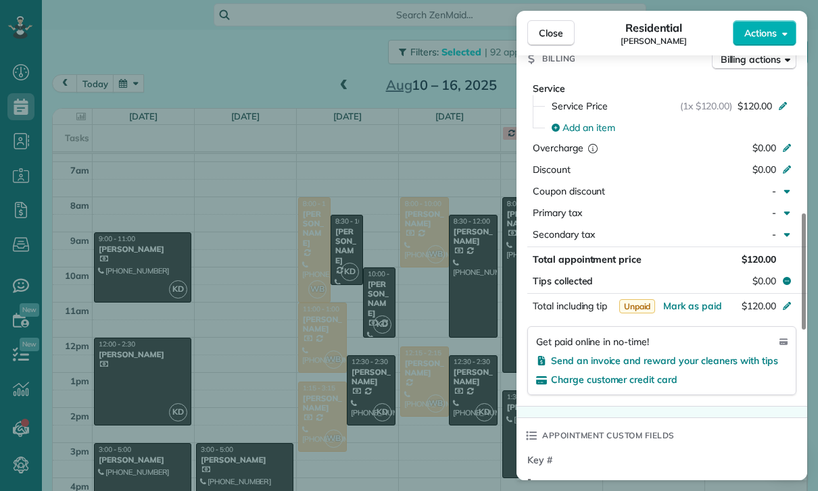
scroll to position [106, 0]
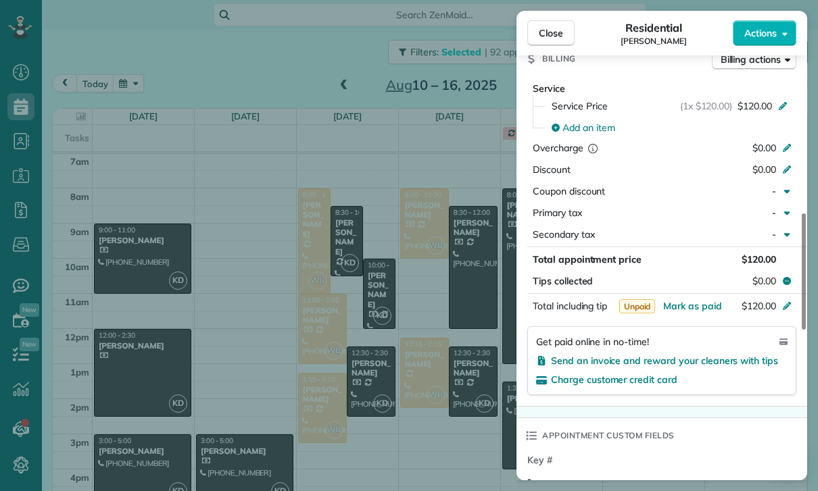
click at [413, 413] on div "Close Residential Anne Stevenson Actions Status Yet to Confirm Anne Stevenson ·…" at bounding box center [409, 245] width 818 height 491
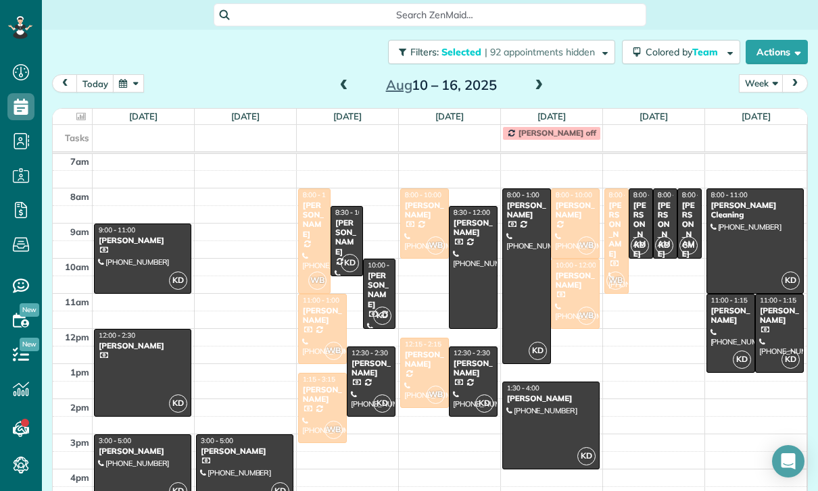
click at [384, 271] on div "[PERSON_NAME]" at bounding box center [379, 290] width 24 height 39
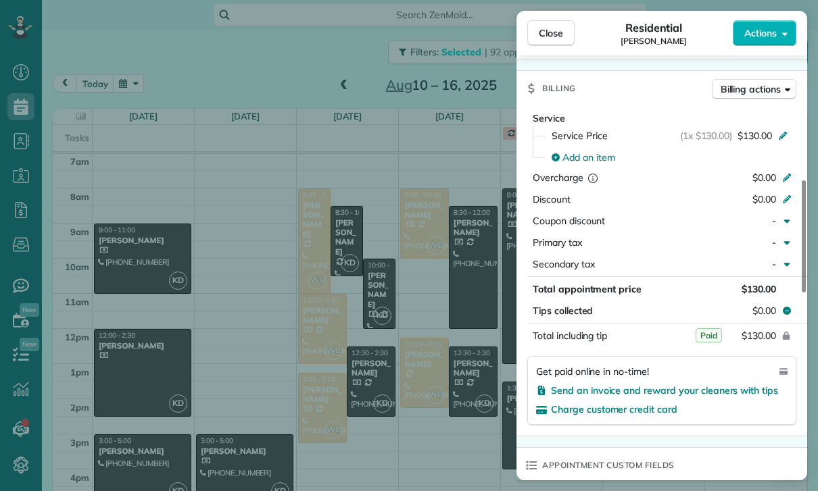
scroll to position [637, 0]
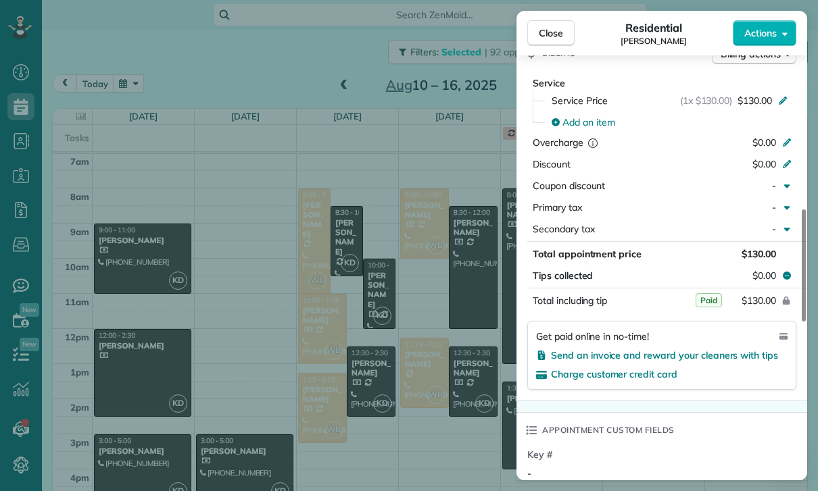
click at [470, 359] on div "Close Residential Jackie Stryker Actions Status Yet to Confirm Jackie Stryker ·…" at bounding box center [409, 245] width 818 height 491
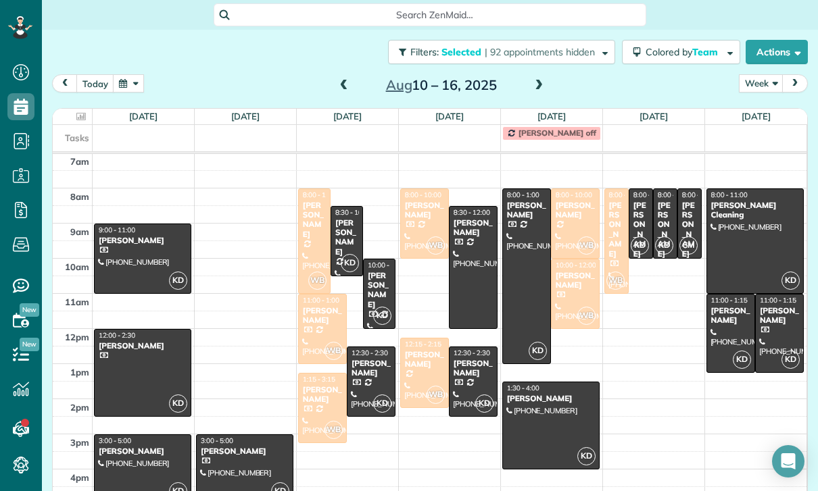
click at [357, 359] on div "Charlie Schneider" at bounding box center [371, 369] width 41 height 20
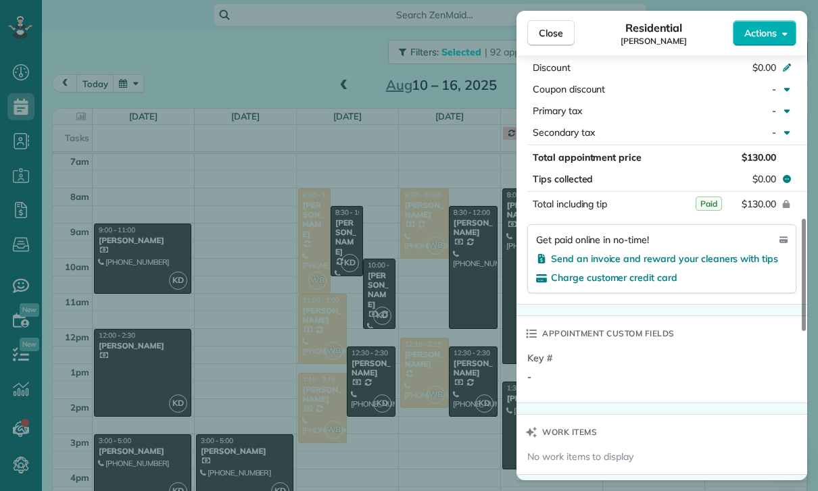
scroll to position [771, 0]
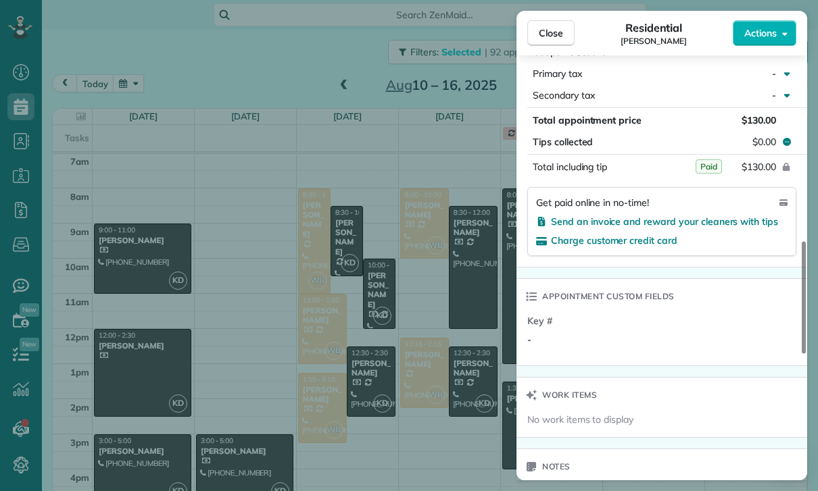
click at [405, 326] on div "Close Residential Charlie Schneider Actions Status Yet to Confirm Charlie Schne…" at bounding box center [409, 245] width 818 height 491
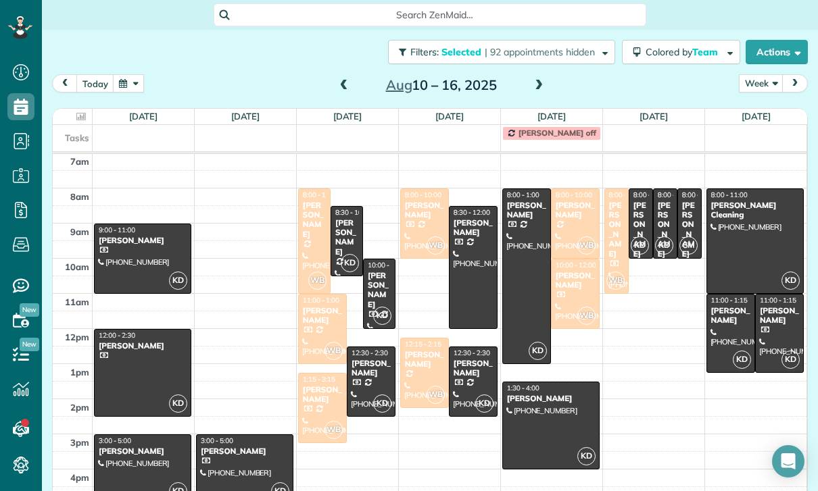
click at [474, 227] on div at bounding box center [472, 268] width 47 height 122
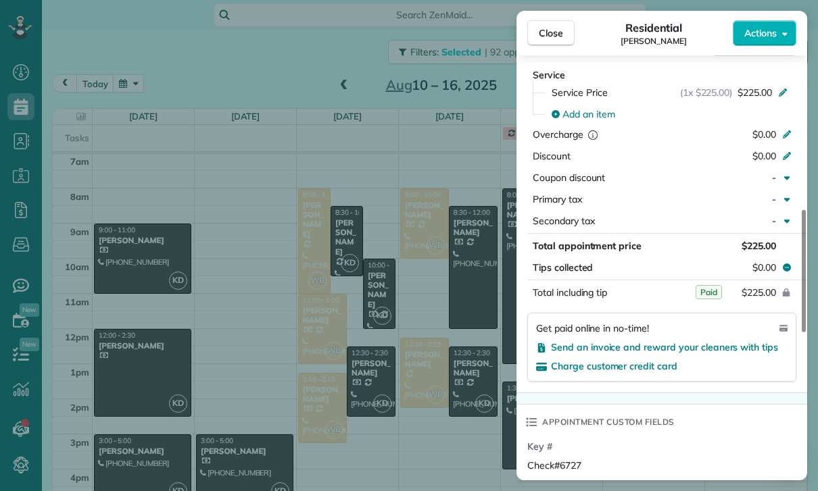
scroll to position [650, 0]
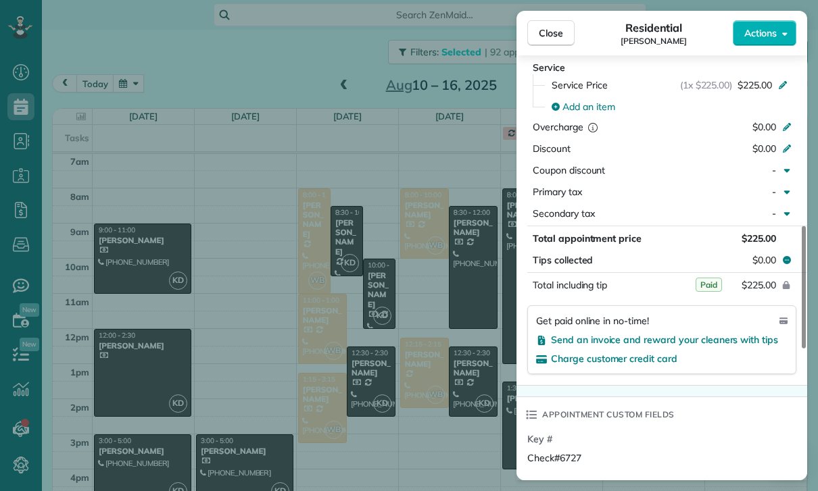
click at [474, 368] on div "Close Residential Jennifer Yager Actions Status Confirmed Jennifer Yager · Open…" at bounding box center [409, 245] width 818 height 491
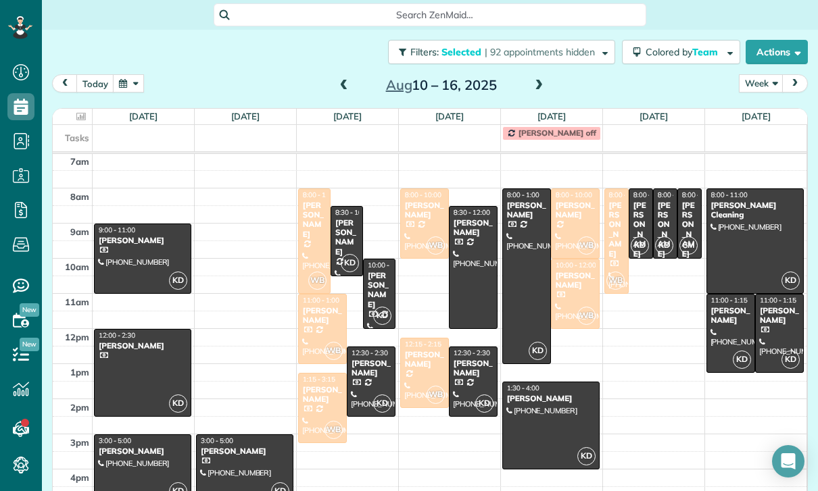
click at [474, 347] on div at bounding box center [472, 381] width 47 height 69
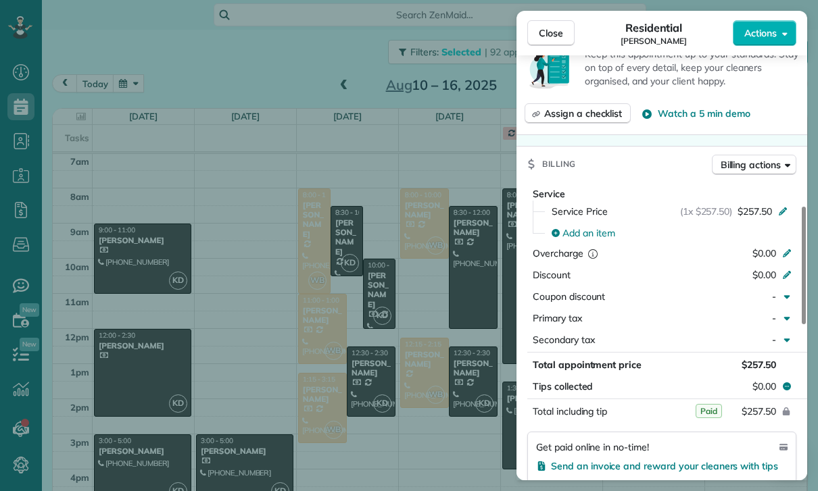
scroll to position [647, 0]
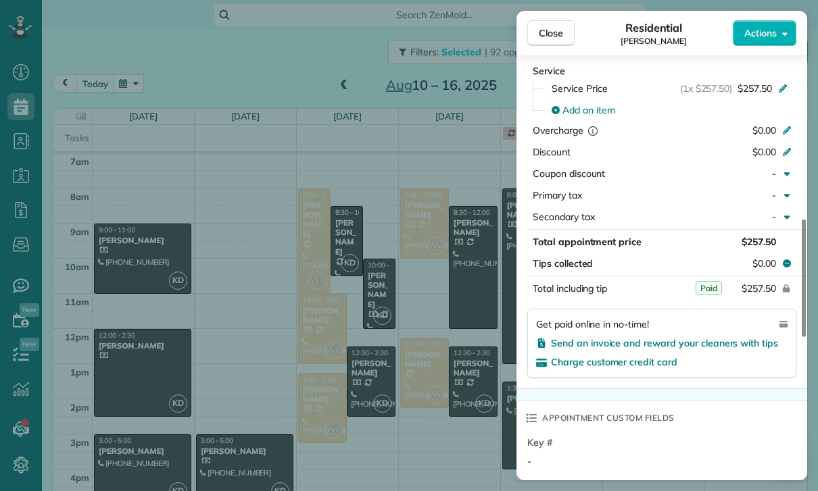
click at [461, 401] on div "Close Residential Andrea Chen Actions Status Confirmed Andrea Chen · Open profi…" at bounding box center [409, 245] width 818 height 491
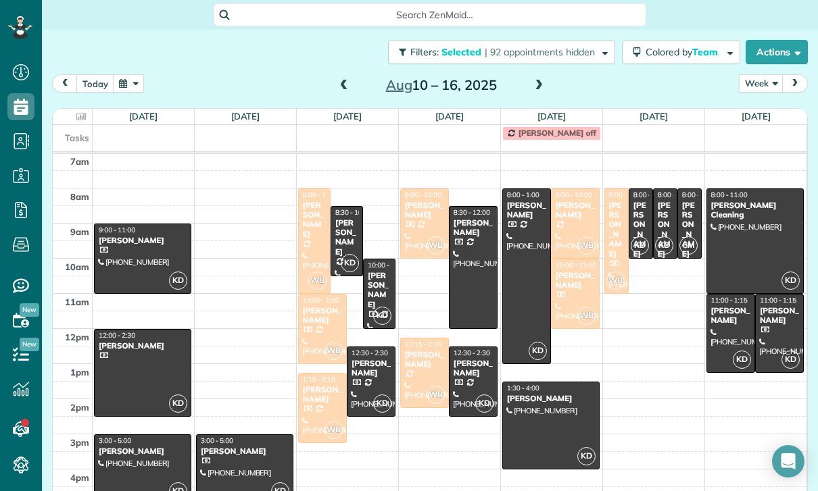
click at [529, 244] on div at bounding box center [526, 276] width 47 height 174
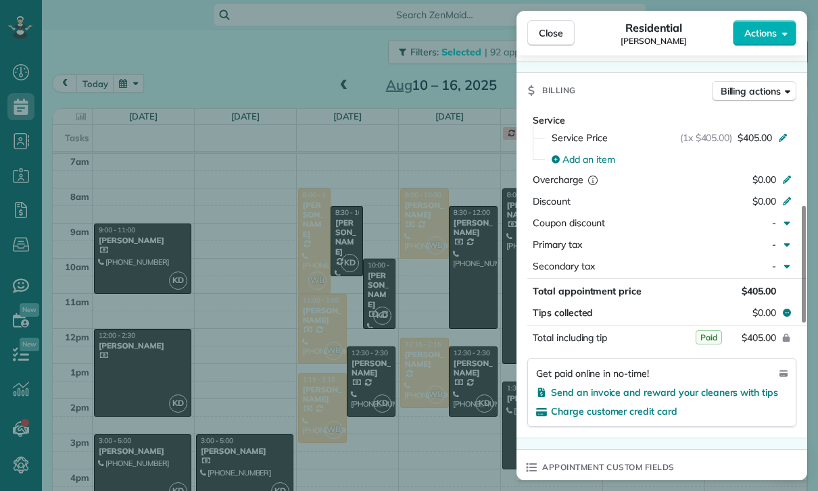
scroll to position [626, 0]
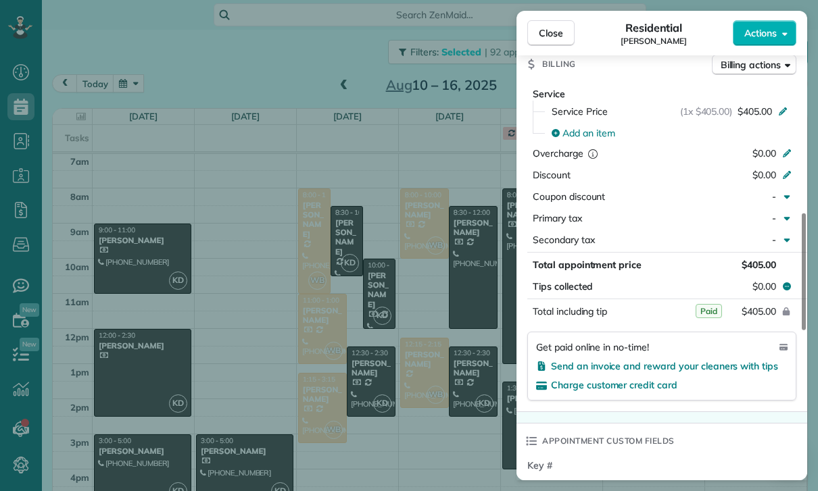
click at [454, 353] on div "Close Residential Marie Kuehne Actions Status Confirmed Marie Kuehne · Open pro…" at bounding box center [409, 245] width 818 height 491
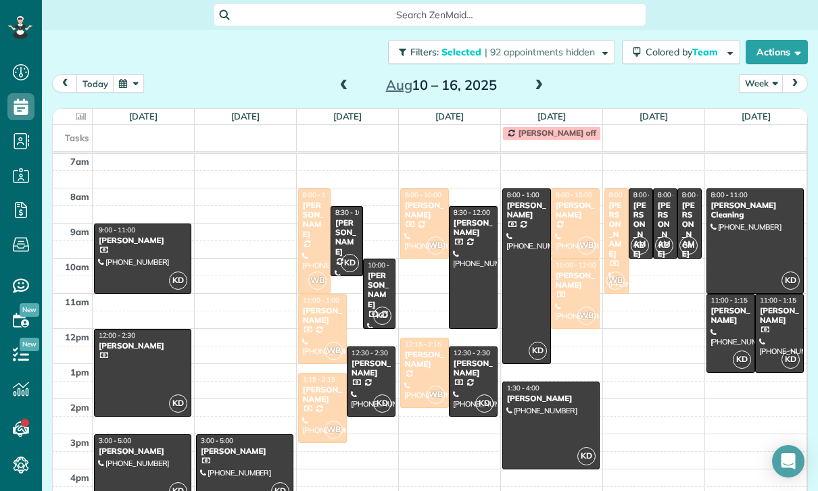
click at [546, 389] on div at bounding box center [551, 425] width 96 height 86
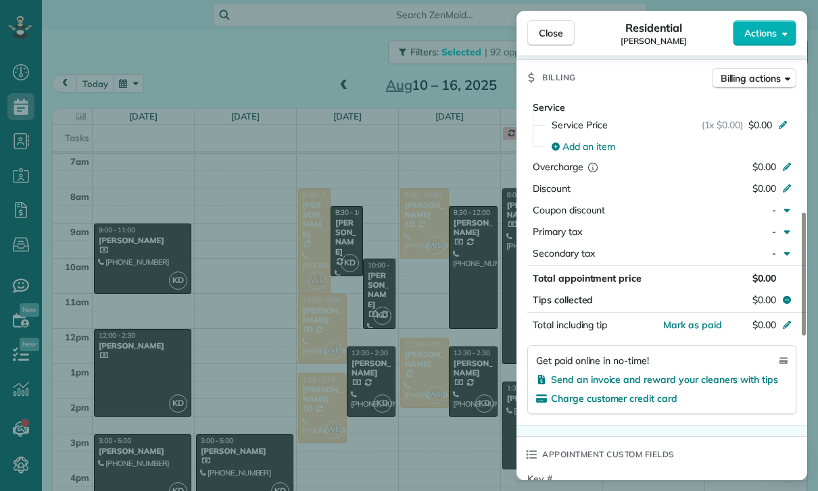
scroll to position [634, 0]
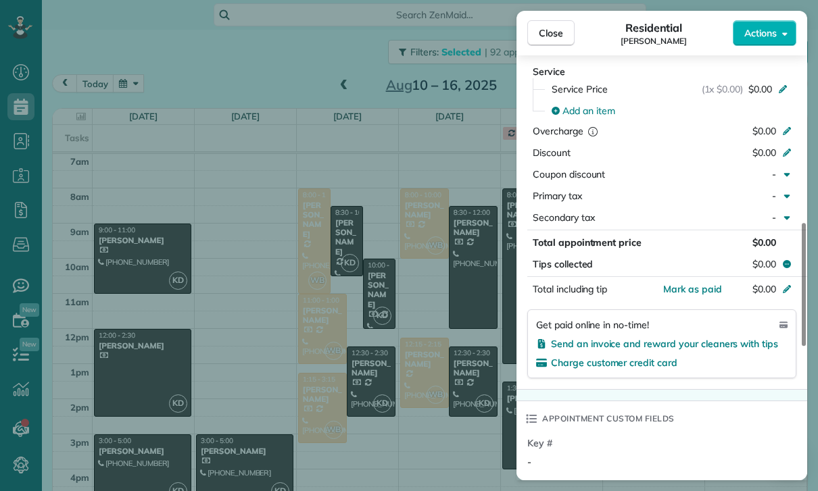
click at [423, 413] on div "Close Residential Christopher Mahsaradjian Actions Status Confirmed Christopher…" at bounding box center [409, 245] width 818 height 491
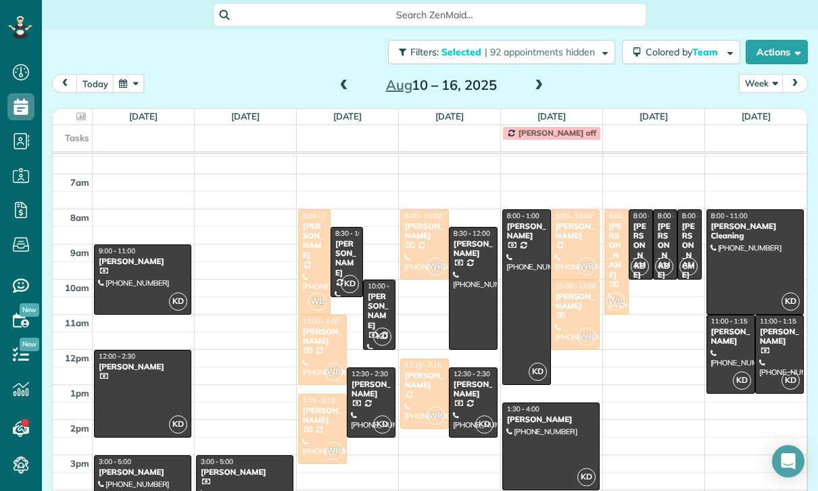
scroll to position [106, 0]
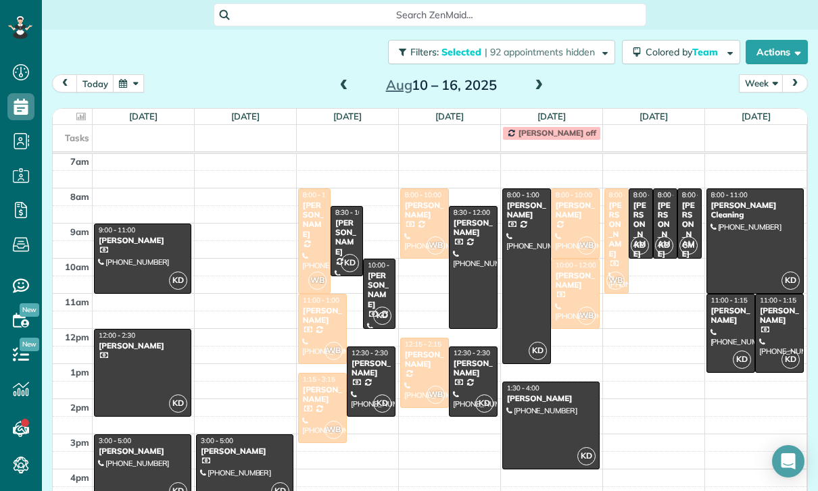
click at [668, 201] on div "[PERSON_NAME]" at bounding box center [665, 230] width 16 height 58
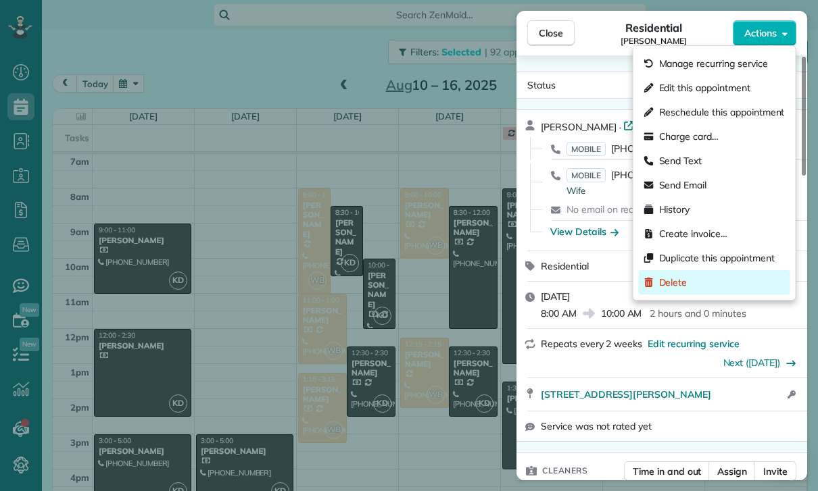
click at [703, 281] on div "Delete" at bounding box center [714, 282] width 151 height 24
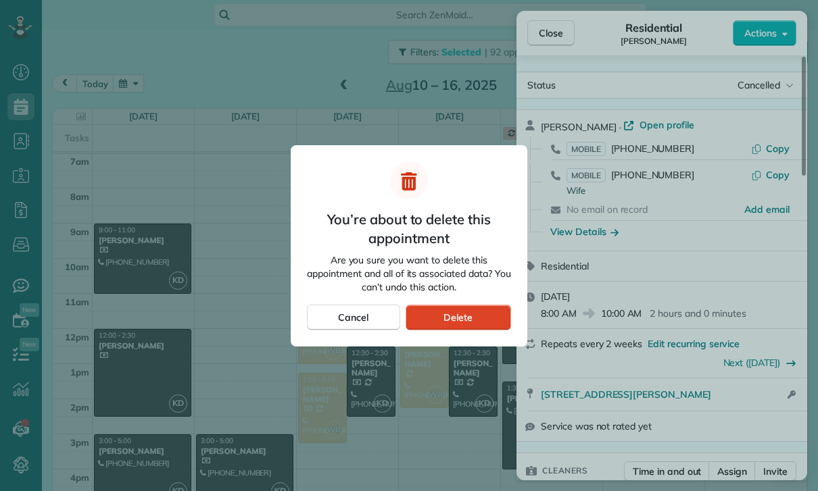
click at [478, 322] on div "Delete" at bounding box center [457, 318] width 105 height 26
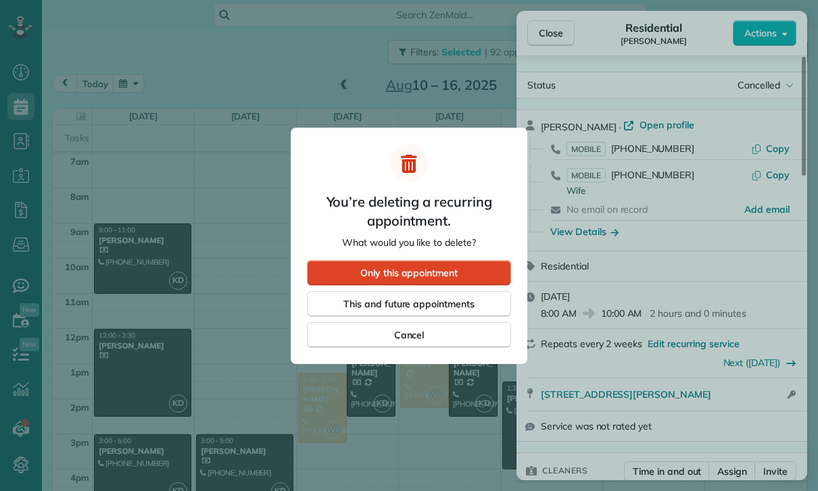
click at [497, 272] on div "Only this appointment" at bounding box center [409, 273] width 204 height 26
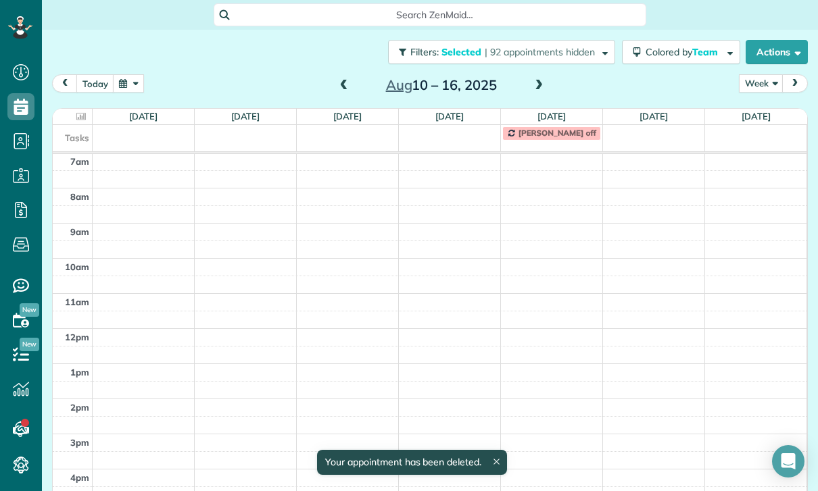
scroll to position [106, 0]
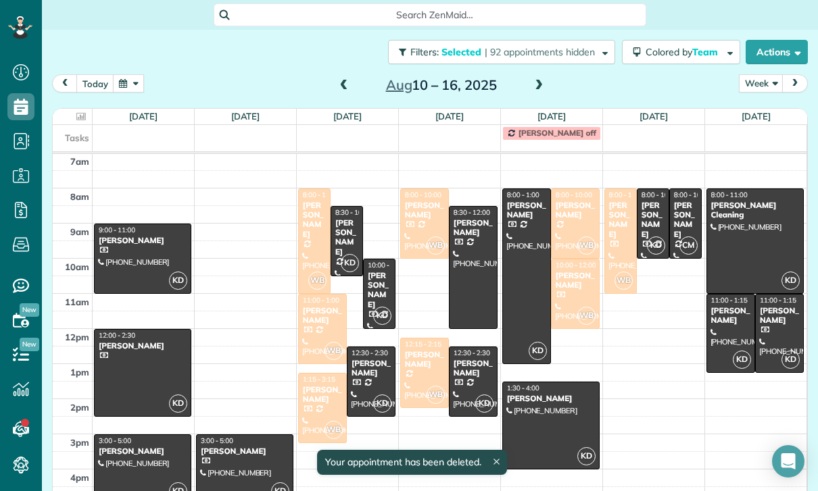
click at [670, 189] on div at bounding box center [685, 223] width 31 height 69
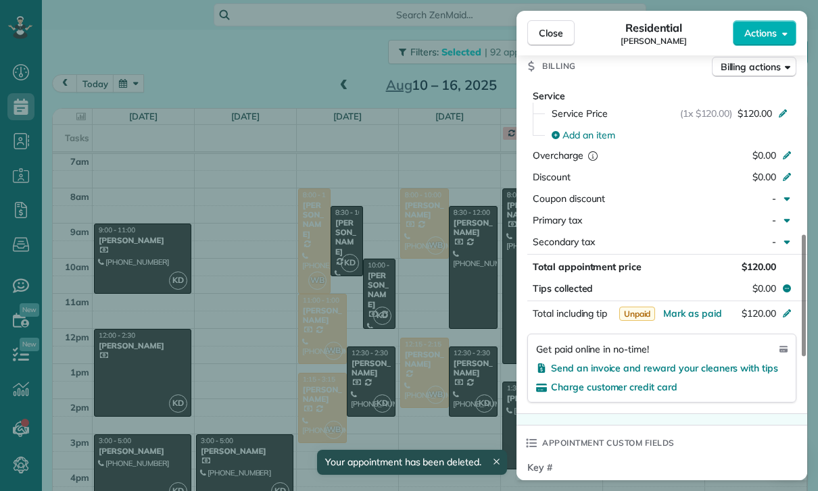
scroll to position [736, 0]
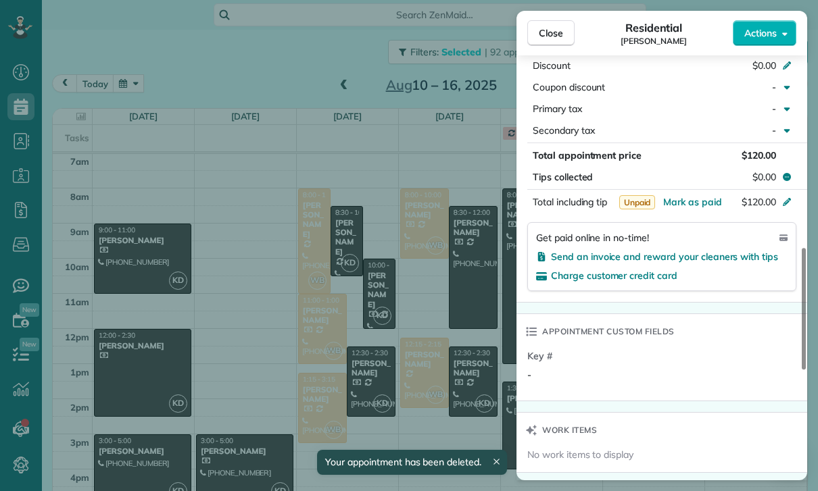
click at [462, 297] on div "Close Residential Anne Stevenson Actions Status Confirmed Anne Stevenson · Open…" at bounding box center [409, 245] width 818 height 491
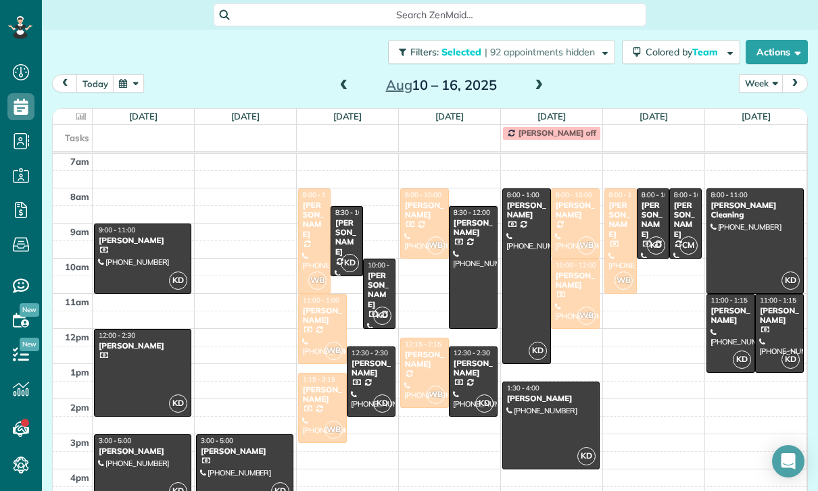
click at [657, 201] on div "[PERSON_NAME]" at bounding box center [653, 220] width 24 height 39
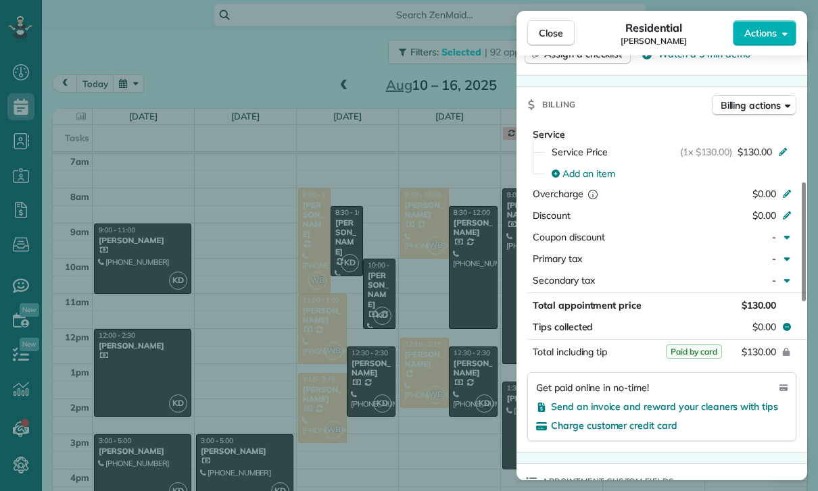
scroll to position [697, 0]
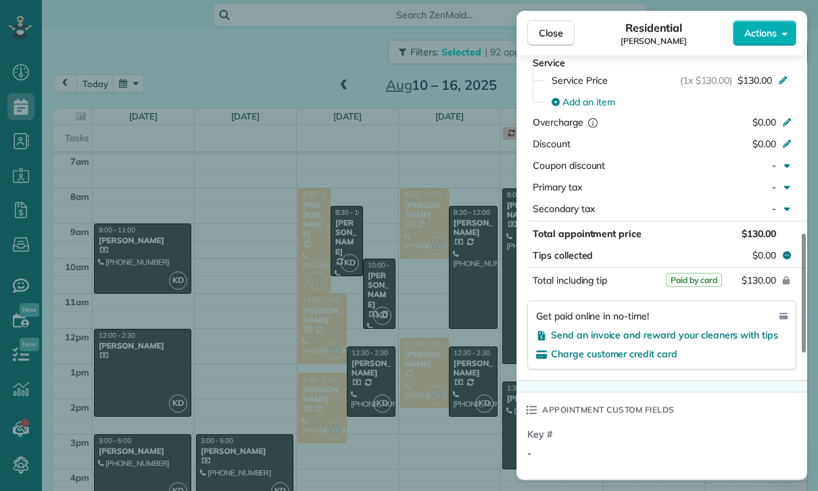
click at [457, 351] on div "Close Residential Ethan Mendelson Actions Status Confirmed Ethan Mendelson · Op…" at bounding box center [409, 245] width 818 height 491
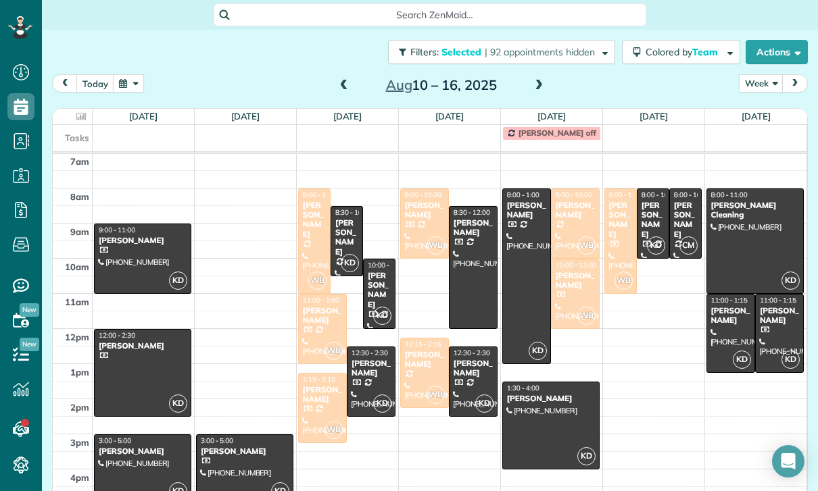
click at [739, 295] on div at bounding box center [730, 334] width 47 height 78
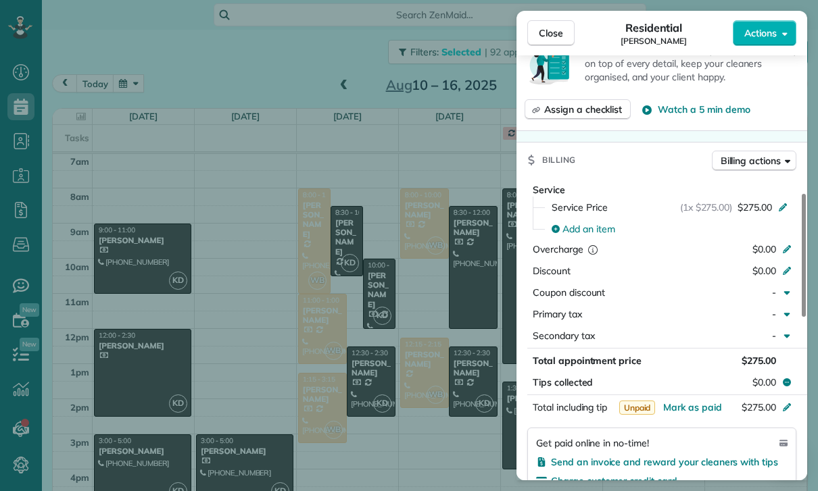
scroll to position [518, 0]
click at [372, 366] on div "Close Residential Nicolette Gevorkian Actions Status Confirmed Nicolette Gevork…" at bounding box center [409, 245] width 818 height 491
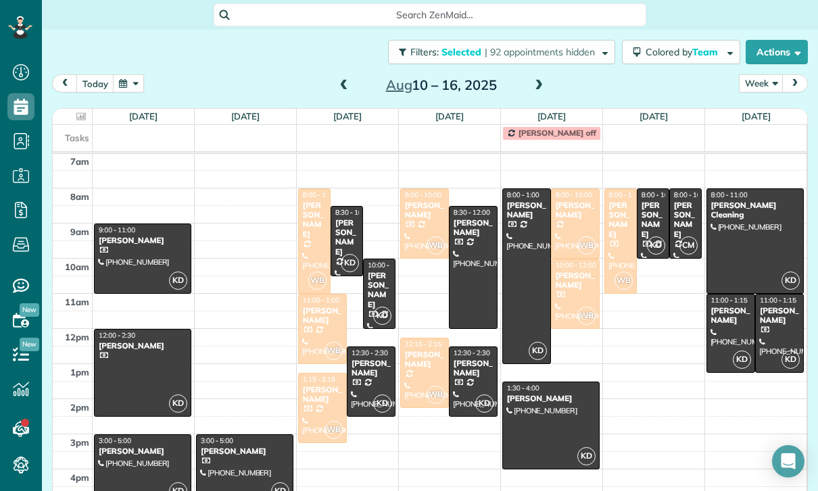
click at [788, 306] on div "Argin Dilanchian" at bounding box center [779, 316] width 41 height 20
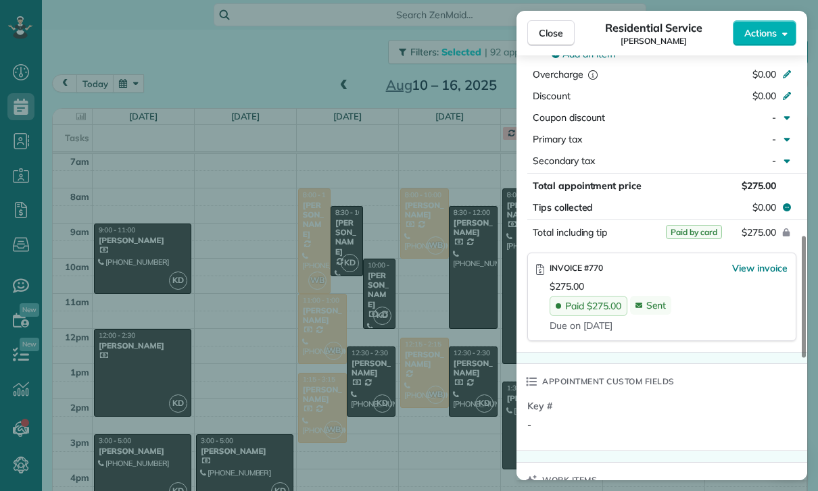
scroll to position [695, 0]
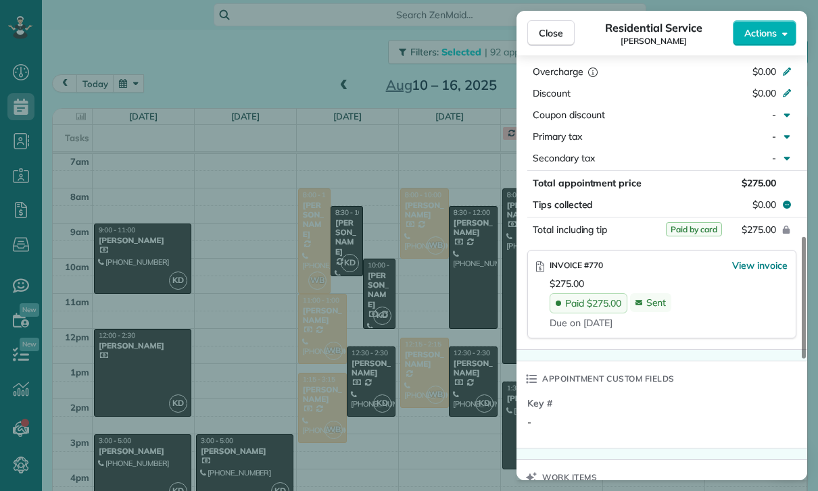
click at [453, 407] on div "Close Residential Service Argin Dilanchian Actions Status Confirmed Argin Dilan…" at bounding box center [409, 245] width 818 height 491
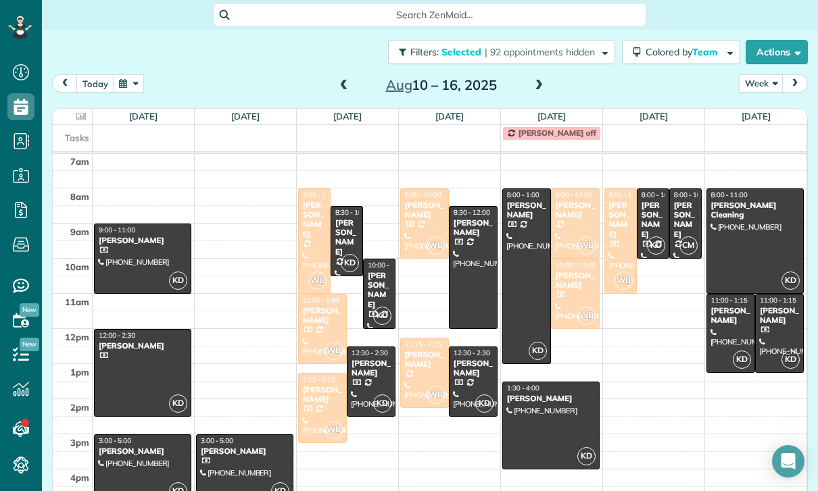
click at [730, 295] on div at bounding box center [730, 334] width 47 height 78
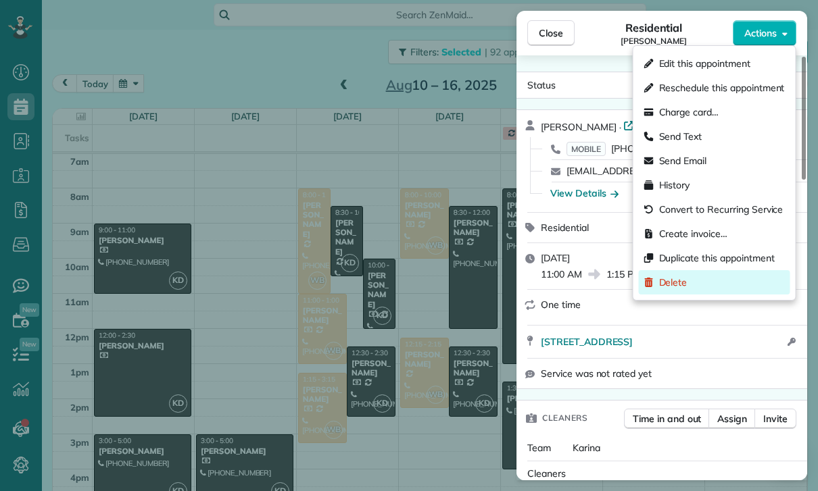
click at [697, 291] on div "Delete" at bounding box center [714, 282] width 151 height 24
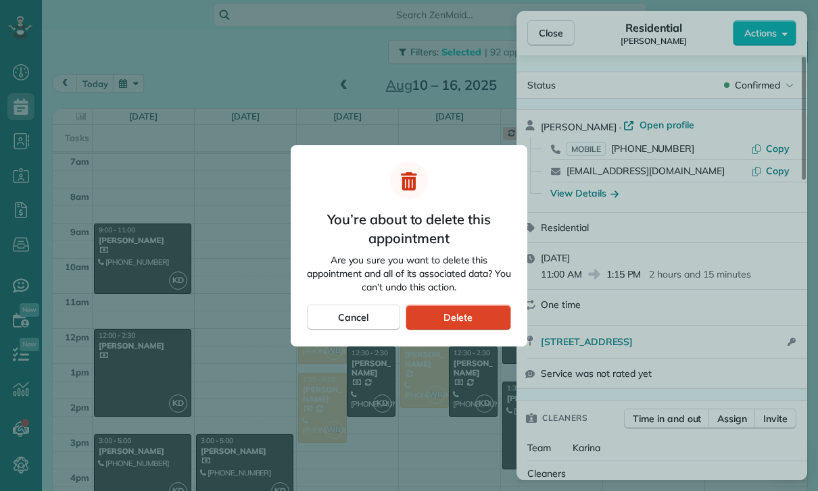
click at [478, 316] on div "Delete" at bounding box center [457, 318] width 105 height 26
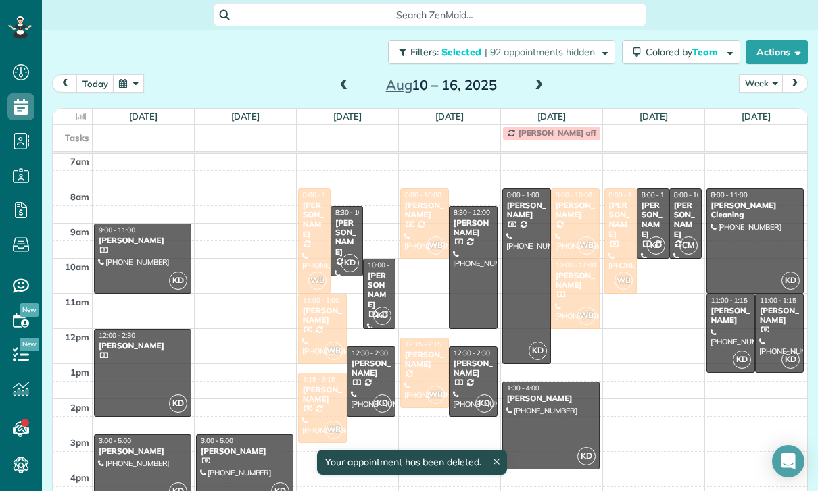
scroll to position [106, 0]
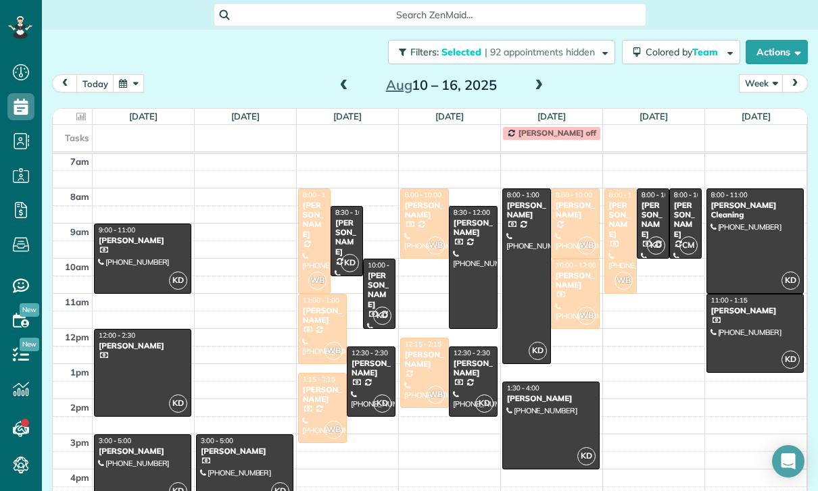
click at [540, 80] on span at bounding box center [538, 86] width 15 height 12
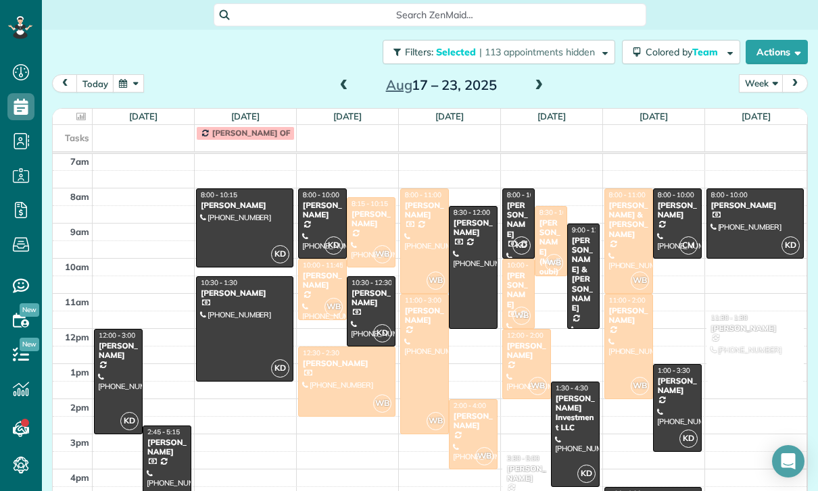
click at [124, 339] on div at bounding box center [118, 382] width 47 height 104
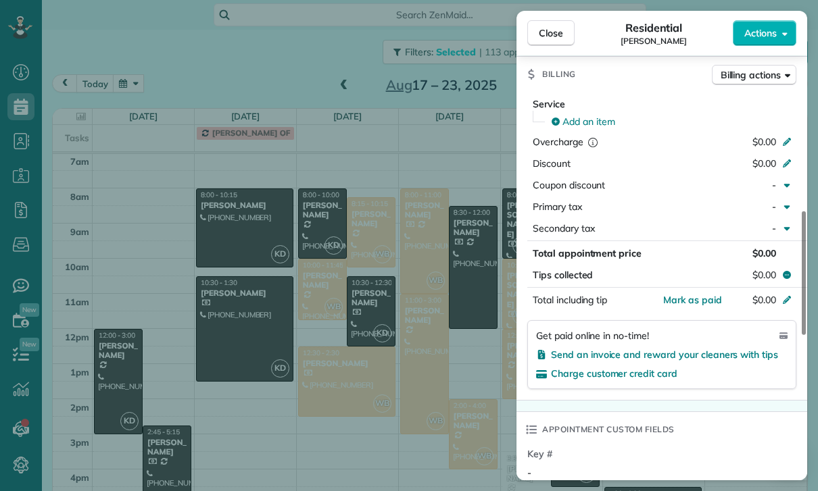
scroll to position [644, 0]
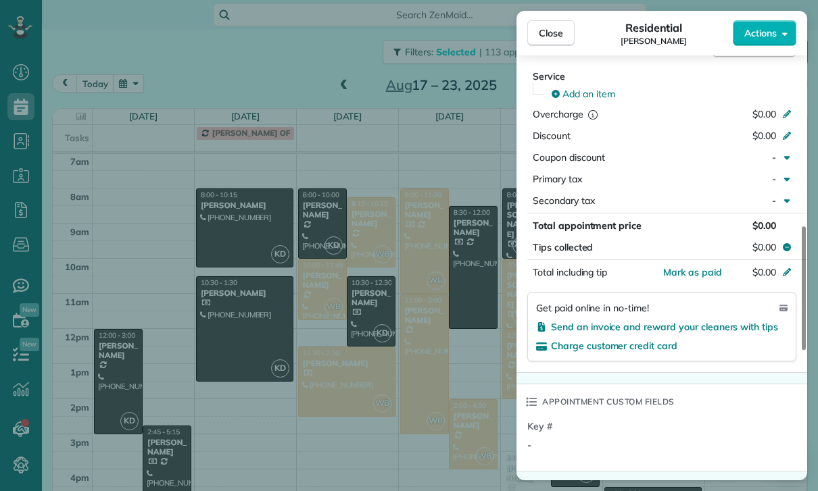
click at [164, 440] on div "Close Residential Jessie Runzel Actions Status Confirmed Jessie Runzel · Open p…" at bounding box center [409, 245] width 818 height 491
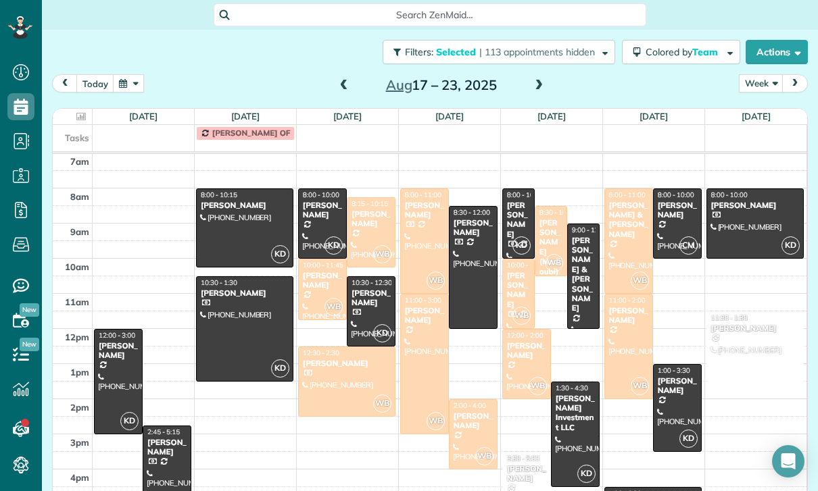
click at [167, 426] on div at bounding box center [166, 469] width 47 height 86
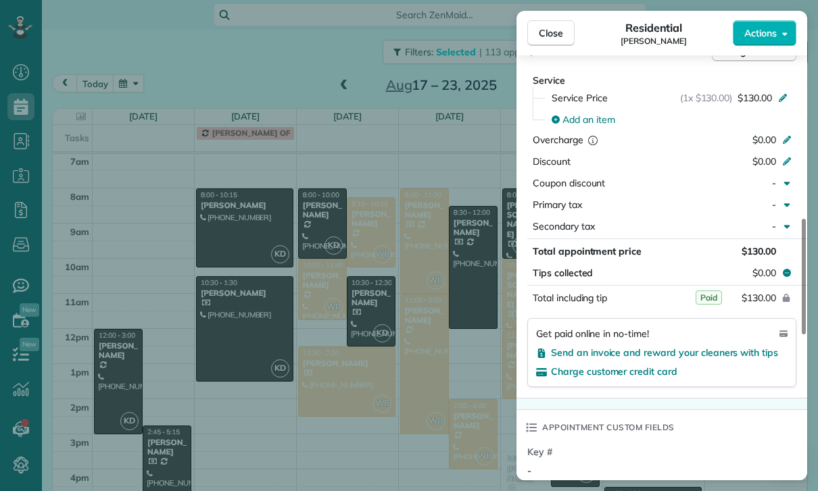
scroll to position [680, 0]
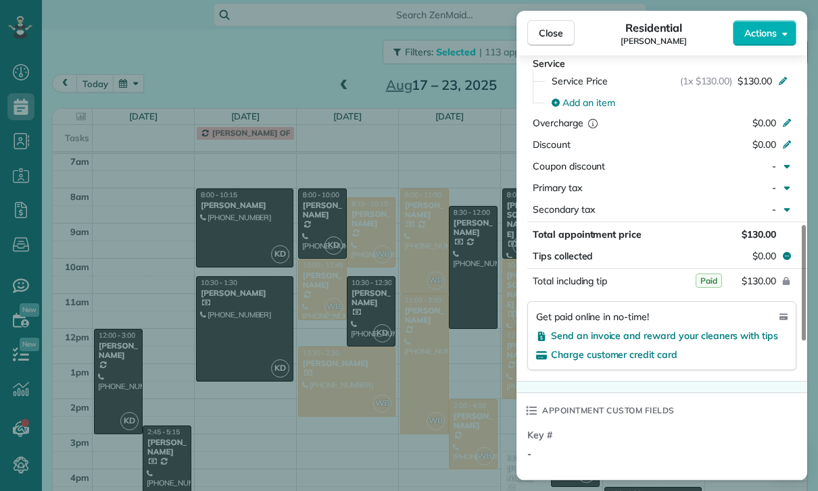
click at [336, 334] on div "Close Residential Rikki Maynard Actions Status Confirmed Rikki Maynard · Open p…" at bounding box center [409, 245] width 818 height 491
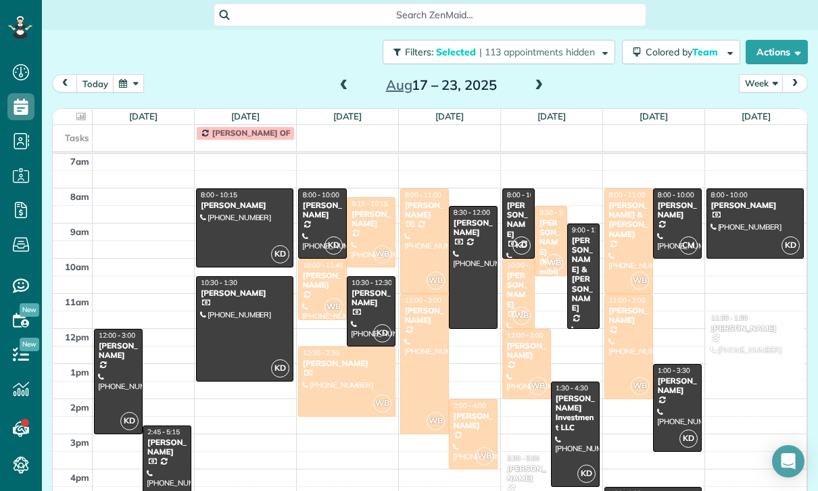
click at [251, 191] on div at bounding box center [245, 228] width 96 height 78
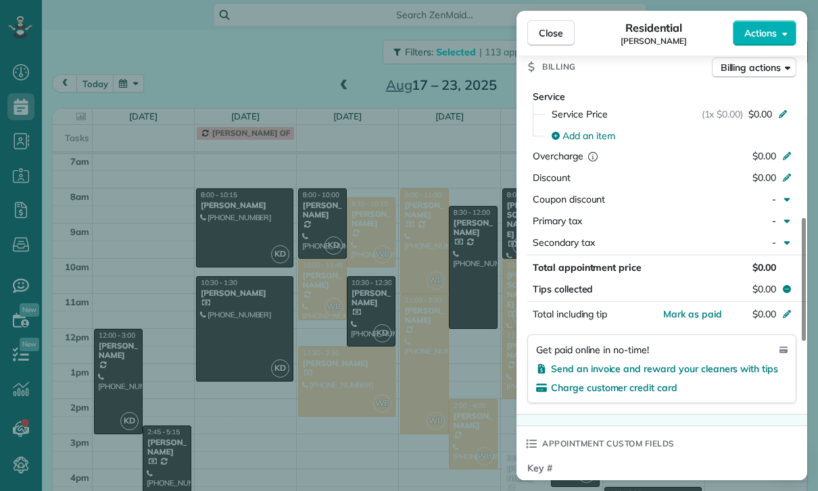
scroll to position [631, 0]
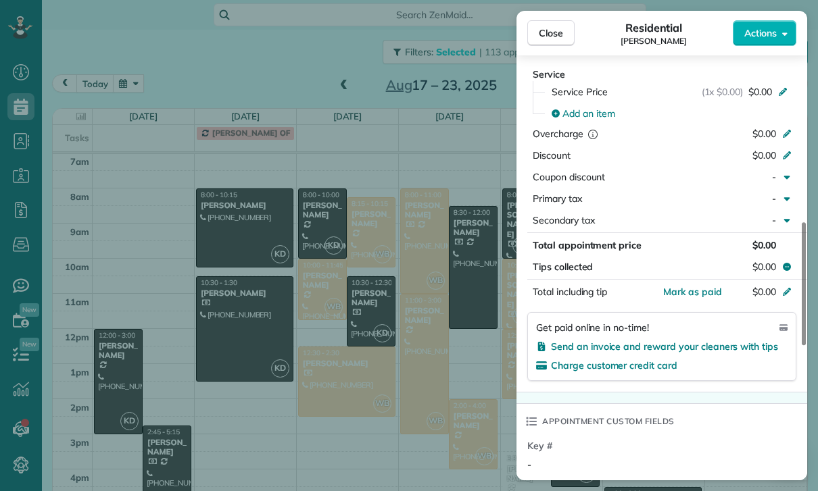
click at [605, 122] on div "Add an item" at bounding box center [669, 114] width 253 height 22
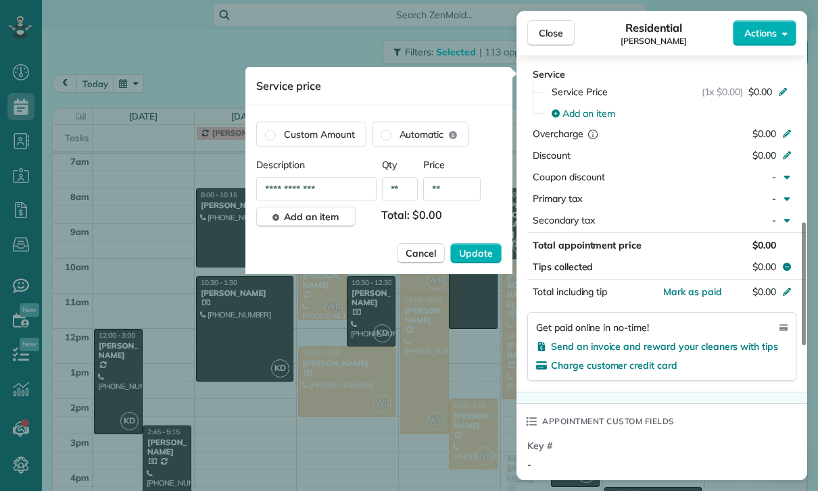
click at [457, 189] on input "**" at bounding box center [451, 189] width 57 height 24
type input "****"
click at [475, 250] on span "Update" at bounding box center [476, 254] width 34 height 14
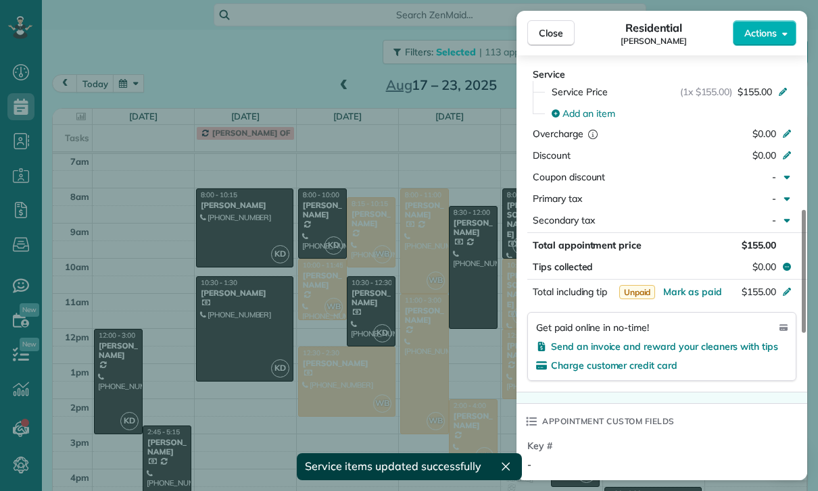
scroll to position [569, 0]
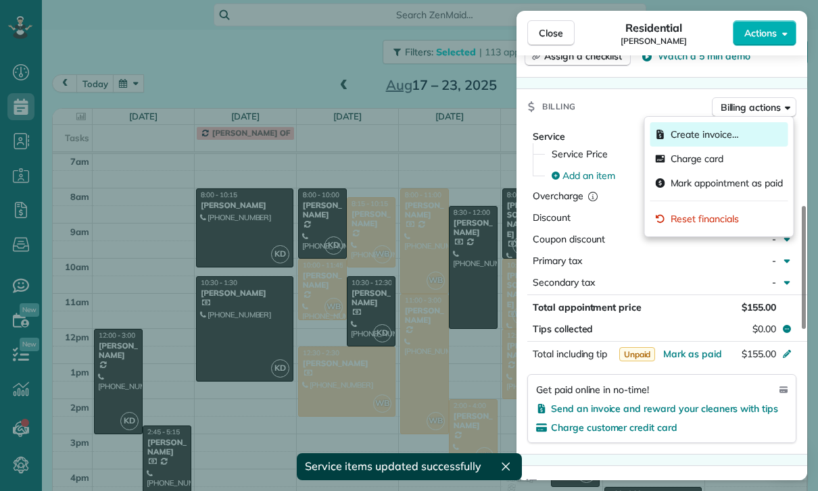
click at [720, 134] on span "Create invoice…" at bounding box center [704, 135] width 68 height 14
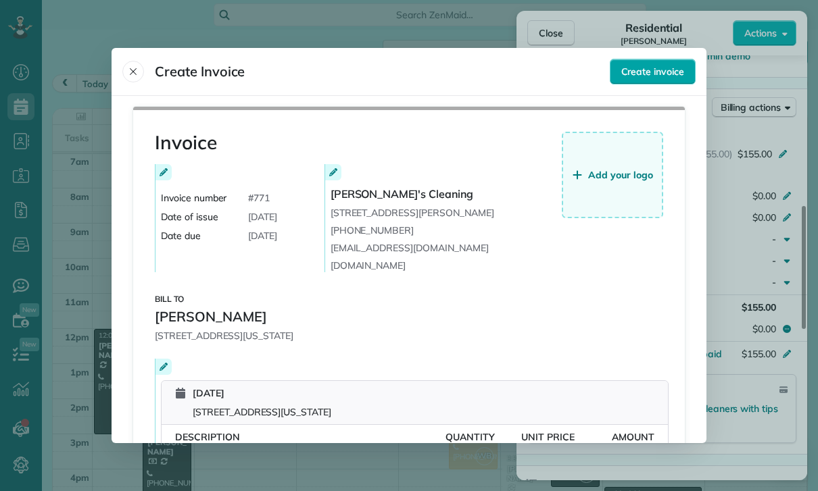
click at [656, 65] on span "Create invoice" at bounding box center [652, 72] width 63 height 14
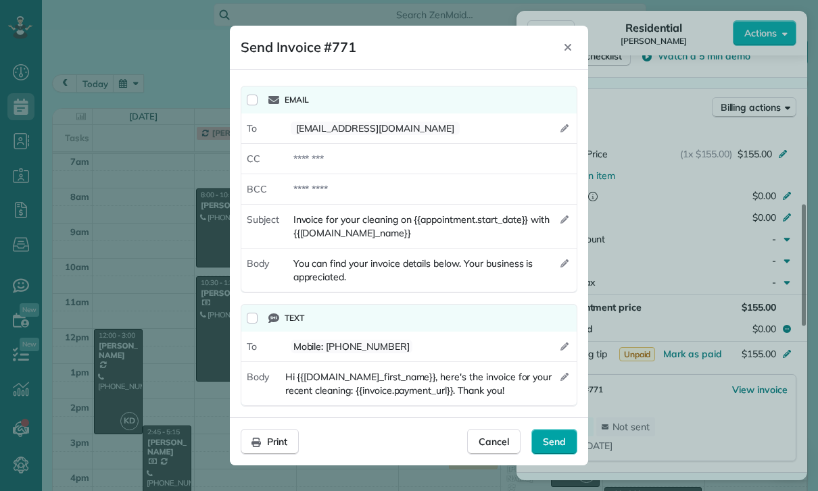
click at [556, 439] on span "Send" at bounding box center [554, 442] width 23 height 14
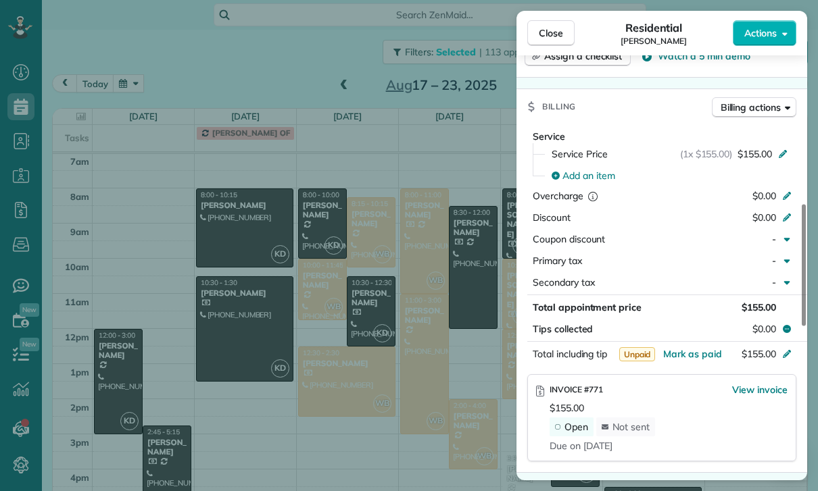
click at [243, 296] on div "Close Residential Nicolette Gevorkian Actions Status Confirmed Nicolette Gevork…" at bounding box center [409, 245] width 818 height 491
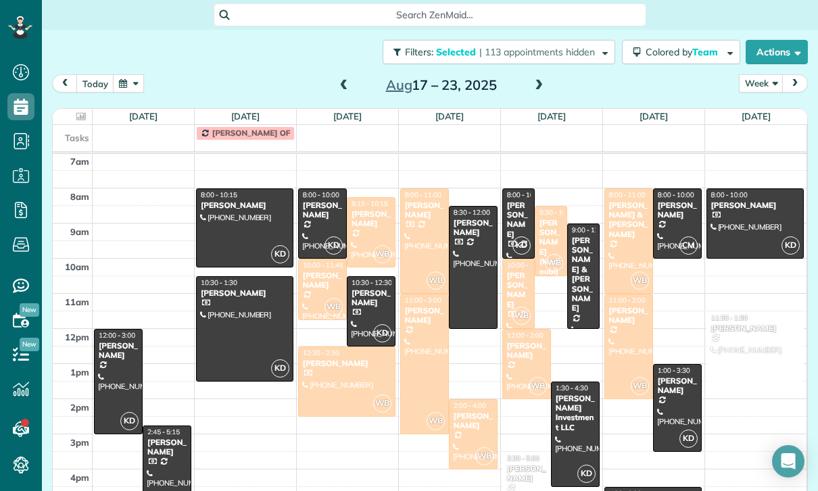
click at [226, 277] on div at bounding box center [245, 329] width 96 height 104
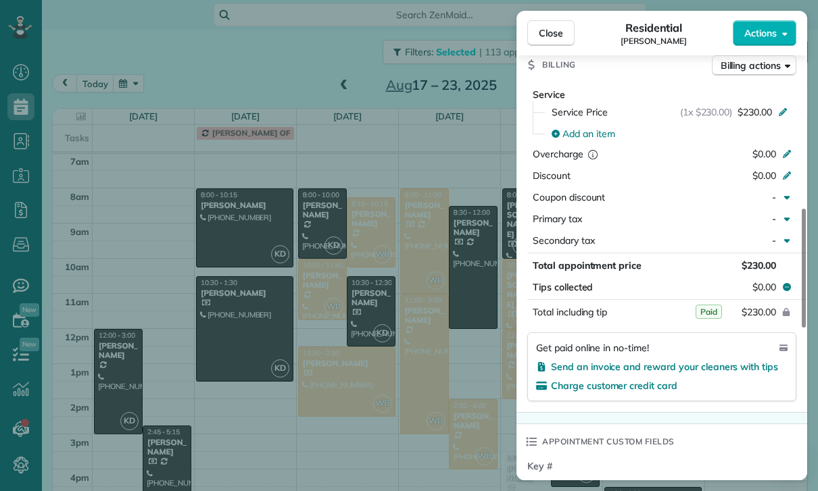
scroll to position [623, 0]
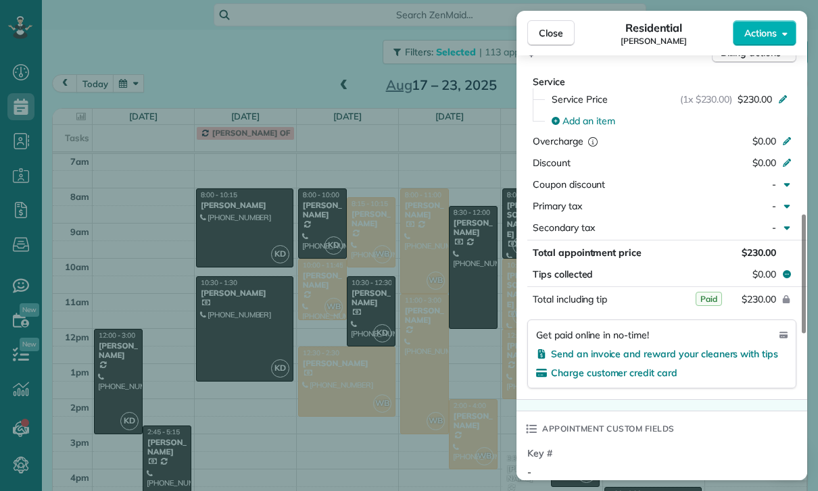
click at [330, 191] on div "Close Residential Sara Jafari Actions Status Confirmed Sara Jafari · Open profi…" at bounding box center [409, 245] width 818 height 491
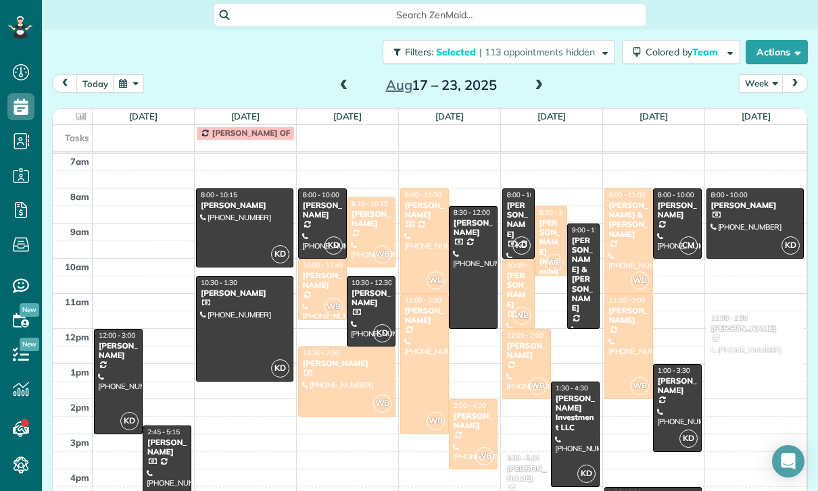
click at [316, 201] on div "[PERSON_NAME]" at bounding box center [322, 211] width 41 height 20
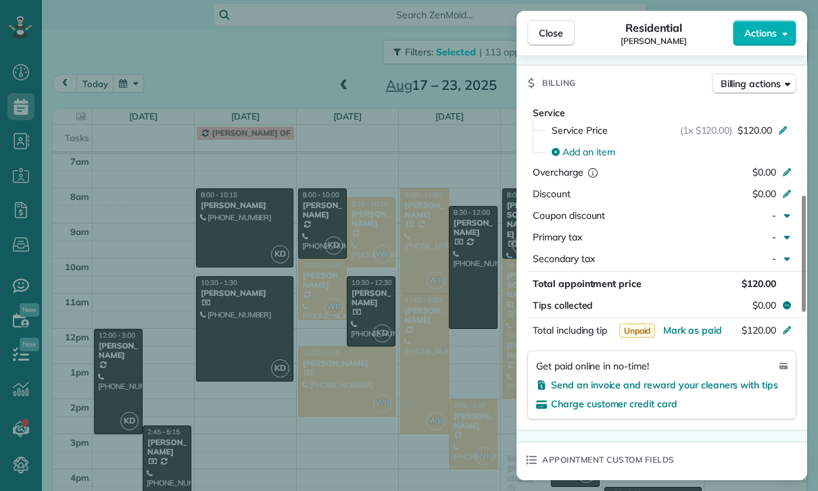
scroll to position [622, 0]
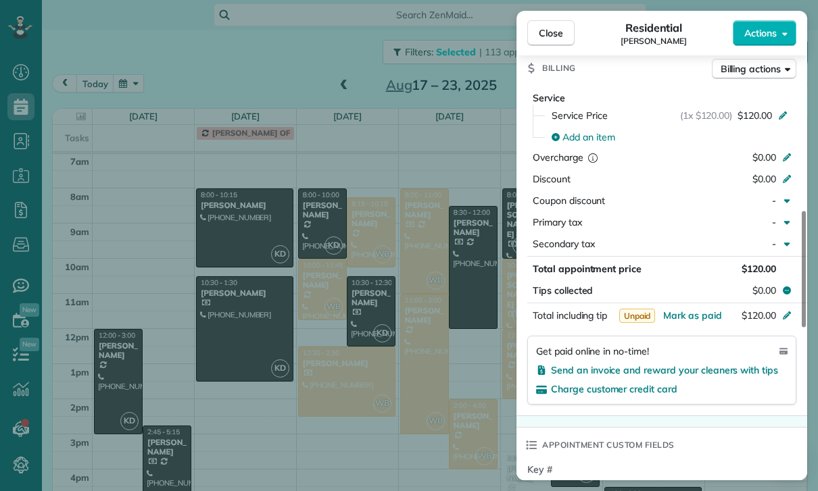
click at [355, 265] on div "Close Residential Anne Stevenson Actions Status Yet to Confirm Anne Stevenson ·…" at bounding box center [409, 245] width 818 height 491
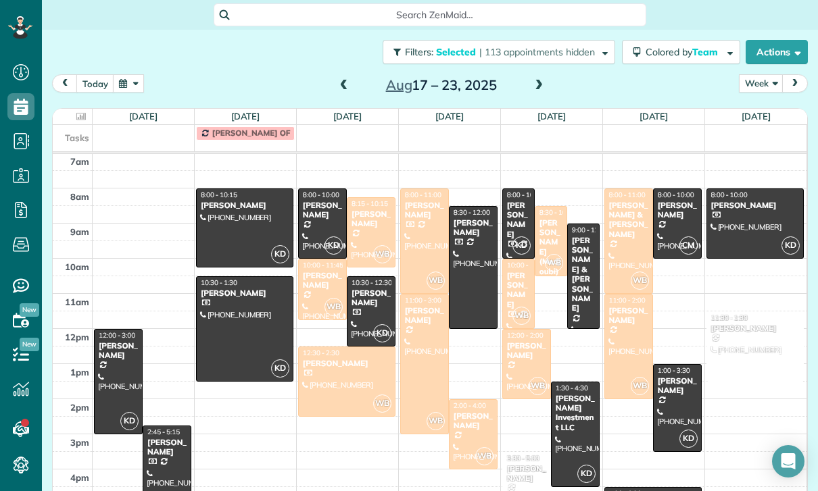
click at [368, 289] on div "[PERSON_NAME]" at bounding box center [371, 299] width 41 height 20
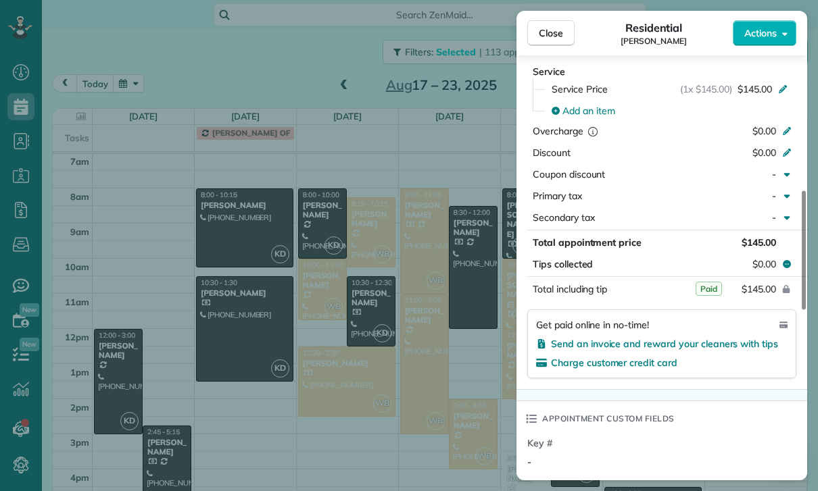
scroll to position [668, 0]
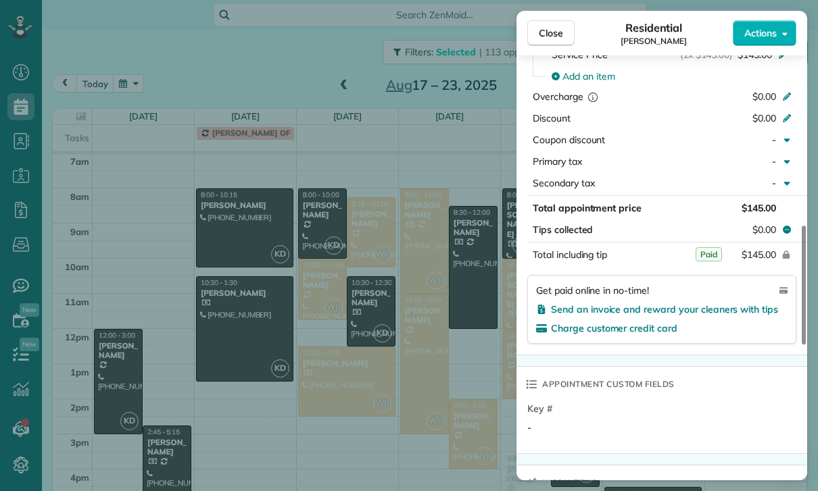
click at [440, 293] on div "Close Residential Asher Yousif Actions Status Confirmed Asher Yousif · Open pro…" at bounding box center [409, 245] width 818 height 491
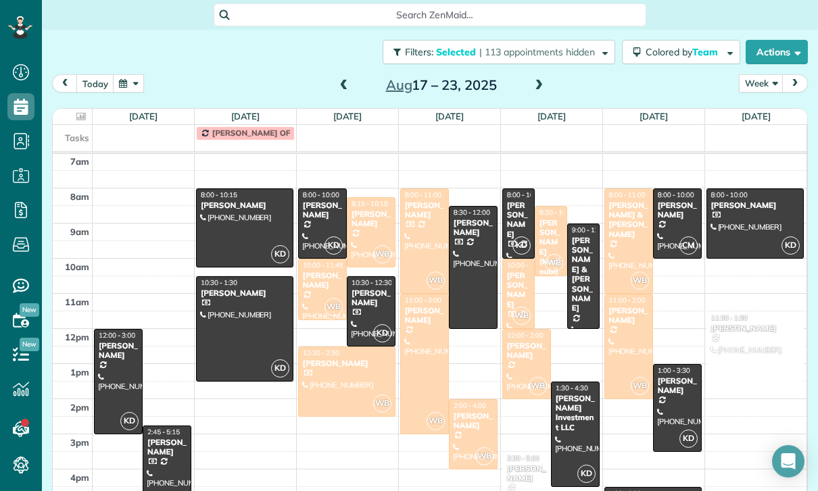
click at [466, 218] on div at bounding box center [472, 268] width 47 height 122
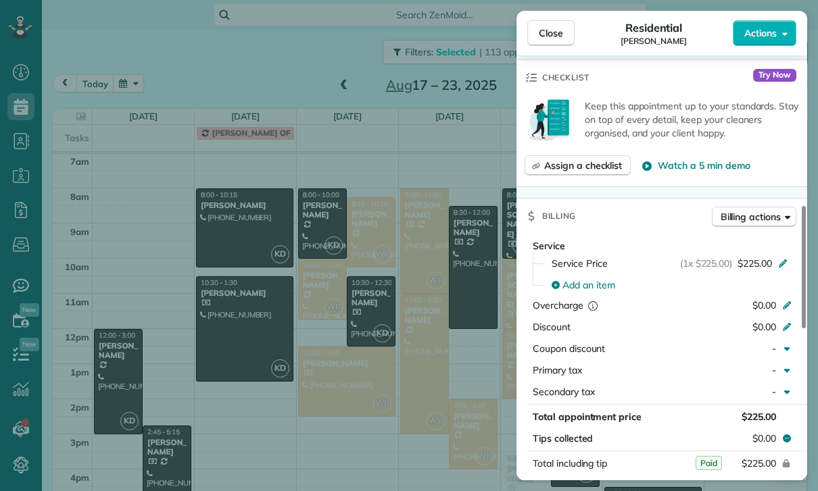
scroll to position [637, 0]
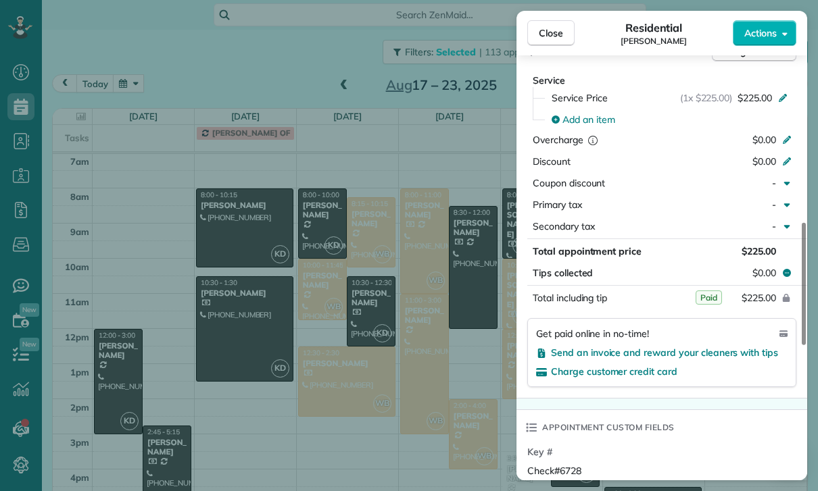
click at [433, 375] on div "Close Residential Jennifer Yager Actions Status Confirmed Jennifer Yager · Open…" at bounding box center [409, 245] width 818 height 491
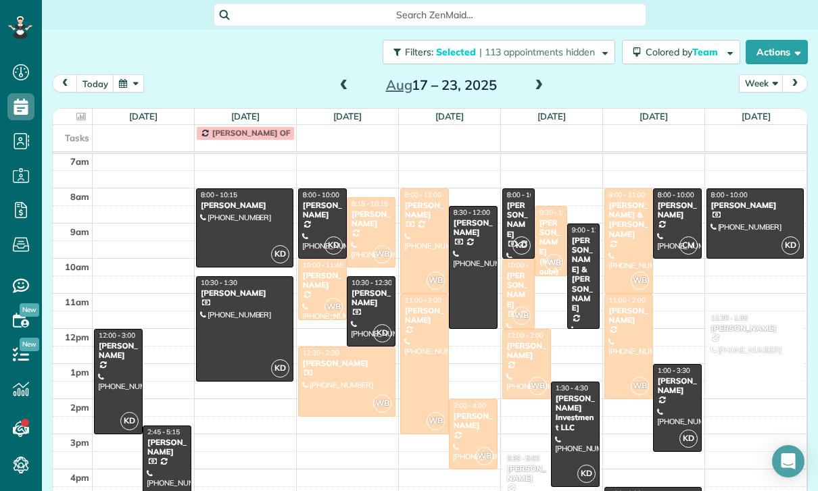
click at [525, 201] on div "[PERSON_NAME]" at bounding box center [518, 220] width 24 height 39
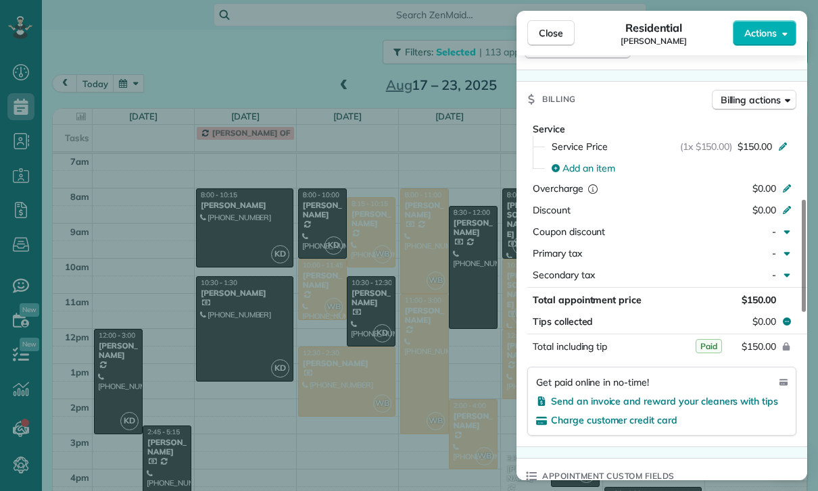
scroll to position [691, 0]
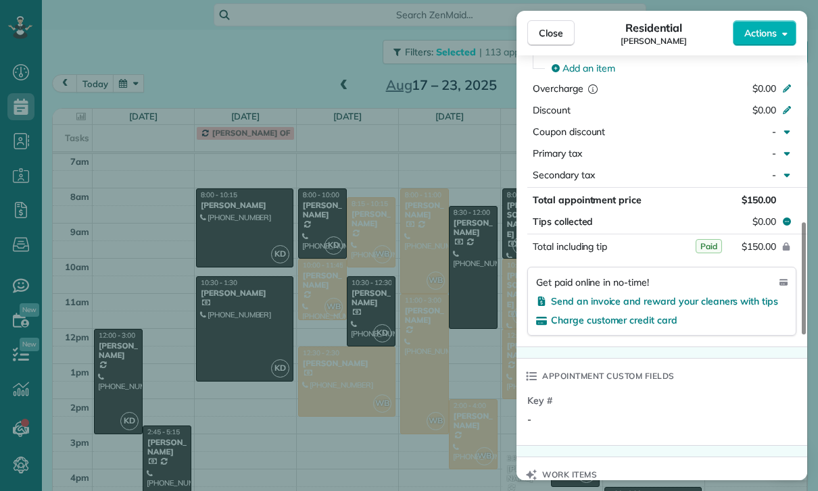
click at [470, 361] on div "Close Residential Doug Schreck Actions Status Yet to Confirm Doug Schreck · Ope…" at bounding box center [409, 245] width 818 height 491
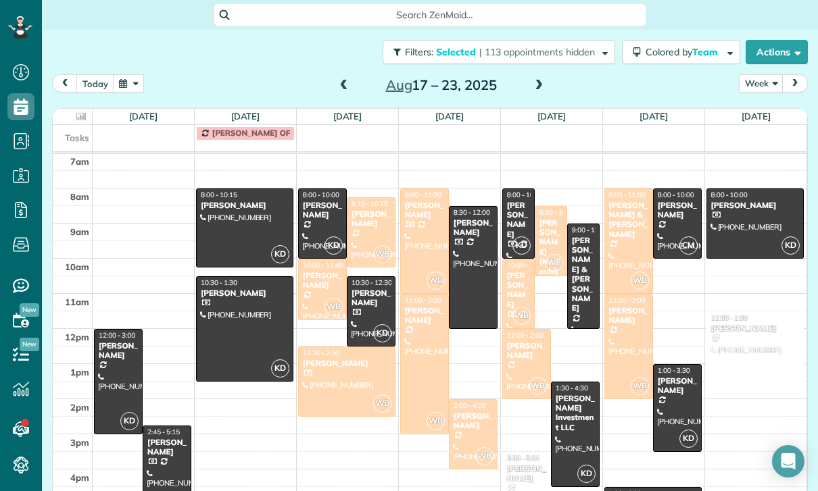
click at [585, 236] on div "[PERSON_NAME] & [PERSON_NAME]" at bounding box center [583, 275] width 24 height 78
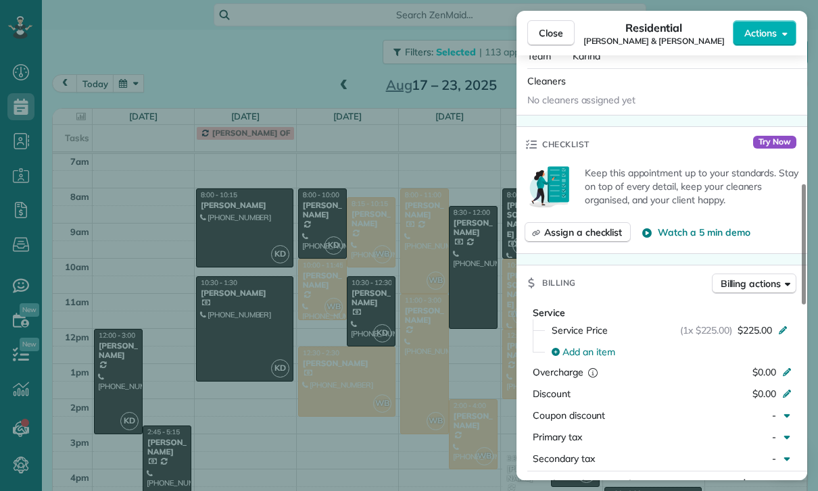
scroll to position [566, 0]
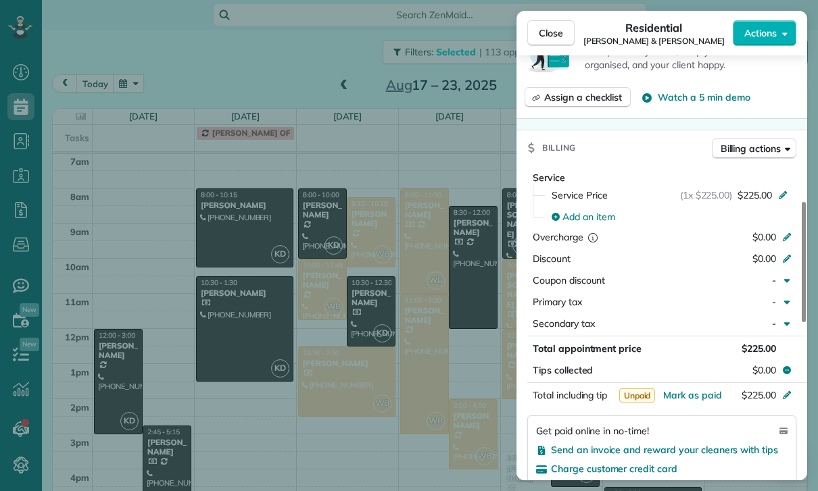
click at [454, 357] on div "Close Residential Doug & Susan Rogers Actions Status Confirmed Doug & Susan Rog…" at bounding box center [409, 245] width 818 height 491
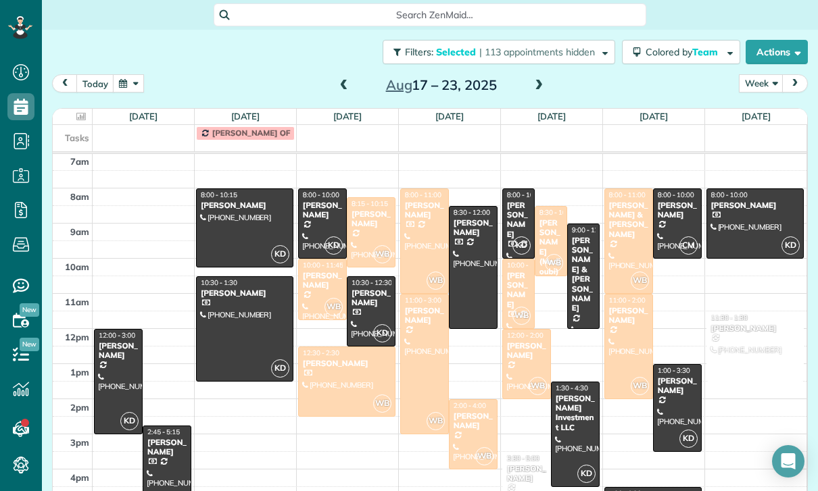
click at [589, 393] on div at bounding box center [574, 434] width 47 height 104
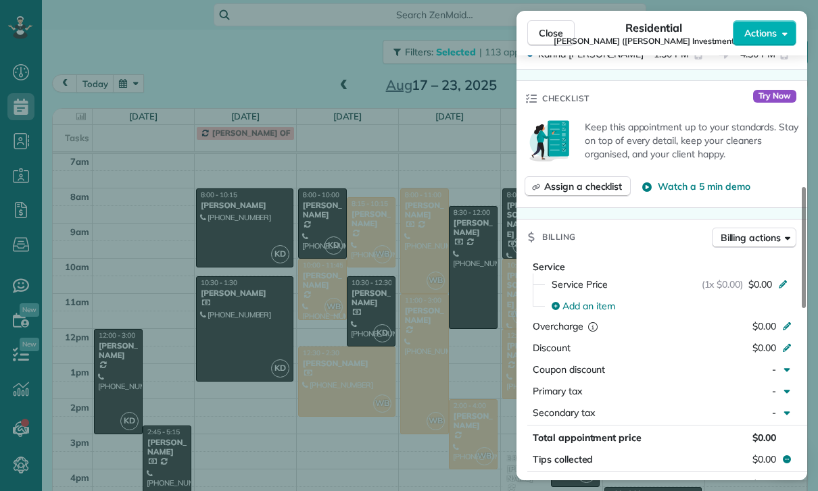
scroll to position [653, 0]
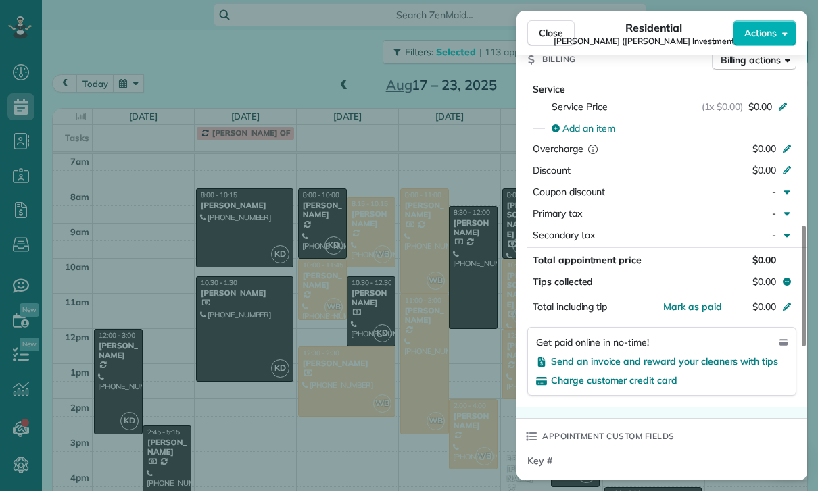
click at [431, 339] on div "Close Residential Larry Tsai (Shelby Investment LLC) Actions Status Confirmed L…" at bounding box center [409, 245] width 818 height 491
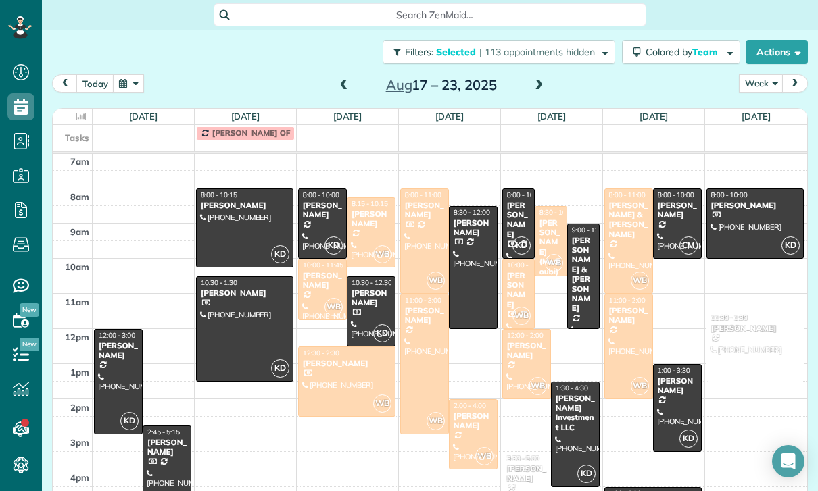
click at [680, 376] on div "Alon Baadani" at bounding box center [677, 386] width 41 height 20
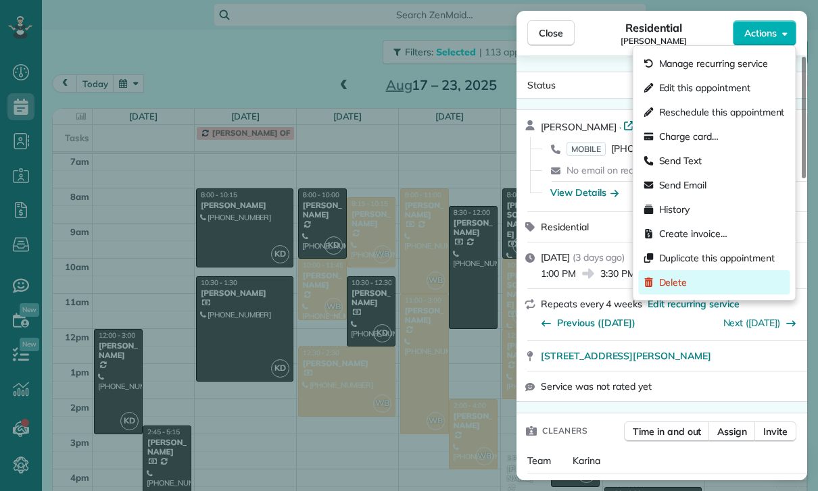
click at [702, 284] on div "Delete" at bounding box center [714, 282] width 151 height 24
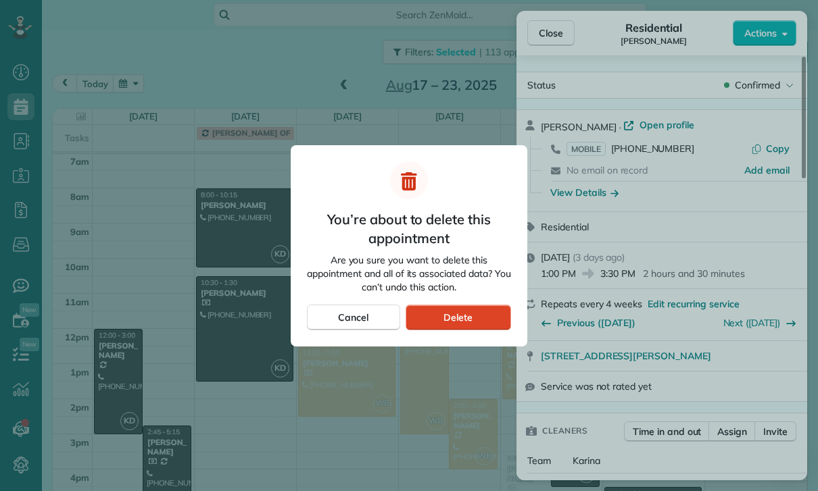
click at [484, 313] on div "Delete" at bounding box center [457, 318] width 105 height 26
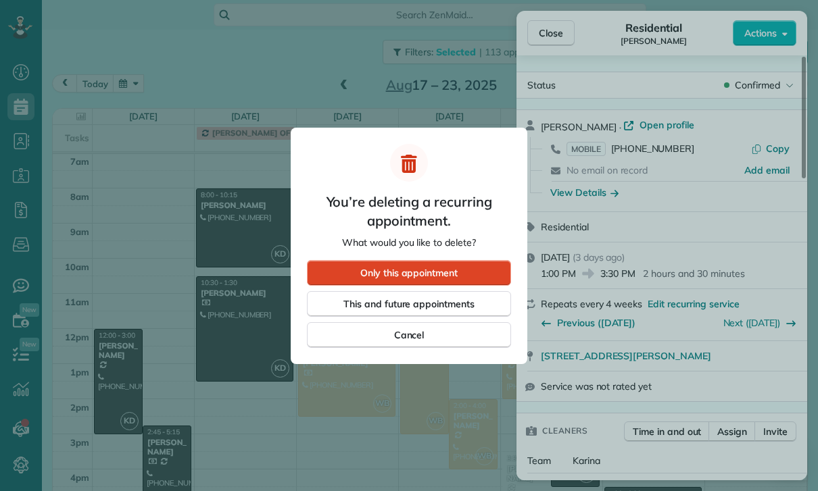
click at [484, 266] on div "Only this appointment" at bounding box center [409, 273] width 204 height 26
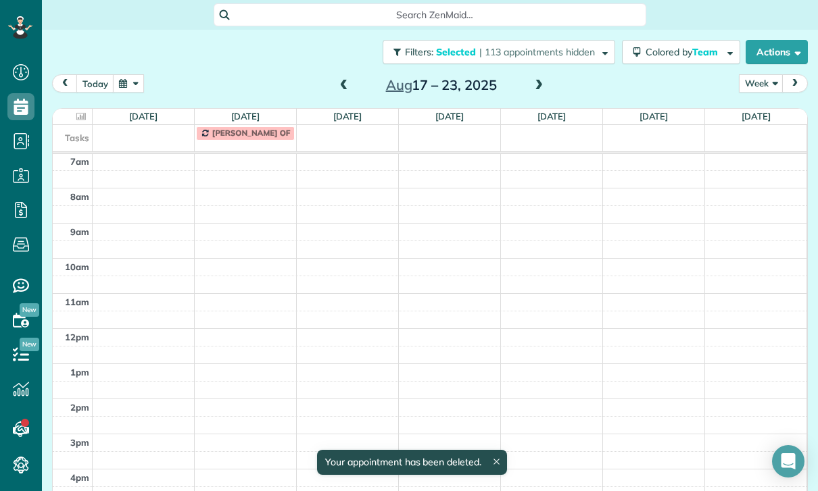
scroll to position [106, 0]
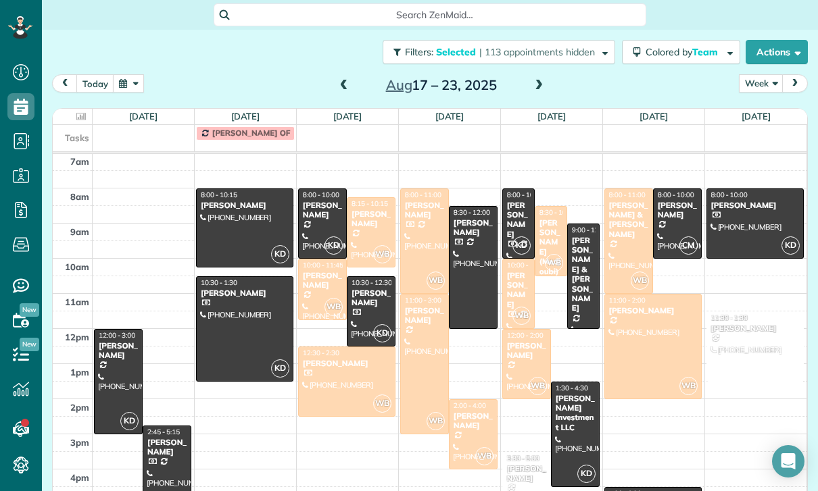
click at [751, 189] on div at bounding box center [755, 223] width 97 height 69
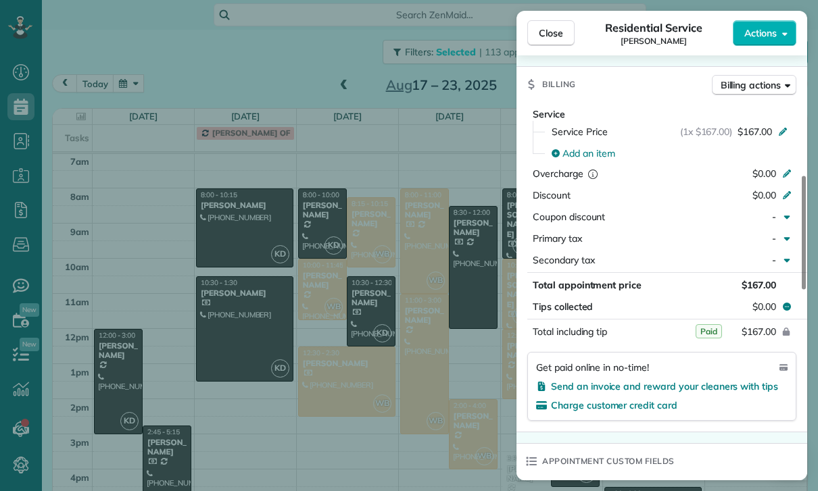
scroll to position [613, 0]
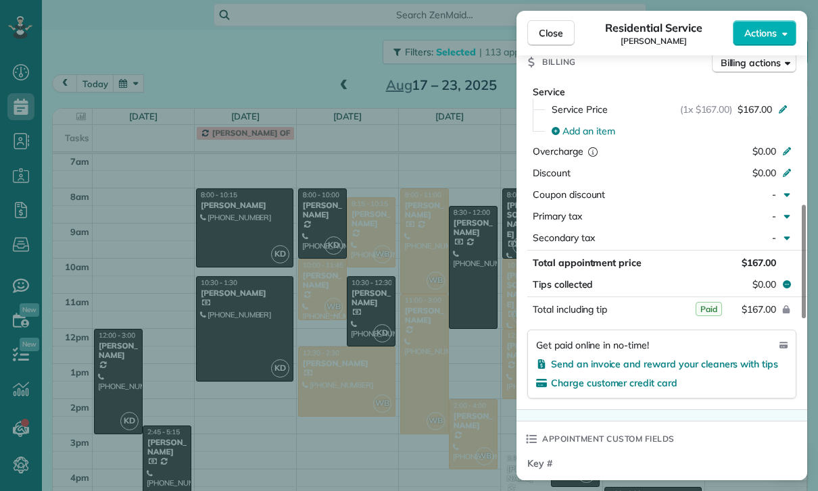
click at [445, 386] on div "Close Residential Service Lee Citron Actions Status Confirmed Lee Citron · Open…" at bounding box center [409, 245] width 818 height 491
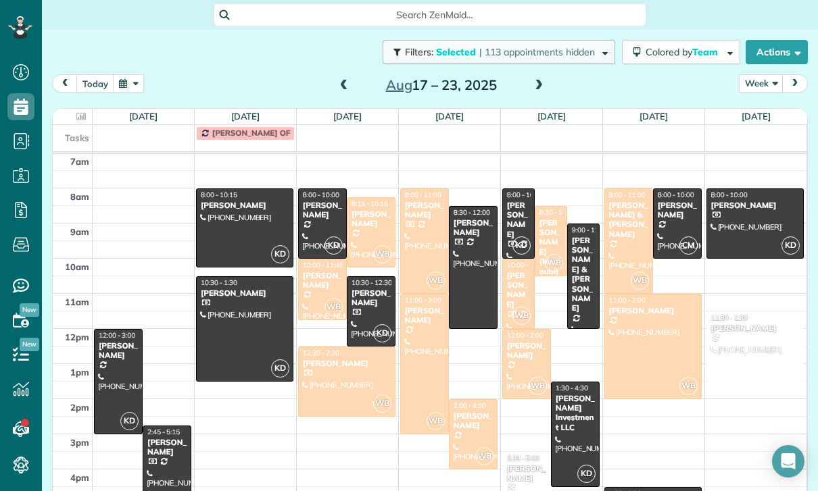
click at [522, 40] on button "Filters: Selected | 113 appointments hidden" at bounding box center [498, 52] width 232 height 24
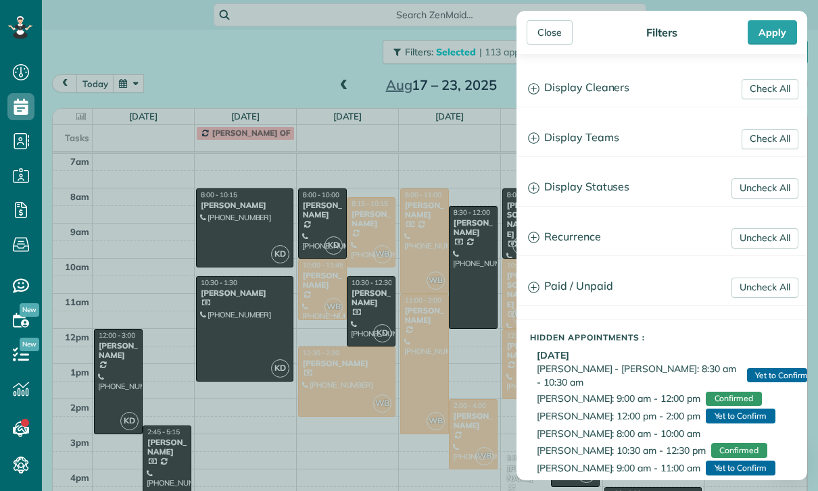
click at [467, 54] on div "Close Filters Apply Check All Display Cleaners Gilma Sante Johanna Martinez Kar…" at bounding box center [409, 245] width 818 height 491
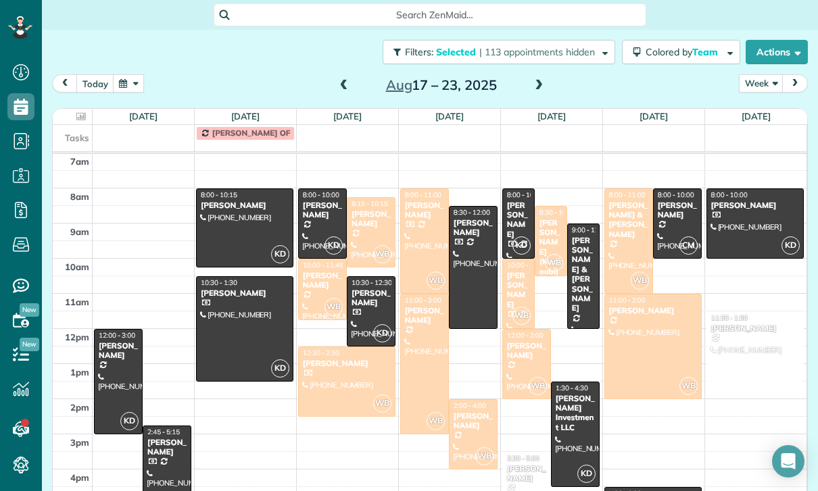
click at [531, 76] on span at bounding box center [538, 86] width 15 height 20
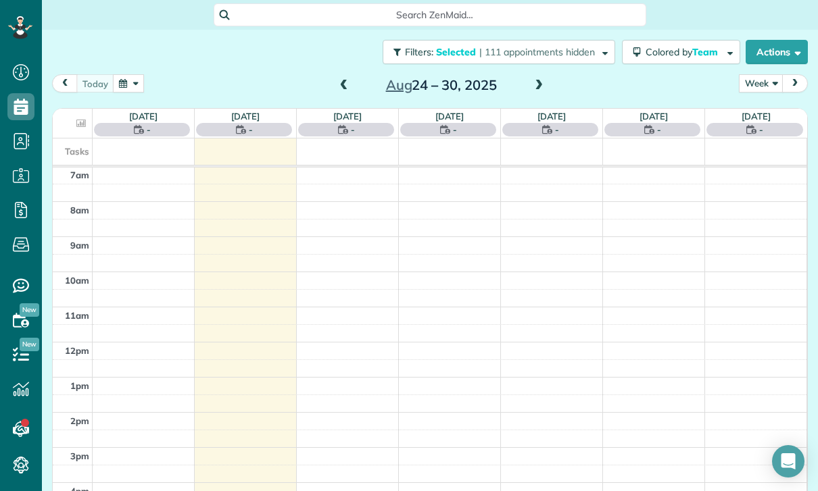
scroll to position [106, 0]
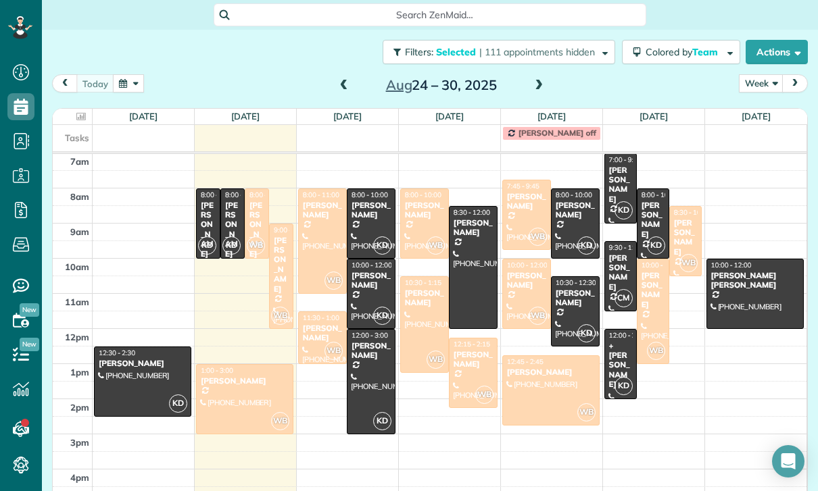
click at [129, 347] on div at bounding box center [143, 381] width 96 height 69
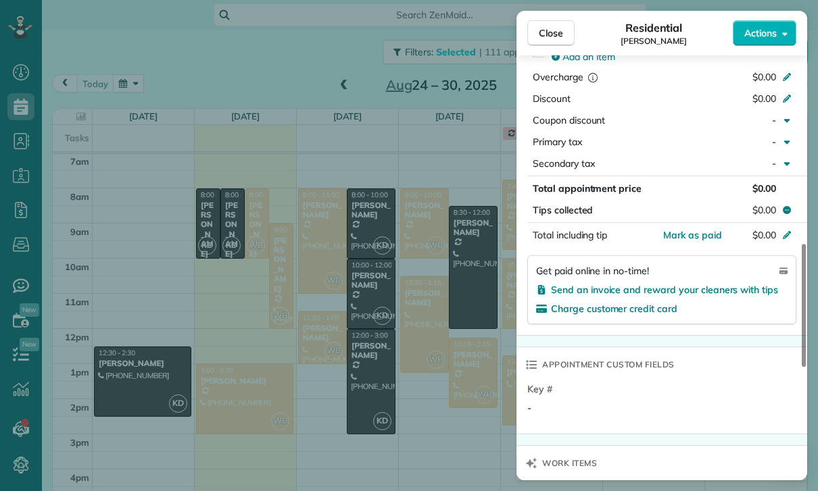
scroll to position [713, 0]
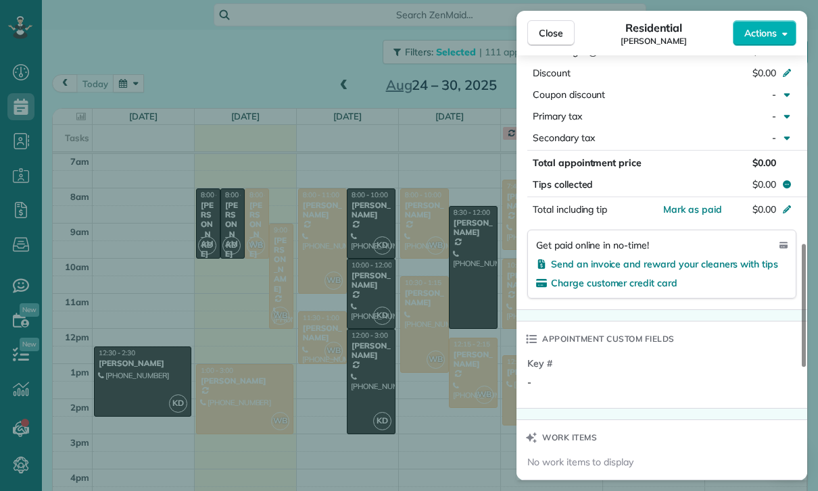
click at [332, 42] on div "Close Residential Gabrielle Stone Actions Status Confirmed Gabrielle Stone · Op…" at bounding box center [409, 245] width 818 height 491
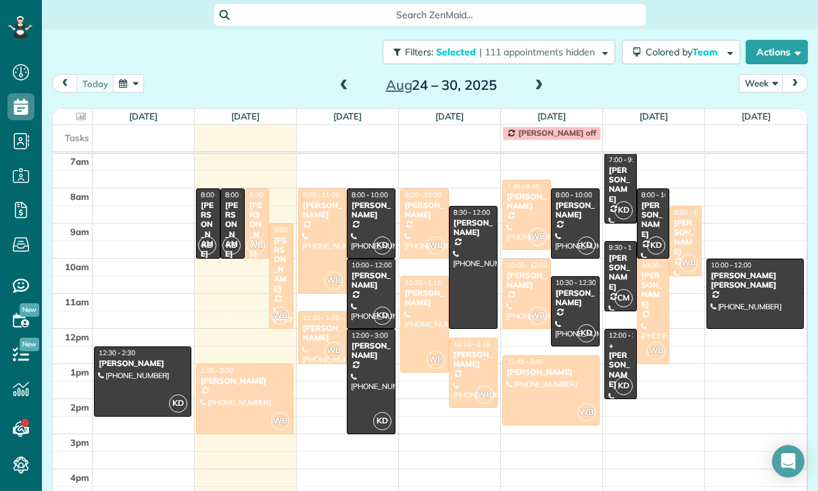
click at [338, 80] on span at bounding box center [343, 86] width 15 height 12
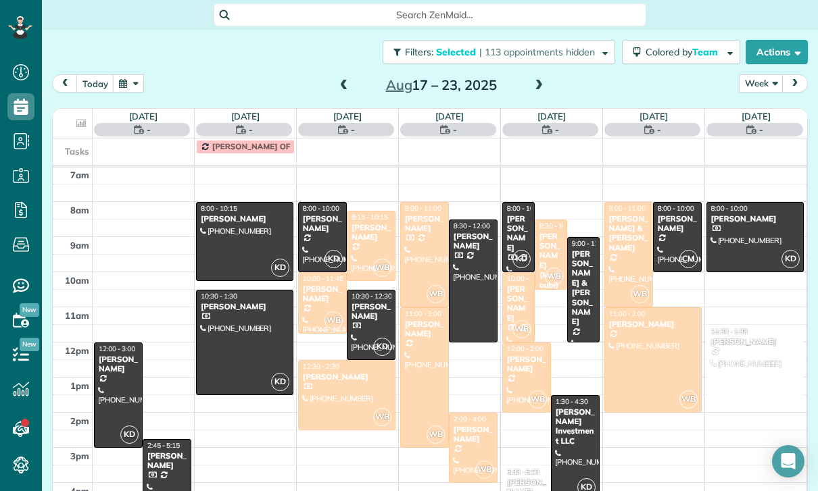
scroll to position [106, 0]
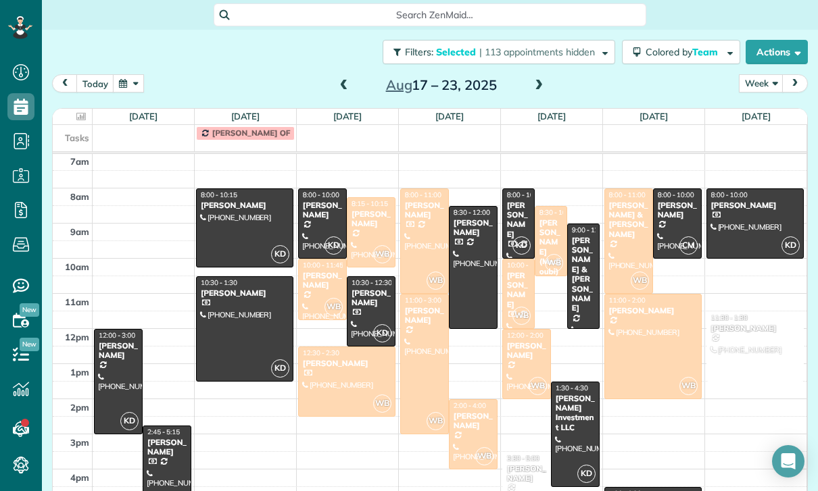
click at [575, 390] on div at bounding box center [574, 434] width 47 height 104
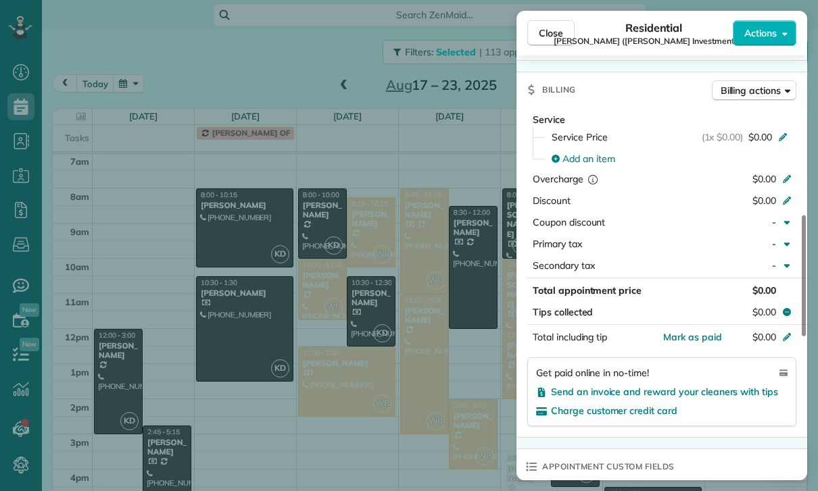
scroll to position [634, 0]
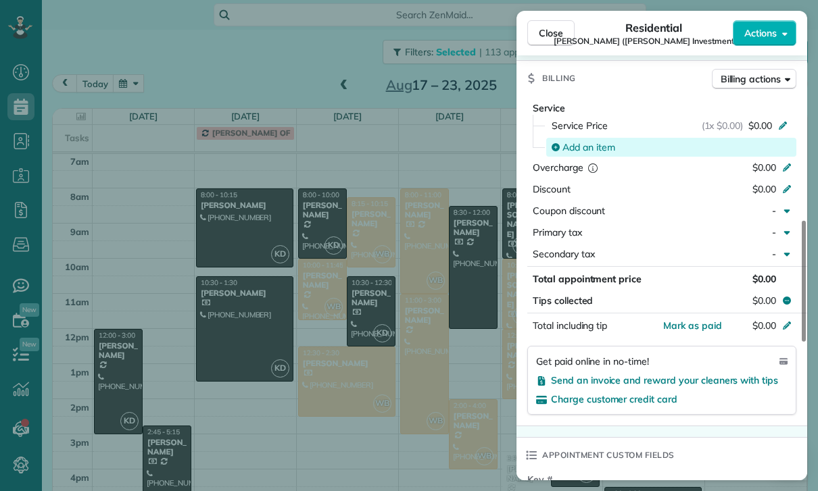
click at [597, 141] on span "Add an item" at bounding box center [588, 148] width 53 height 14
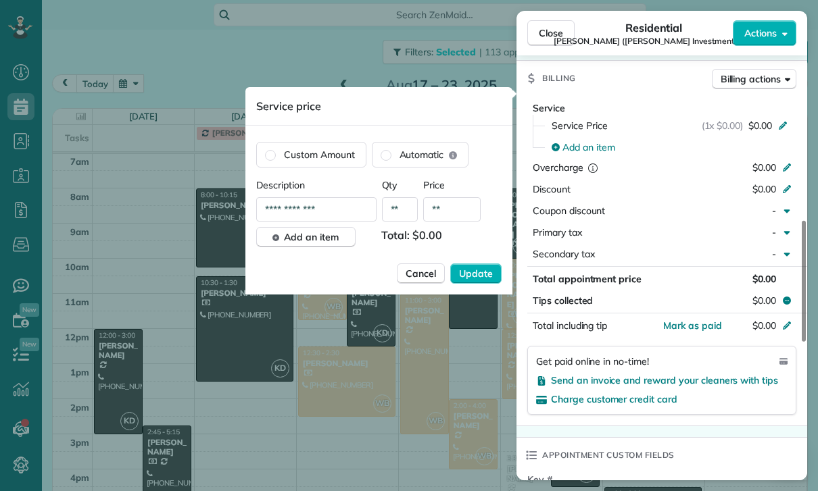
click at [467, 214] on input "**" at bounding box center [451, 209] width 57 height 24
click at [455, 209] on input "**" at bounding box center [451, 209] width 57 height 24
type input "****"
click at [479, 272] on span "Update" at bounding box center [476, 274] width 34 height 14
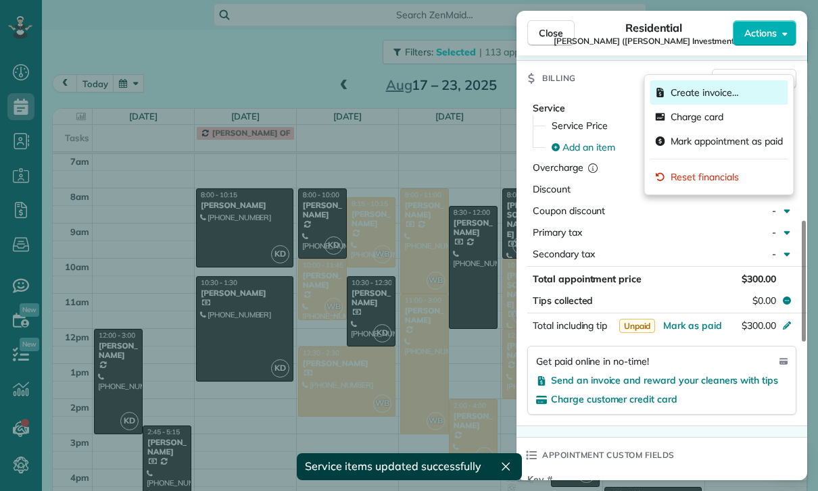
click at [723, 99] on span "Create invoice…" at bounding box center [704, 93] width 68 height 14
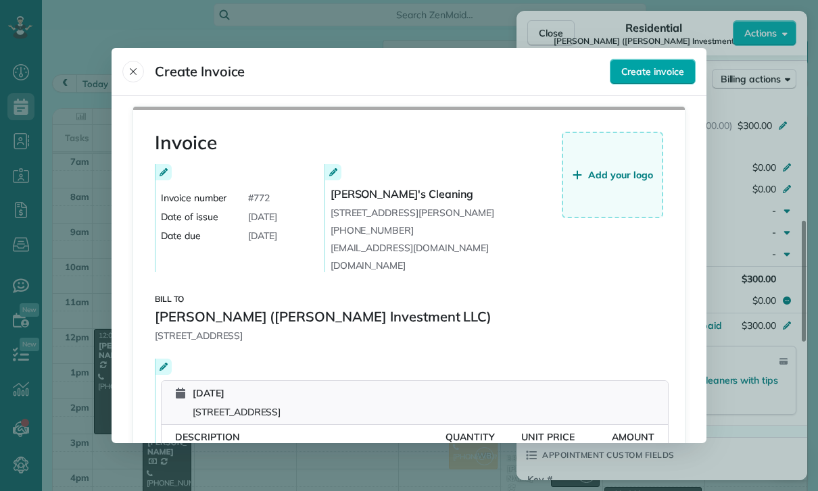
click at [676, 61] on button "Create invoice" at bounding box center [652, 72] width 86 height 26
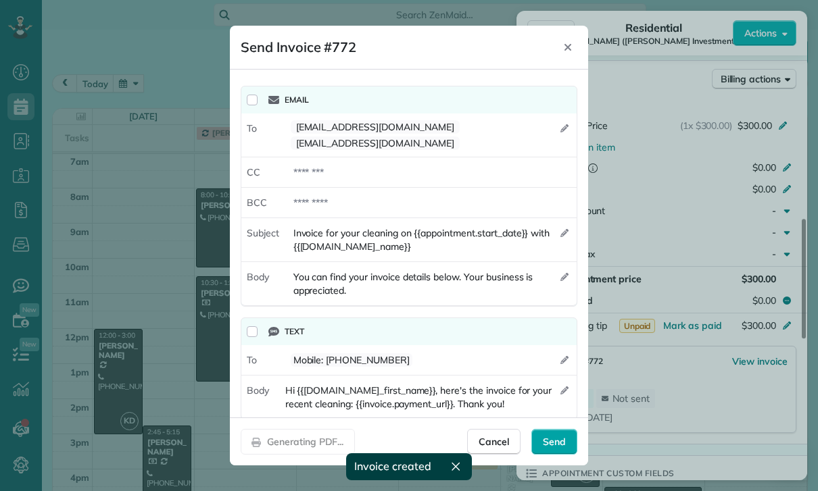
click at [565, 449] on span "Send" at bounding box center [554, 442] width 23 height 14
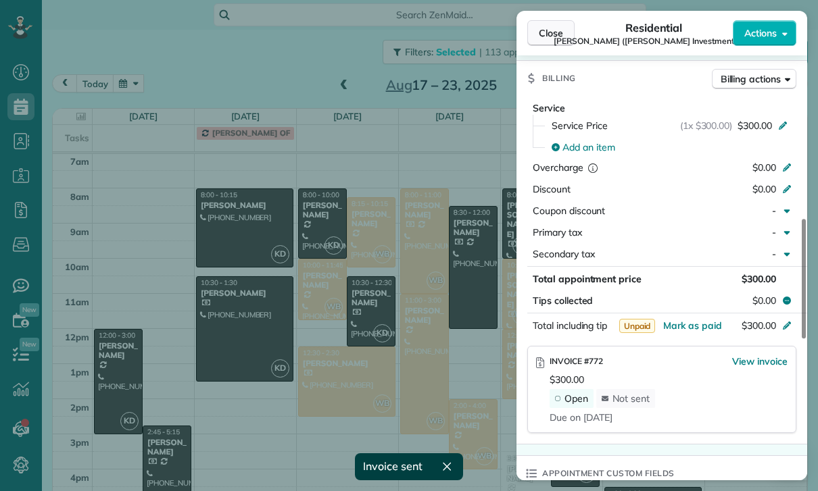
click at [566, 41] on button "Close" at bounding box center [550, 33] width 47 height 26
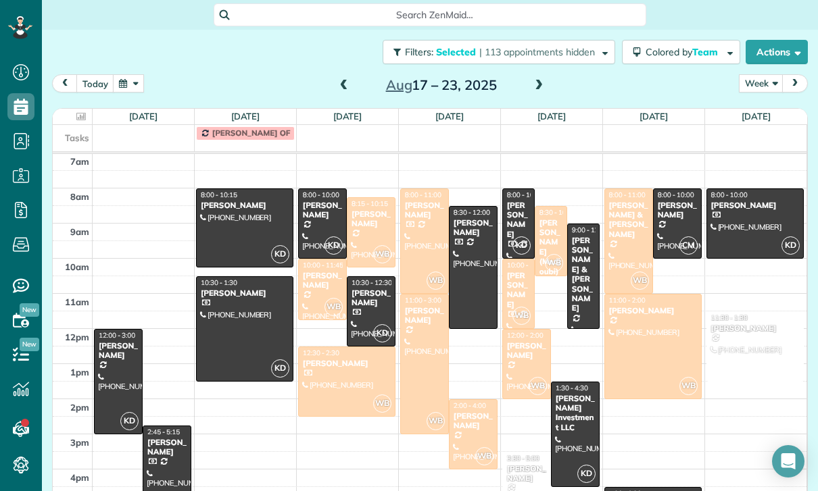
scroll to position [1, 0]
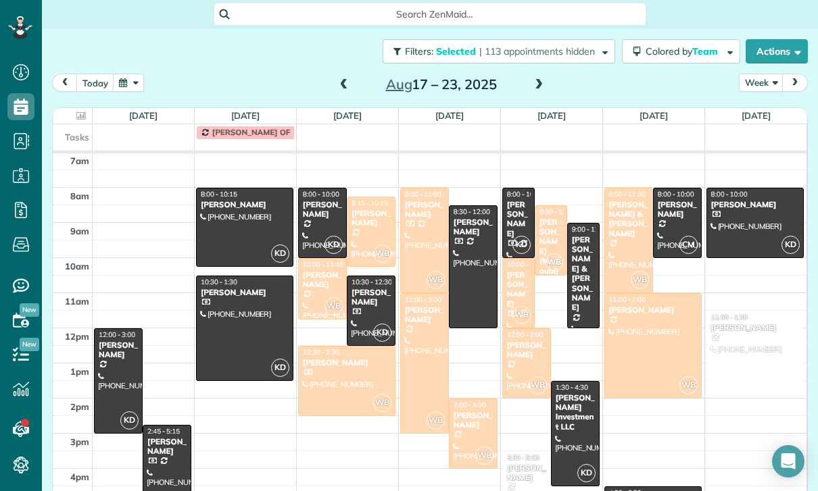
click at [538, 79] on span at bounding box center [538, 85] width 15 height 12
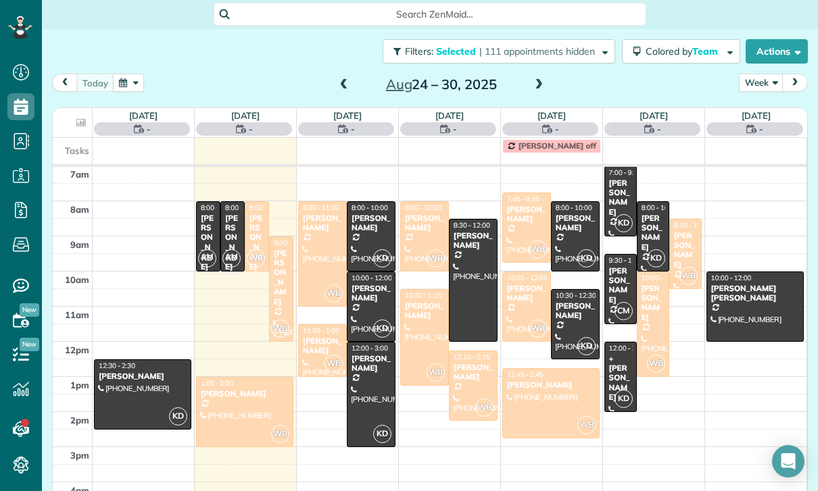
scroll to position [106, 0]
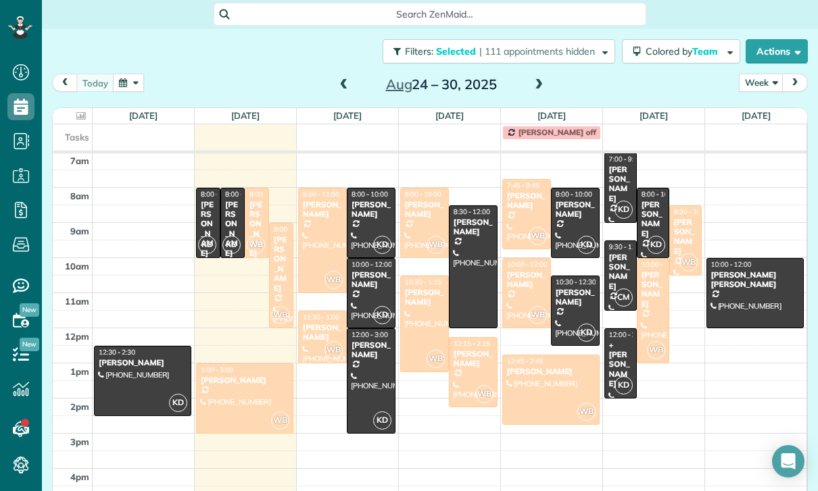
click at [544, 79] on span at bounding box center [538, 85] width 15 height 12
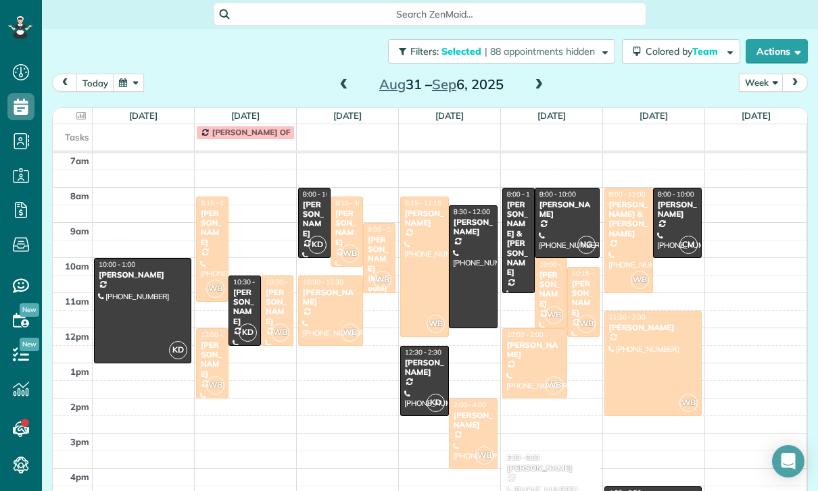
click at [545, 79] on span at bounding box center [538, 85] width 15 height 12
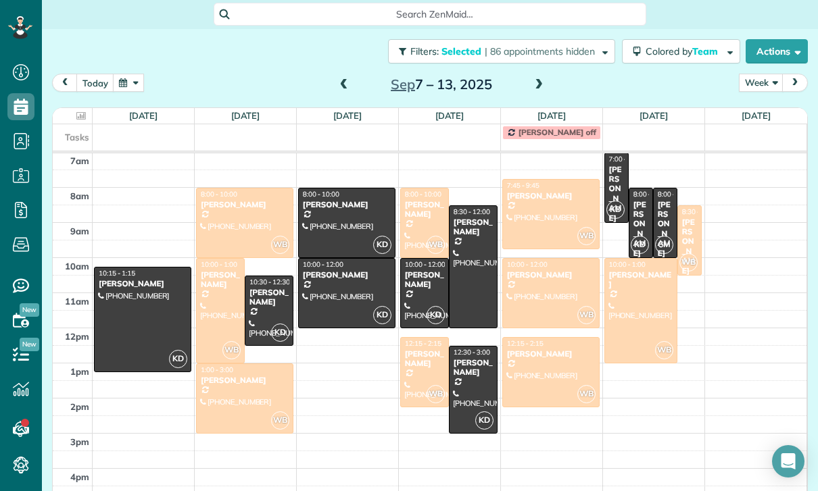
click at [121, 74] on button "button" at bounding box center [128, 83] width 31 height 18
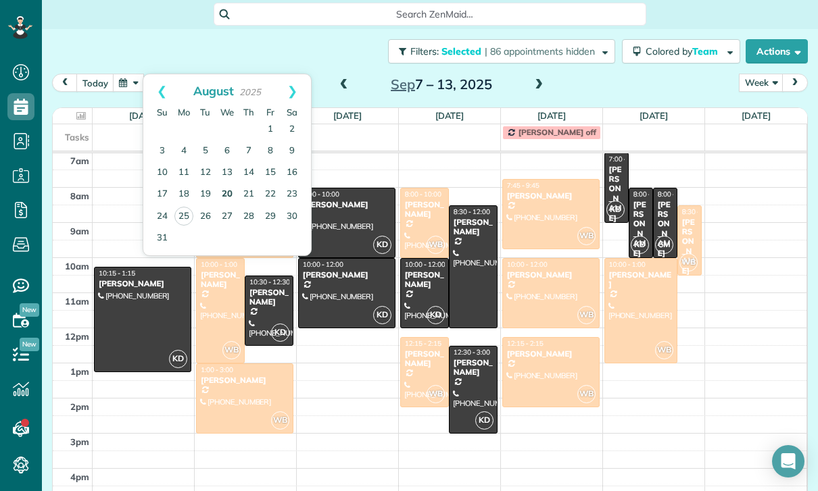
click at [231, 184] on link "20" at bounding box center [227, 195] width 22 height 22
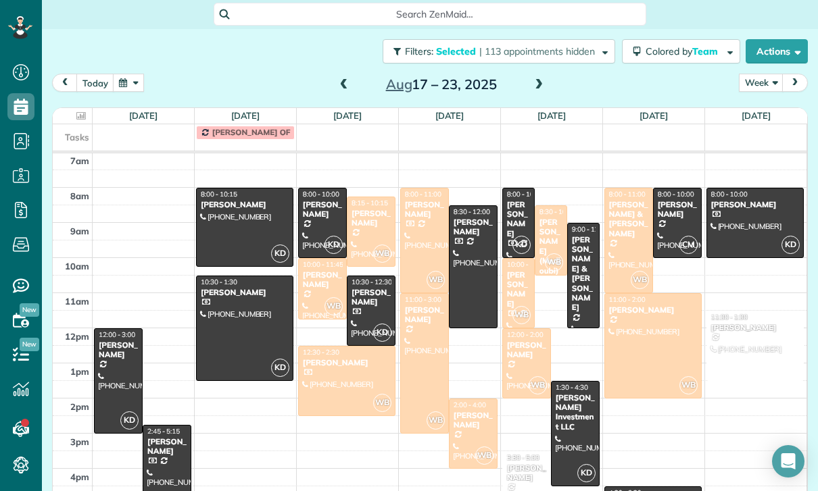
click at [586, 235] on div "[PERSON_NAME] & [PERSON_NAME]" at bounding box center [583, 274] width 24 height 78
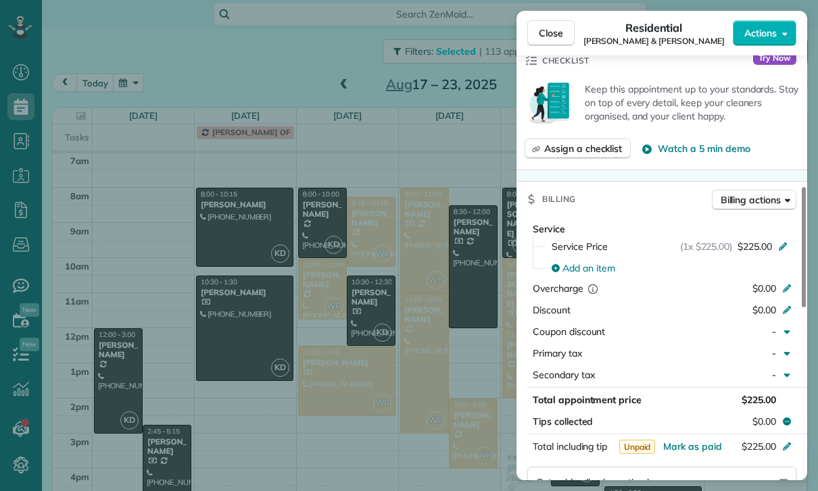
scroll to position [526, 0]
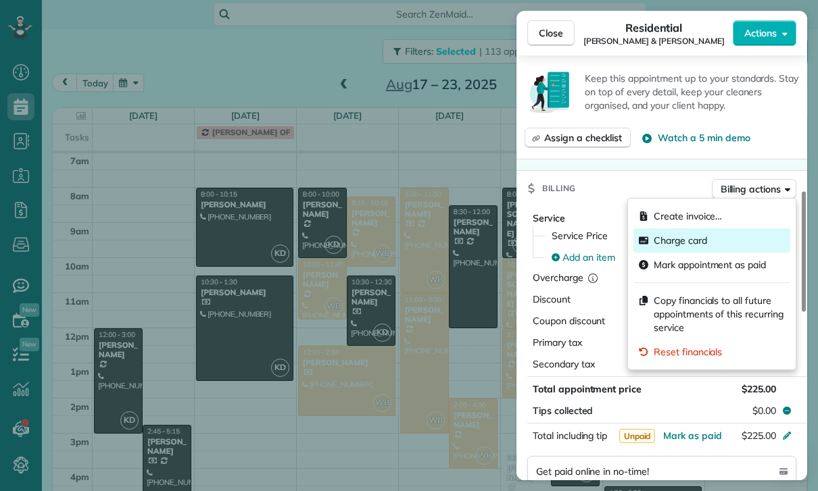
click at [701, 241] on span "Charge card" at bounding box center [679, 241] width 53 height 14
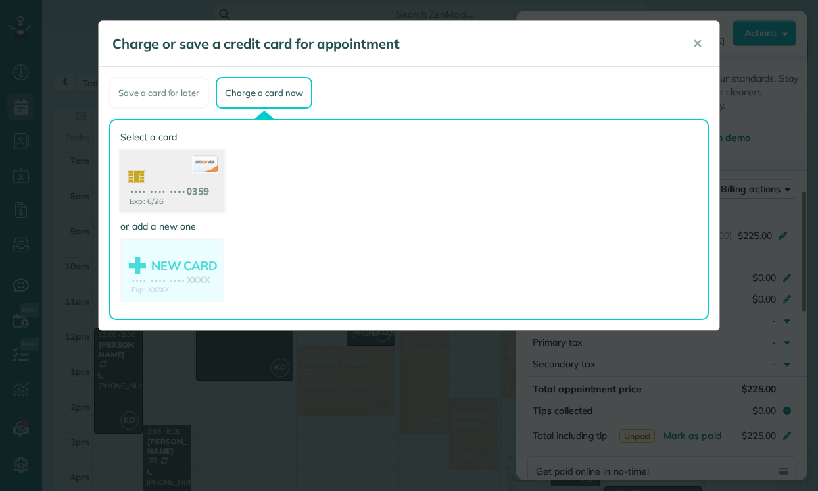
click at [157, 179] on use at bounding box center [172, 183] width 104 height 66
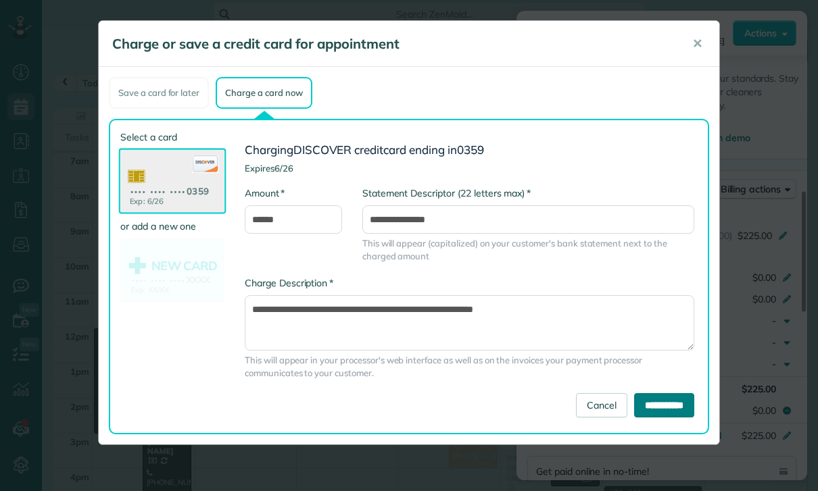
click at [670, 407] on input "**********" at bounding box center [664, 405] width 60 height 24
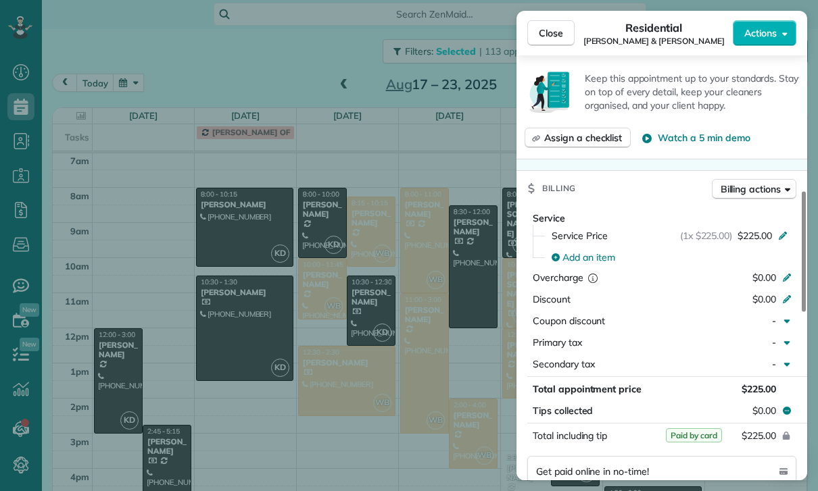
click at [401, 345] on div "Close Residential Doug & Susan Rogers Actions Status Confirmed Doug & Susan Rog…" at bounding box center [409, 245] width 818 height 491
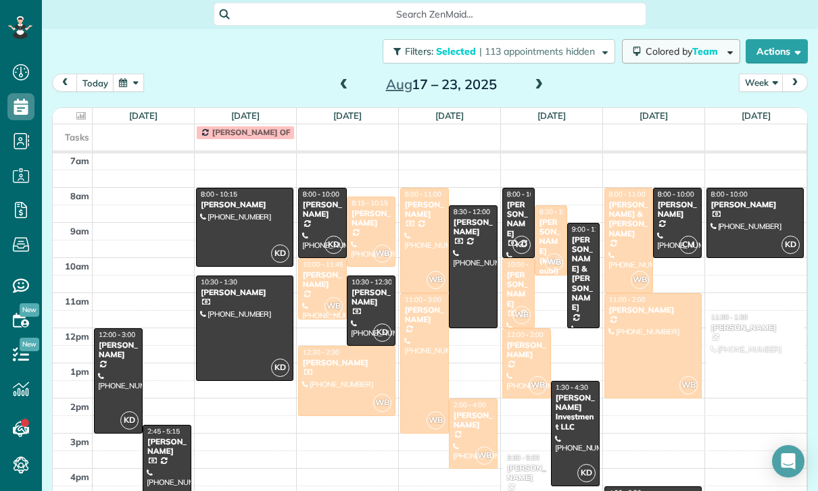
click at [704, 45] on span "Team" at bounding box center [706, 51] width 28 height 12
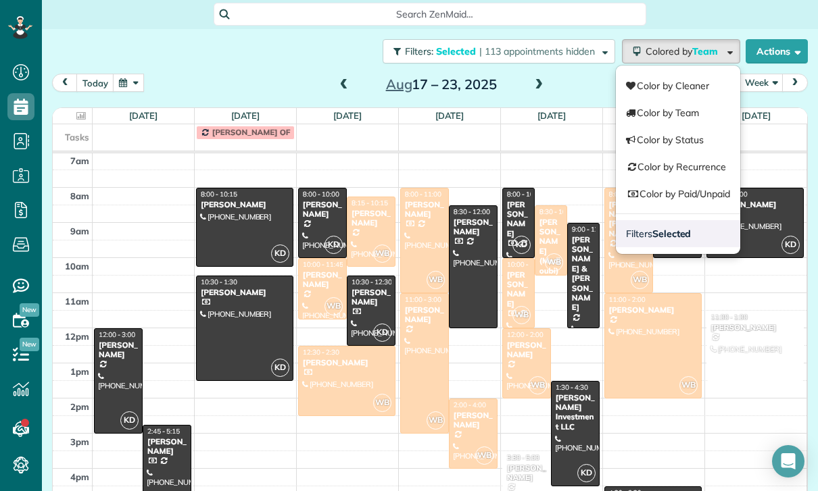
click at [697, 220] on link "Filters Selected" at bounding box center [678, 233] width 124 height 27
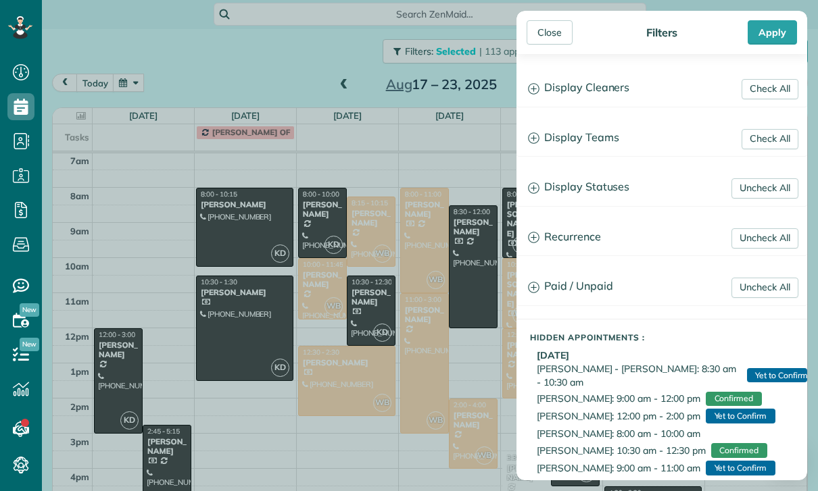
click at [592, 145] on h3 "Display Teams" at bounding box center [661, 138] width 289 height 34
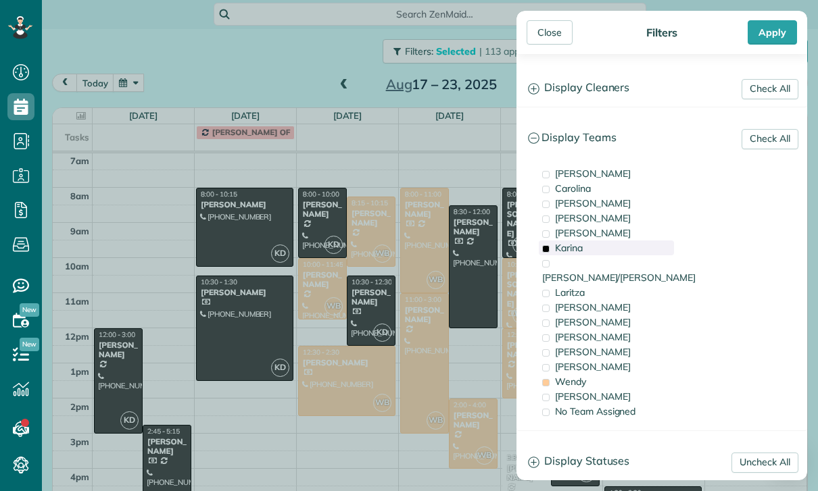
click at [597, 253] on div "Karina" at bounding box center [606, 248] width 135 height 15
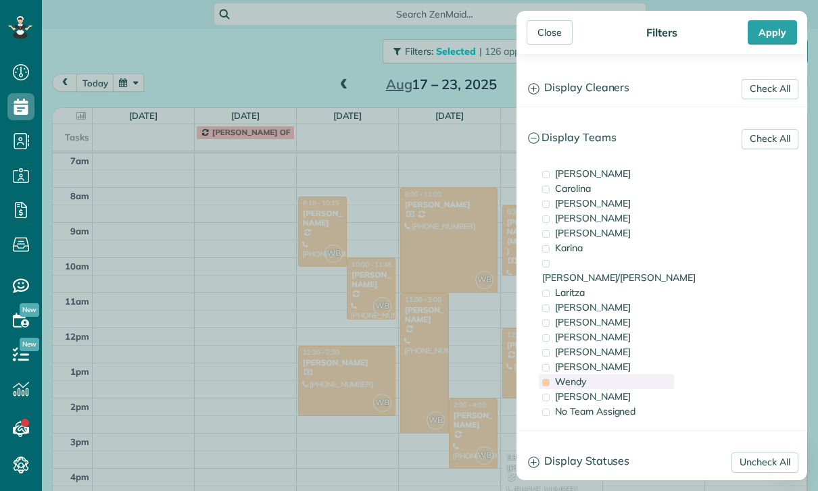
click at [595, 374] on div "Wendy" at bounding box center [606, 381] width 135 height 15
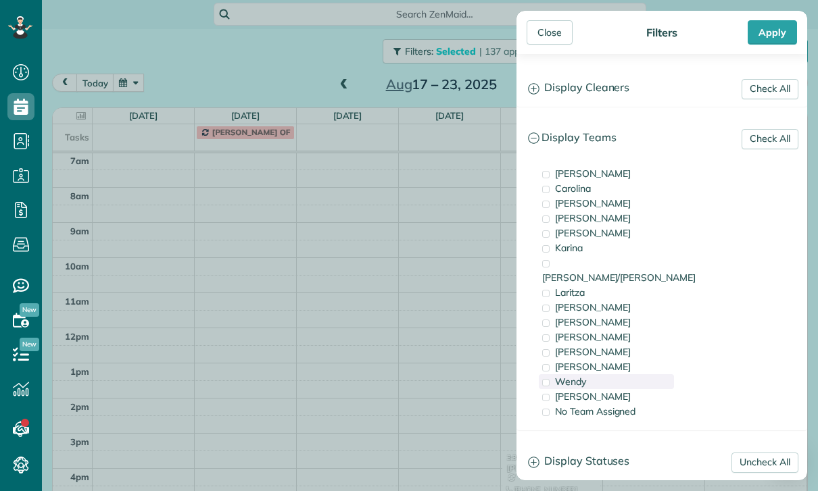
scroll to position [106, 0]
click at [610, 315] on div "[PERSON_NAME]" at bounding box center [606, 322] width 135 height 15
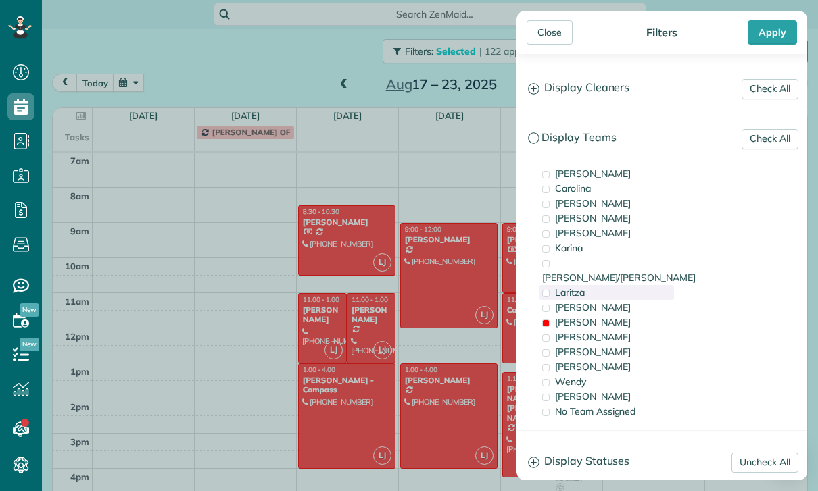
click at [620, 285] on div "Laritza" at bounding box center [606, 292] width 135 height 15
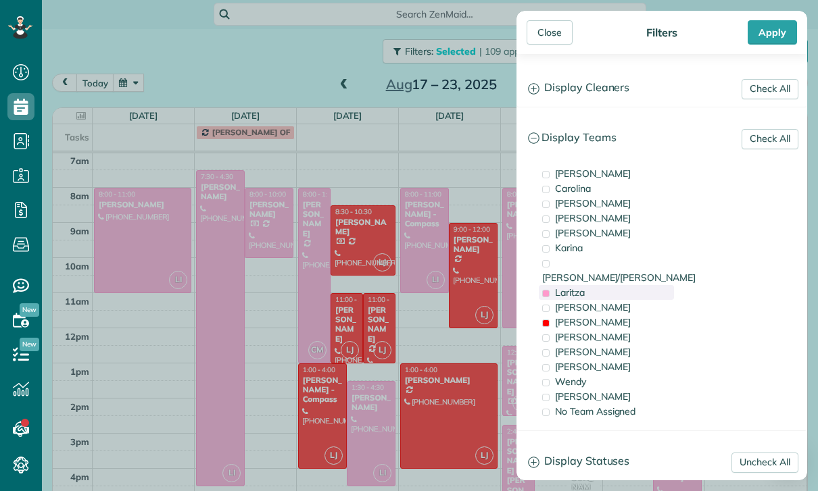
click at [609, 285] on div "Laritza" at bounding box center [606, 292] width 135 height 15
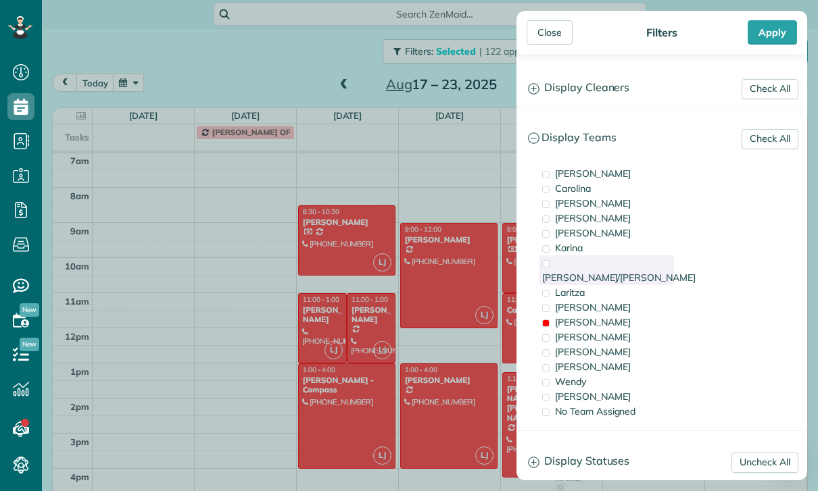
click at [612, 265] on div "Karla/Karina" at bounding box center [606, 270] width 135 height 30
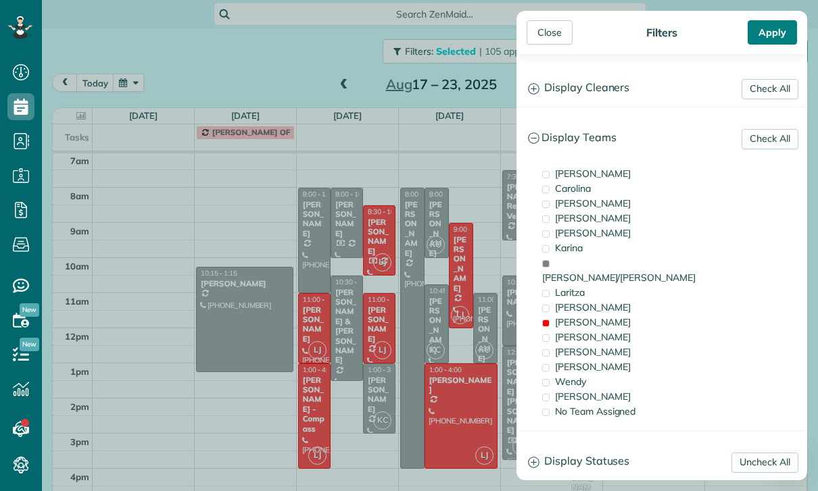
click at [774, 28] on div "Apply" at bounding box center [771, 32] width 49 height 24
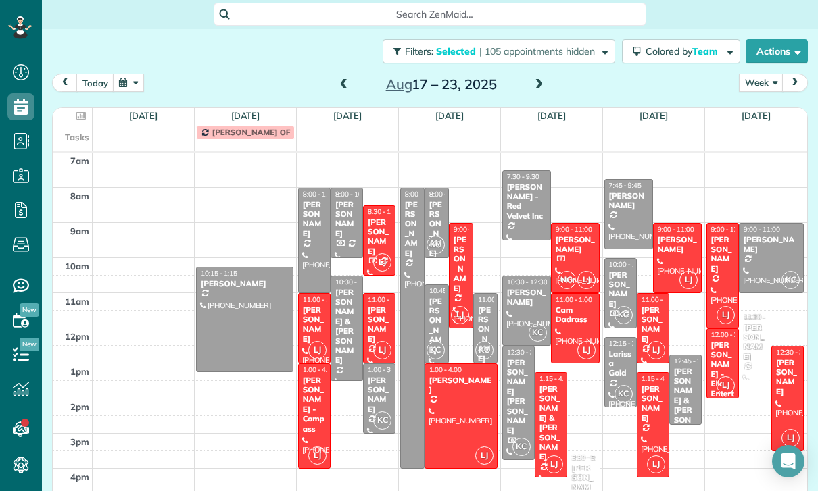
click at [127, 74] on button "button" at bounding box center [128, 83] width 31 height 18
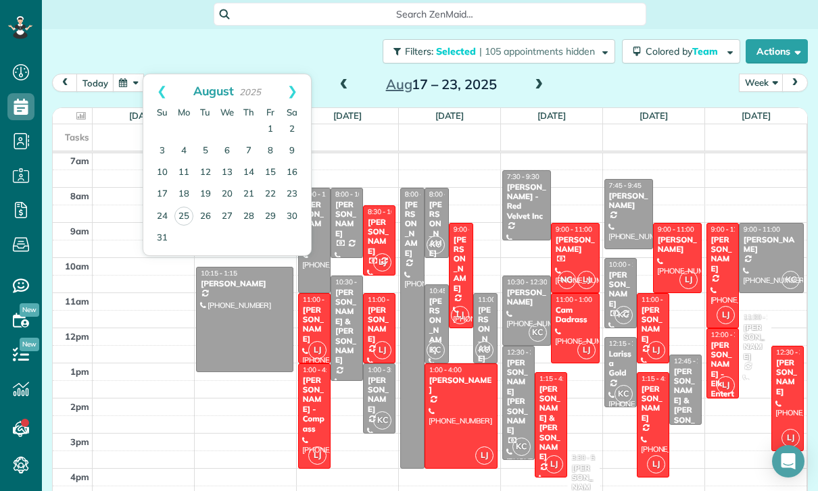
click at [219, 119] on td at bounding box center [227, 130] width 22 height 22
click at [228, 141] on link "6" at bounding box center [227, 152] width 22 height 22
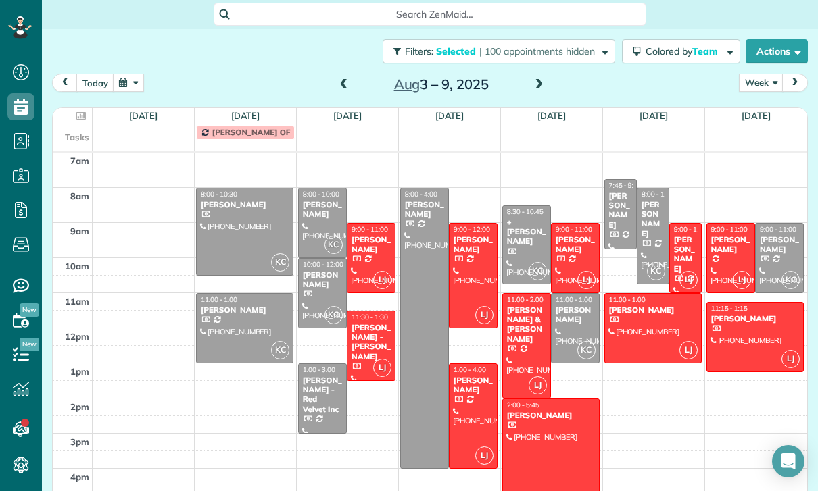
click at [469, 229] on div at bounding box center [472, 276] width 47 height 104
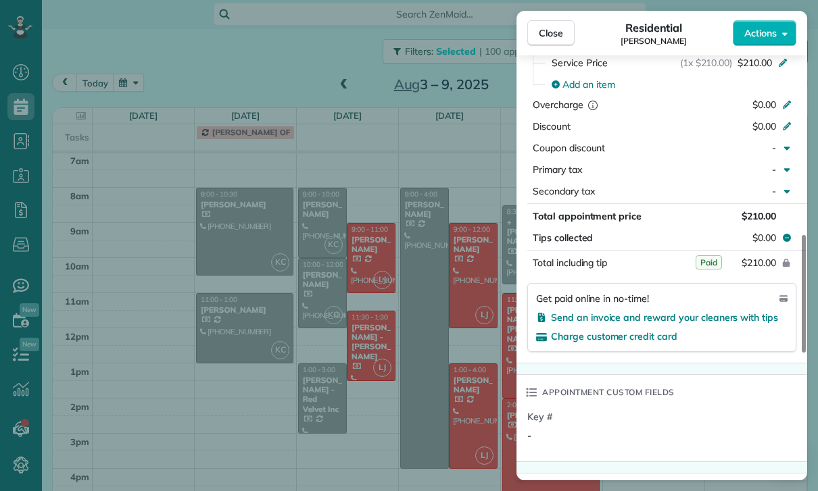
scroll to position [711, 0]
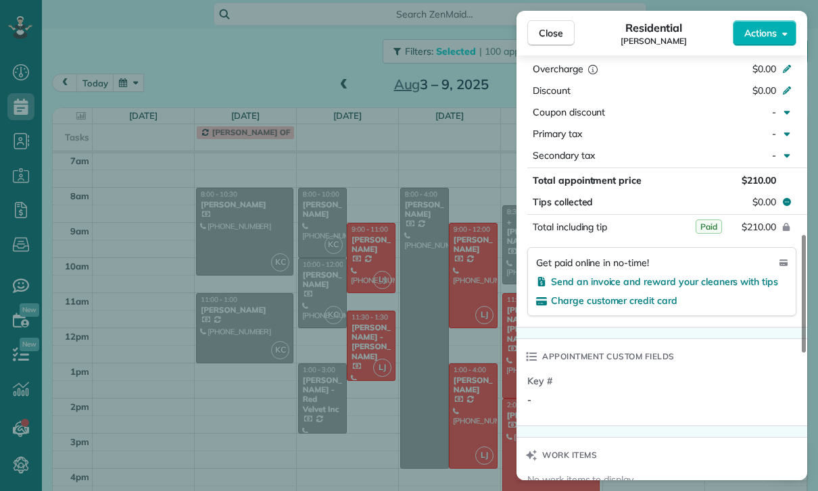
click at [404, 354] on div "Close Residential Will Jacobs Actions Status Confirmed Will Jacobs · Open profi…" at bounding box center [409, 245] width 818 height 491
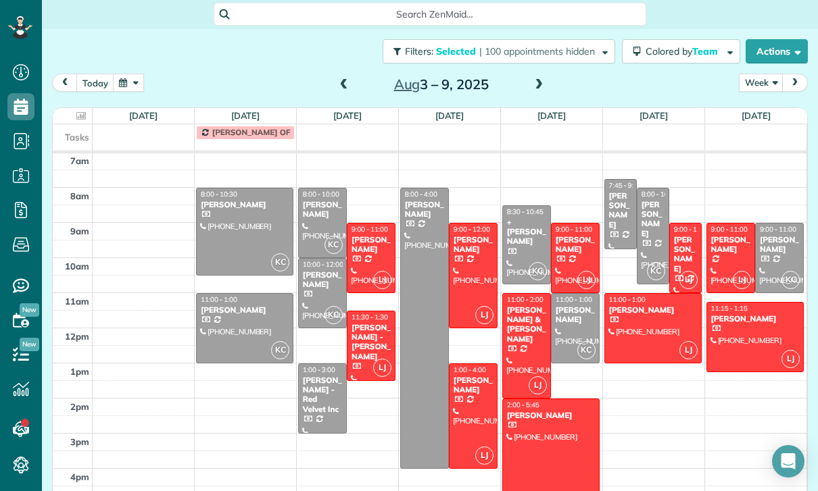
click at [732, 235] on div "Michelle Parris" at bounding box center [730, 245] width 41 height 20
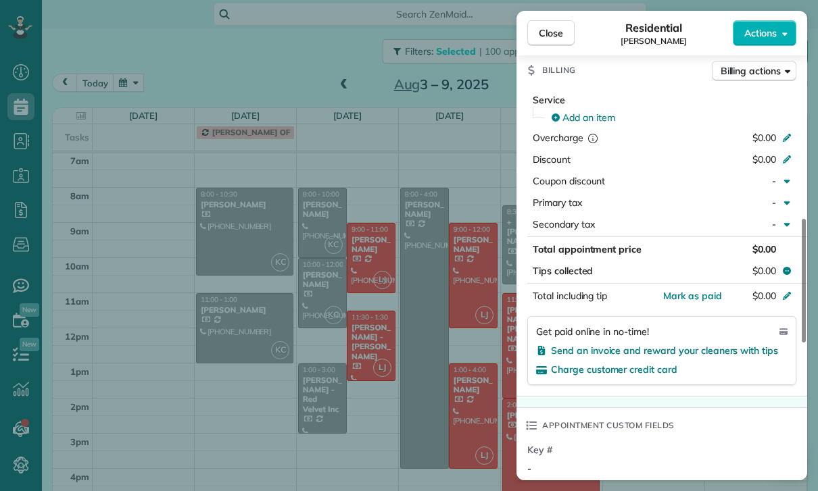
scroll to position [646, 0]
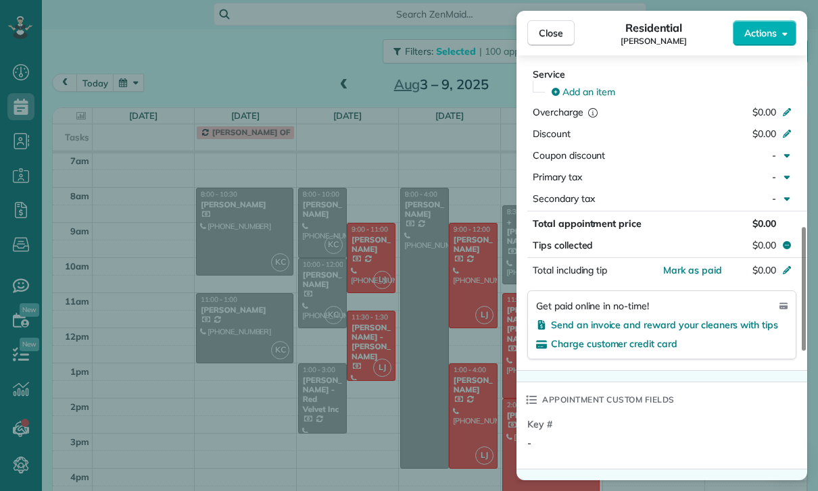
click at [454, 345] on div "Close Residential Michelle Parris Actions Status Confirmed Michelle Parris · Op…" at bounding box center [409, 245] width 818 height 491
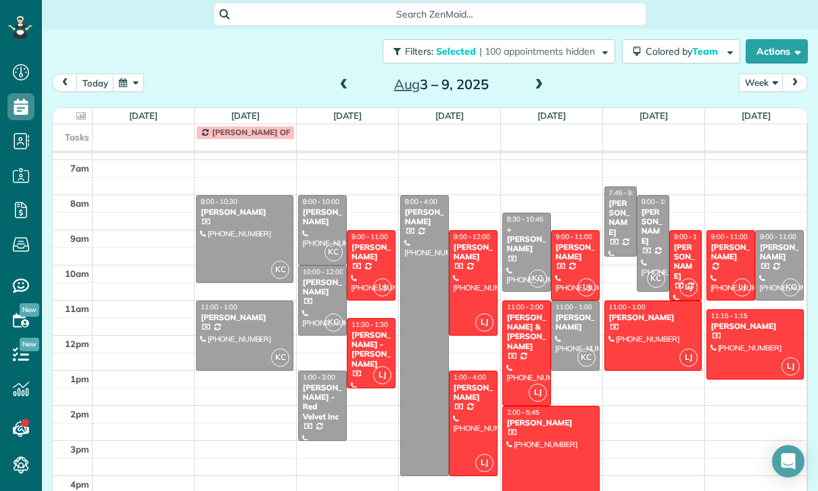
scroll to position [106, 0]
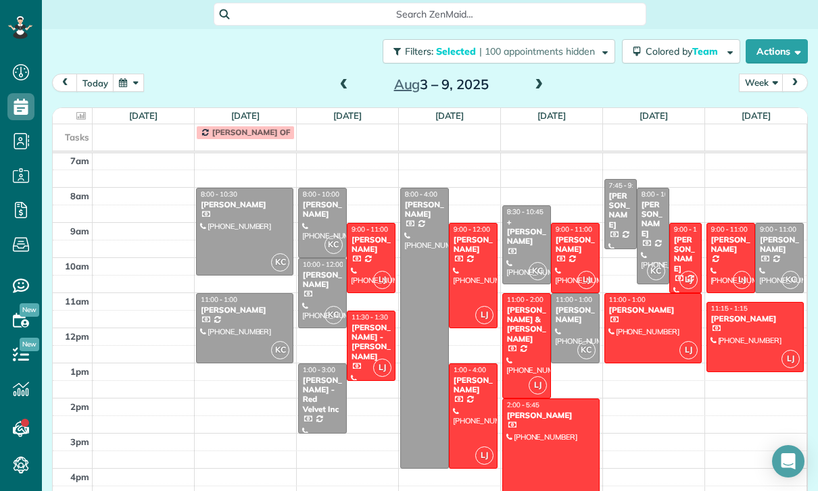
click at [320, 200] on div "Olivia Glantz" at bounding box center [322, 210] width 41 height 20
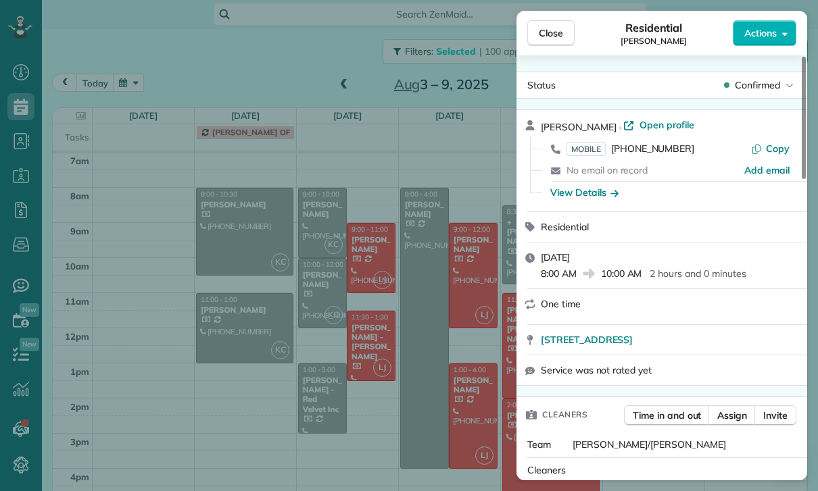
click at [426, 343] on div "Close Residential Olivia Glantz Actions Status Confirmed Olivia Glantz · Open p…" at bounding box center [409, 245] width 818 height 491
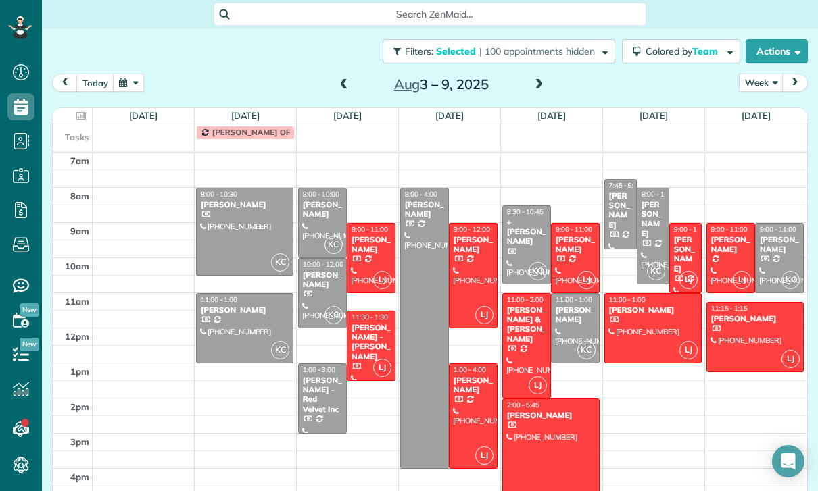
click at [580, 305] on div "Erik Santiago" at bounding box center [575, 315] width 41 height 20
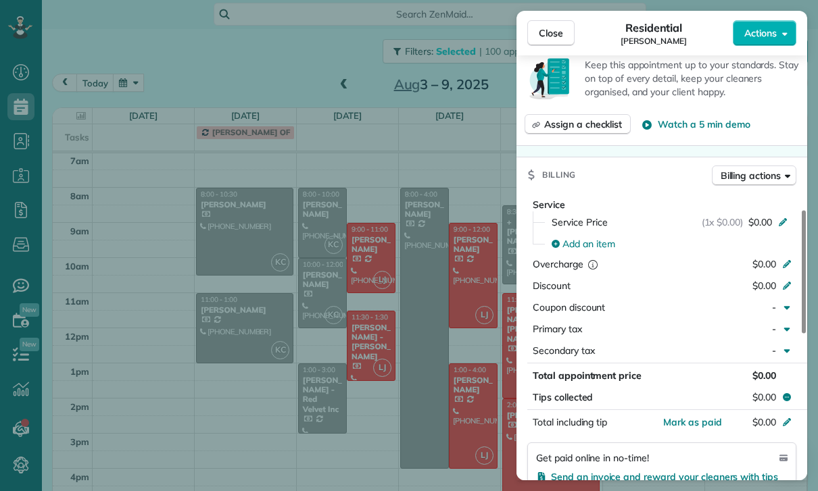
scroll to position [599, 0]
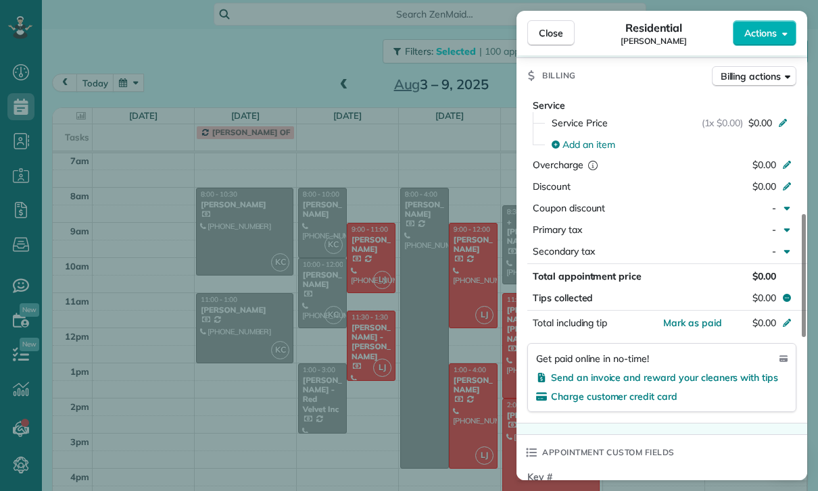
click at [438, 347] on div "Close Residential Erik Santiago Actions Status Confirmed Erik Santiago · Open p…" at bounding box center [409, 245] width 818 height 491
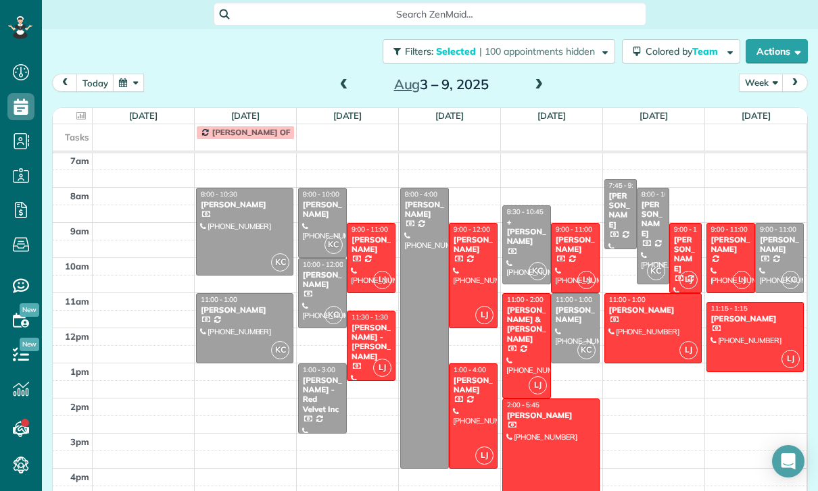
click at [418, 328] on div at bounding box center [424, 329] width 47 height 280
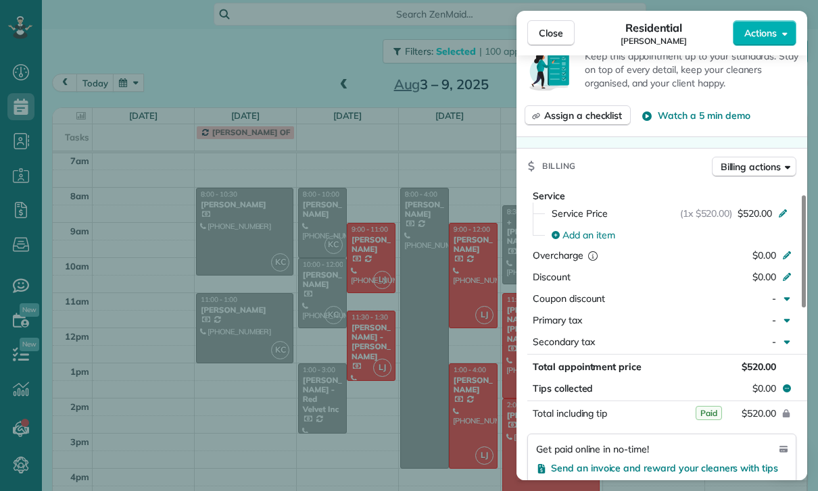
scroll to position [641, 0]
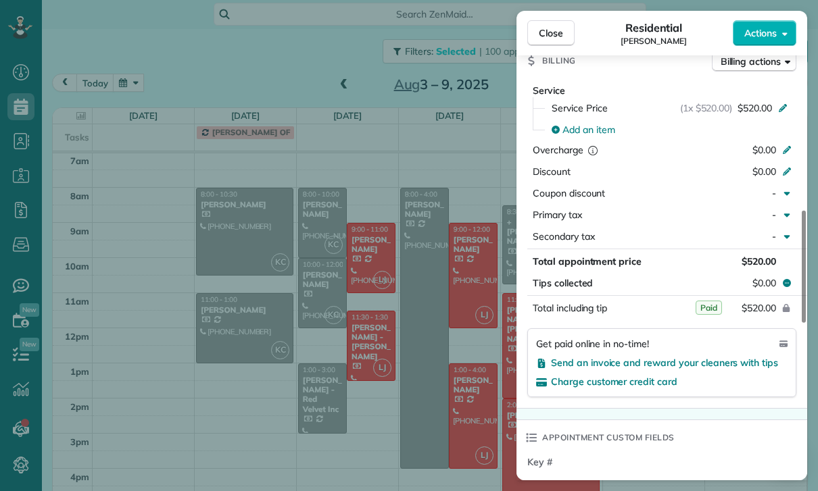
click at [357, 272] on div "Close Residential Yeami Kim Actions Status Yet to Confirm Yeami Kim · Open prof…" at bounding box center [409, 245] width 818 height 491
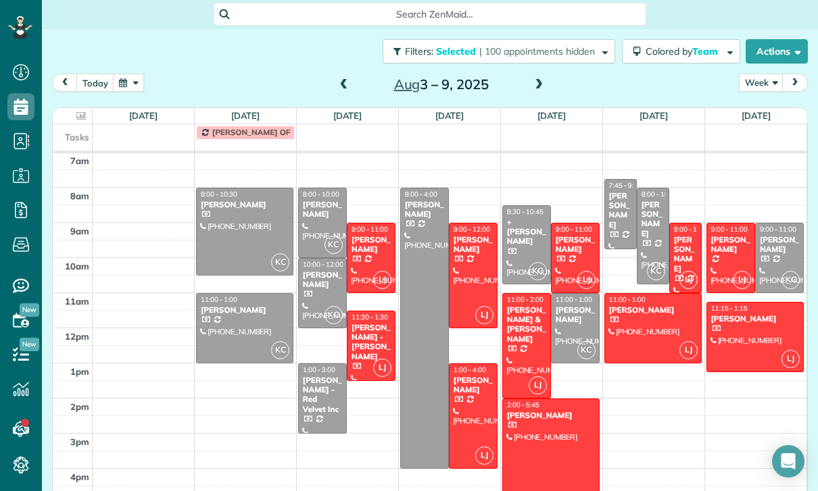
click at [349, 75] on span at bounding box center [343, 85] width 15 height 20
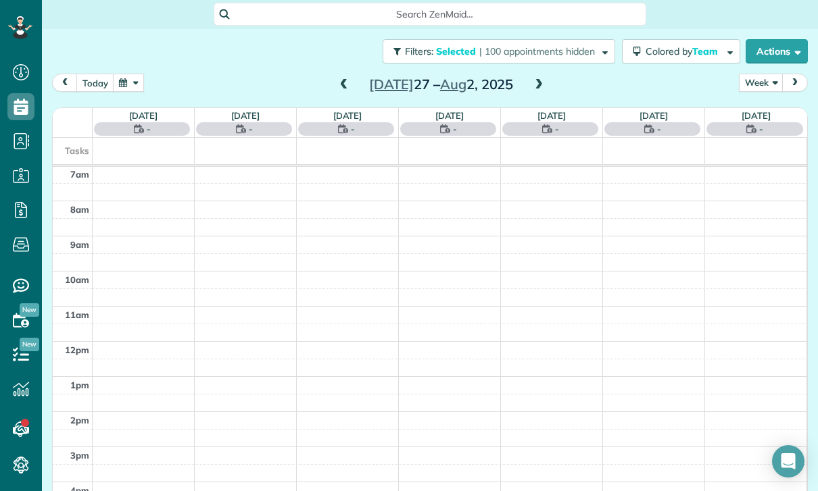
scroll to position [106, 0]
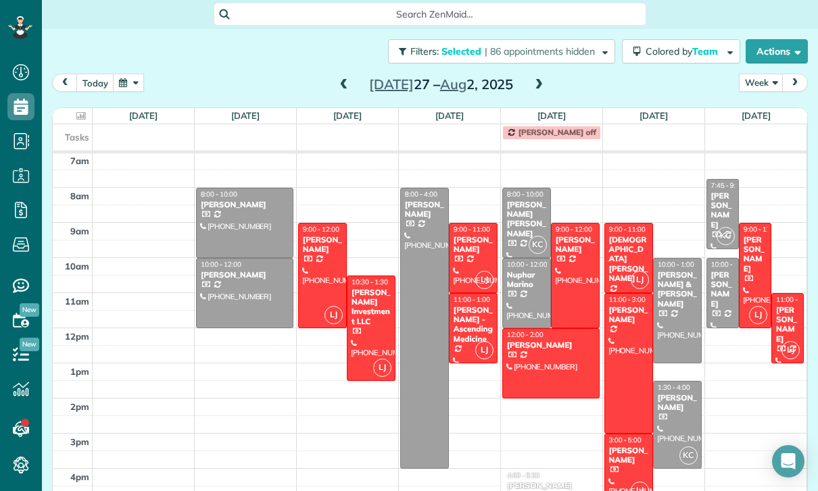
click at [478, 305] on div "[PERSON_NAME] - Ascending Medicine" at bounding box center [473, 324] width 41 height 39
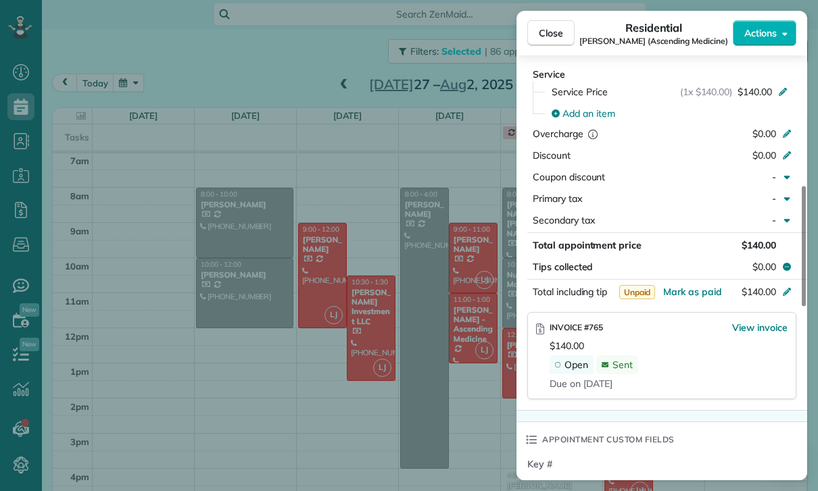
scroll to position [701, 0]
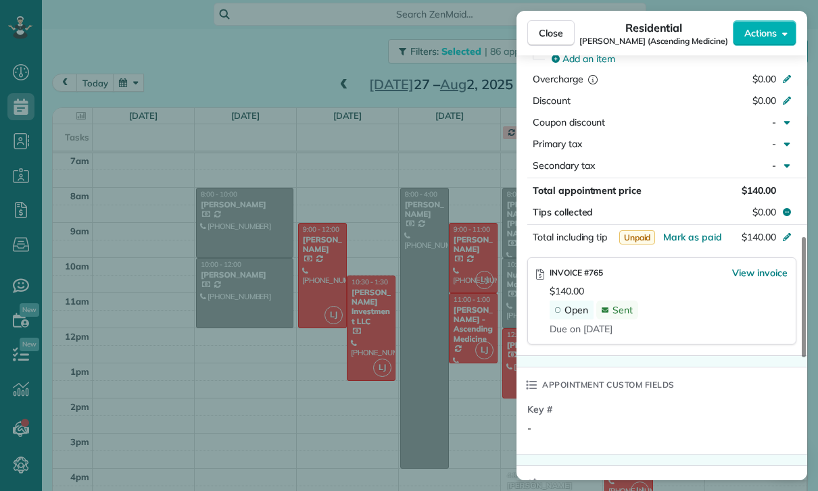
click at [416, 365] on div "Close Residential Keshiia Rosenberg (Ascending Medicine) Actions Status Confirm…" at bounding box center [409, 245] width 818 height 491
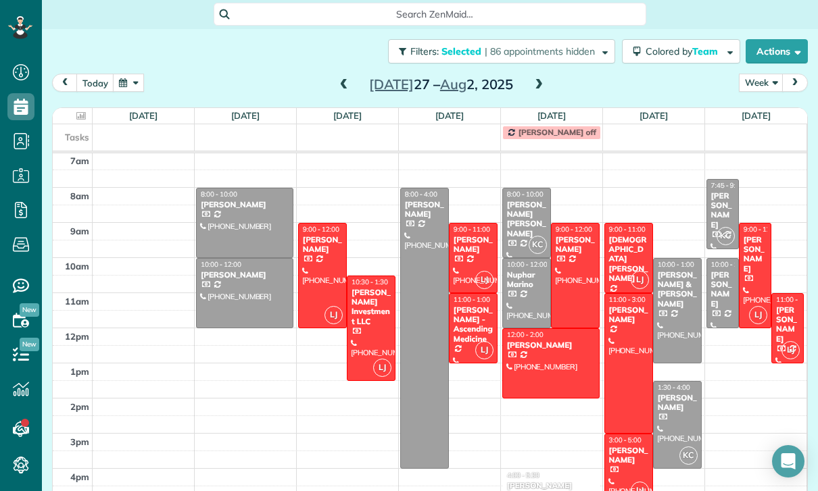
click at [634, 235] on div "[DEMOGRAPHIC_DATA][PERSON_NAME]" at bounding box center [628, 259] width 41 height 49
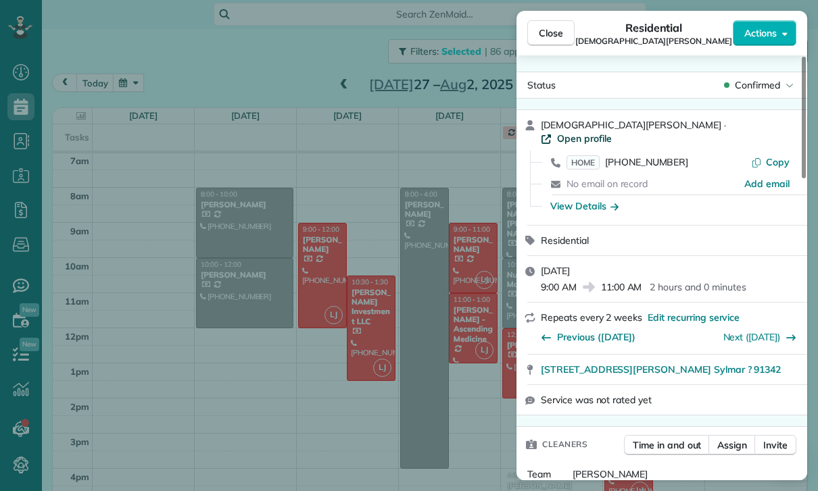
click at [611, 132] on span "Open profile" at bounding box center [584, 139] width 55 height 14
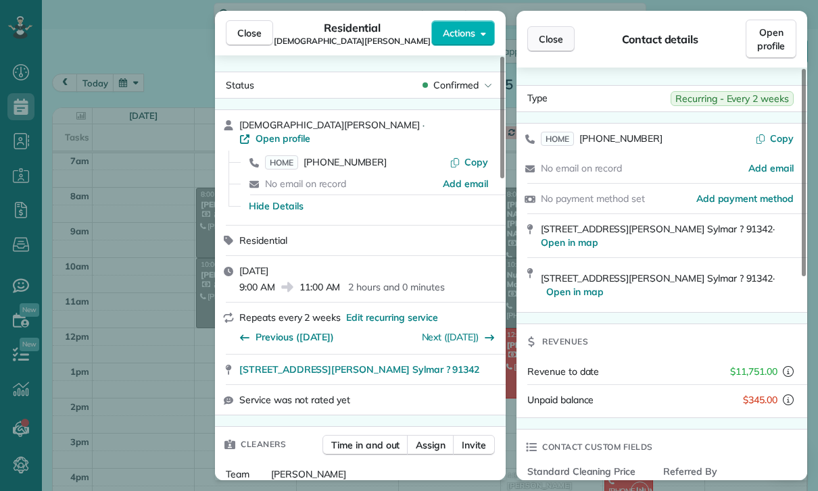
click at [562, 35] on span "Close" at bounding box center [551, 39] width 24 height 14
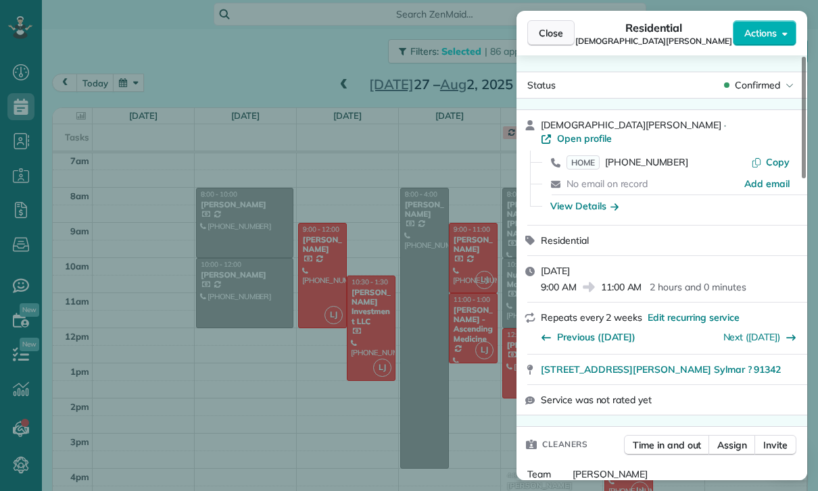
click at [543, 41] on button "Close" at bounding box center [550, 33] width 47 height 26
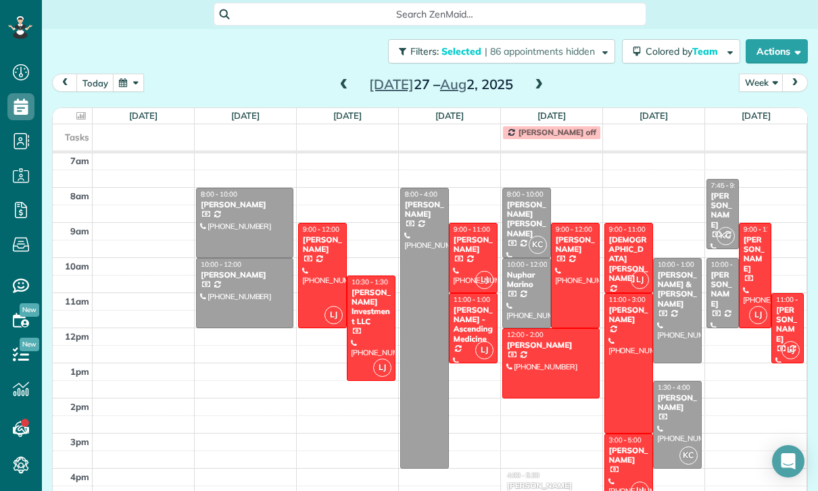
click at [428, 261] on div at bounding box center [424, 329] width 47 height 280
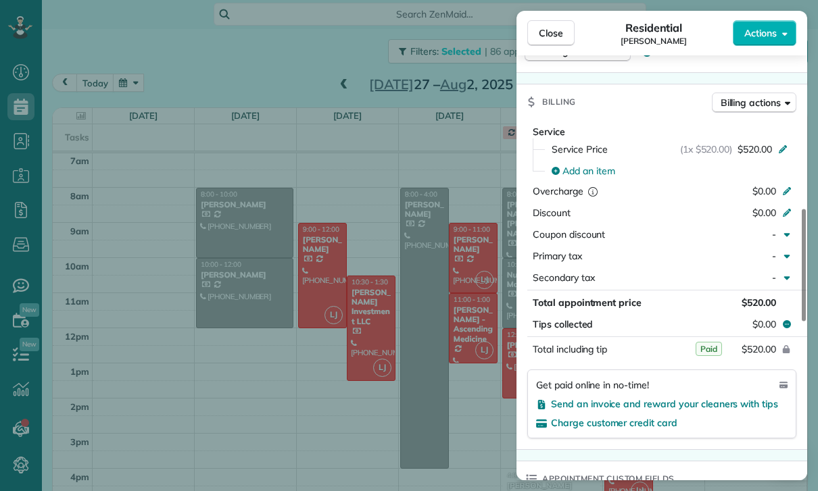
scroll to position [671, 0]
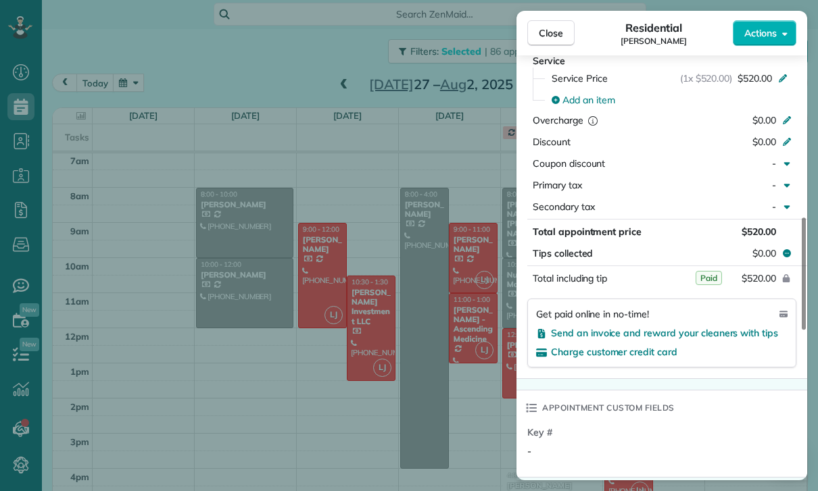
click at [181, 374] on div "Close Residential Yeami Kim Actions Status Yet to Confirm Yeami Kim · Open prof…" at bounding box center [409, 245] width 818 height 491
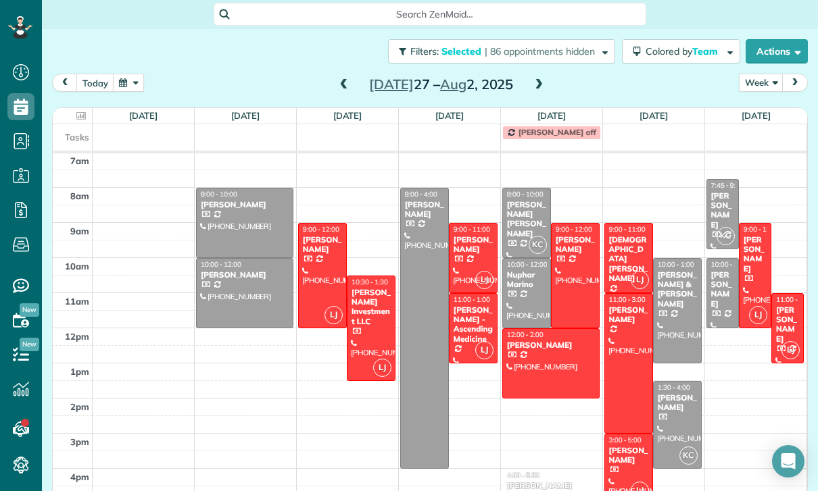
click at [544, 75] on span at bounding box center [538, 85] width 15 height 20
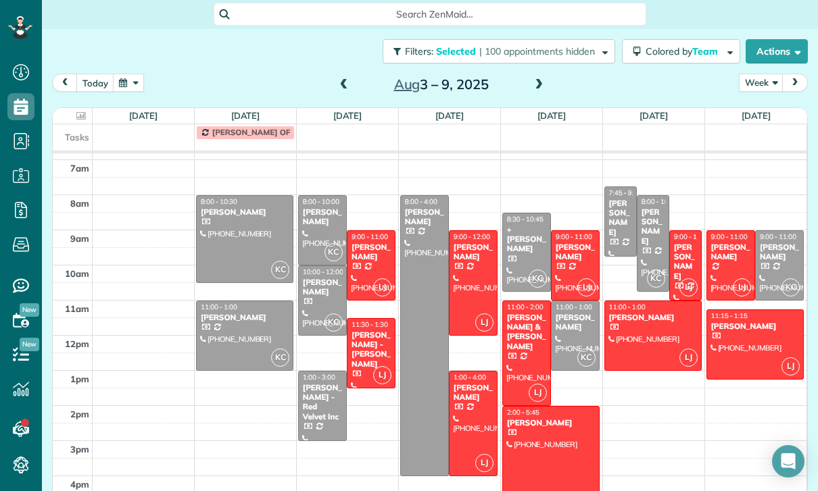
scroll to position [109, 0]
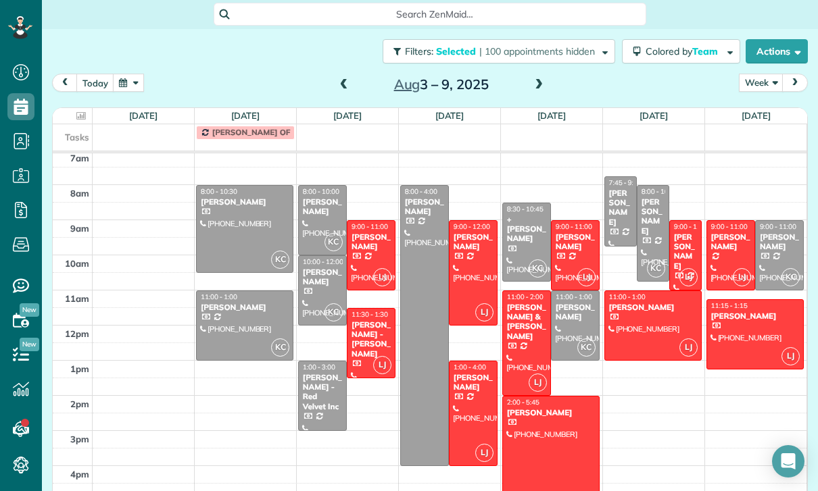
click at [539, 75] on span at bounding box center [538, 85] width 15 height 20
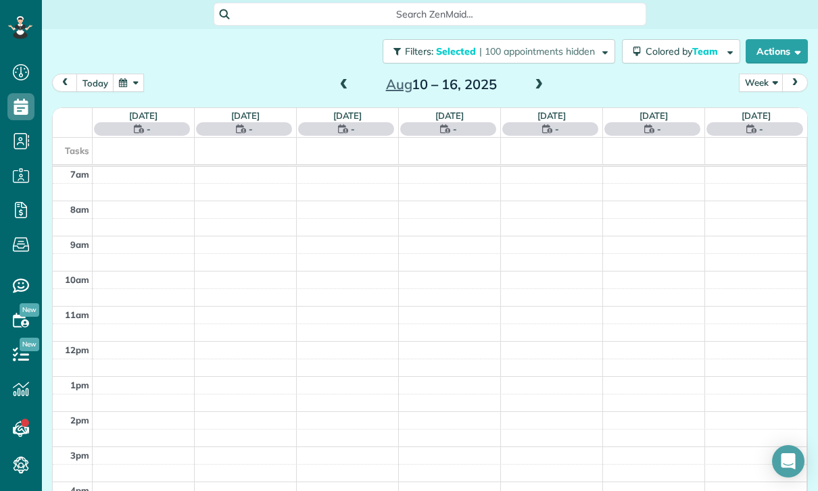
scroll to position [106, 0]
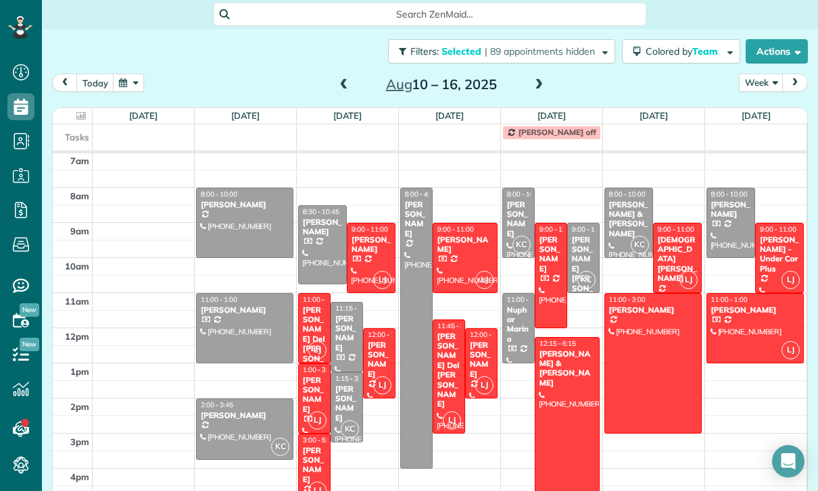
click at [376, 224] on div at bounding box center [370, 258] width 47 height 69
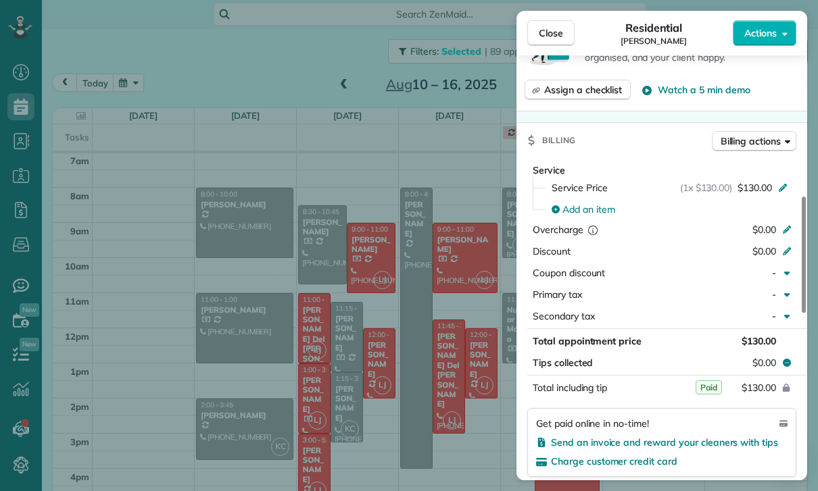
scroll to position [564, 0]
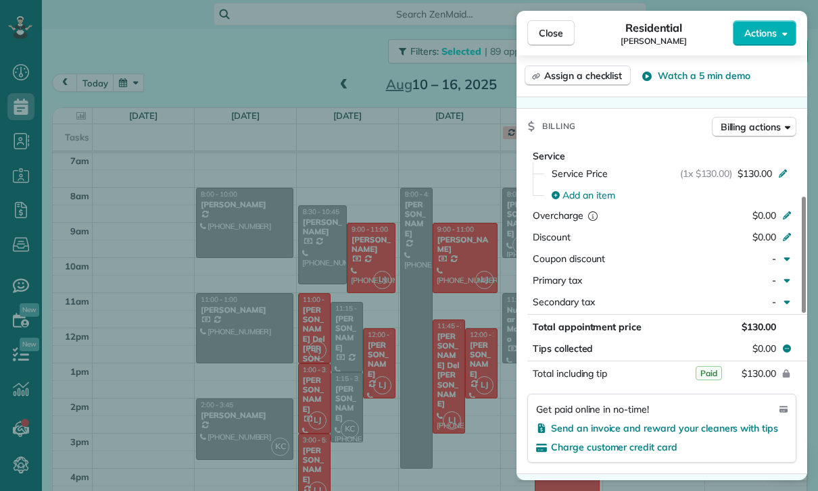
click at [412, 315] on div "Close Residential Paula Kirchner Actions Status Yet to Confirm Paula Kirchner ·…" at bounding box center [409, 245] width 818 height 491
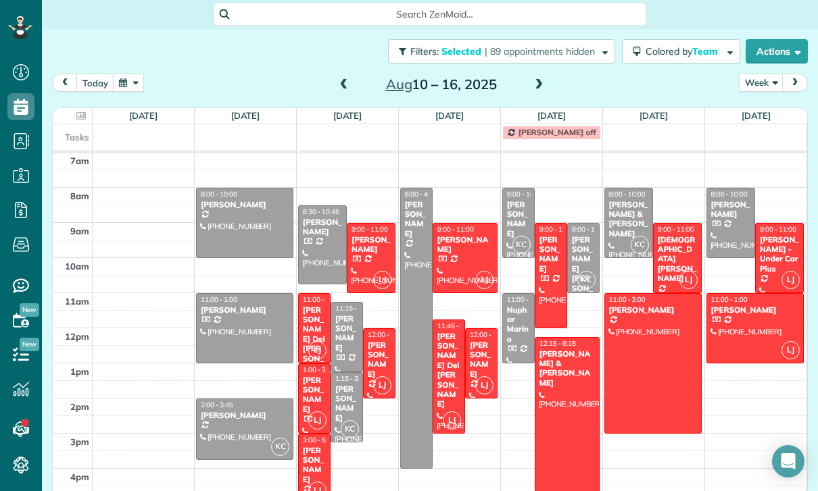
click at [316, 376] on div "Thomas Seabaught" at bounding box center [314, 395] width 24 height 39
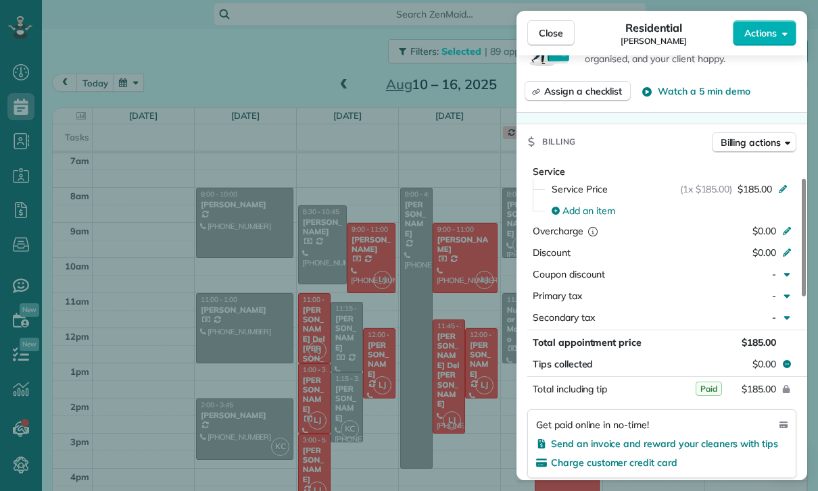
scroll to position [583, 0]
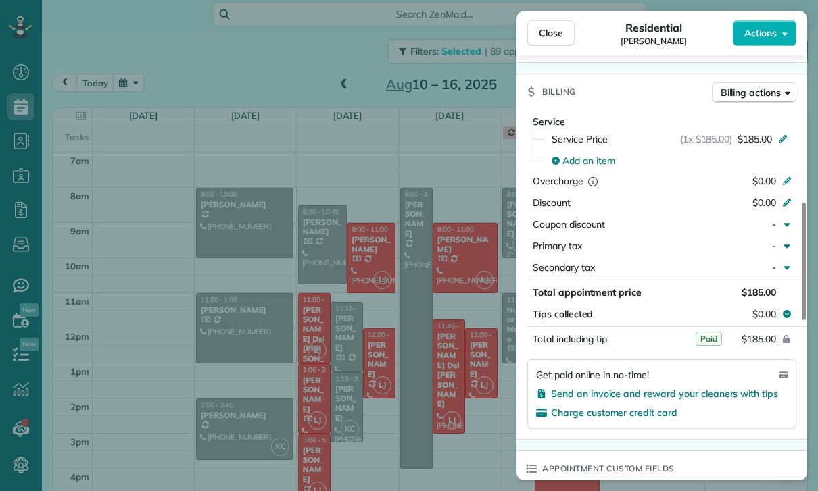
click at [393, 353] on div "Close Residential Thomas Seabaught Actions Status Confirmed Thomas Seabaught · …" at bounding box center [409, 245] width 818 height 491
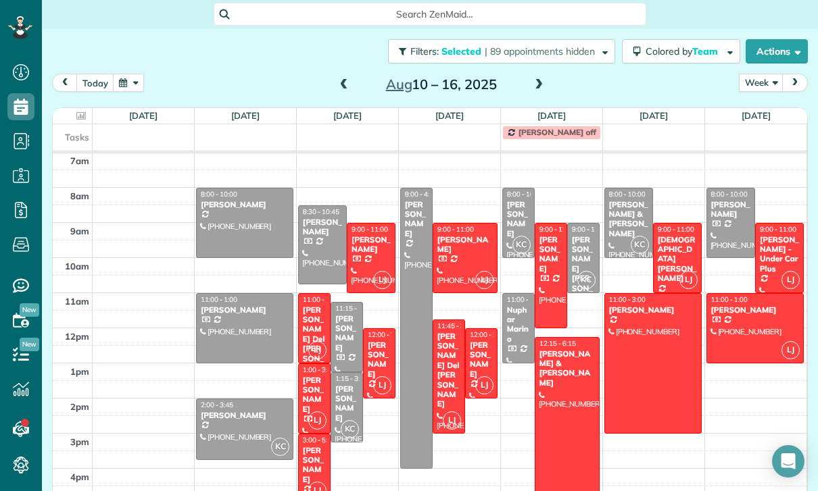
click at [313, 446] on div "[PERSON_NAME]" at bounding box center [314, 465] width 24 height 39
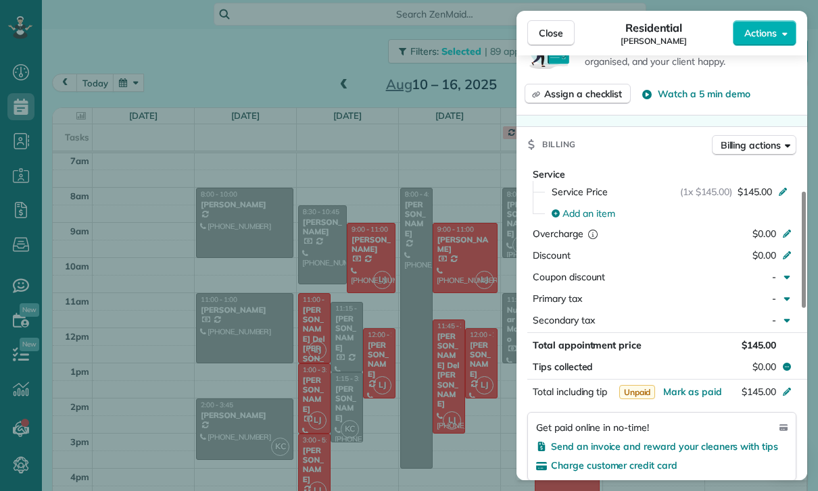
scroll to position [545, 0]
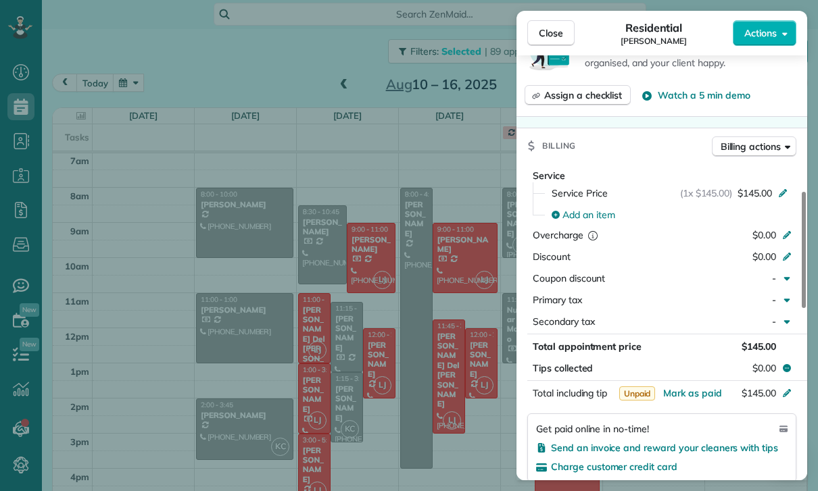
click at [394, 409] on div "Close Residential Sharon Baum Actions Status Yet to Confirm Sharon Baum · Open …" at bounding box center [409, 245] width 818 height 491
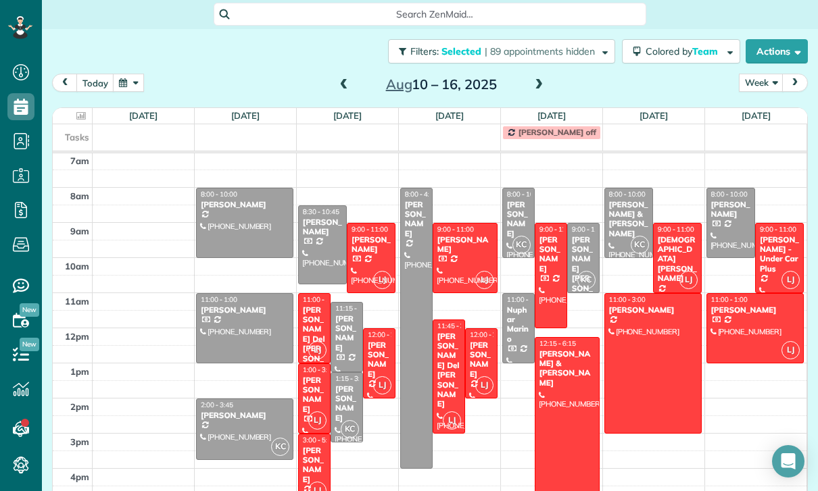
click at [376, 341] on div "Evan Pine" at bounding box center [379, 360] width 24 height 39
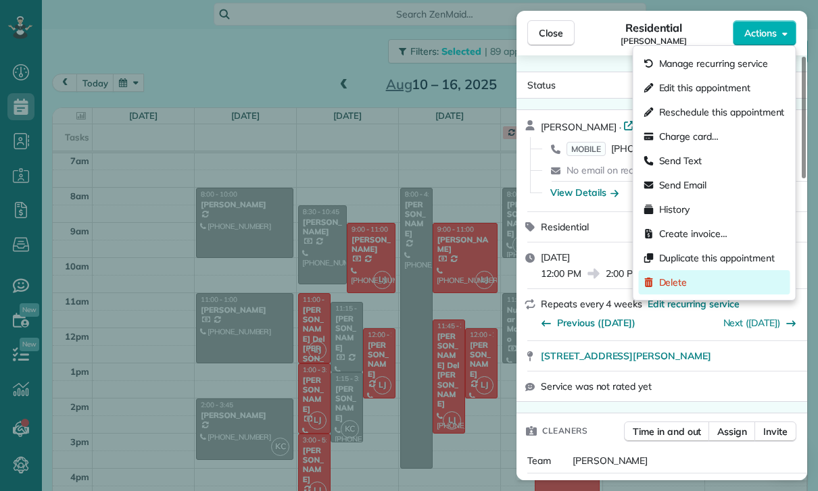
click at [702, 280] on div "Delete" at bounding box center [714, 282] width 151 height 24
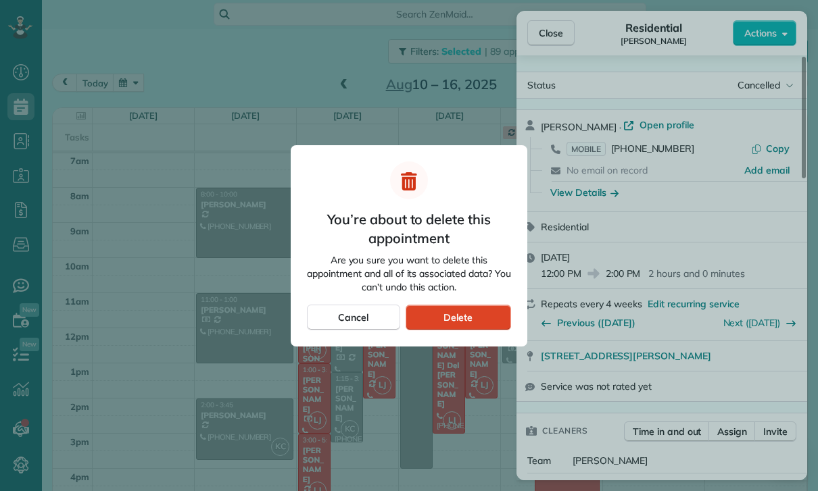
click at [447, 309] on div "Delete" at bounding box center [457, 318] width 105 height 26
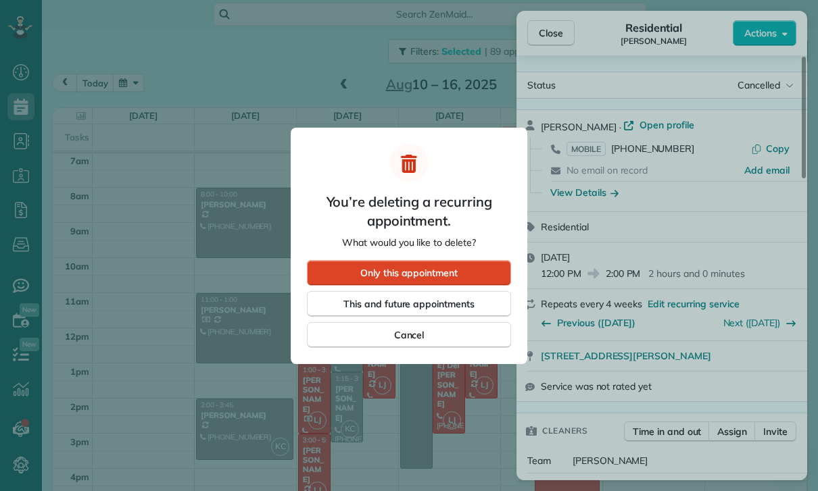
click at [404, 261] on div "Only this appointment" at bounding box center [409, 273] width 204 height 26
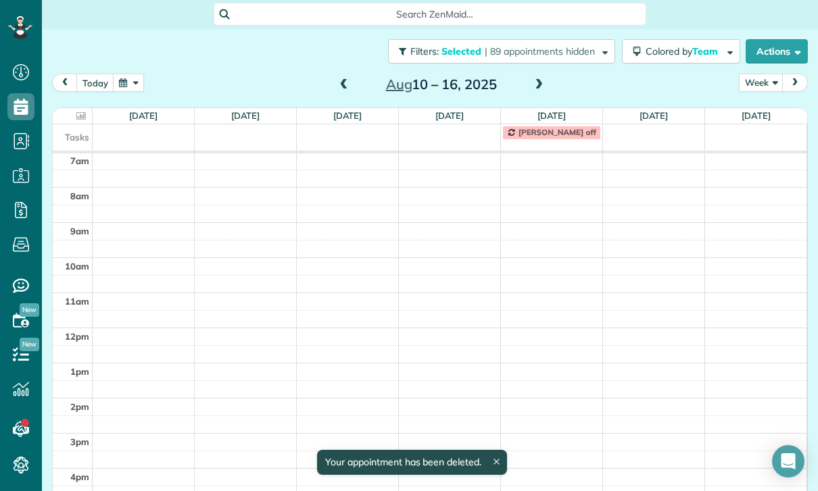
scroll to position [106, 0]
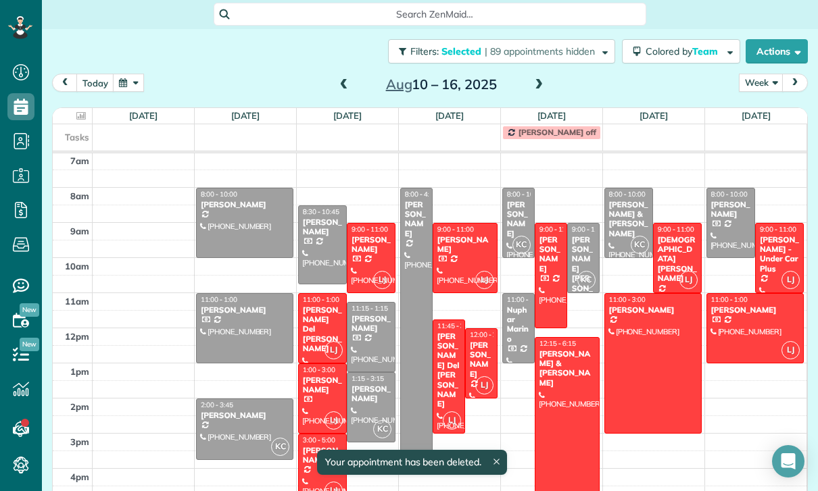
click at [452, 224] on div at bounding box center [465, 258] width 64 height 69
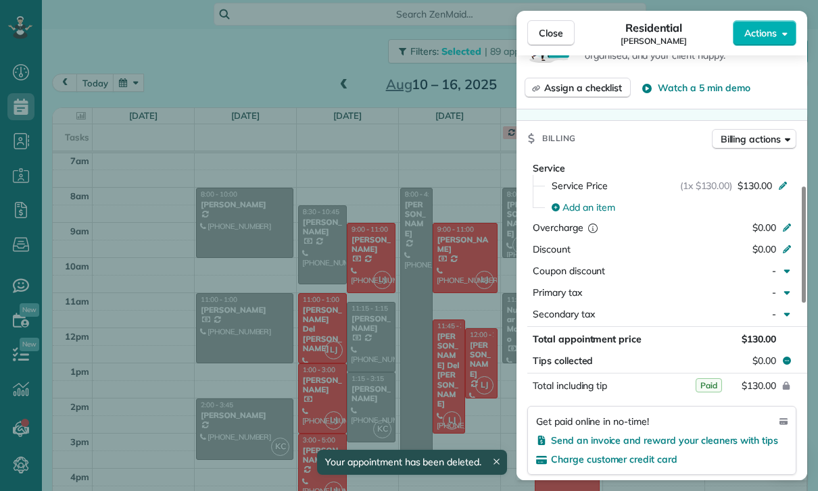
scroll to position [657, 0]
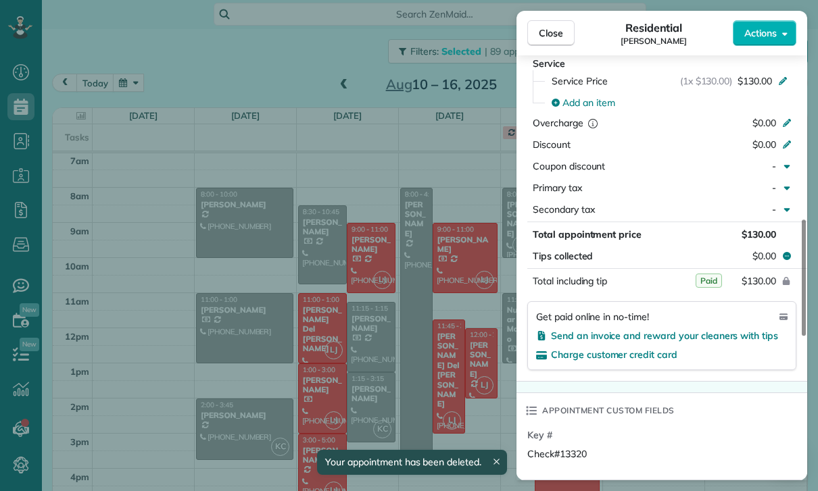
click at [476, 374] on div "Close Residential Susan Schroeder Actions Status Yet to Confirm Susan Schroeder…" at bounding box center [409, 245] width 818 height 491
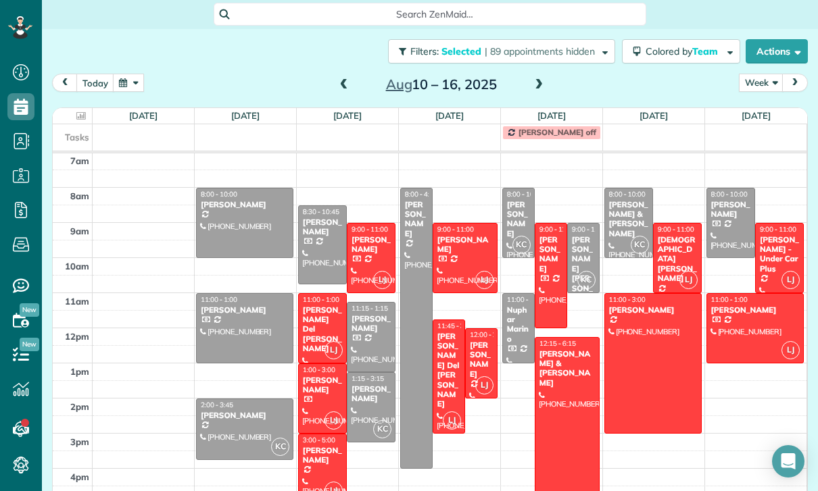
click at [474, 341] on div "[PERSON_NAME]" at bounding box center [481, 360] width 24 height 39
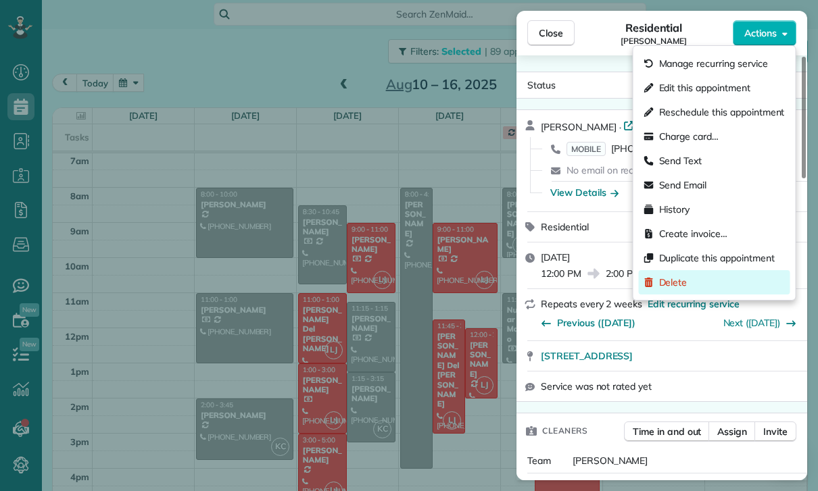
click at [695, 284] on div "Delete" at bounding box center [714, 282] width 151 height 24
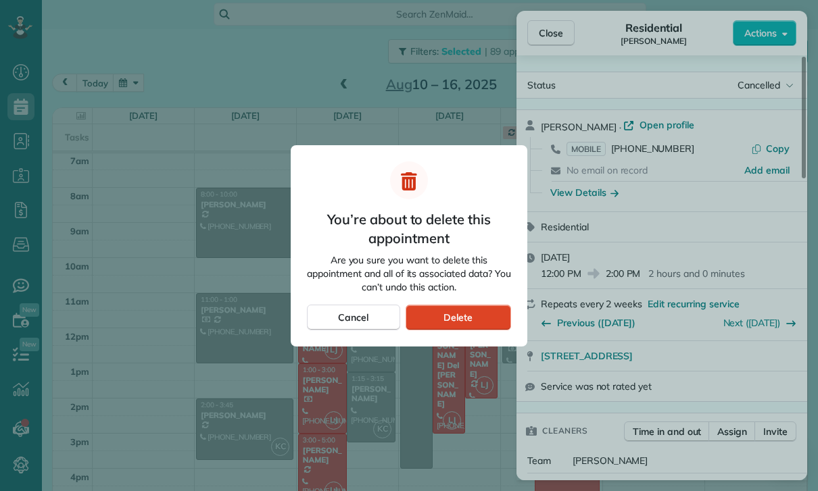
click at [479, 308] on div "Delete" at bounding box center [457, 318] width 105 height 26
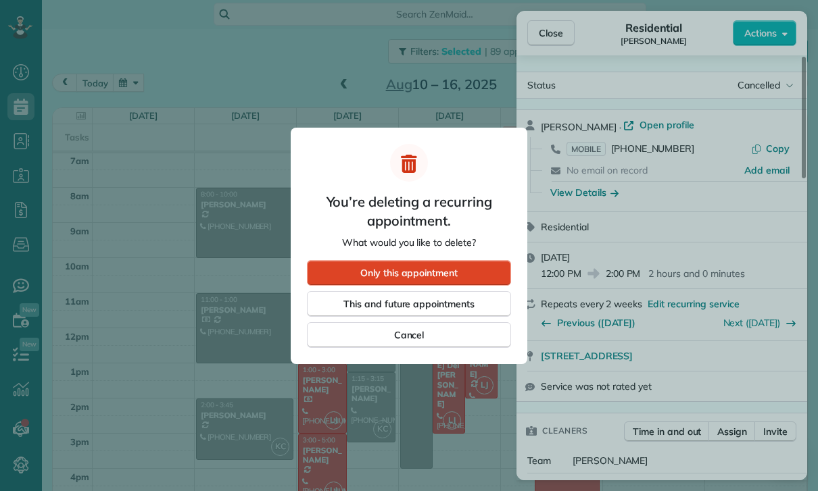
click at [480, 261] on div "Only this appointment" at bounding box center [409, 273] width 204 height 26
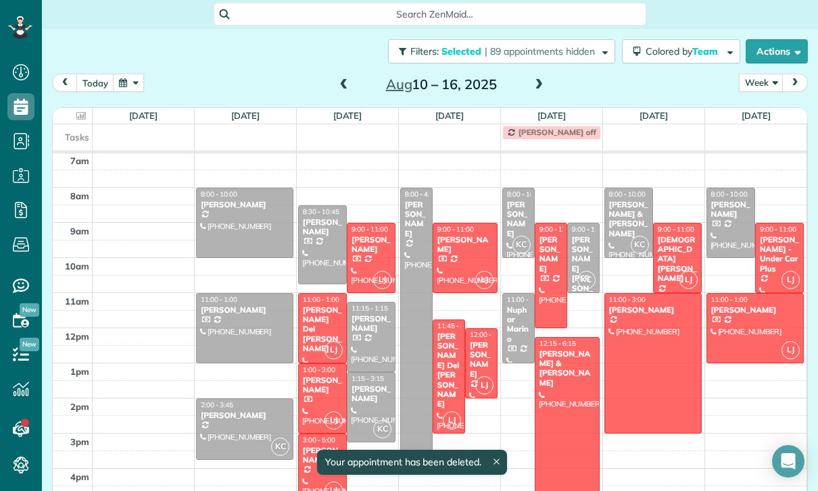
scroll to position [106, 0]
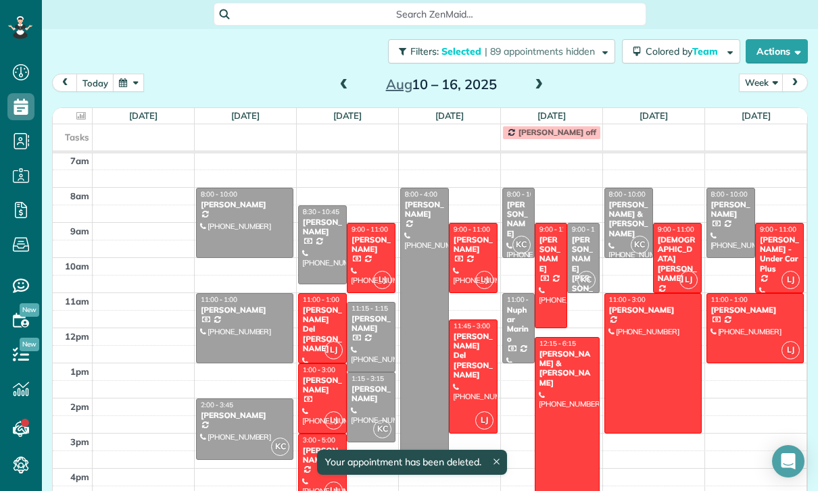
click at [559, 235] on div "[PERSON_NAME]" at bounding box center [551, 254] width 24 height 39
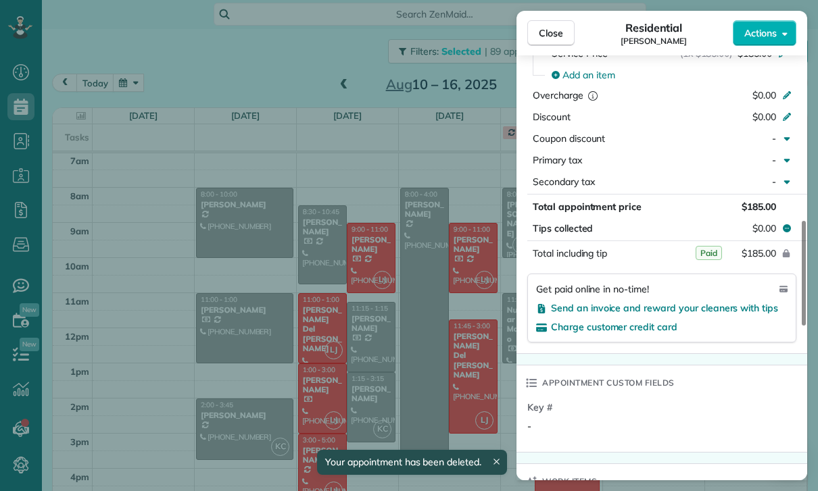
scroll to position [734, 0]
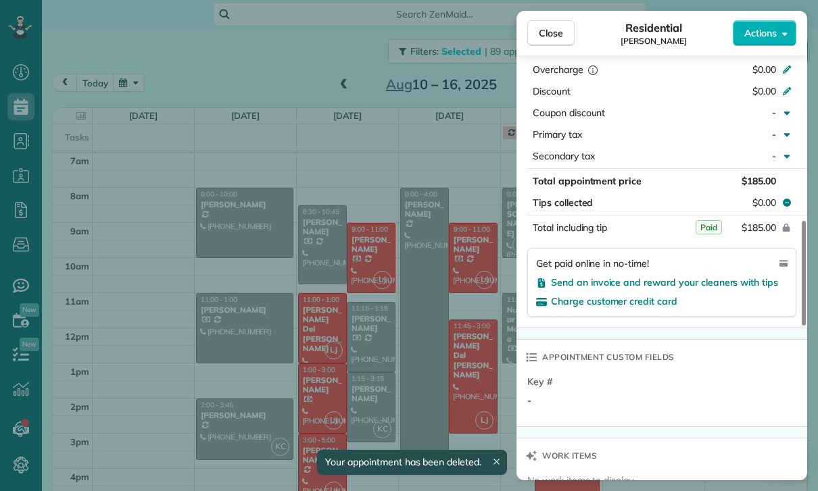
click at [444, 342] on div "Close Residential Kendra McCall Actions Status Yet to Confirm Kendra McCall · O…" at bounding box center [409, 245] width 818 height 491
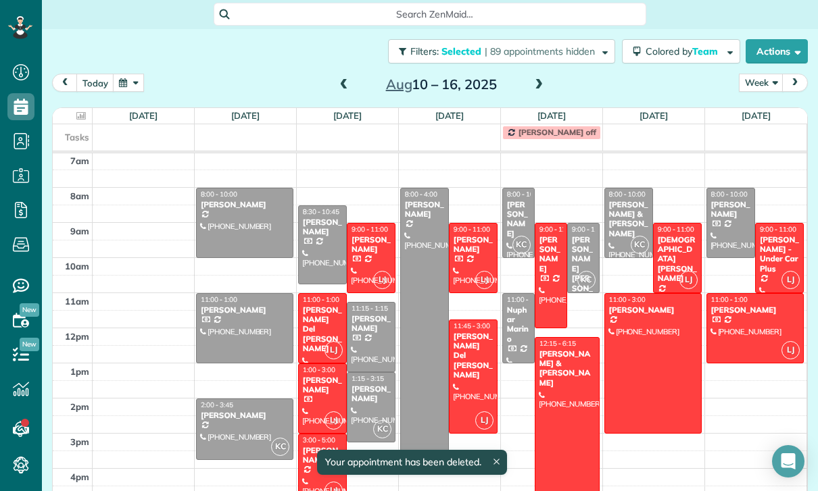
click at [582, 361] on div at bounding box center [567, 442] width 64 height 209
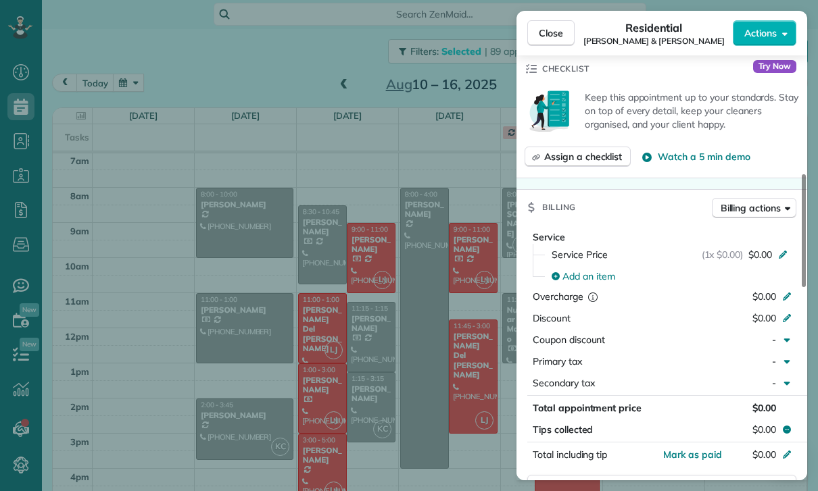
scroll to position [600, 0]
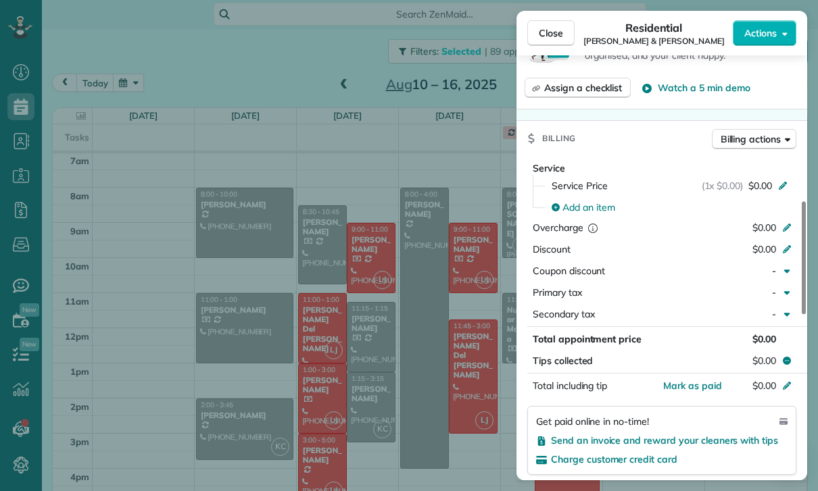
click at [440, 399] on div "Close Residential Tiffany & Zach Calig Actions Status Confirmed Tiffany & Zach …" at bounding box center [409, 245] width 818 height 491
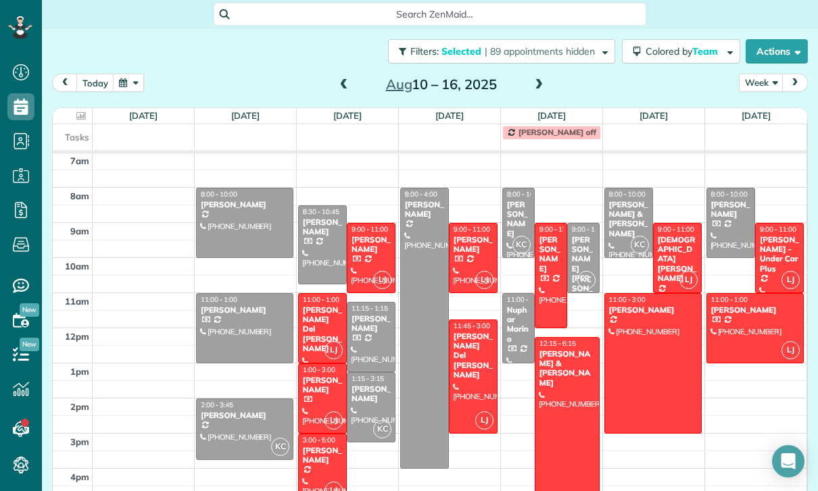
click at [676, 224] on div at bounding box center [676, 258] width 47 height 69
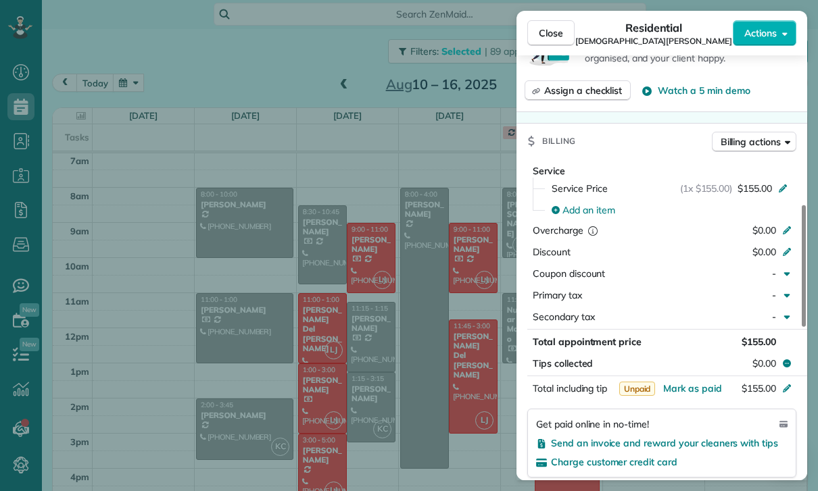
scroll to position [593, 0]
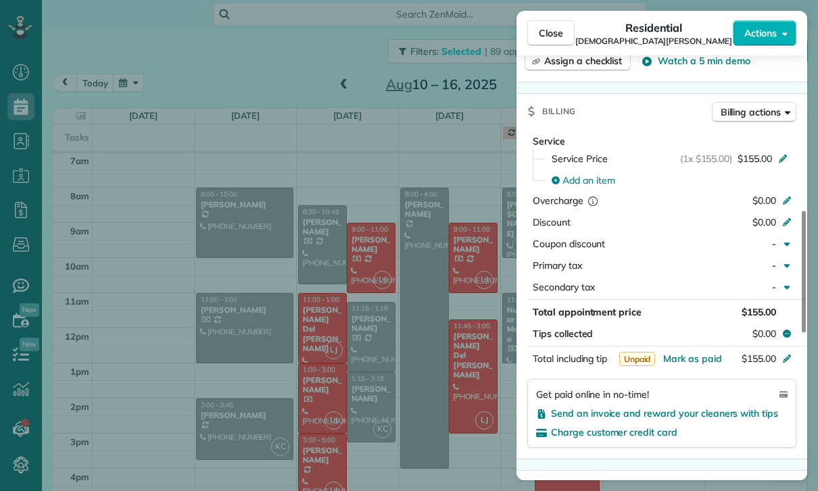
click at [458, 357] on div "Close Residential Kristen Larson Actions Status Confirmed Kristen Larson · Open…" at bounding box center [409, 245] width 818 height 491
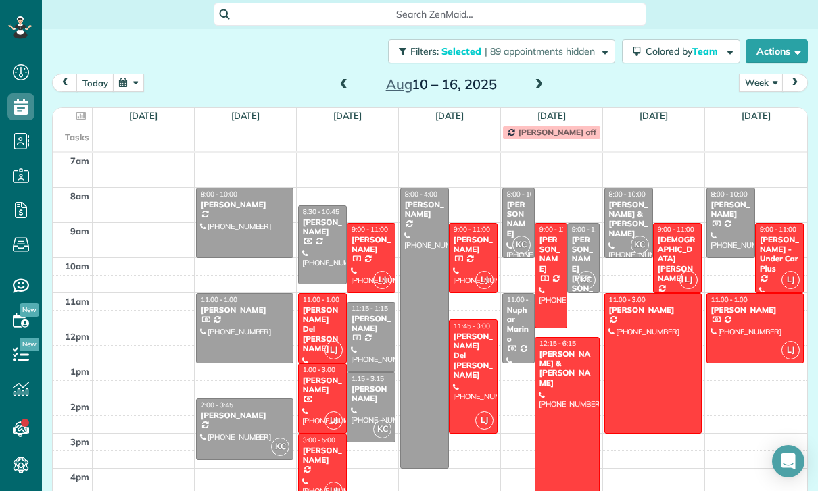
click at [749, 305] on div "[PERSON_NAME]" at bounding box center [755, 309] width 90 height 9
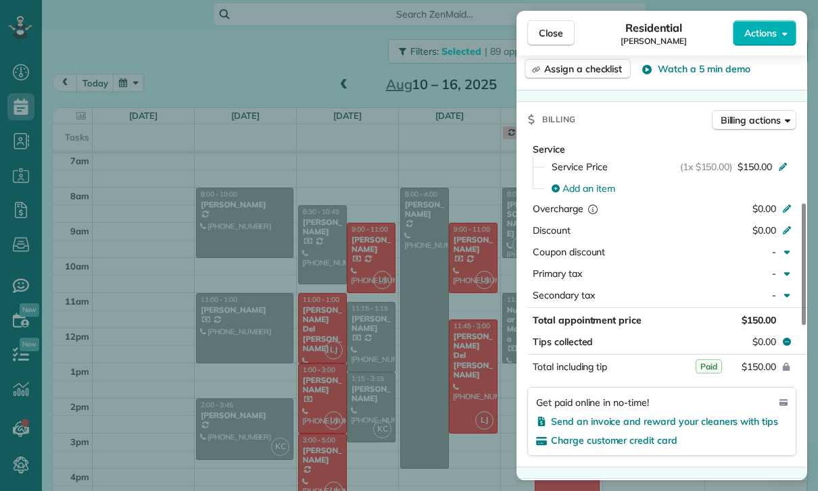
scroll to position [622, 0]
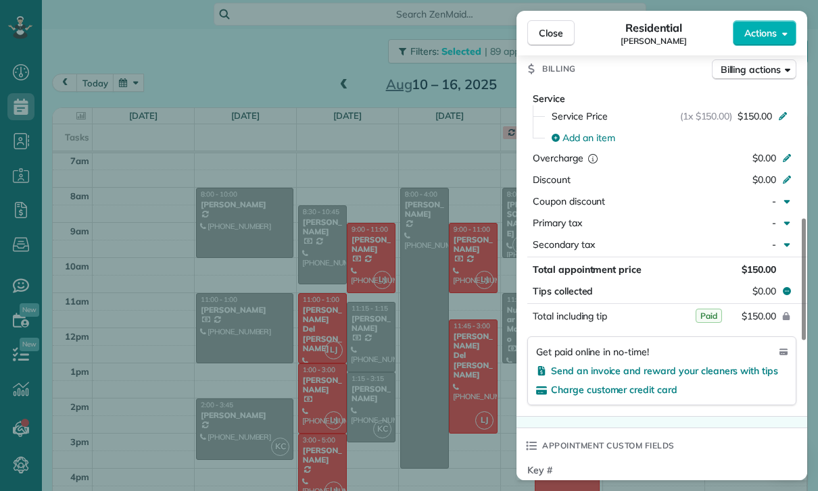
click at [441, 321] on div "Close Residential Nara Gabuchian Actions Status Confirmed Nara Gabuchian · Open…" at bounding box center [409, 245] width 818 height 491
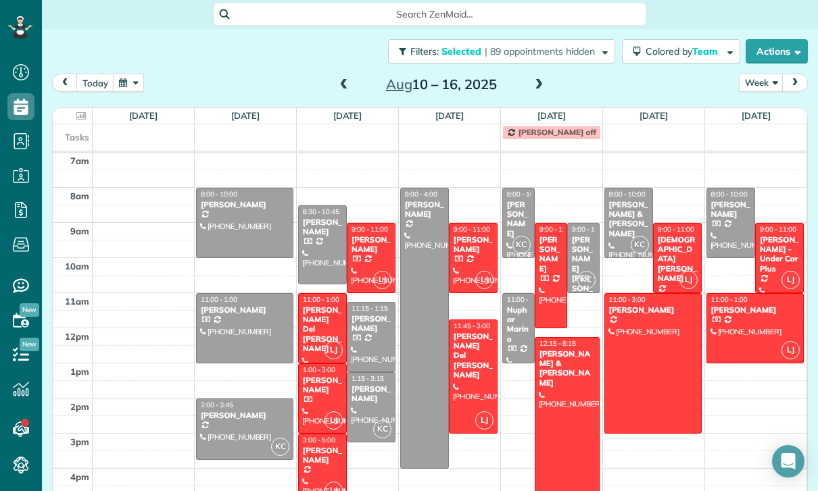
click at [655, 335] on div at bounding box center [653, 363] width 96 height 139
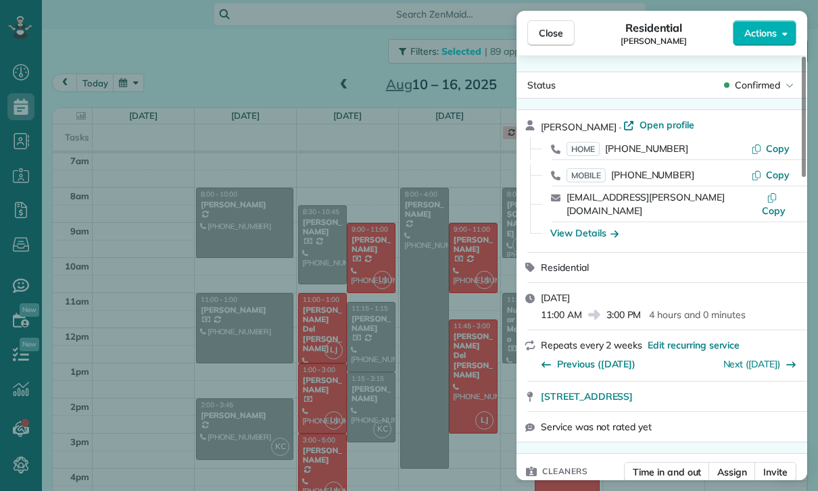
click at [468, 332] on div "Close Residential Sue Hanks Actions Status Confirmed Sue Hanks · Open profile H…" at bounding box center [409, 245] width 818 height 491
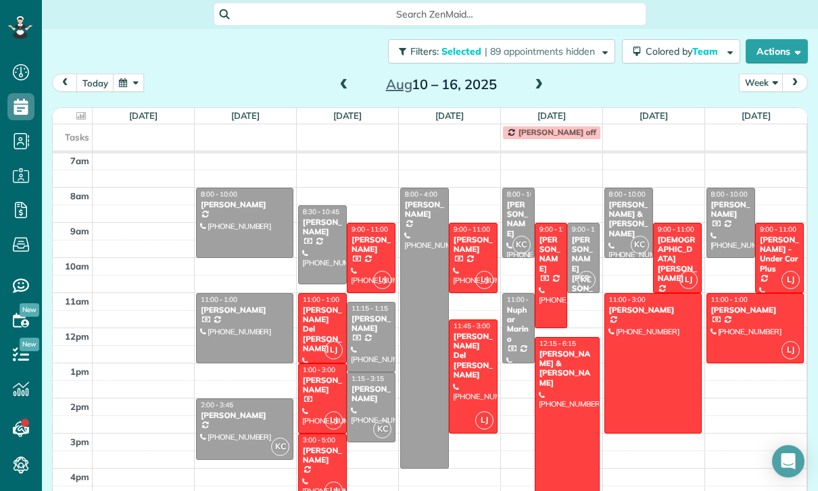
click at [467, 334] on div at bounding box center [472, 376] width 47 height 113
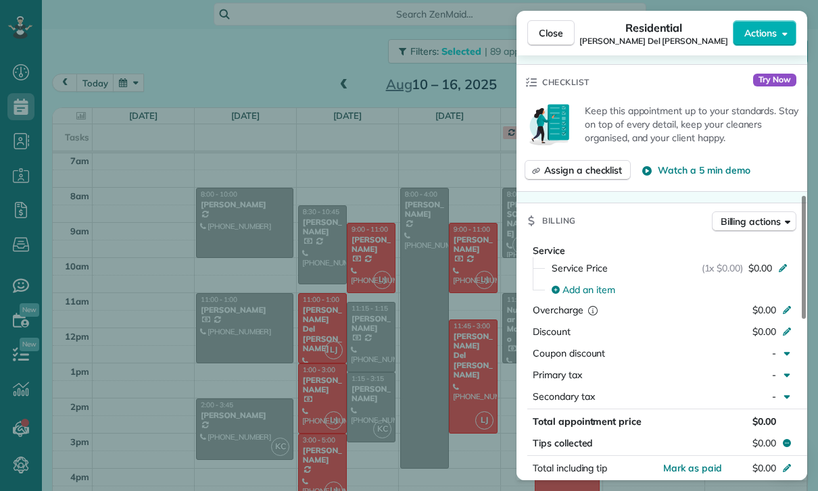
scroll to position [577, 0]
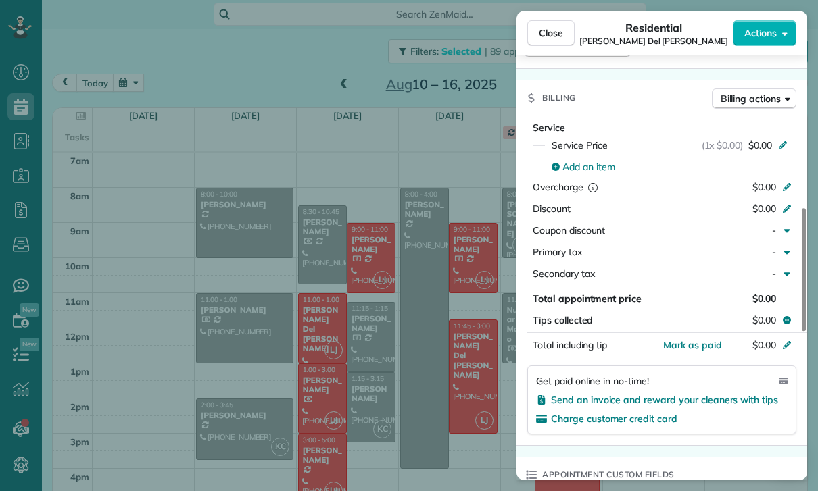
click at [453, 336] on div "Close Residential Daphne Del rosario Actions Status Confirmed Daphne Del rosari…" at bounding box center [409, 245] width 818 height 491
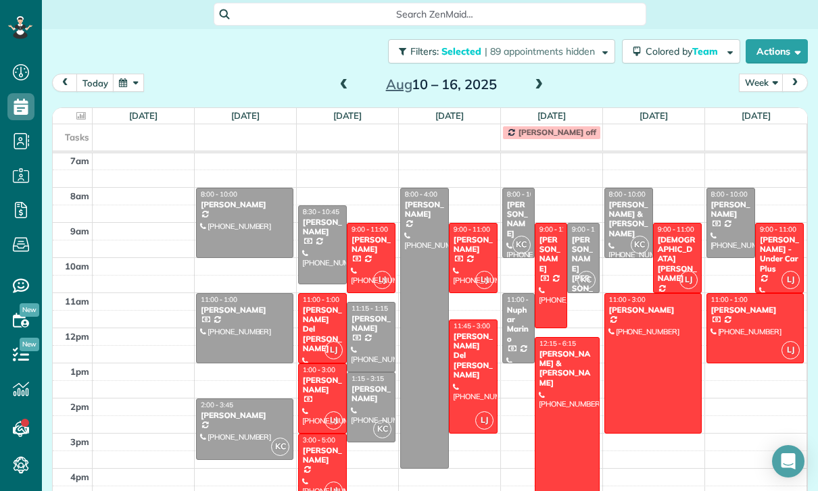
click at [758, 294] on div at bounding box center [755, 328] width 97 height 69
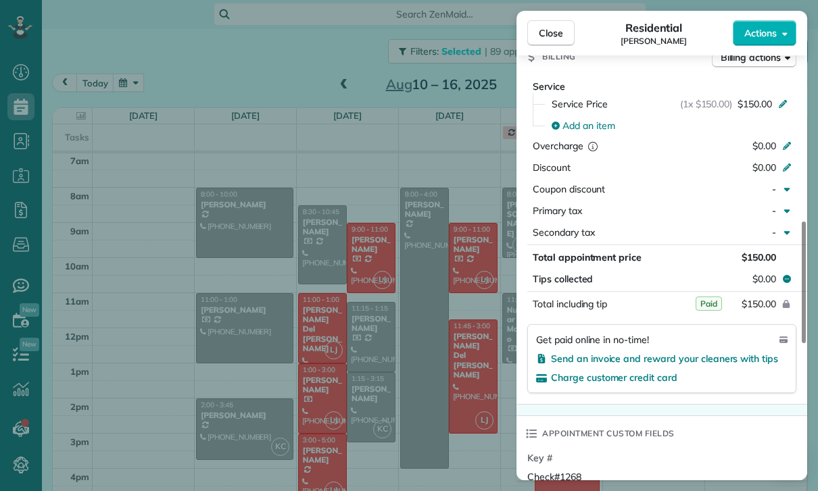
scroll to position [106, 0]
click at [320, 411] on div "Close Residential Nara Gabuchian Actions Status Confirmed Nara Gabuchian · Open…" at bounding box center [409, 245] width 818 height 491
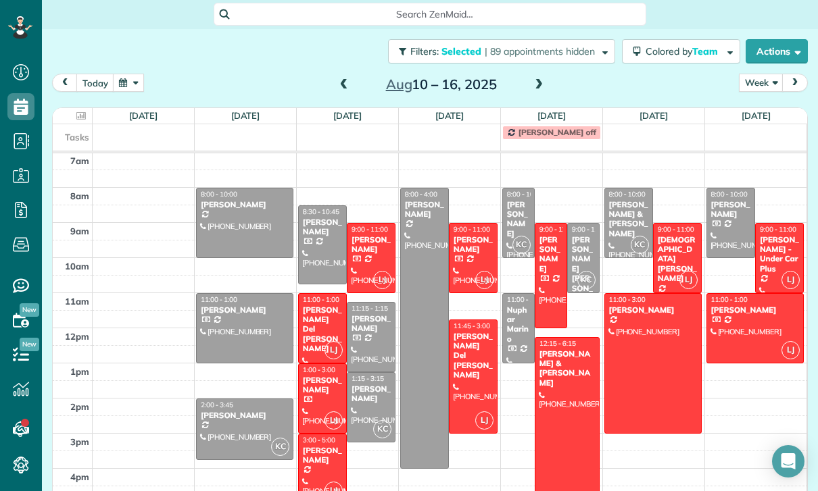
click at [317, 434] on div at bounding box center [322, 468] width 47 height 69
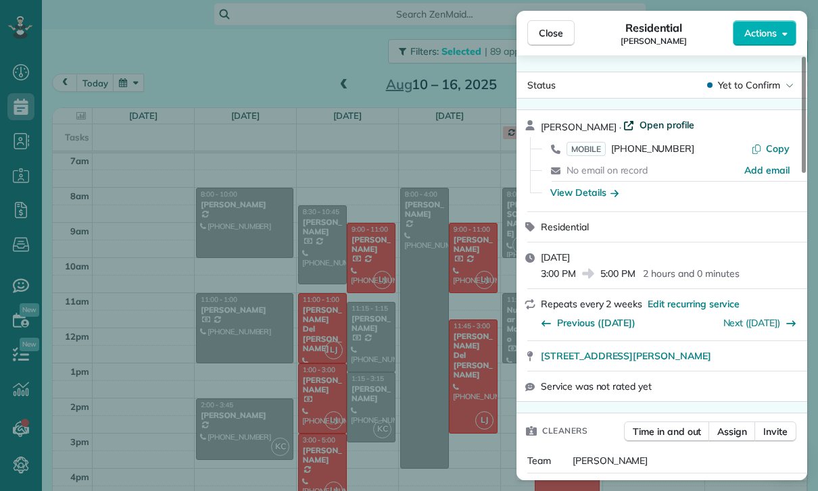
click at [661, 125] on span "Open profile" at bounding box center [666, 125] width 55 height 14
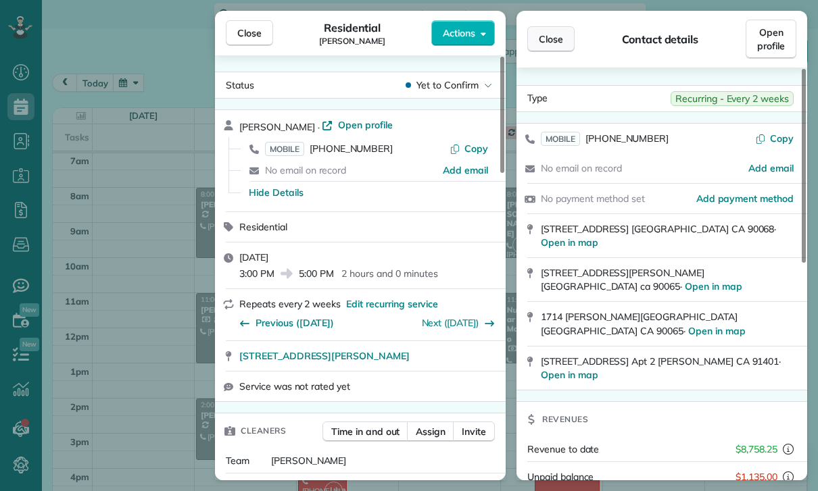
click at [553, 36] on span "Close" at bounding box center [551, 39] width 24 height 14
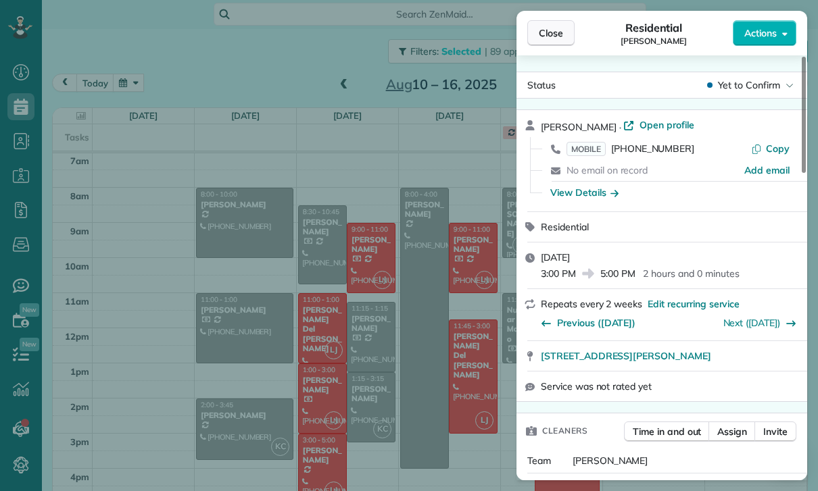
click at [553, 20] on button "Close" at bounding box center [550, 33] width 47 height 26
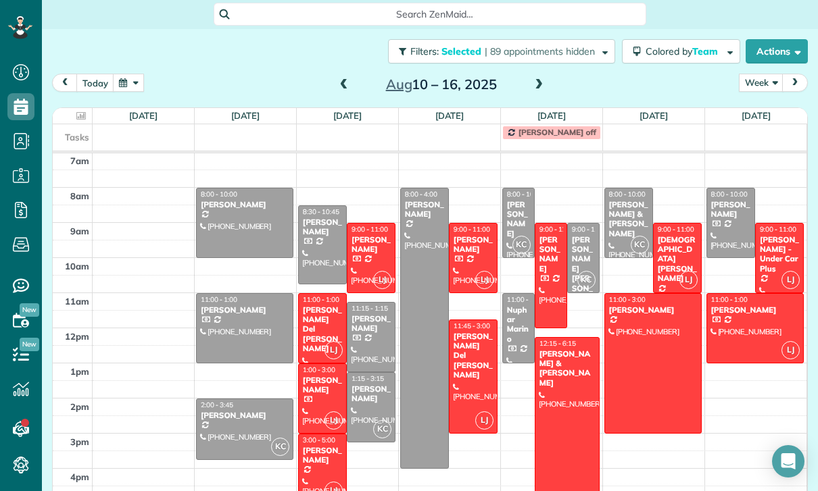
scroll to position [104, 0]
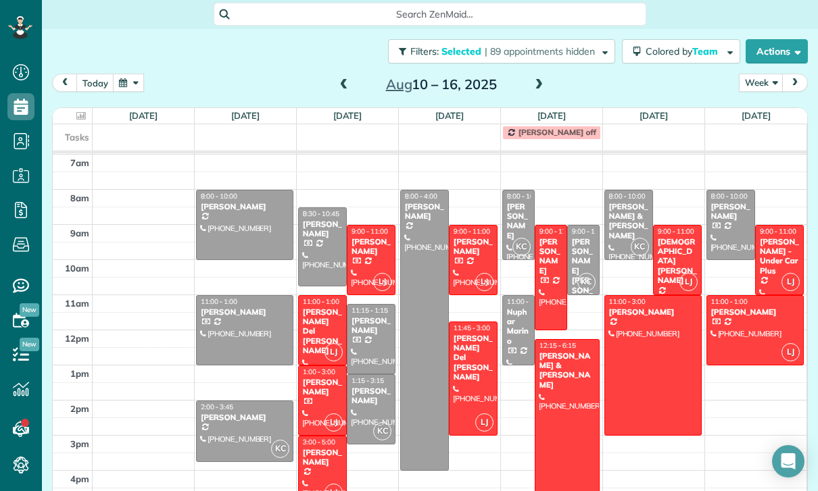
click at [651, 314] on div at bounding box center [653, 365] width 96 height 139
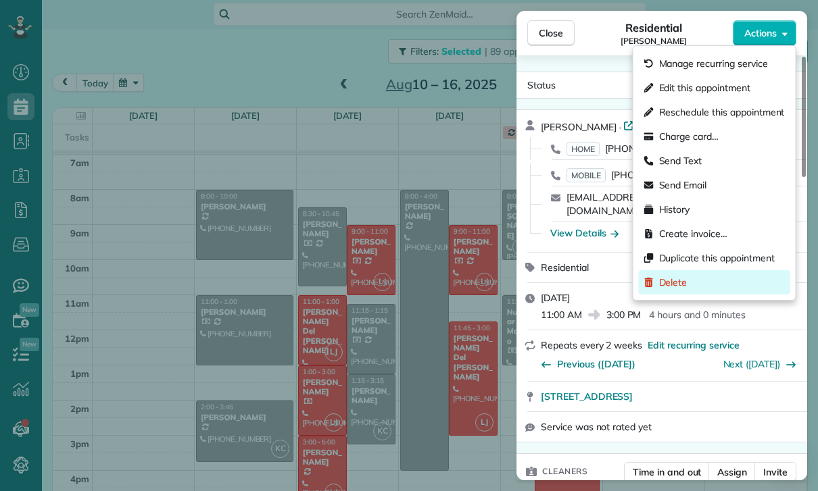
click at [678, 282] on span "Delete" at bounding box center [673, 283] width 28 height 14
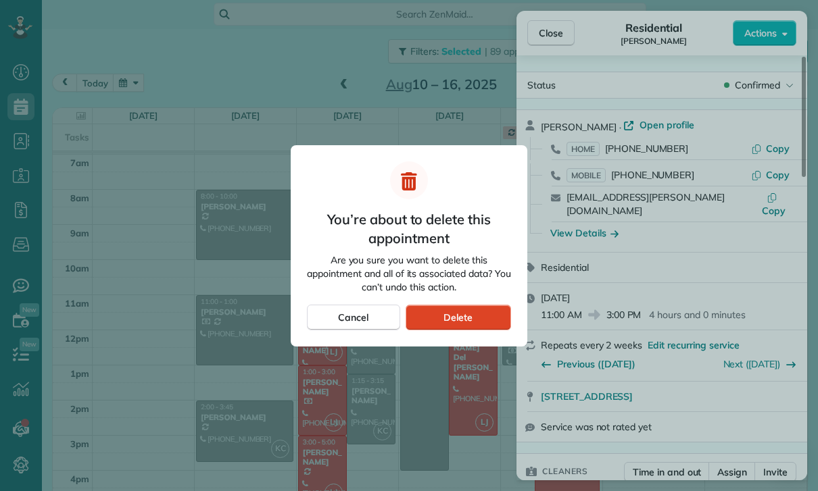
click at [484, 321] on div "Delete" at bounding box center [457, 318] width 105 height 26
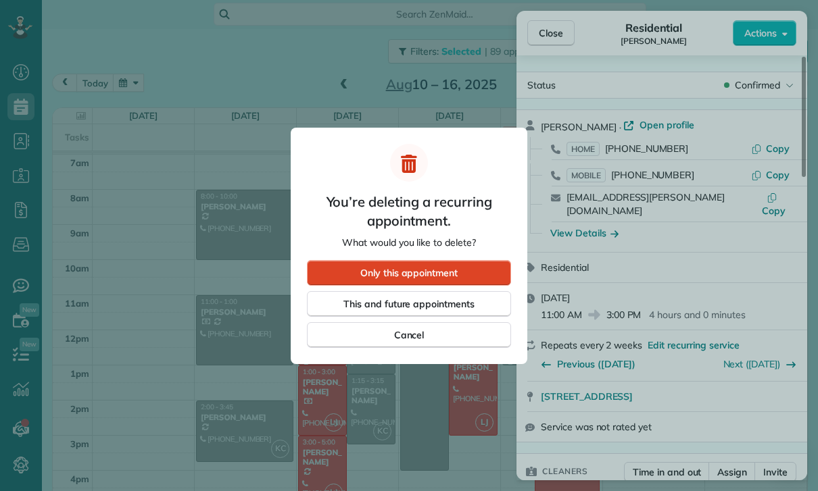
click at [466, 271] on div "Only this appointment" at bounding box center [409, 273] width 204 height 26
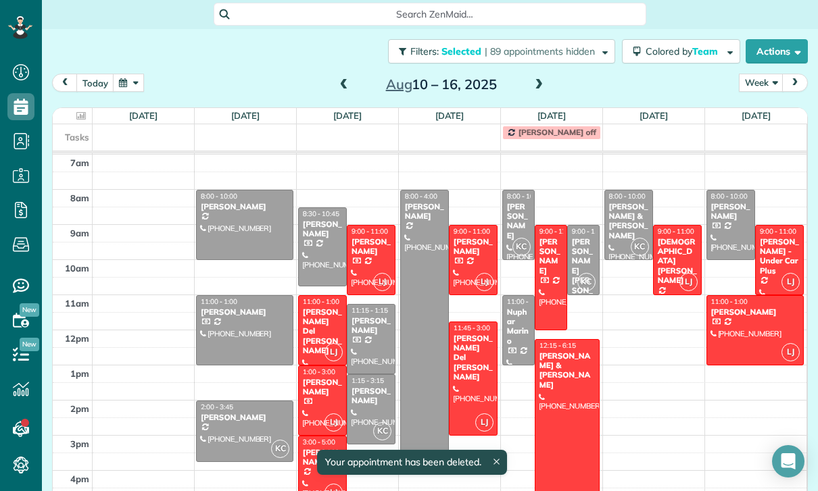
scroll to position [104, 0]
click at [544, 75] on span at bounding box center [538, 85] width 15 height 20
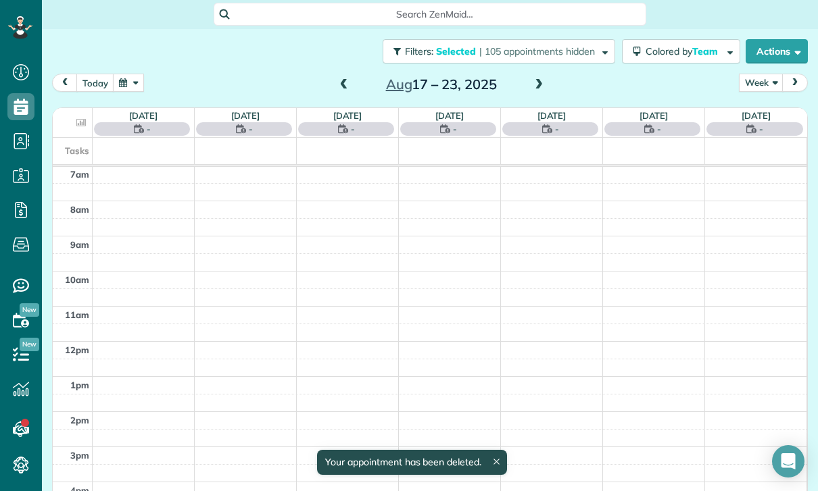
scroll to position [106, 0]
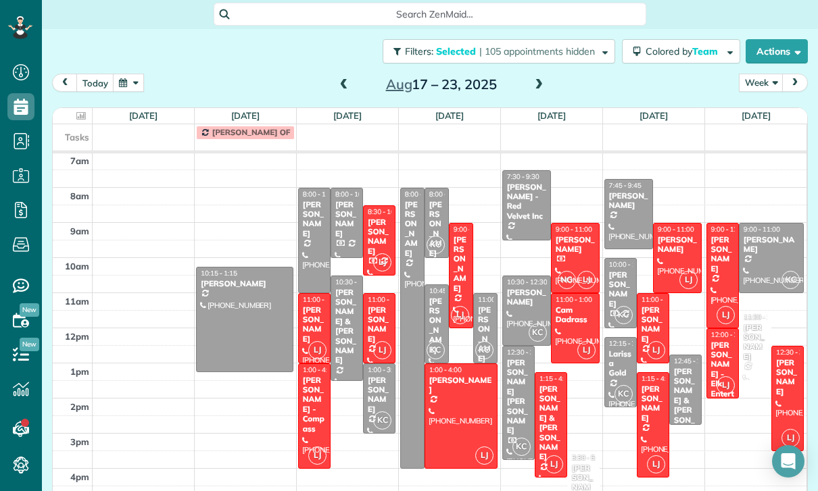
click at [377, 206] on div at bounding box center [379, 240] width 31 height 69
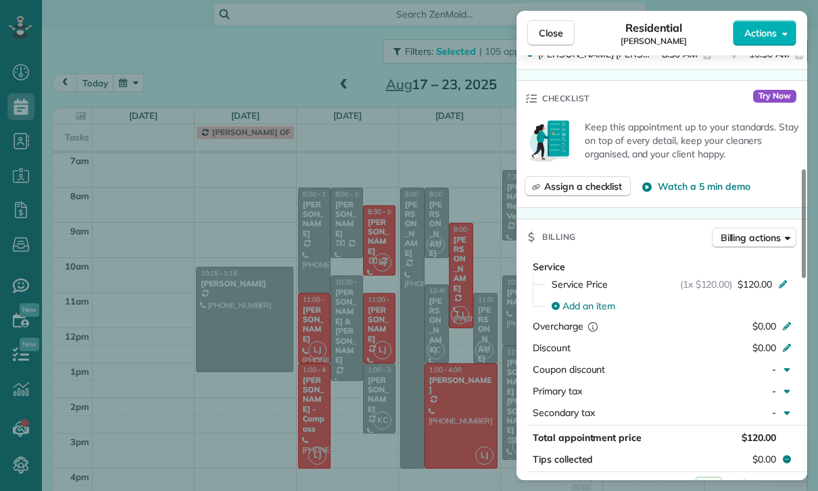
scroll to position [570, 0]
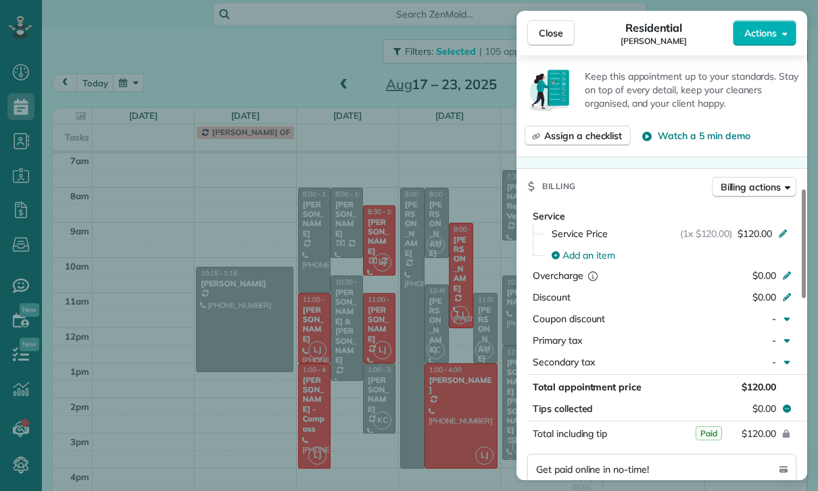
click at [393, 293] on div "Close Residential Jackie Biegel Actions Status Yet to Confirm Jackie Biegel · O…" at bounding box center [409, 245] width 818 height 491
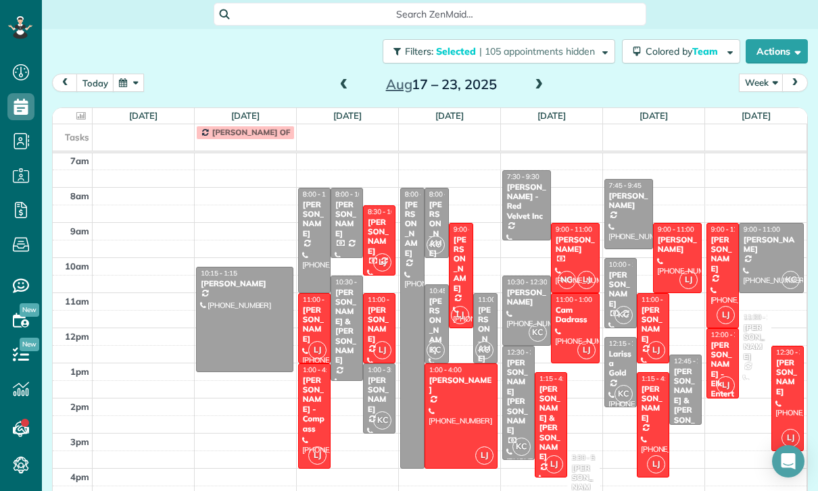
click at [376, 305] on div "[PERSON_NAME]" at bounding box center [379, 324] width 24 height 39
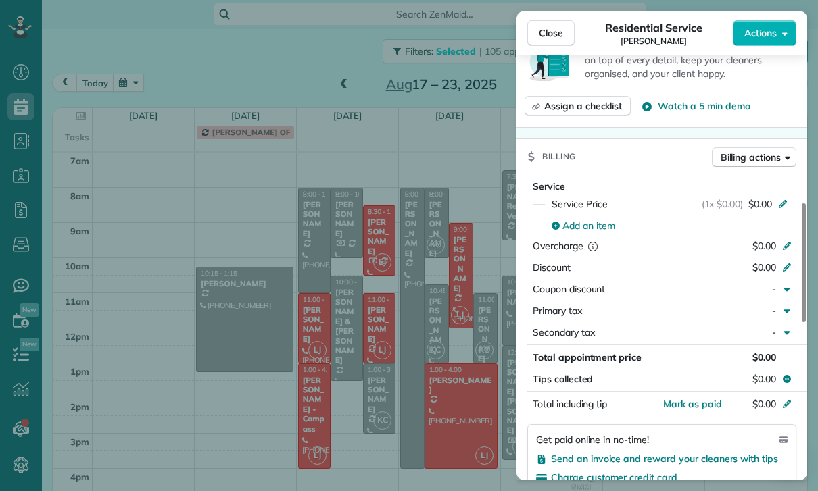
scroll to position [614, 0]
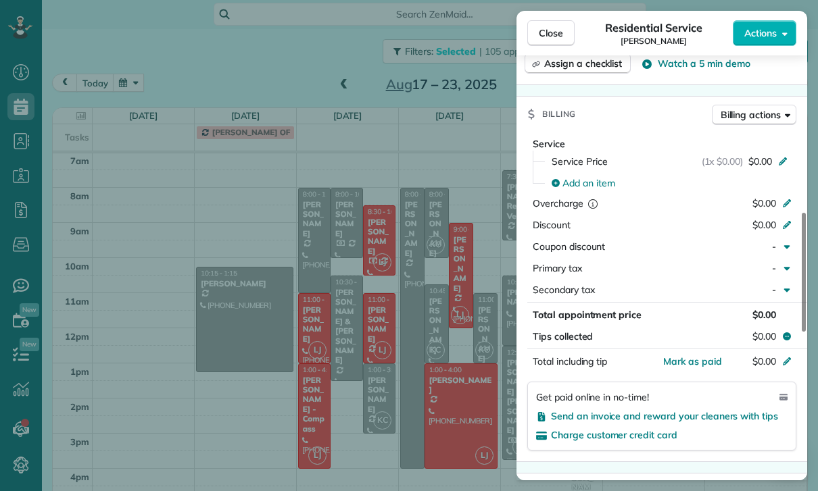
click at [453, 339] on div "Close Residential Service Ethan Mendelson Actions Status Confirmed Ethan Mendel…" at bounding box center [409, 245] width 818 height 491
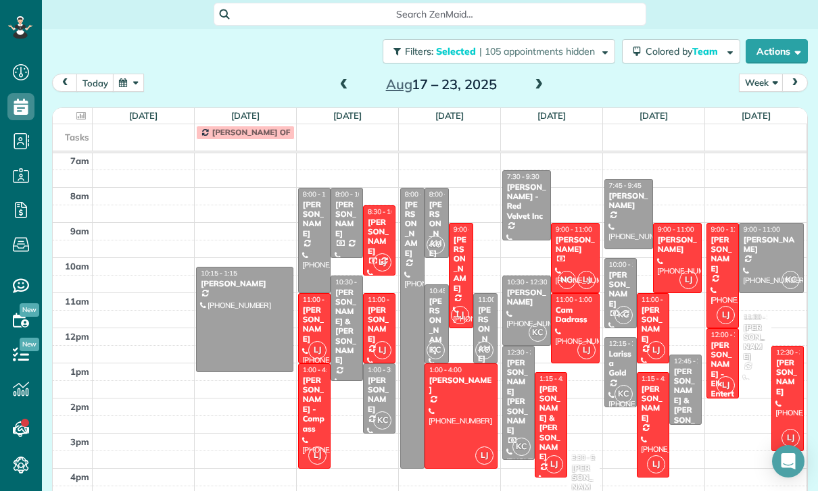
click at [310, 305] on div "[PERSON_NAME]" at bounding box center [314, 324] width 24 height 39
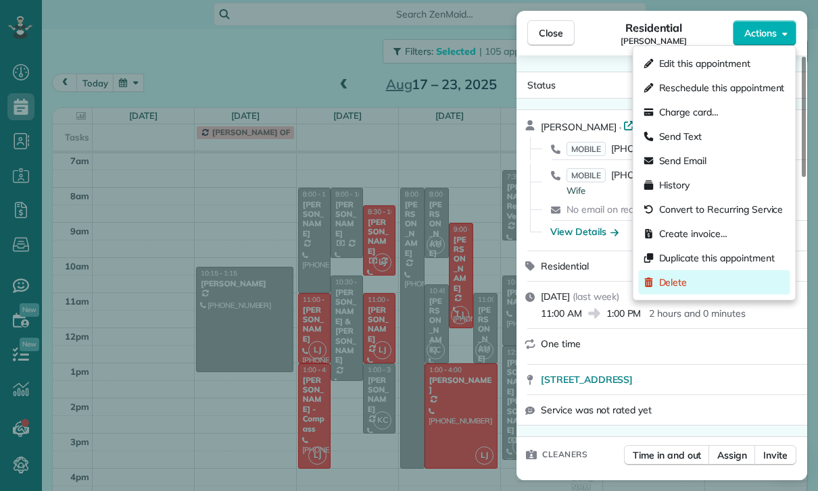
click at [693, 285] on div "Delete" at bounding box center [714, 282] width 151 height 24
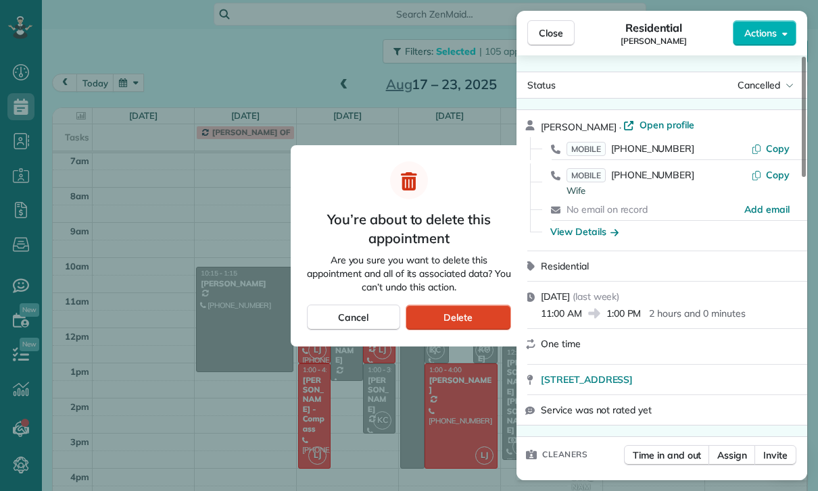
click at [488, 320] on div "Delete" at bounding box center [457, 318] width 105 height 26
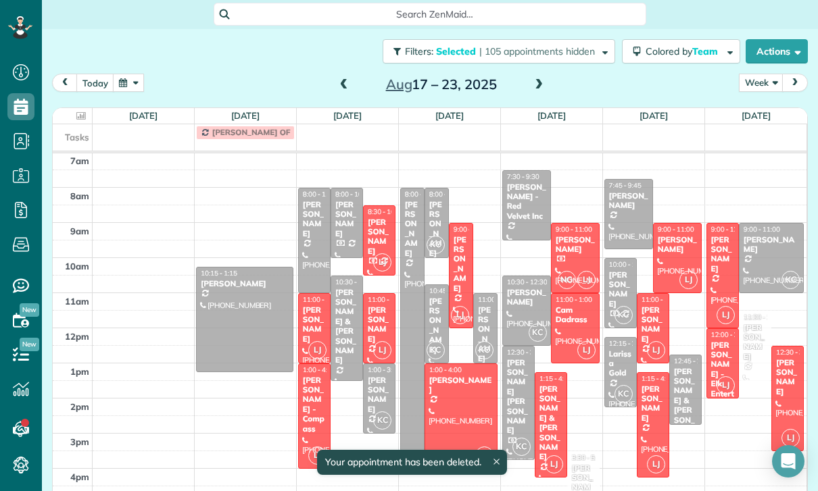
scroll to position [106, 0]
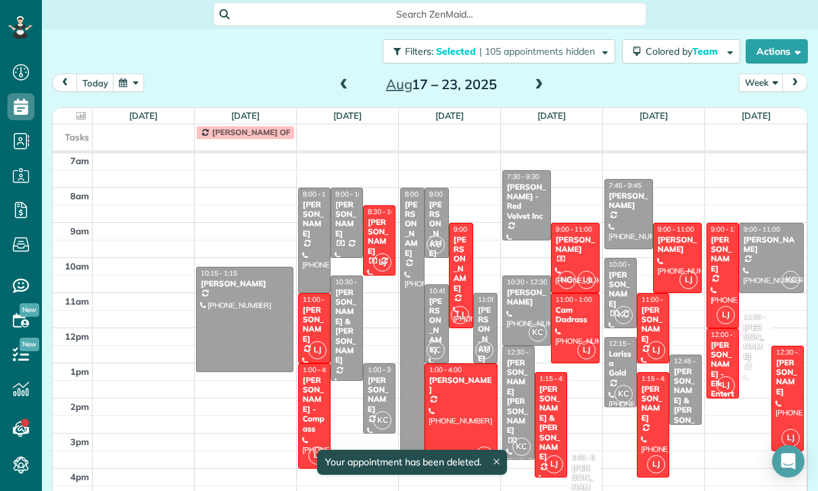
click at [325, 382] on div at bounding box center [314, 416] width 31 height 104
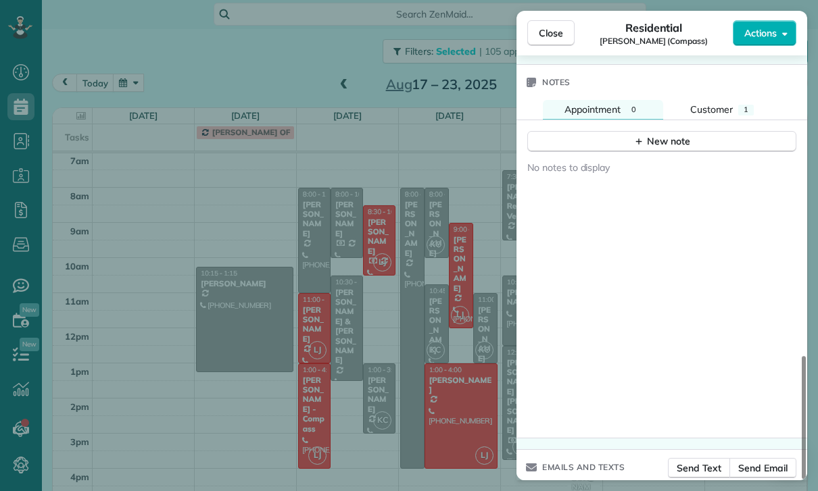
scroll to position [1143, 0]
click at [372, 360] on div "Close Residential Joy Bolger (Compass) Actions Status Confirmed Joy Bolger (Com…" at bounding box center [409, 245] width 818 height 491
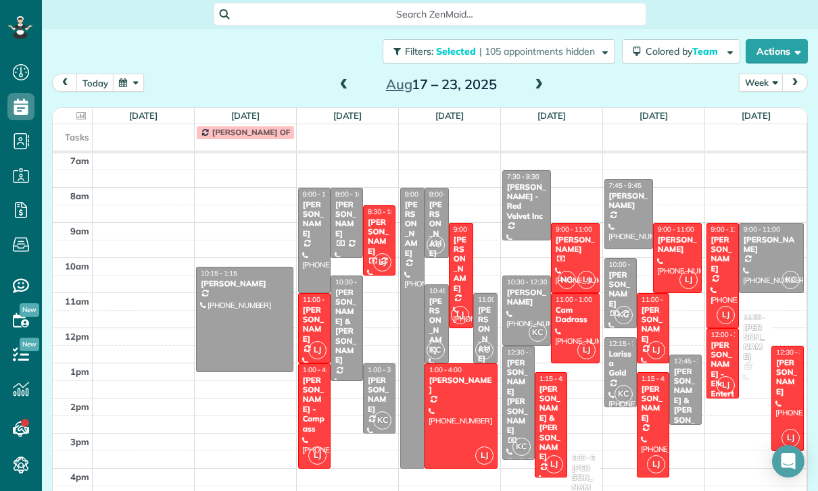
click at [461, 242] on div at bounding box center [460, 276] width 23 height 104
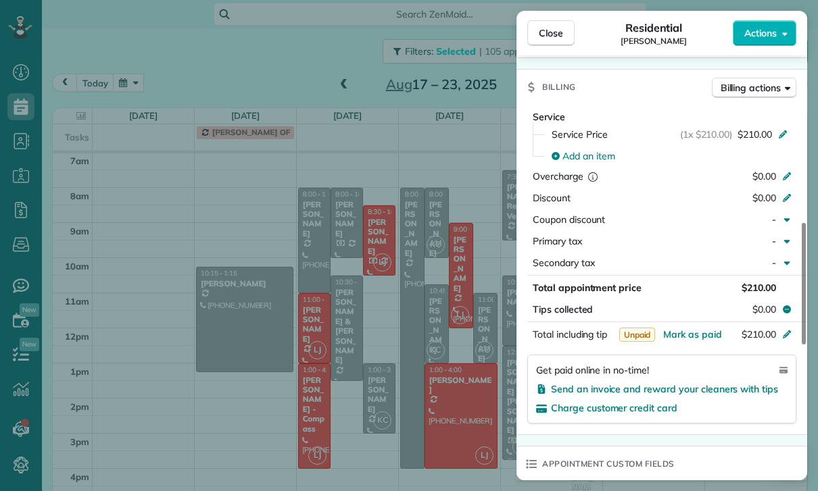
scroll to position [649, 0]
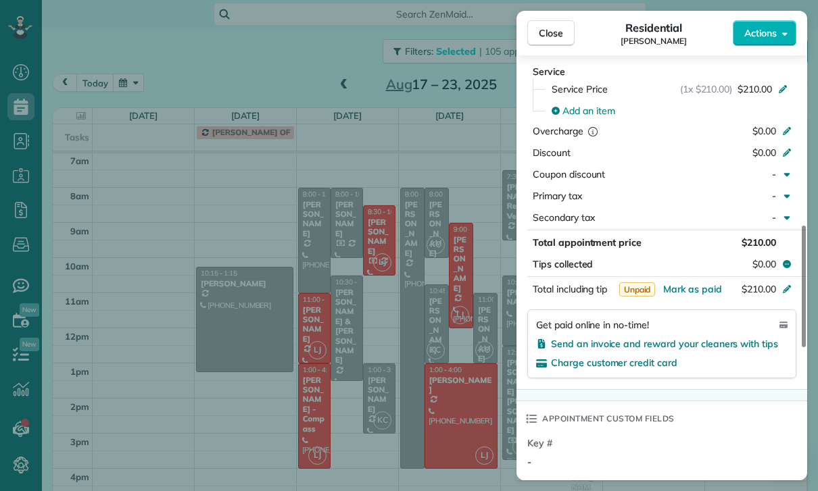
click at [438, 363] on div "Close Residential Will Jacobs Actions Status Confirmed Will Jacobs · Open profi…" at bounding box center [409, 245] width 818 height 491
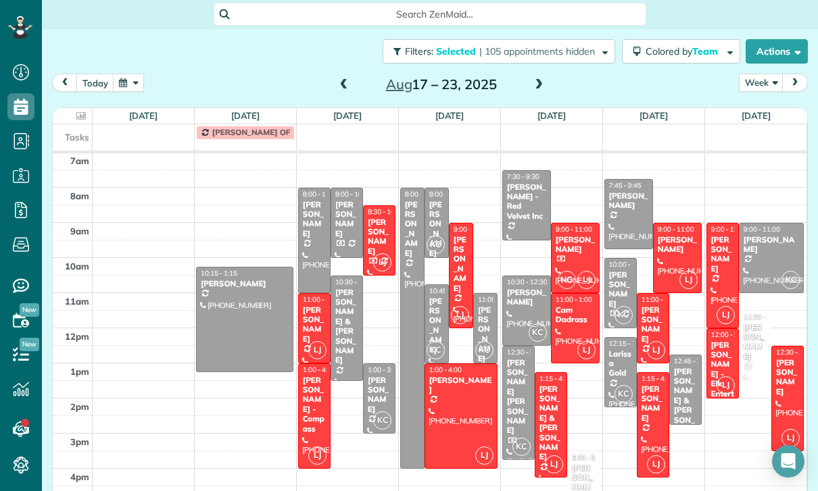
click at [460, 384] on div at bounding box center [461, 416] width 72 height 104
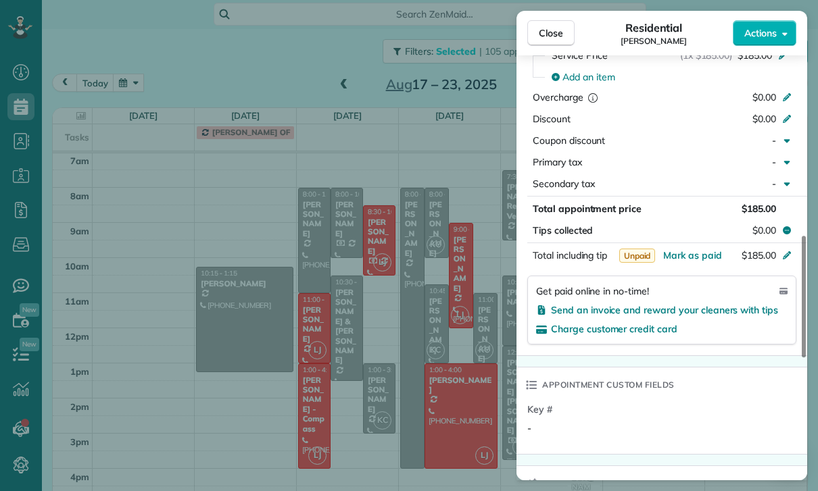
scroll to position [700, 0]
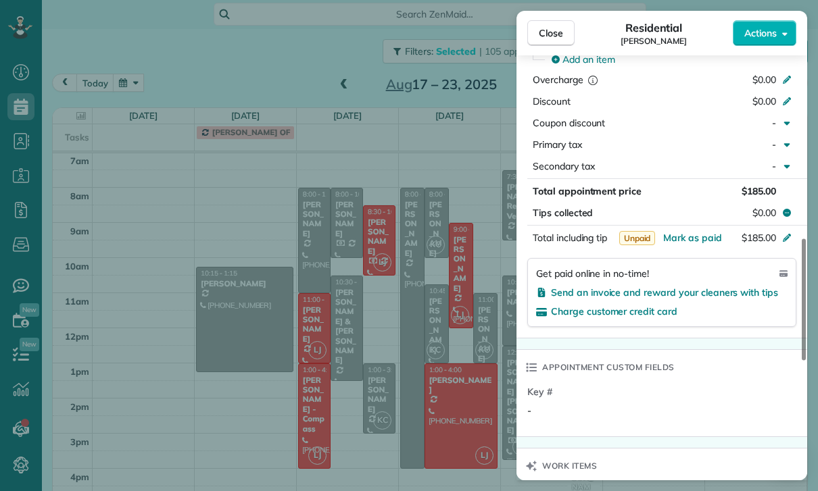
click at [442, 331] on div "Close Residential Kameelah Gateau Actions Status Confirmed Kameelah Gateau · Op…" at bounding box center [409, 245] width 818 height 491
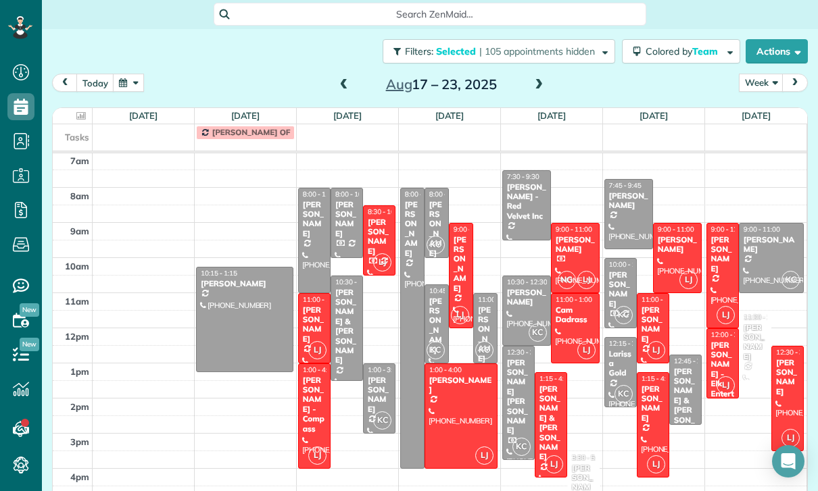
click at [584, 235] on div "[PERSON_NAME]" at bounding box center [575, 245] width 41 height 20
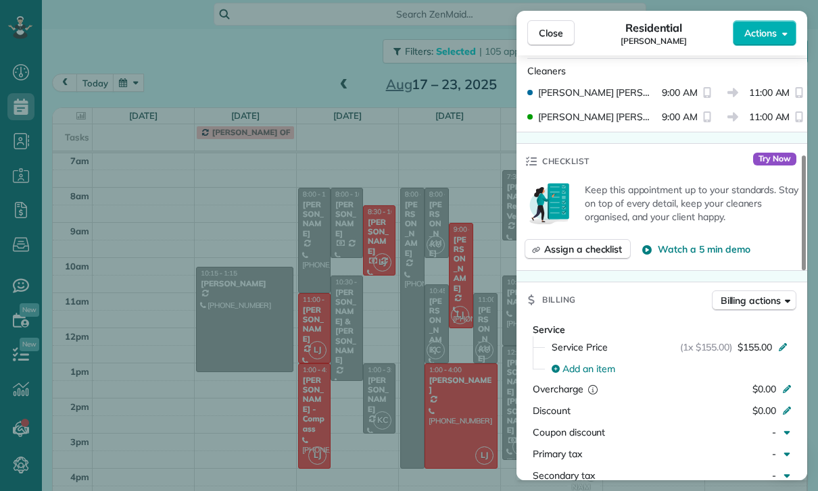
scroll to position [589, 0]
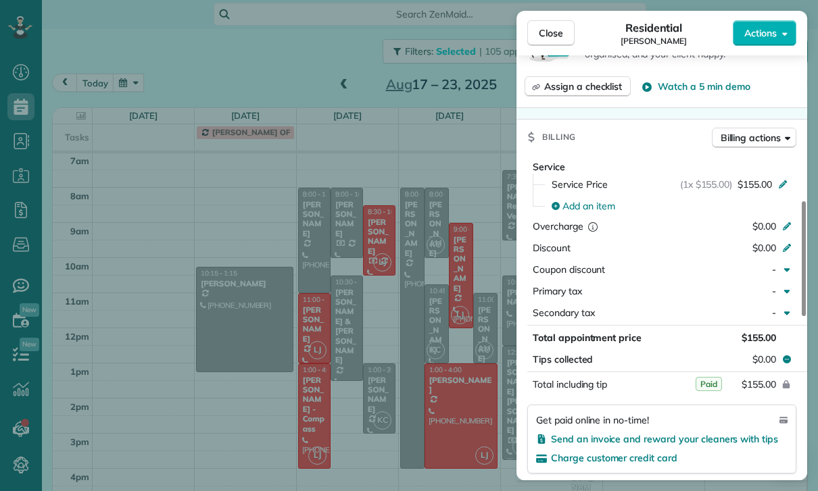
click at [467, 368] on div "Close Residential Jadelyn Breier Actions Status Confirmed Jadelyn Breier · Open…" at bounding box center [409, 245] width 818 height 491
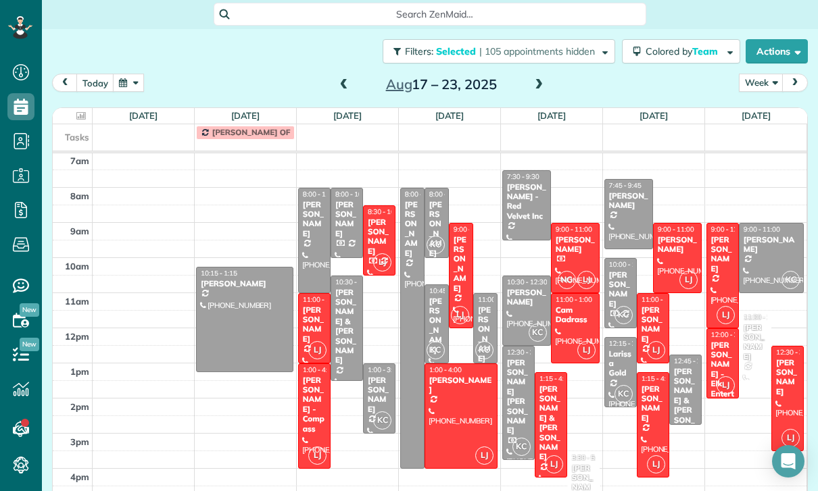
click at [575, 305] on div "Cam Dadrass" at bounding box center [575, 315] width 41 height 20
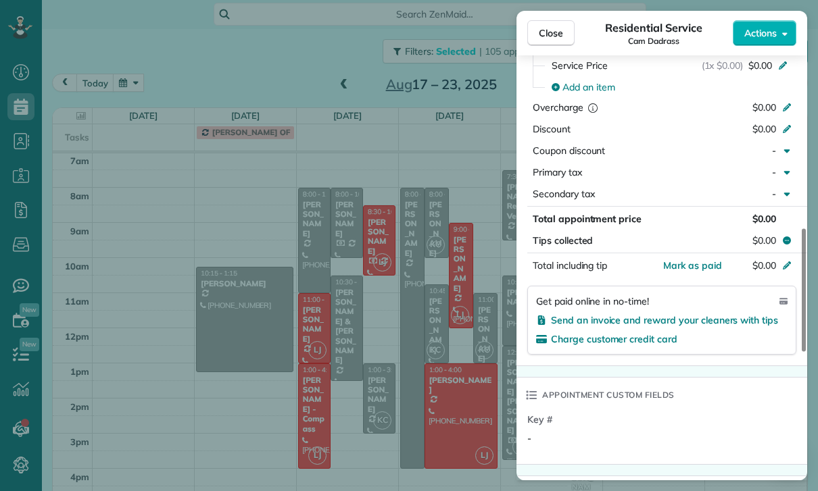
scroll to position [657, 0]
click at [449, 380] on div "Close Residential Service Cam Dadrass Actions Status Confirmed Cam Dadrass · Op…" at bounding box center [409, 245] width 818 height 491
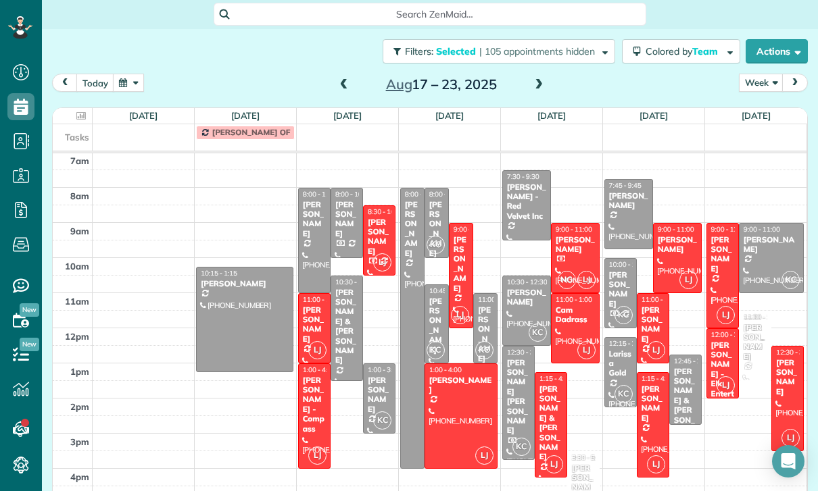
click at [559, 384] on div "[PERSON_NAME] & [PERSON_NAME]" at bounding box center [551, 423] width 24 height 78
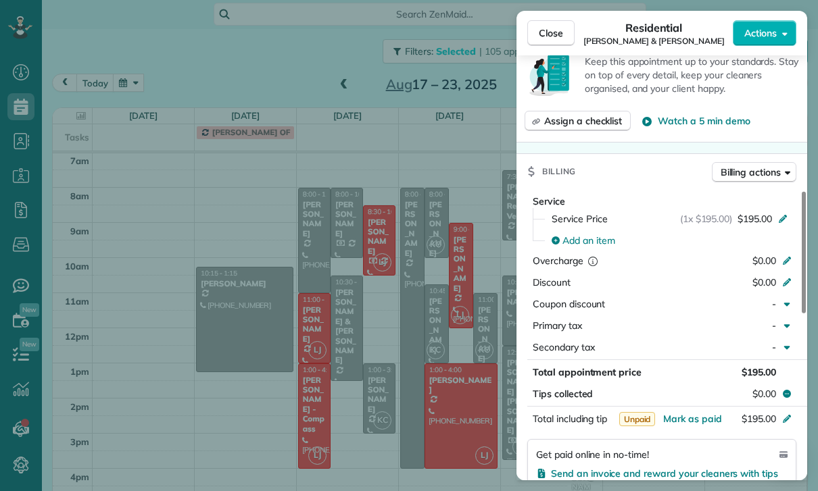
scroll to position [542, 0]
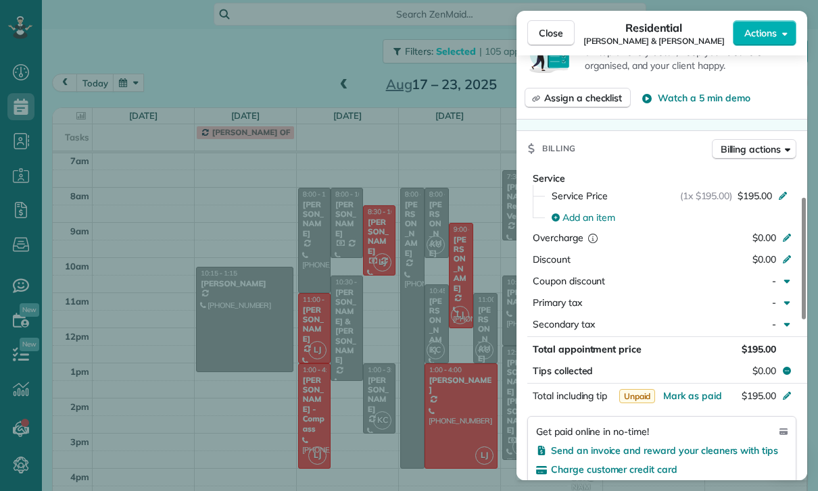
click at [429, 376] on div "Close Residential Brad & Shane Strickman Actions Status Yet to Confirm Brad & S…" at bounding box center [409, 245] width 818 height 491
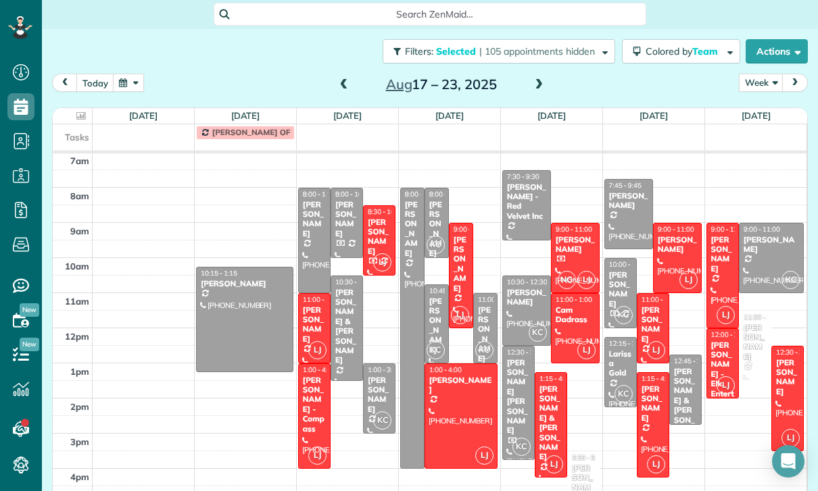
click at [682, 235] on div "Jeremy Foley" at bounding box center [677, 245] width 41 height 20
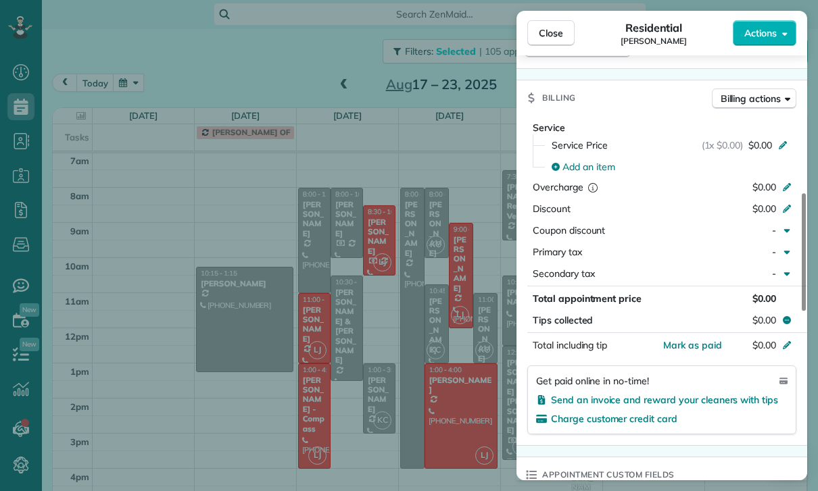
scroll to position [589, 0]
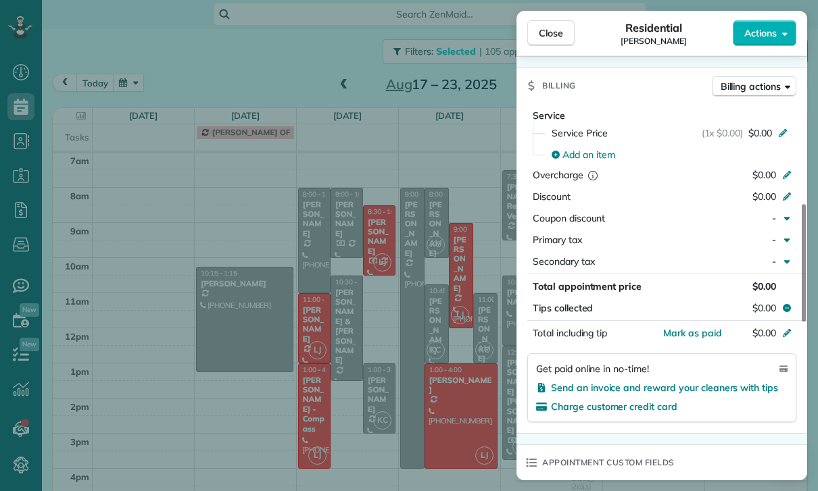
click at [478, 361] on div "Close Residential Jeremy Foley Actions Status Confirmed Jeremy Foley · Open pro…" at bounding box center [409, 245] width 818 height 491
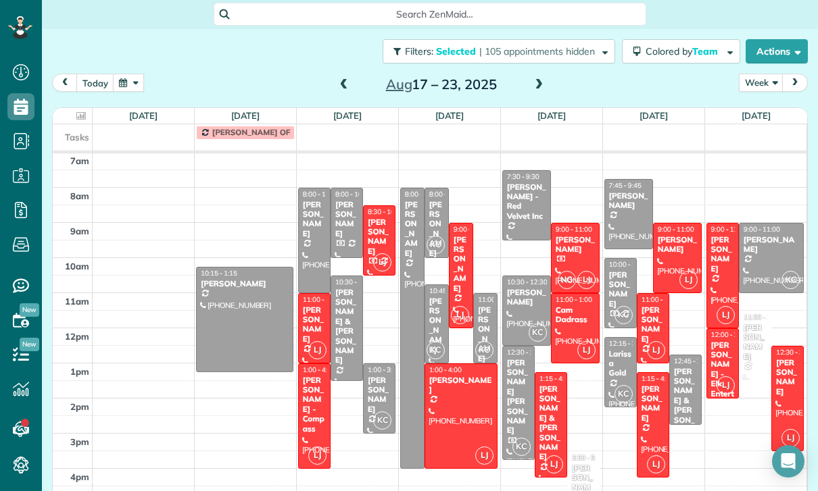
click at [658, 305] on div "Nancy Smith" at bounding box center [653, 324] width 24 height 39
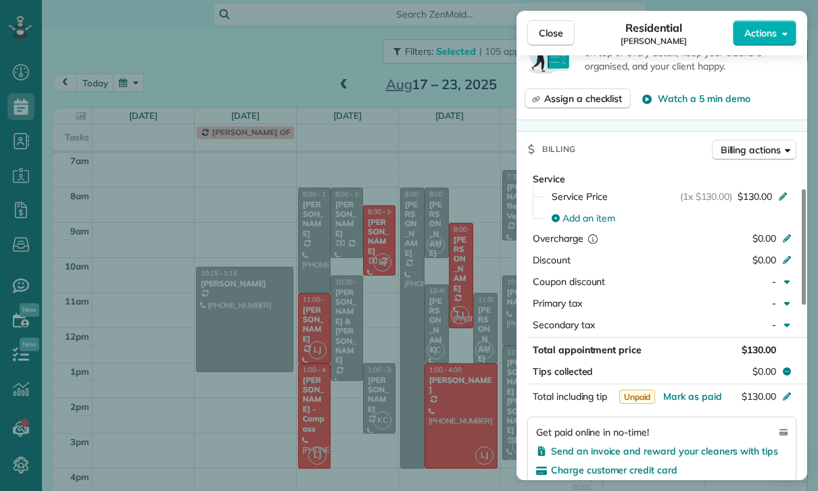
scroll to position [547, 0]
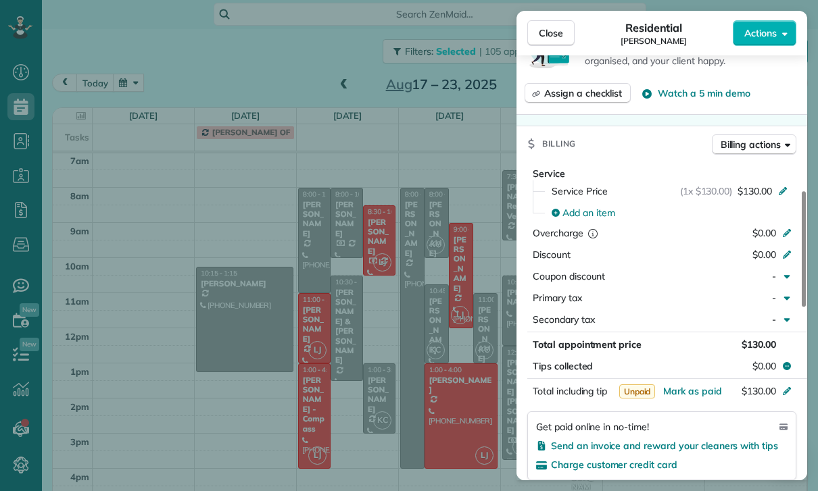
click at [464, 411] on div "Close Residential Nancy Smith Actions Status Yet to Confirm Nancy Smith · Open …" at bounding box center [409, 245] width 818 height 491
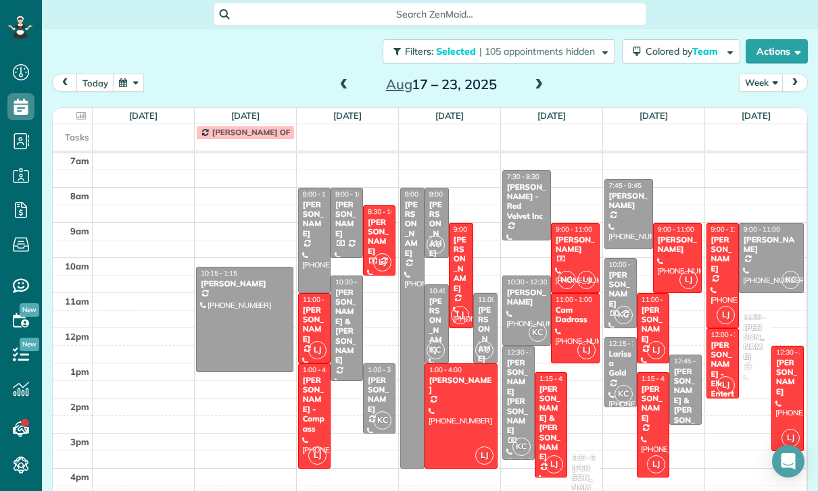
click at [664, 379] on div at bounding box center [652, 425] width 31 height 104
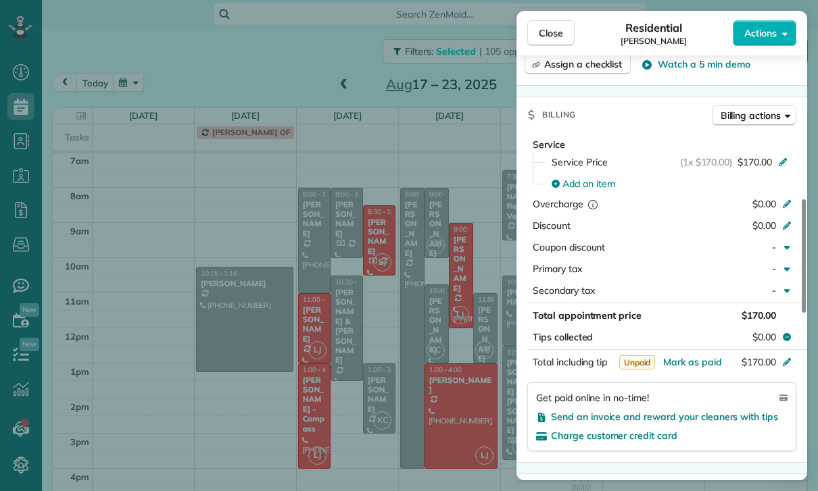
scroll to position [622, 0]
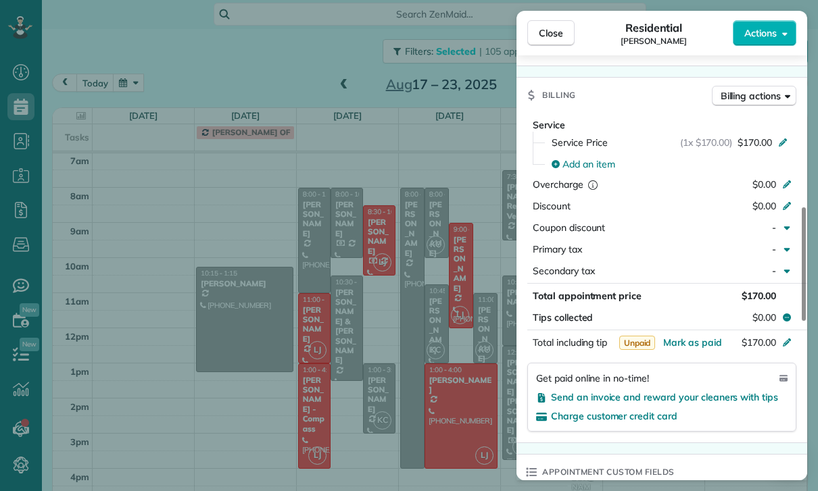
click at [476, 347] on div "Close Residential Ben Phan Actions Status Yet to Confirm Ben Phan · Open profil…" at bounding box center [409, 245] width 818 height 491
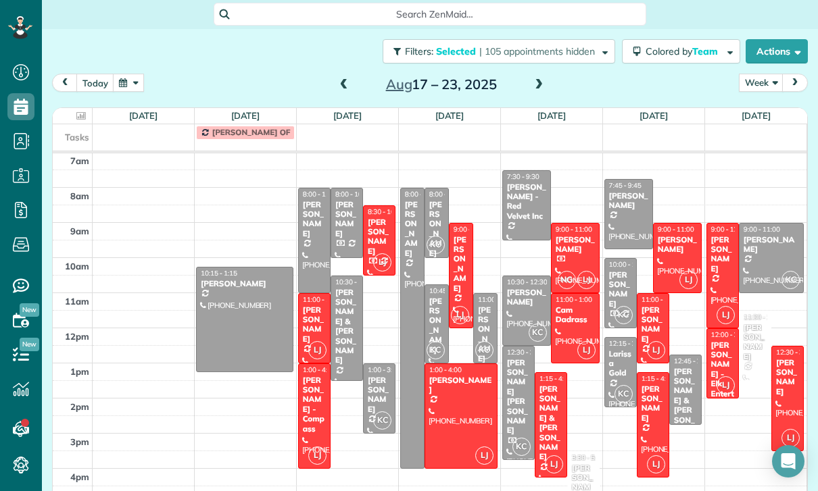
click at [729, 235] on div "[PERSON_NAME]" at bounding box center [722, 254] width 24 height 39
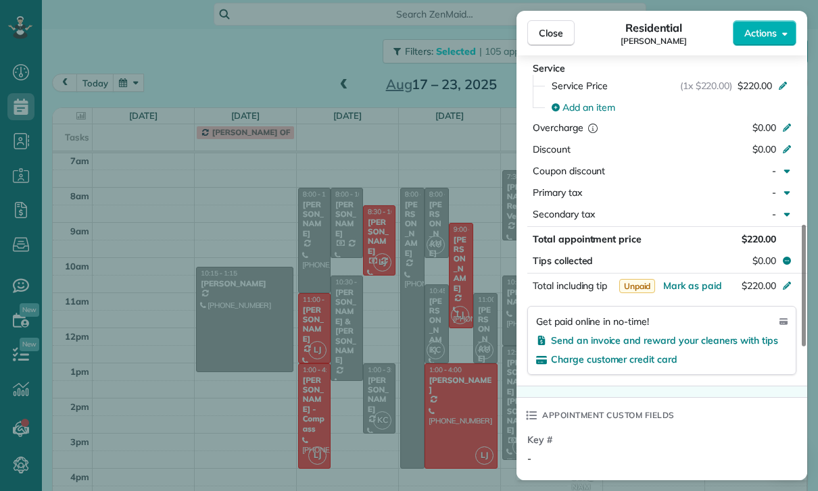
click at [459, 337] on div "Close Residential Rachel Belrose Actions Status Confirmed Rachel Belrose · Open…" at bounding box center [409, 245] width 818 height 491
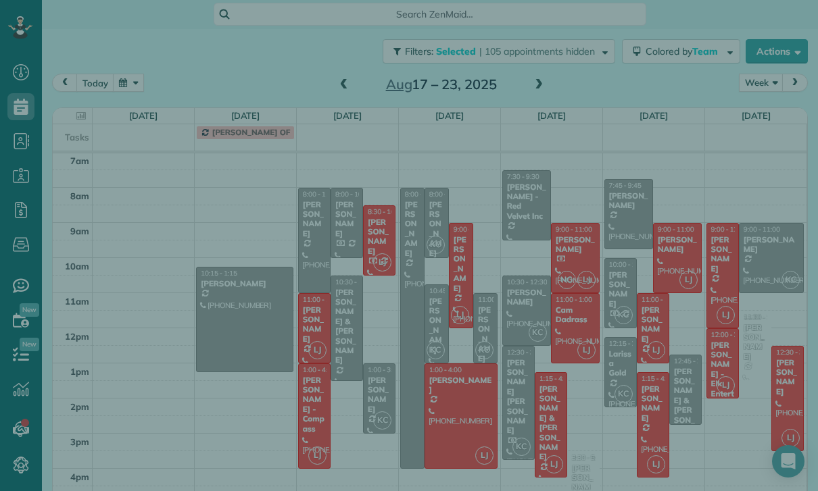
scroll to position [658, 0]
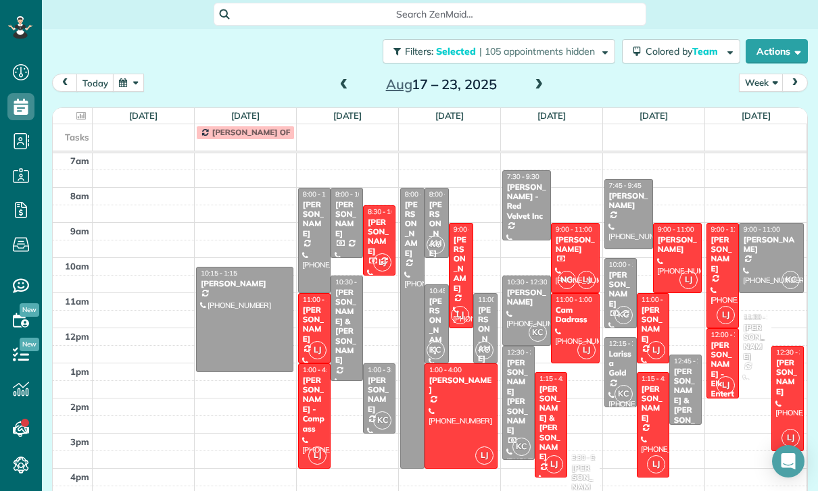
click at [726, 341] on div "[PERSON_NAME] - Elk Entertainment Inc" at bounding box center [722, 380] width 24 height 78
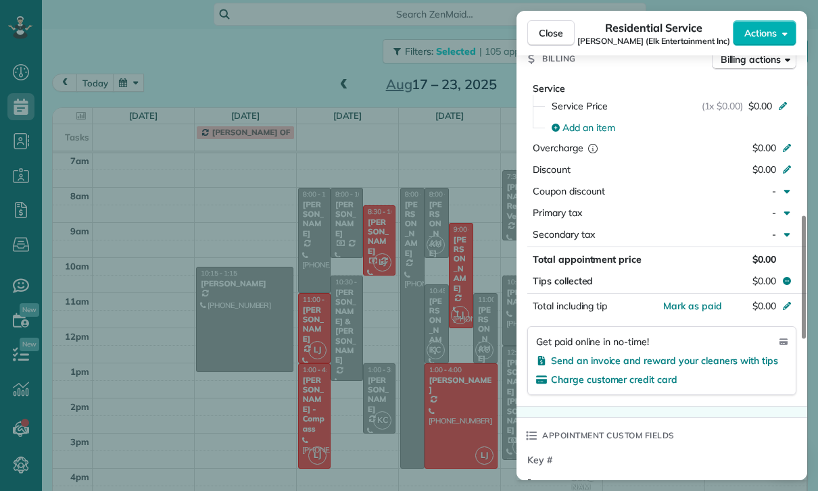
scroll to position [616, 0]
click at [484, 368] on div "Close Residential Service Evan Katz (Elk Entertainment Inc) Actions Status Conf…" at bounding box center [409, 245] width 818 height 491
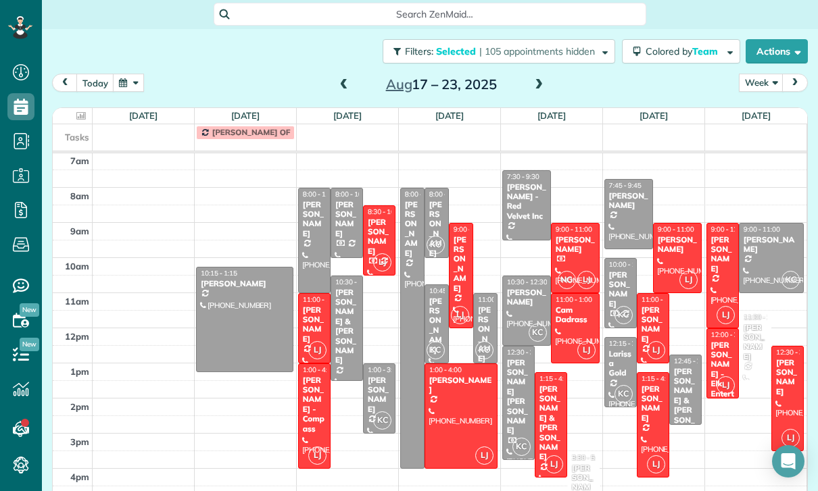
click at [793, 358] on div at bounding box center [787, 399] width 31 height 104
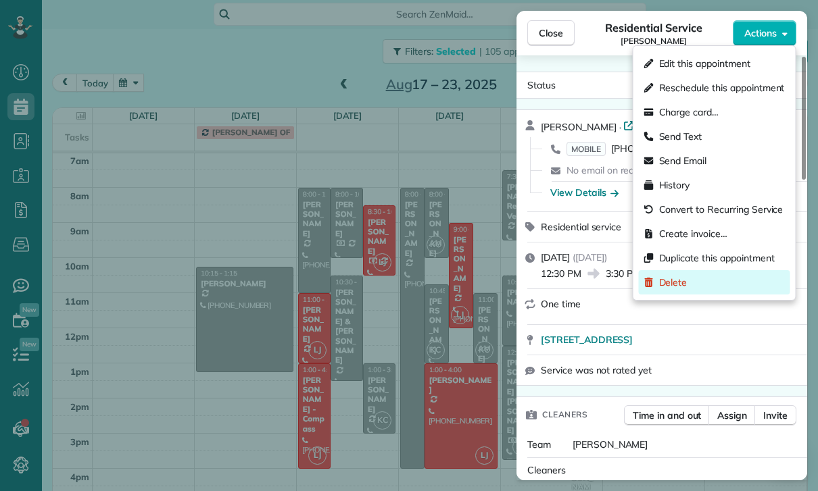
click at [699, 283] on div "Delete" at bounding box center [714, 282] width 151 height 24
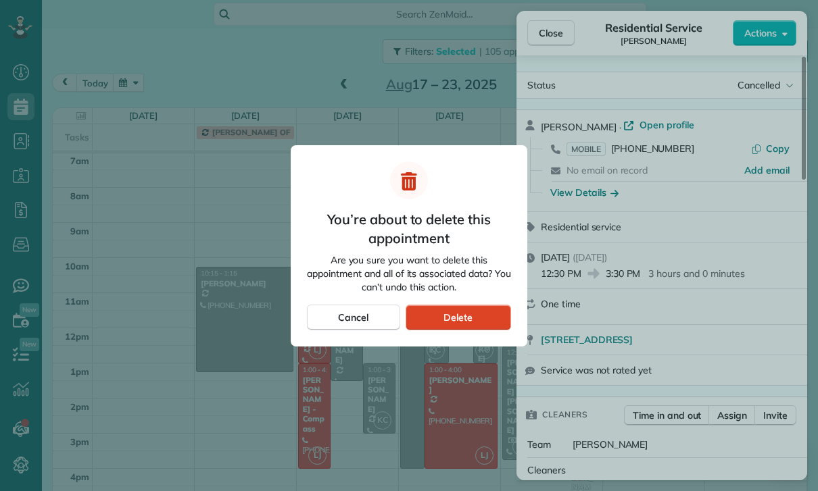
click at [478, 315] on div "Delete" at bounding box center [457, 318] width 105 height 26
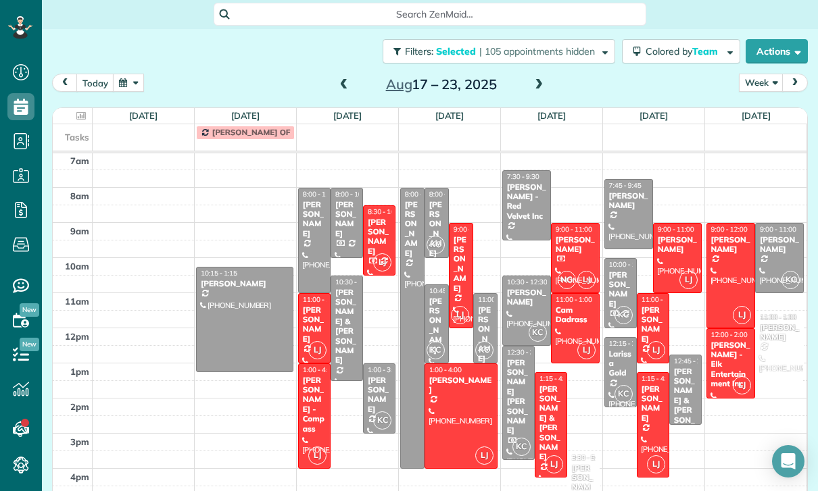
scroll to position [106, 0]
click at [459, 381] on div at bounding box center [461, 416] width 72 height 104
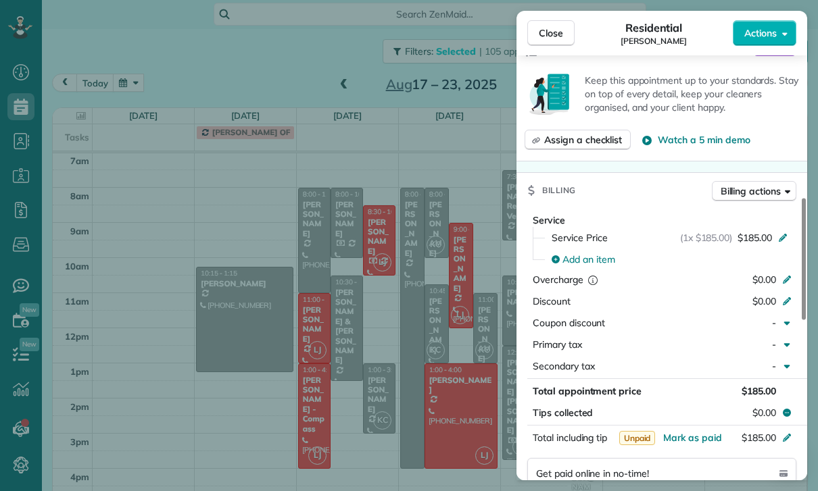
scroll to position [544, 0]
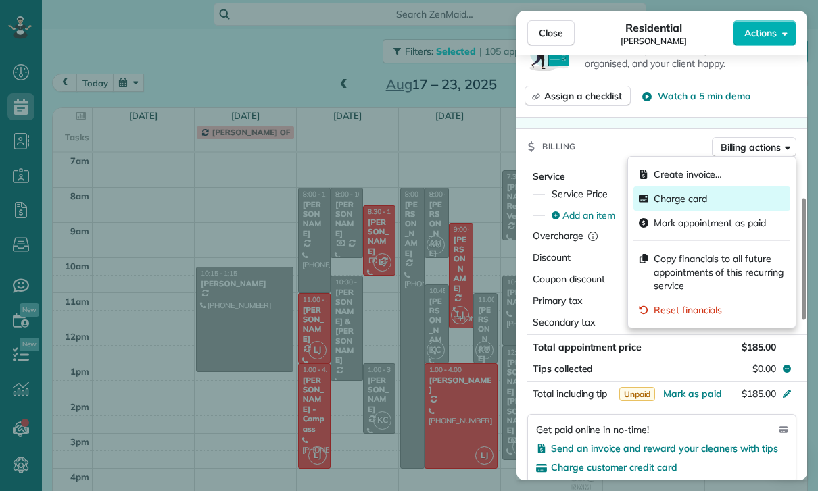
click at [712, 196] on div "Charge card" at bounding box center [711, 198] width 157 height 24
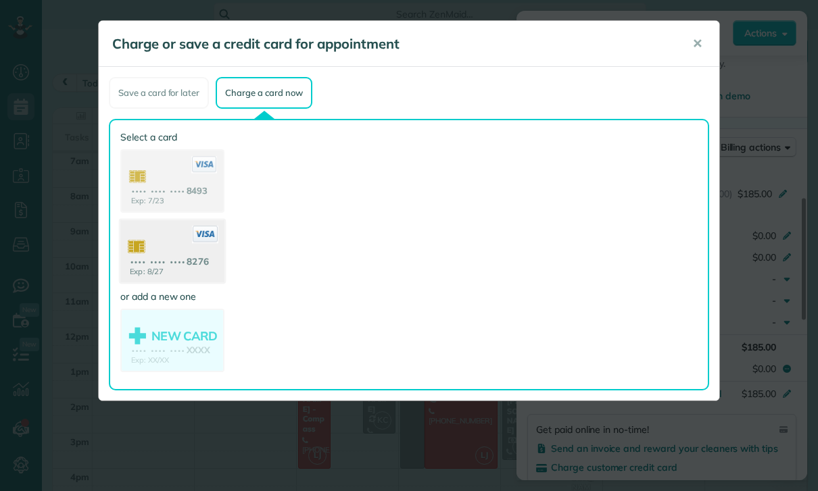
click at [154, 261] on use at bounding box center [172, 253] width 104 height 66
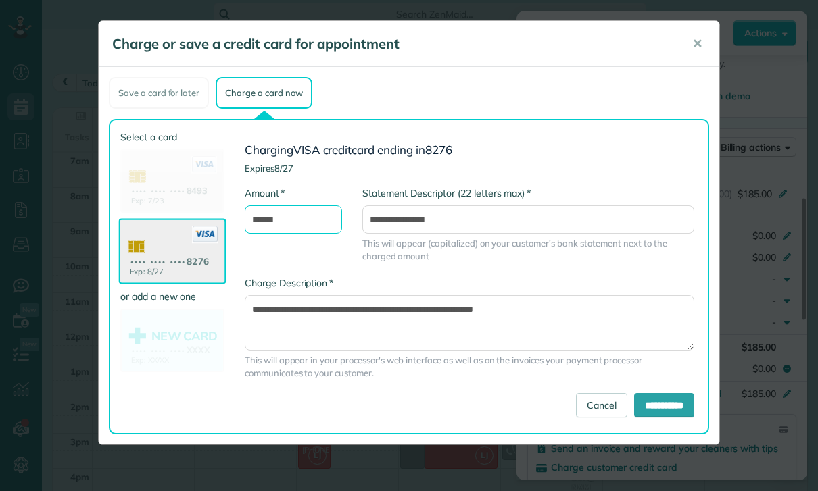
click at [288, 226] on input "******" at bounding box center [293, 219] width 97 height 28
type input "*"
type input "***"
click at [671, 405] on input "**********" at bounding box center [664, 405] width 60 height 24
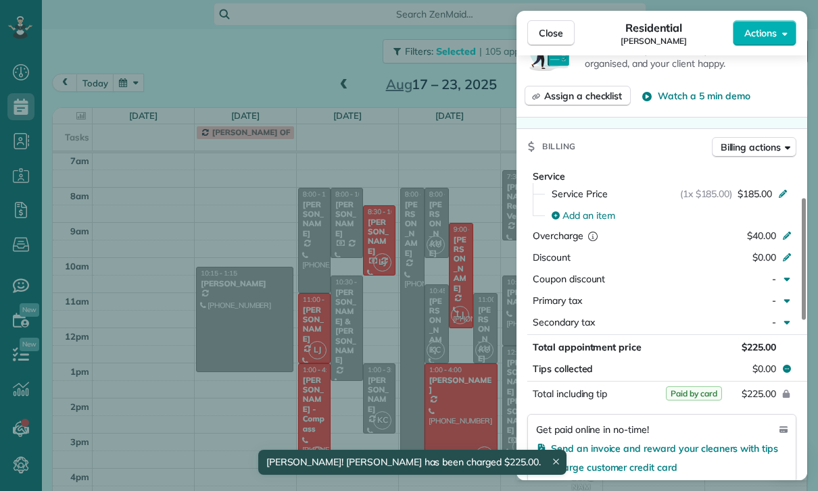
click at [195, 424] on div "Close Residential Kameelah Gateau Actions Status Confirmed Kameelah Gateau · Op…" at bounding box center [409, 245] width 818 height 491
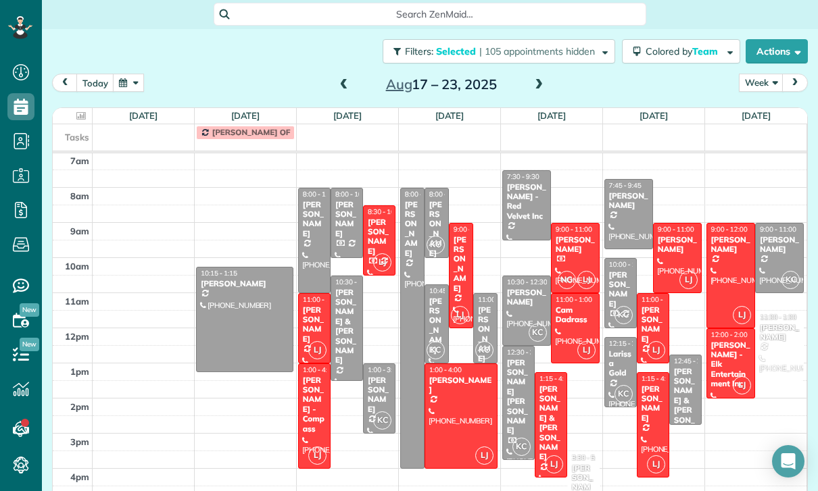
scroll to position [85, 0]
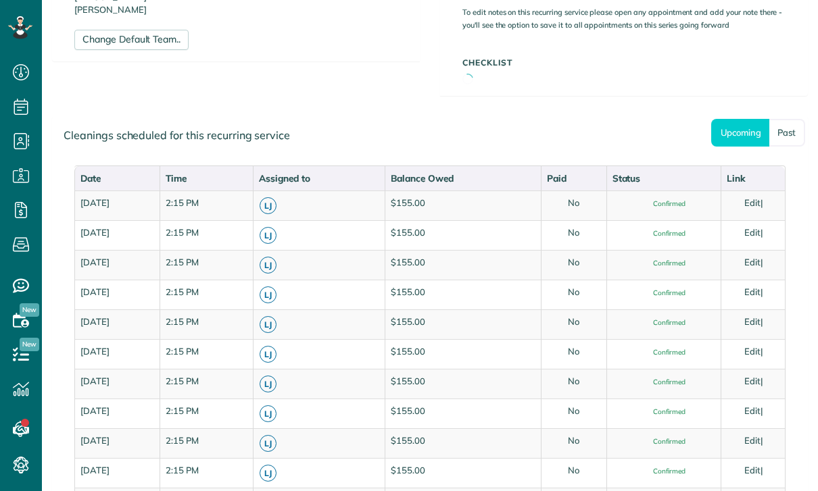
scroll to position [589, 0]
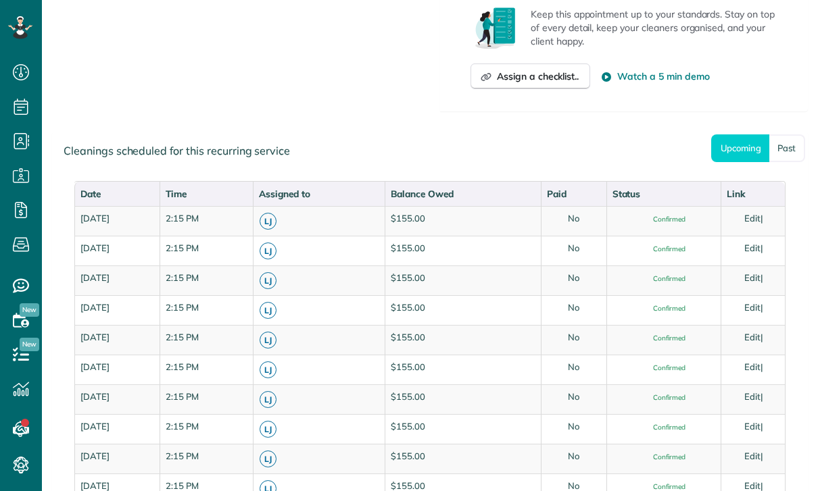
click at [791, 132] on div "Upcoming Past Cleanings scheduled for this recurring service Date Time Assigned…" at bounding box center [429, 375] width 755 height 486
click at [787, 145] on link "Past" at bounding box center [787, 148] width 36 height 28
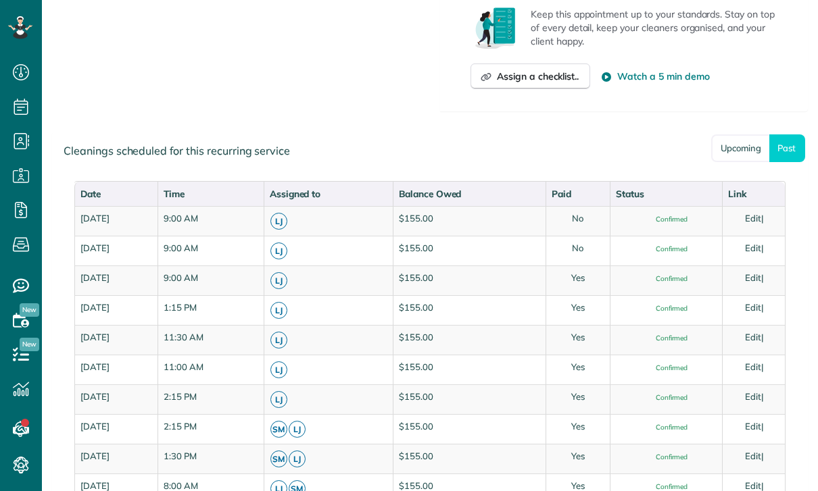
scroll to position [587, 0]
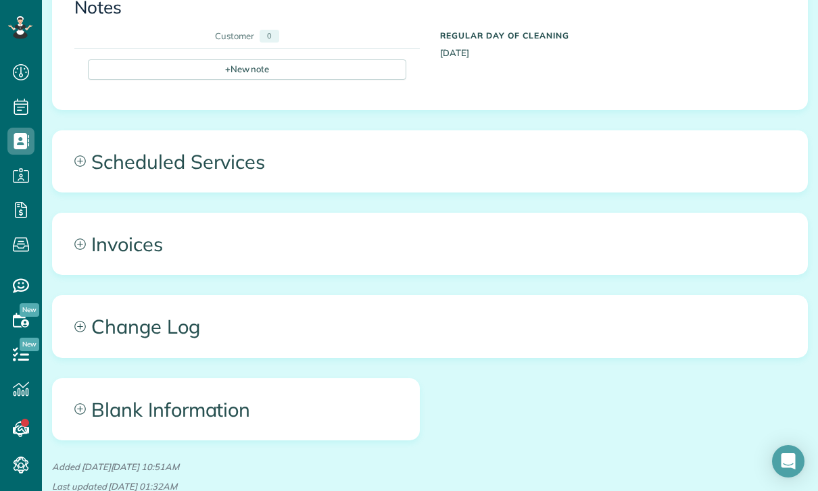
scroll to position [552, 0]
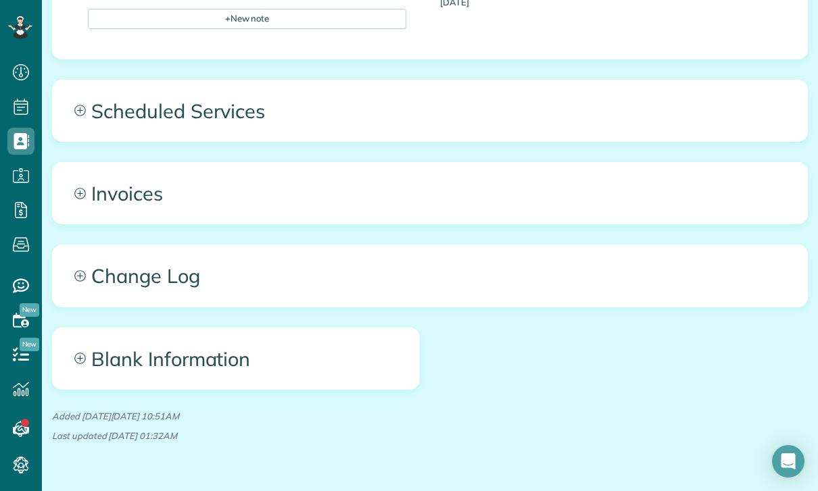
click at [147, 126] on span "Scheduled Services" at bounding box center [430, 110] width 754 height 61
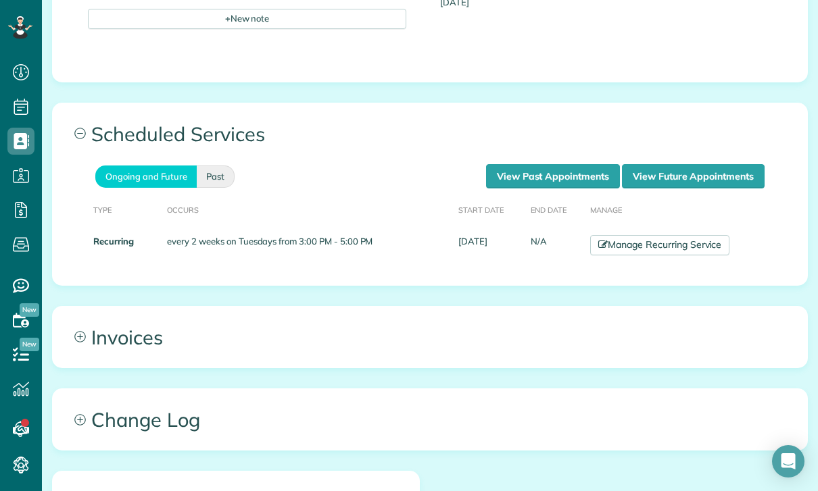
click at [217, 174] on link "Past" at bounding box center [216, 177] width 38 height 22
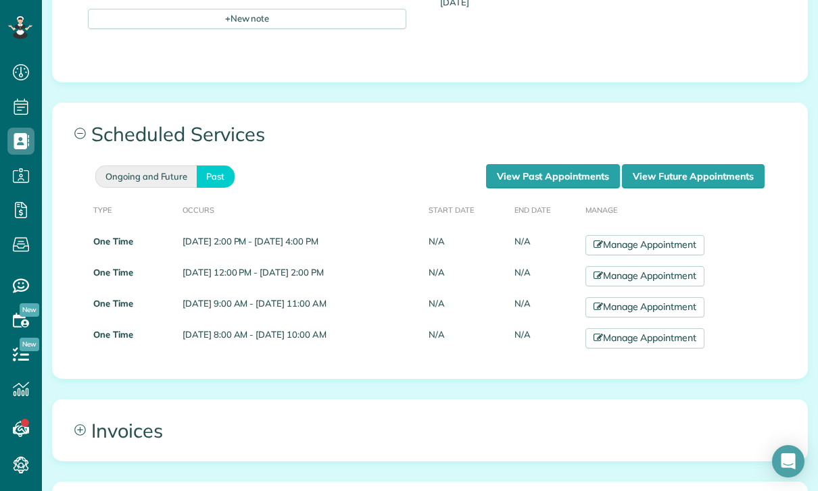
click at [123, 166] on link "Ongoing and Future" at bounding box center [145, 177] width 101 height 22
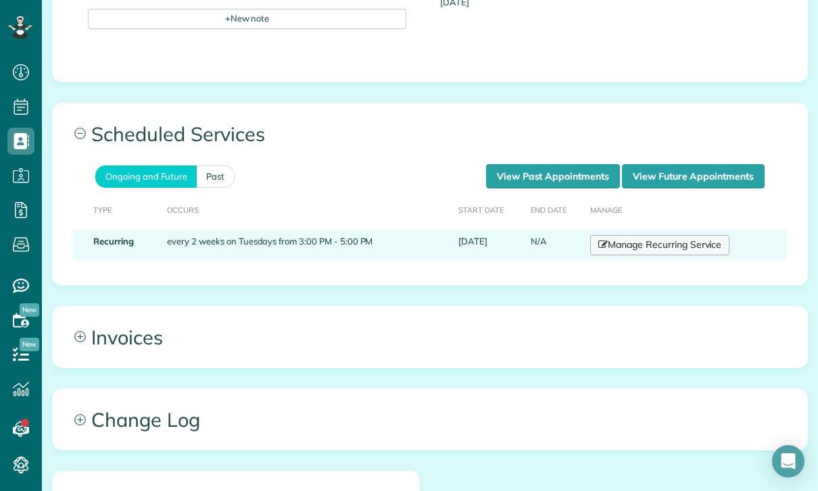
click at [695, 245] on link "Manage Recurring Service" at bounding box center [659, 245] width 139 height 20
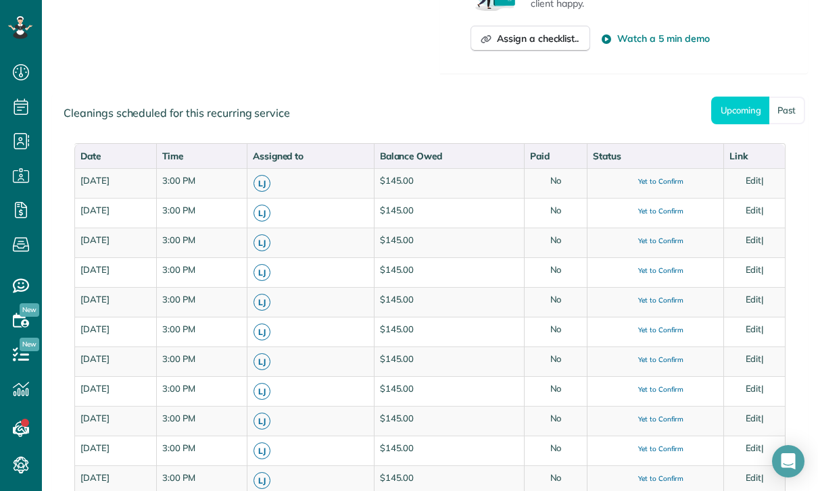
scroll to position [629, 0]
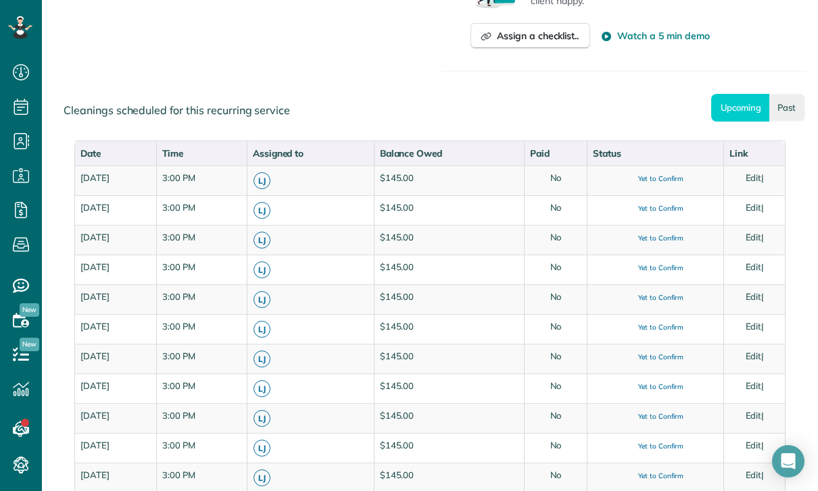
click at [789, 111] on link "Past" at bounding box center [787, 108] width 36 height 28
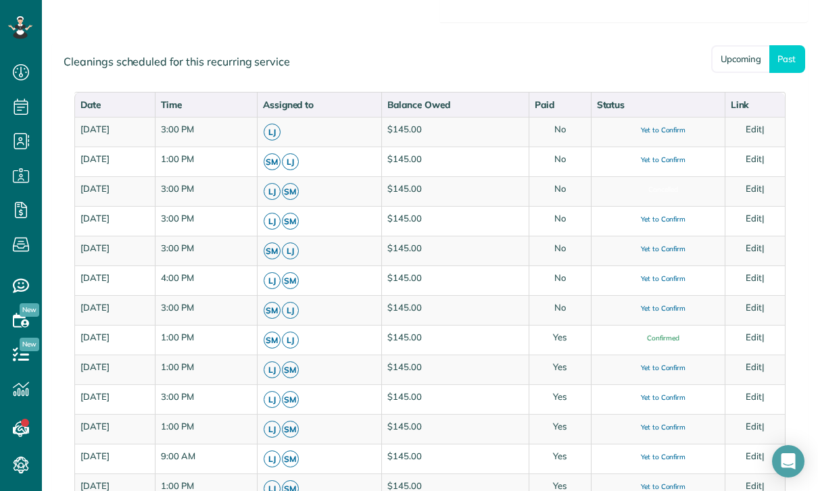
scroll to position [686, 0]
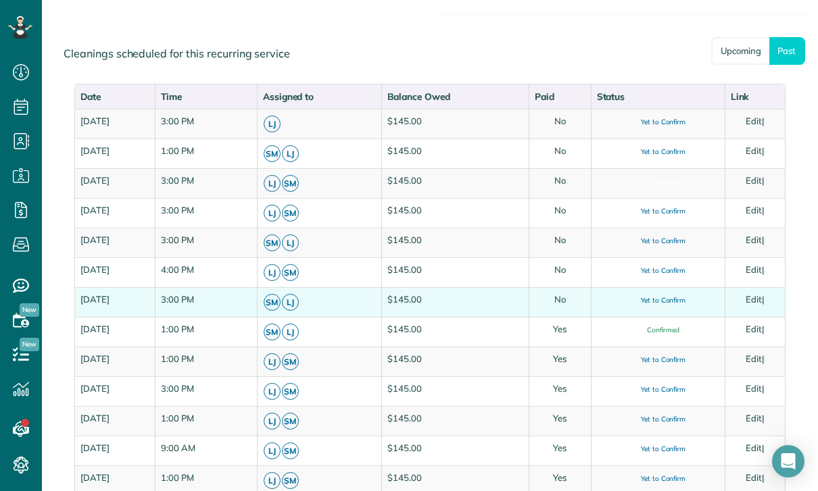
click at [761, 294] on link "Edit" at bounding box center [753, 299] width 16 height 11
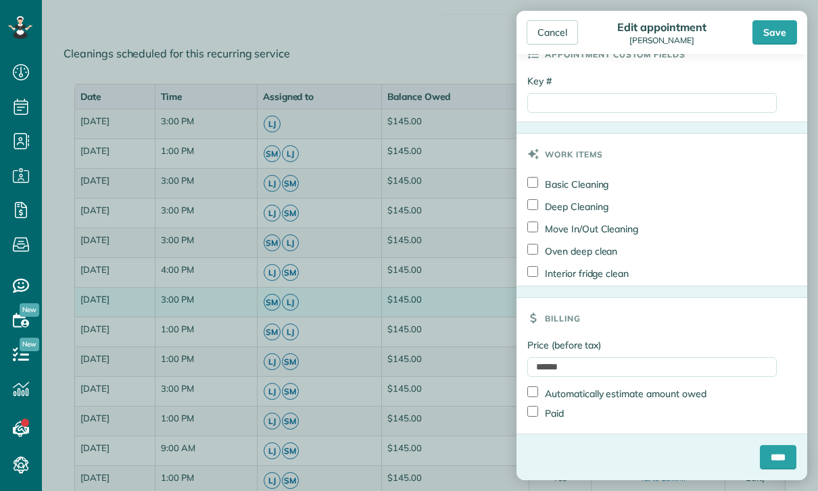
scroll to position [670, 0]
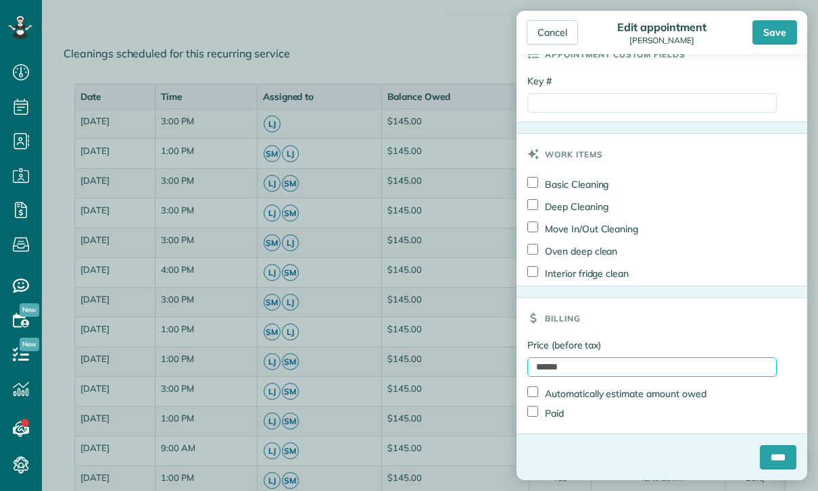
click at [686, 373] on input "******" at bounding box center [651, 367] width 249 height 20
type input "***"
click at [564, 415] on label "Paid" at bounding box center [545, 413] width 36 height 14
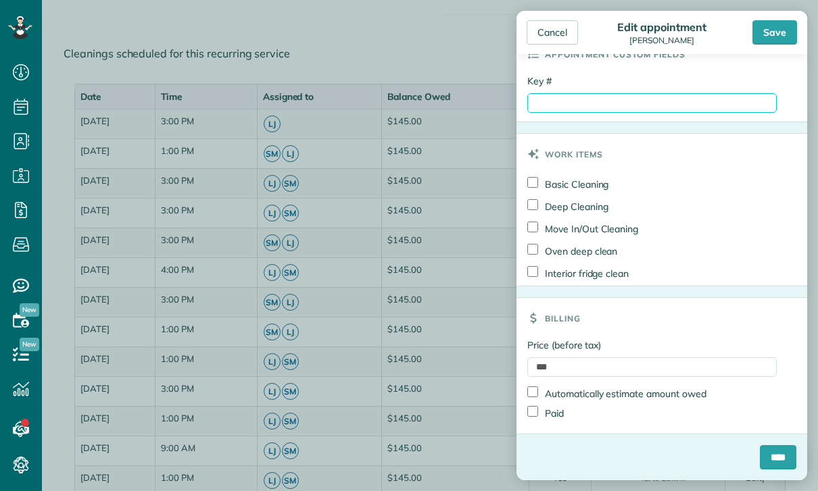
click at [642, 111] on input "Key #" at bounding box center [651, 103] width 249 height 20
click at [536, 101] on input "**********" at bounding box center [651, 103] width 249 height 20
click at [549, 94] on input "**********" at bounding box center [651, 103] width 249 height 20
click at [543, 95] on input "**********" at bounding box center [651, 103] width 249 height 20
type input "**********"
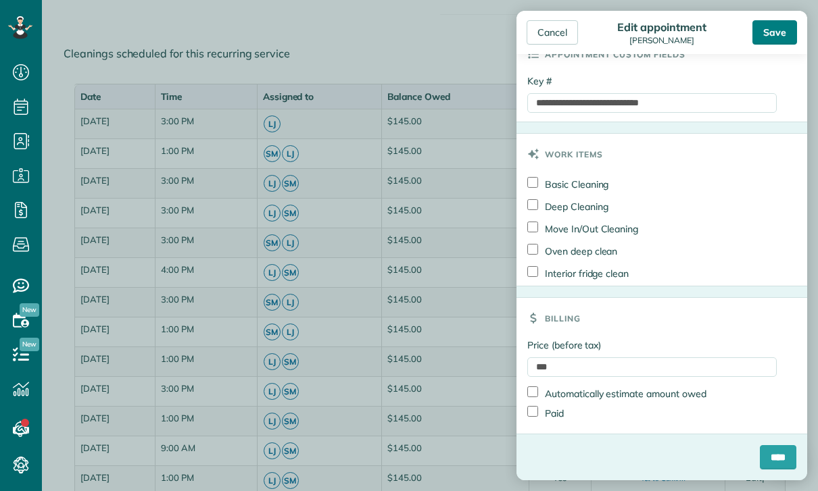
click at [785, 36] on div "Save" at bounding box center [774, 32] width 45 height 24
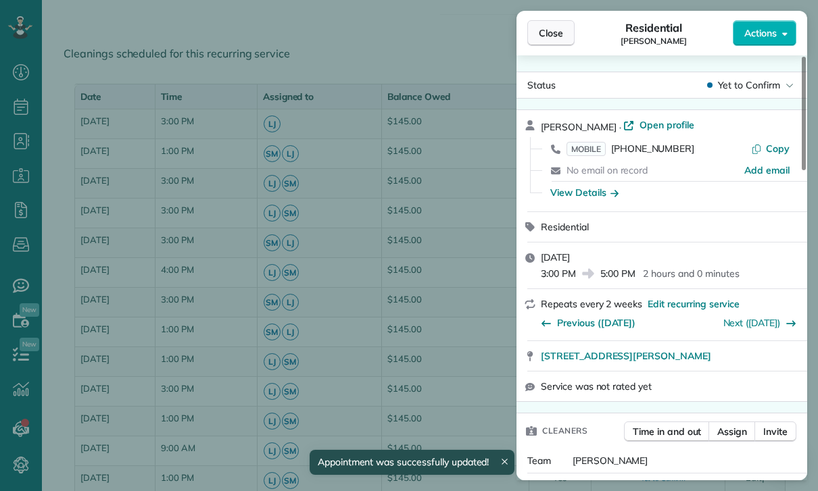
click at [555, 26] on button "Close" at bounding box center [550, 33] width 47 height 26
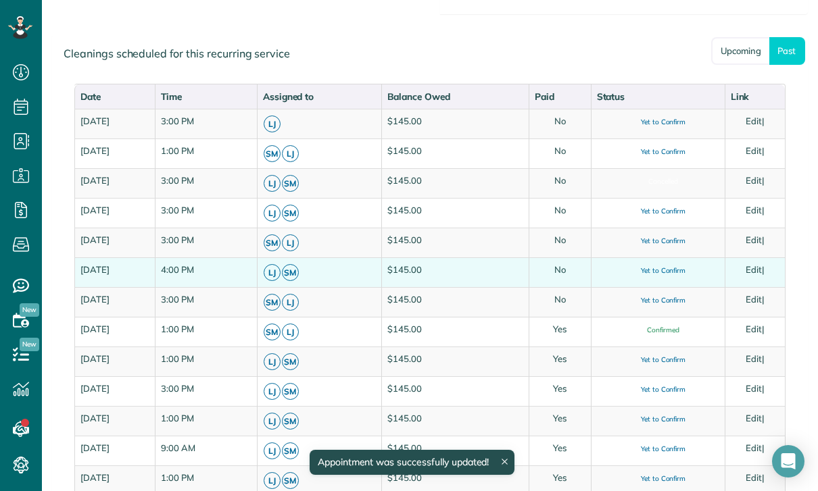
click at [776, 273] on td "Edit |" at bounding box center [754, 272] width 60 height 30
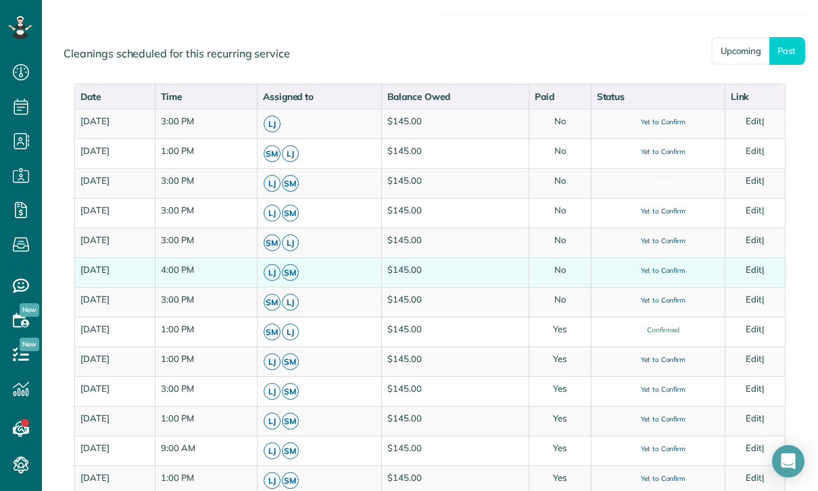
click at [761, 266] on link "Edit" at bounding box center [753, 269] width 16 height 11
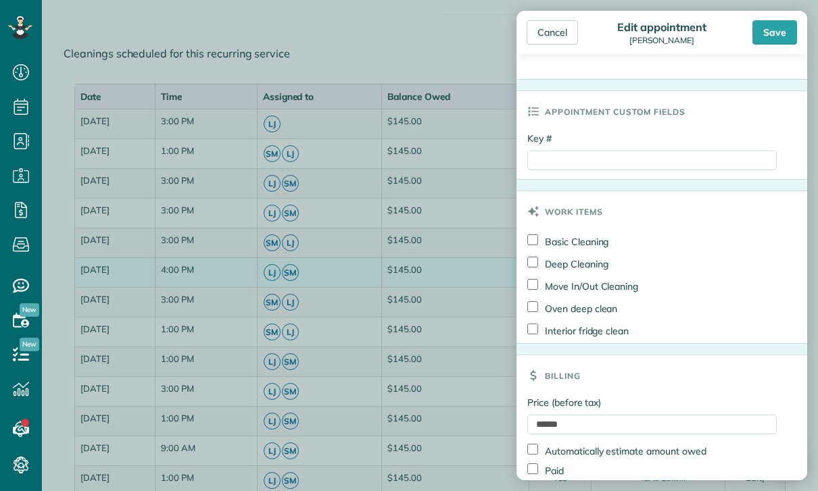
scroll to position [616, 0]
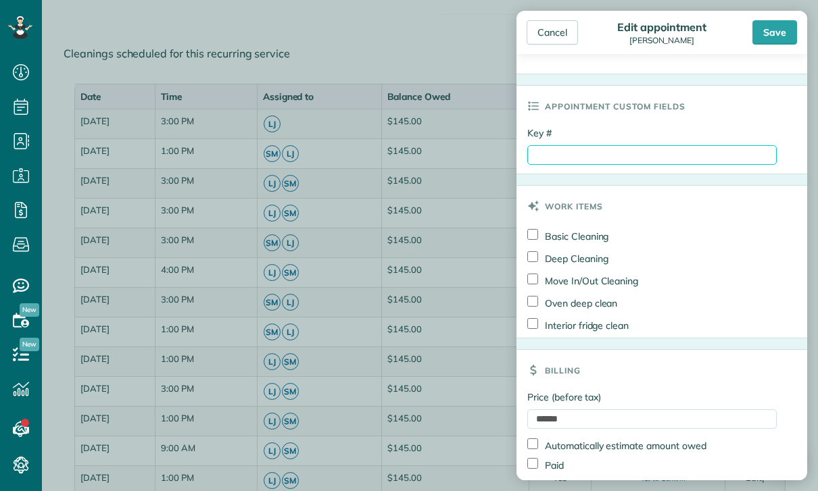
click at [659, 160] on input "Key #" at bounding box center [651, 155] width 249 height 20
paste input "**********"
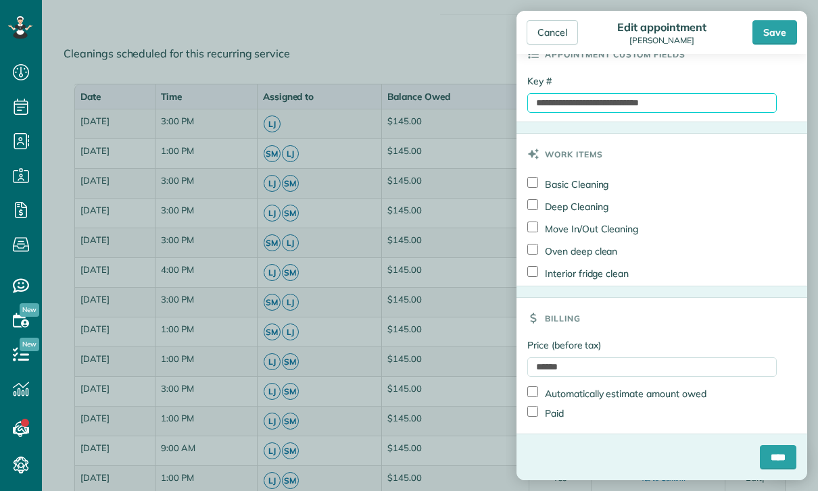
scroll to position [670, 0]
type input "**********"
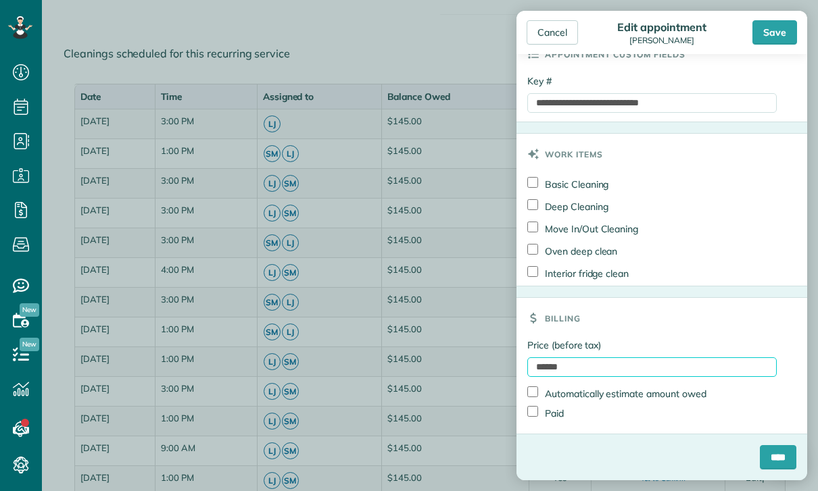
click at [630, 368] on input "******" at bounding box center [651, 367] width 249 height 20
type input "******"
click at [555, 420] on label "Paid" at bounding box center [545, 413] width 36 height 14
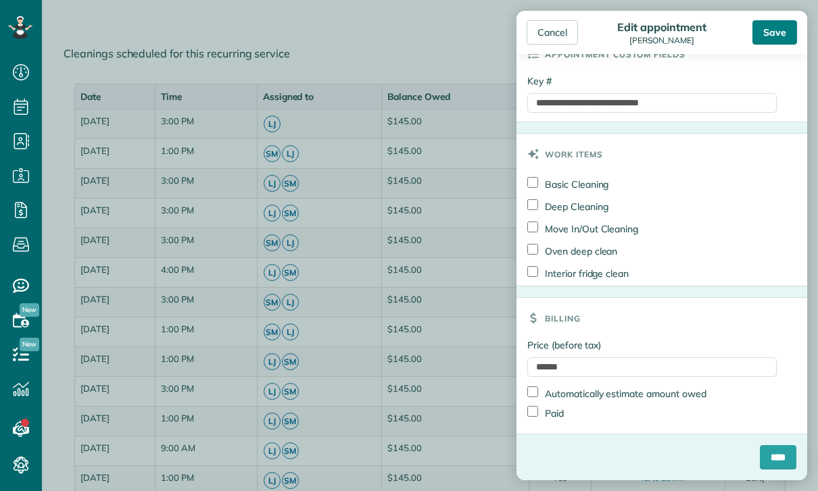
click at [776, 23] on div "Save" at bounding box center [774, 32] width 45 height 24
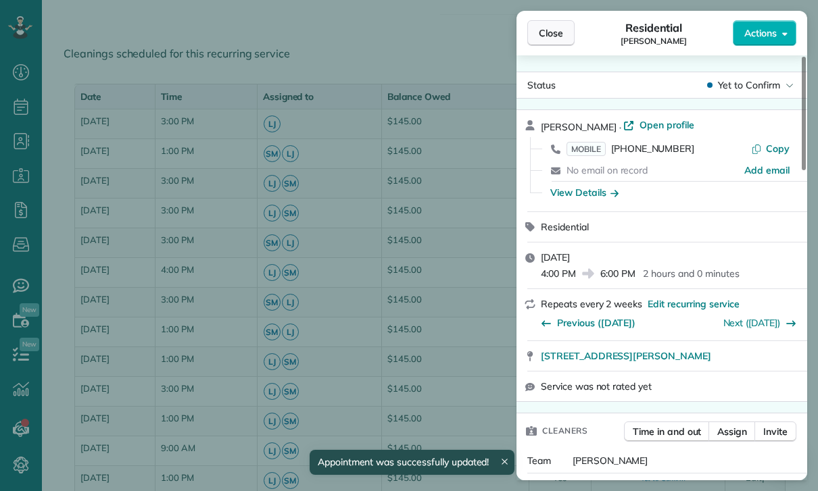
click at [560, 20] on button "Close" at bounding box center [550, 33] width 47 height 26
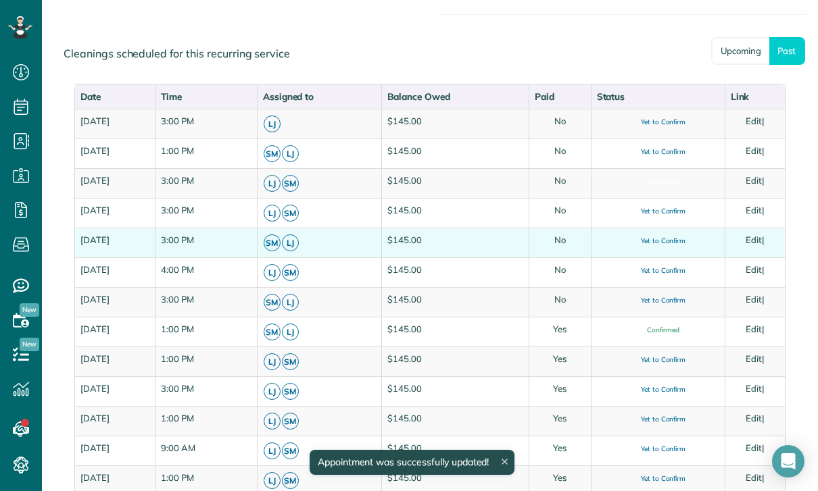
click at [761, 242] on link "Edit" at bounding box center [753, 239] width 16 height 11
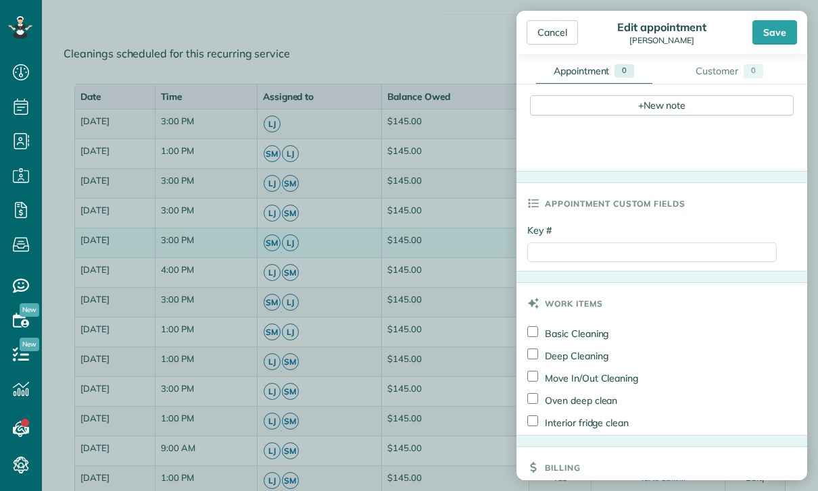
scroll to position [609, 0]
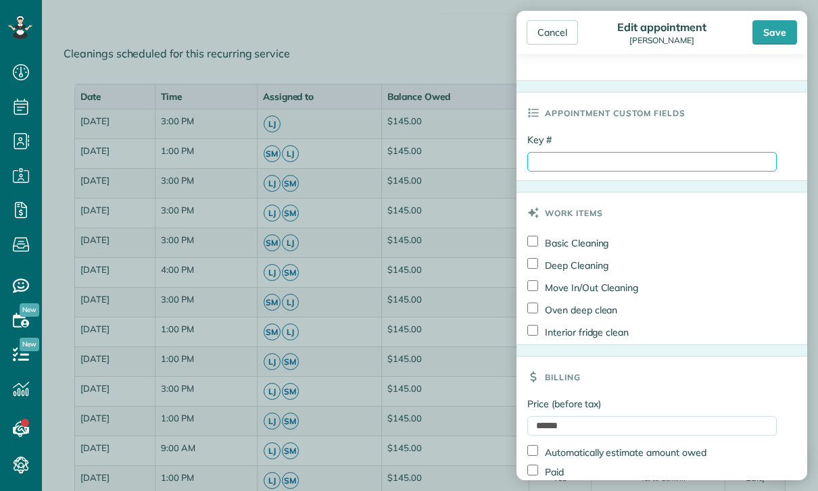
click at [683, 167] on input "Key #" at bounding box center [651, 162] width 249 height 20
paste input "**********"
type input "**********"
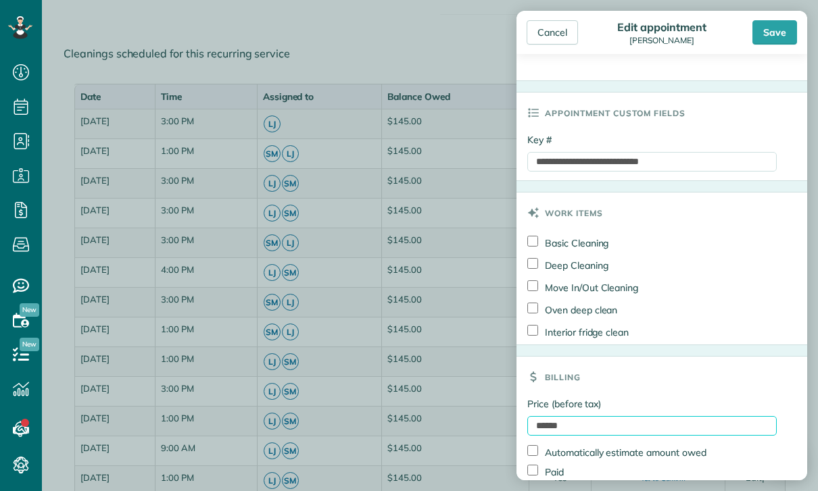
click at [651, 424] on input "******" at bounding box center [651, 426] width 249 height 20
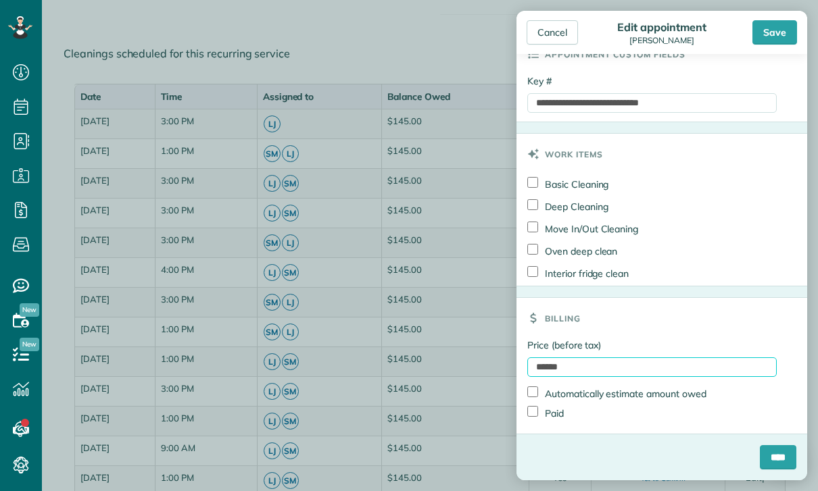
scroll to position [670, 0]
type input "******"
click at [557, 411] on label "Paid" at bounding box center [545, 413] width 36 height 14
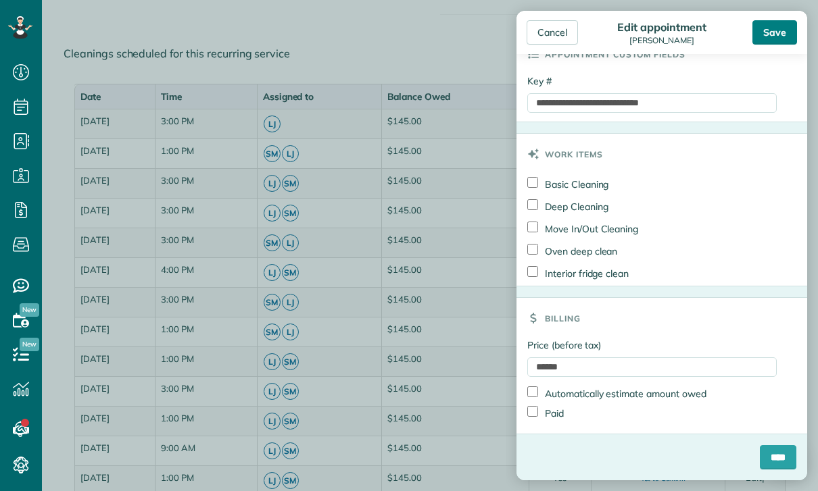
click at [781, 40] on div "Save" at bounding box center [774, 32] width 45 height 24
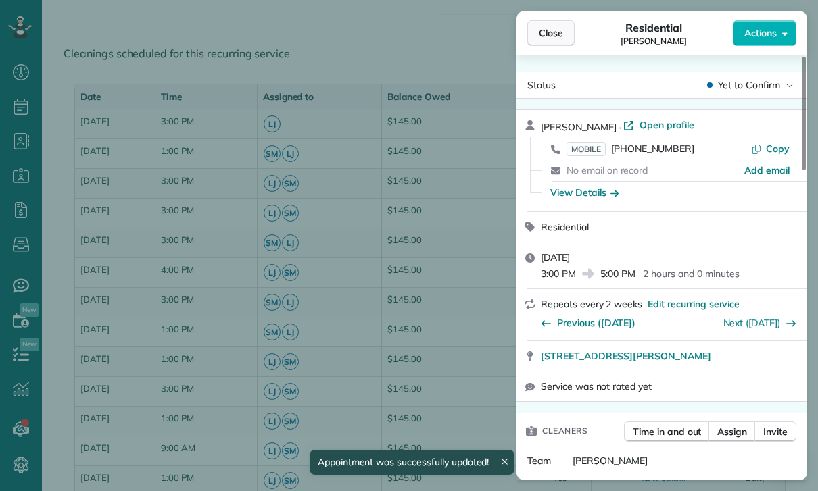
click at [557, 29] on span "Close" at bounding box center [551, 33] width 24 height 14
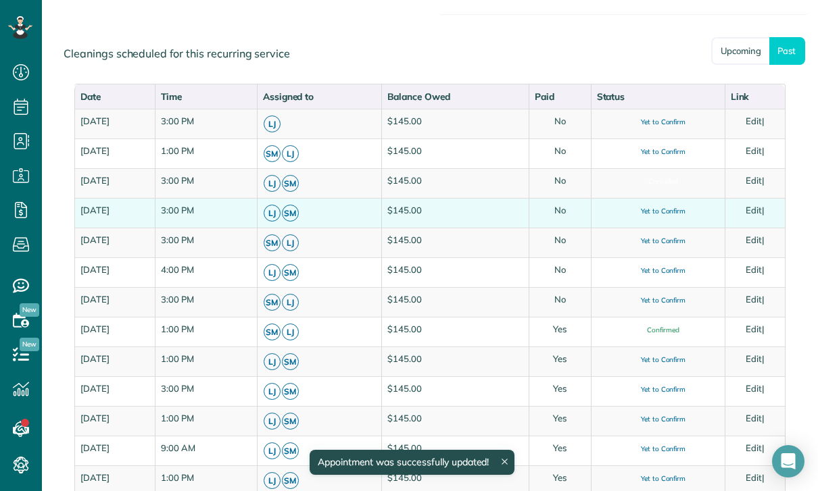
click at [773, 205] on td "Edit |" at bounding box center [754, 213] width 60 height 30
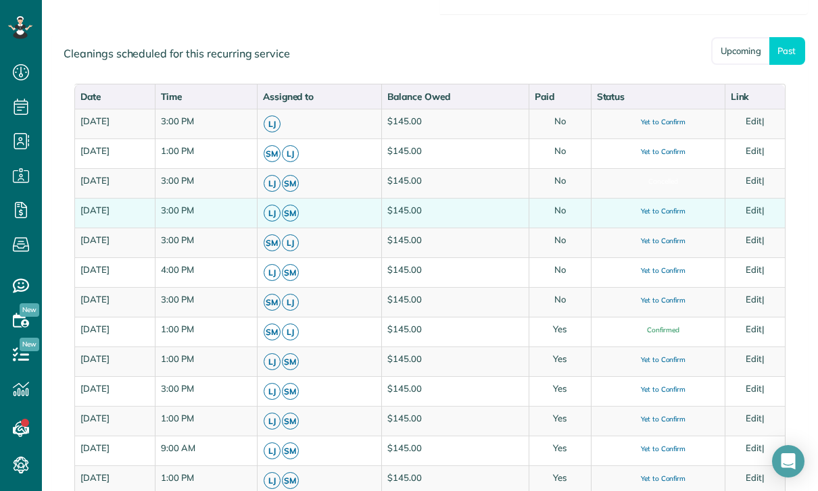
click at [761, 209] on link "Edit" at bounding box center [753, 210] width 16 height 11
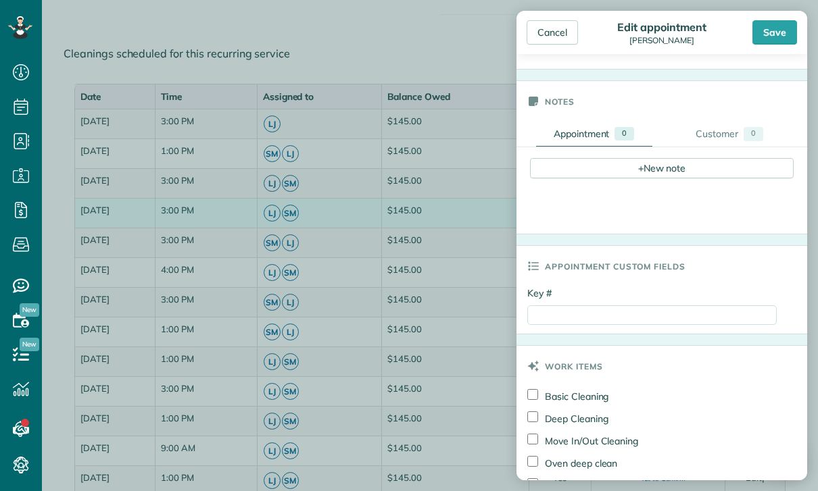
scroll to position [544, 0]
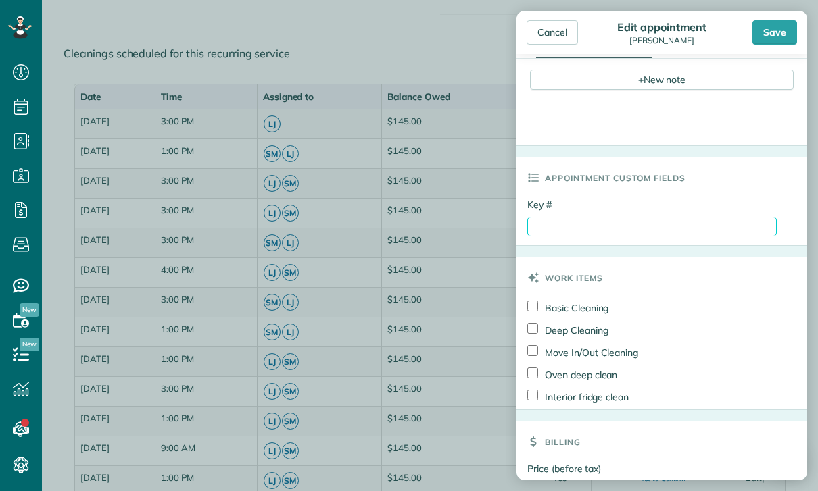
click at [686, 233] on input "Key #" at bounding box center [651, 227] width 249 height 20
paste input "**********"
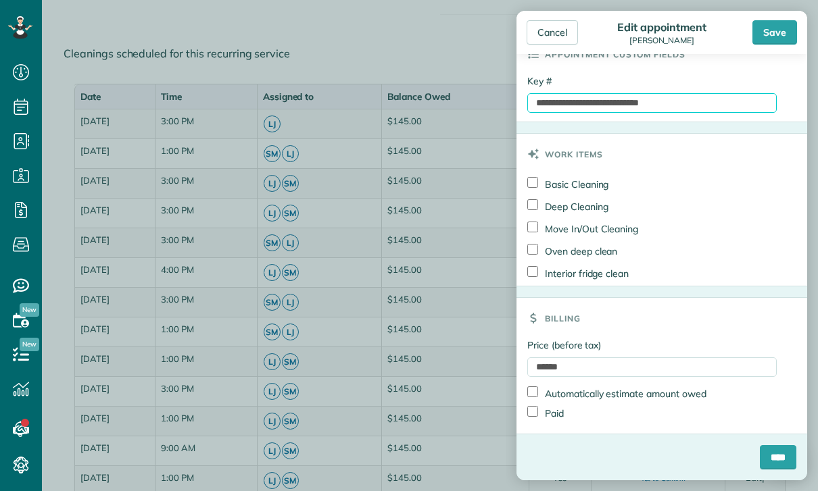
scroll to position [670, 0]
type input "**********"
click at [561, 414] on label "Paid" at bounding box center [545, 413] width 36 height 14
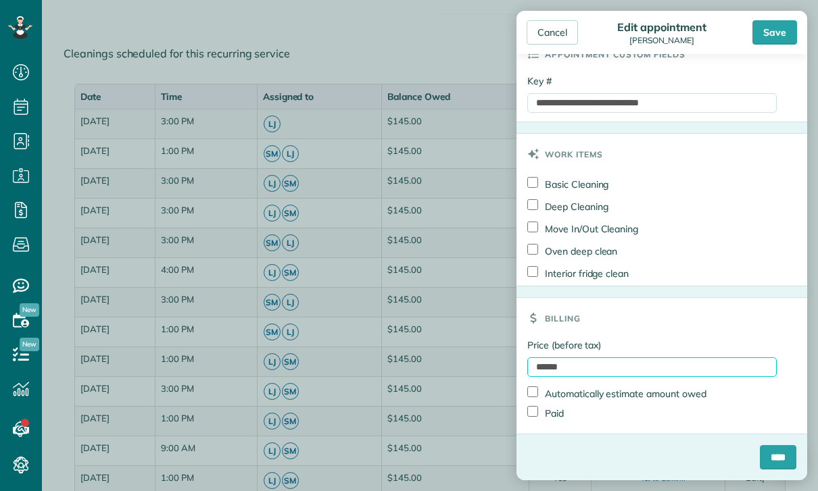
click at [601, 366] on input "******" at bounding box center [651, 367] width 249 height 20
type input "******"
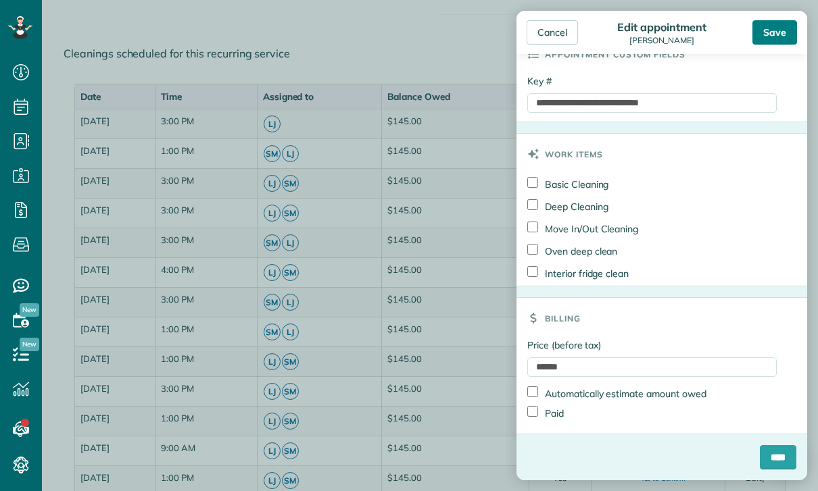
click at [770, 30] on div "Save" at bounding box center [774, 32] width 45 height 24
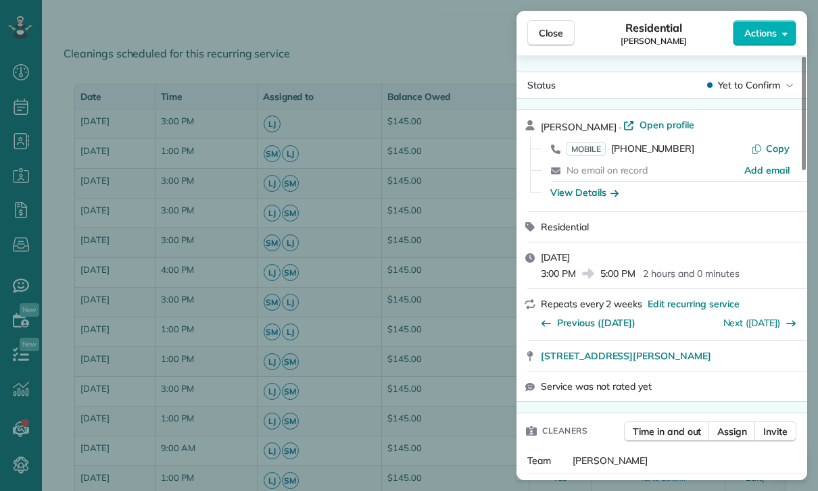
click at [439, 357] on div "Close Residential Sharon Baum Actions Status Yet to Confirm Sharon Baum · Open …" at bounding box center [409, 245] width 818 height 491
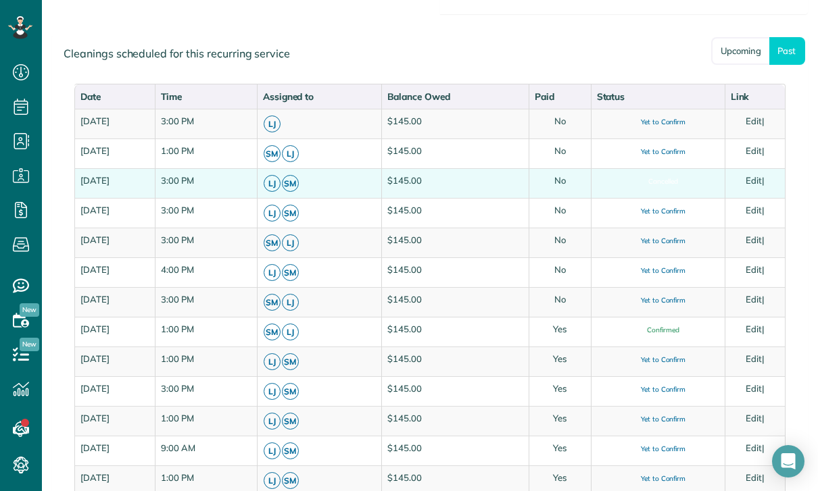
click at [761, 176] on link "Edit" at bounding box center [753, 180] width 16 height 11
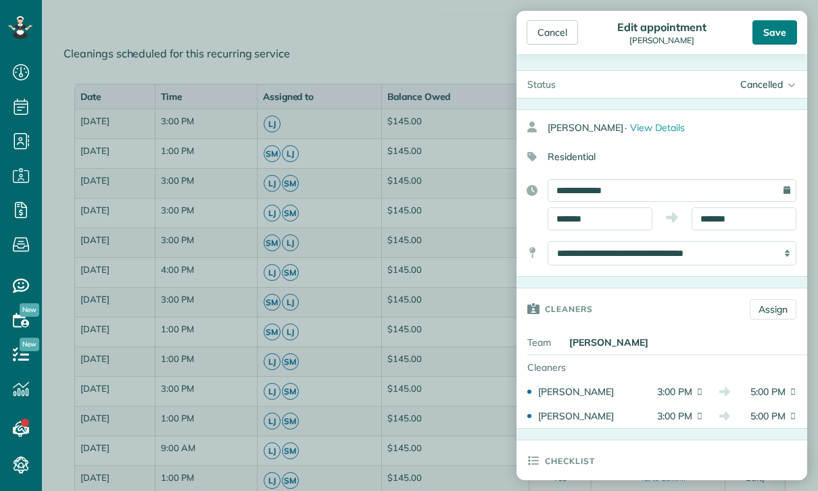
click at [784, 33] on div "Save" at bounding box center [774, 32] width 45 height 24
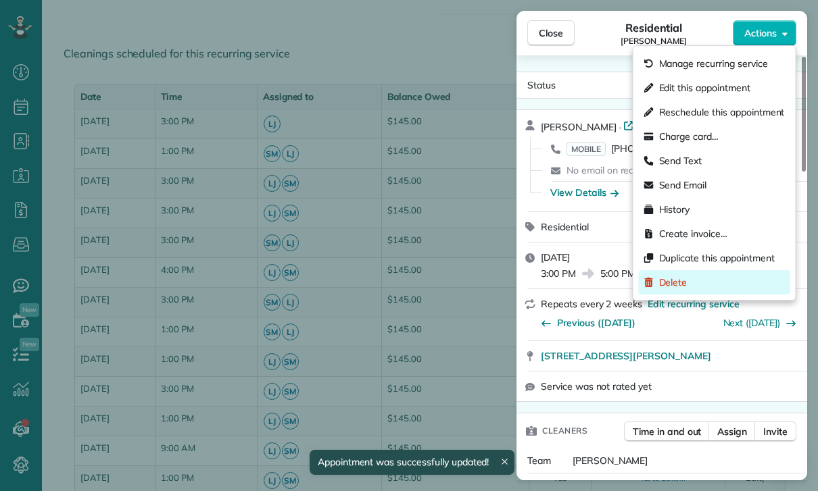
click at [684, 286] on span "Delete" at bounding box center [673, 283] width 28 height 14
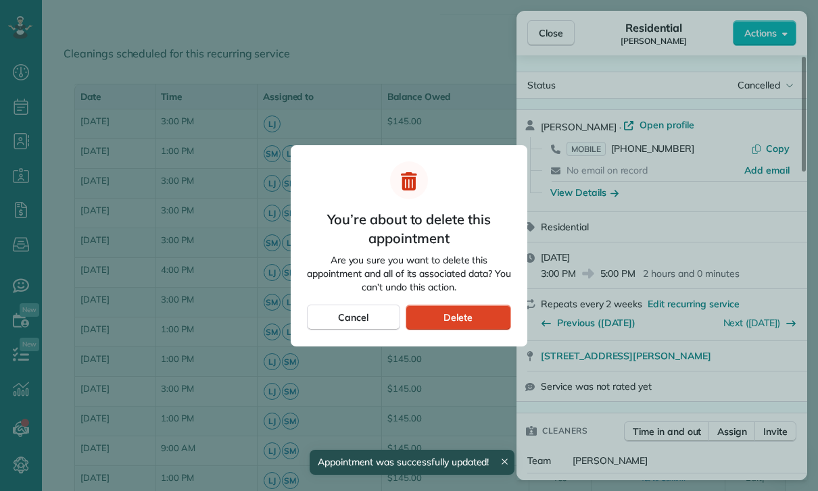
click at [487, 312] on div "Delete" at bounding box center [457, 318] width 105 height 26
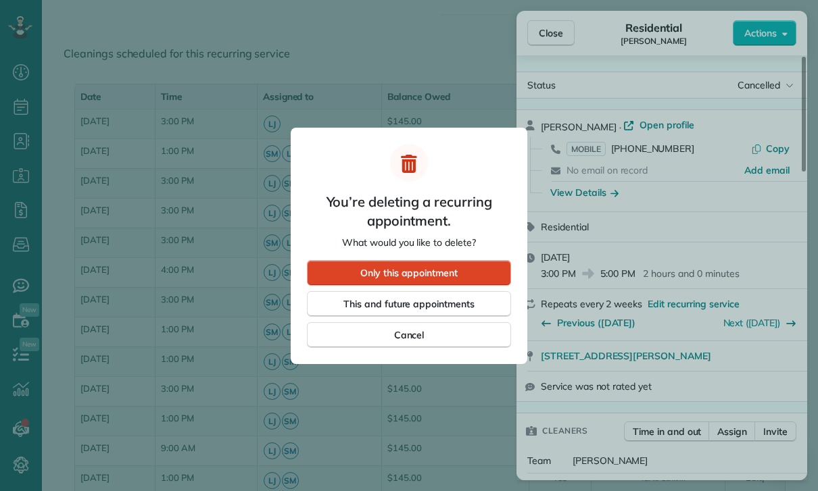
click at [441, 271] on span "Only this appointment" at bounding box center [408, 273] width 97 height 14
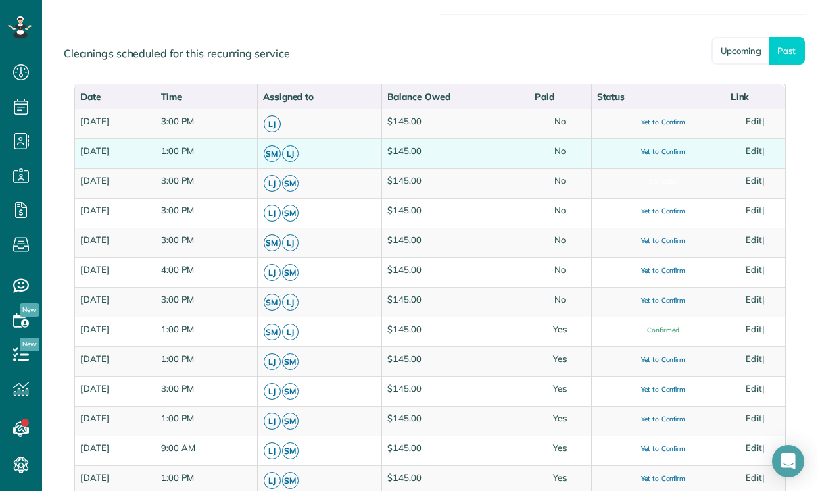
click at [761, 150] on link "Edit" at bounding box center [753, 150] width 16 height 11
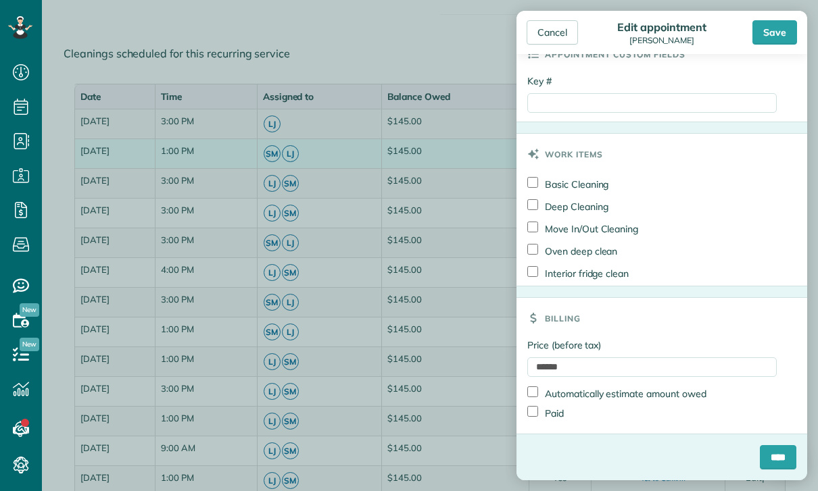
scroll to position [670, 0]
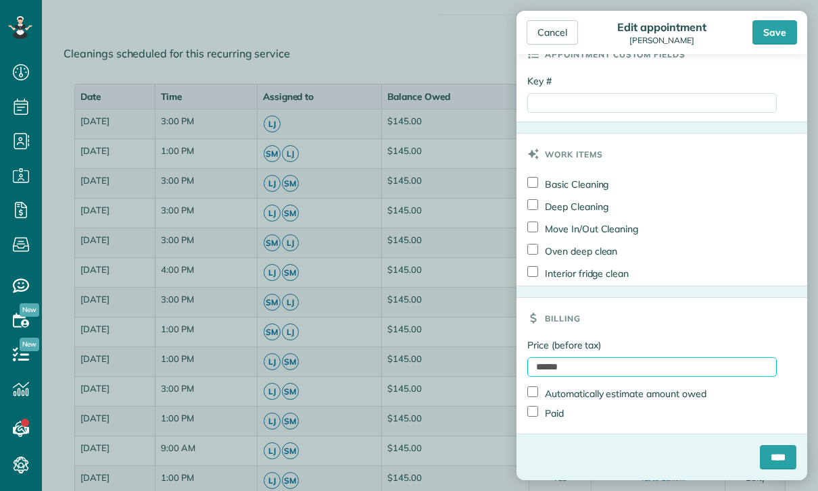
click at [638, 365] on input "******" at bounding box center [651, 367] width 249 height 20
type input "******"
click at [559, 413] on label "Paid" at bounding box center [545, 413] width 36 height 14
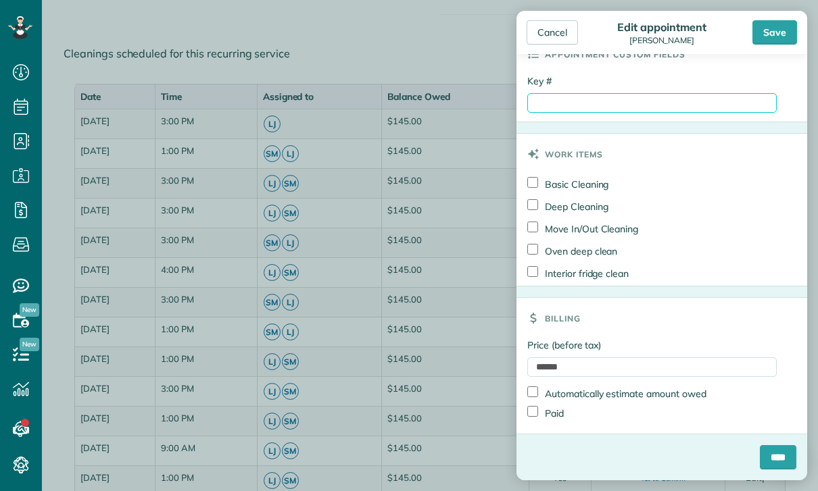
click at [627, 101] on input "Key #" at bounding box center [651, 103] width 249 height 20
paste input "**********"
type input "**********"
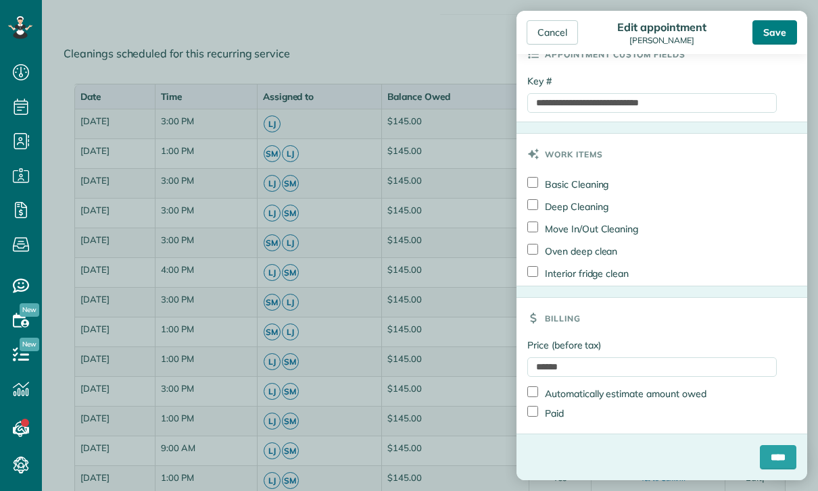
click at [777, 28] on div "Save" at bounding box center [774, 32] width 45 height 24
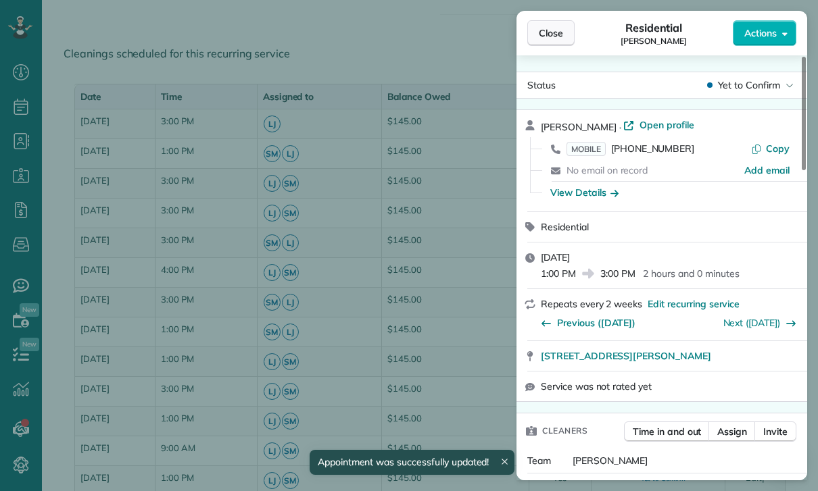
click at [555, 34] on span "Close" at bounding box center [551, 33] width 24 height 14
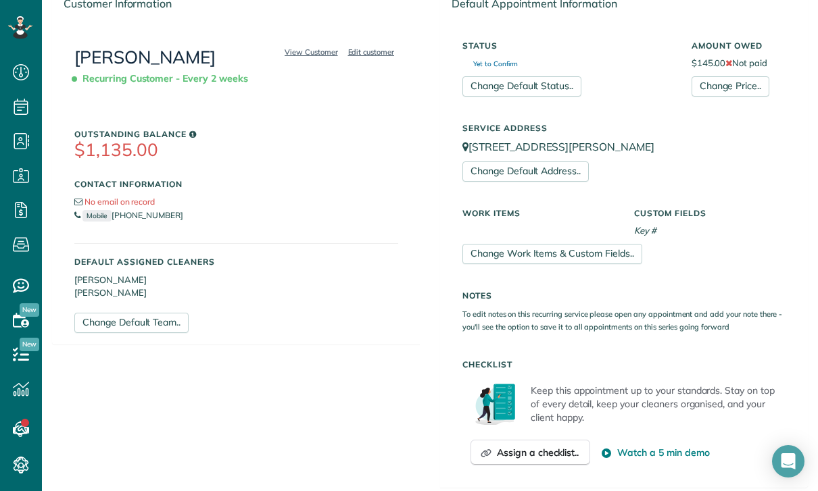
scroll to position [207, 0]
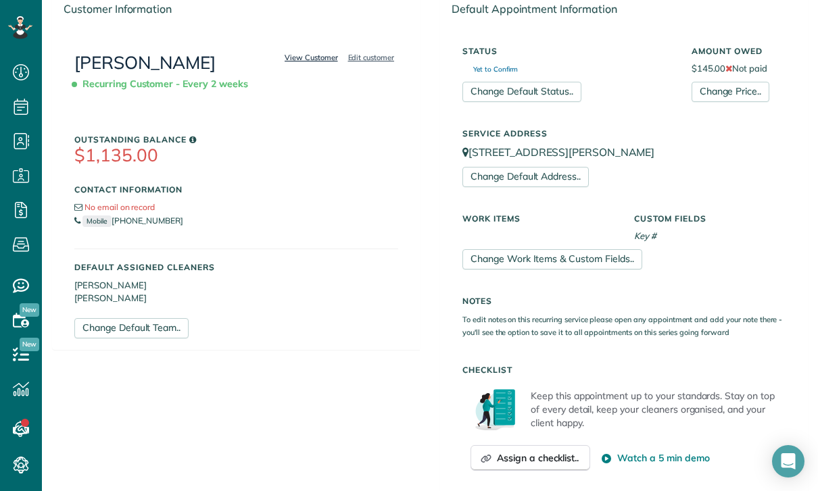
click at [312, 60] on link "View Customer" at bounding box center [310, 57] width 61 height 12
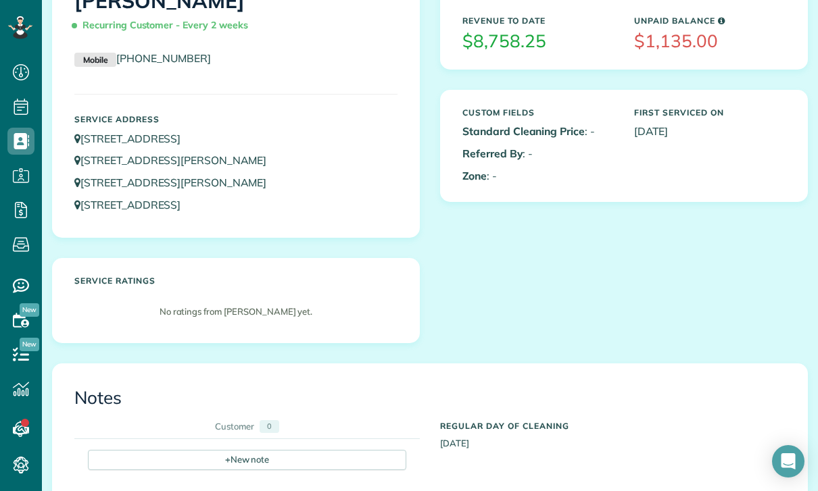
scroll to position [414, 0]
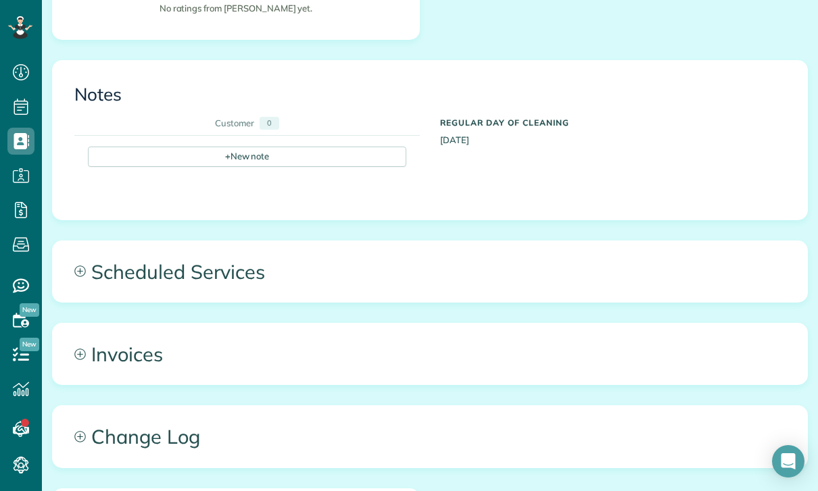
click at [206, 264] on span "Scheduled Services" at bounding box center [430, 271] width 754 height 61
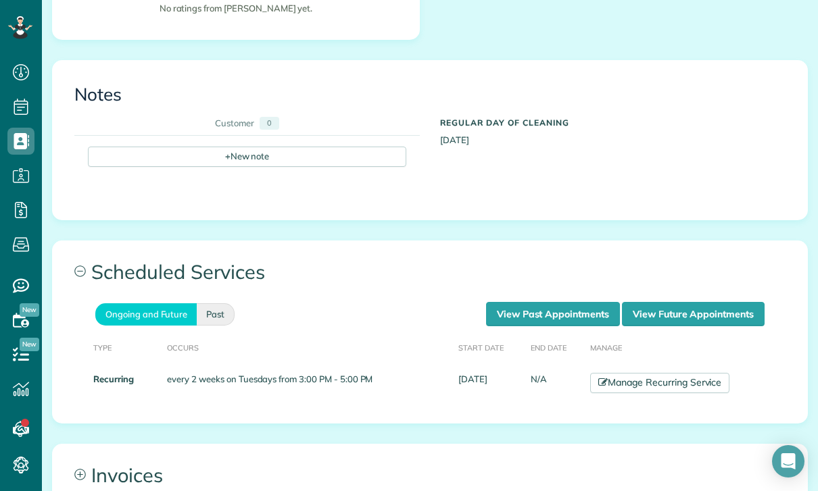
click at [217, 305] on link "Past" at bounding box center [216, 314] width 38 height 22
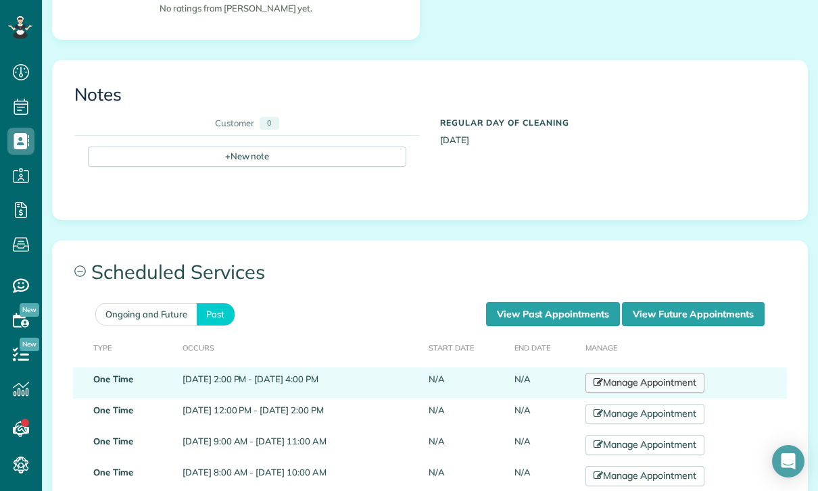
click at [655, 376] on link "Manage Appointment" at bounding box center [644, 383] width 119 height 20
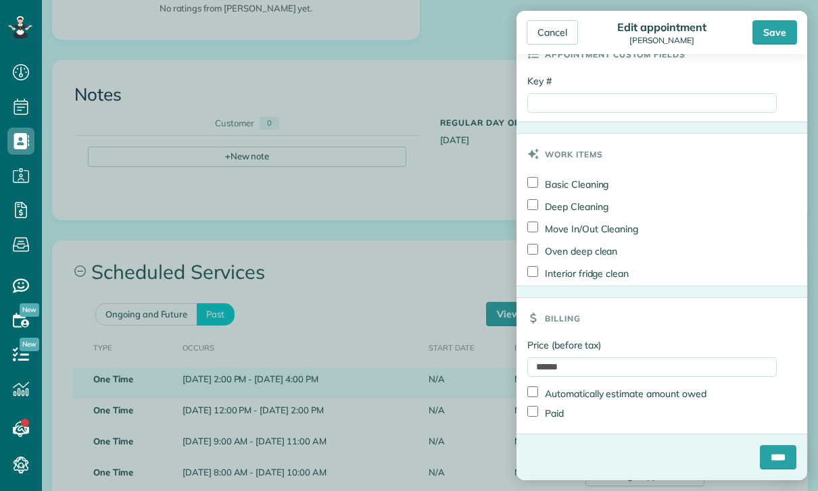
scroll to position [645, 0]
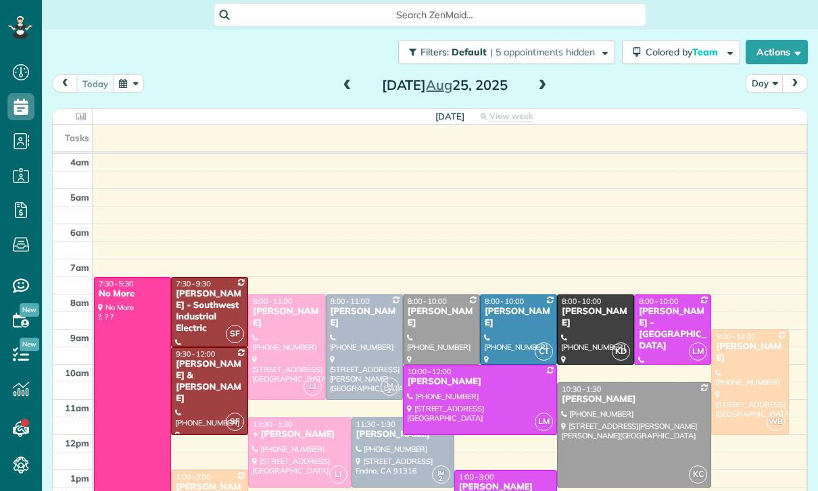
scroll to position [106, 0]
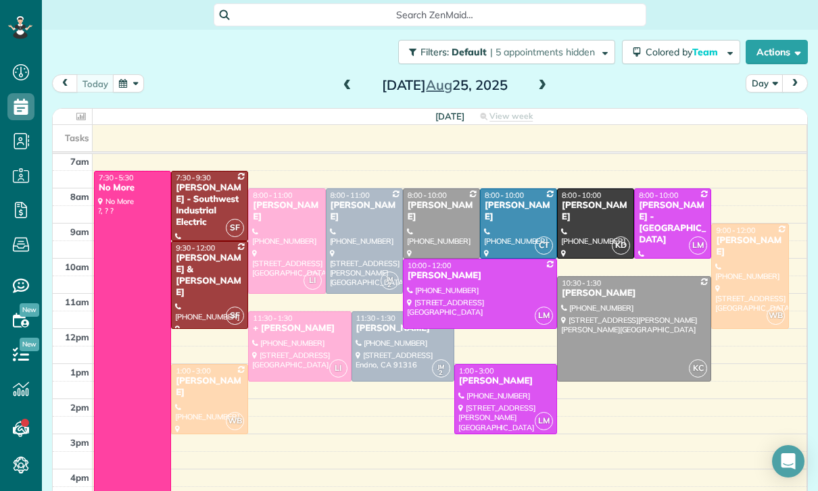
click at [129, 93] on button "button" at bounding box center [128, 83] width 31 height 18
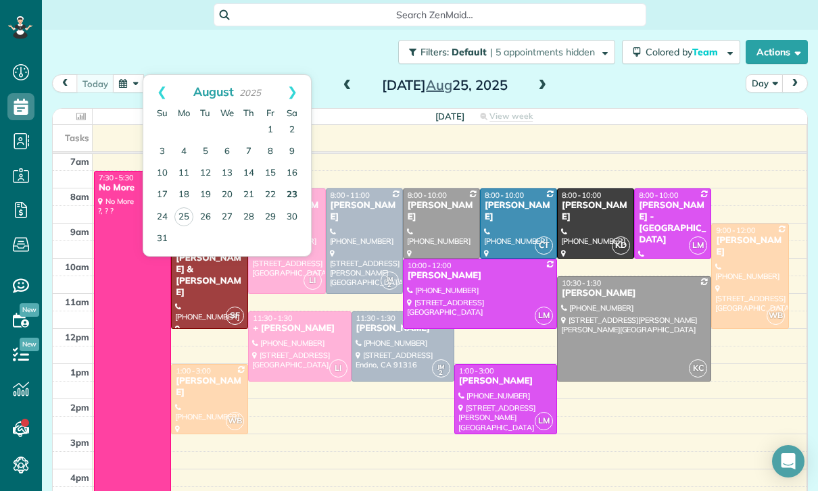
click at [296, 191] on link "23" at bounding box center [292, 195] width 22 height 22
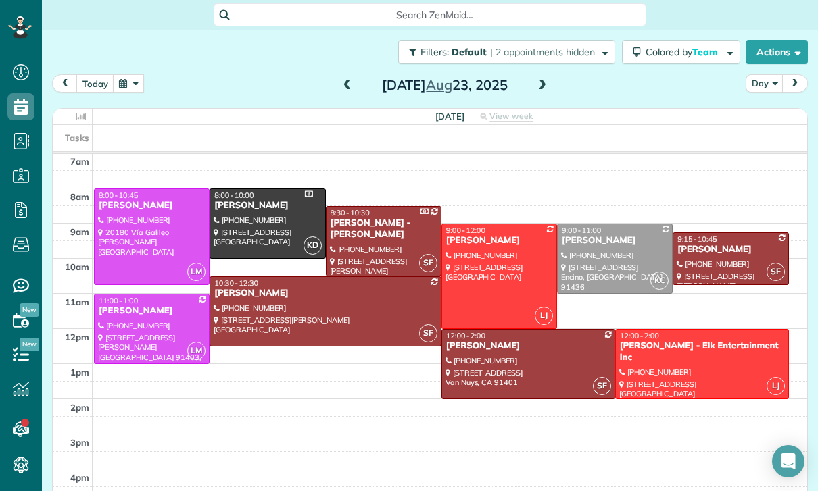
scroll to position [107, 0]
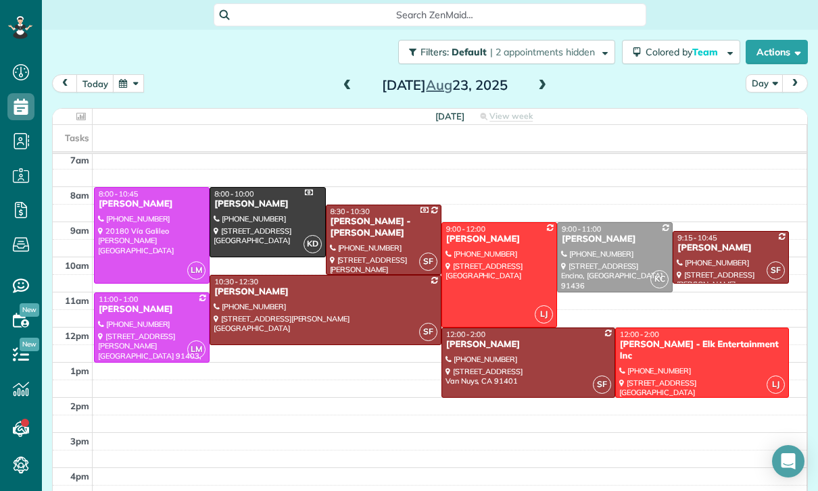
click at [520, 353] on div at bounding box center [528, 362] width 172 height 69
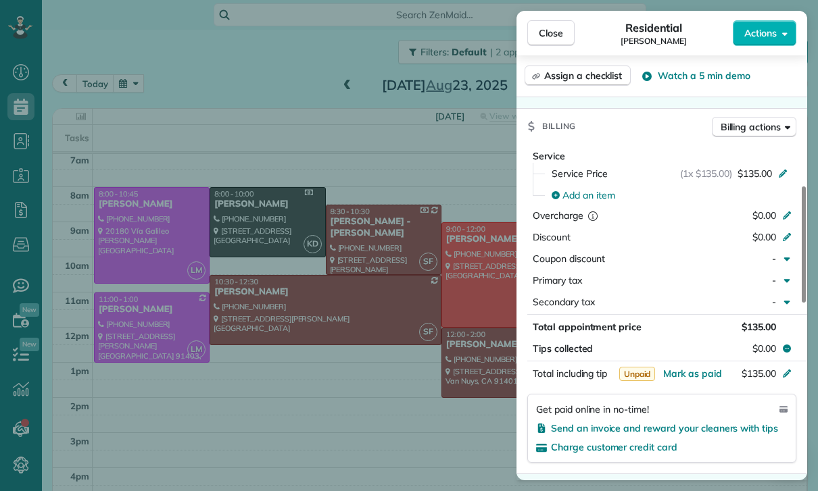
scroll to position [622, 0]
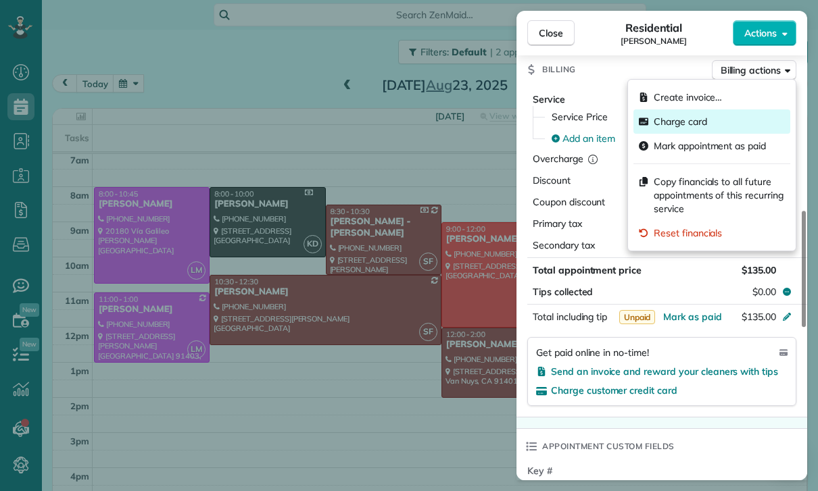
click at [697, 122] on span "Charge card" at bounding box center [679, 122] width 53 height 14
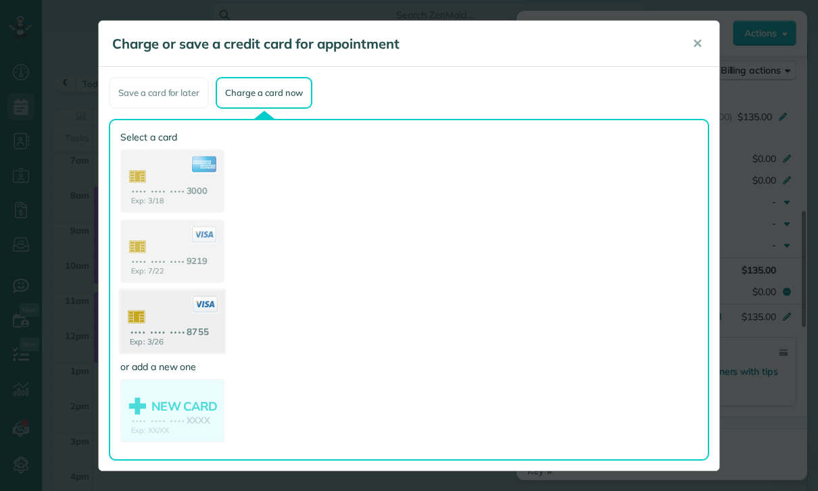
click at [140, 330] on use at bounding box center [172, 324] width 104 height 66
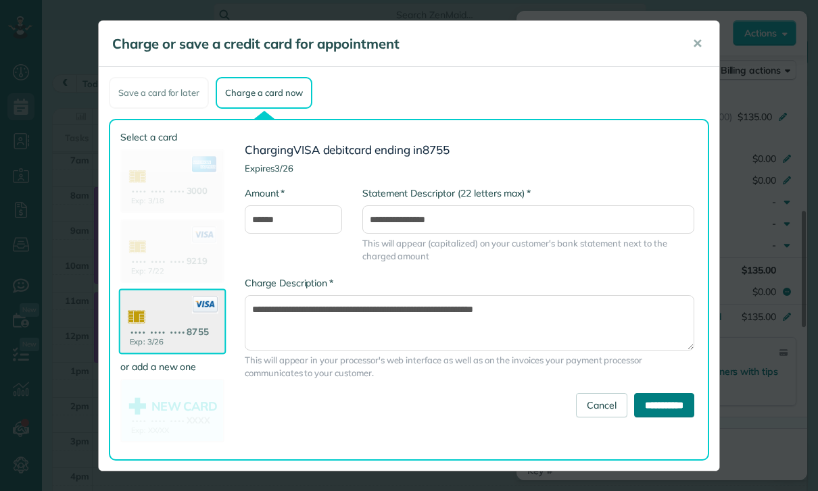
click at [676, 406] on input "**********" at bounding box center [664, 405] width 60 height 24
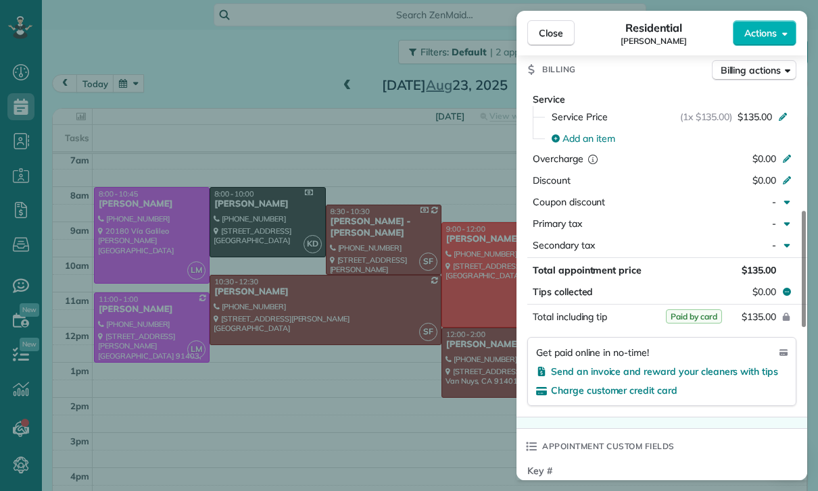
click at [128, 68] on div "Close Residential [PERSON_NAME] Actions Status Yet to Confirm [PERSON_NAME] · O…" at bounding box center [409, 245] width 818 height 491
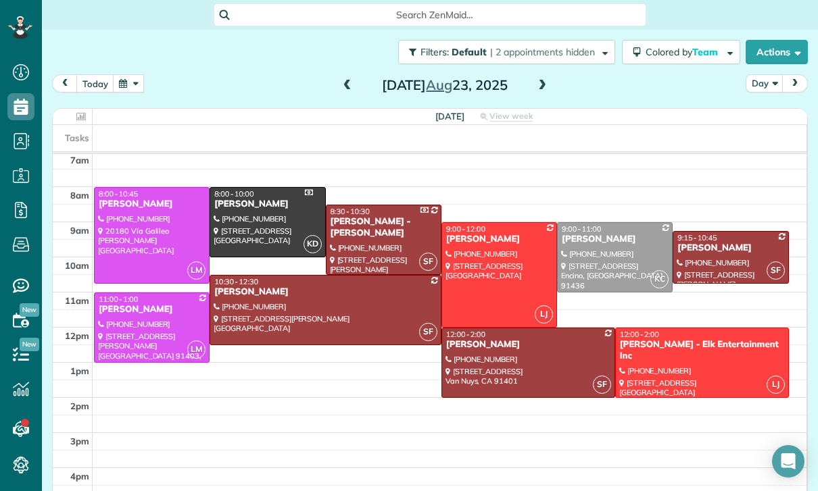
click at [129, 82] on button "button" at bounding box center [128, 83] width 31 height 18
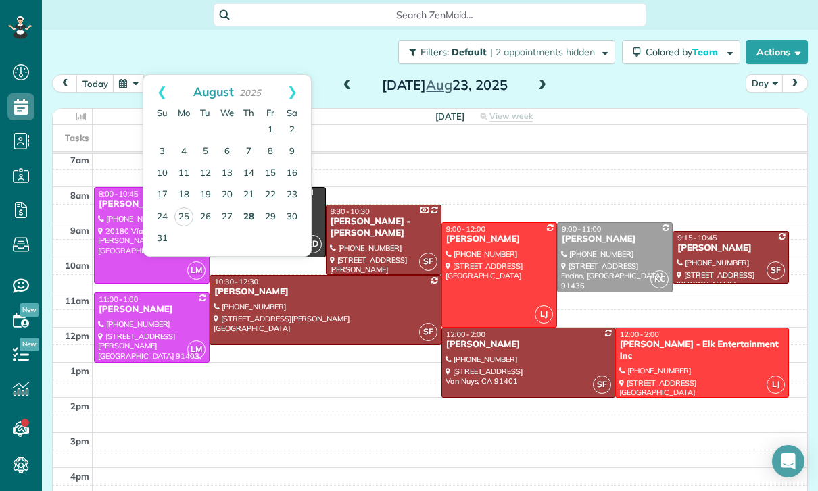
click at [248, 220] on link "28" at bounding box center [249, 218] width 22 height 22
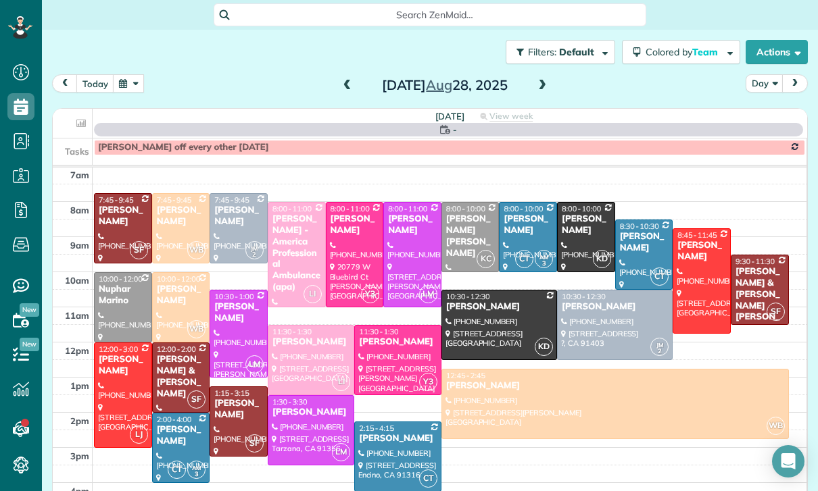
scroll to position [106, 0]
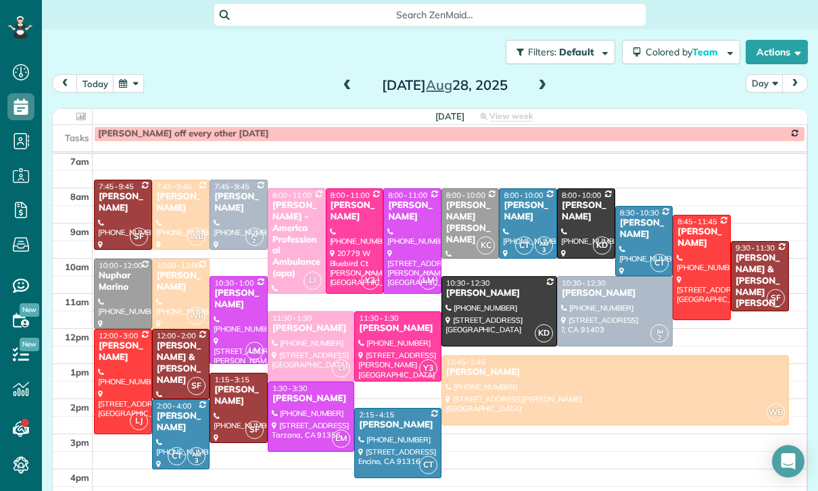
click at [120, 91] on button "button" at bounding box center [128, 83] width 31 height 18
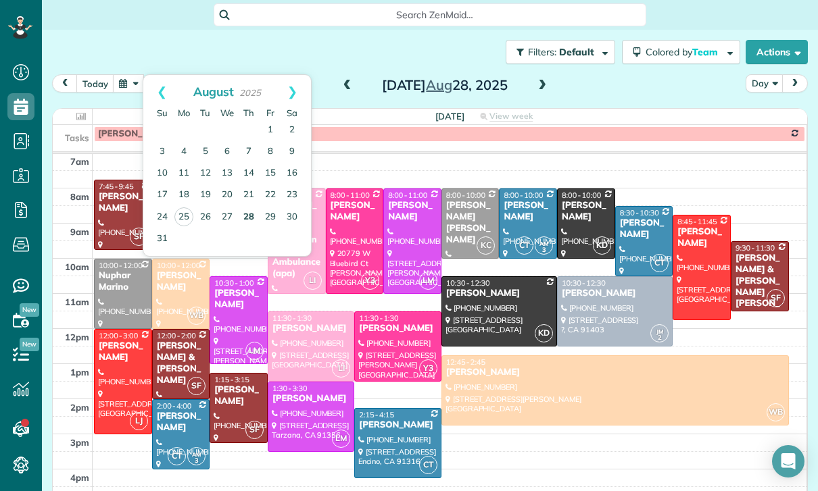
click at [249, 217] on link "28" at bounding box center [249, 218] width 22 height 22
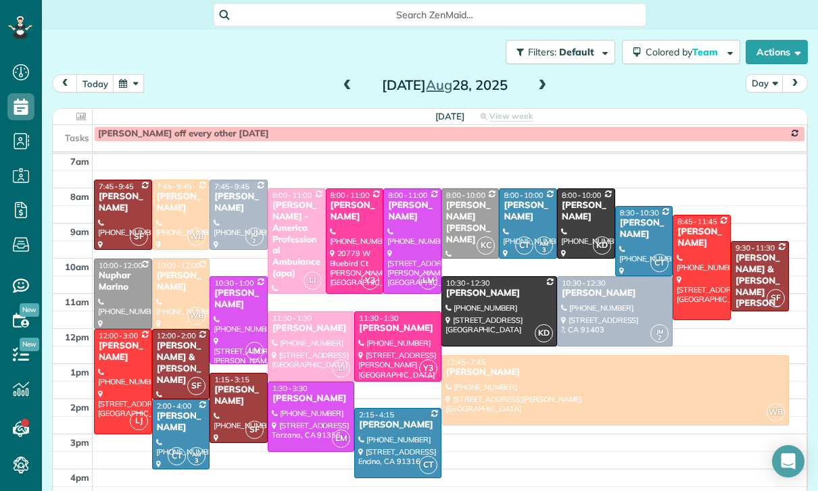
click at [544, 86] on span at bounding box center [541, 86] width 15 height 12
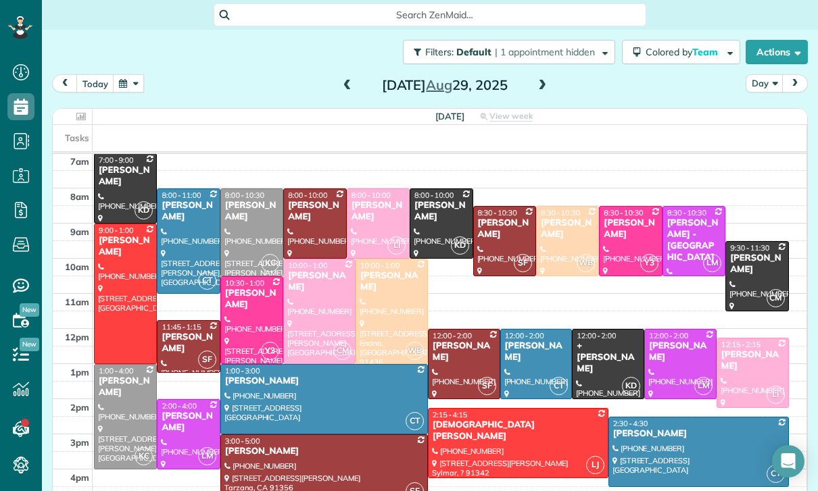
click at [340, 91] on span at bounding box center [347, 86] width 15 height 12
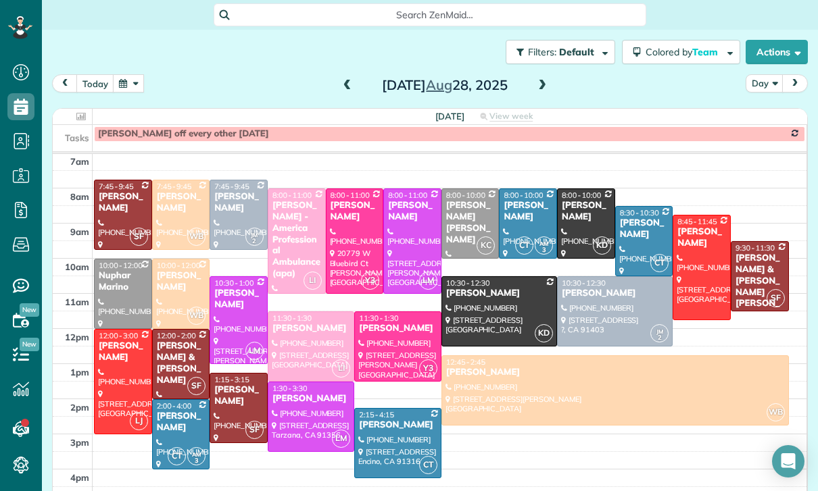
click at [351, 80] on span at bounding box center [347, 86] width 15 height 12
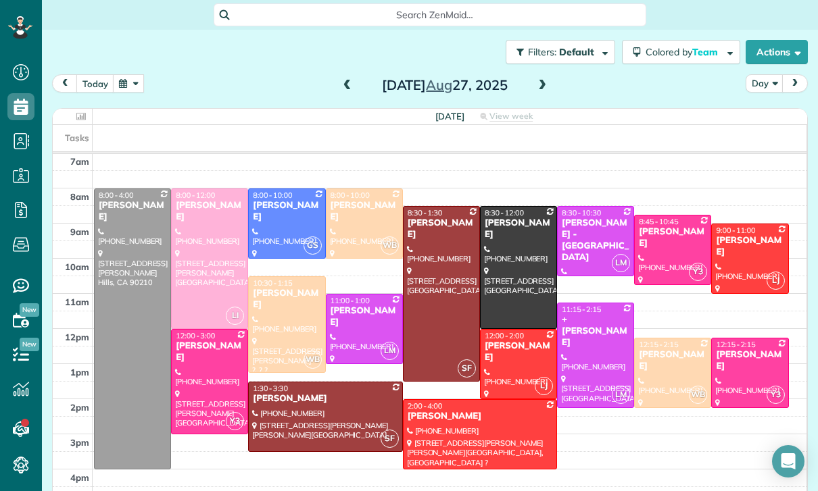
scroll to position [109, 0]
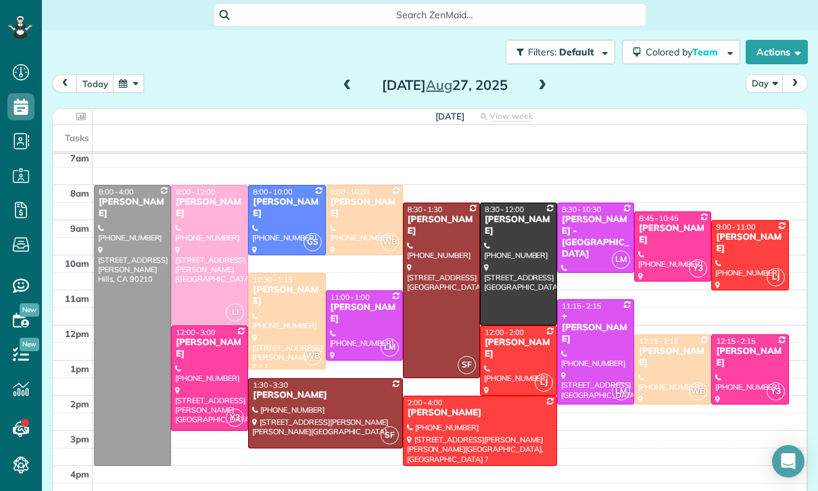
click at [133, 92] on button "button" at bounding box center [128, 83] width 31 height 18
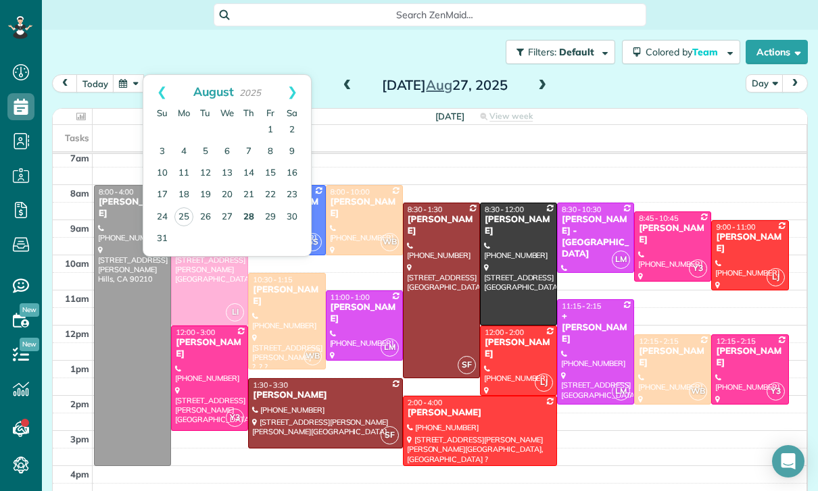
click at [249, 214] on link "28" at bounding box center [249, 218] width 22 height 22
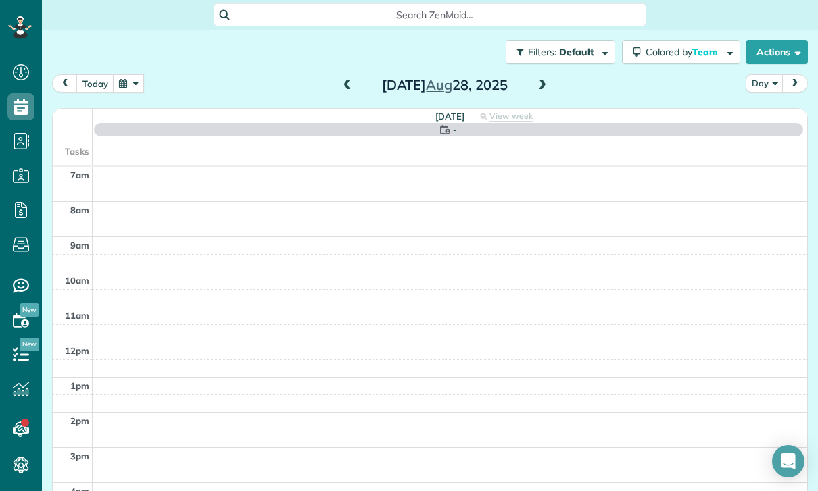
scroll to position [106, 0]
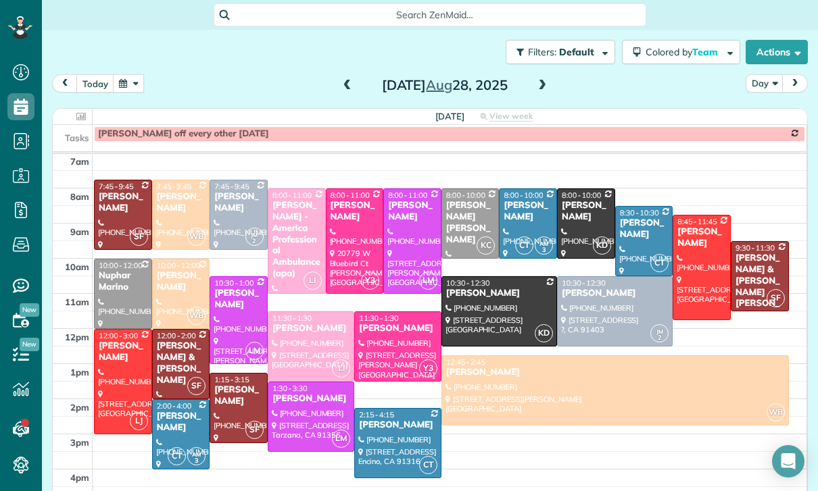
click at [310, 346] on div at bounding box center [310, 346] width 85 height 69
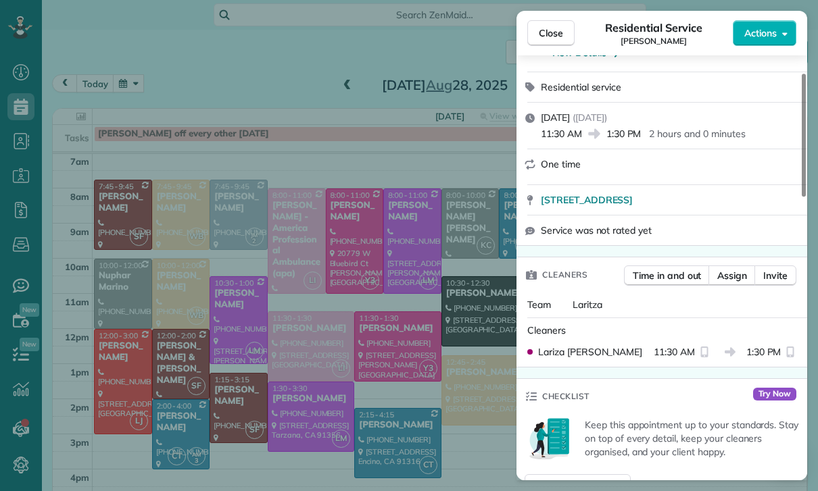
scroll to position [148, 0]
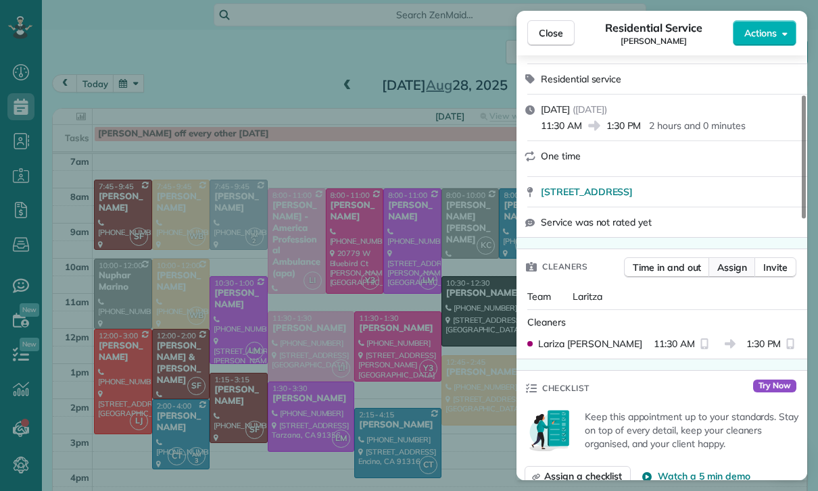
click at [733, 274] on button "Assign" at bounding box center [731, 267] width 47 height 20
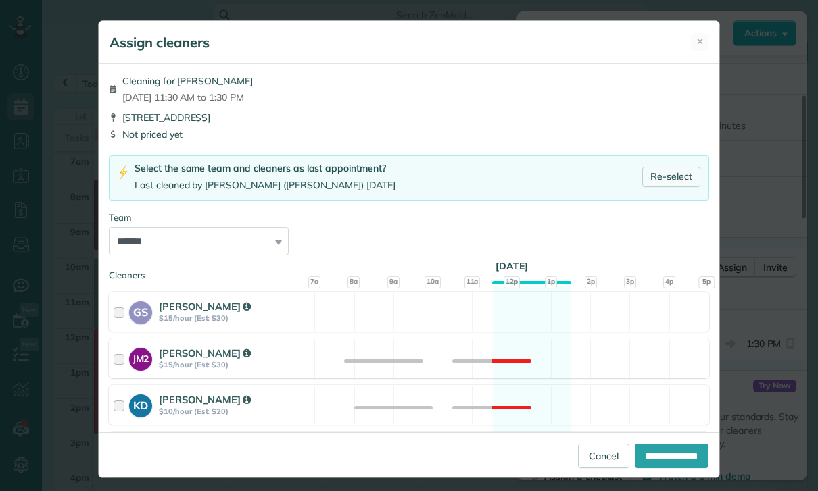
click at [649, 185] on link "Re-select" at bounding box center [671, 177] width 58 height 20
select select "*****"
click at [658, 472] on div "**********" at bounding box center [409, 454] width 620 height 45
click at [666, 468] on input "**********" at bounding box center [671, 456] width 74 height 24
type input "**********"
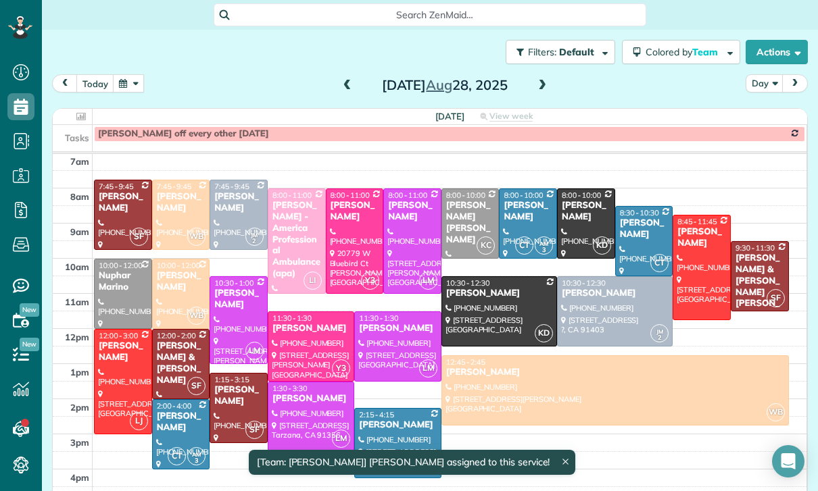
scroll to position [106, 0]
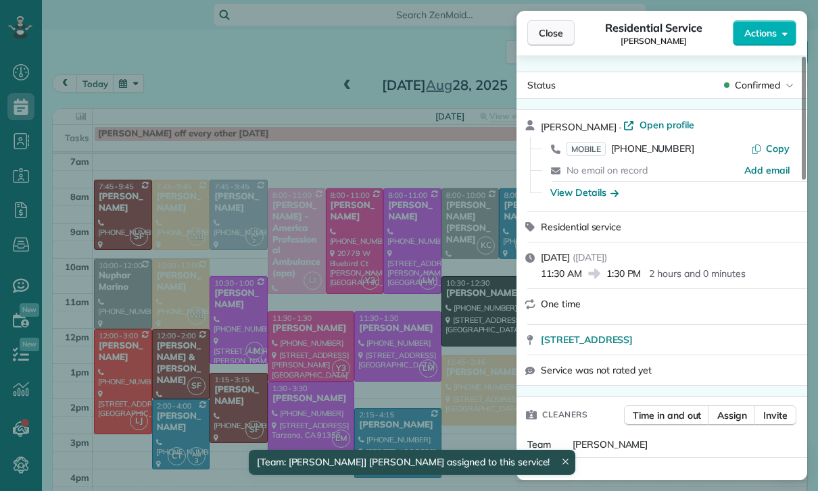
click at [558, 29] on span "Close" at bounding box center [551, 33] width 24 height 14
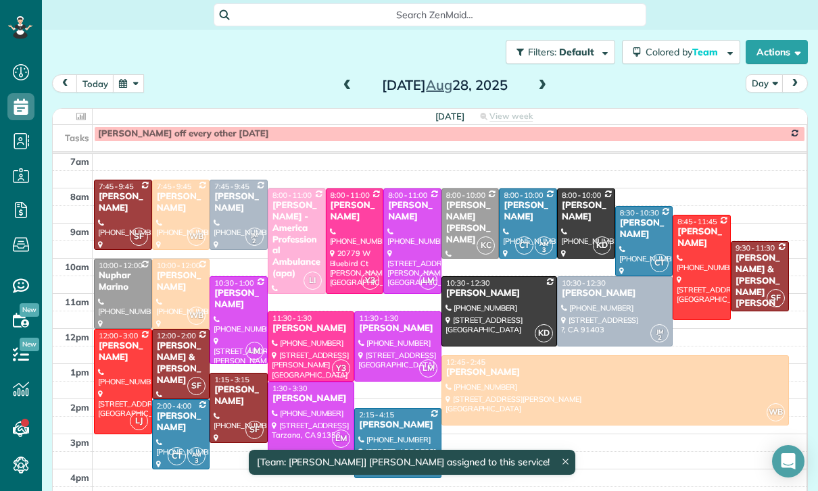
click at [549, 77] on span at bounding box center [541, 86] width 15 height 20
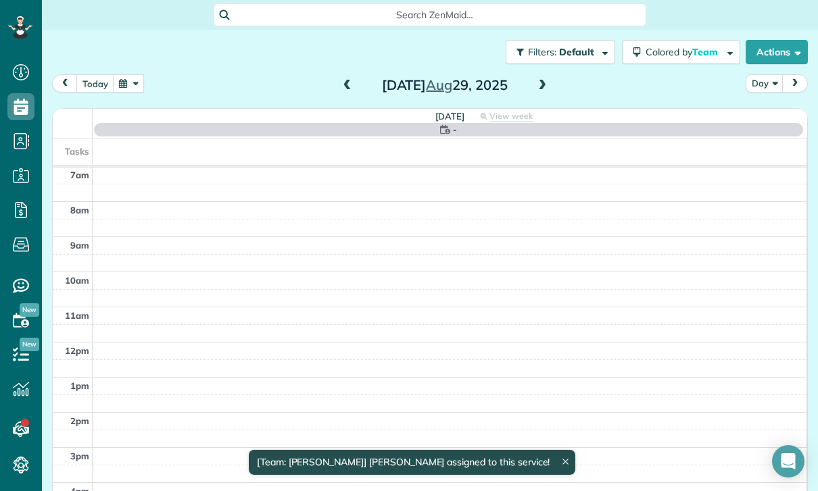
scroll to position [106, 0]
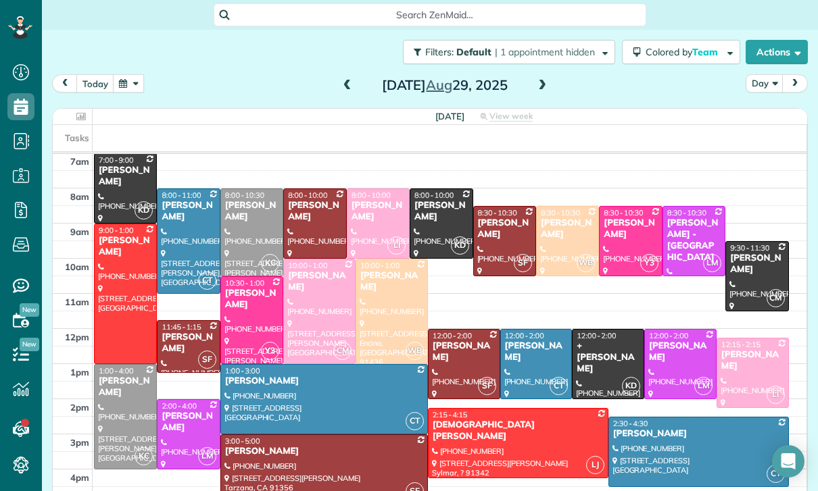
click at [340, 91] on span at bounding box center [347, 86] width 15 height 12
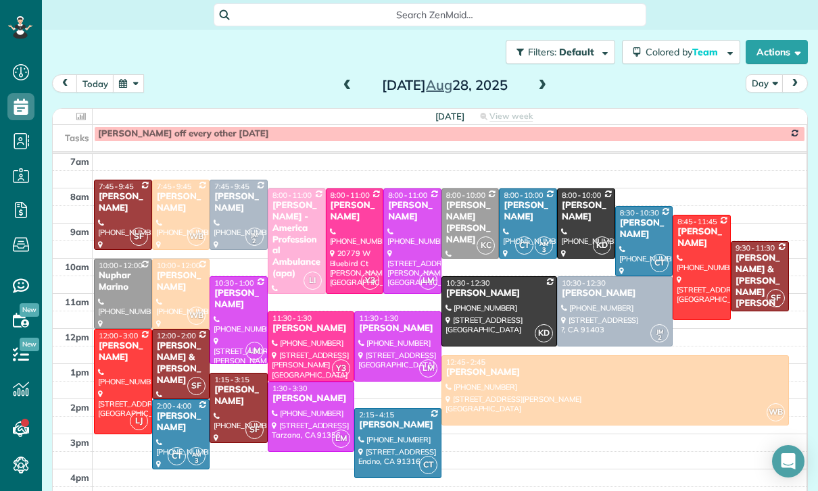
click at [121, 84] on button "button" at bounding box center [128, 83] width 31 height 18
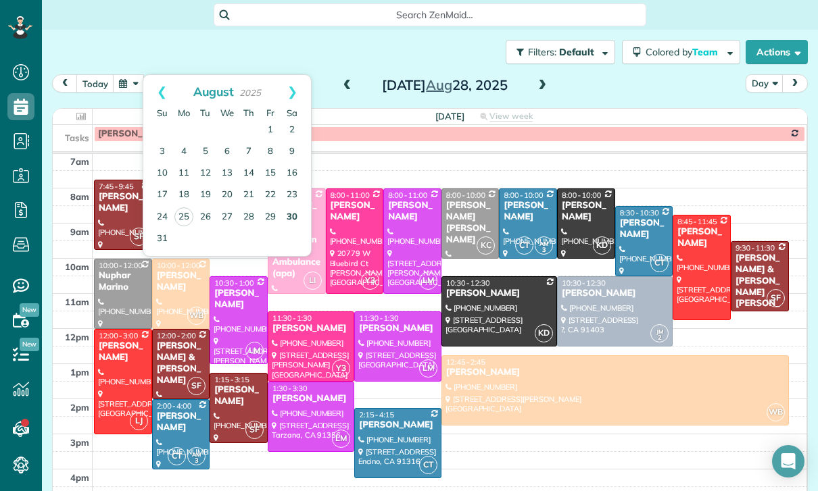
click at [292, 216] on link "30" at bounding box center [292, 218] width 22 height 22
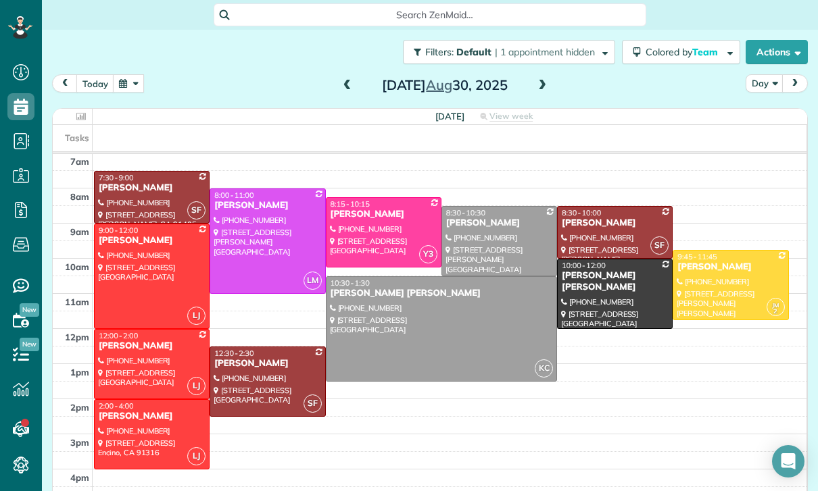
click at [143, 86] on button "button" at bounding box center [128, 83] width 31 height 18
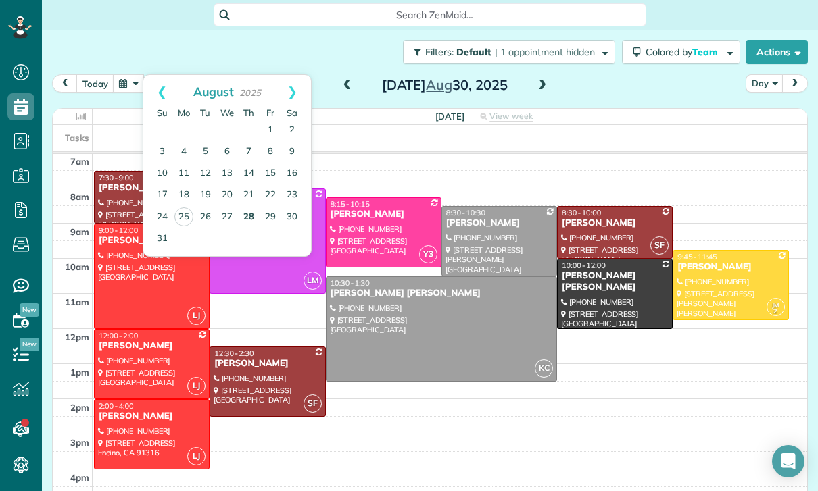
click at [252, 216] on link "28" at bounding box center [249, 218] width 22 height 22
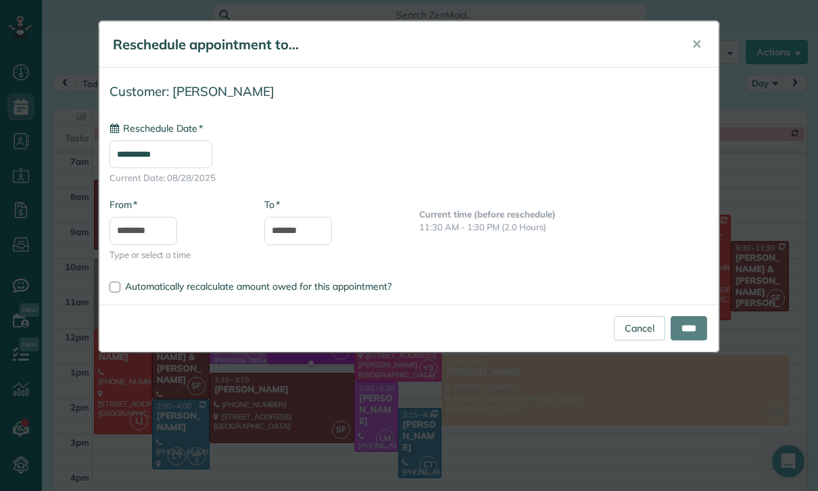
click at [138, 159] on input "**********" at bounding box center [160, 155] width 103 height 28
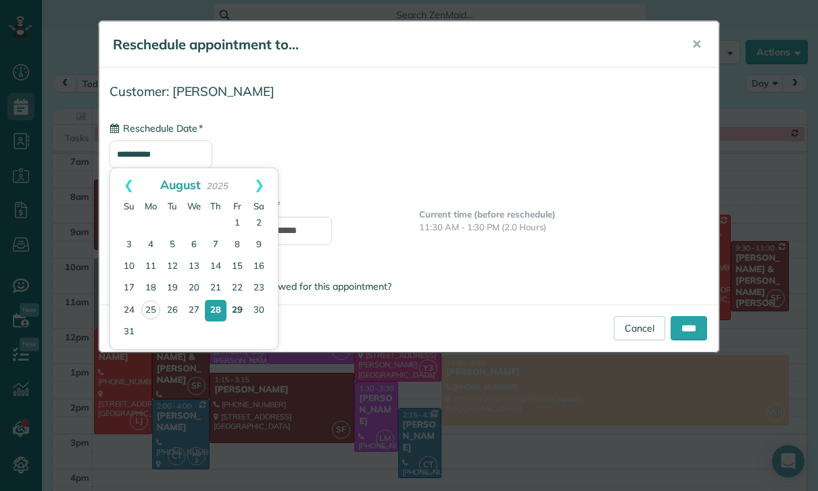
click at [243, 318] on link "29" at bounding box center [237, 311] width 22 height 22
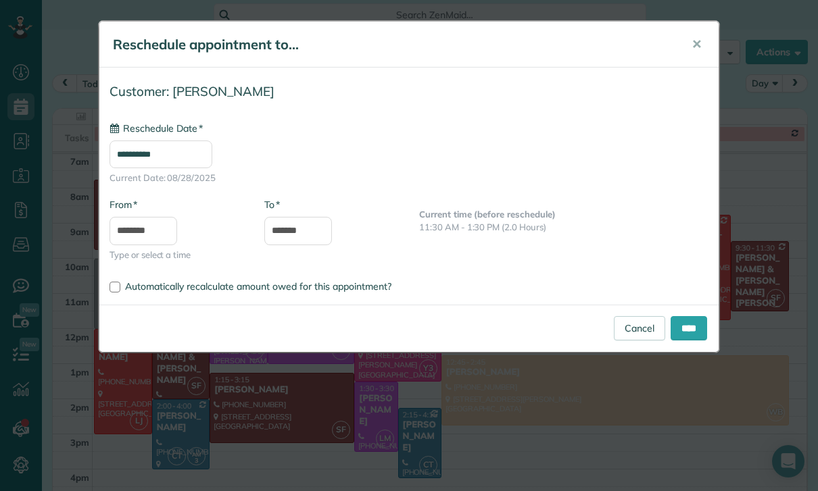
click at [135, 155] on input "**********" at bounding box center [160, 155] width 103 height 28
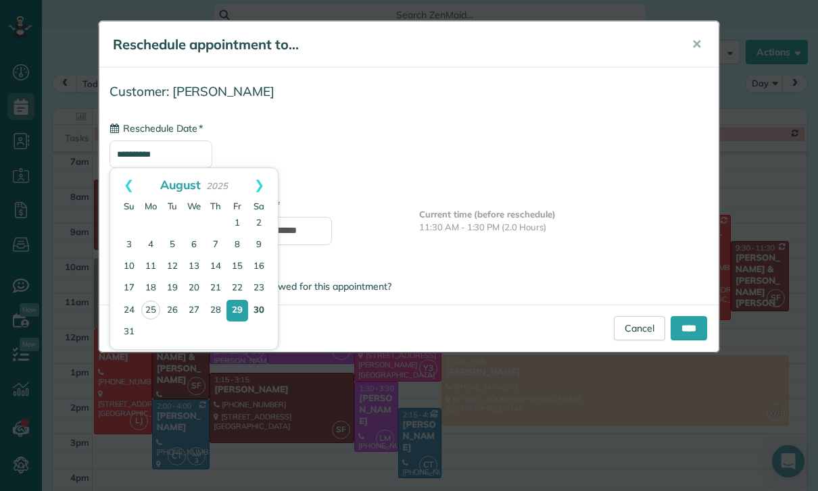
click at [262, 313] on link "30" at bounding box center [259, 311] width 22 height 22
type input "**********"
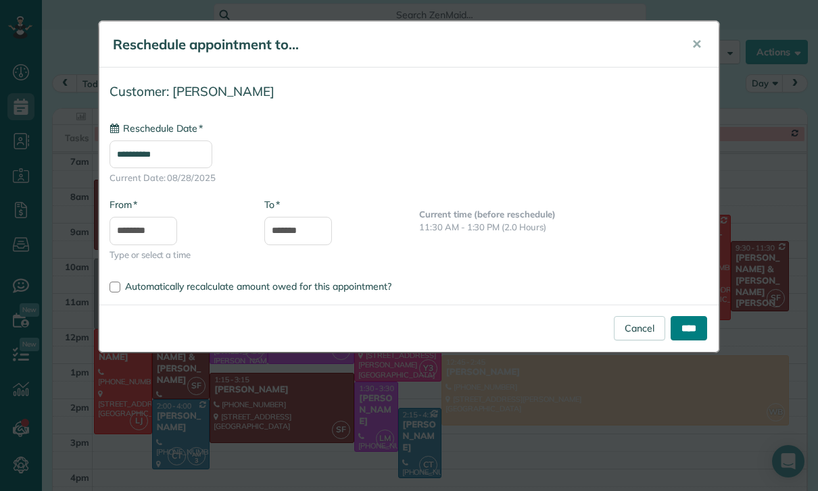
click at [693, 330] on input "****" at bounding box center [688, 328] width 36 height 24
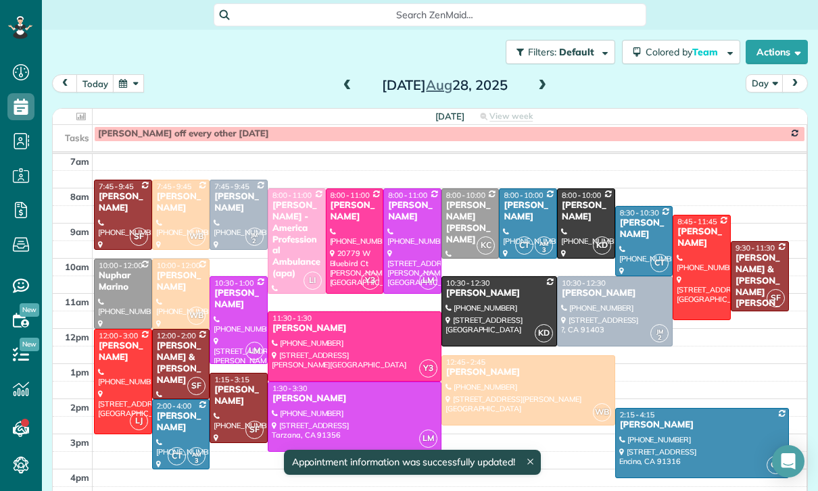
click at [545, 86] on span at bounding box center [541, 86] width 15 height 12
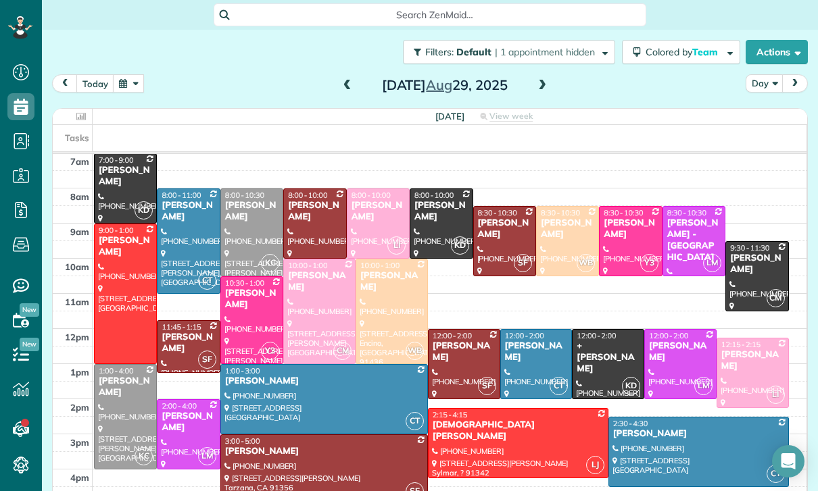
click at [125, 86] on button "button" at bounding box center [128, 83] width 31 height 18
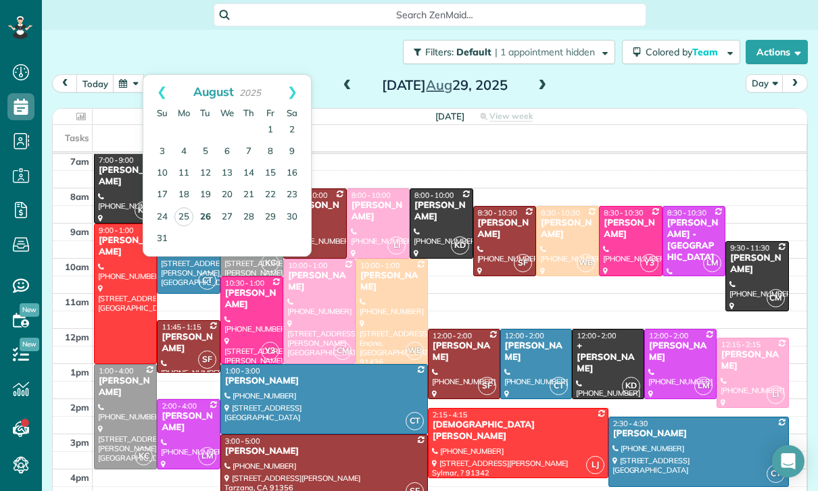
click at [195, 218] on link "26" at bounding box center [206, 218] width 22 height 22
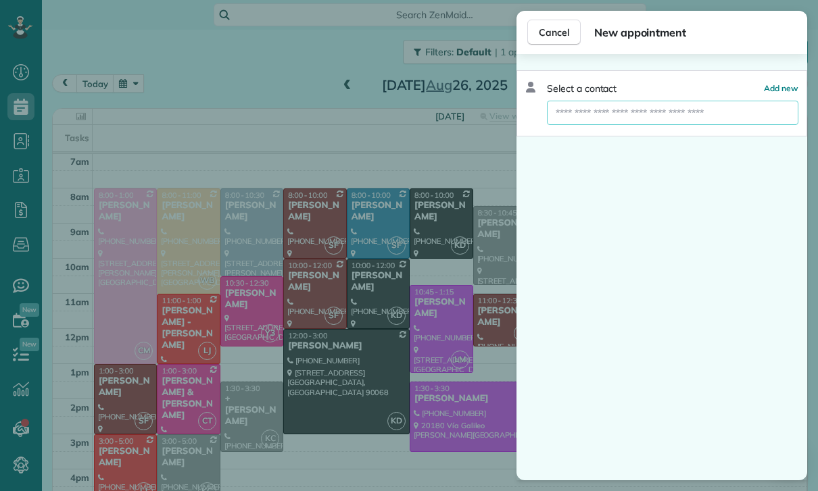
click at [657, 114] on input "text" at bounding box center [672, 113] width 251 height 24
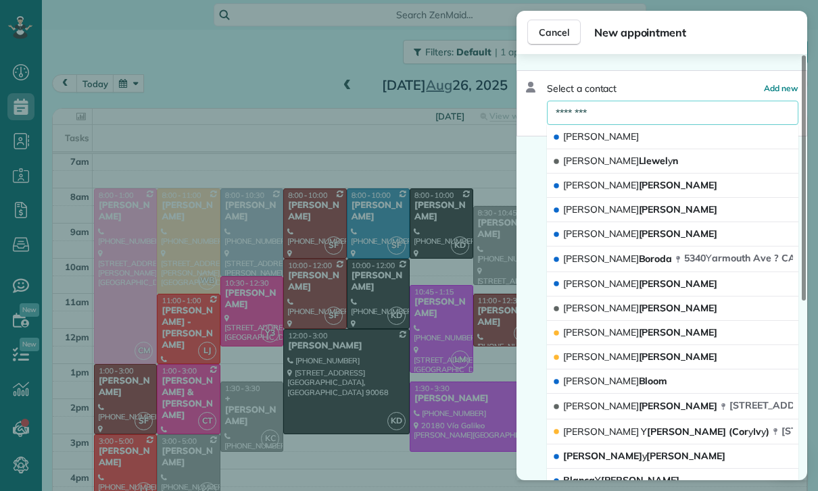
type input "********"
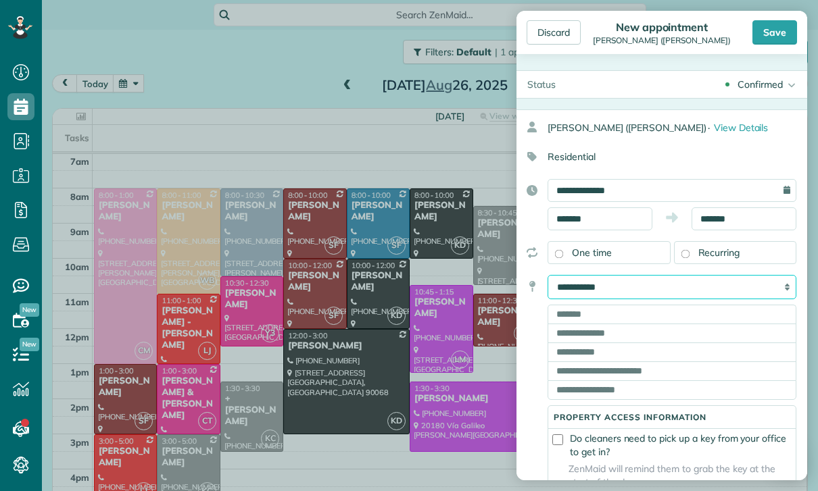
click at [736, 285] on select "**********" at bounding box center [671, 287] width 249 height 24
select select "*******"
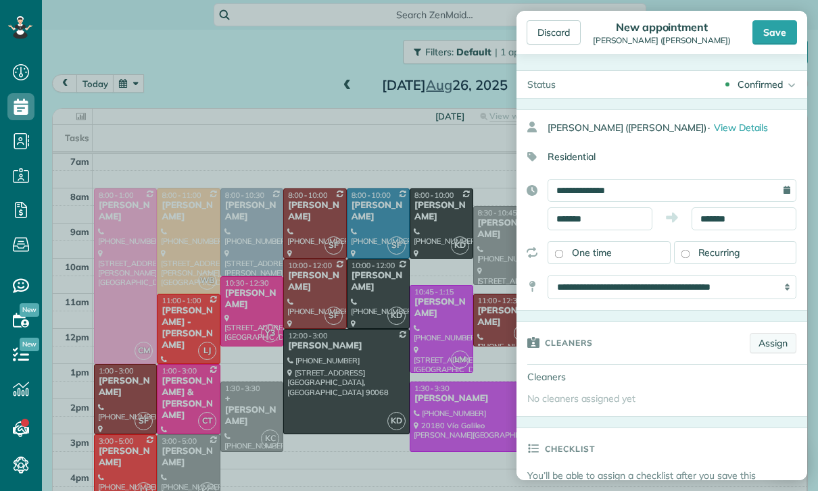
click at [767, 346] on link "Assign" at bounding box center [772, 343] width 47 height 20
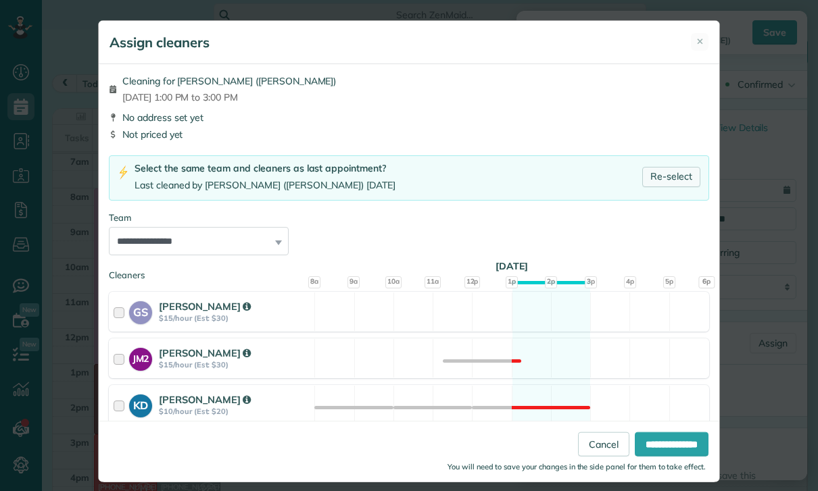
click at [681, 168] on link "Re-select" at bounding box center [671, 177] width 58 height 20
select select "***"
click at [689, 457] on input "**********" at bounding box center [671, 444] width 74 height 24
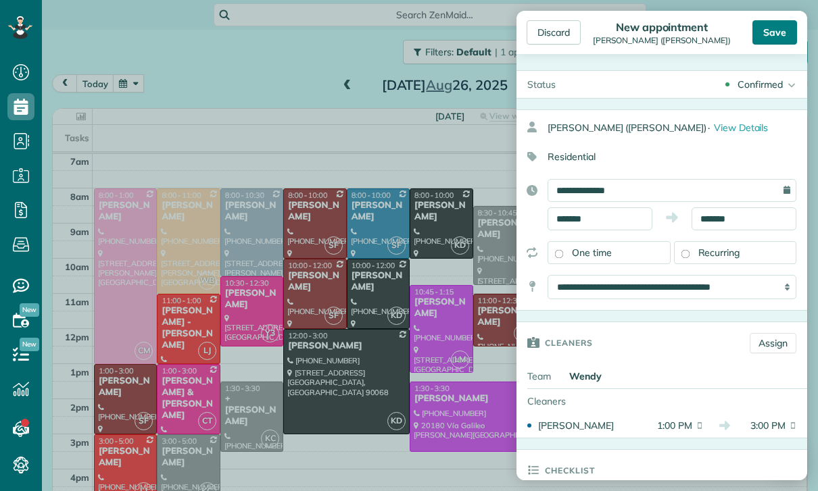
click at [770, 22] on div "Save" at bounding box center [774, 32] width 45 height 24
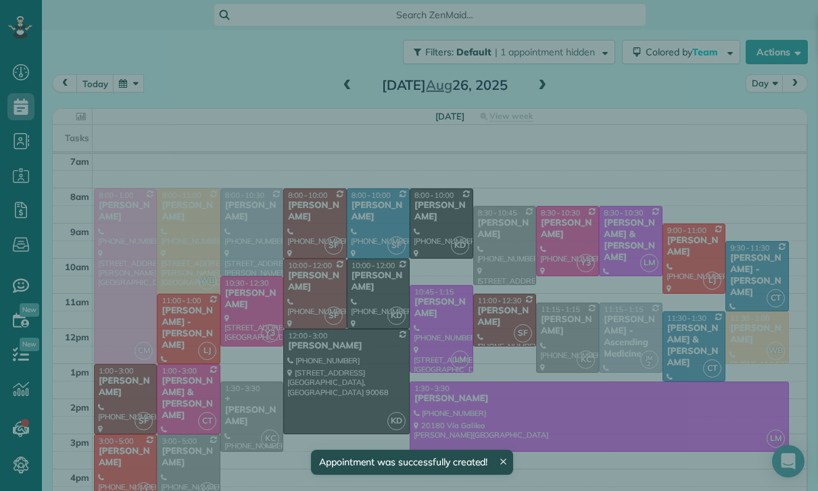
scroll to position [106, 0]
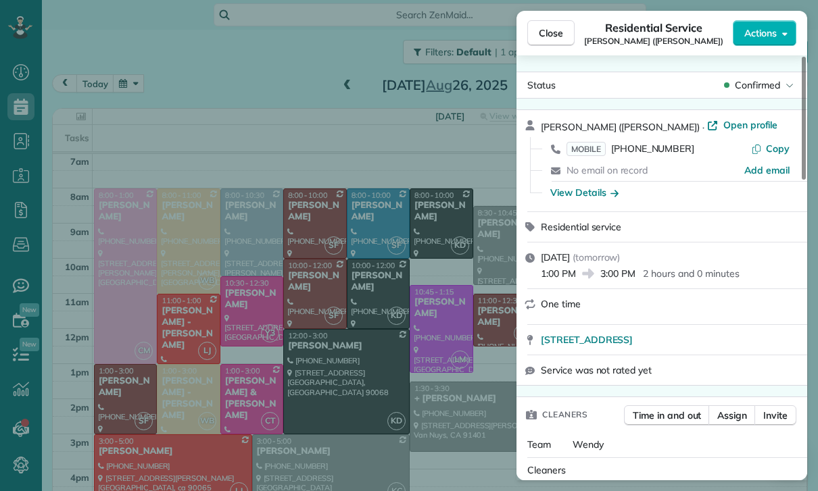
click at [145, 99] on div "Close Residential Service [PERSON_NAME] ([PERSON_NAME]) Actions Status Confirme…" at bounding box center [409, 245] width 818 height 491
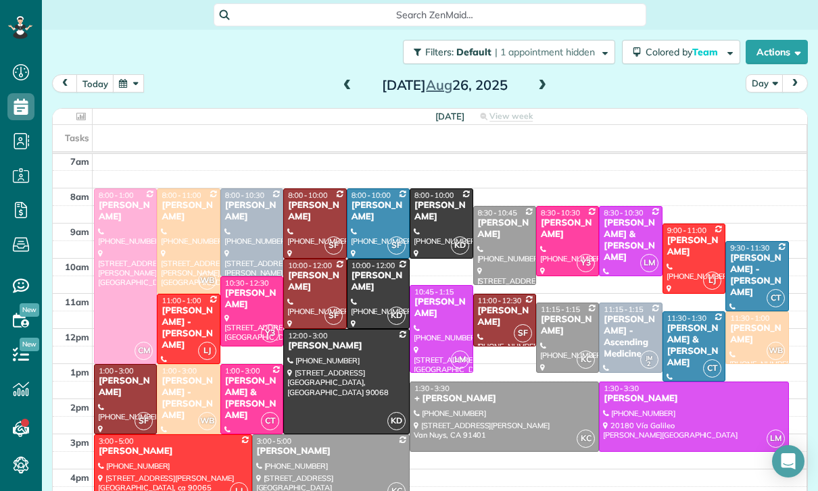
click at [130, 86] on button "button" at bounding box center [128, 83] width 31 height 18
click at [131, 92] on button "button" at bounding box center [128, 83] width 31 height 18
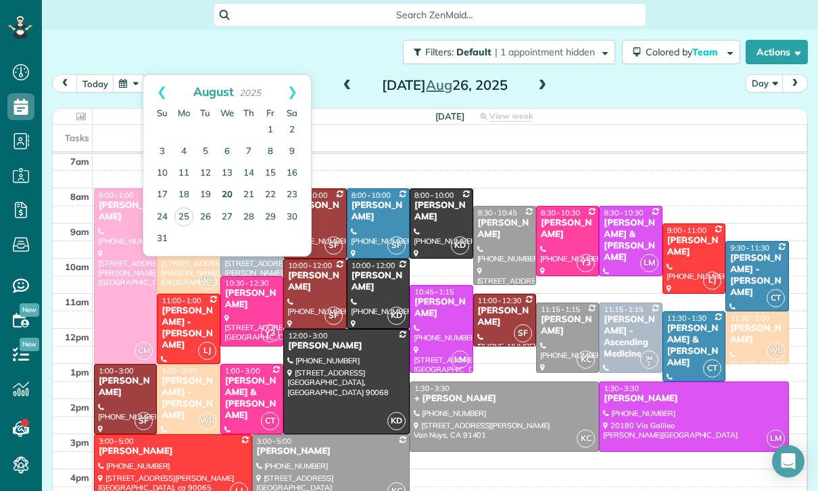
click at [222, 193] on link "20" at bounding box center [227, 195] width 22 height 22
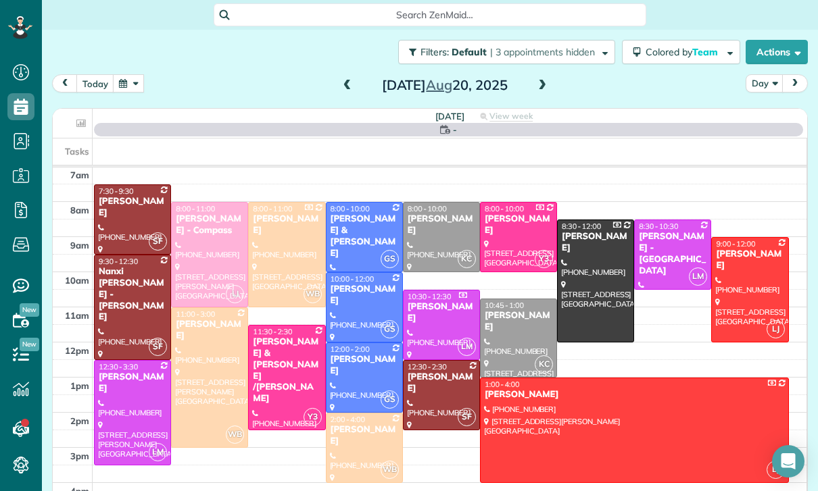
scroll to position [106, 0]
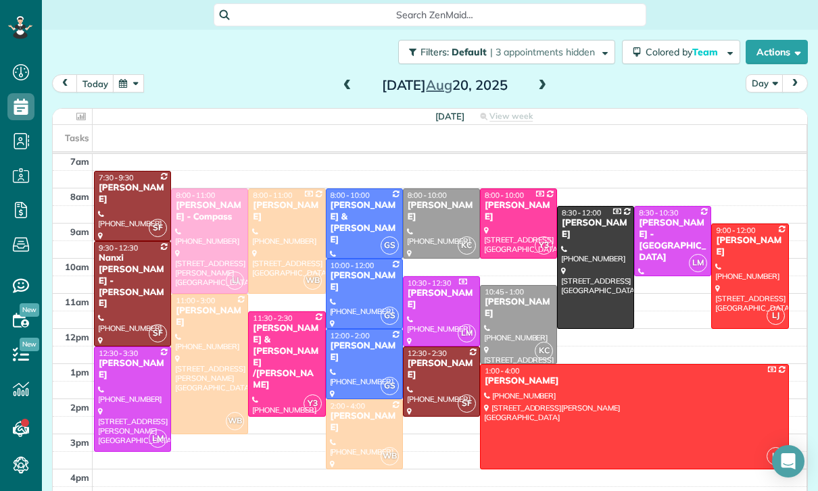
click at [442, 379] on div at bounding box center [441, 381] width 76 height 69
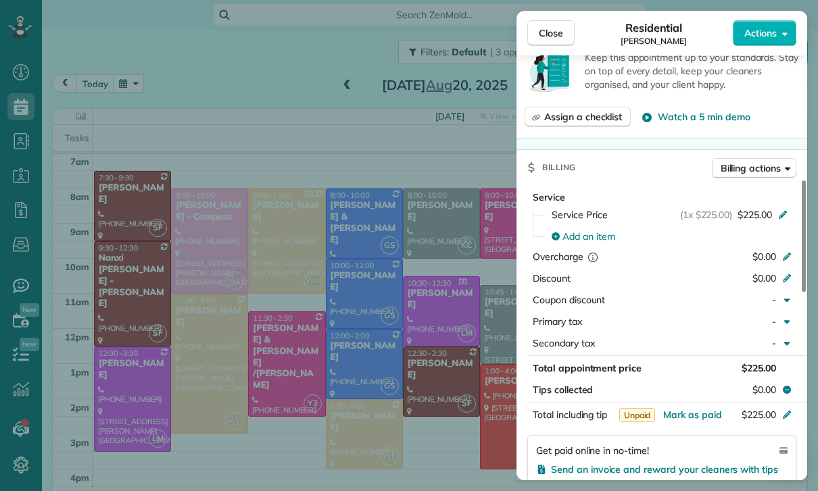
scroll to position [595, 0]
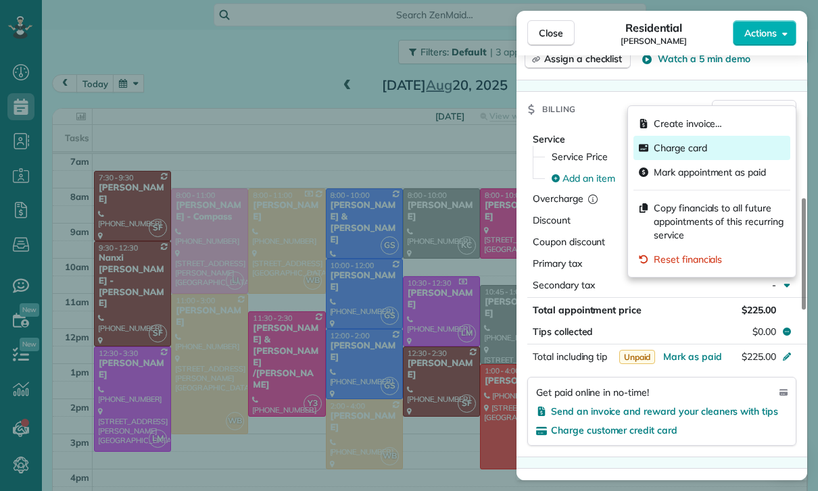
click at [703, 153] on span "Charge card" at bounding box center [679, 148] width 53 height 14
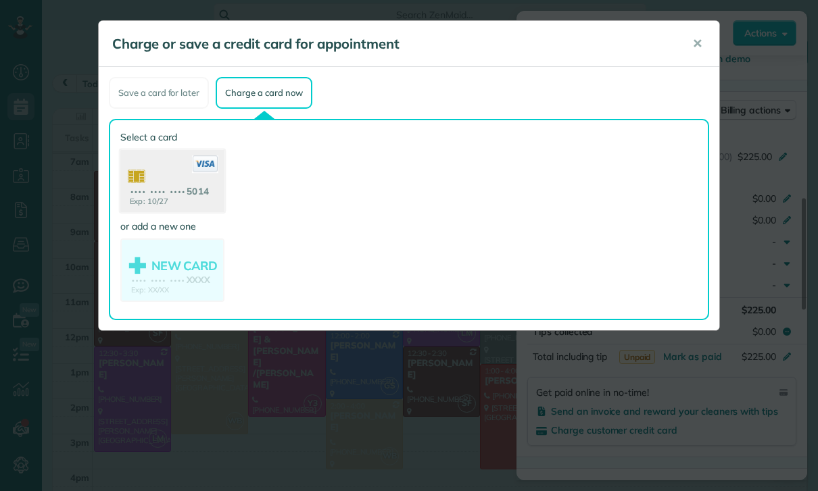
click at [153, 182] on use at bounding box center [172, 183] width 104 height 66
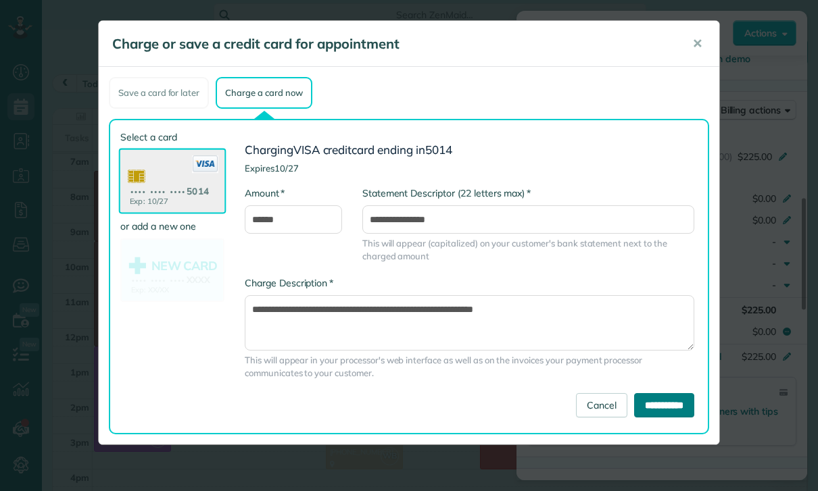
click at [680, 402] on input "**********" at bounding box center [664, 405] width 60 height 24
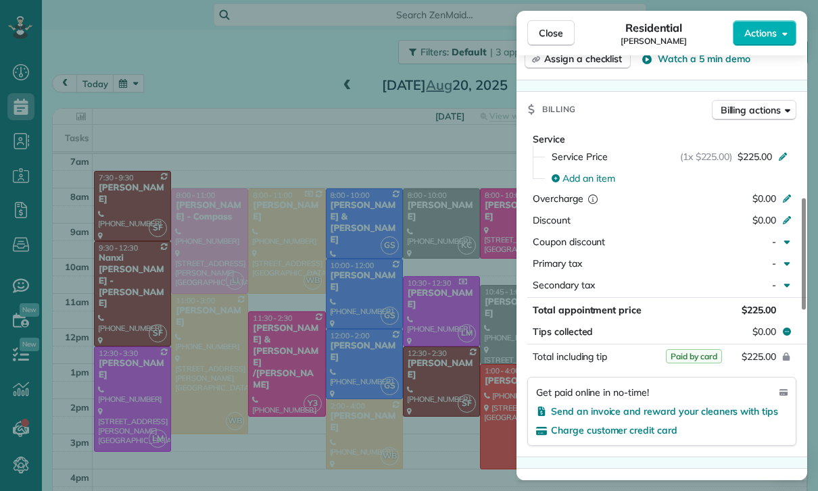
click at [203, 101] on div "Close Residential [PERSON_NAME] Actions Status Yet to Confirm [PERSON_NAME] · O…" at bounding box center [409, 245] width 818 height 491
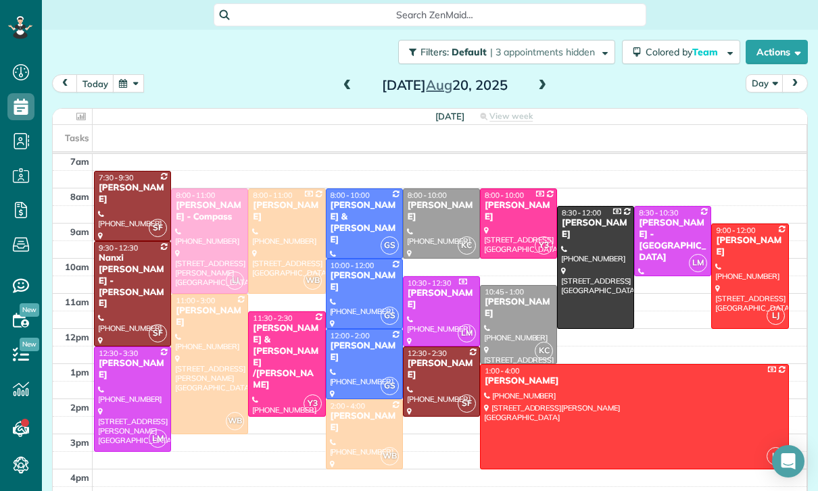
click at [125, 93] on button "button" at bounding box center [128, 83] width 31 height 18
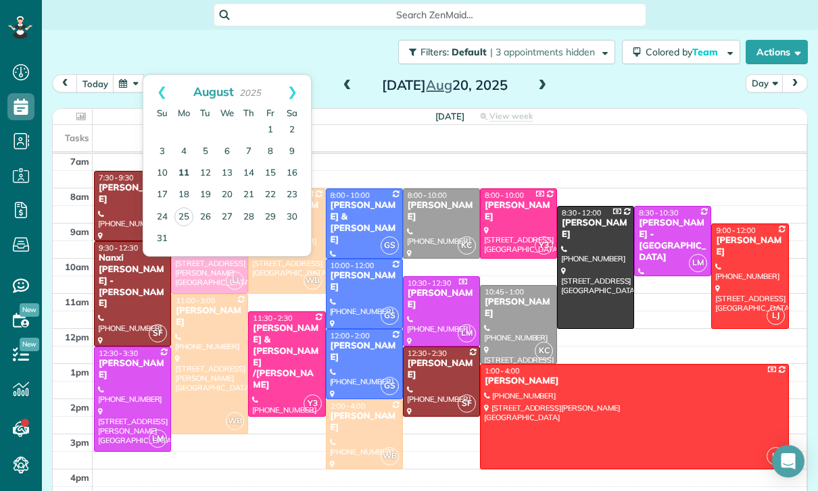
click at [184, 170] on link "11" at bounding box center [184, 174] width 22 height 22
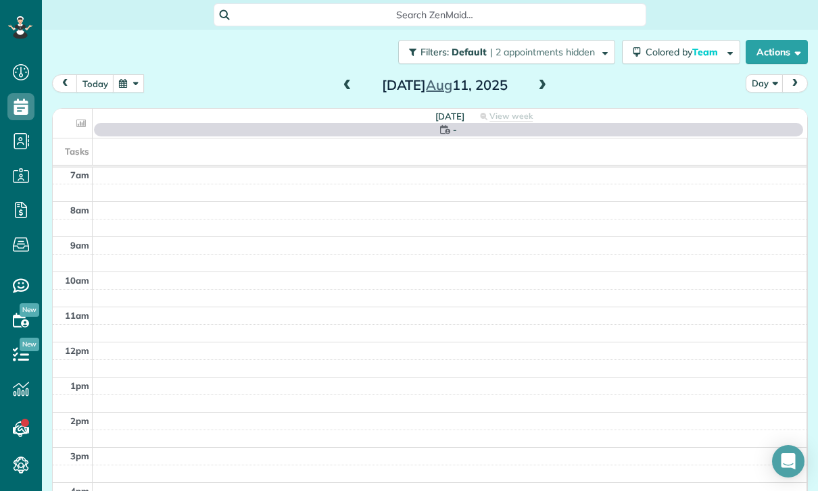
scroll to position [106, 0]
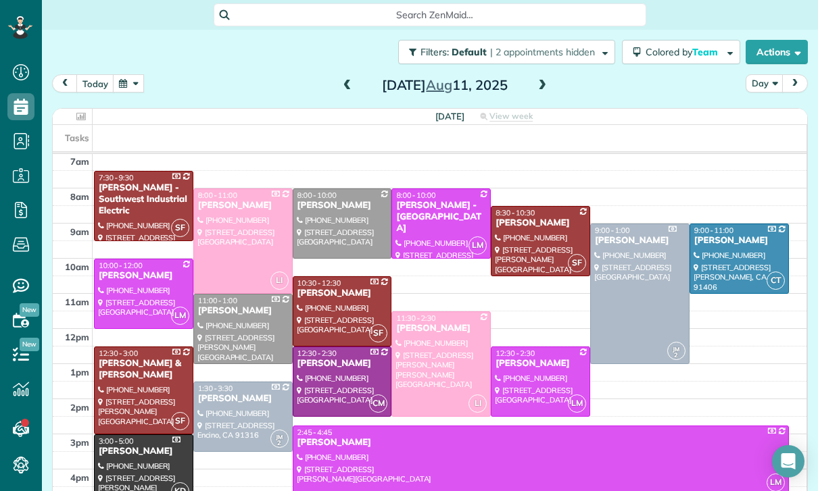
click at [130, 92] on button "button" at bounding box center [128, 83] width 31 height 18
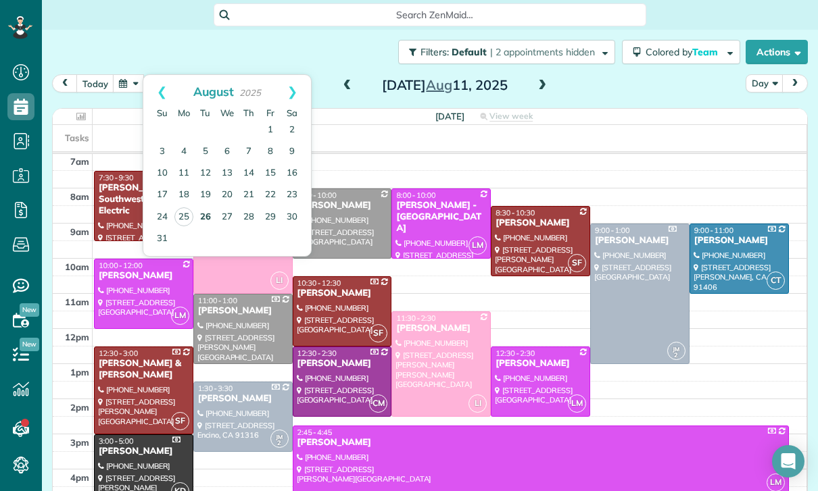
click at [199, 214] on link "26" at bounding box center [206, 218] width 22 height 22
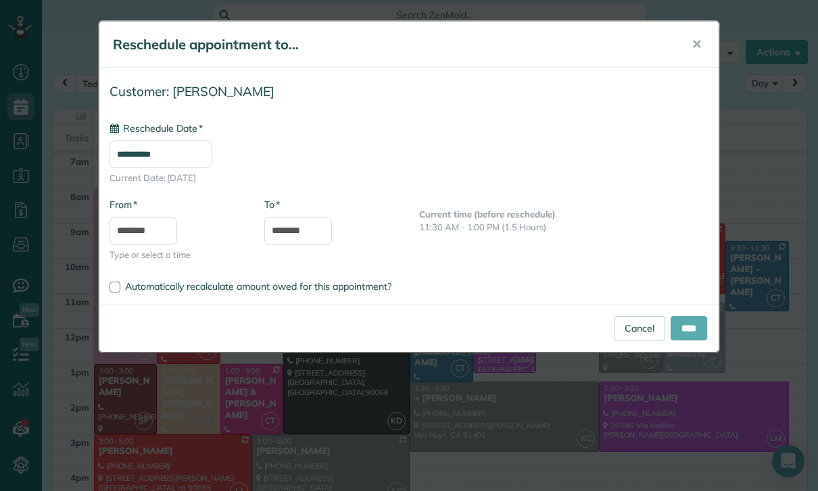
type input "**********"
click at [700, 334] on input "****" at bounding box center [688, 328] width 36 height 24
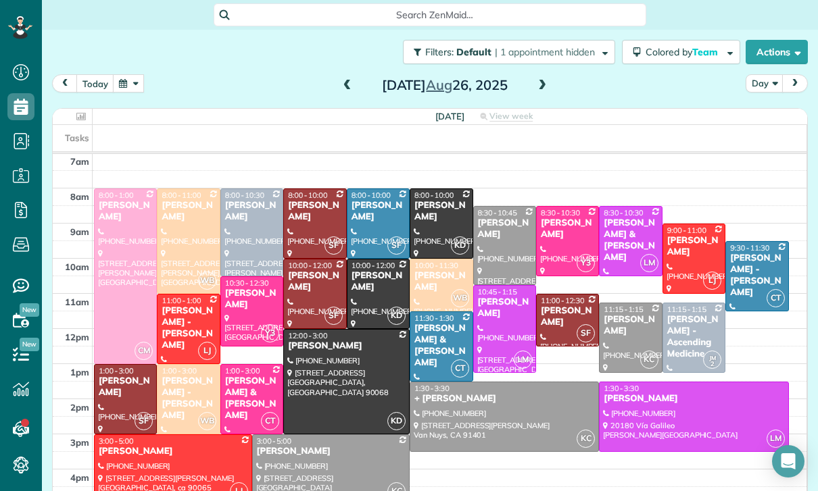
click at [443, 336] on div "[PERSON_NAME] & [PERSON_NAME]" at bounding box center [441, 346] width 55 height 46
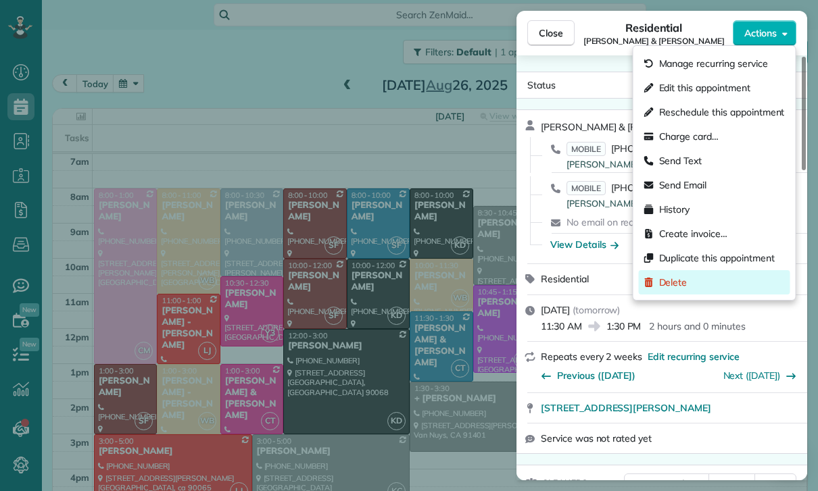
click at [697, 285] on div "Delete" at bounding box center [714, 282] width 151 height 24
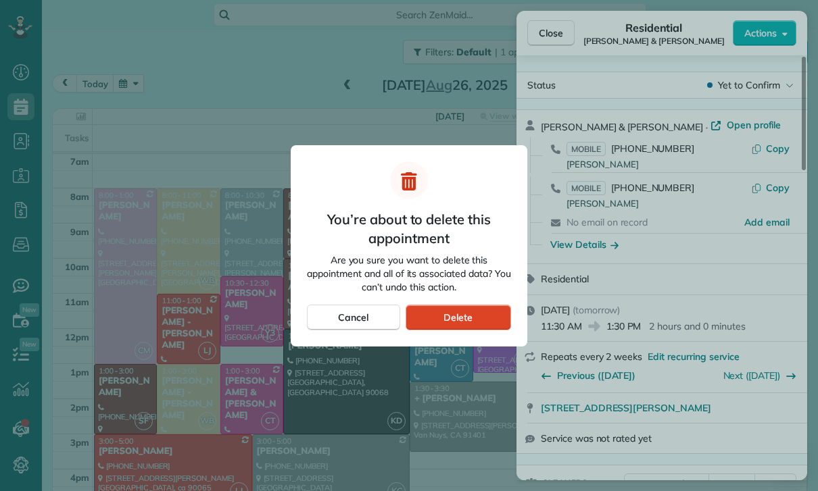
click at [486, 318] on div "Delete" at bounding box center [457, 318] width 105 height 26
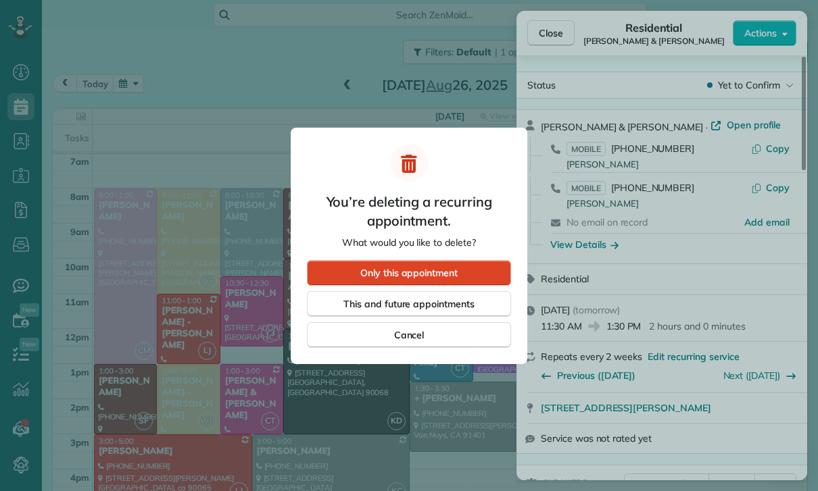
click at [485, 265] on div "Only this appointment" at bounding box center [409, 273] width 204 height 26
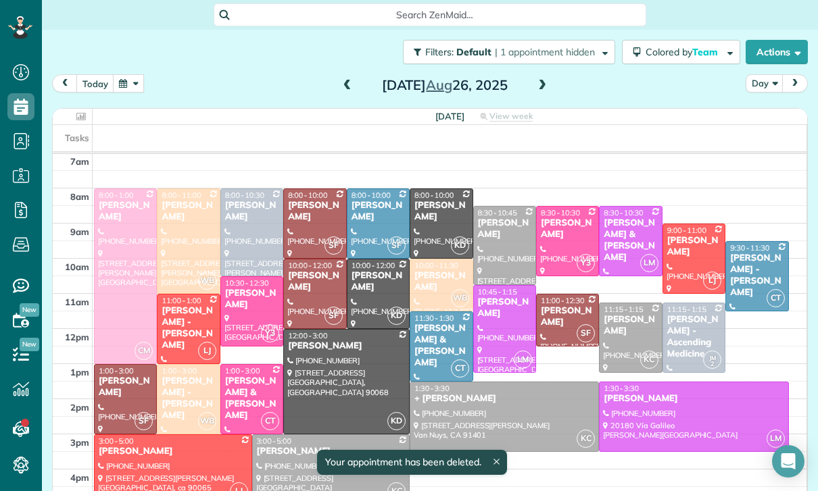
scroll to position [106, 0]
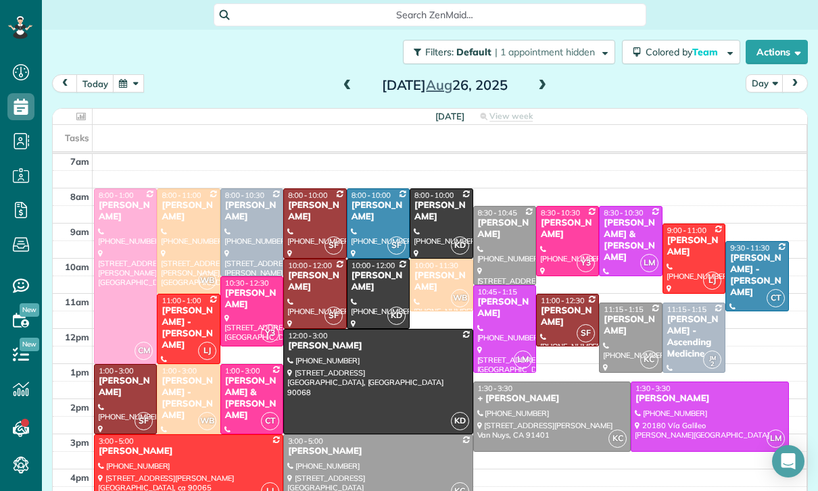
click at [194, 245] on div at bounding box center [187, 241] width 61 height 104
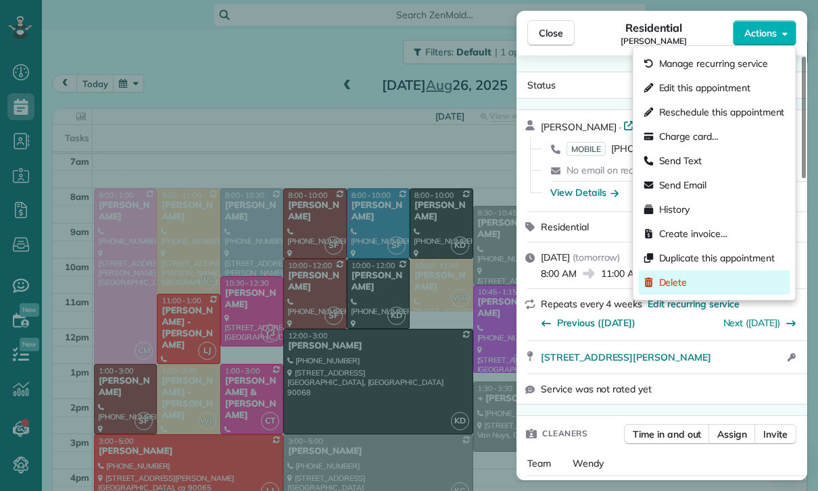
click at [707, 280] on div "Delete" at bounding box center [714, 282] width 151 height 24
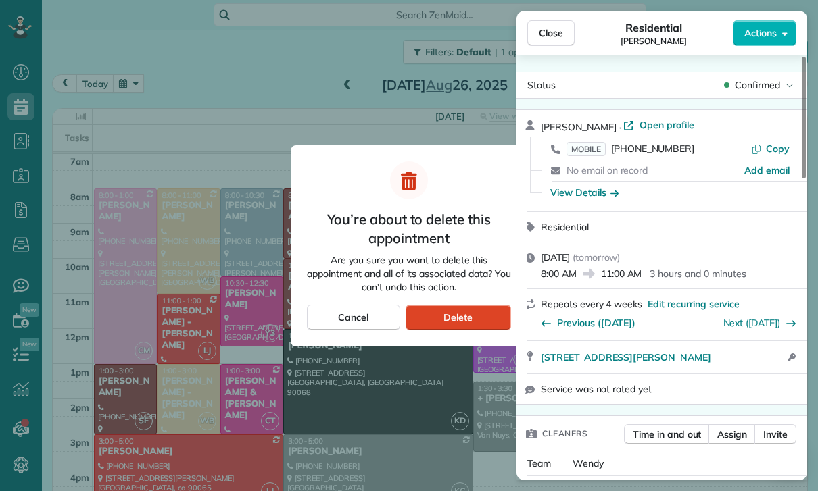
click at [492, 314] on div "Delete" at bounding box center [457, 318] width 105 height 26
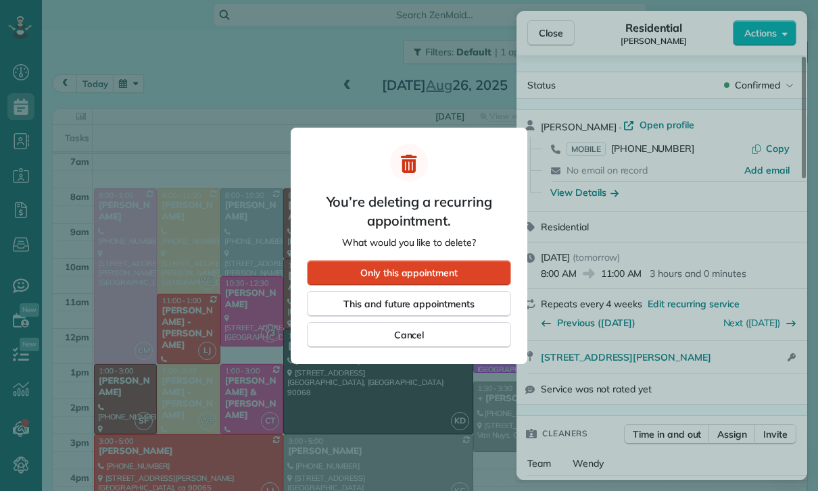
click at [474, 266] on div "Only this appointment" at bounding box center [409, 273] width 204 height 26
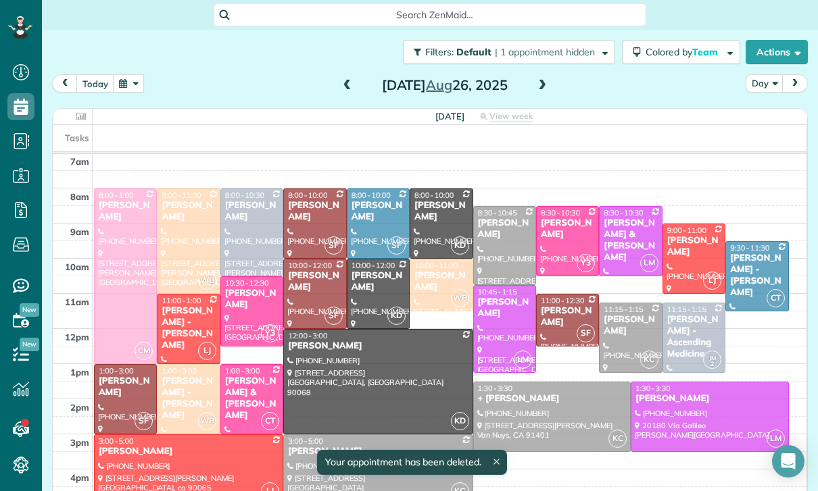
scroll to position [106, 0]
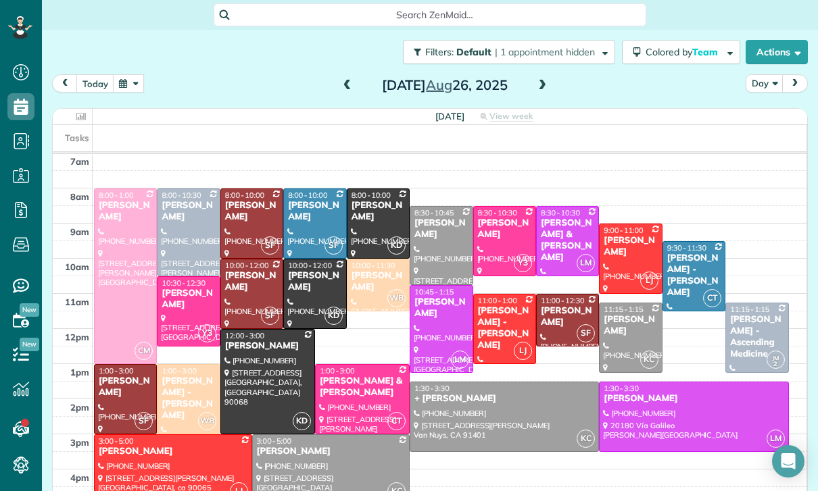
click at [124, 86] on button "button" at bounding box center [128, 83] width 31 height 18
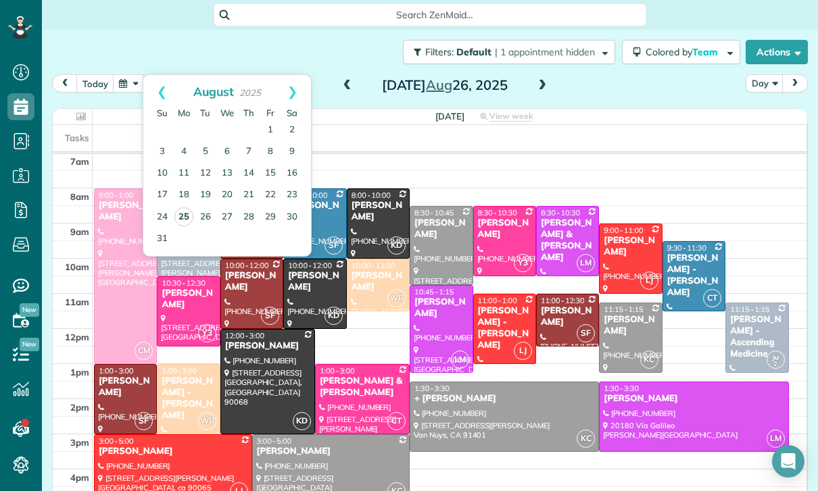
click at [184, 215] on link "25" at bounding box center [183, 216] width 19 height 19
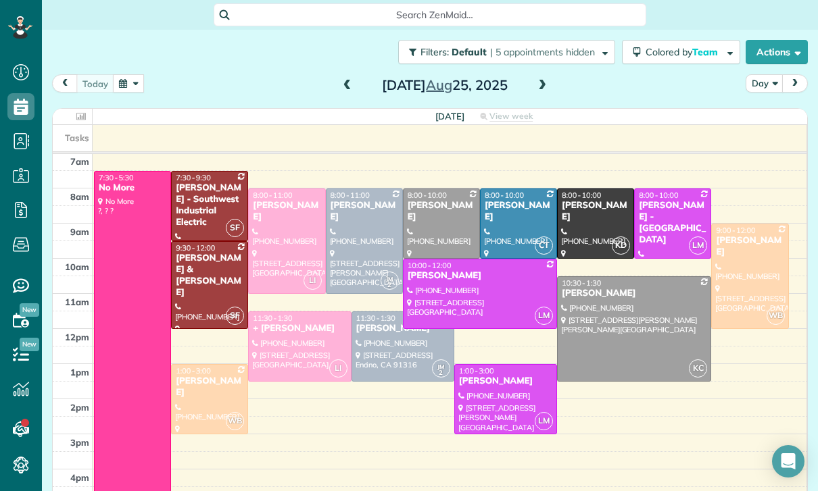
click at [547, 77] on span at bounding box center [541, 86] width 15 height 20
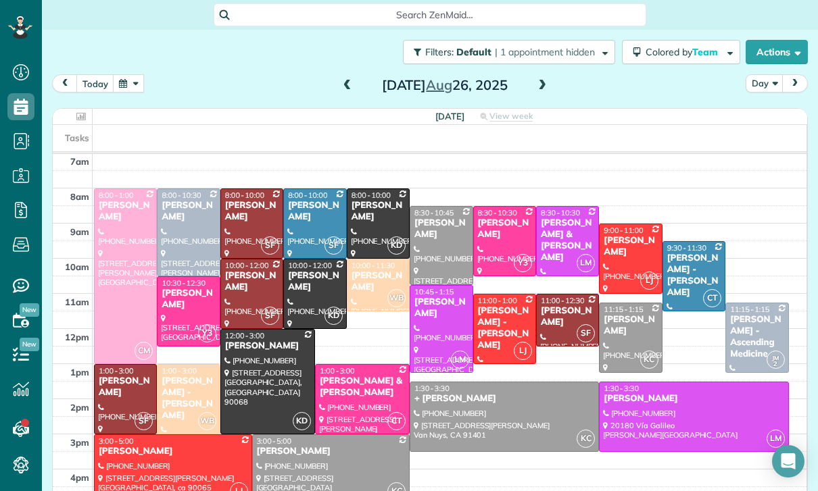
click at [138, 89] on button "button" at bounding box center [128, 83] width 31 height 18
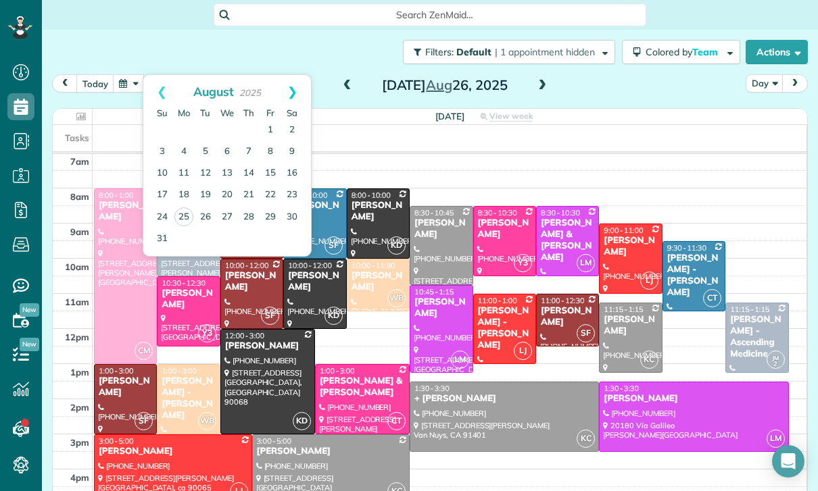
click at [293, 95] on link "Next" at bounding box center [292, 92] width 37 height 34
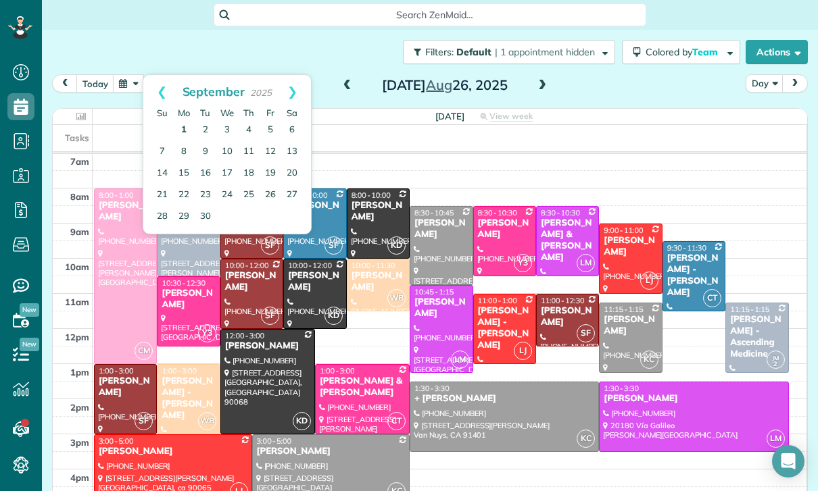
click at [189, 127] on link "1" at bounding box center [184, 131] width 22 height 22
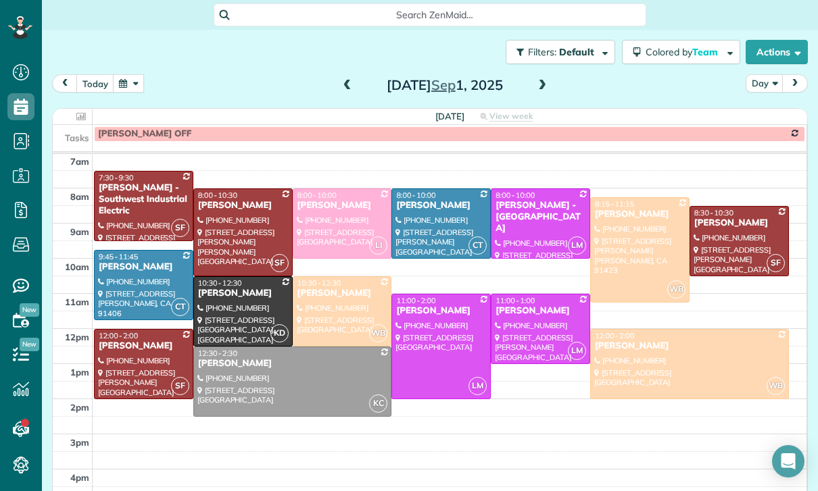
click at [130, 84] on button "button" at bounding box center [128, 83] width 31 height 18
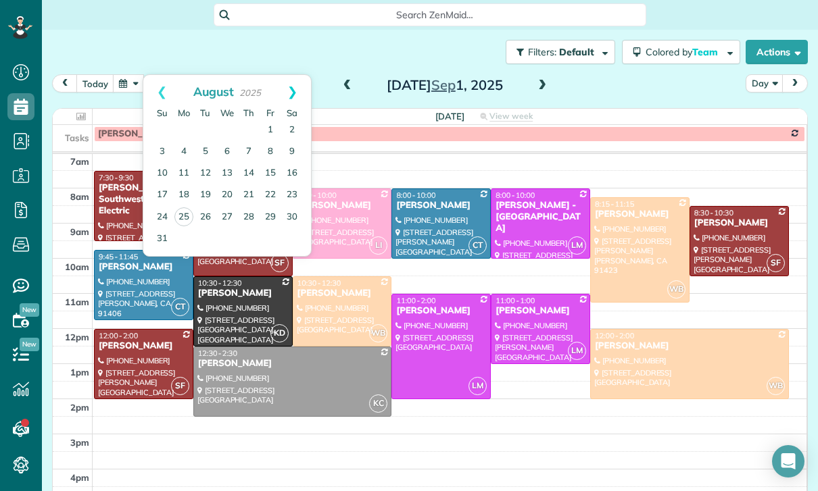
click at [288, 87] on link "Next" at bounding box center [292, 92] width 37 height 34
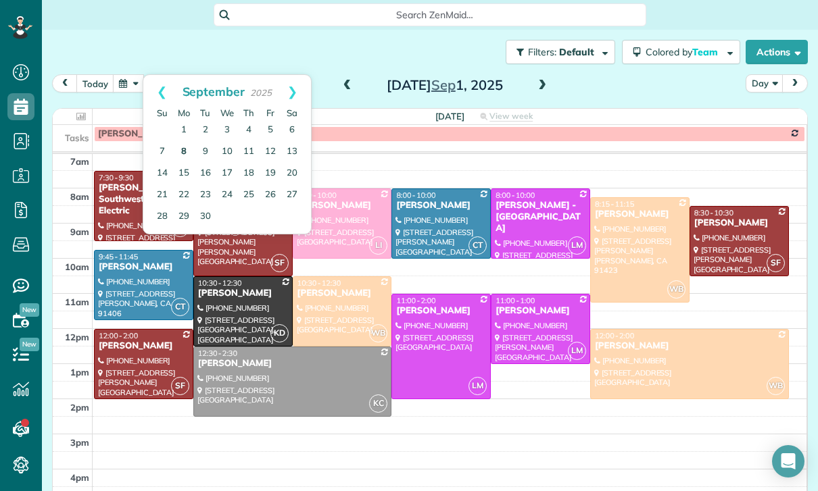
click at [180, 153] on link "8" at bounding box center [184, 152] width 22 height 22
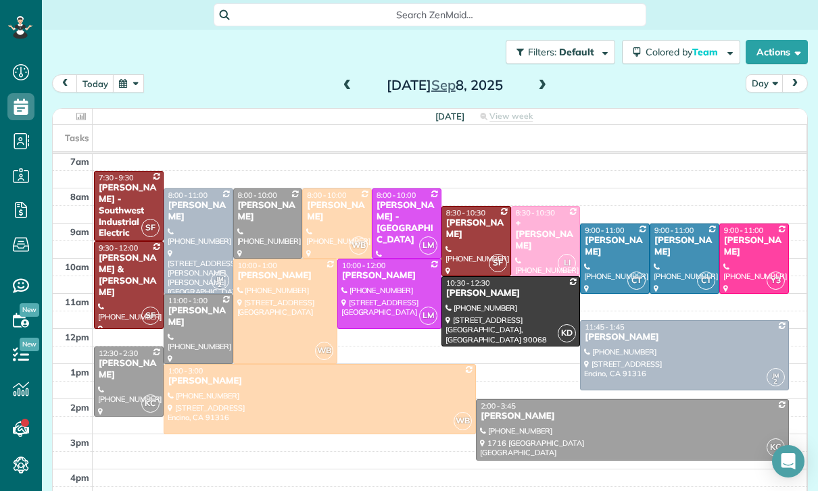
scroll to position [121, 0]
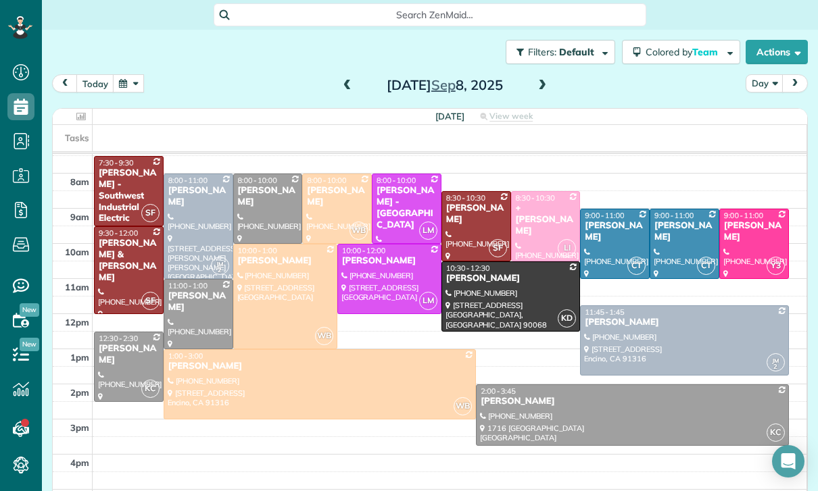
click at [122, 92] on button "button" at bounding box center [128, 83] width 31 height 18
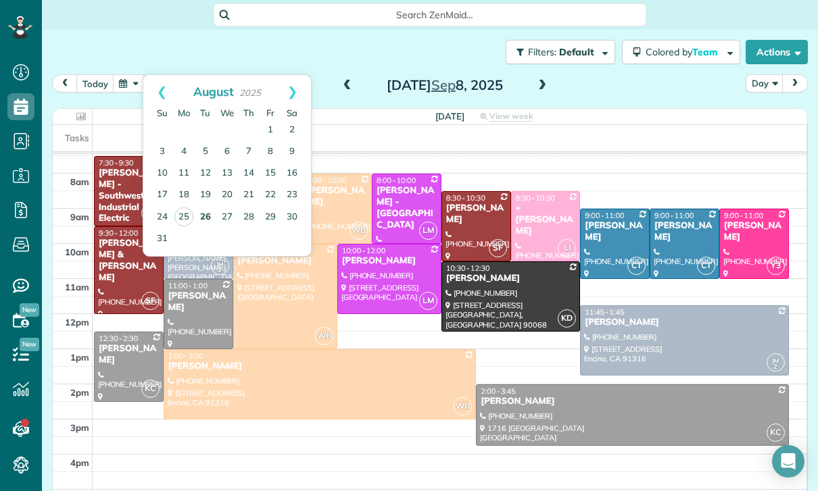
click at [195, 211] on link "26" at bounding box center [206, 218] width 22 height 22
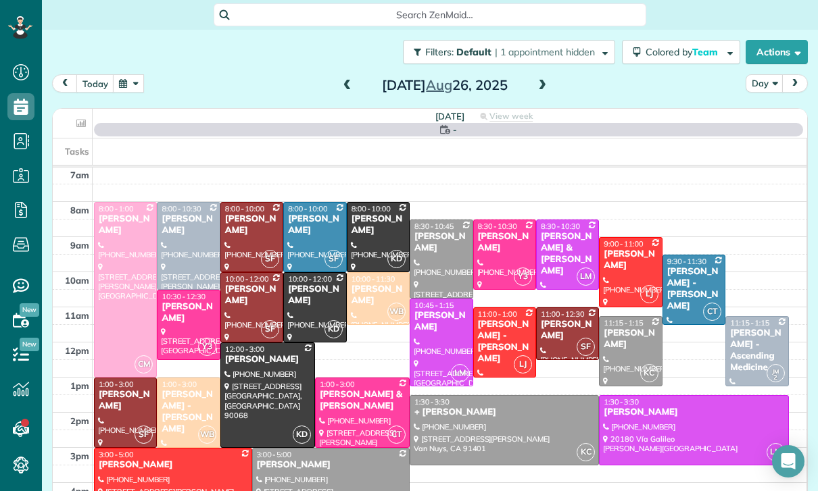
scroll to position [106, 0]
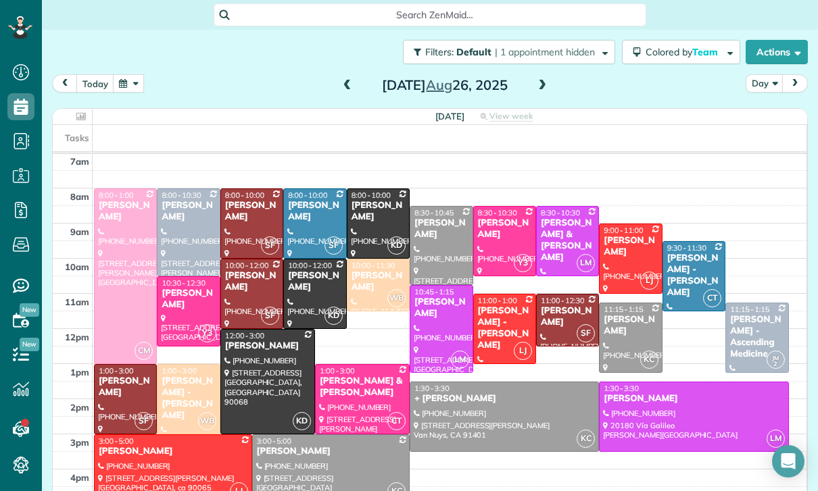
click at [176, 391] on div "[PERSON_NAME] - [PERSON_NAME]" at bounding box center [188, 399] width 55 height 46
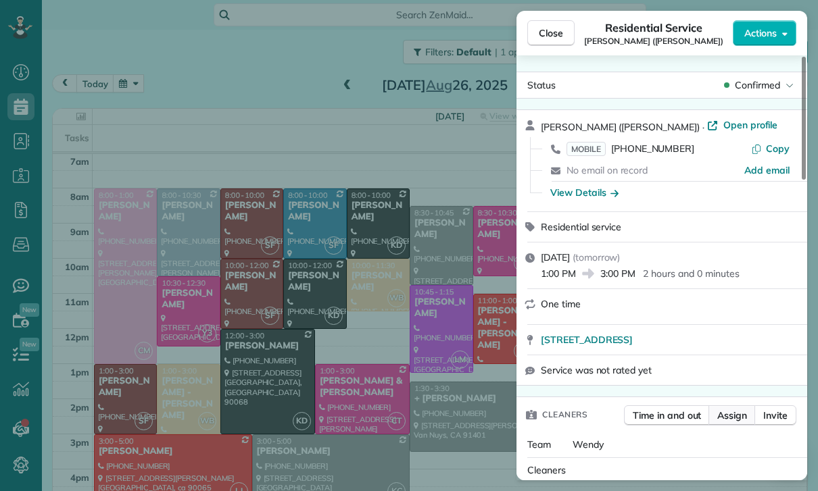
click at [730, 420] on span "Assign" at bounding box center [732, 416] width 30 height 14
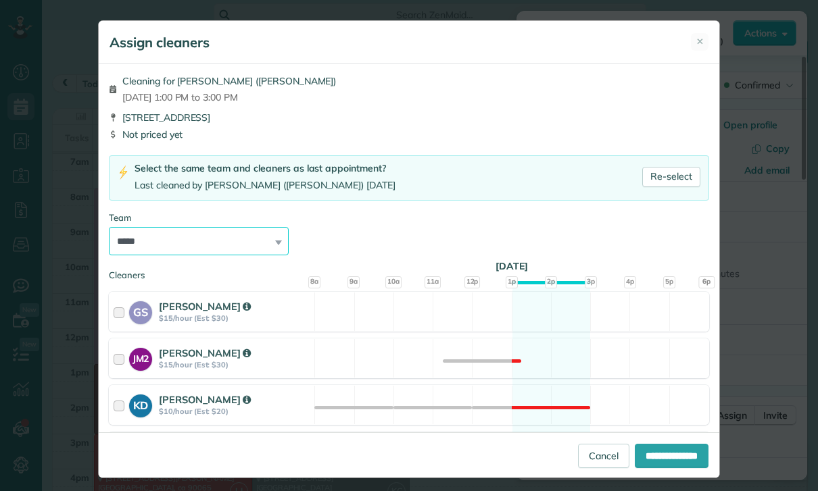
click at [170, 236] on select "**********" at bounding box center [199, 241] width 180 height 28
select select "**"
click at [689, 468] on input "**********" at bounding box center [671, 456] width 74 height 24
type input "**********"
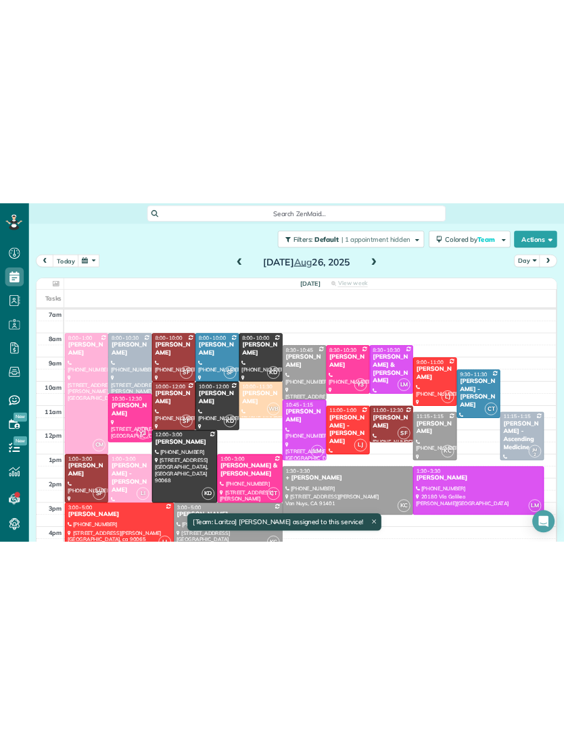
scroll to position [106, 0]
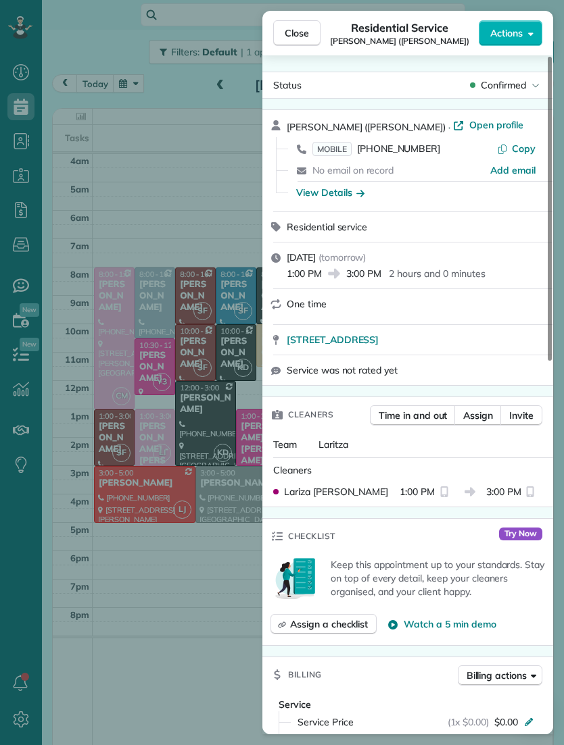
scroll to position [789, 42]
click at [296, 17] on div "Close Residential Service [PERSON_NAME] ([PERSON_NAME]) Actions" at bounding box center [407, 33] width 291 height 45
click at [303, 27] on span "Close" at bounding box center [296, 33] width 24 height 14
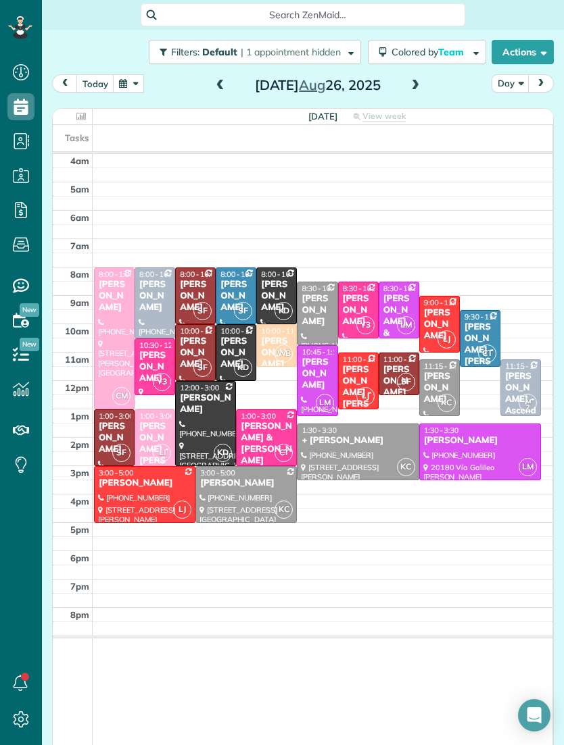
click at [122, 88] on button "button" at bounding box center [128, 83] width 31 height 18
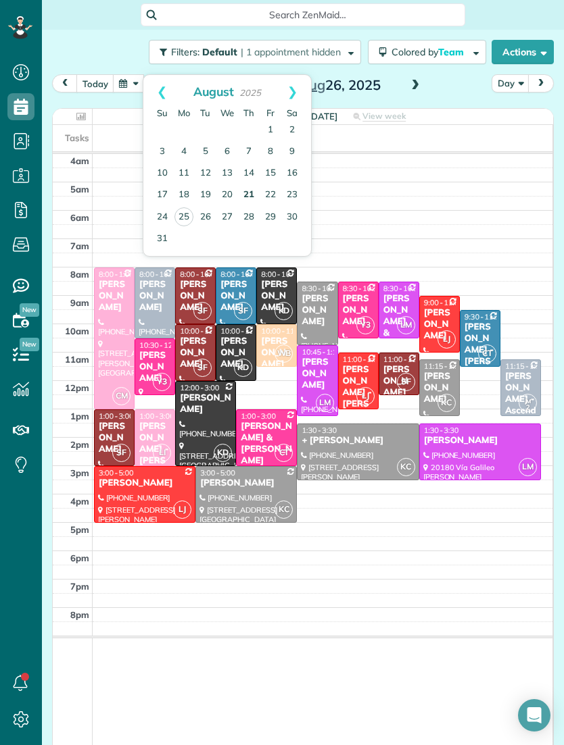
click at [257, 191] on link "21" at bounding box center [249, 195] width 22 height 22
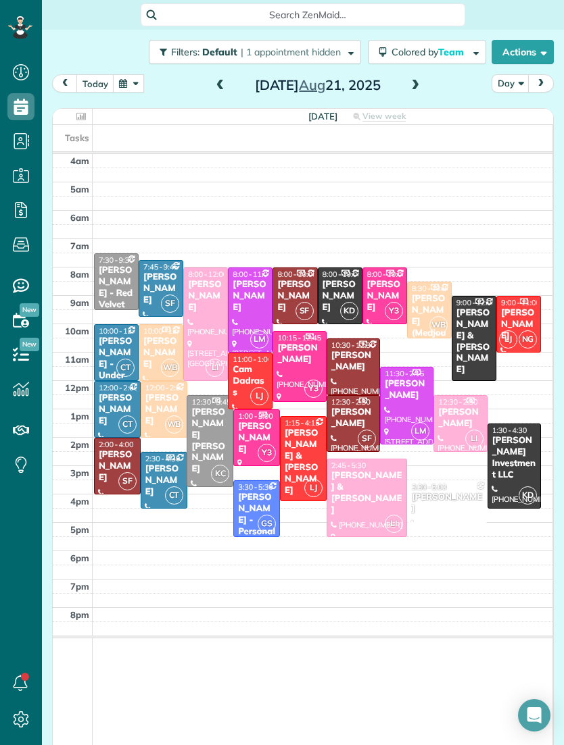
click at [305, 442] on div "[PERSON_NAME] & [PERSON_NAME]" at bounding box center [303, 462] width 39 height 68
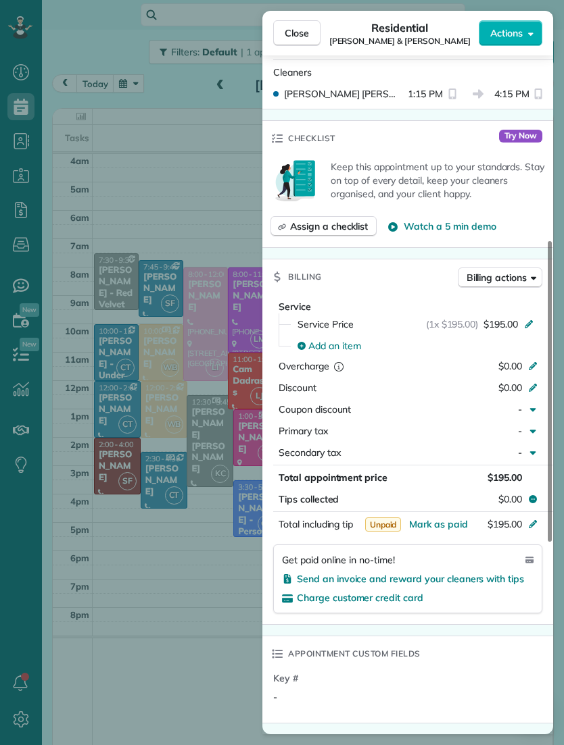
scroll to position [443, 0]
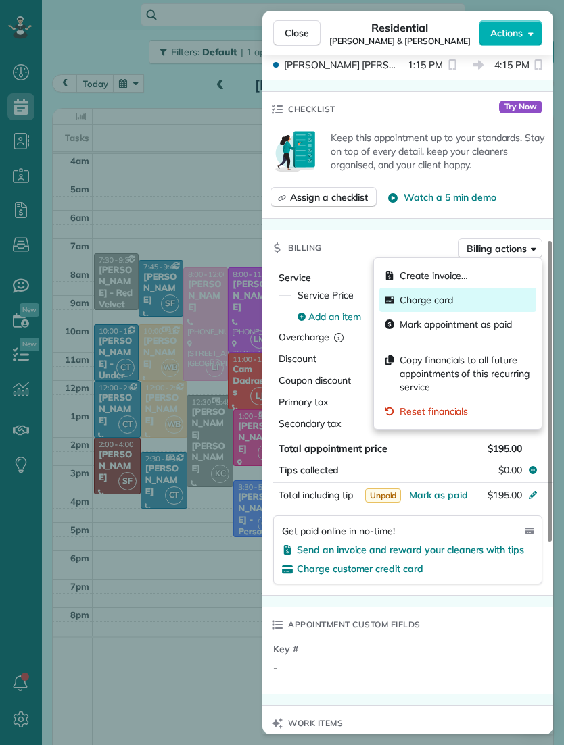
click at [436, 301] on span "Charge card" at bounding box center [425, 300] width 53 height 14
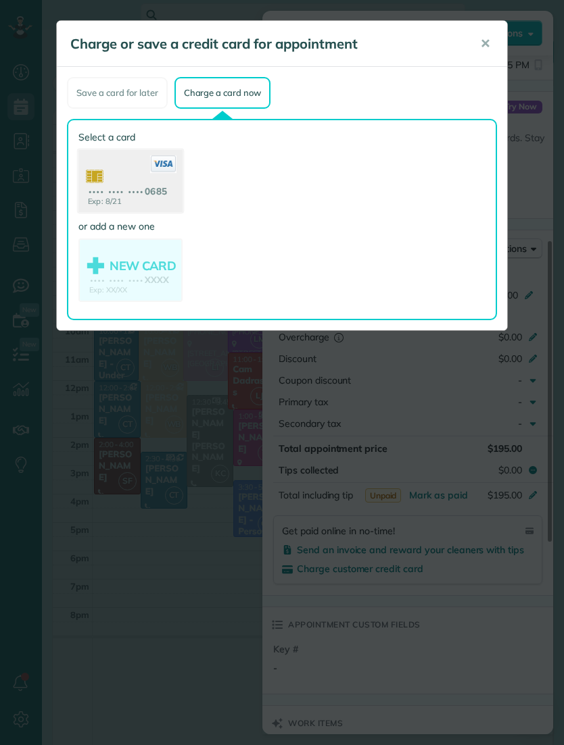
click at [118, 186] on use at bounding box center [130, 183] width 104 height 66
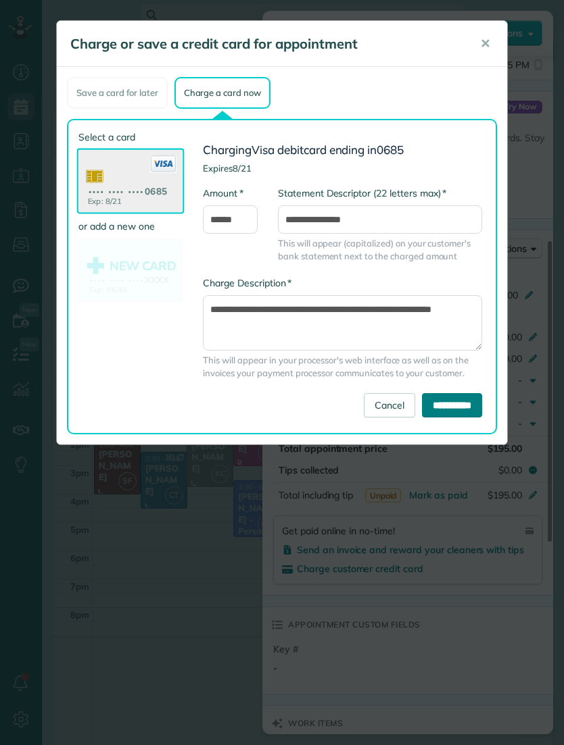
click at [455, 401] on input "**********" at bounding box center [452, 405] width 60 height 24
